Goal: Task Accomplishment & Management: Use online tool/utility

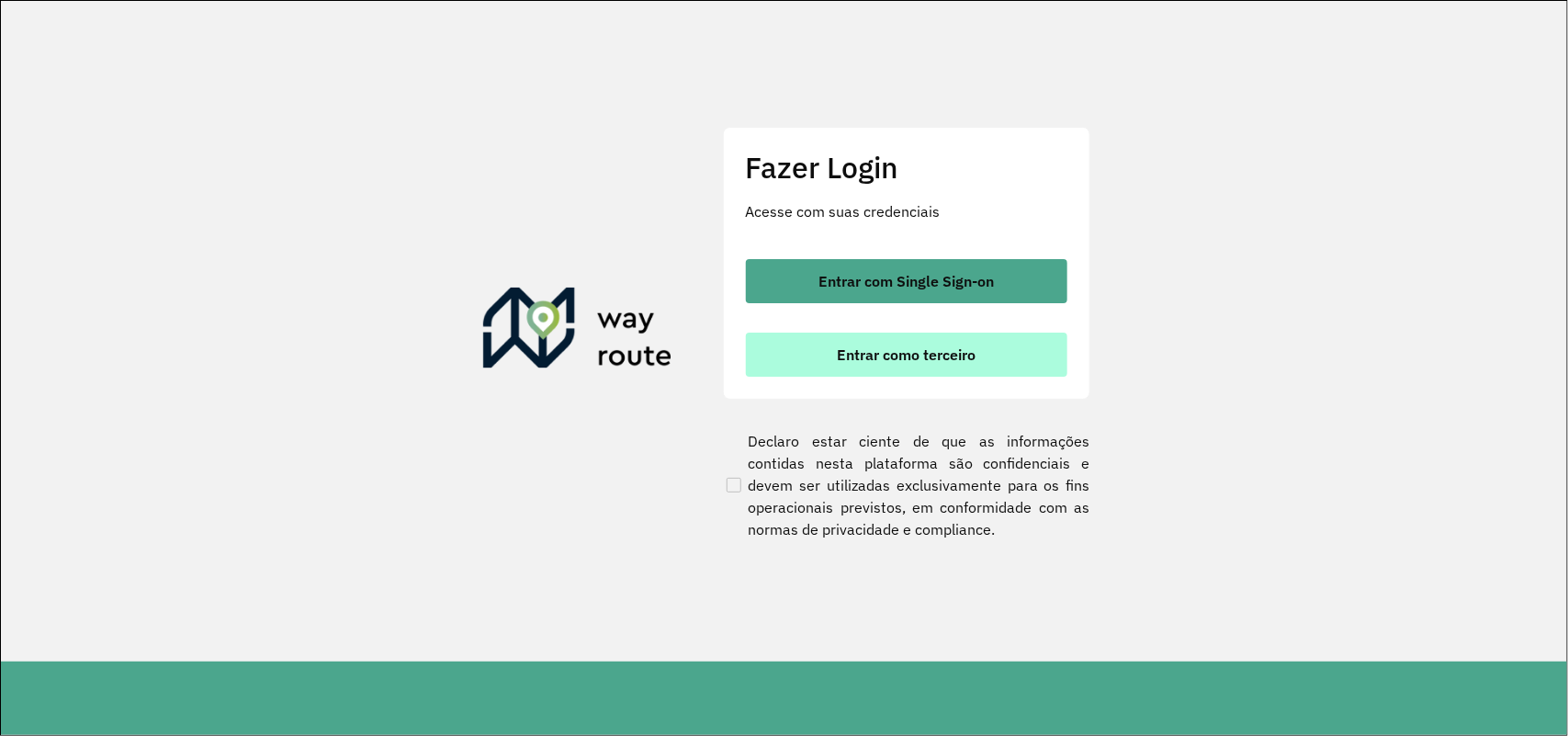
click at [892, 358] on span "Entrar como terceiro" at bounding box center [906, 354] width 139 height 15
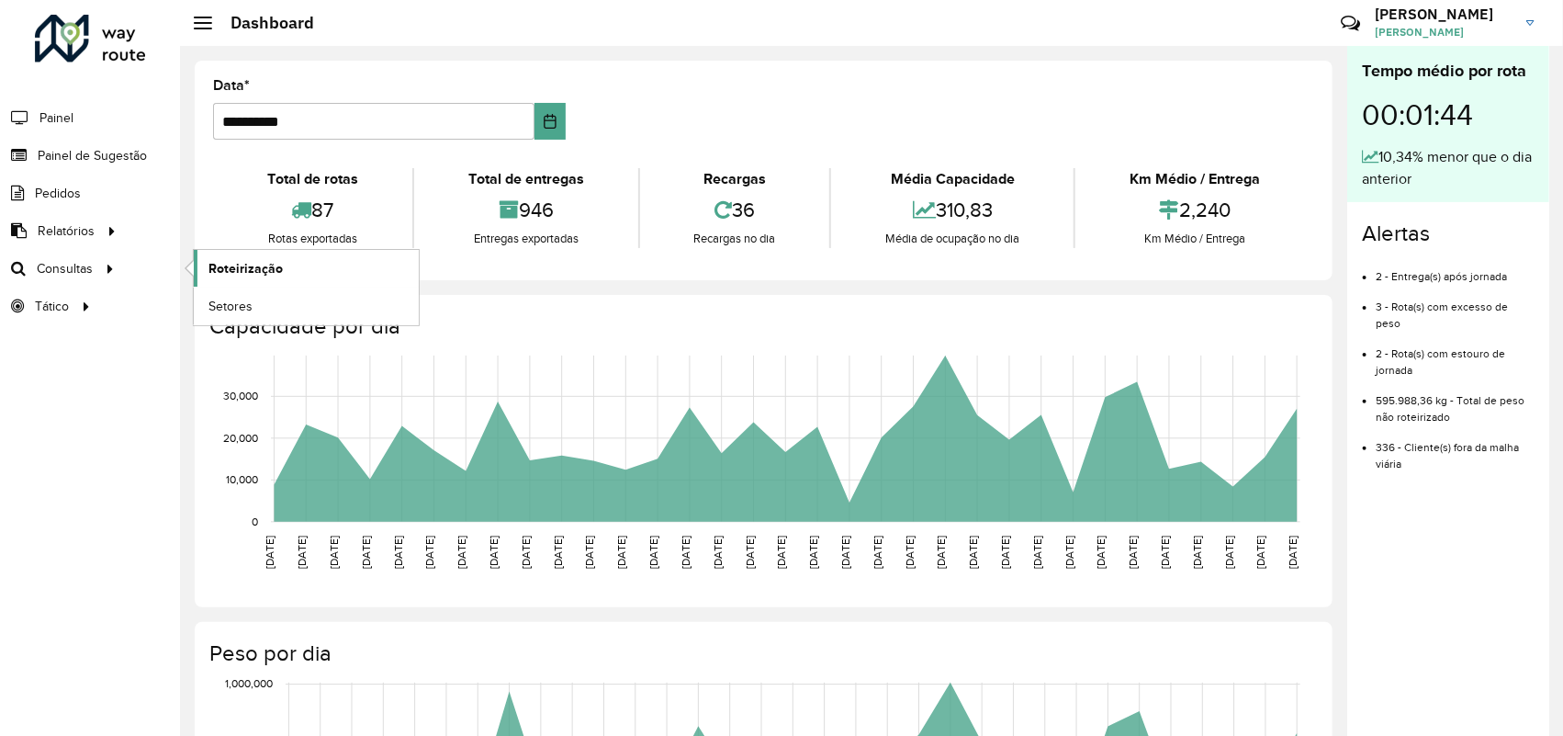
click at [249, 269] on span "Roteirização" at bounding box center [245, 268] width 74 height 19
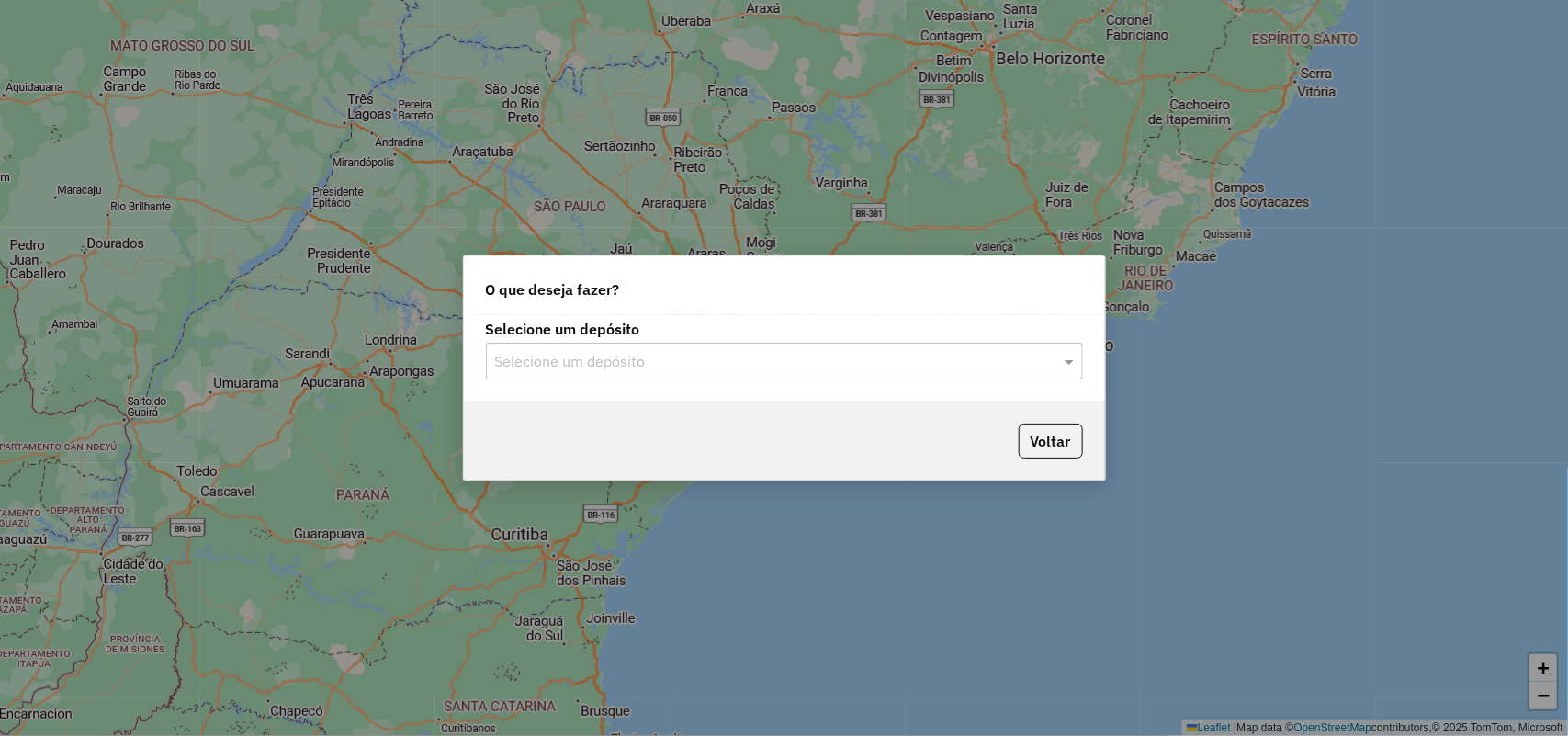
click at [746, 382] on div "Selecione um depósito Selecione um depósito" at bounding box center [784, 358] width 641 height 86
click at [762, 365] on input "text" at bounding box center [766, 362] width 542 height 22
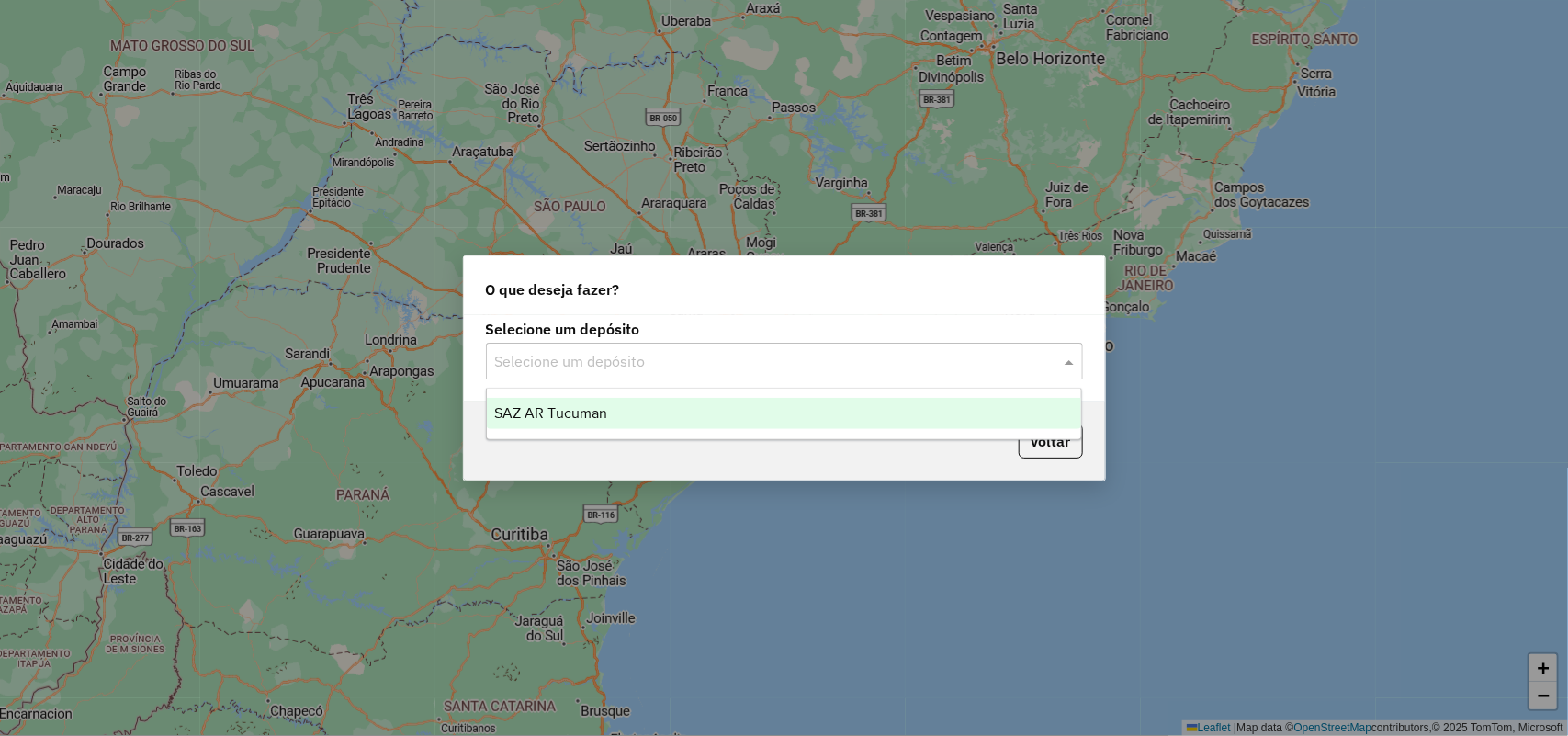
click at [680, 434] on ng-dropdown-panel "SAZ AR Tucuman" at bounding box center [784, 414] width 597 height 52
click at [690, 421] on div "SAZ AR Tucuman" at bounding box center [784, 413] width 595 height 31
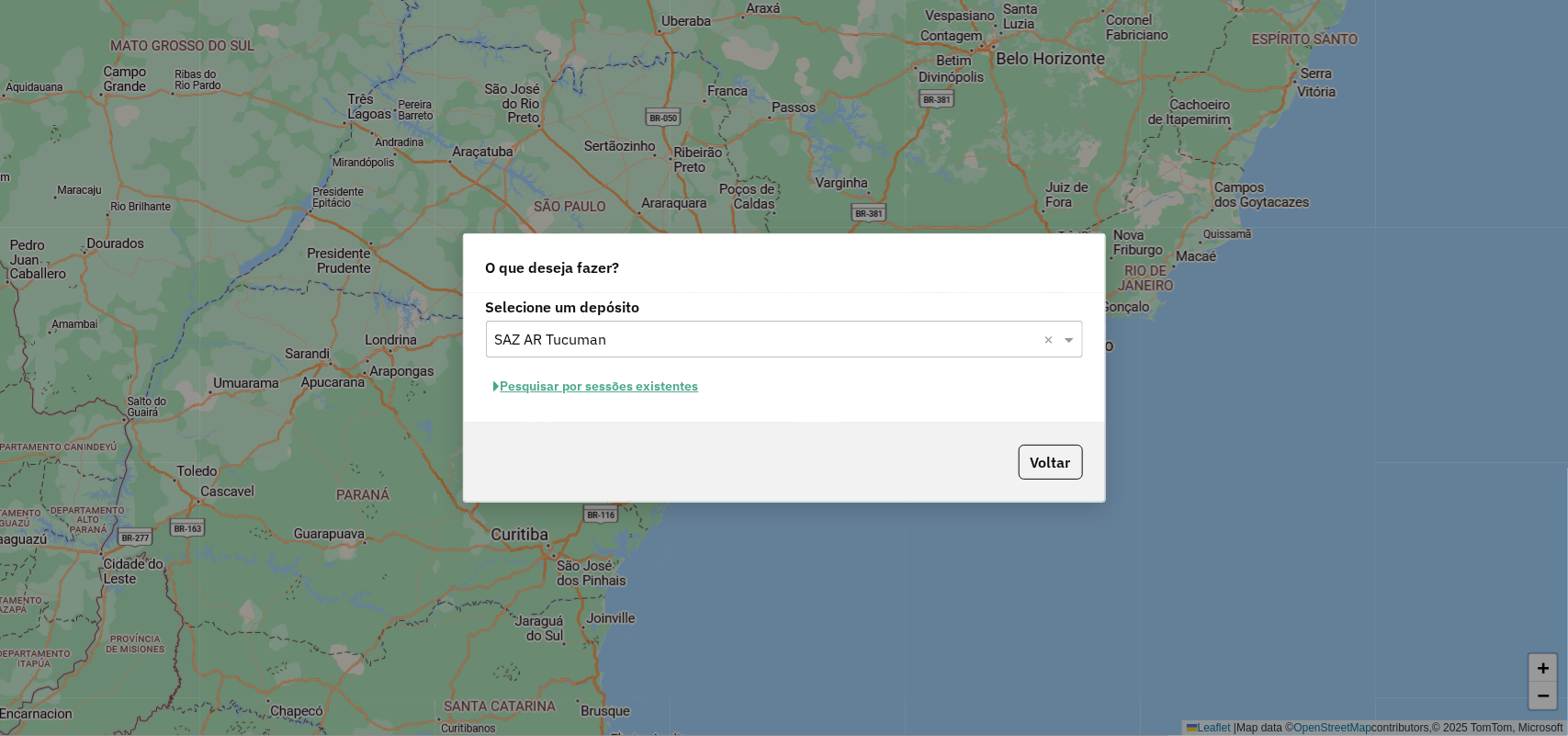
click at [694, 390] on button "Pesquisar por sessões existentes" at bounding box center [596, 386] width 221 height 28
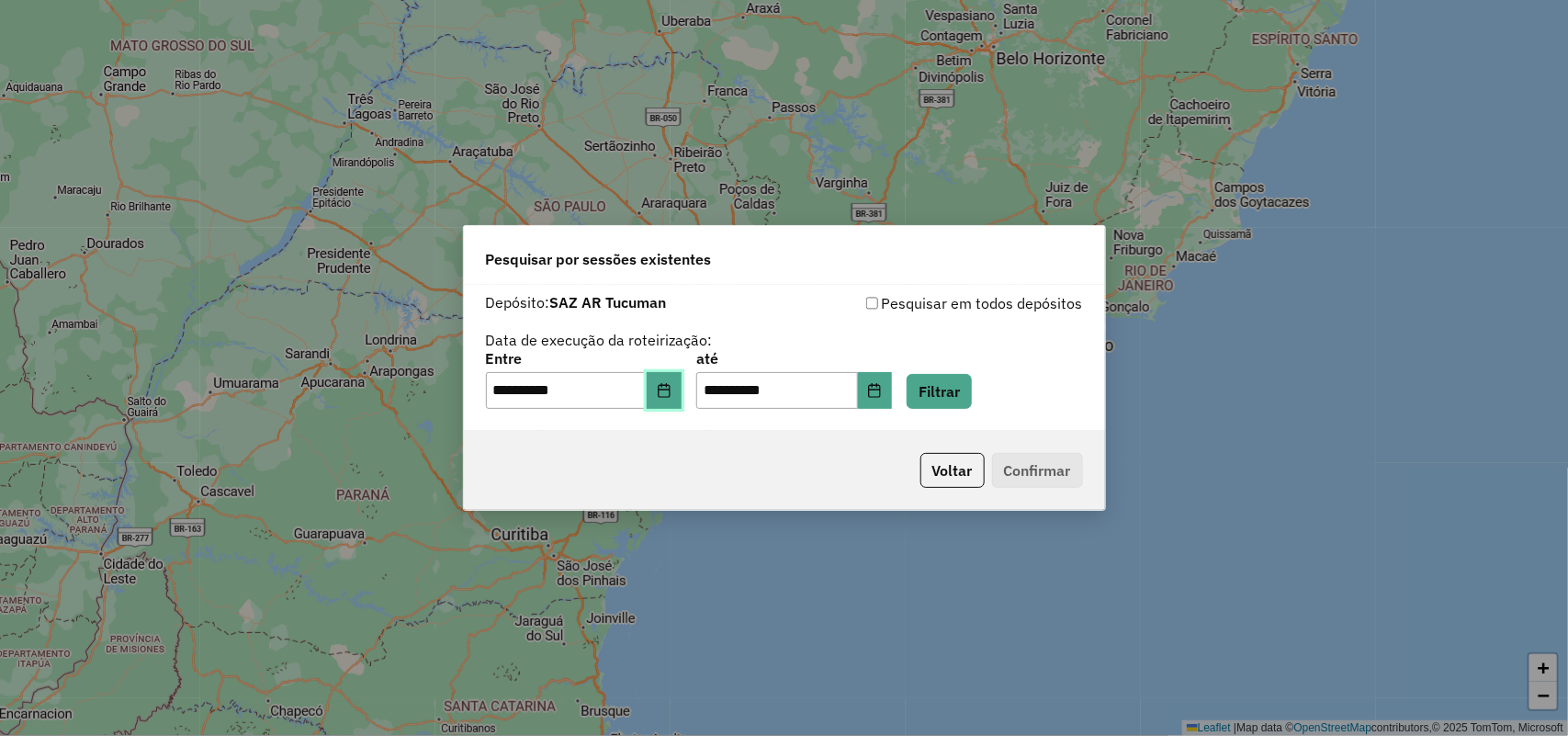
click at [682, 393] on button "Choose Date" at bounding box center [664, 390] width 35 height 37
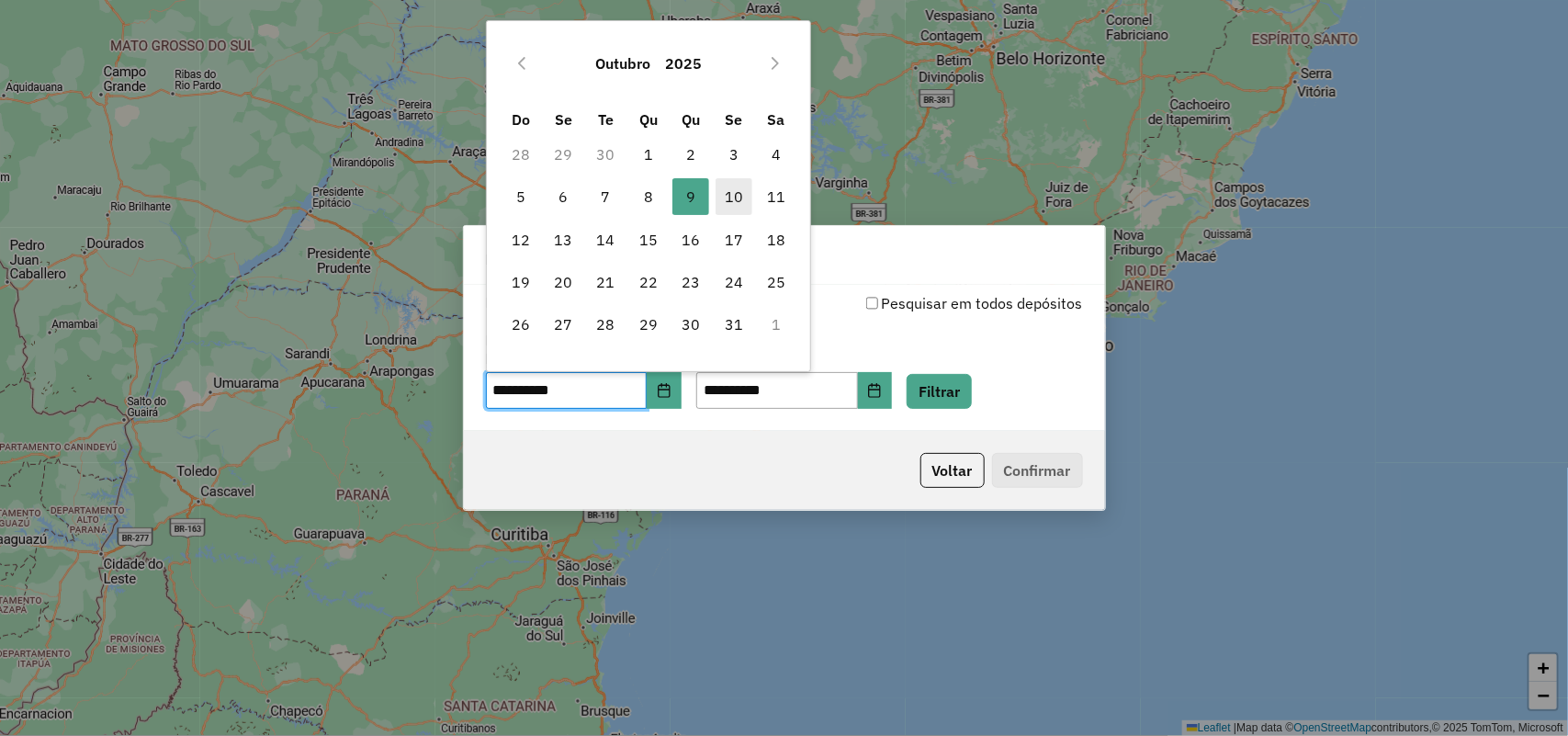
click at [740, 208] on span "10" at bounding box center [734, 196] width 37 height 37
type input "**********"
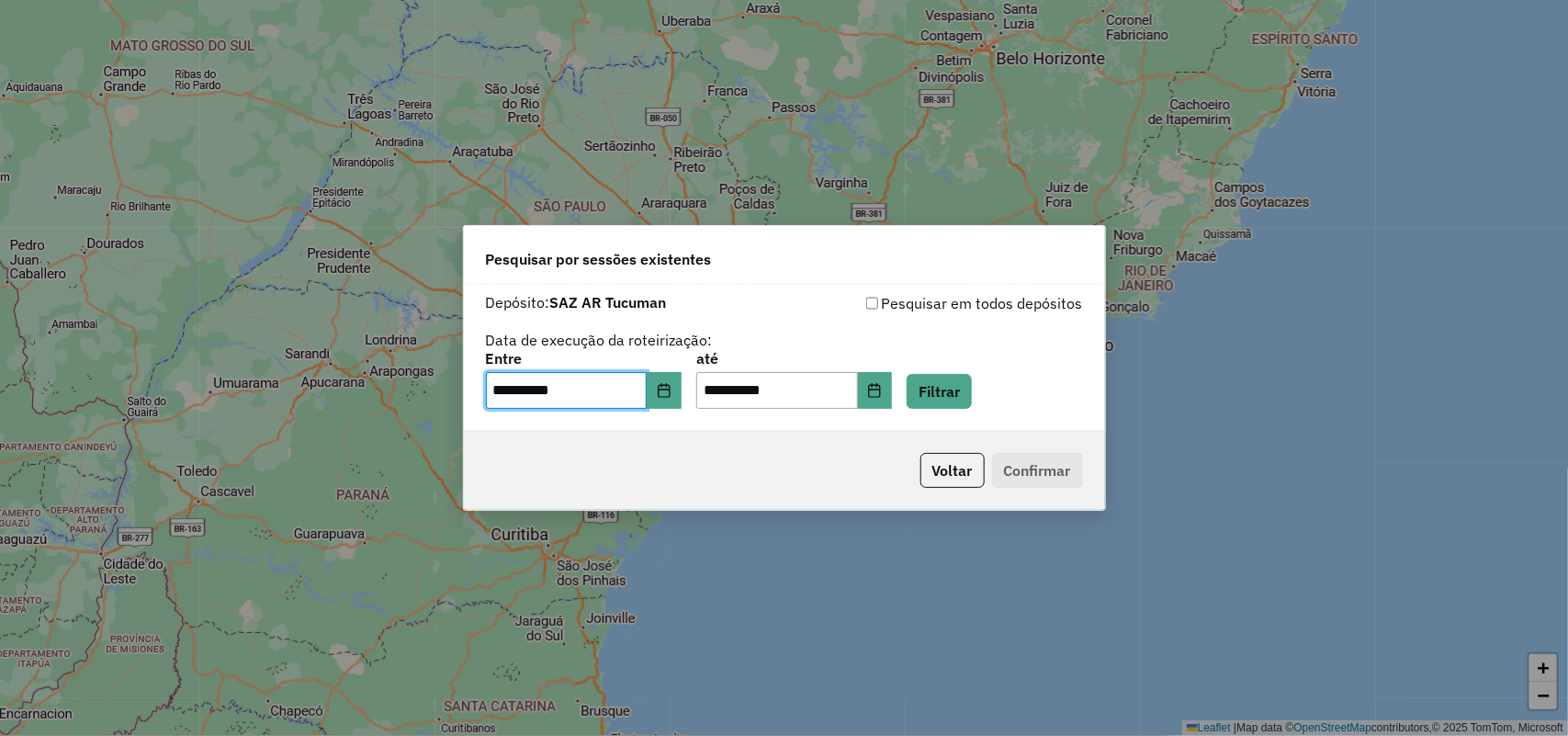
click at [673, 413] on div "**********" at bounding box center [784, 358] width 641 height 146
click at [672, 400] on button "Choose Date" at bounding box center [664, 390] width 35 height 37
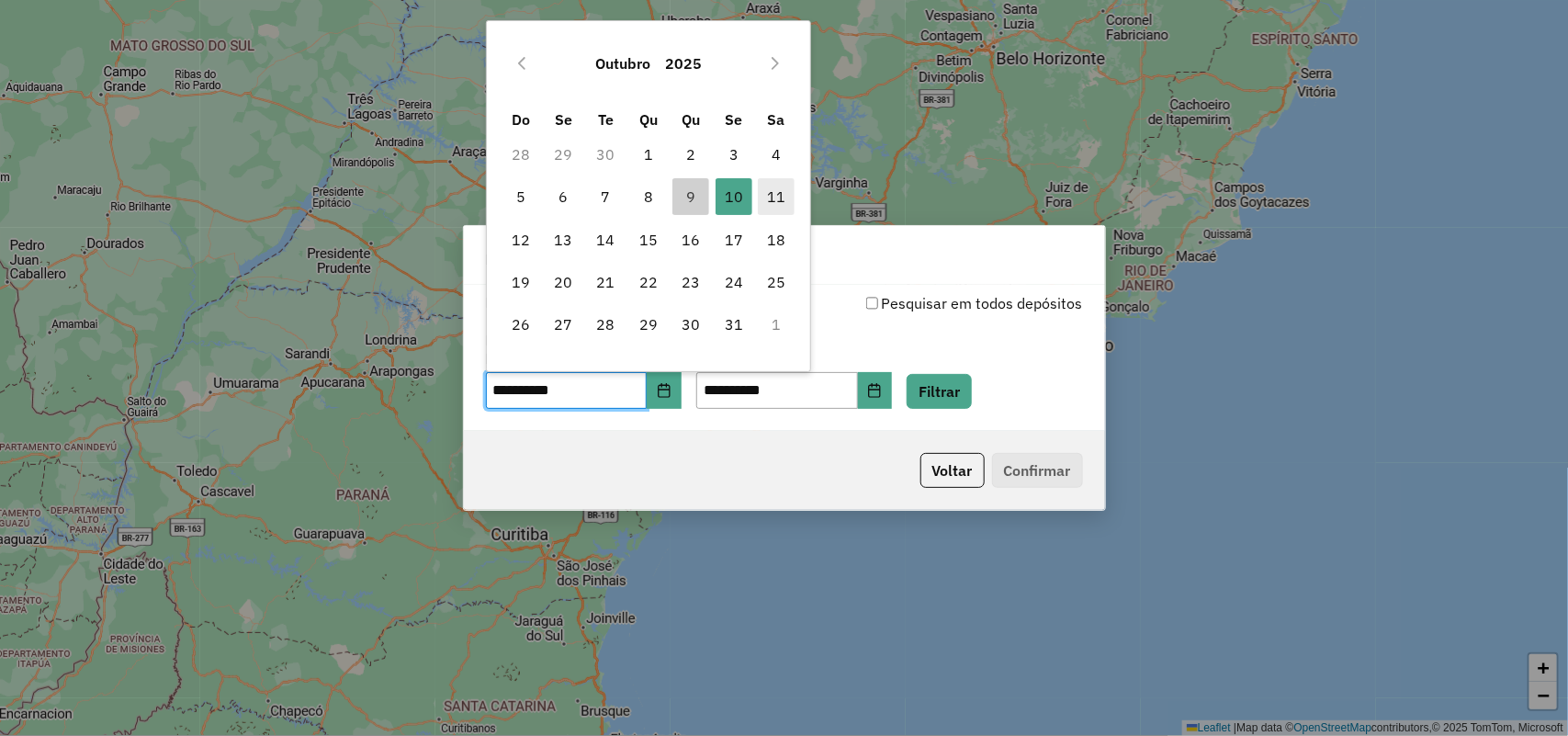
click at [773, 195] on span "11" at bounding box center [776, 196] width 37 height 37
type input "**********"
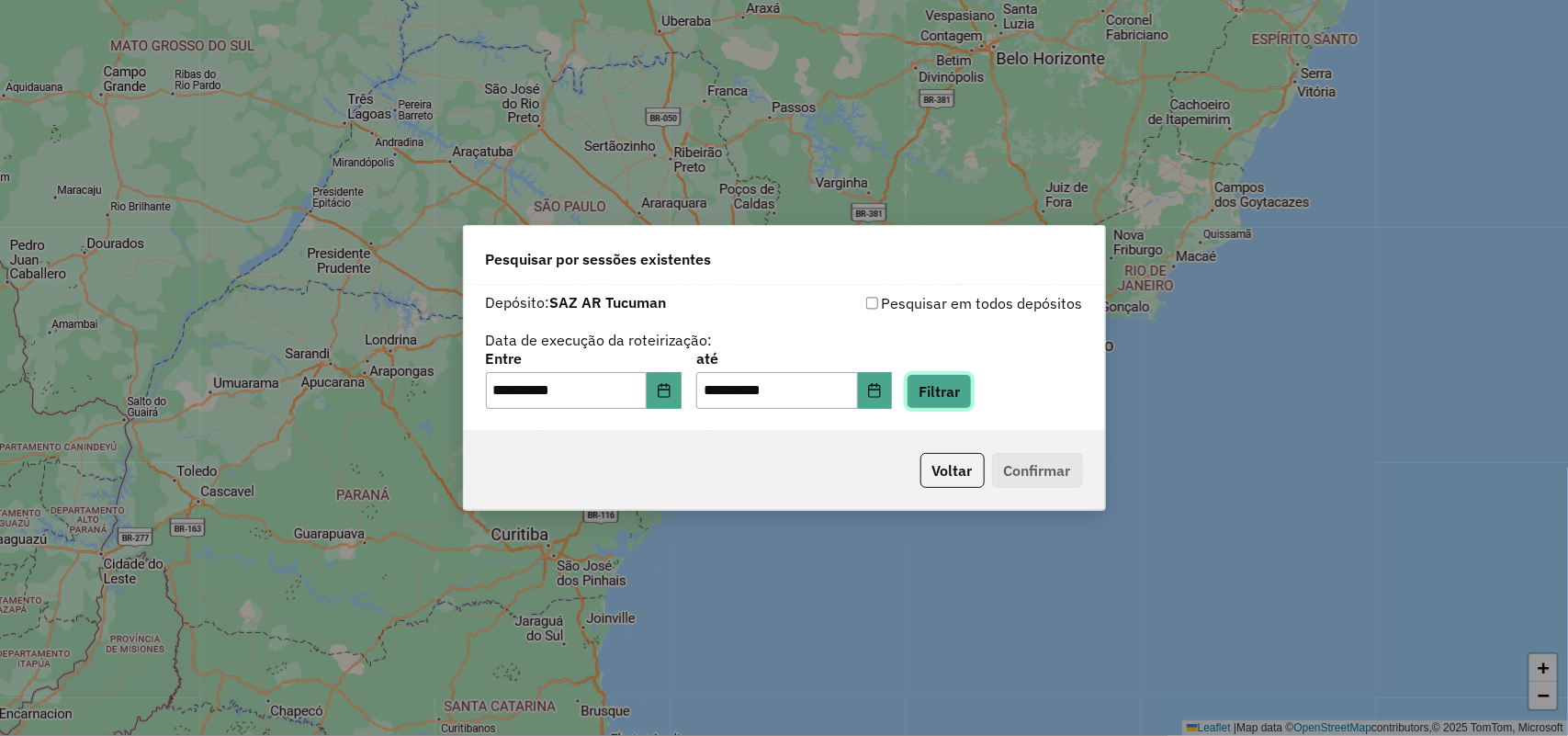
click at [951, 386] on button "Filtrar" at bounding box center [939, 391] width 65 height 35
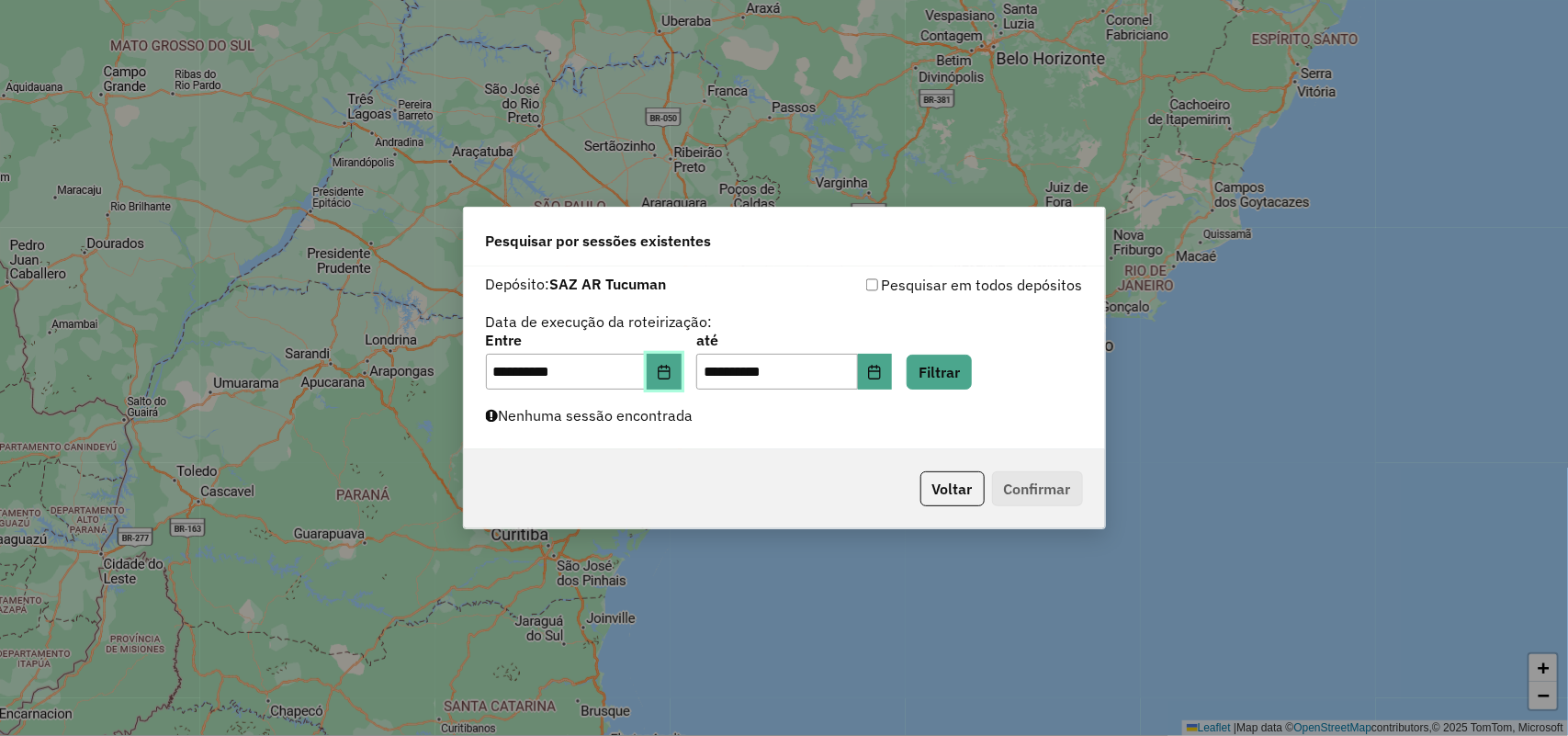
click at [671, 377] on icon "Choose Date" at bounding box center [664, 372] width 15 height 15
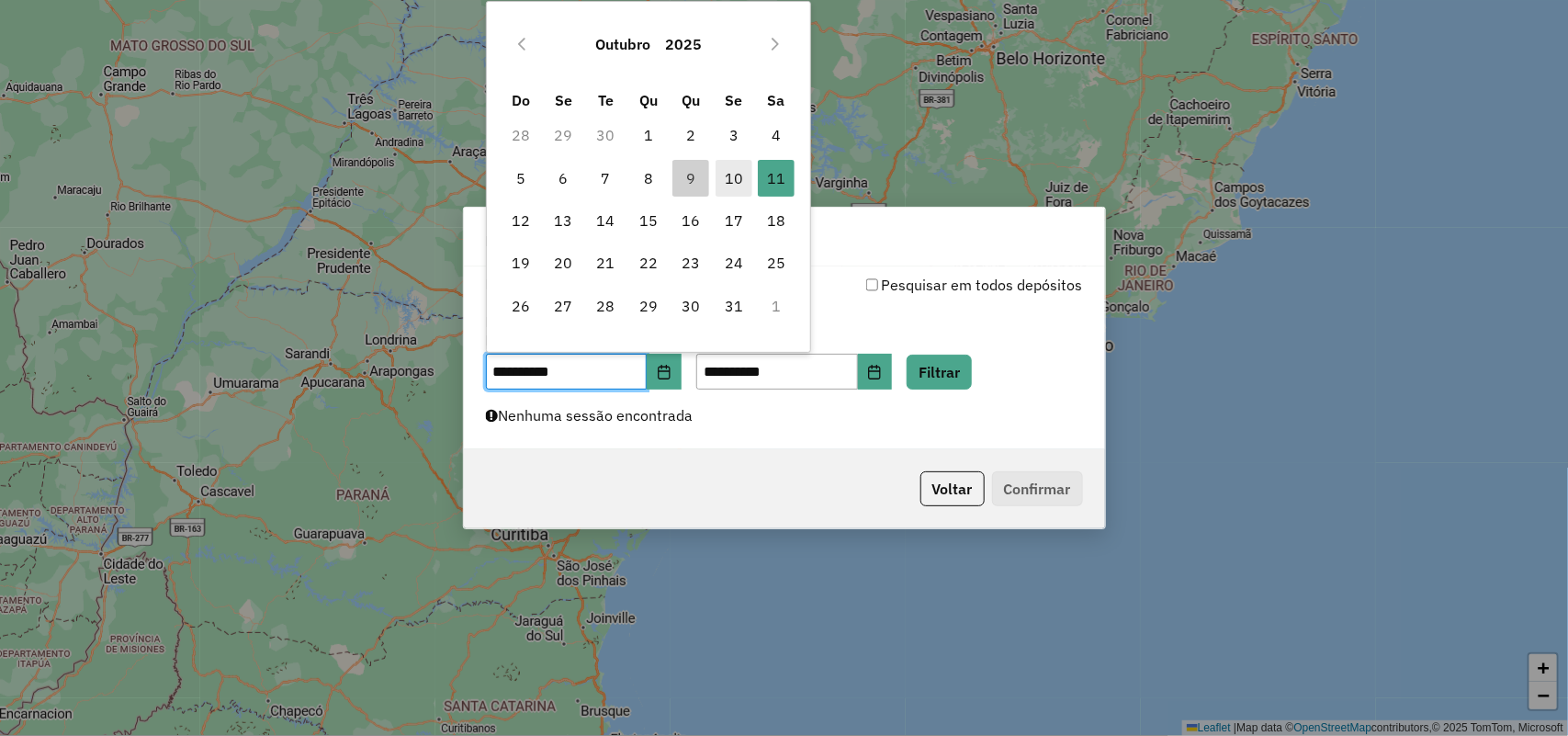
click at [716, 173] on span "10" at bounding box center [734, 178] width 37 height 37
type input "**********"
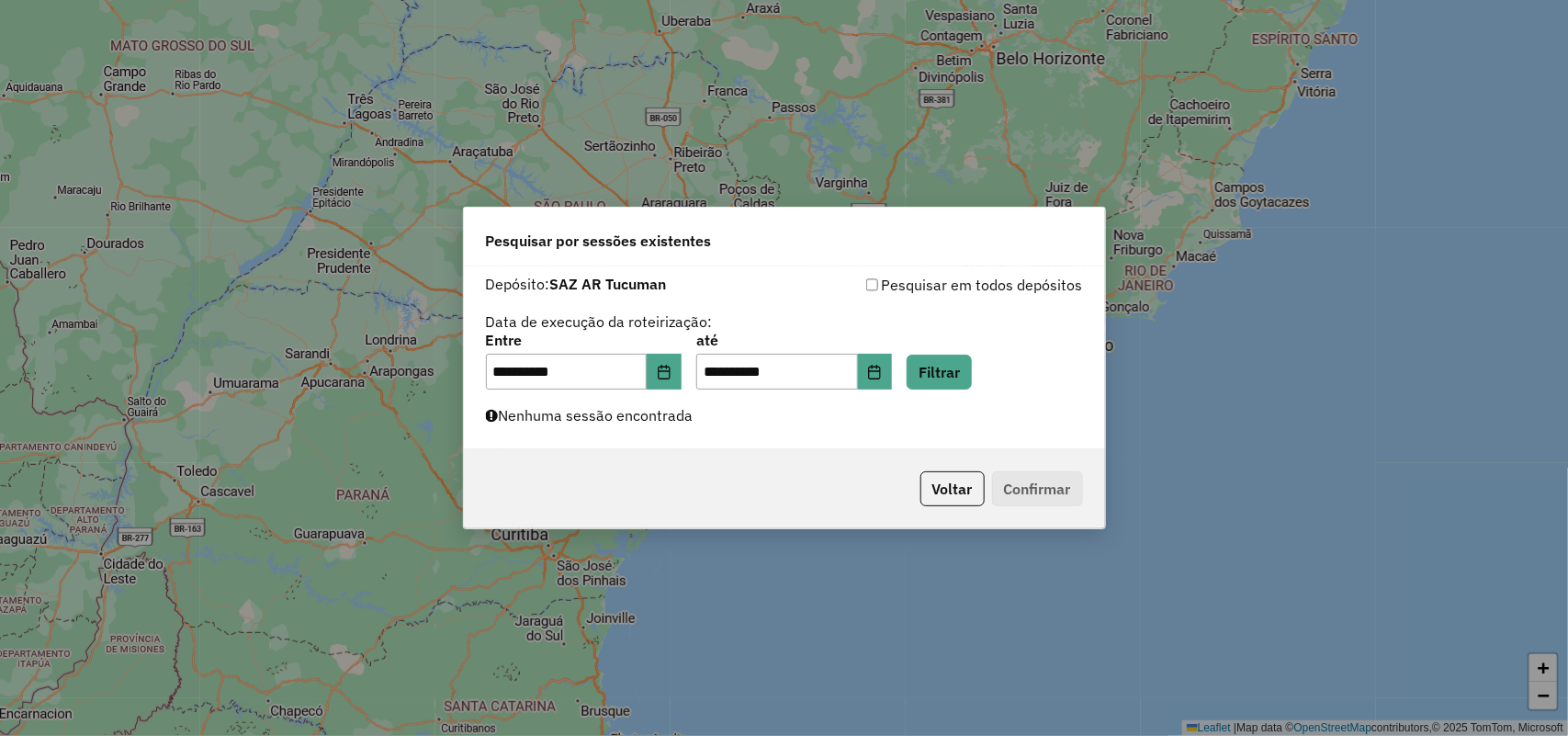
click at [924, 369] on div "**********" at bounding box center [784, 361] width 597 height 57
click at [957, 367] on button "Filtrar" at bounding box center [939, 372] width 65 height 35
click at [882, 372] on icon "Choose Date" at bounding box center [874, 372] width 15 height 15
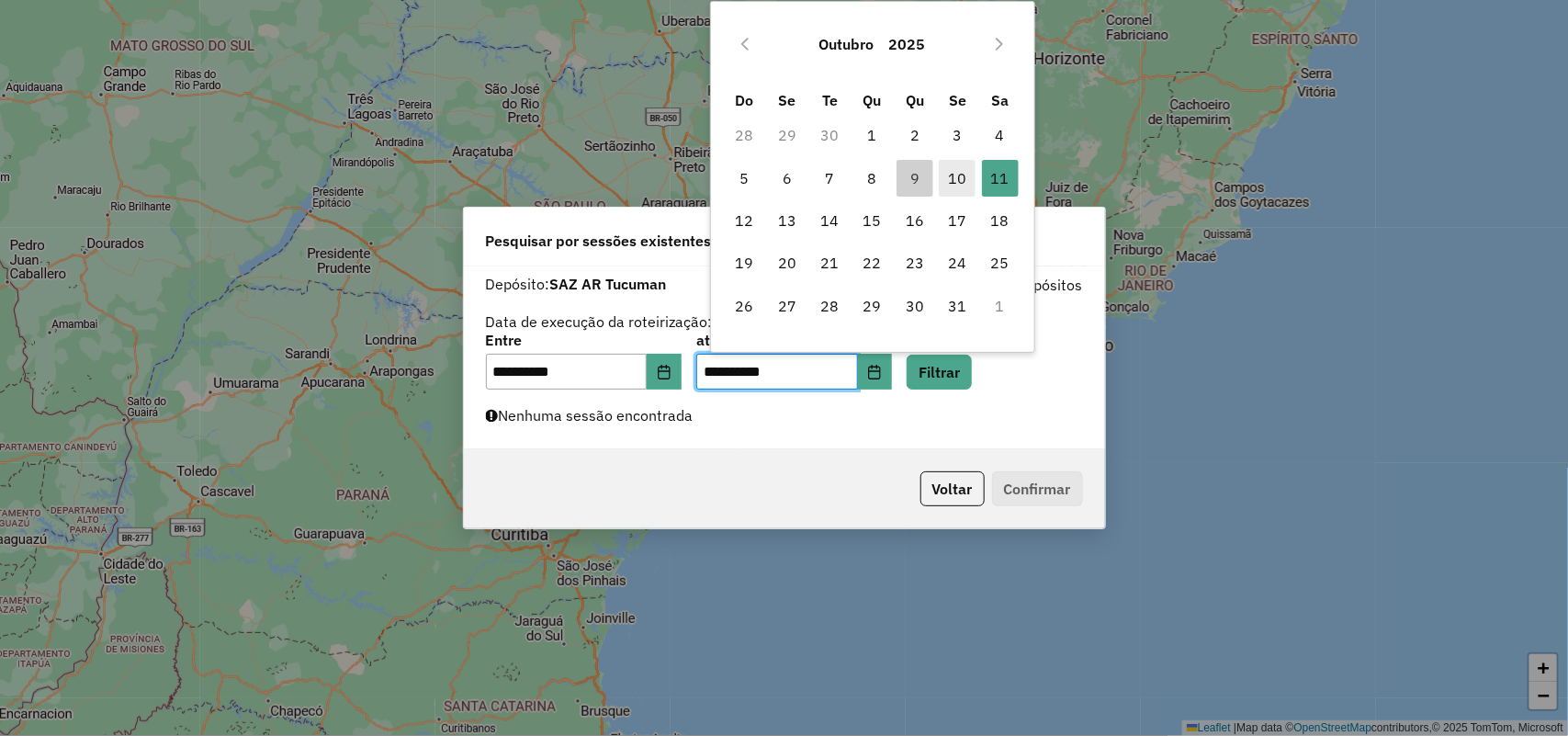
click at [952, 186] on span "10" at bounding box center [957, 178] width 37 height 37
type input "**********"
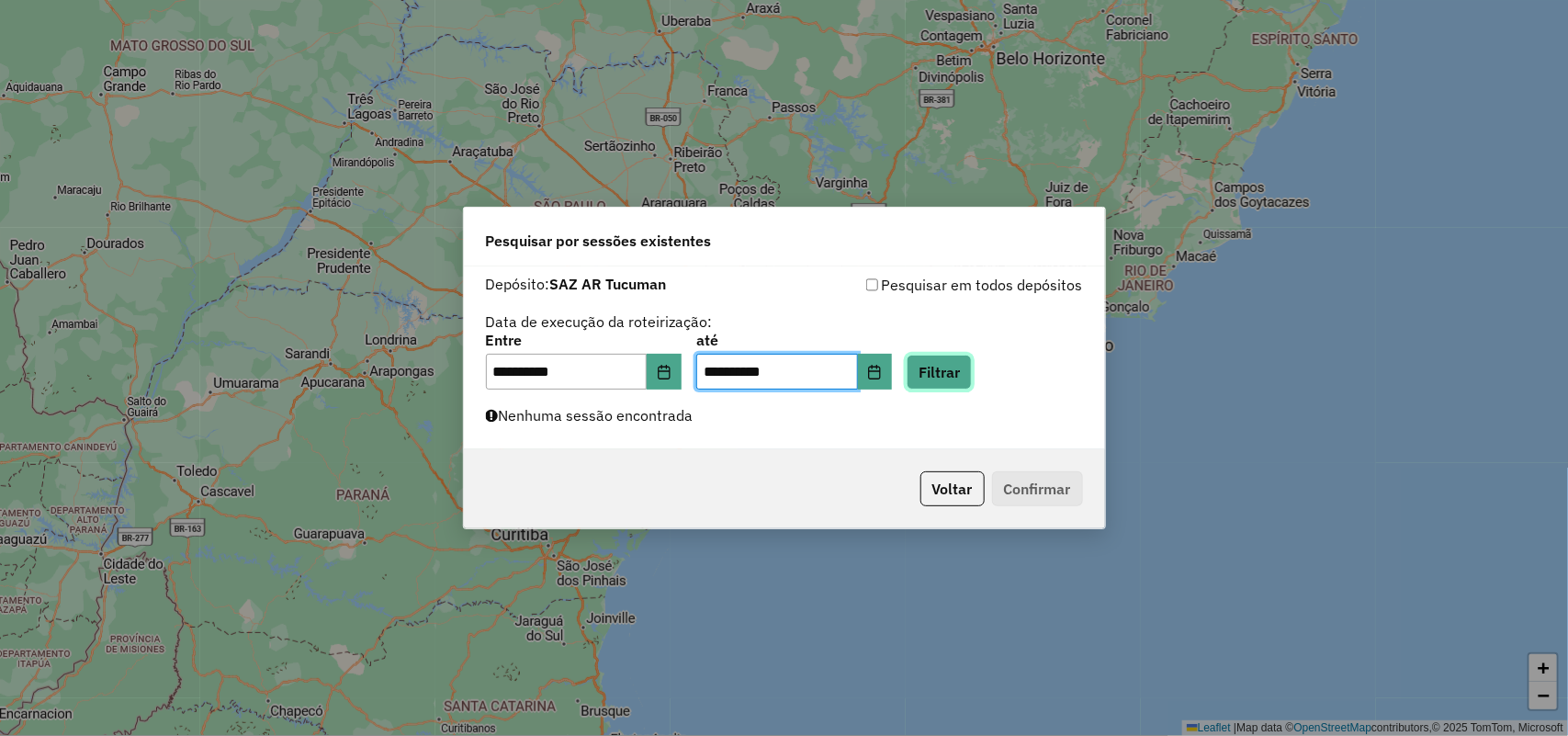
click at [969, 377] on button "Filtrar" at bounding box center [939, 372] width 65 height 35
click at [682, 386] on button "Choose Date" at bounding box center [664, 372] width 35 height 37
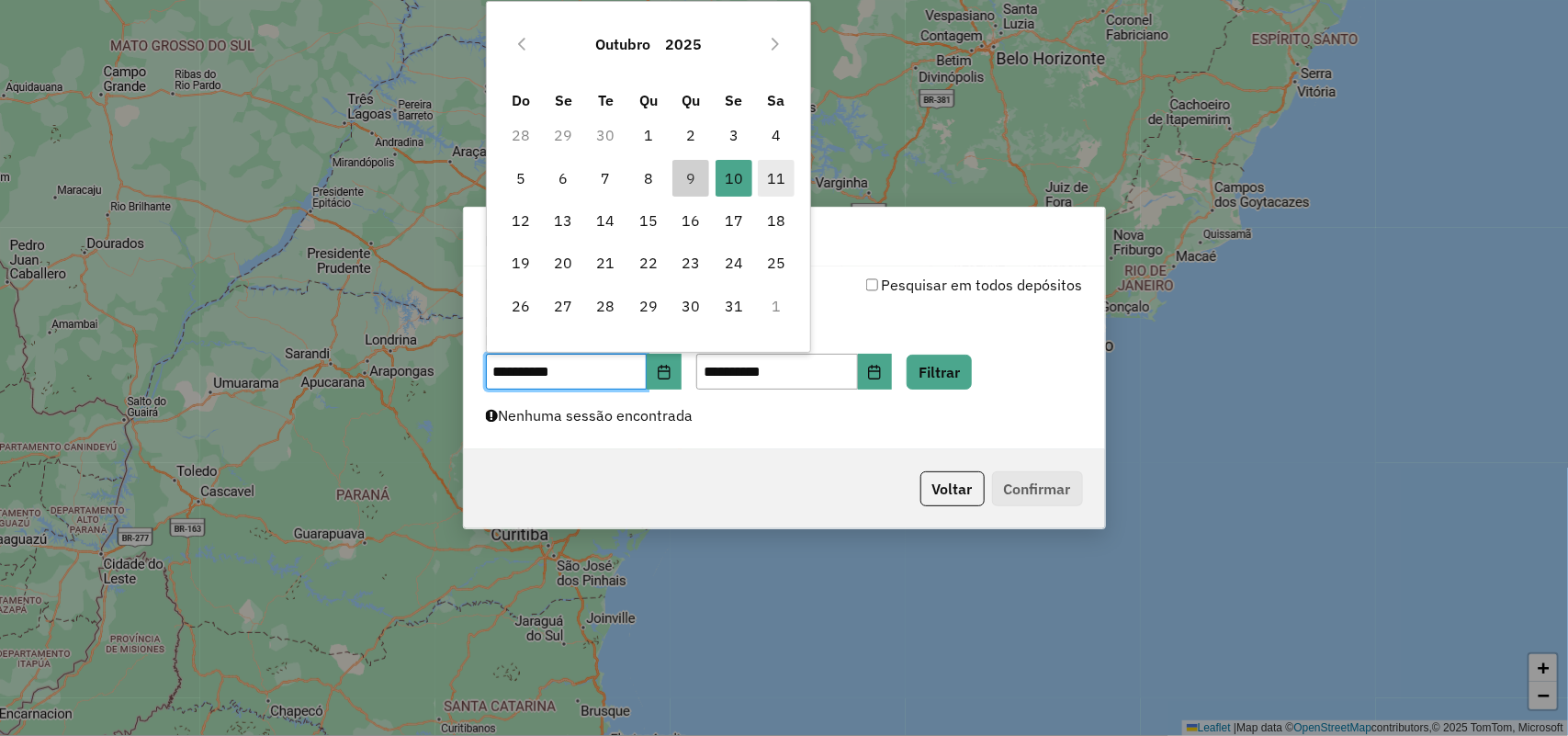
click at [777, 173] on span "11" at bounding box center [776, 178] width 37 height 37
type input "**********"
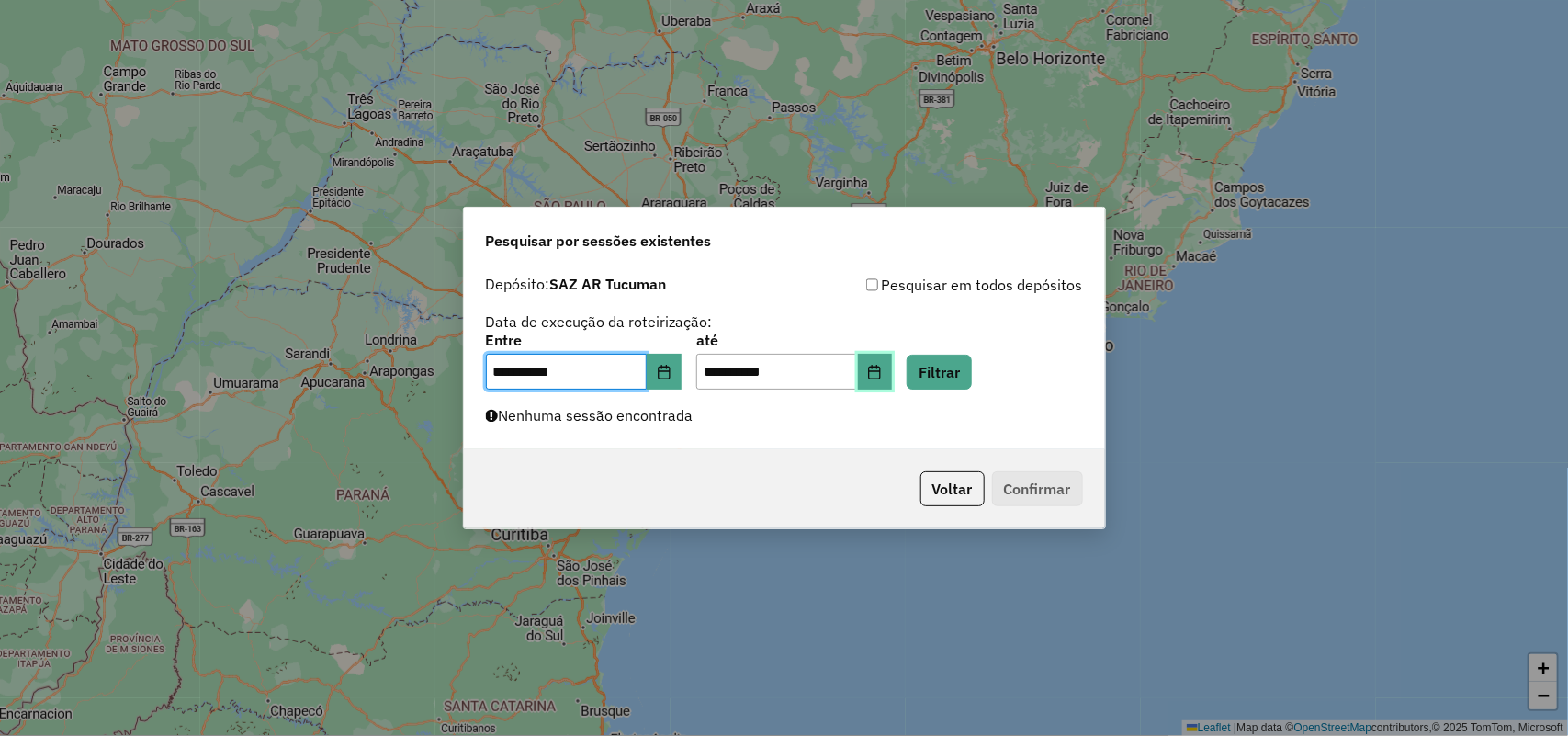
click at [882, 367] on icon "Choose Date" at bounding box center [874, 372] width 15 height 15
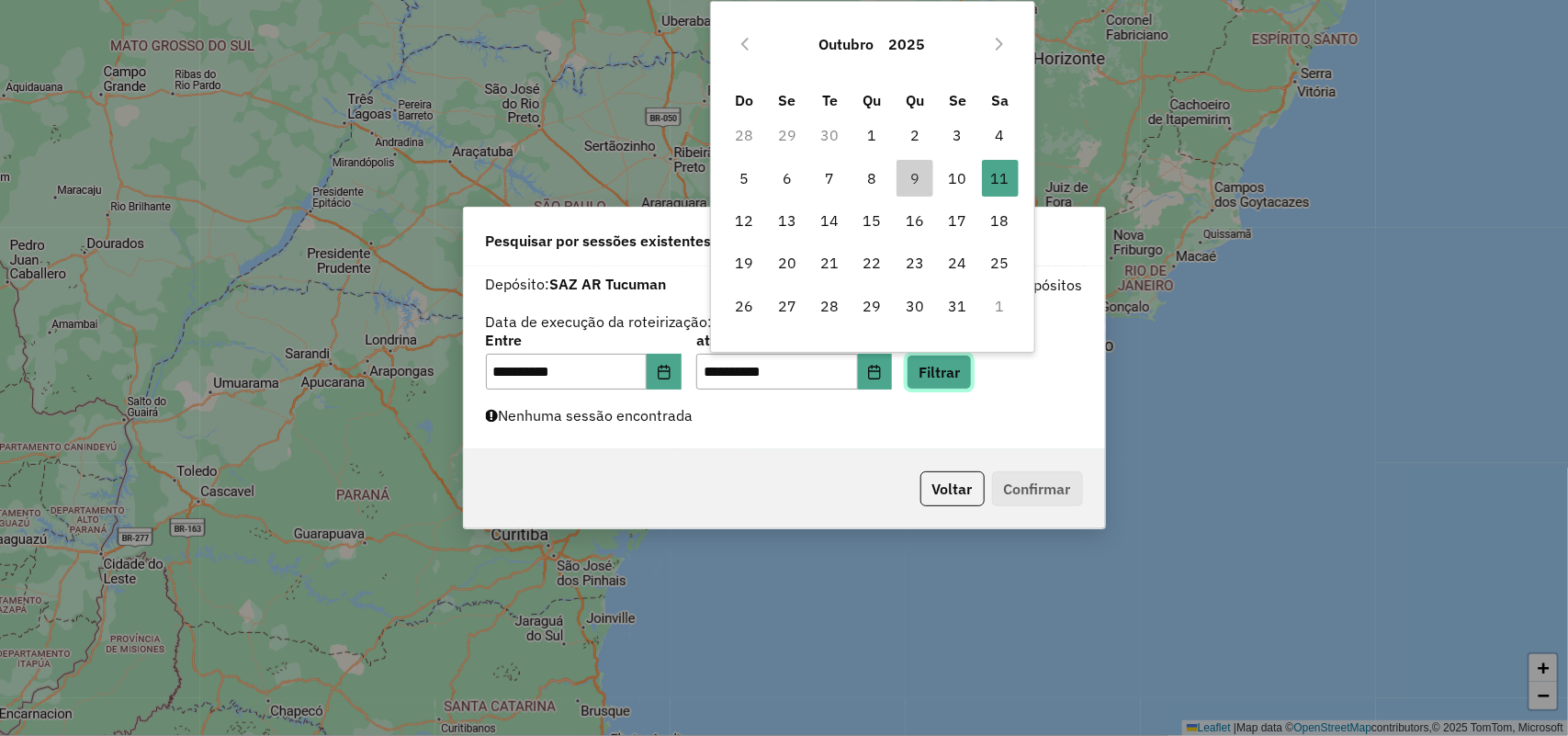
click at [955, 386] on button "Filtrar" at bounding box center [939, 372] width 65 height 35
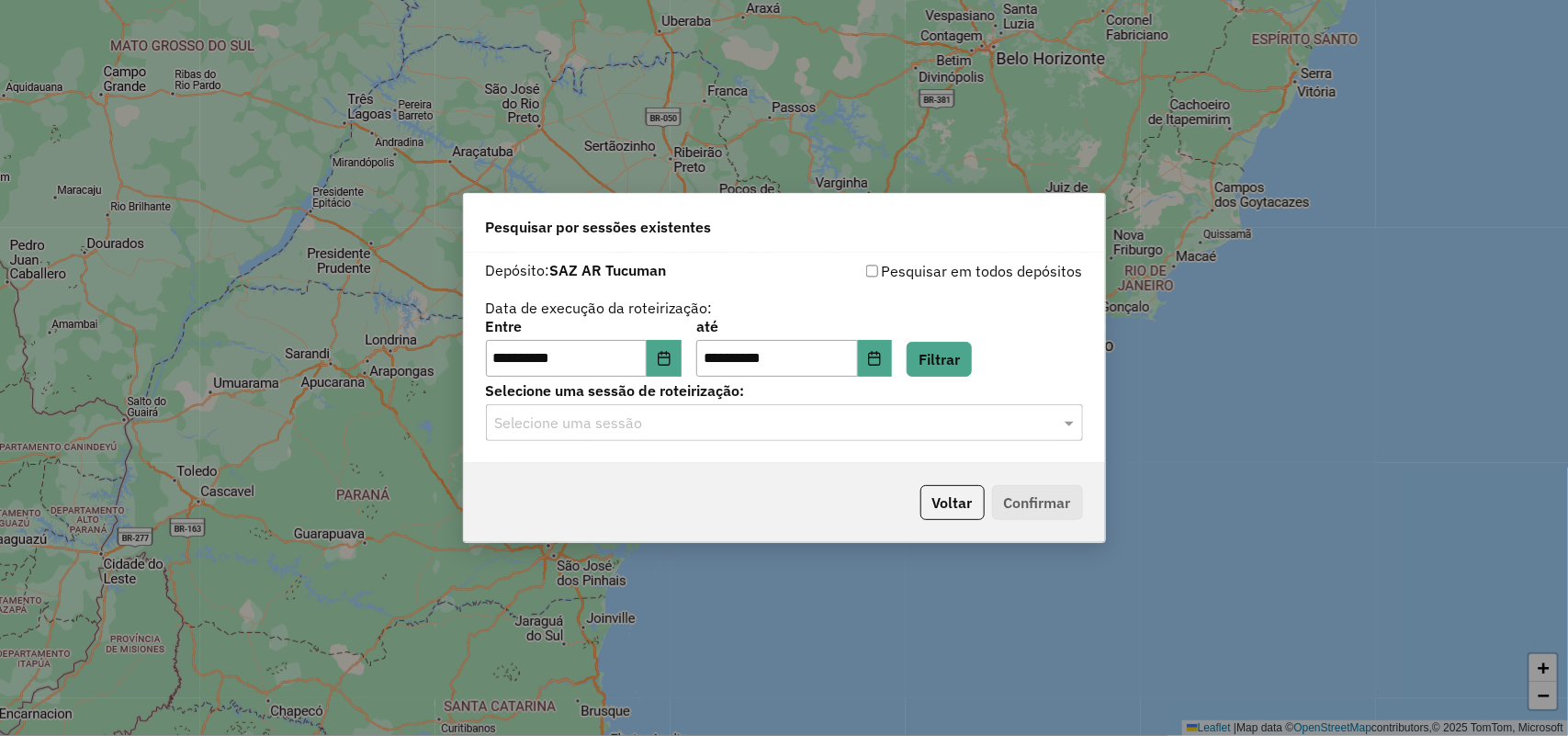
click at [915, 427] on input "text" at bounding box center [766, 423] width 542 height 22
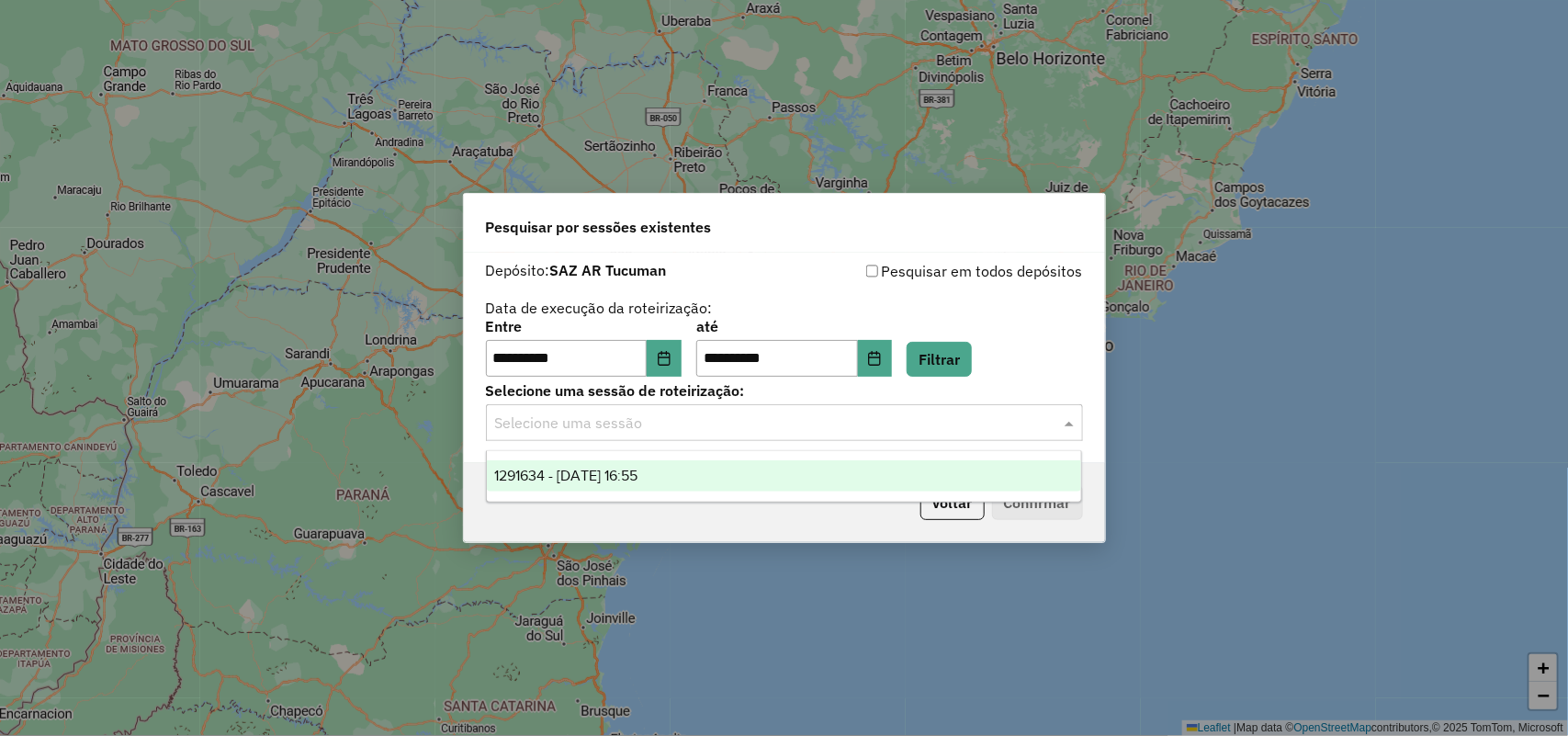
click at [915, 428] on input "text" at bounding box center [766, 423] width 542 height 22
click at [972, 363] on button "Filtrar" at bounding box center [939, 359] width 65 height 35
click at [891, 423] on input "text" at bounding box center [766, 423] width 542 height 22
click at [971, 381] on label "Selecione uma sessão de roteirização:" at bounding box center [784, 390] width 597 height 22
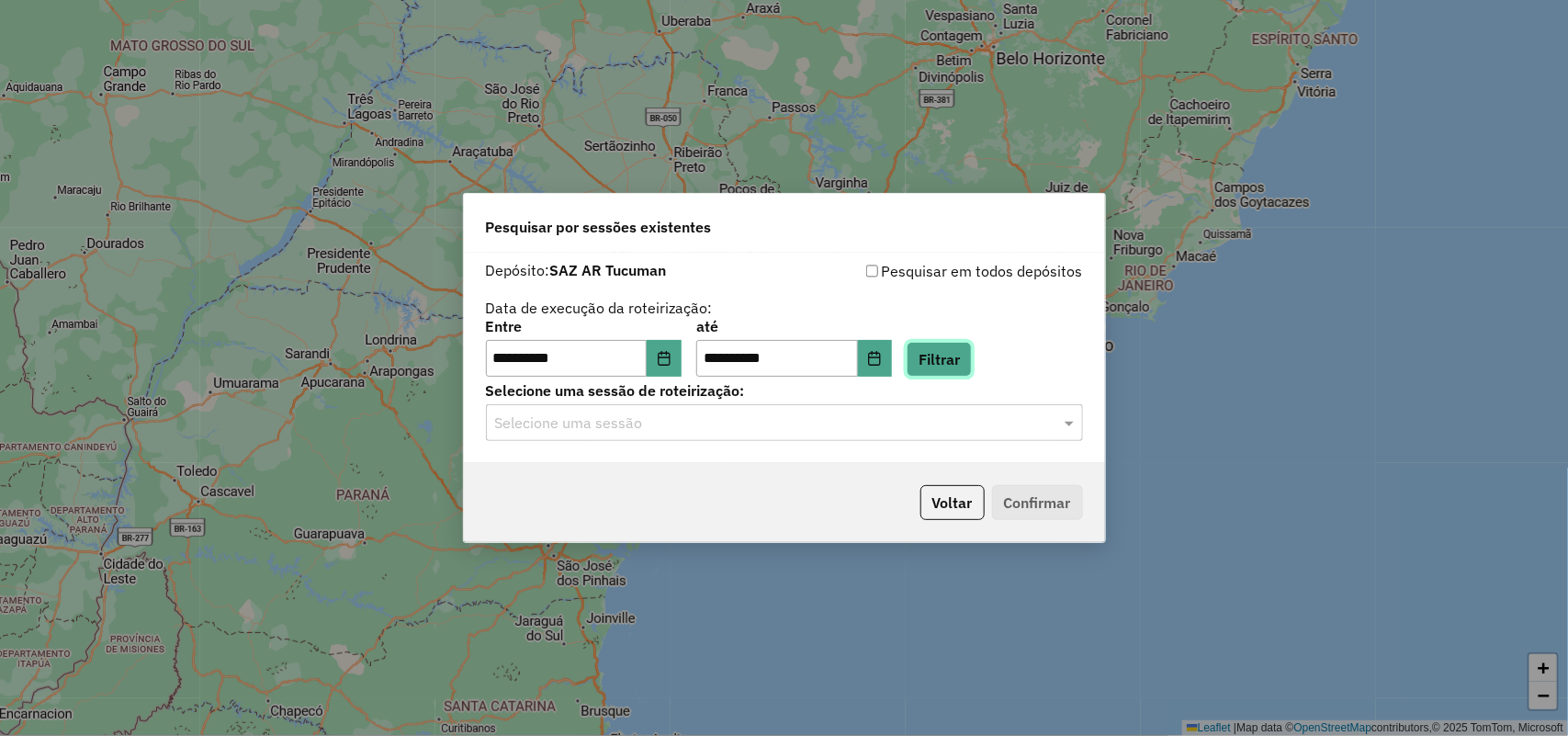
click at [972, 358] on button "Filtrar" at bounding box center [939, 359] width 65 height 35
click at [874, 421] on input "text" at bounding box center [766, 423] width 542 height 22
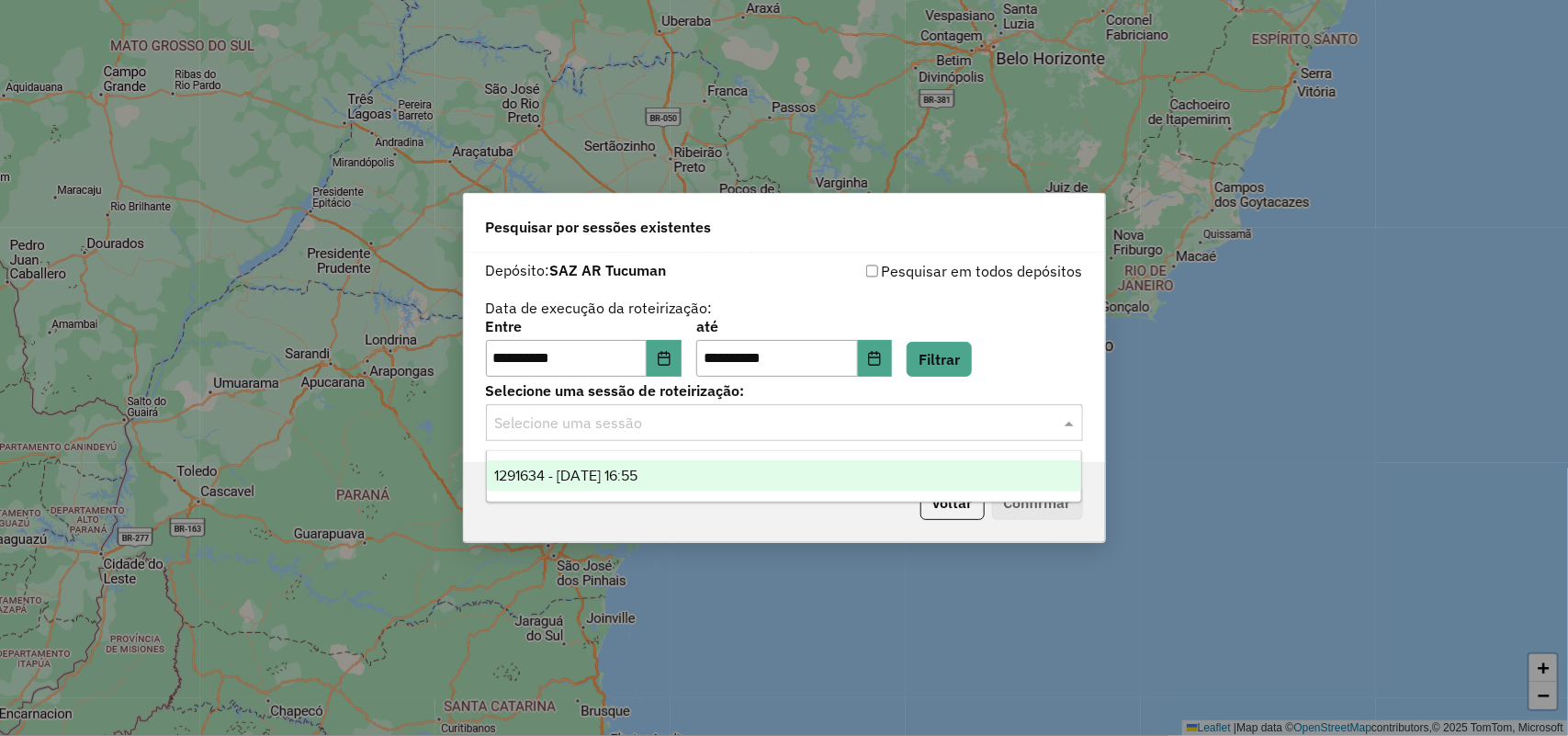
click at [874, 421] on input "text" at bounding box center [766, 423] width 542 height 22
click at [1366, 370] on div "**********" at bounding box center [784, 368] width 1568 height 736
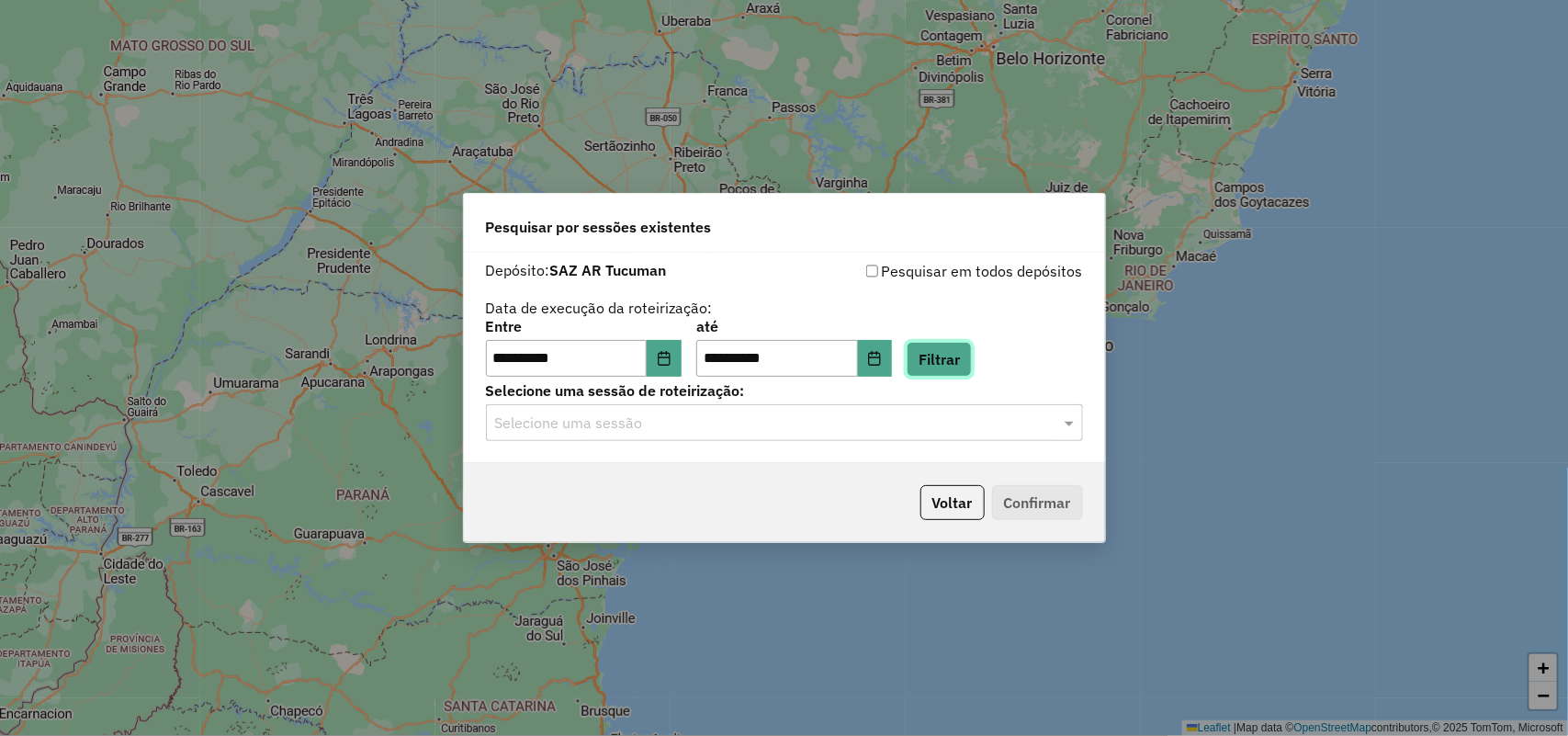
click at [972, 373] on button "Filtrar" at bounding box center [939, 359] width 65 height 35
click at [1017, 407] on div "Selecione uma sessão" at bounding box center [784, 422] width 597 height 37
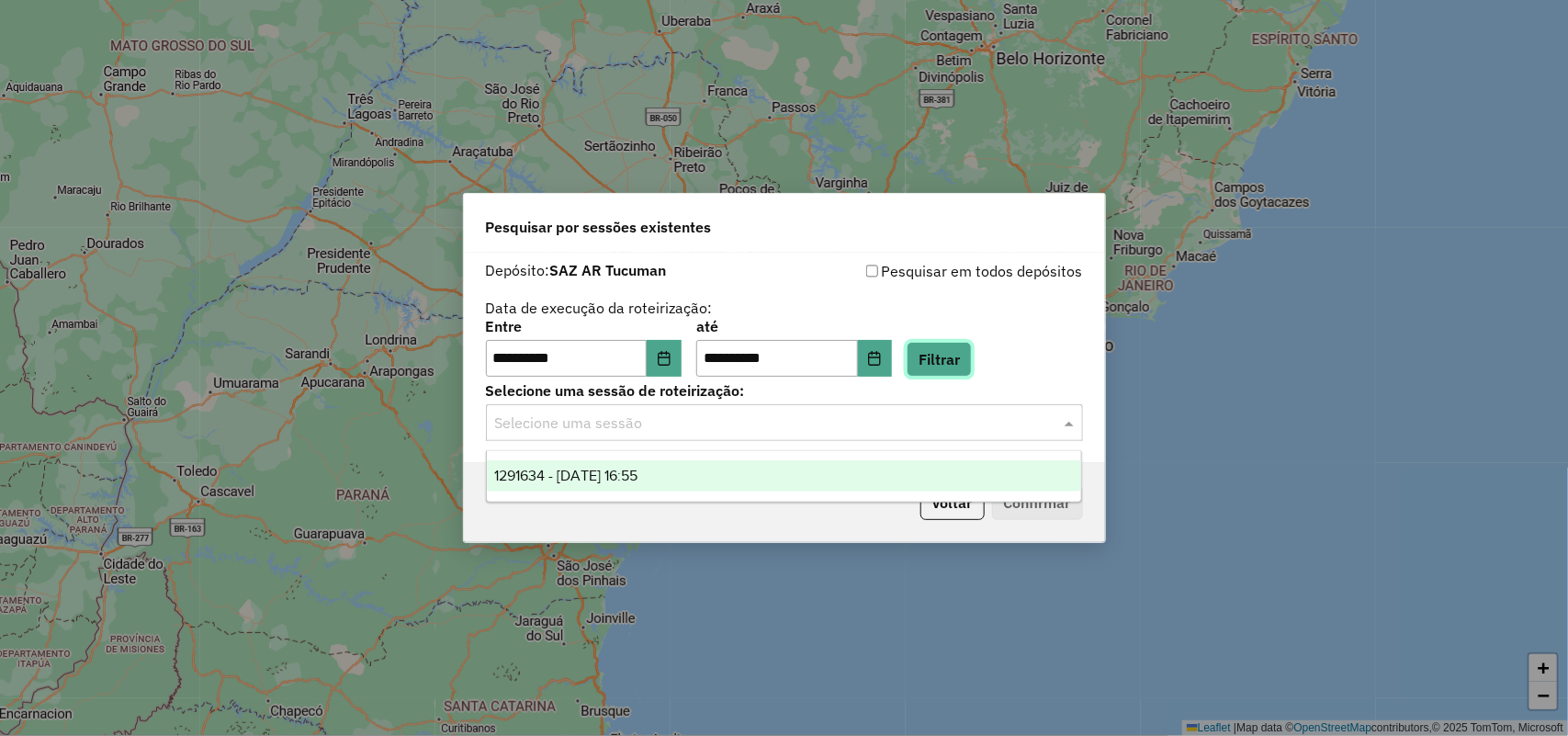
click at [972, 351] on button "Filtrar" at bounding box center [939, 359] width 65 height 35
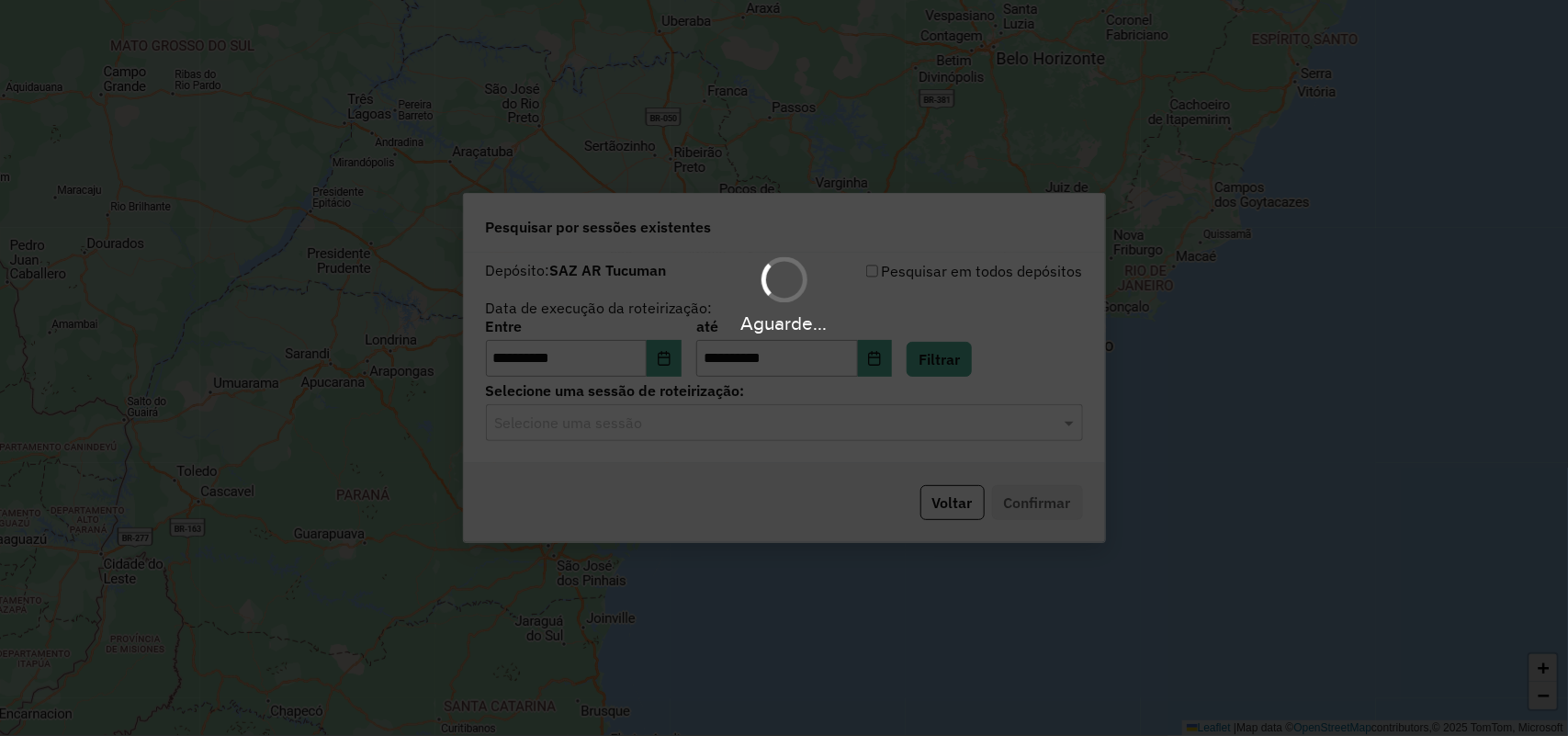
click at [903, 410] on hb-app "**********" at bounding box center [784, 368] width 1568 height 736
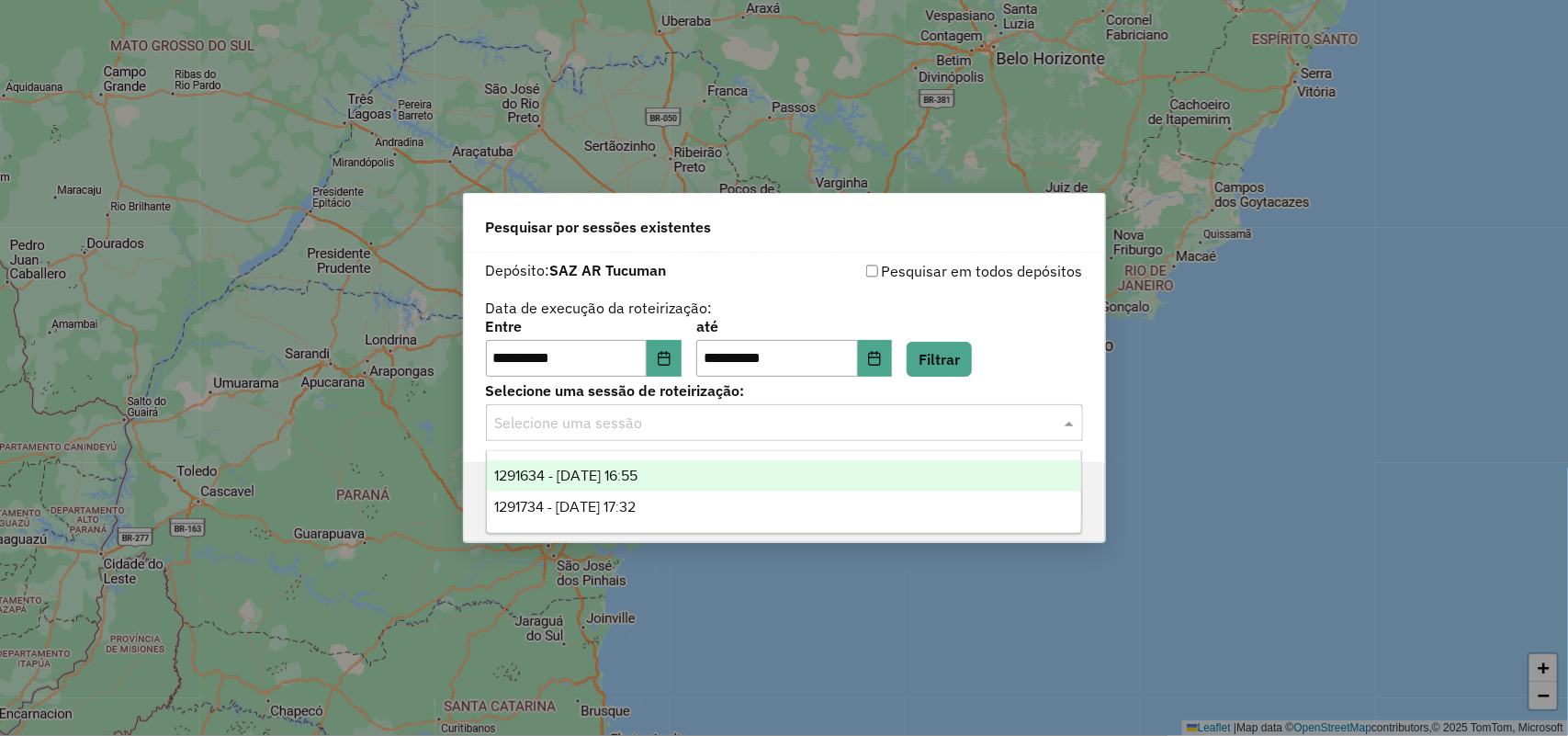
click at [902, 412] on input "text" at bounding box center [766, 423] width 542 height 22
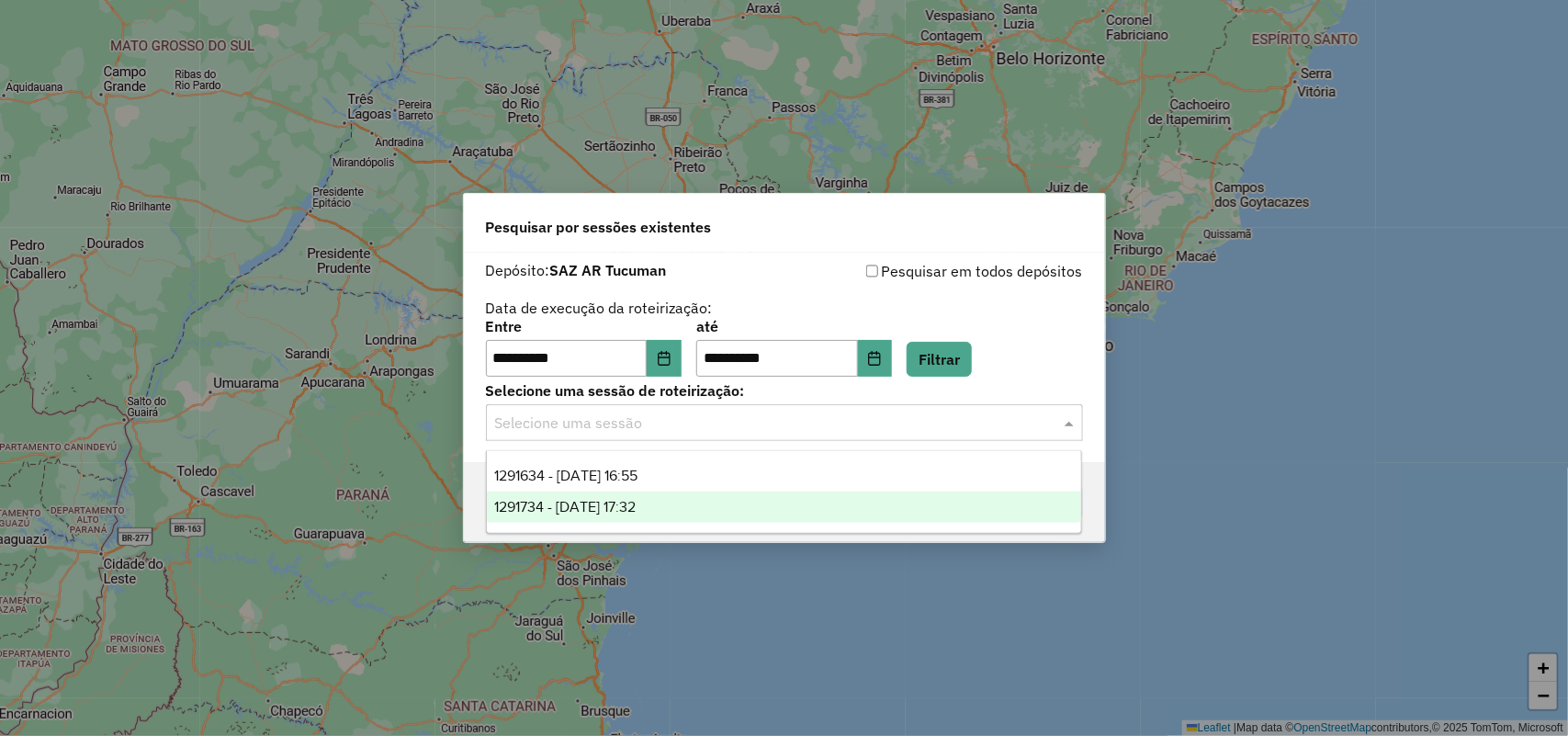
click at [839, 515] on div "1291734 - 11/10/2025 17:32" at bounding box center [784, 506] width 595 height 31
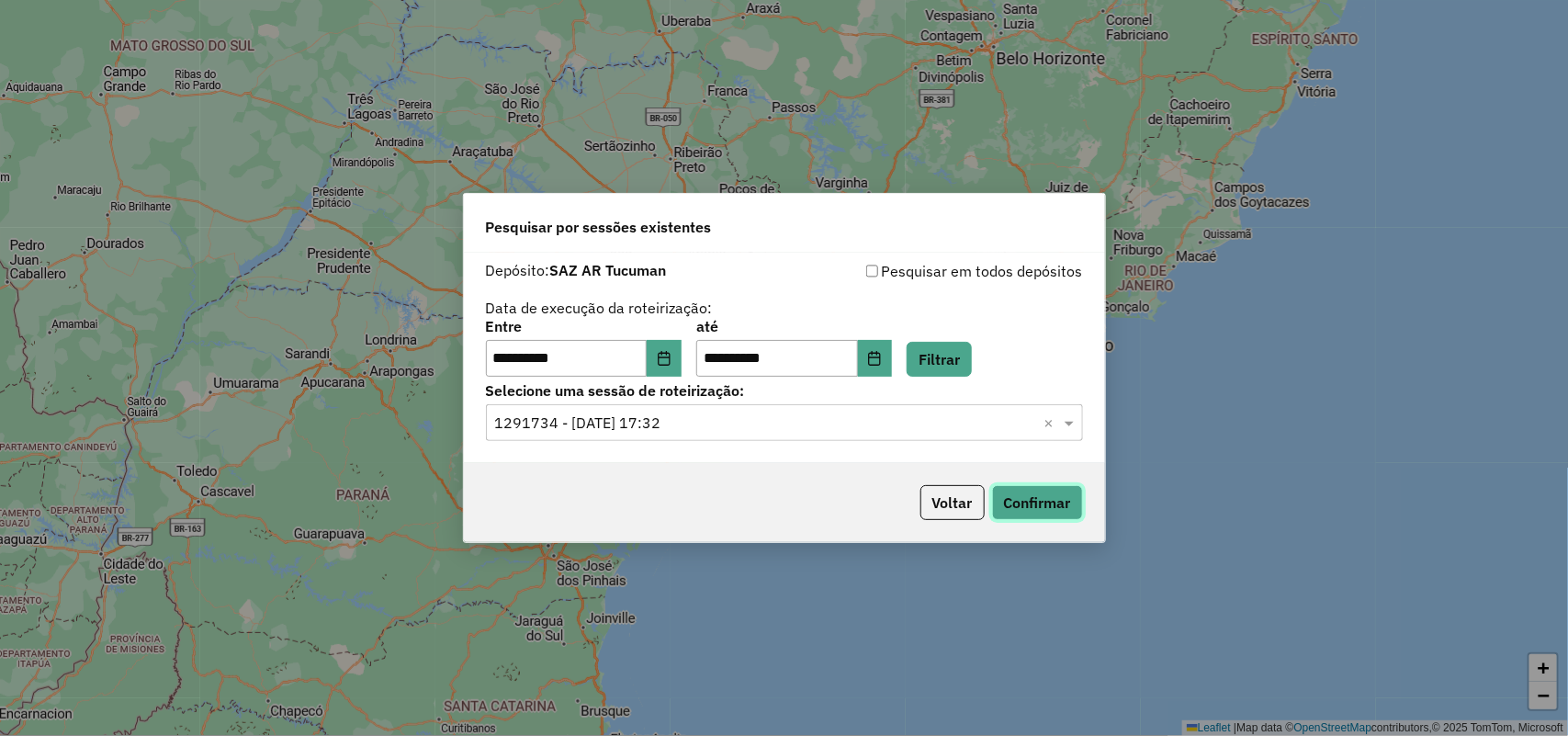
click at [1024, 487] on button "Confirmar" at bounding box center [1037, 502] width 91 height 35
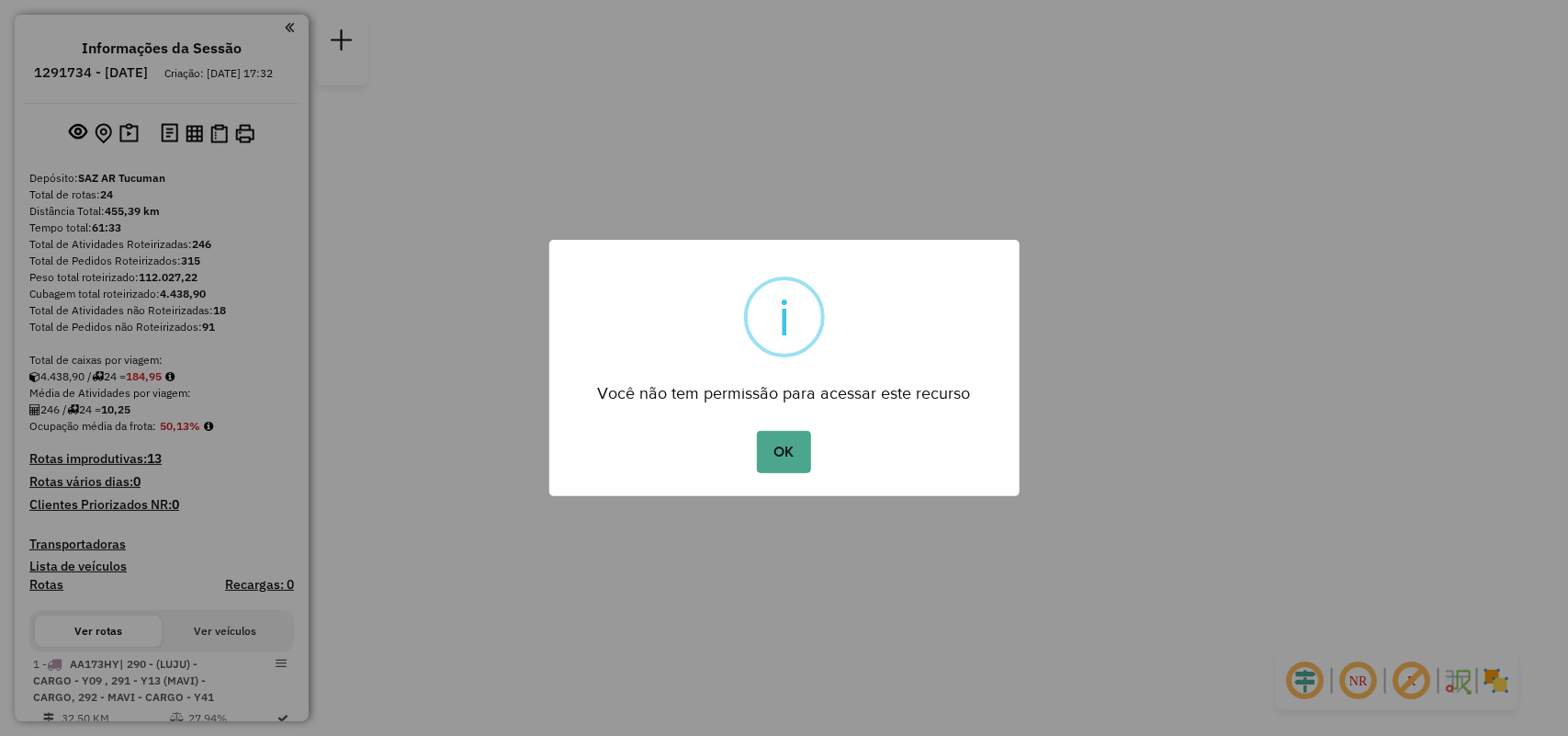
click at [831, 448] on div "OK No Cancel" at bounding box center [784, 451] width 470 height 51
click at [716, 439] on div "OK No Cancel" at bounding box center [784, 451] width 470 height 51
click at [791, 446] on button "OK" at bounding box center [784, 452] width 54 height 42
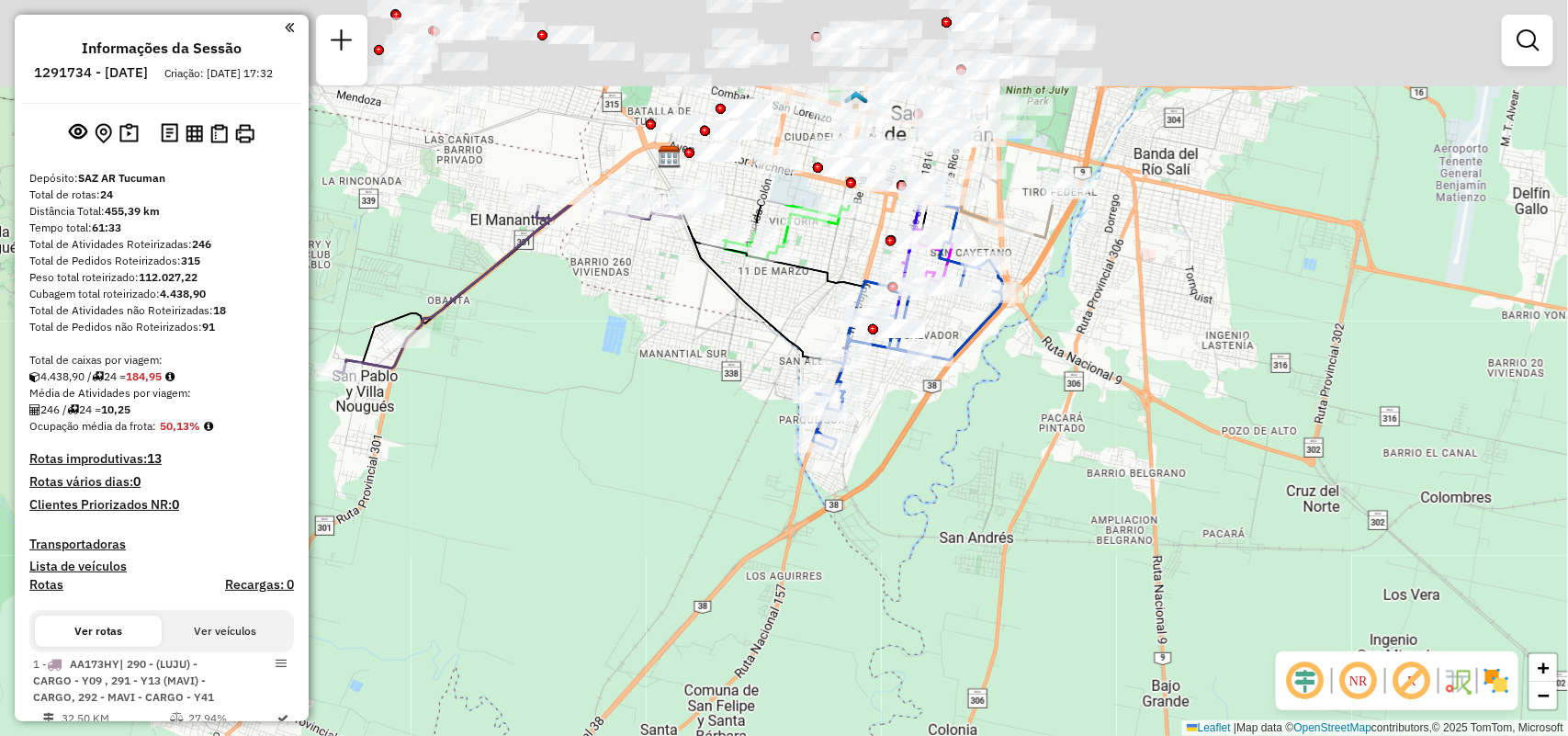
drag, startPoint x: 772, startPoint y: 264, endPoint x: 832, endPoint y: 542, distance: 284.6
click at [832, 542] on div "Janela de atendimento Grade de atendimento Capacidade Transportadoras Veículos …" at bounding box center [784, 368] width 1568 height 736
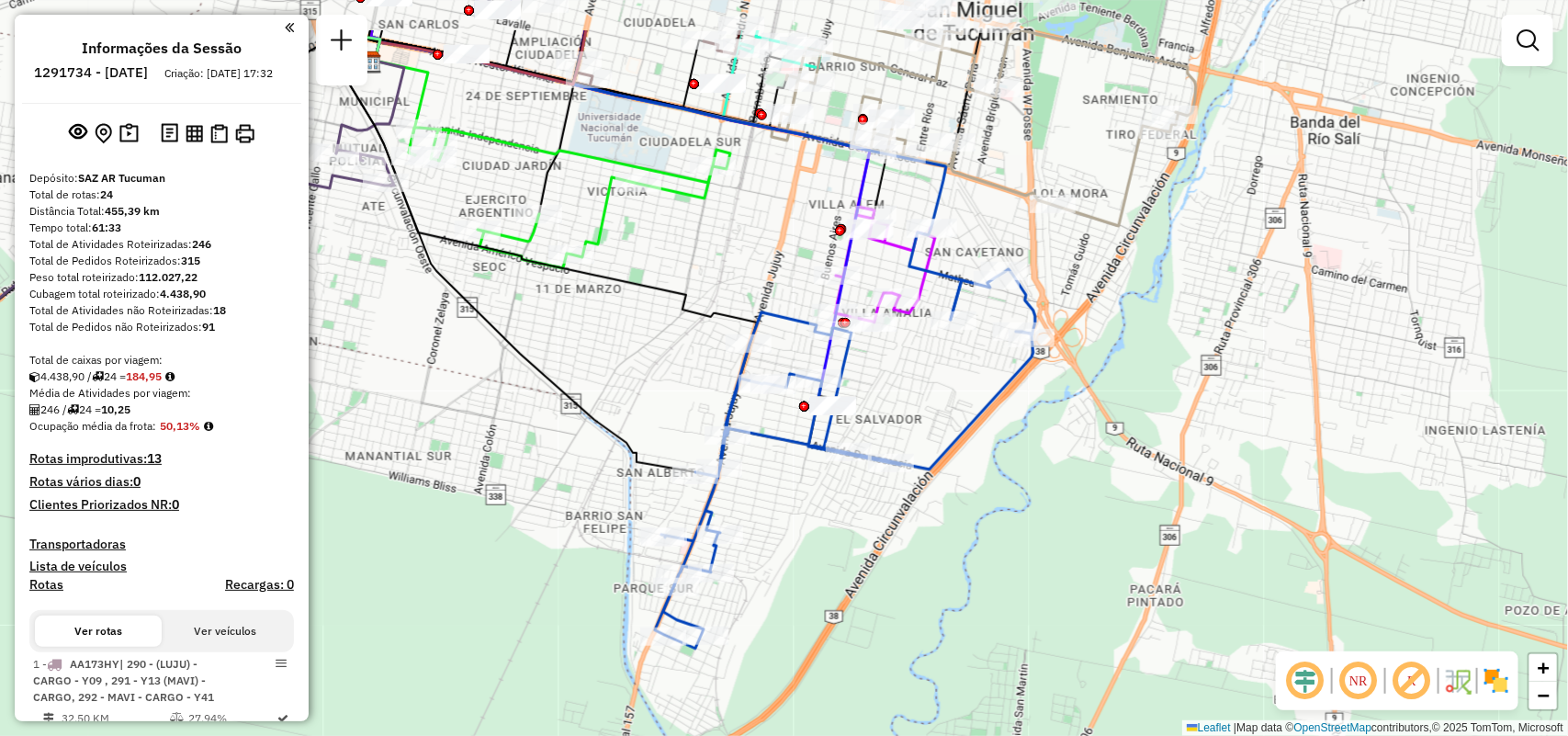
drag, startPoint x: 975, startPoint y: 347, endPoint x: 1008, endPoint y: 423, distance: 82.3
click at [1008, 423] on div "Janela de atendimento Grade de atendimento Capacidade Transportadoras Veículos …" at bounding box center [784, 368] width 1568 height 736
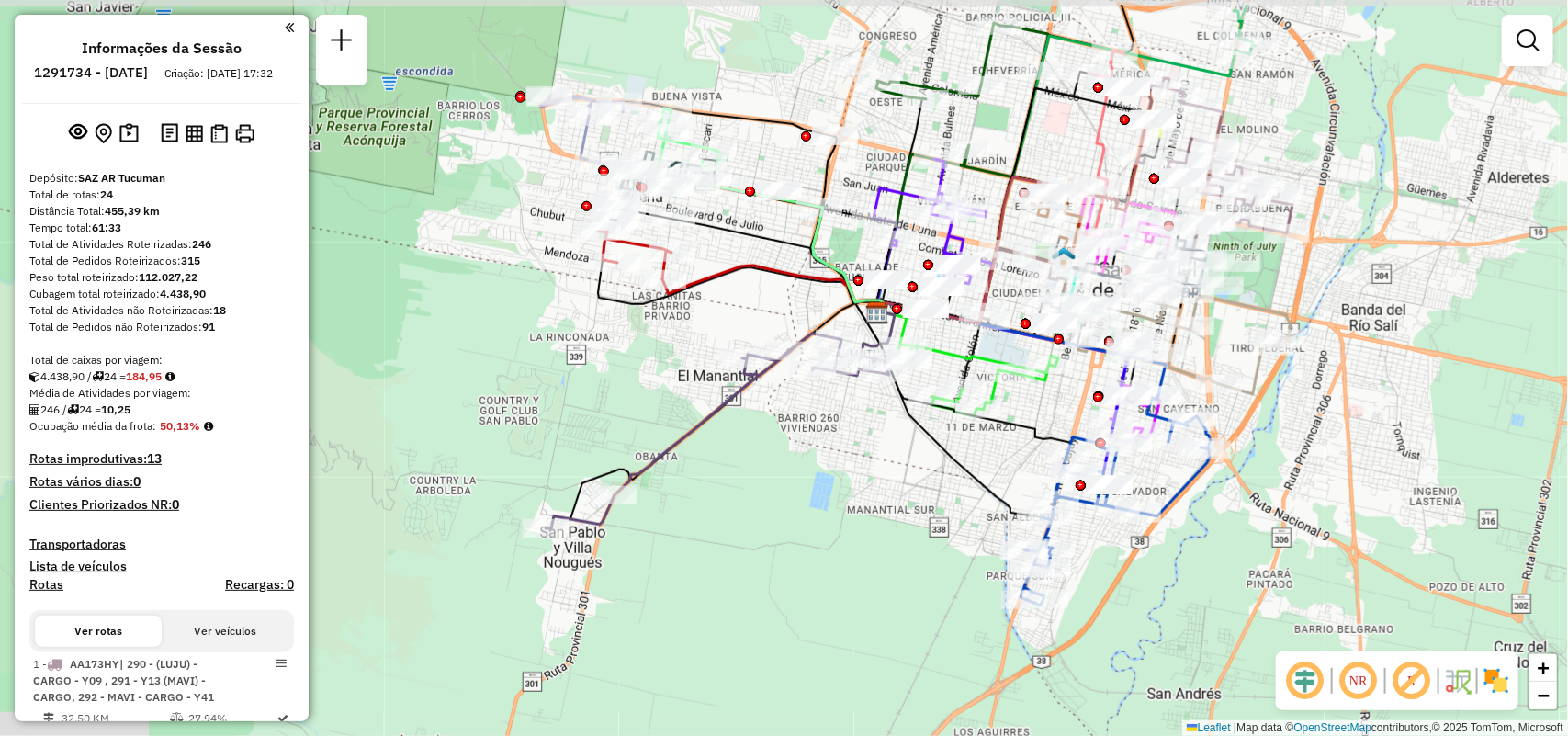
drag, startPoint x: 675, startPoint y: 333, endPoint x: 916, endPoint y: 411, distance: 252.7
click at [916, 411] on icon at bounding box center [948, 409] width 186 height 216
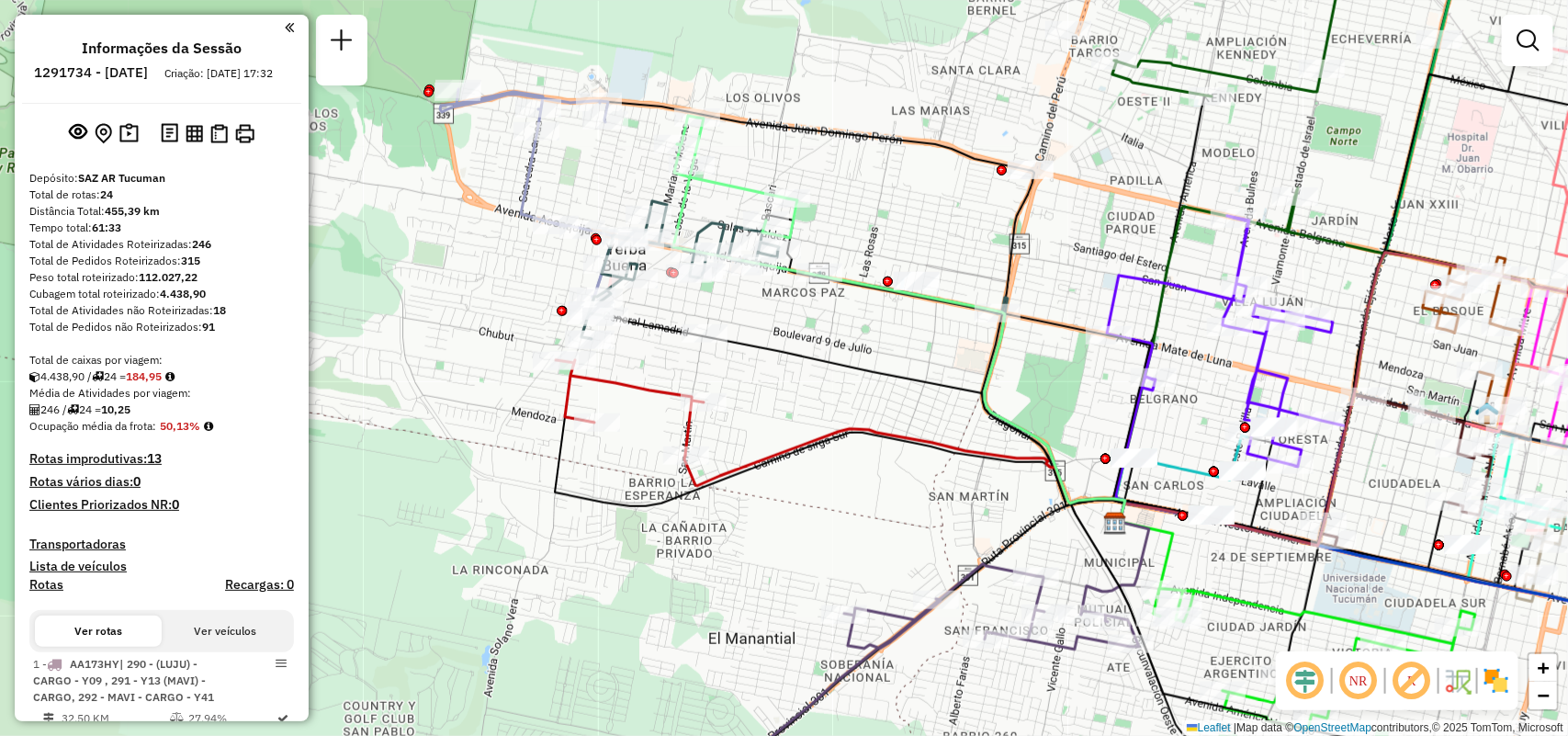
drag, startPoint x: 877, startPoint y: 388, endPoint x: 880, endPoint y: 419, distance: 31.4
click at [880, 419] on div "Janela de atendimento Grade de atendimento Capacidade Transportadoras Veículos …" at bounding box center [784, 368] width 1568 height 736
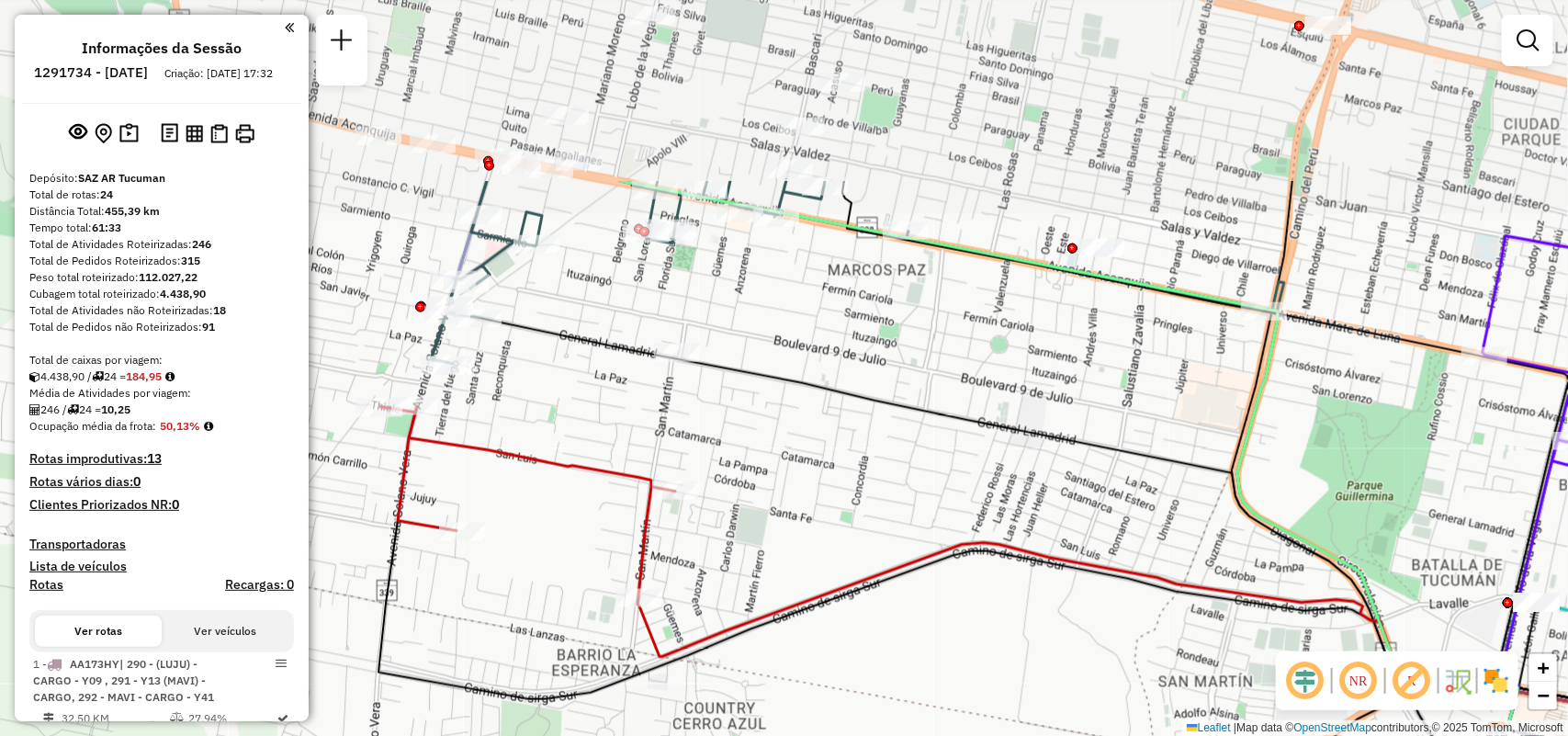
drag, startPoint x: 787, startPoint y: 387, endPoint x: 795, endPoint y: 442, distance: 55.7
click at [786, 514] on div "Janela de atendimento Grade de atendimento Capacidade Transportadoras Veículos …" at bounding box center [784, 368] width 1568 height 736
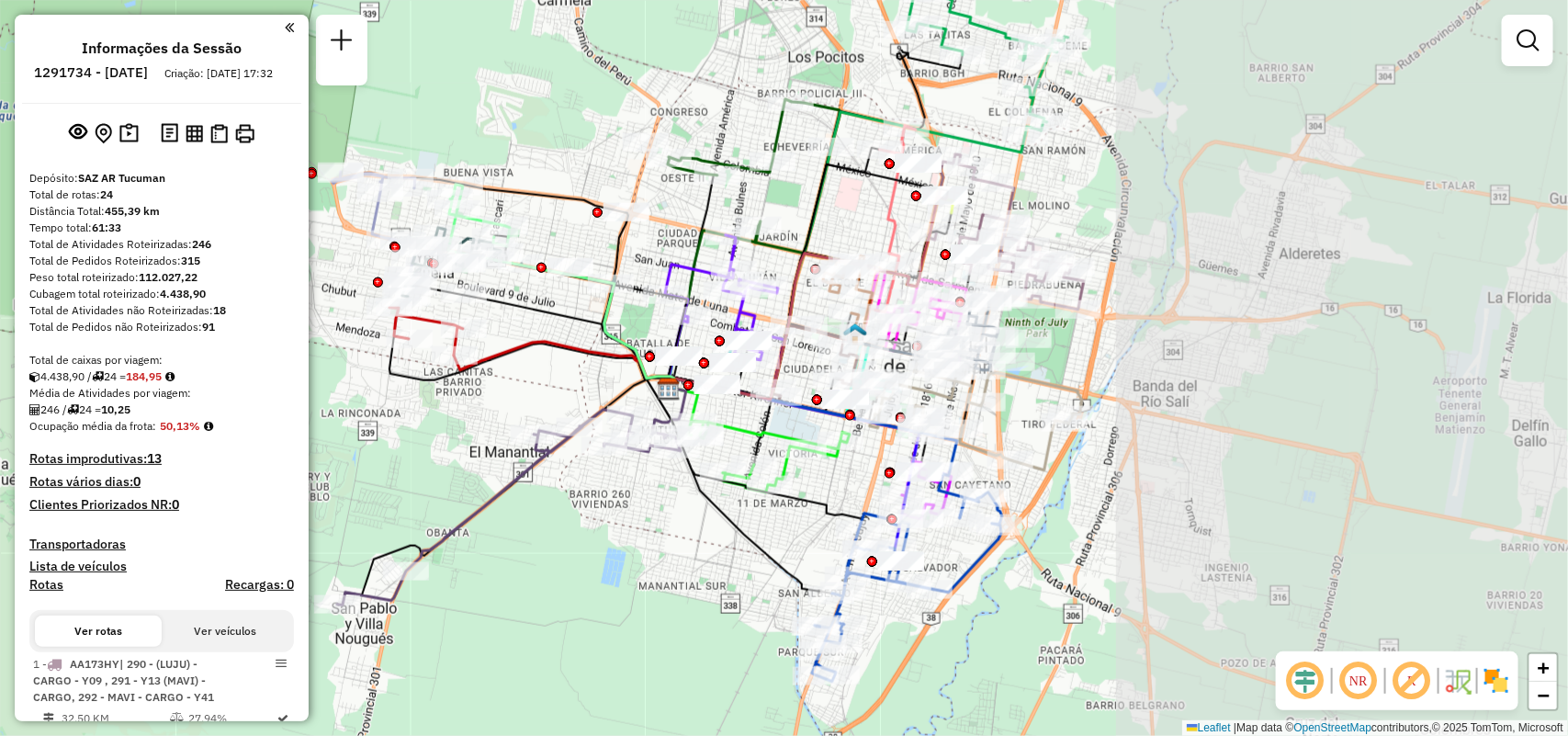
drag, startPoint x: 1011, startPoint y: 286, endPoint x: 680, endPoint y: 259, distance: 332.6
click at [671, 257] on icon at bounding box center [724, 311] width 119 height 153
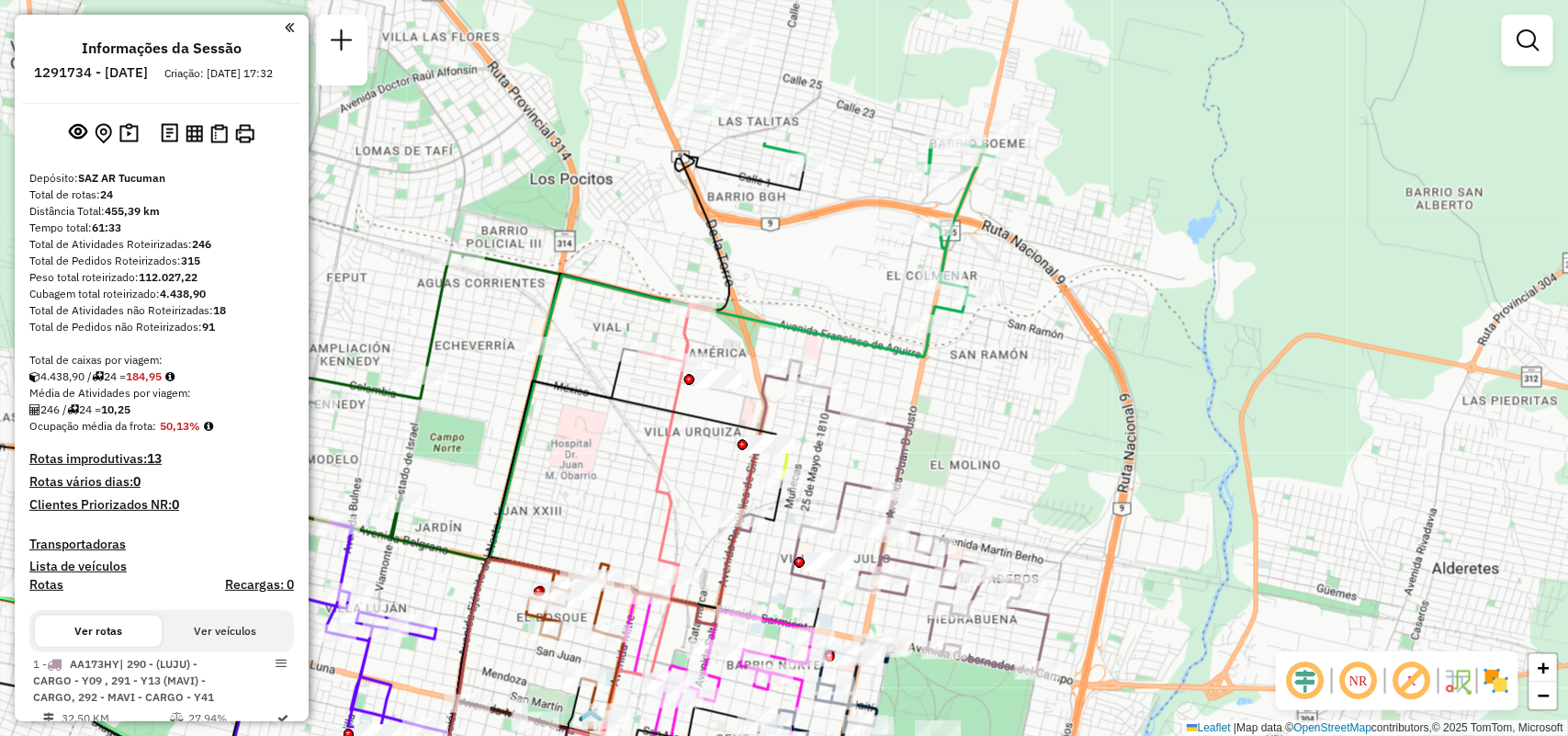
drag, startPoint x: 994, startPoint y: 246, endPoint x: 851, endPoint y: 405, distance: 213.3
click at [851, 405] on icon at bounding box center [894, 516] width 309 height 312
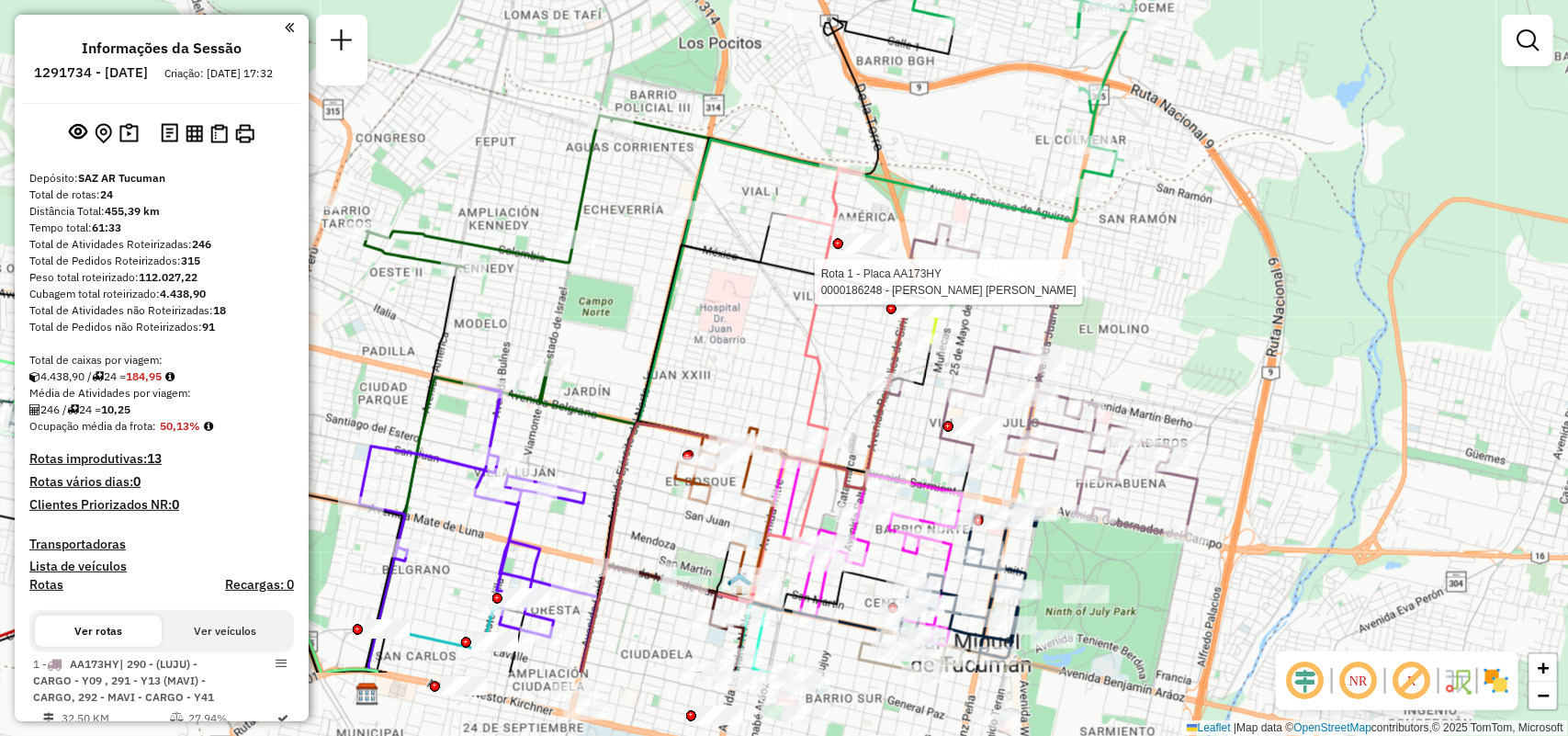
drag, startPoint x: 933, startPoint y: 455, endPoint x: 1079, endPoint y: 319, distance: 199.5
click at [1079, 319] on div "Rota 1 - Placa AA173HY 0000186248 - Diaz Paz Rosa Noemi Janela de atendimento G…" at bounding box center [784, 368] width 1568 height 736
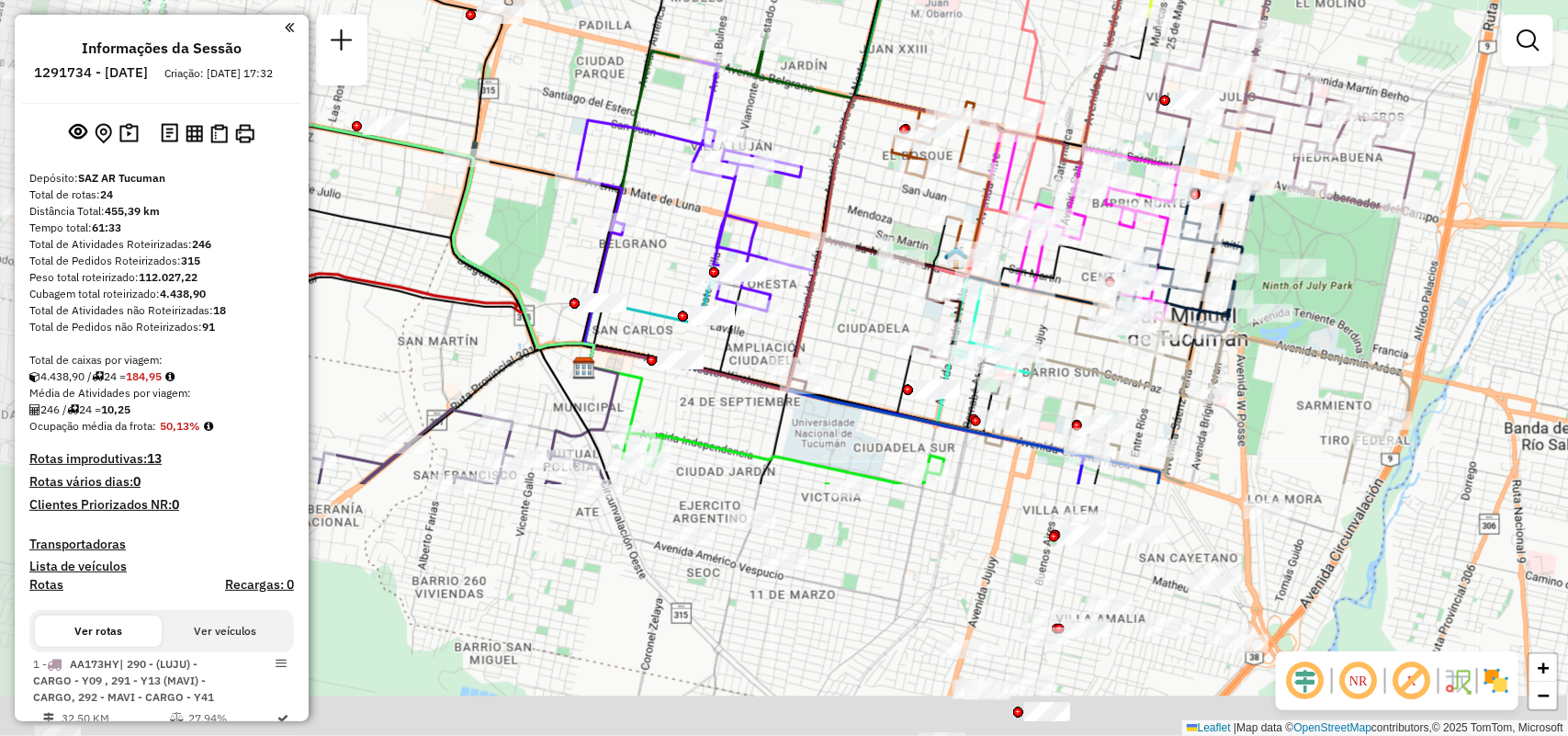
drag, startPoint x: 649, startPoint y: 415, endPoint x: 861, endPoint y: 103, distance: 377.0
click at [860, 103] on icon at bounding box center [862, 187] width 556 height 408
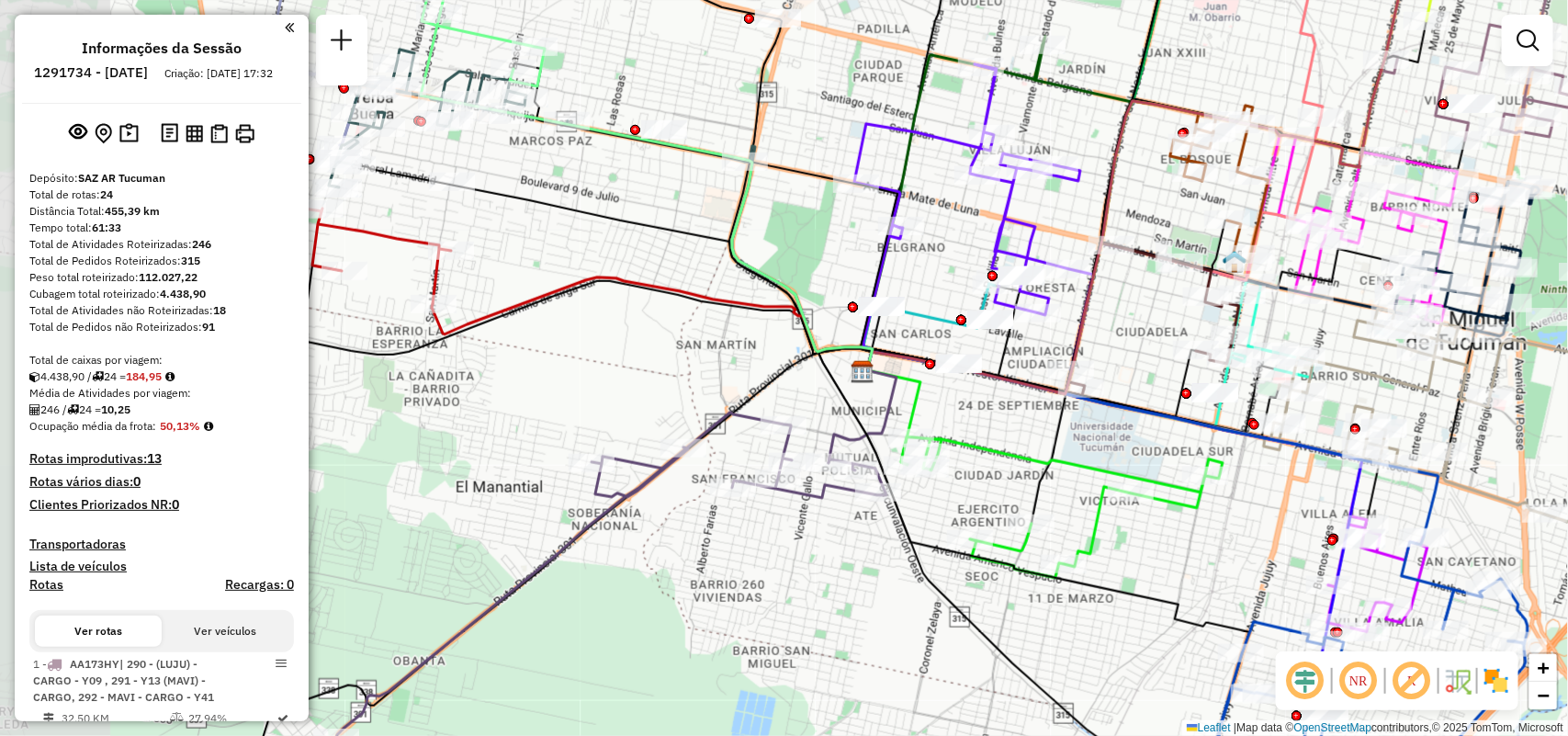
drag, startPoint x: 603, startPoint y: 267, endPoint x: 863, endPoint y: 268, distance: 259.9
click at [863, 268] on div "Rota 1 - Placa AA173HY 0000186248 - Diaz Paz Rosa Noemi Janela de atendimento G…" at bounding box center [784, 368] width 1568 height 736
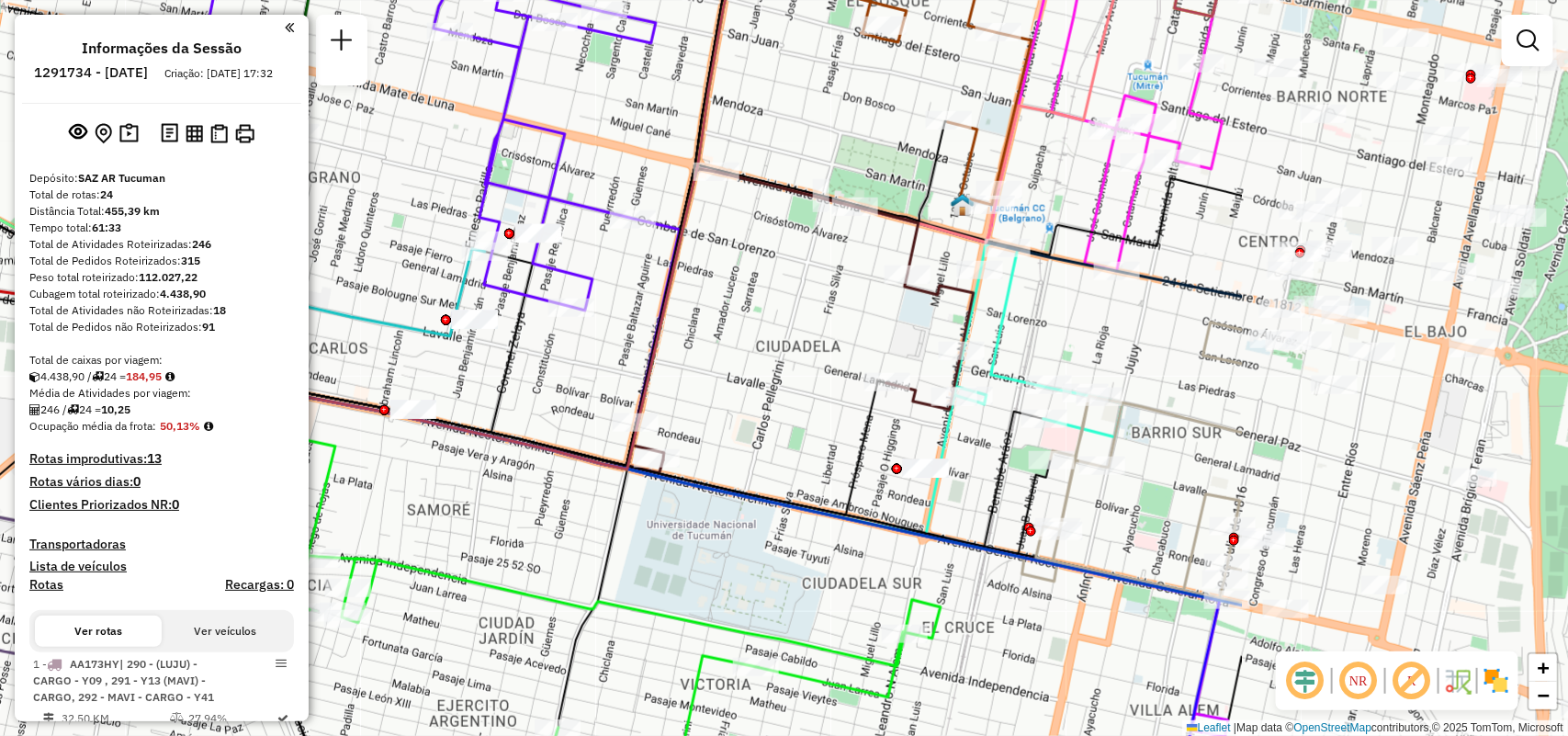
drag, startPoint x: 948, startPoint y: 319, endPoint x: 597, endPoint y: 272, distance: 354.0
click at [597, 272] on icon at bounding box center [442, 185] width 476 height 473
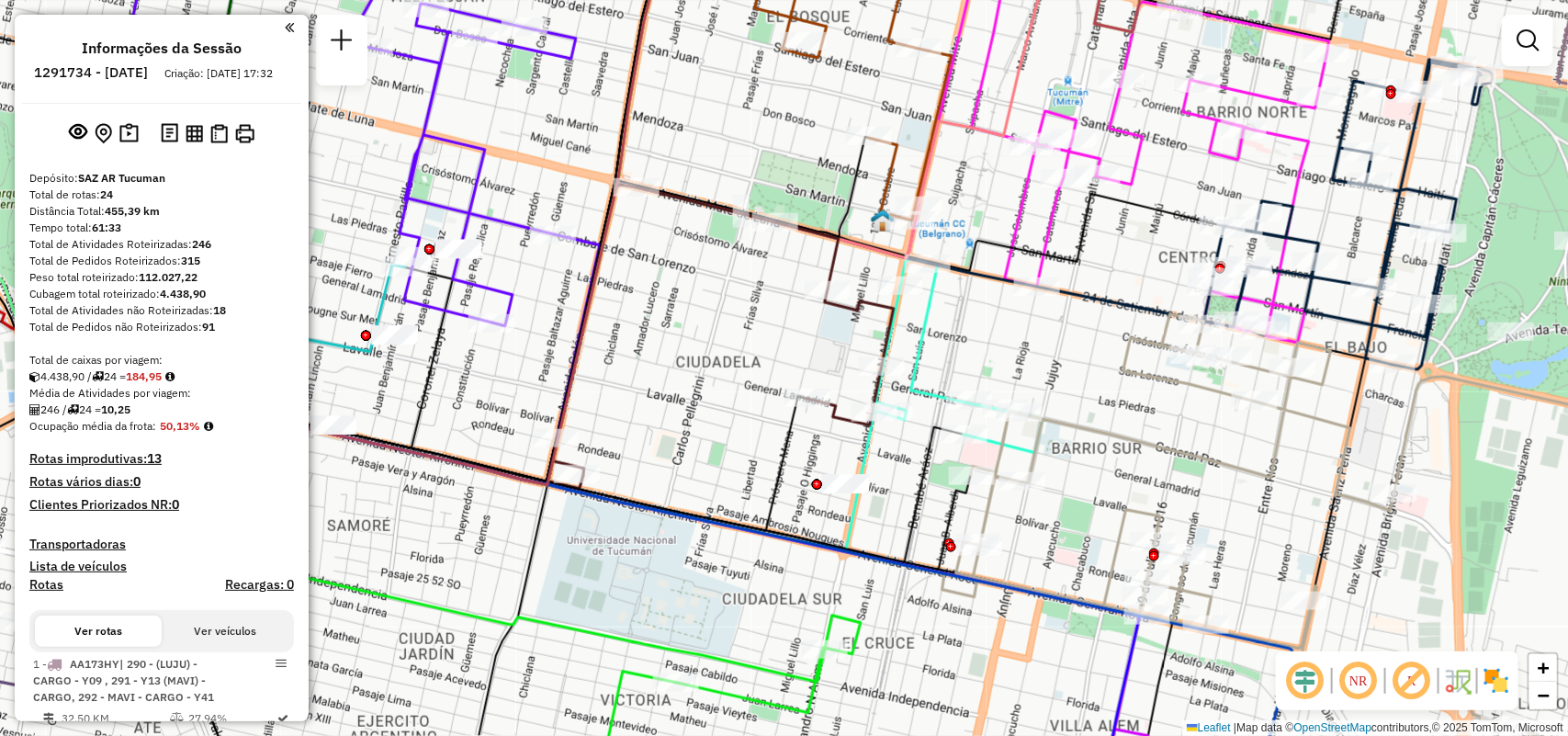
drag, startPoint x: 767, startPoint y: 276, endPoint x: 608, endPoint y: 304, distance: 161.4
click at [599, 304] on div "Rota 1 - Placa AA173HY 0000186248 - Diaz Paz Rosa Noemi Janela de atendimento G…" at bounding box center [784, 368] width 1568 height 736
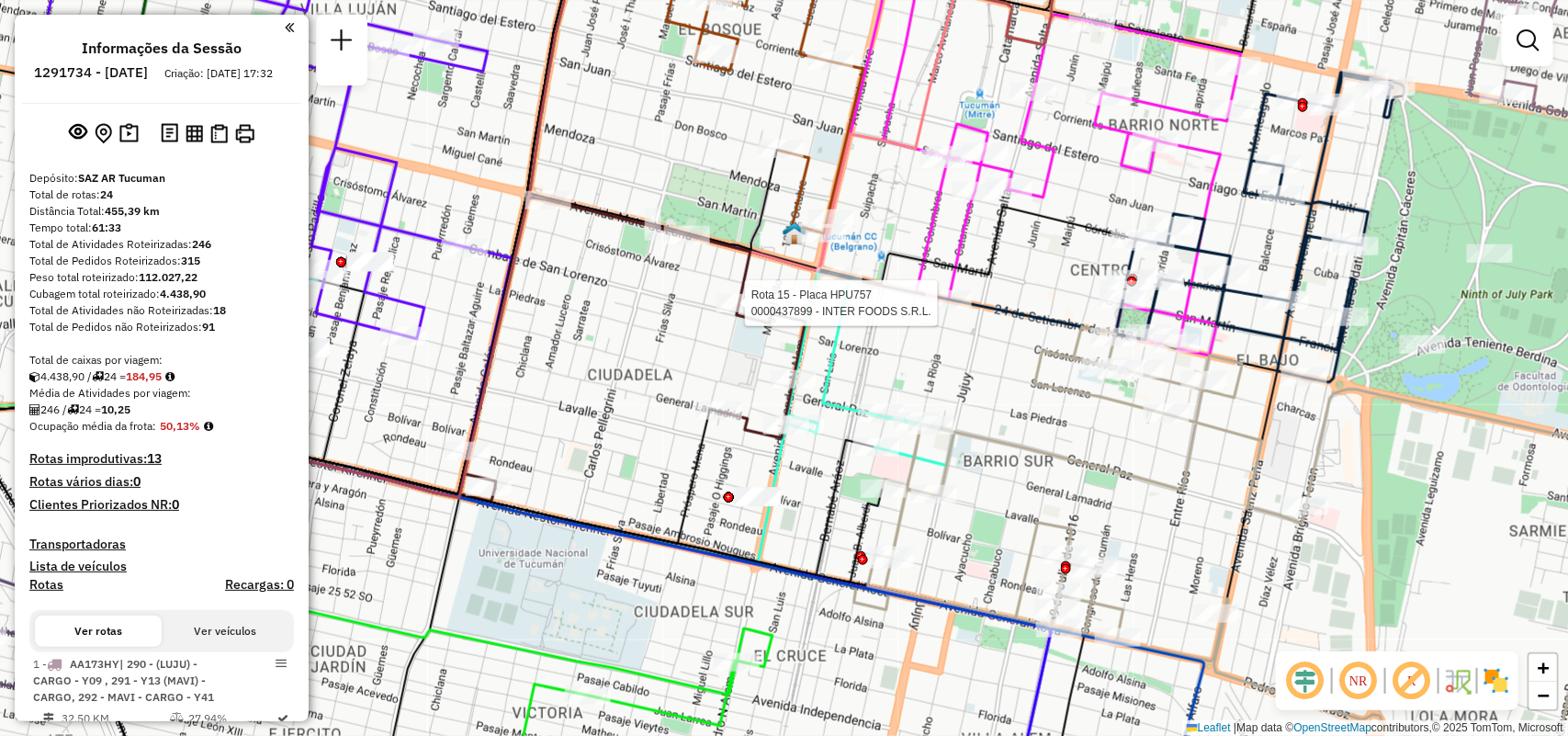
select select "**********"
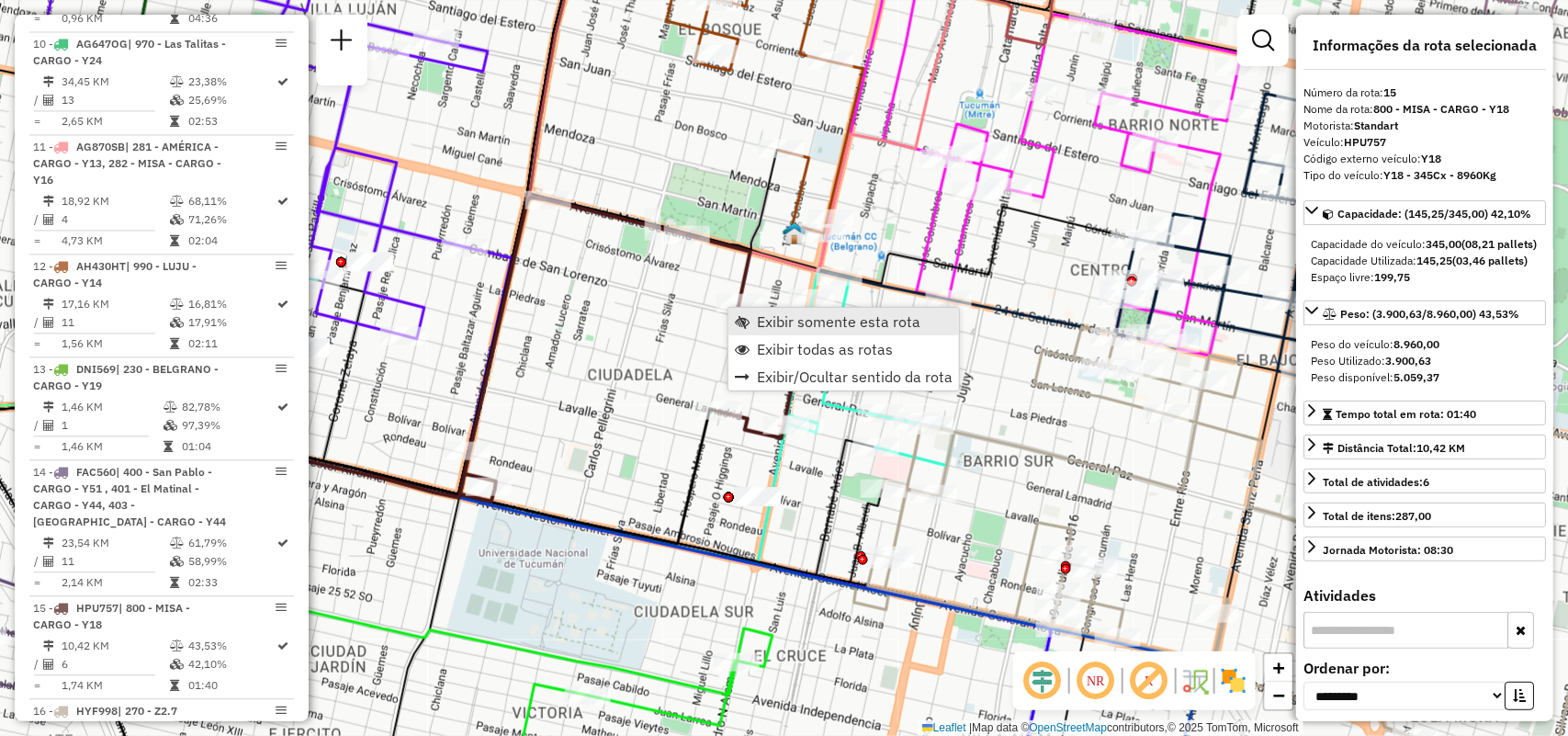
scroll to position [2260, 0]
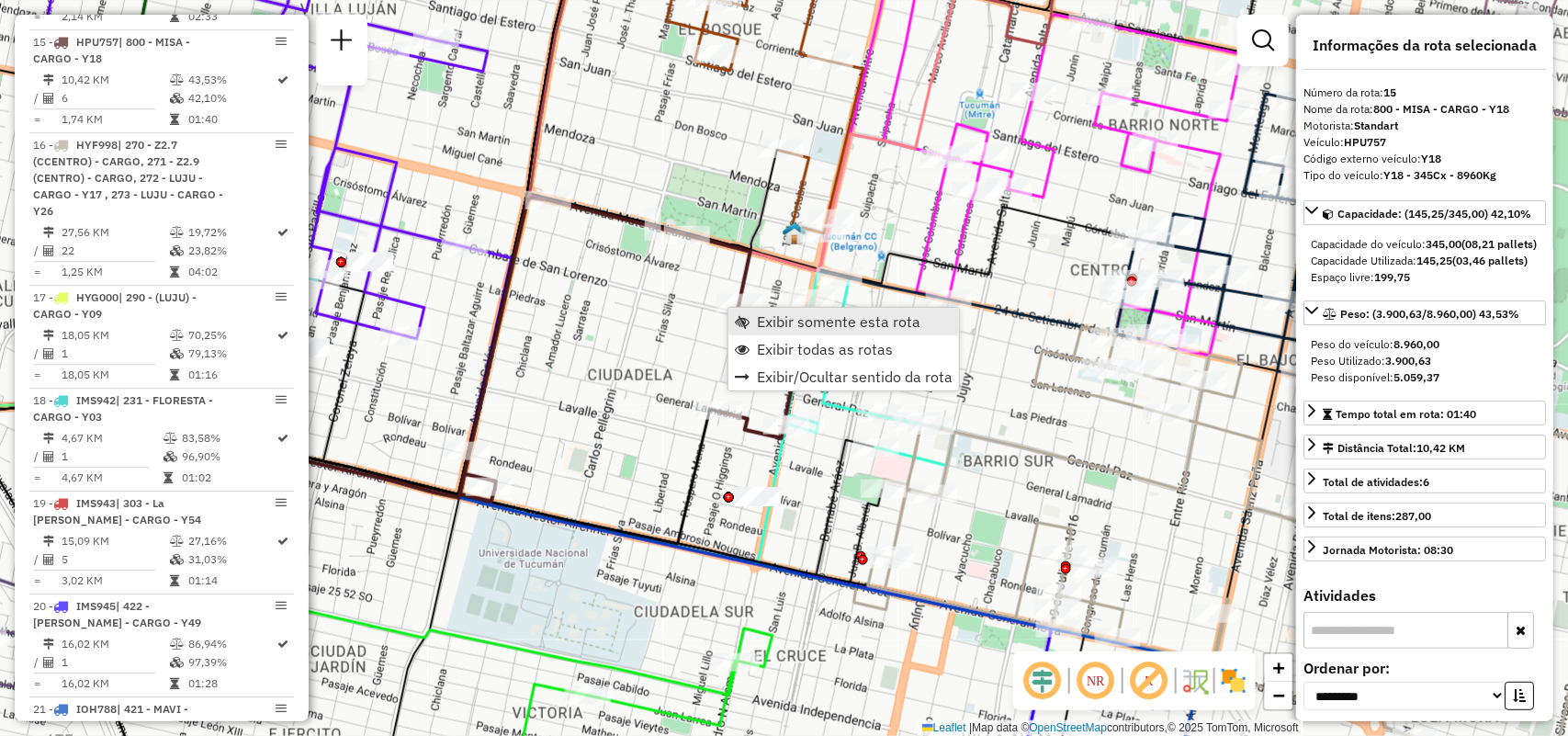
click at [782, 317] on span "Exibir somente esta rota" at bounding box center [838, 321] width 163 height 15
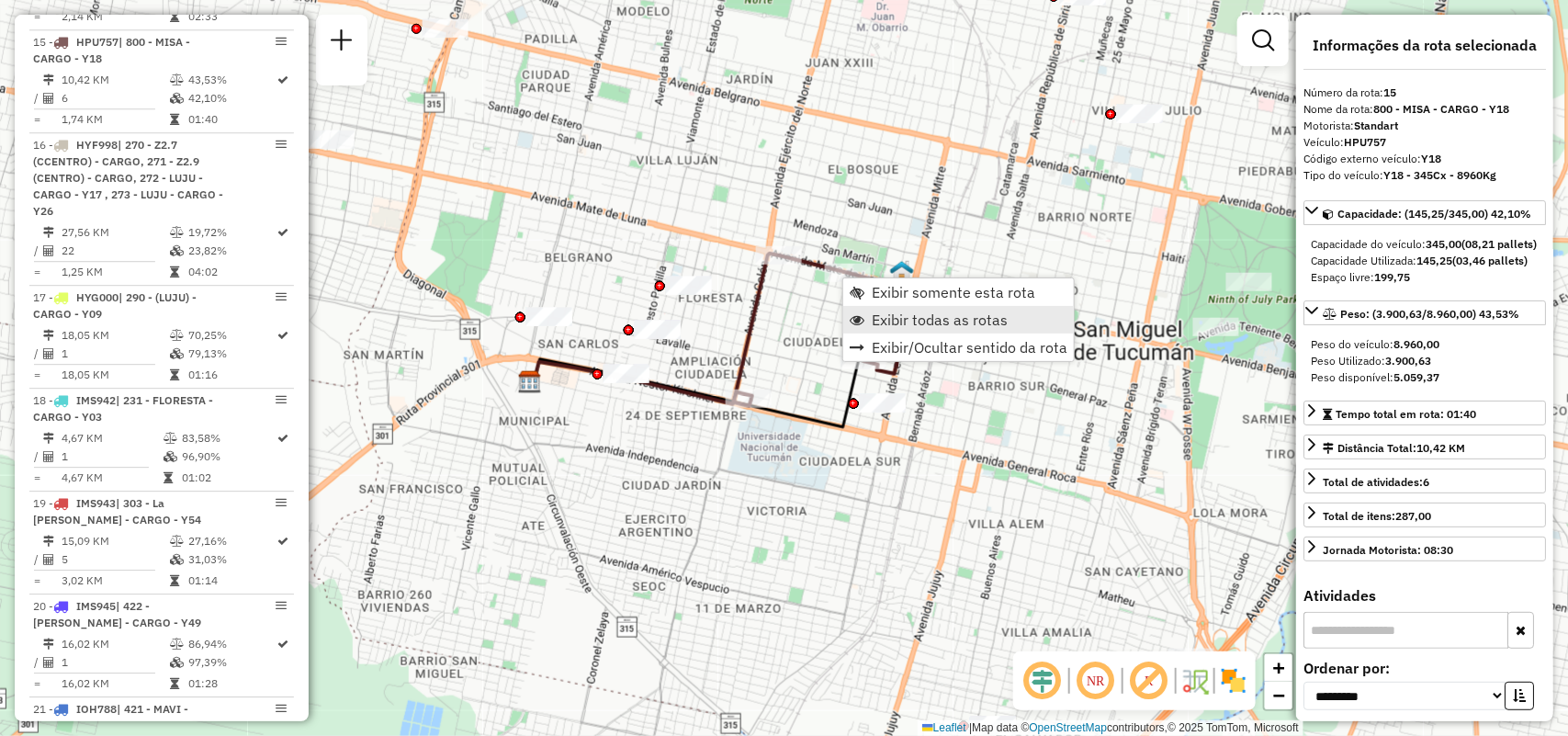
click at [921, 328] on link "Exibir todas as rotas" at bounding box center [958, 320] width 231 height 28
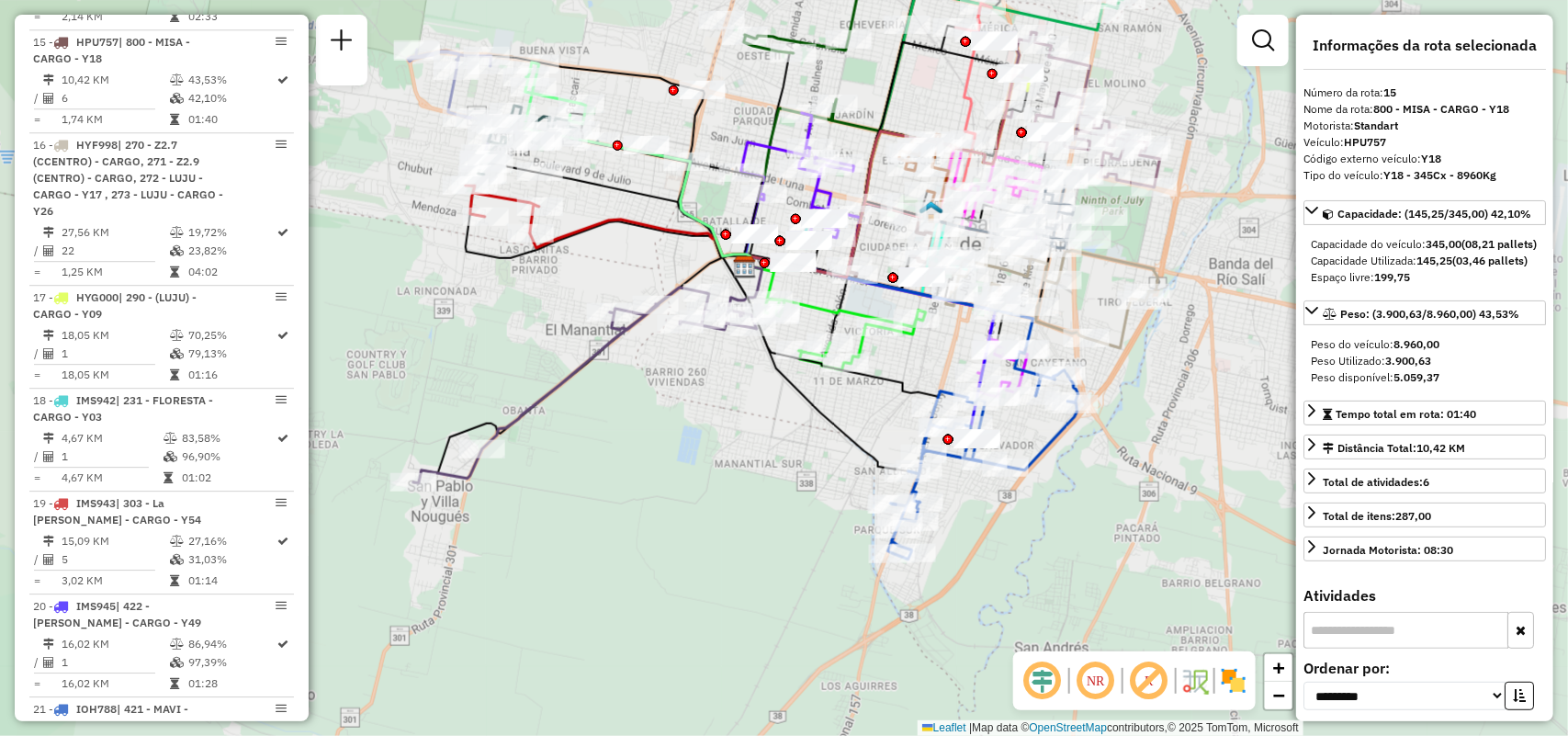
drag, startPoint x: 1098, startPoint y: 278, endPoint x: 829, endPoint y: 324, distance: 272.1
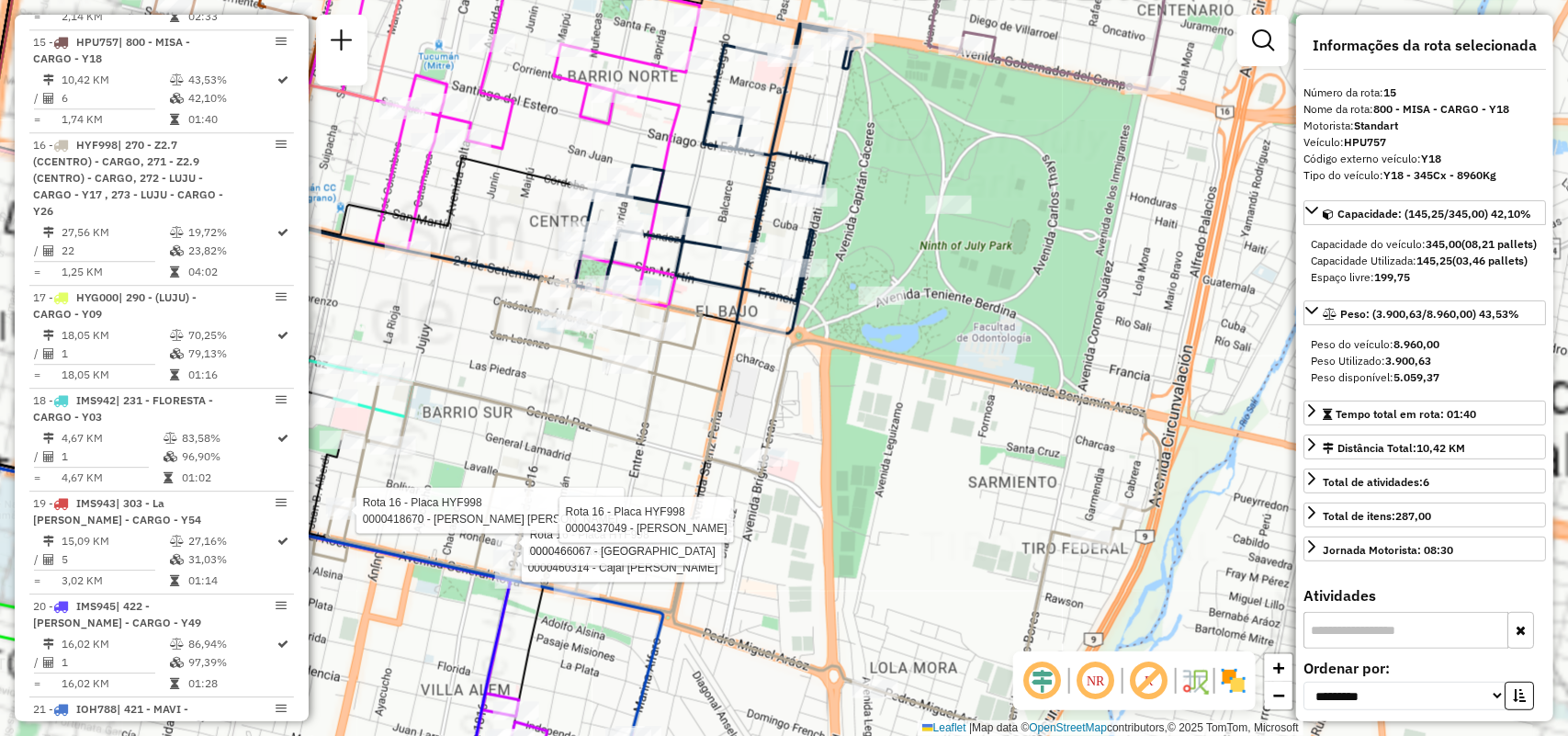
drag, startPoint x: 1076, startPoint y: 300, endPoint x: 1189, endPoint y: 340, distance: 119.7
click at [1189, 340] on div "Rota 16 - Placa HYF998 0000460314 - Cajal Exequiel Adrian Rota 16 - Placa HYF99…" at bounding box center [784, 368] width 1568 height 736
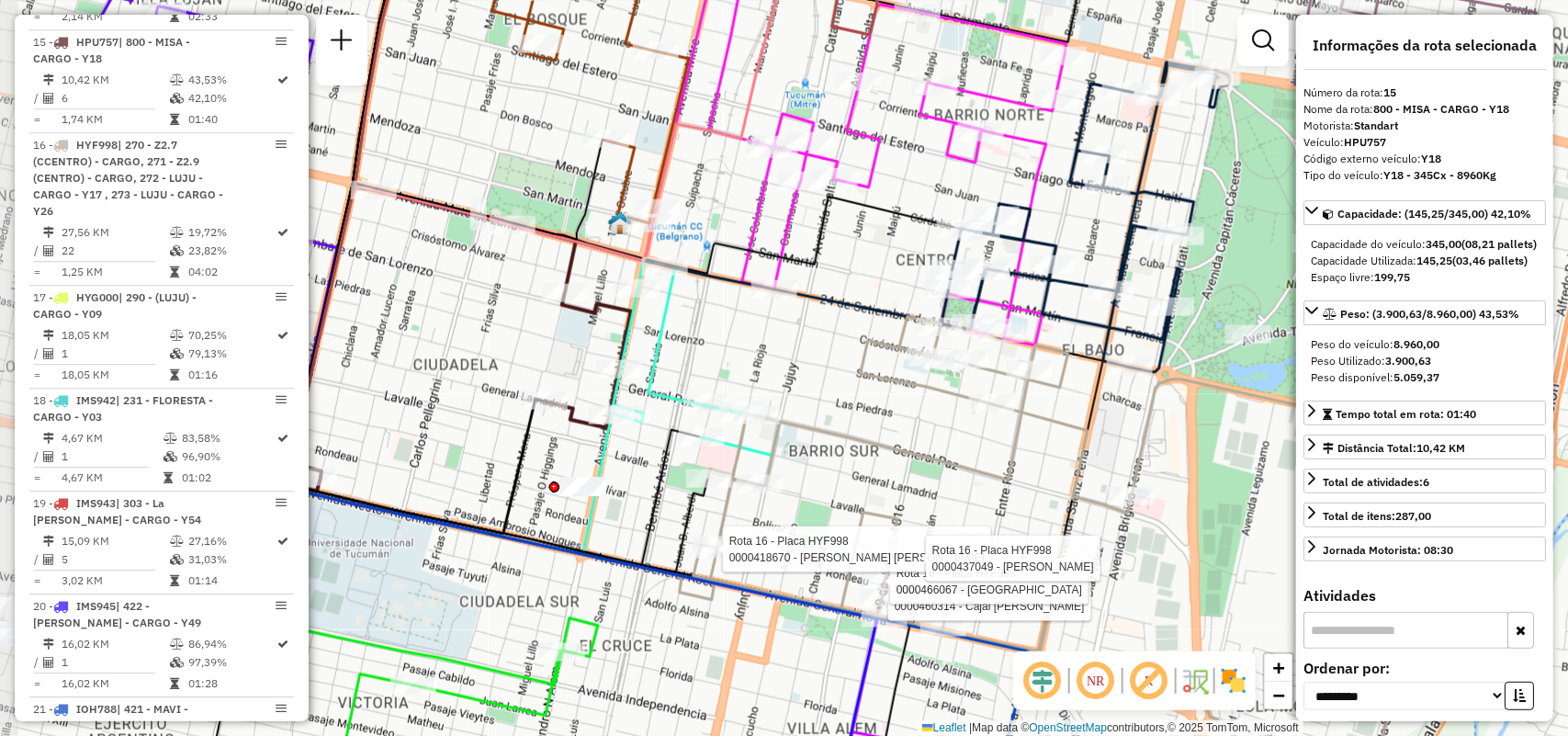
drag, startPoint x: 878, startPoint y: 423, endPoint x: 1081, endPoint y: 419, distance: 203.0
click at [1081, 419] on icon at bounding box center [1110, 544] width 834 height 454
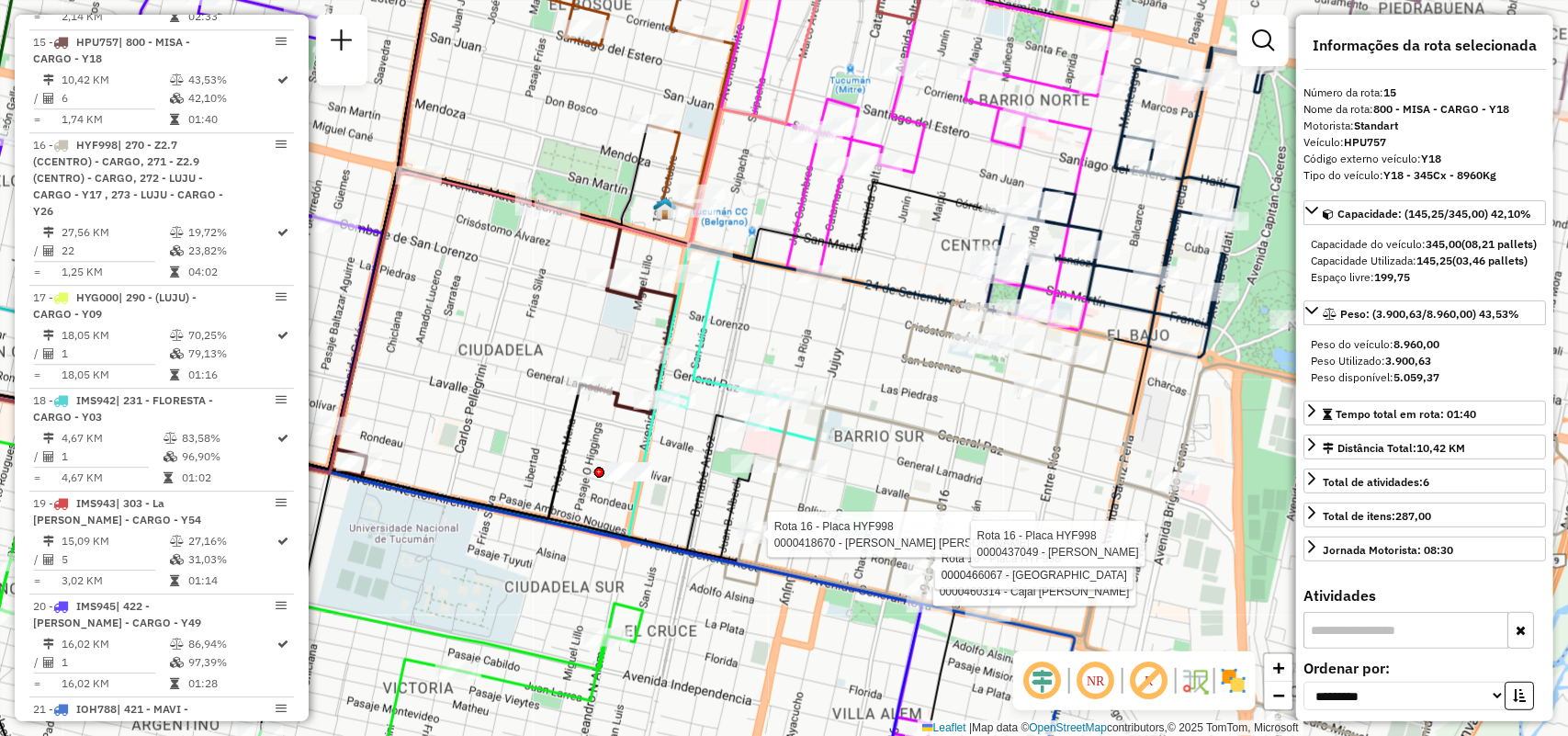
drag, startPoint x: 989, startPoint y: 469, endPoint x: 1076, endPoint y: 430, distance: 94.9
click at [1073, 444] on icon at bounding box center [1155, 529] width 834 height 454
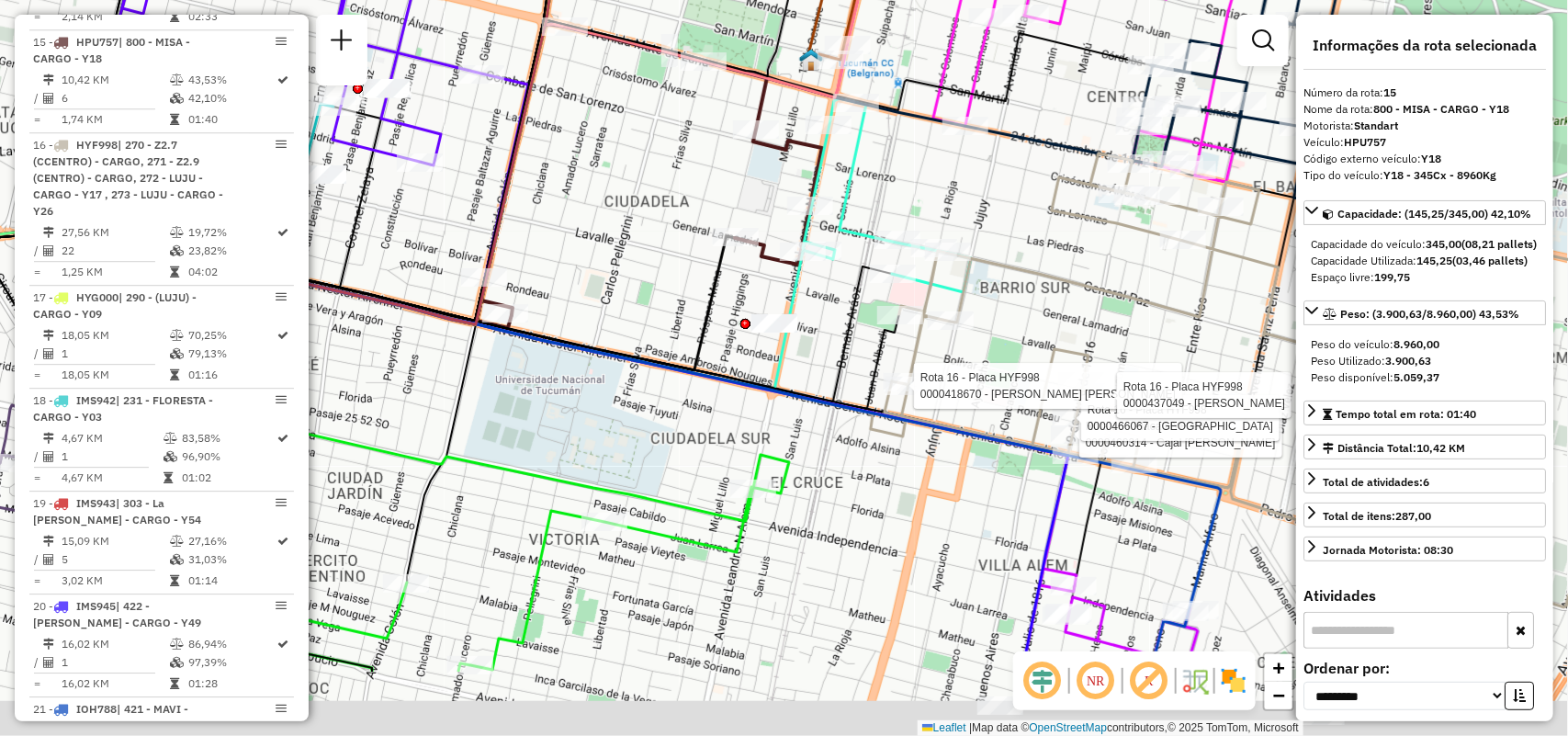
drag, startPoint x: 1142, startPoint y: 434, endPoint x: 1215, endPoint y: 319, distance: 137.1
click at [1215, 319] on div "Rota 16 - Placa HYF998 0000460314 - Cajal Exequiel Adrian Rota 16 - Placa HYF99…" at bounding box center [784, 368] width 1568 height 736
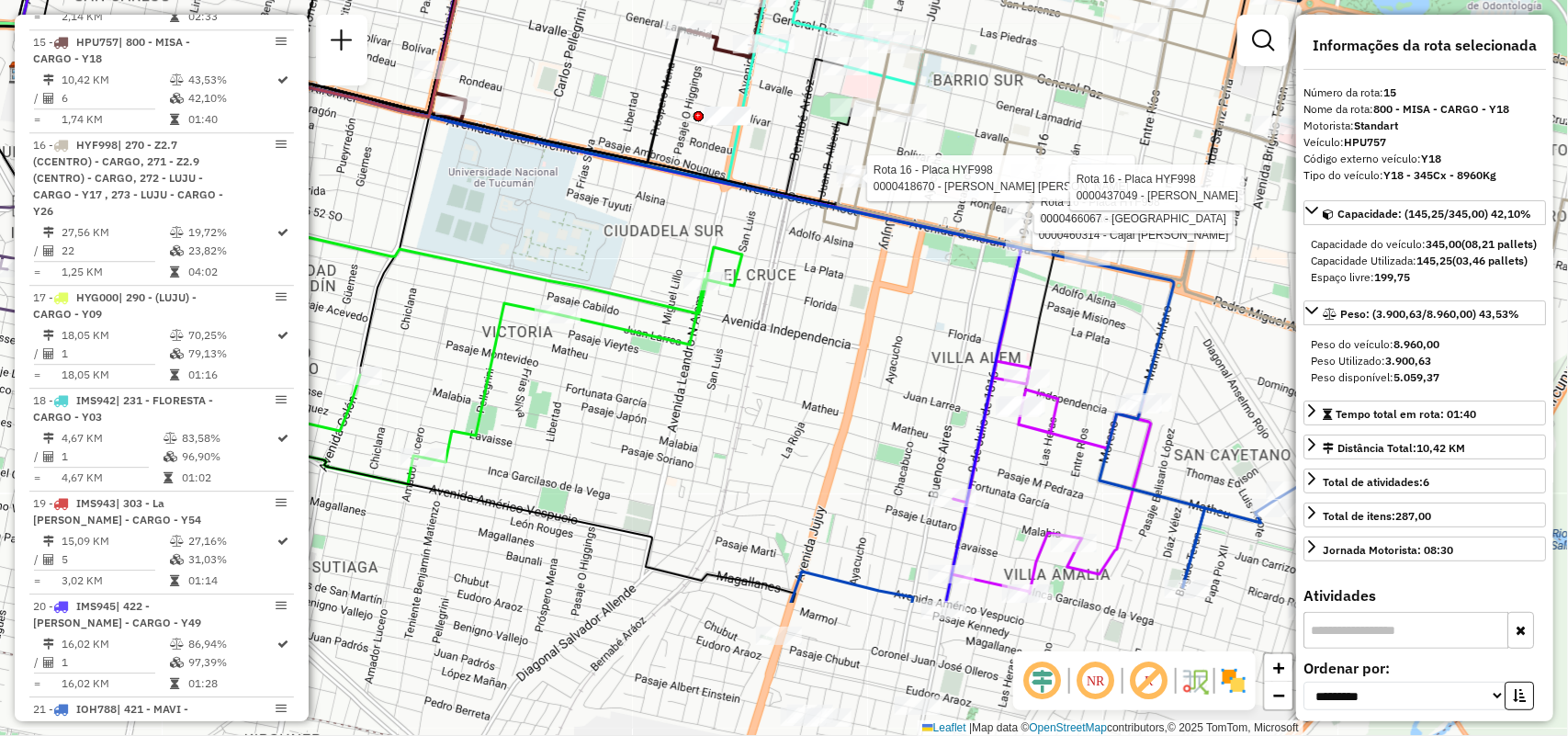
drag, startPoint x: 1119, startPoint y: 321, endPoint x: 1067, endPoint y: 135, distance: 193.4
click at [1068, 133] on div "Rota 16 - Placa HYF998 0000460314 - Cajal Exequiel Adrian Rota 16 - Placa HYF99…" at bounding box center [784, 368] width 1568 height 736
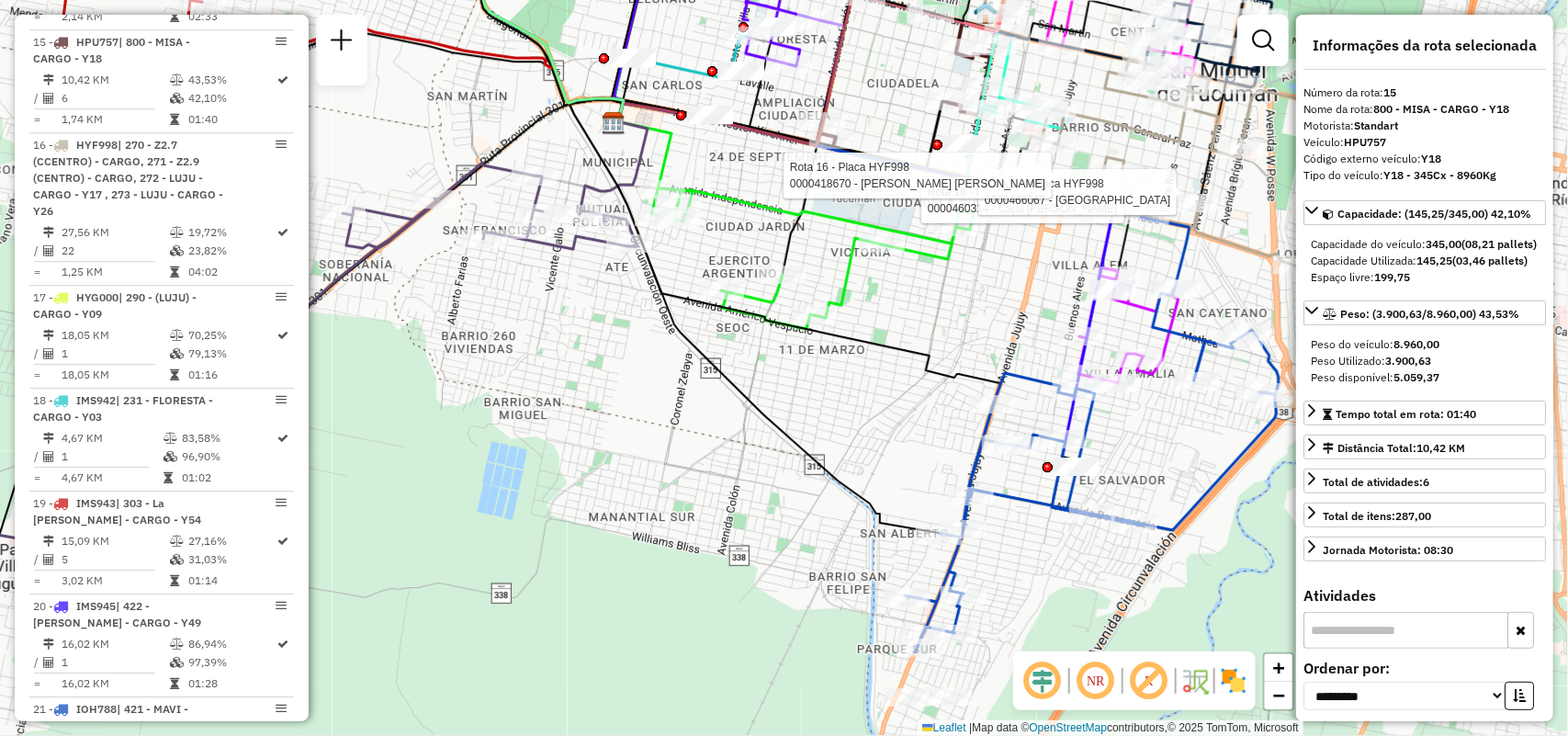
drag, startPoint x: 1174, startPoint y: 437, endPoint x: 1197, endPoint y: 319, distance: 120.7
click at [1197, 319] on div "Rota 16 - Placa HYF998 0000460314 - Cajal Exequiel Adrian Rota 16 - Placa HYF99…" at bounding box center [784, 368] width 1568 height 736
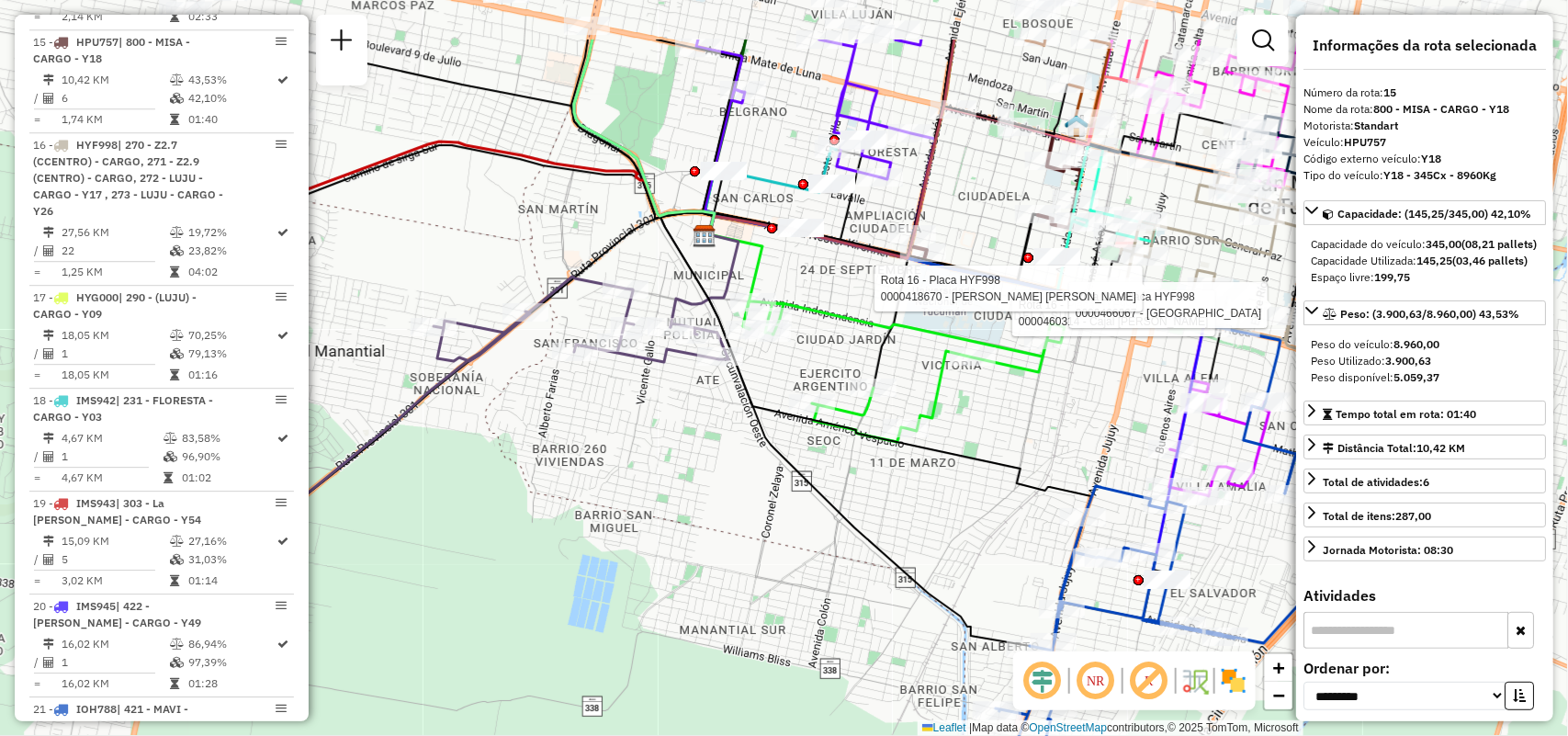
drag, startPoint x: 810, startPoint y: 469, endPoint x: 865, endPoint y: 531, distance: 82.6
click at [865, 531] on icon at bounding box center [844, 429] width 369 height 433
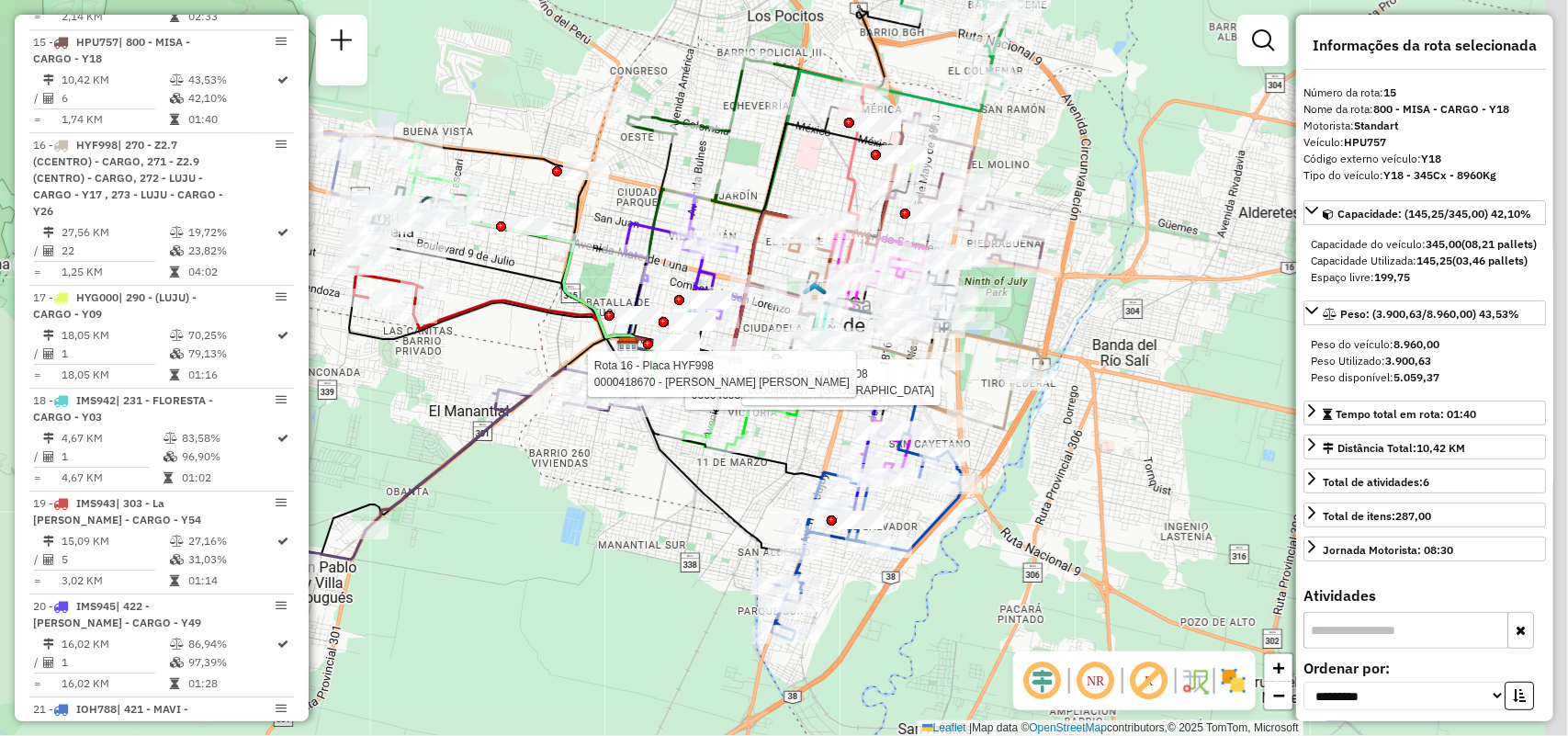
drag, startPoint x: 747, startPoint y: 489, endPoint x: 678, endPoint y: 502, distance: 70.3
click at [678, 502] on div "Rota 16 - Placa HYF998 0000460314 - Cajal Exequiel Adrian Rota 16 - Placa HYF99…" at bounding box center [784, 368] width 1568 height 736
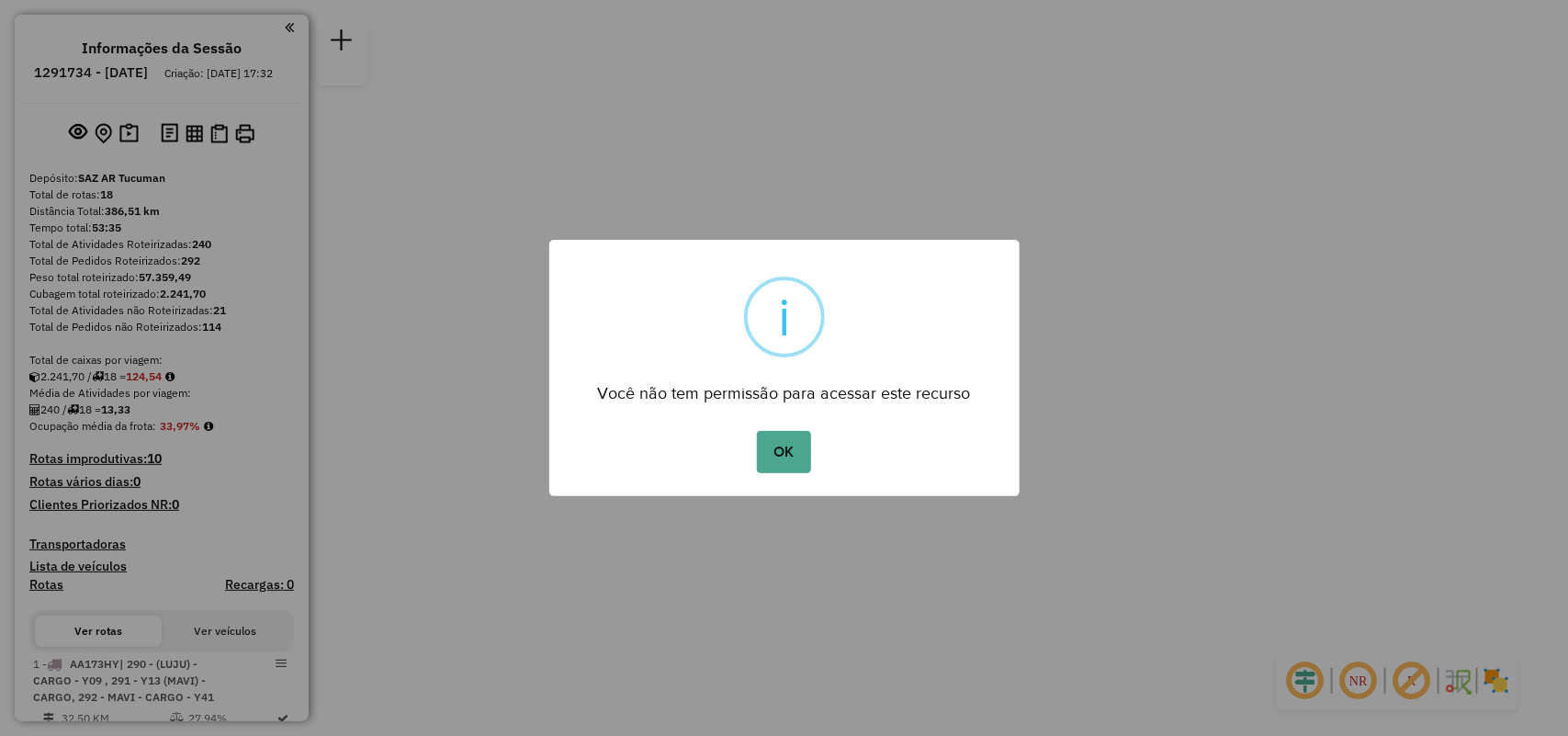
click at [791, 456] on button "OK" at bounding box center [784, 452] width 54 height 42
click at [782, 450] on button "OK" at bounding box center [784, 452] width 54 height 42
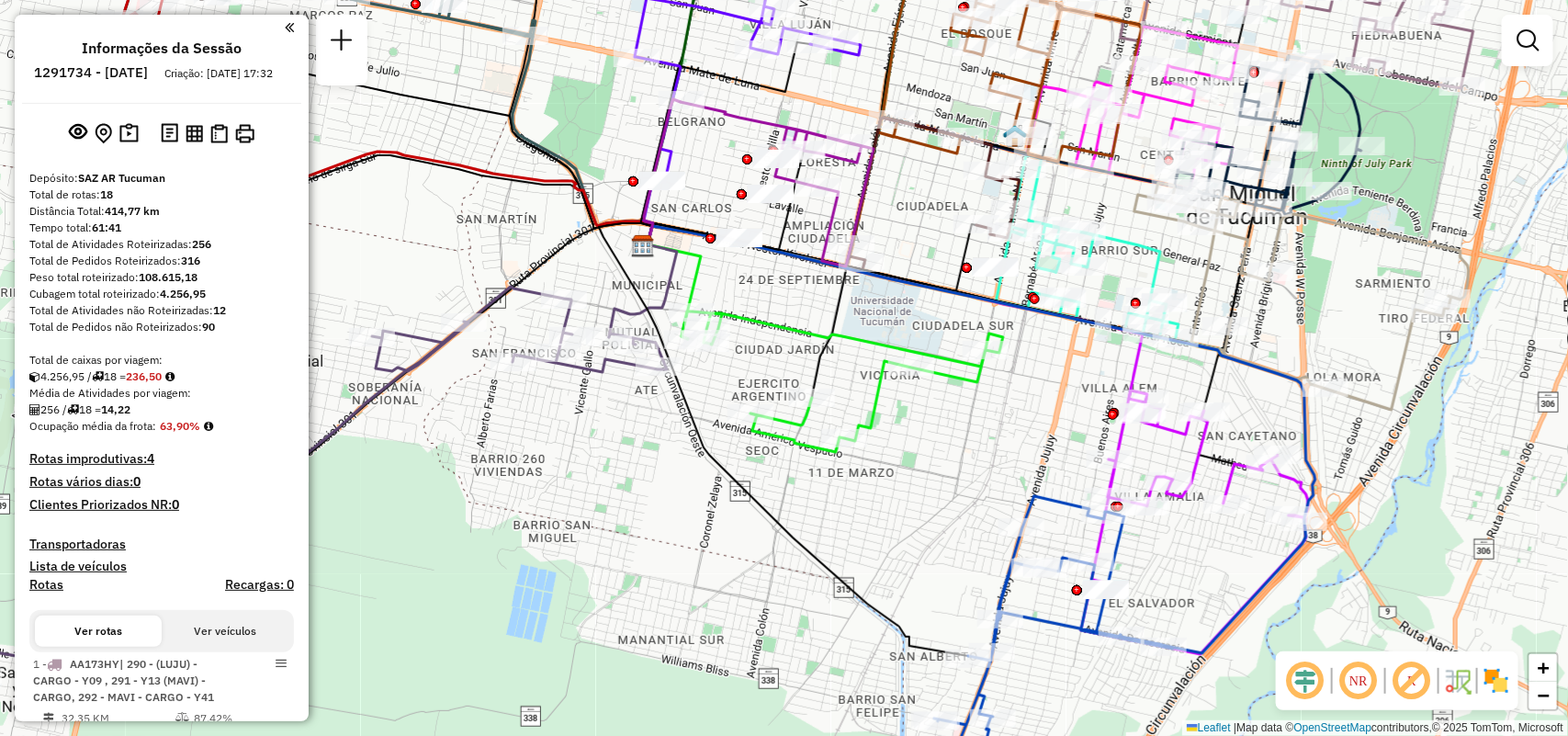
drag, startPoint x: 868, startPoint y: 309, endPoint x: 1082, endPoint y: 492, distance: 282.0
click at [1068, 501] on div "Janela de atendimento Grade de atendimento Capacidade Transportadoras Veículos …" at bounding box center [784, 368] width 1568 height 736
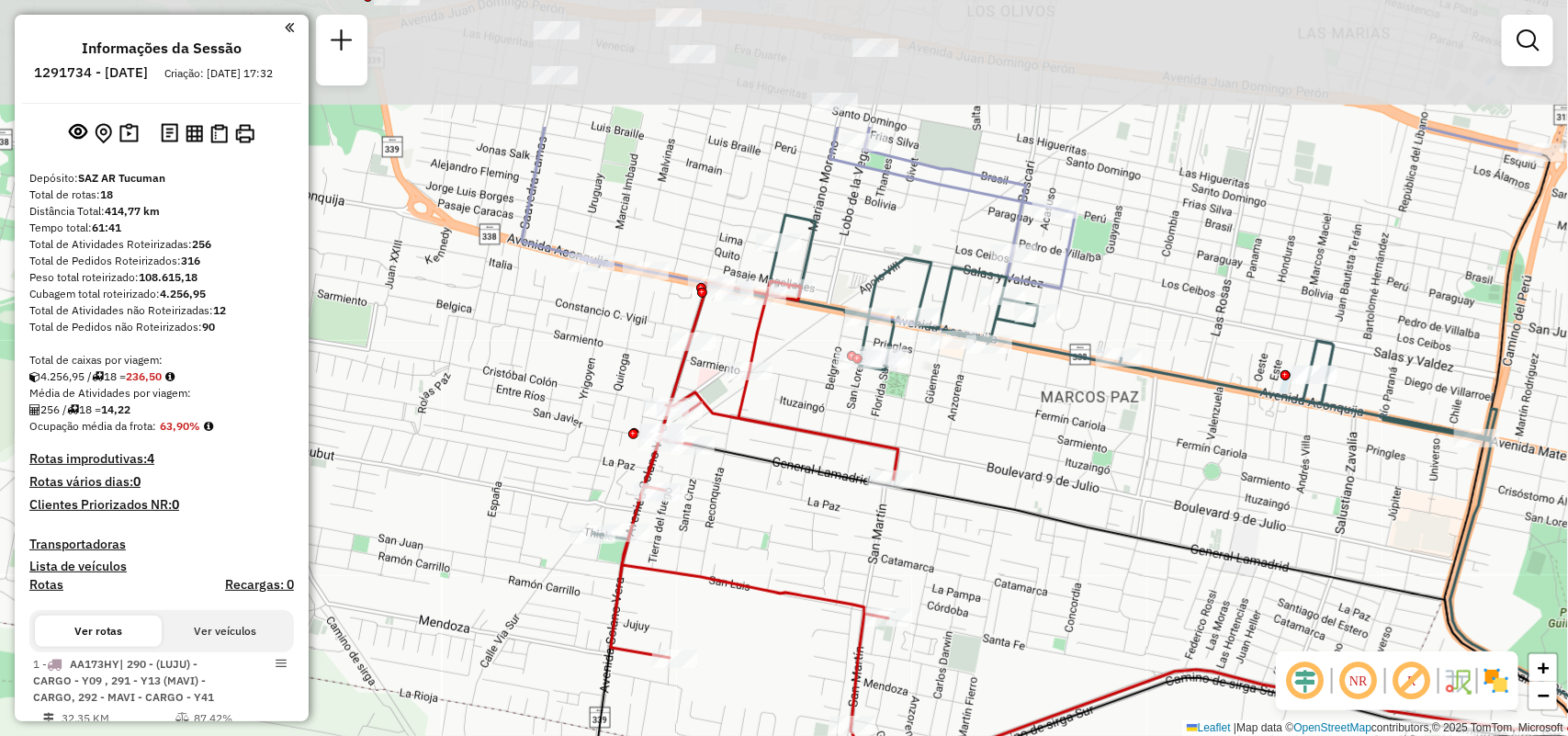
drag, startPoint x: 911, startPoint y: 262, endPoint x: 988, endPoint y: 470, distance: 222.3
click at [988, 470] on div "Rota 8 - Placa AF343JC 0000407657 - [PERSON_NAME] de atendimento Grade de atend…" at bounding box center [784, 368] width 1568 height 736
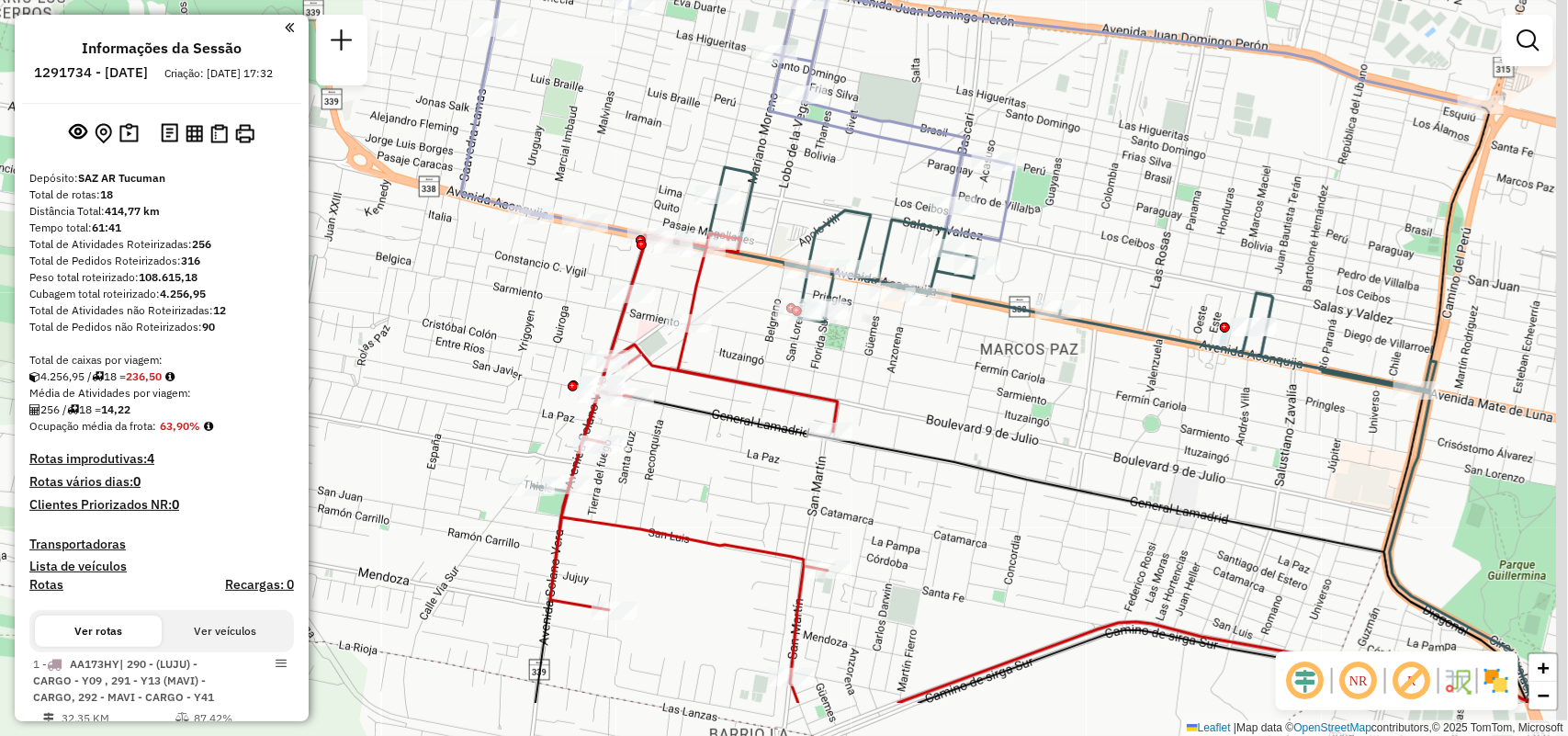
drag, startPoint x: 1053, startPoint y: 428, endPoint x: 558, endPoint y: 421, distance: 494.2
click at [558, 421] on div "Rota 8 - Placa AF343JC 0000407657 - [PERSON_NAME] de atendimento Grade de atend…" at bounding box center [784, 368] width 1568 height 736
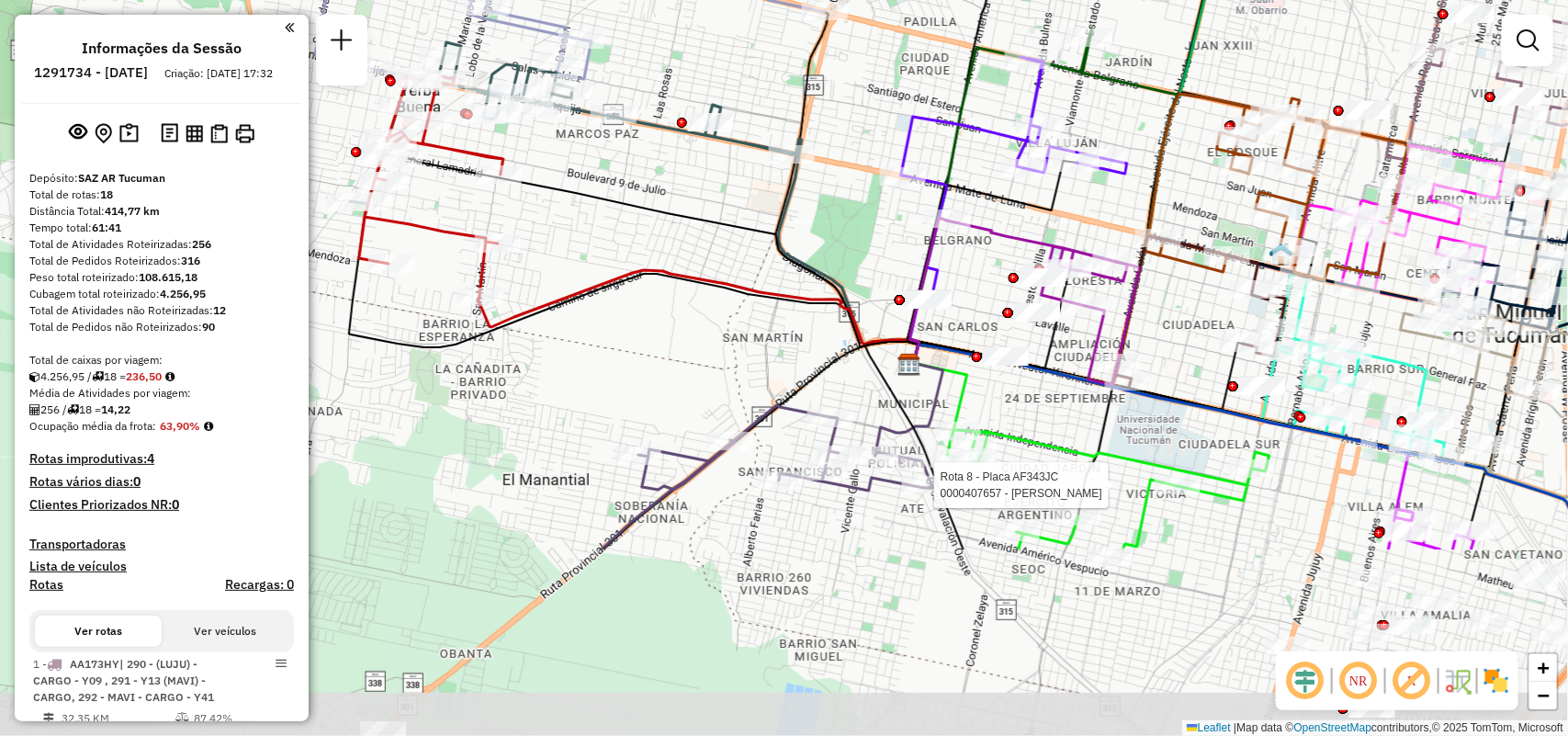
drag, startPoint x: 873, startPoint y: 468, endPoint x: 727, endPoint y: 167, distance: 335.2
click at [727, 167] on div "Rota 8 - Placa AF343JC 0000407657 - [PERSON_NAME] de atendimento Grade de atend…" at bounding box center [784, 368] width 1568 height 736
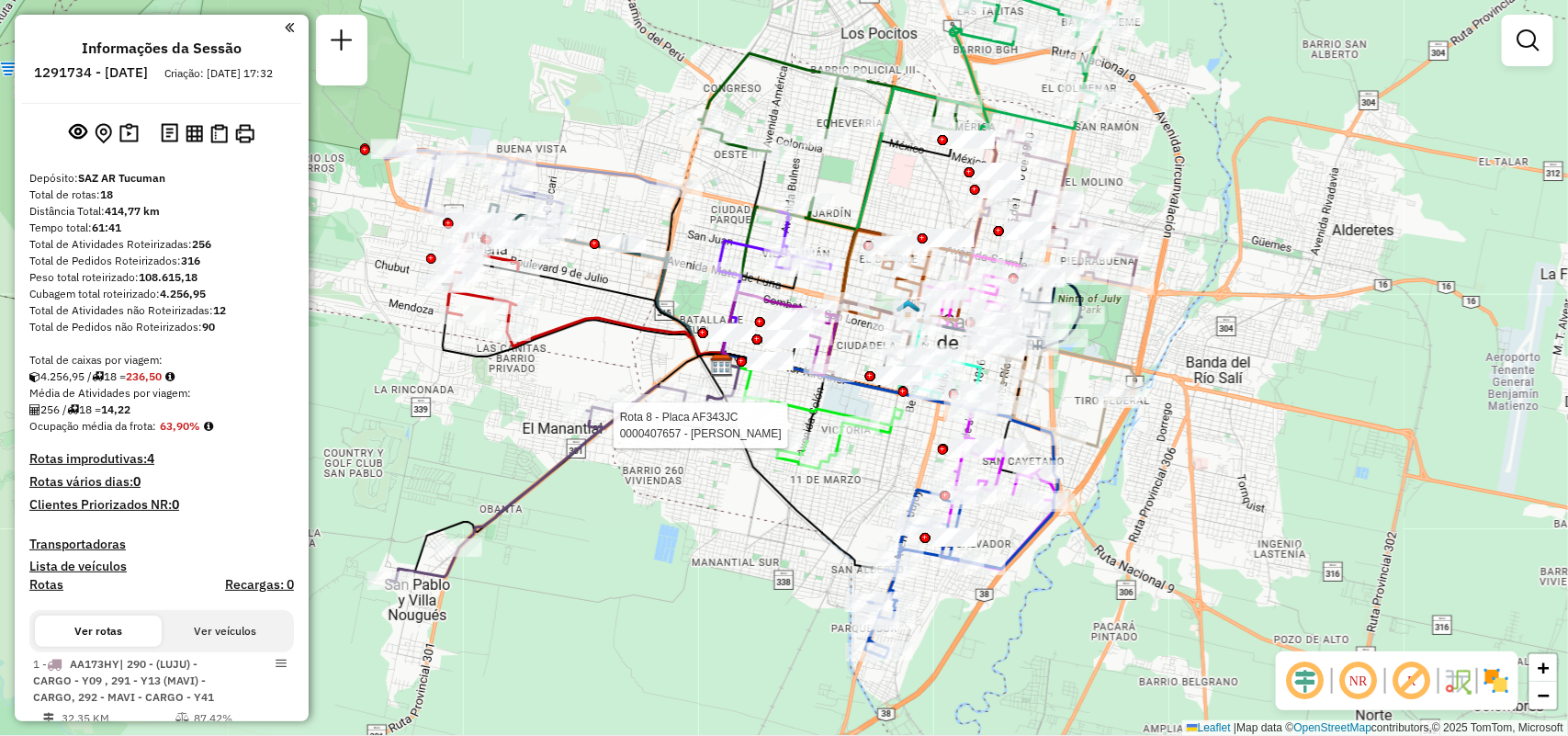
drag, startPoint x: 641, startPoint y: 469, endPoint x: 583, endPoint y: 469, distance: 57.9
click at [585, 469] on div "Rota 8 - Placa AF343JC 0000407657 - [PERSON_NAME] de atendimento Grade de atend…" at bounding box center [784, 368] width 1568 height 736
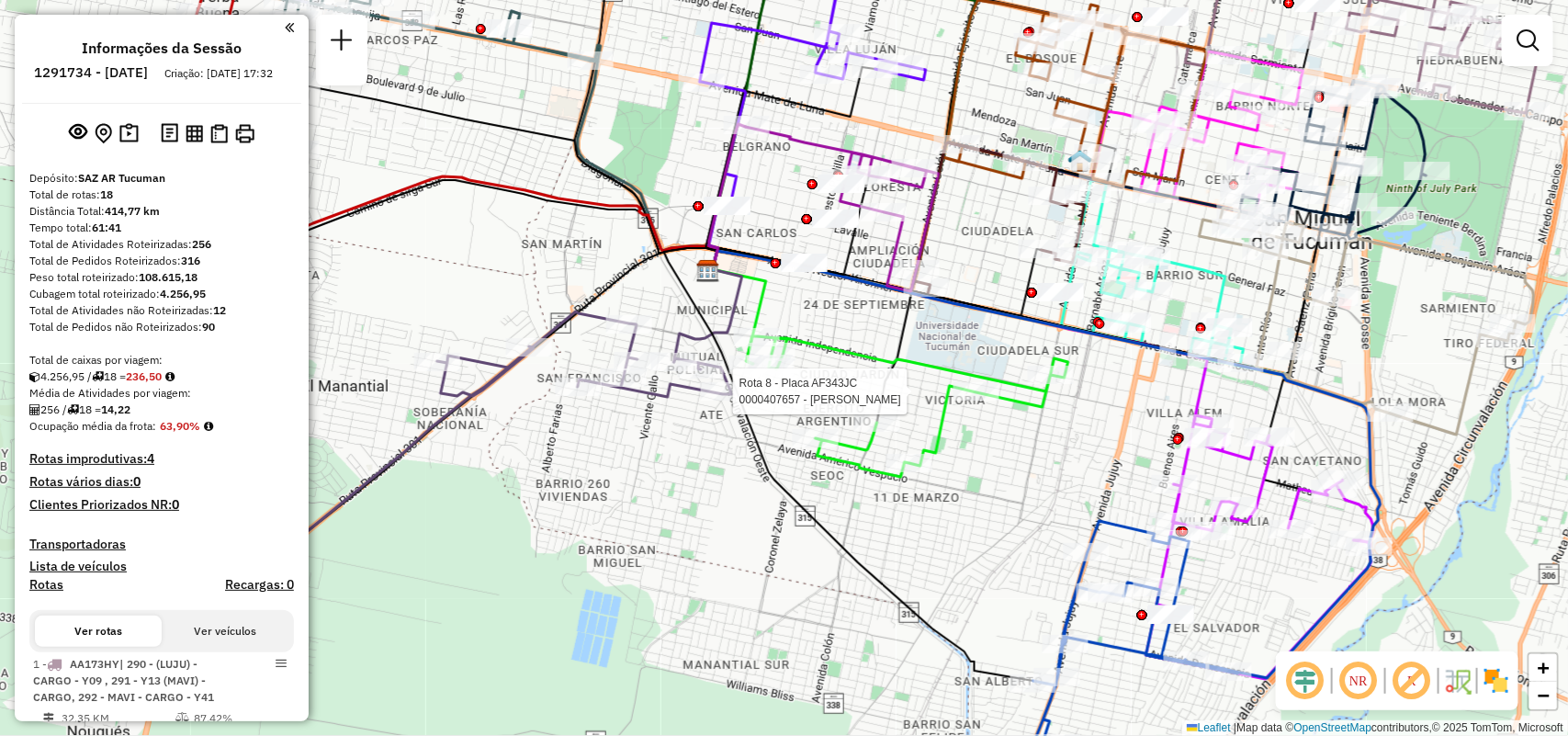
drag, startPoint x: 758, startPoint y: 469, endPoint x: 572, endPoint y: 496, distance: 187.4
click at [664, 496] on icon at bounding box center [848, 464] width 369 height 433
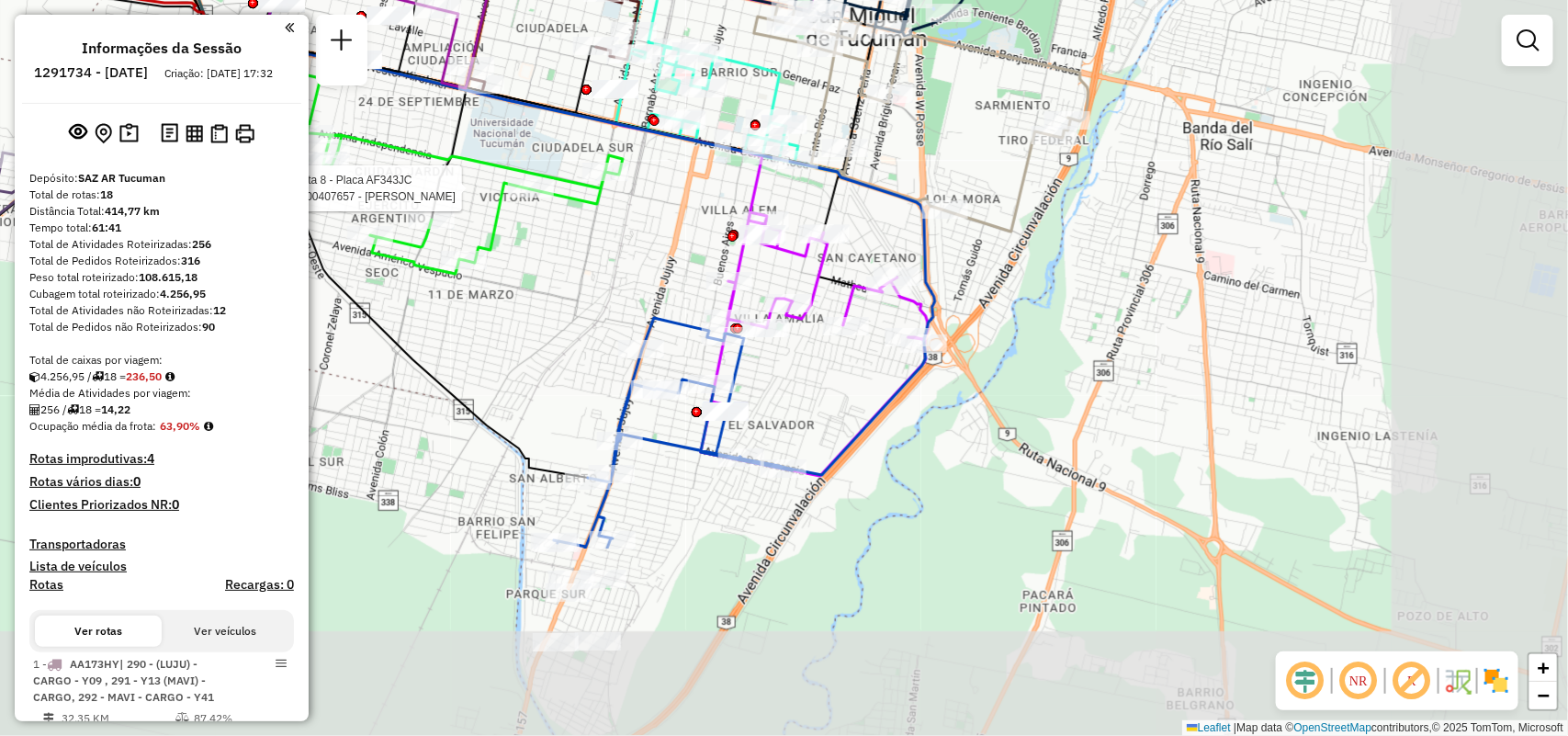
drag, startPoint x: 971, startPoint y: 470, endPoint x: 659, endPoint y: 209, distance: 406.2
click at [659, 209] on div "Rota 8 - Placa AF343JC 0000407657 - GONZALEZ ANDREA VIVIANA Janela de atendimen…" at bounding box center [784, 368] width 1568 height 736
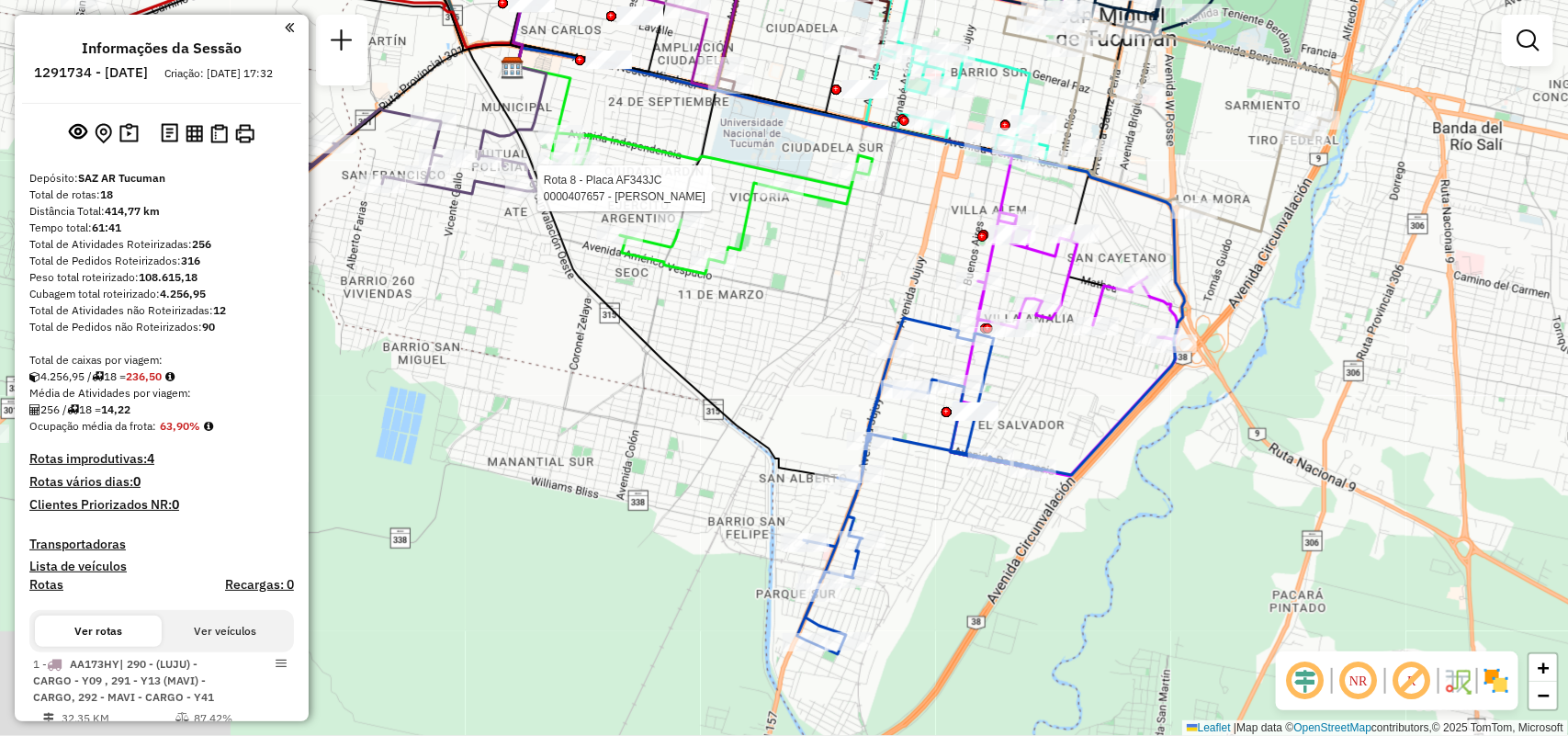
drag, startPoint x: 1088, startPoint y: 479, endPoint x: 1173, endPoint y: 479, distance: 84.5
click at [1194, 484] on div "Rota 8 - Placa AF343JC 0000407657 - GONZALEZ ANDREA VIVIANA Janela de atendimen…" at bounding box center [784, 368] width 1568 height 736
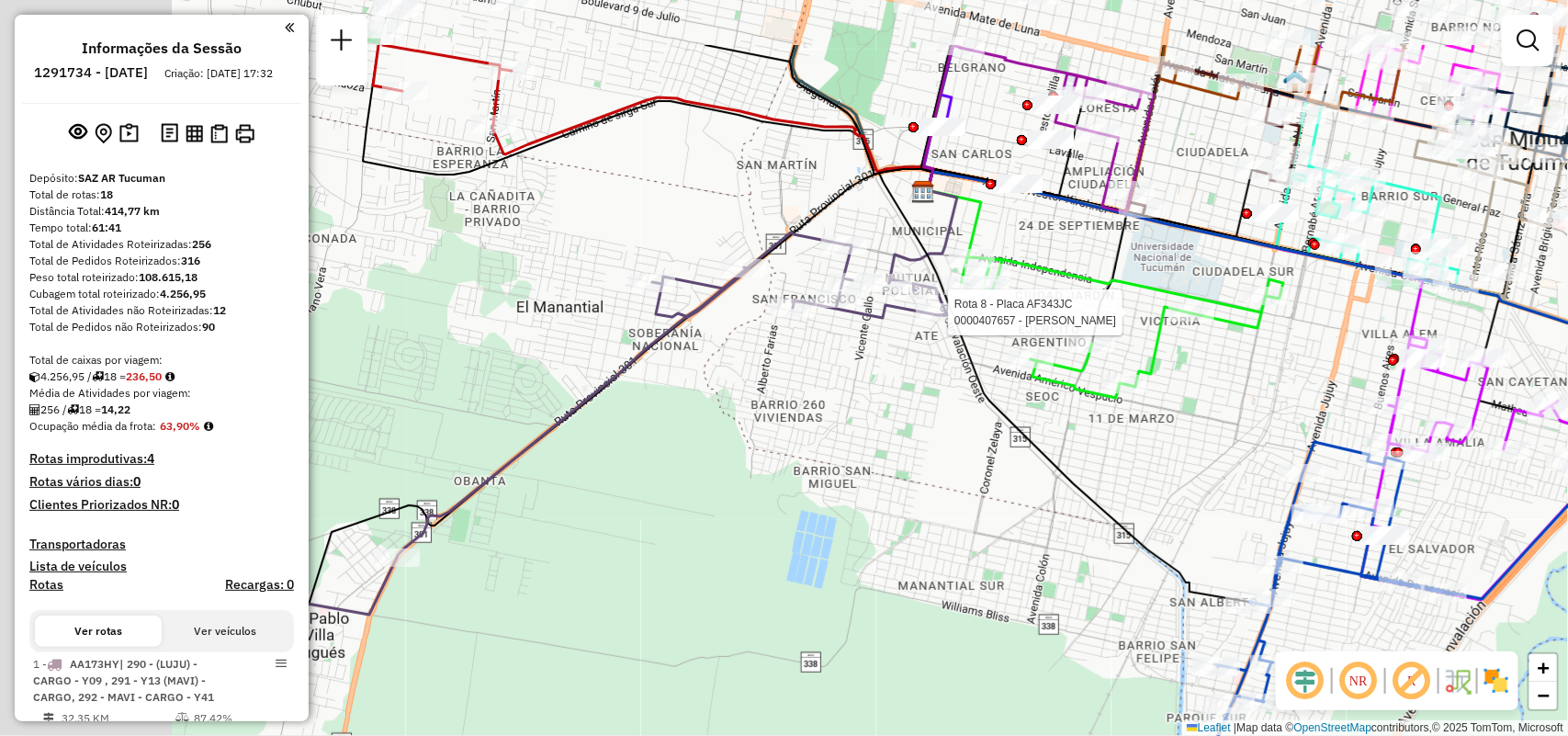
drag, startPoint x: 545, startPoint y: 424, endPoint x: 880, endPoint y: 520, distance: 348.6
click at [877, 538] on div "Rota 8 - Placa AF343JC 0000407657 - GONZALEZ ANDREA VIVIANA Janela de atendimen…" at bounding box center [784, 368] width 1568 height 736
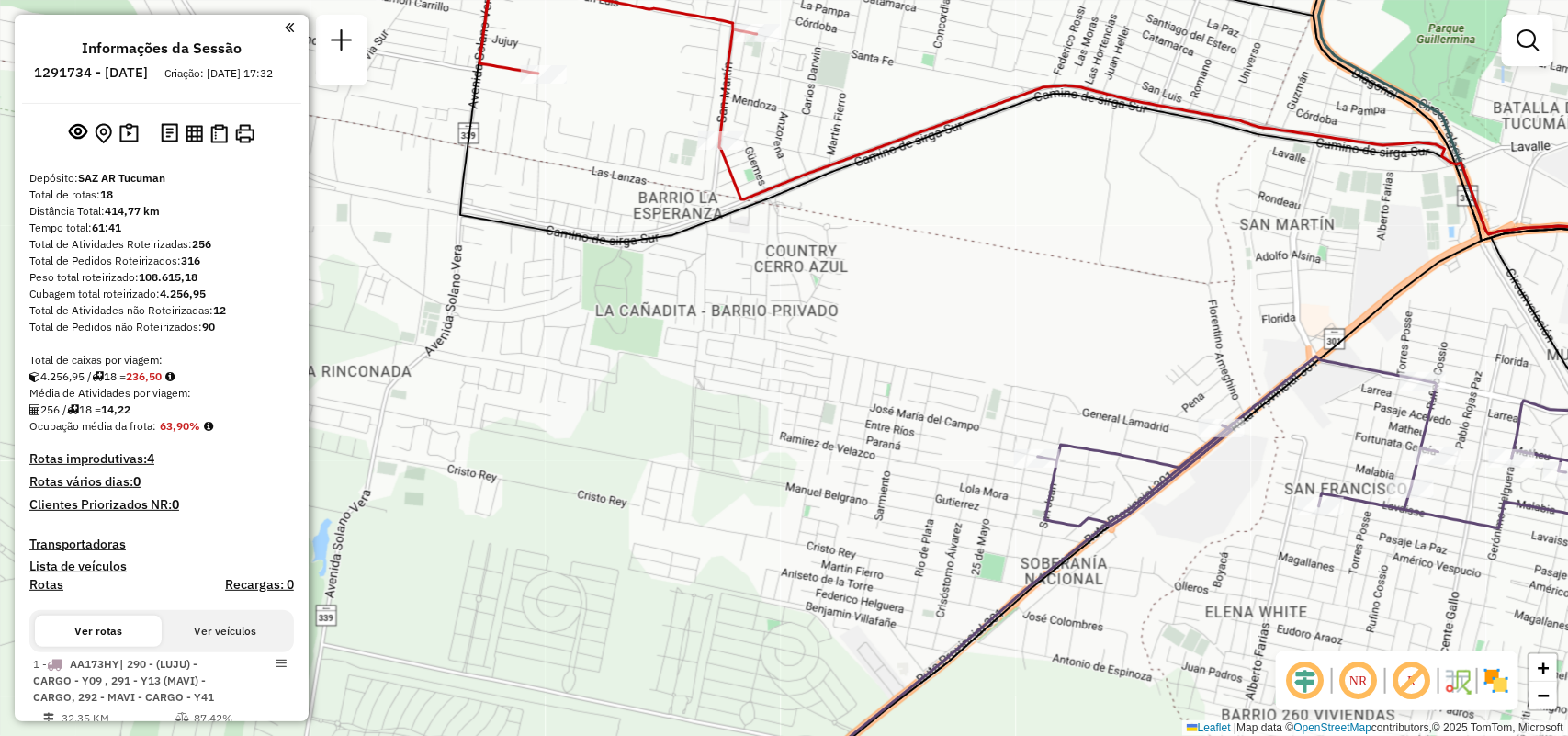
drag, startPoint x: 608, startPoint y: 473, endPoint x: 572, endPoint y: 696, distance: 226.1
click at [572, 696] on div "Rota 8 - Placa AF343JC 0000407657 - GONZALEZ ANDREA VIVIANA Janela de atendimen…" at bounding box center [784, 368] width 1568 height 736
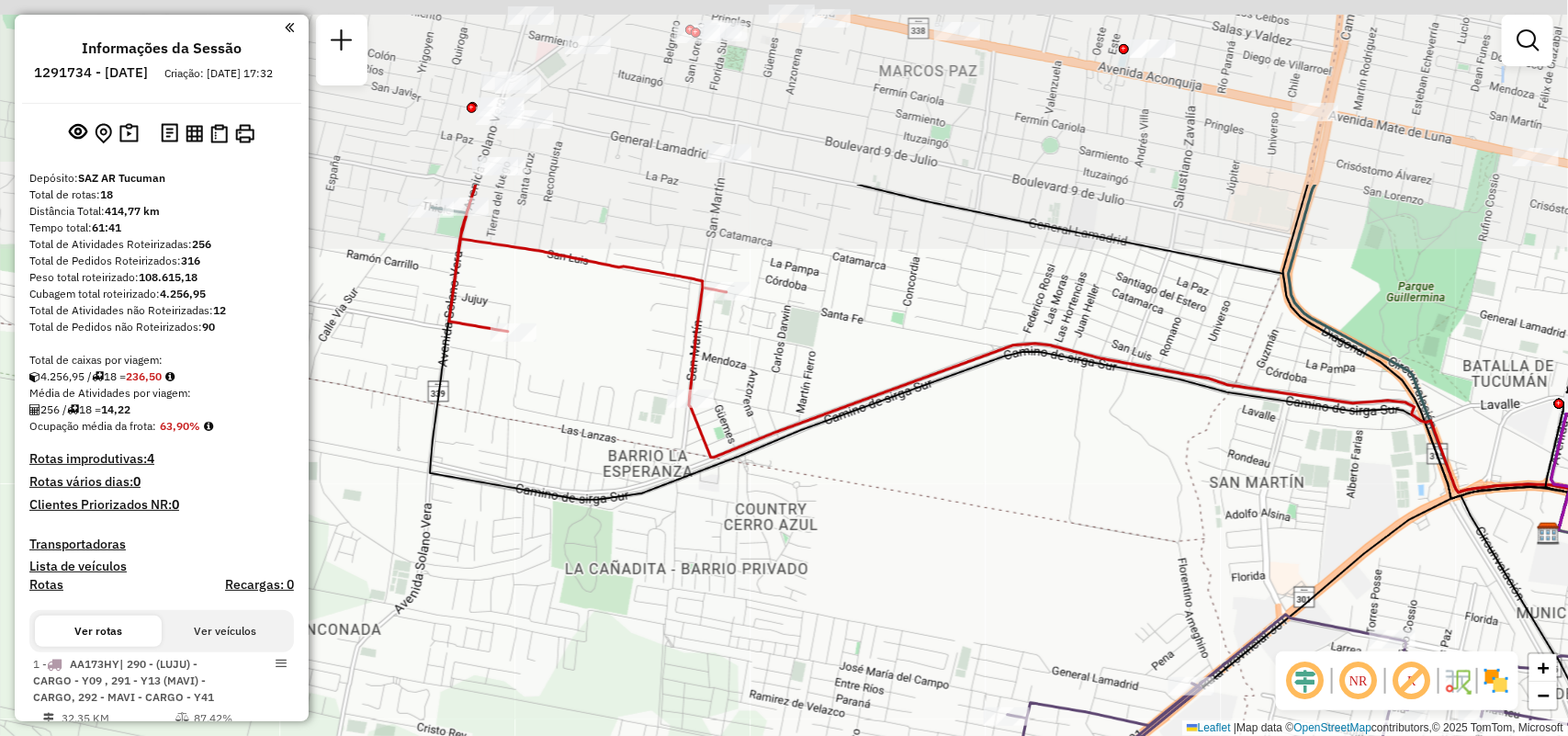
drag, startPoint x: 763, startPoint y: 450, endPoint x: 750, endPoint y: 515, distance: 66.5
click at [738, 669] on div "Janela de atendimento Grade de atendimento Capacidade Transportadoras Veículos …" at bounding box center [784, 368] width 1568 height 736
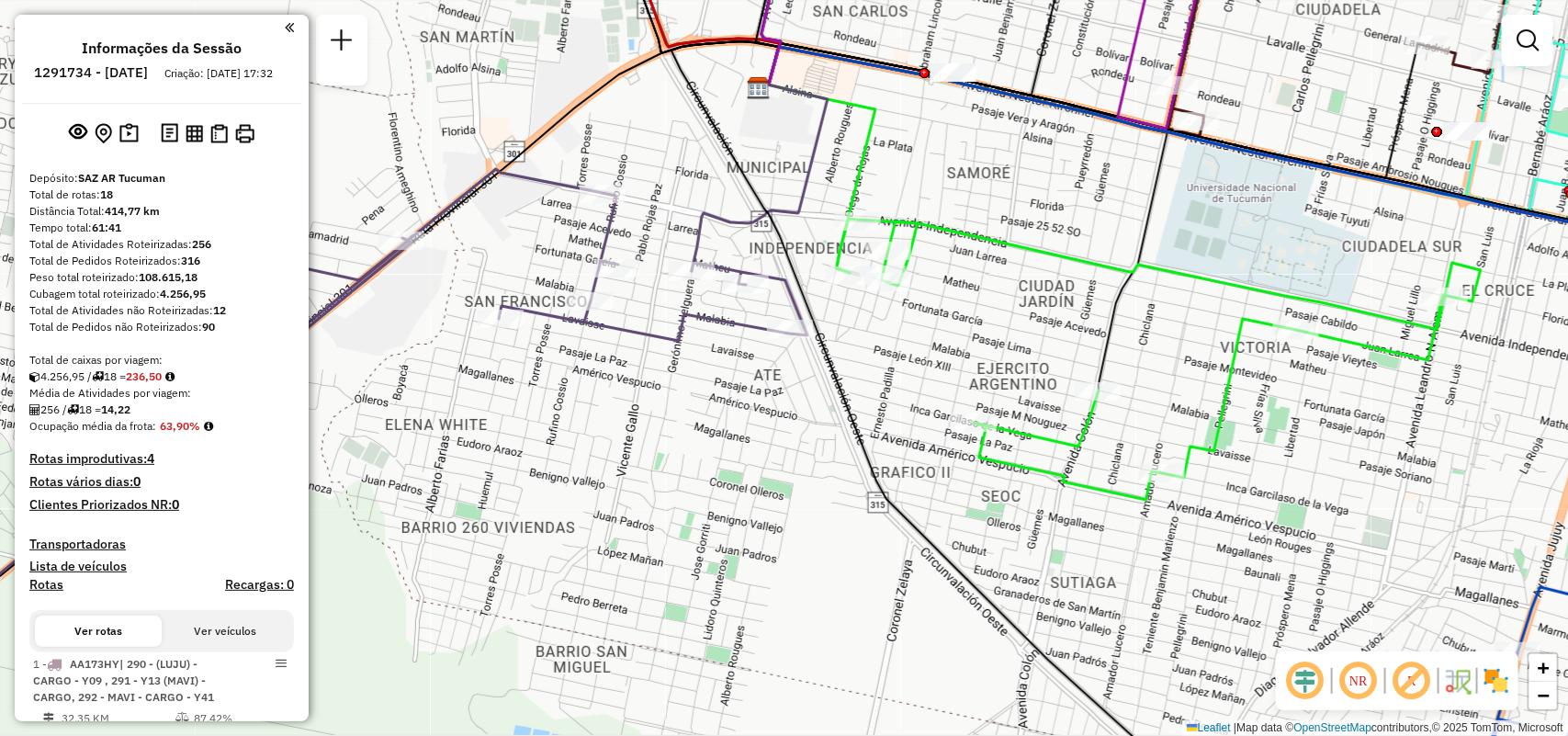
drag, startPoint x: 1146, startPoint y: 502, endPoint x: 1140, endPoint y: 398, distance: 104.9
click at [1104, 501] on div "Janela de atendimento Grade de atendimento Capacidade Transportadoras Veículos …" at bounding box center [784, 368] width 1568 height 736
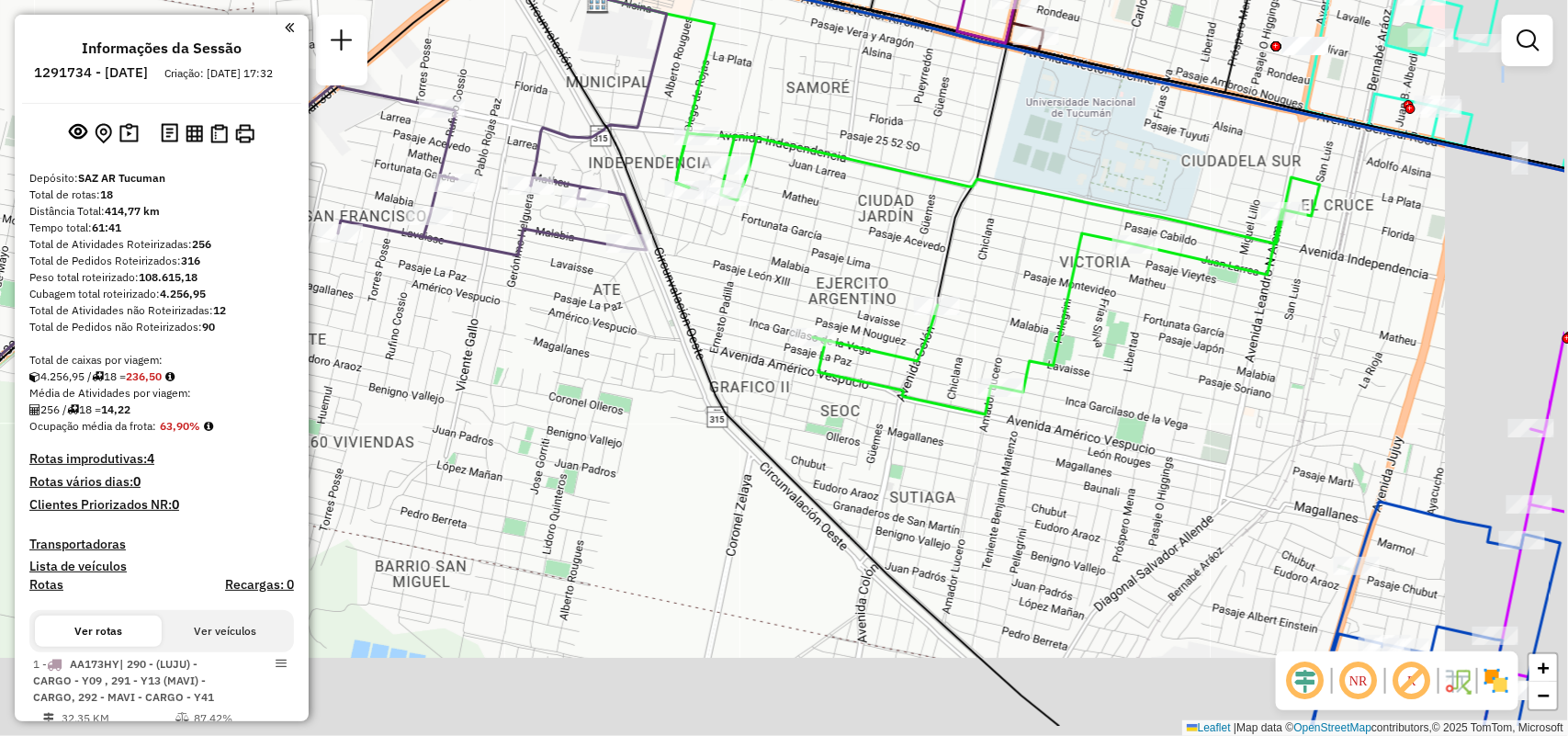
drag, startPoint x: 1245, startPoint y: 497, endPoint x: 910, endPoint y: 239, distance: 422.4
click at [929, 244] on div "Janela de atendimento Grade de atendimento Capacidade Transportadoras Veículos …" at bounding box center [784, 368] width 1568 height 736
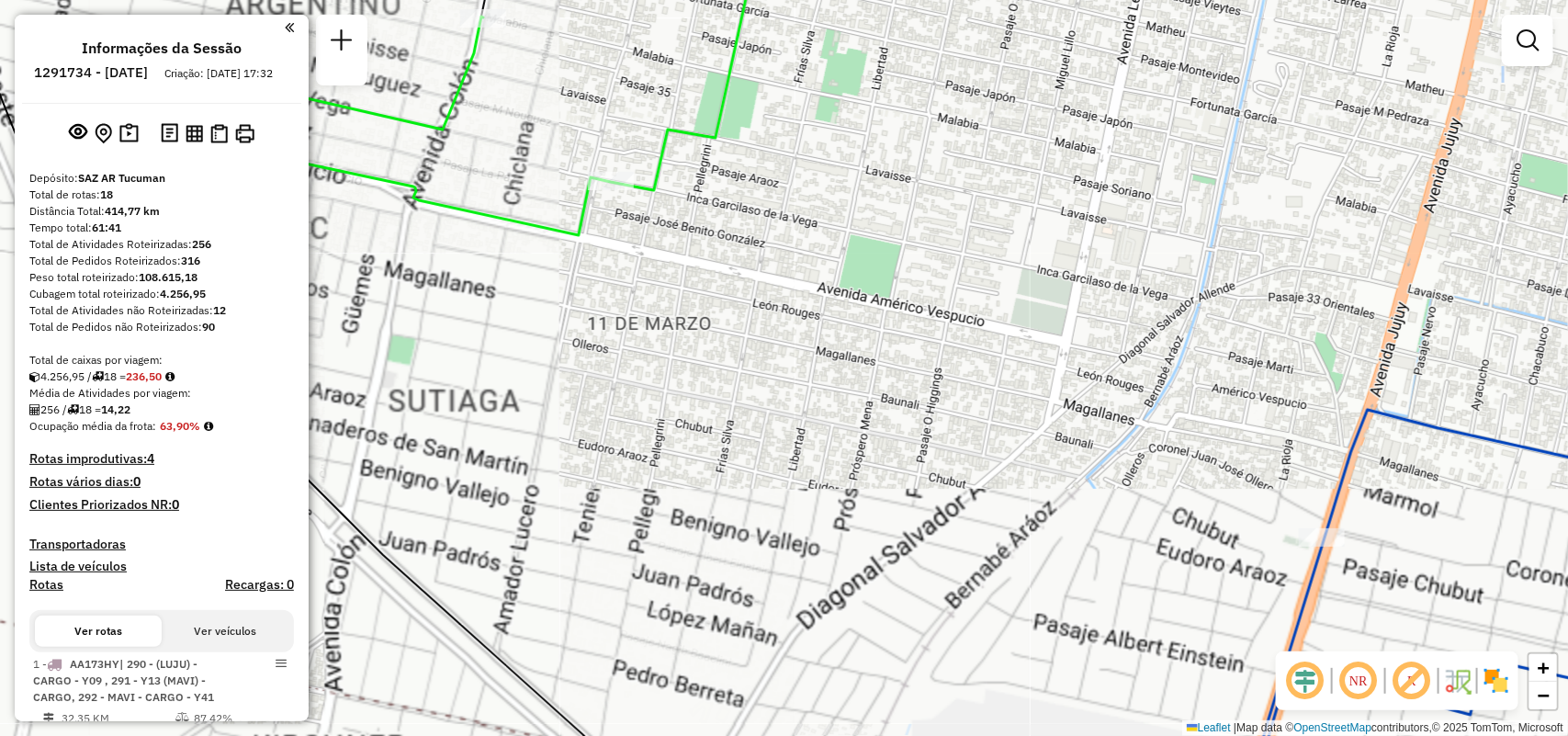
drag, startPoint x: 1191, startPoint y: 444, endPoint x: 459, endPoint y: -100, distance: 911.9
click at [459, 0] on html "Aguarde... Pop-up bloqueado! Seu navegador bloqueou automáticamente a abertura …" at bounding box center [784, 368] width 1568 height 736
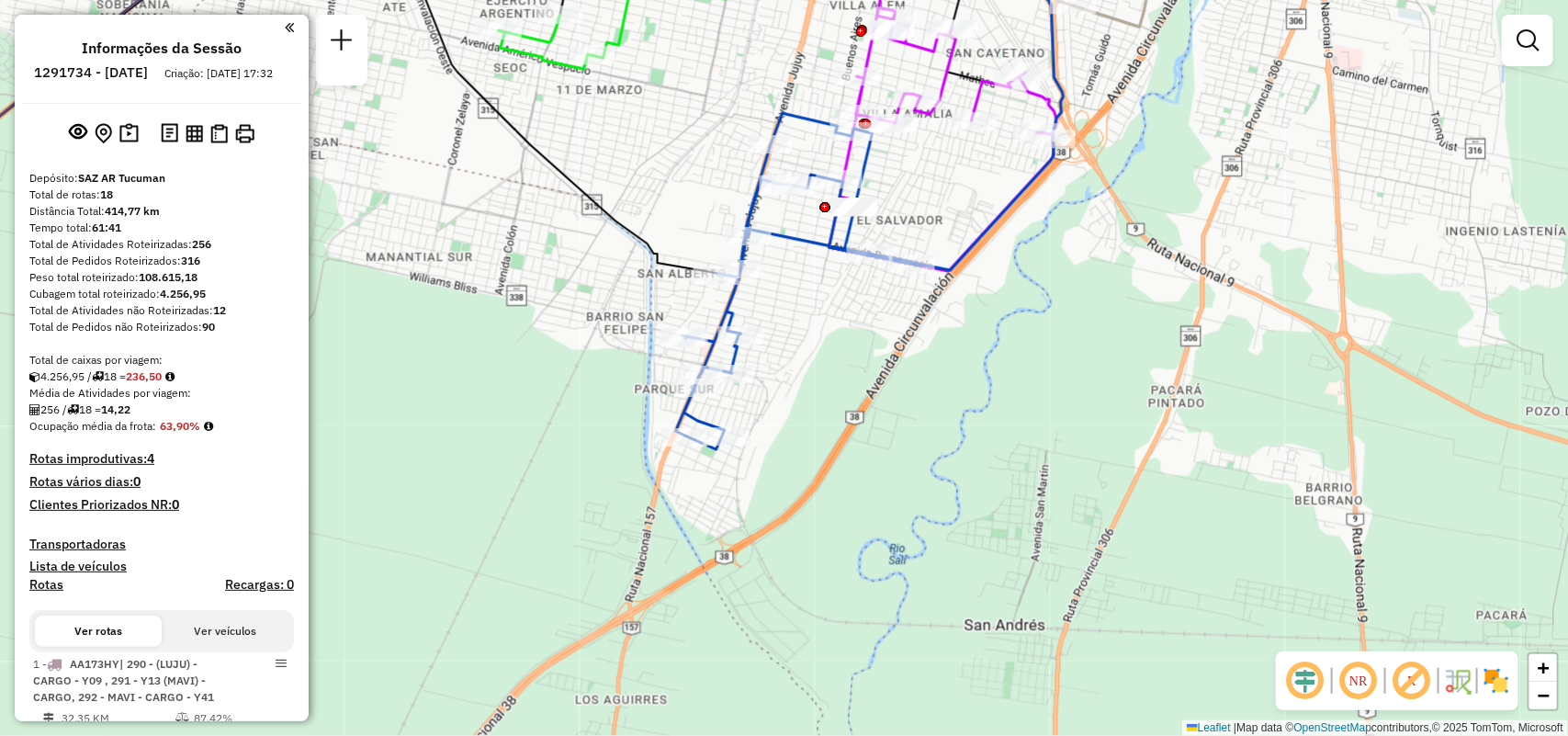
drag, startPoint x: 845, startPoint y: 342, endPoint x: 793, endPoint y: 423, distance: 96.3
click at [796, 419] on div "Janela de atendimento Grade de atendimento Capacidade Transportadoras Veículos …" at bounding box center [784, 368] width 1568 height 736
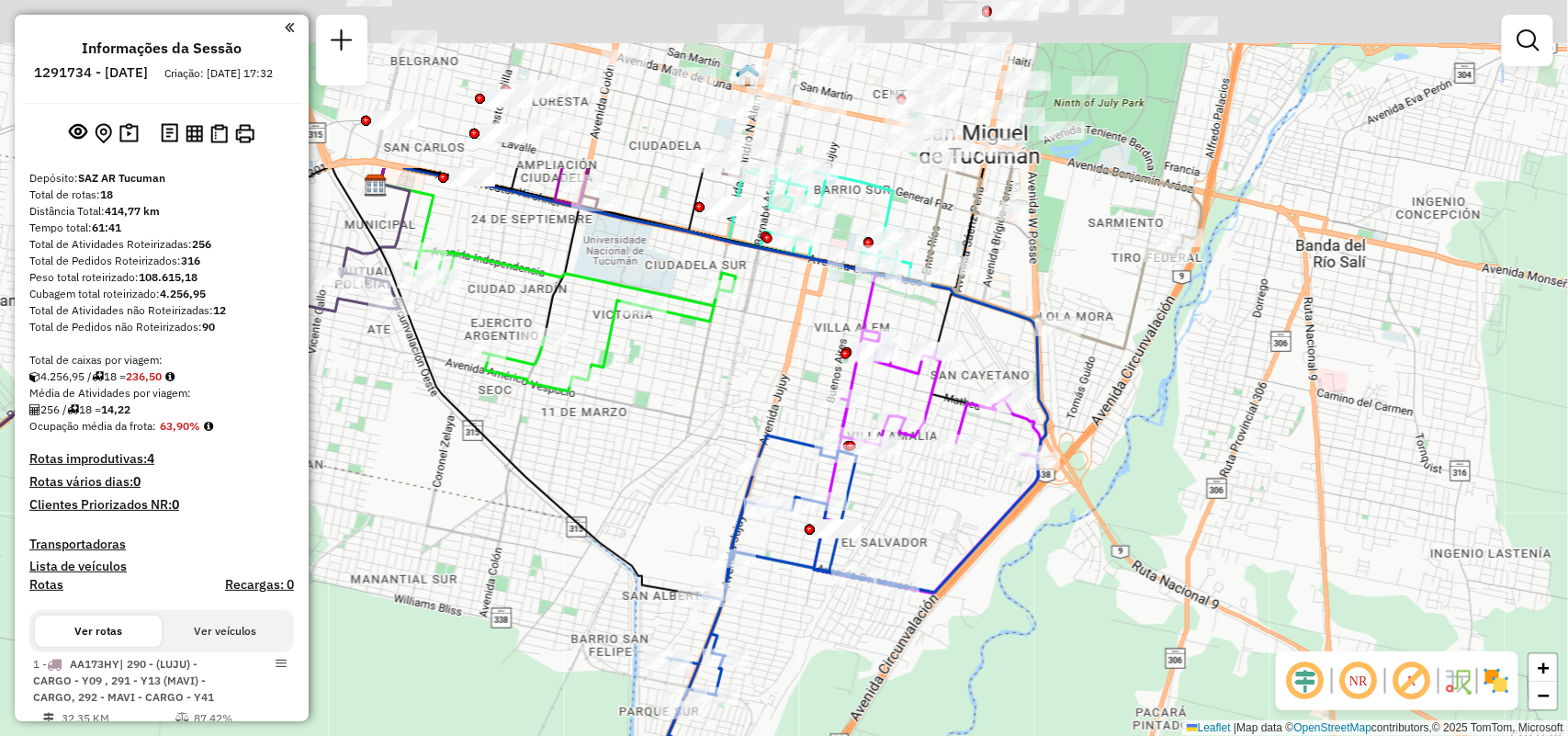
drag, startPoint x: 1141, startPoint y: 456, endPoint x: 1223, endPoint y: 682, distance: 239.4
click at [1222, 682] on div "Janela de atendimento Grade de atendimento Capacidade Transportadoras Veículos …" at bounding box center [784, 368] width 1568 height 736
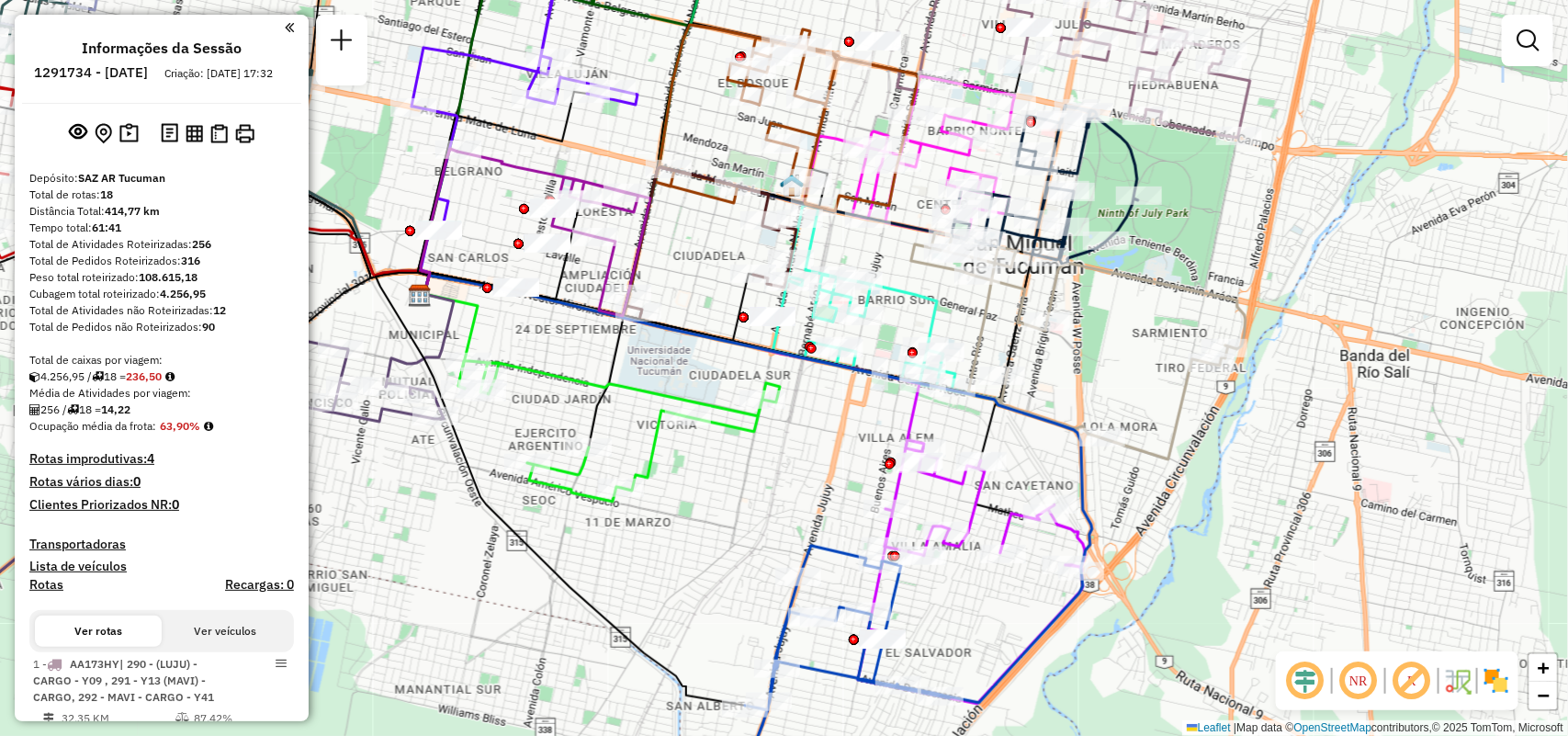
drag, startPoint x: 577, startPoint y: 278, endPoint x: 704, endPoint y: 351, distance: 146.9
click at [591, 365] on div "Rota 18 - Placa HYF995 0000441699 - ELIAS MARIA CLAUDIA Janela de atendimento G…" at bounding box center [784, 368] width 1568 height 736
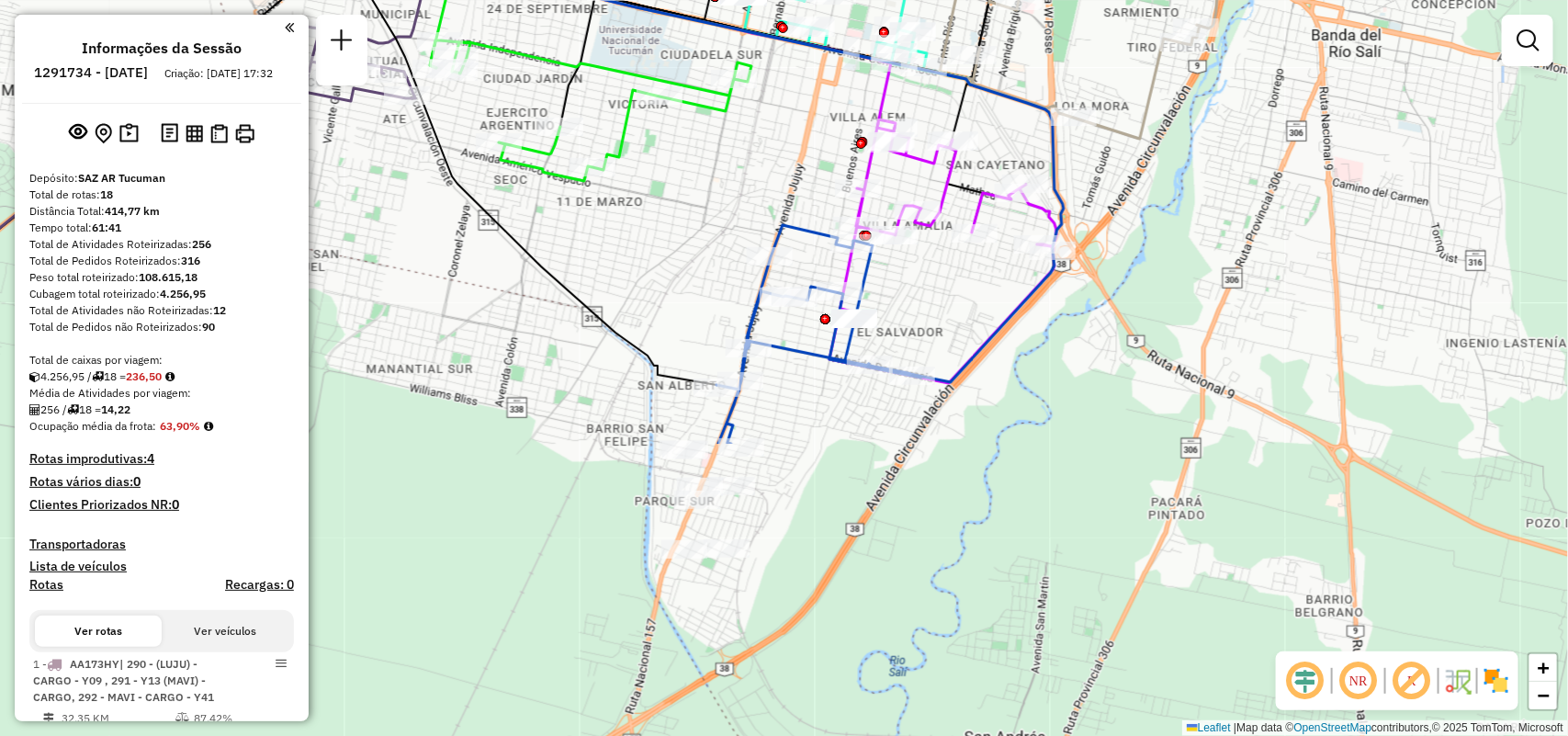
drag, startPoint x: 840, startPoint y: 461, endPoint x: 828, endPoint y: 171, distance: 290.5
click at [808, 97] on div "Janela de atendimento Grade de atendimento Capacidade Transportadoras Veículos …" at bounding box center [784, 368] width 1568 height 736
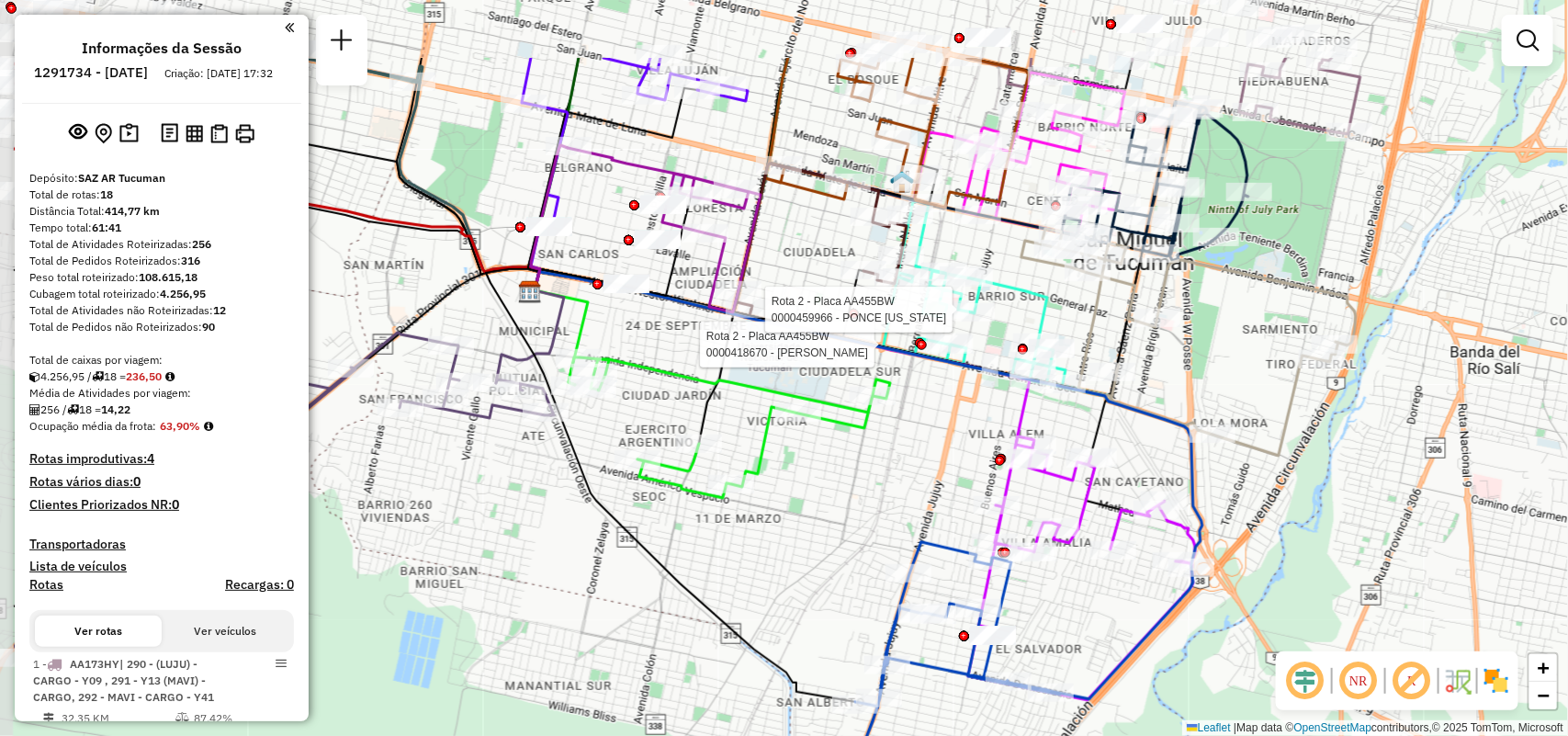
drag, startPoint x: 1117, startPoint y: 251, endPoint x: 1252, endPoint y: 363, distance: 175.5
click at [1252, 363] on div "Rota 2 - Placa AA455BW 0000418670 - ZAVARELLA SABRINA BEATRIZ Rota 2 - Placa AA…" at bounding box center [784, 368] width 1568 height 736
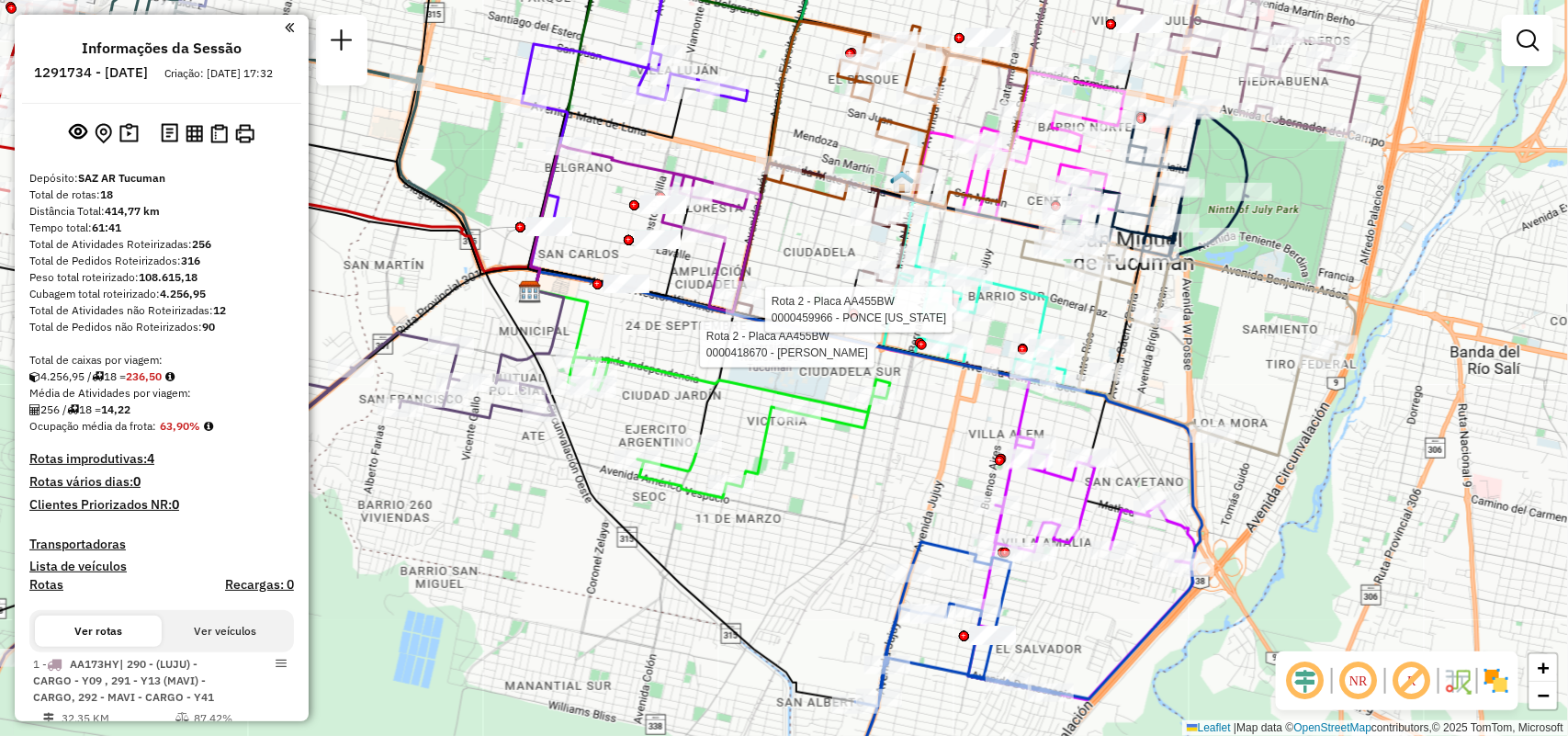
click at [851, 443] on div "Rota 2 - Placa AA455BW 0000418670 - ZAVARELLA SABRINA BEATRIZ Rota 2 - Placa AA…" at bounding box center [784, 368] width 1568 height 736
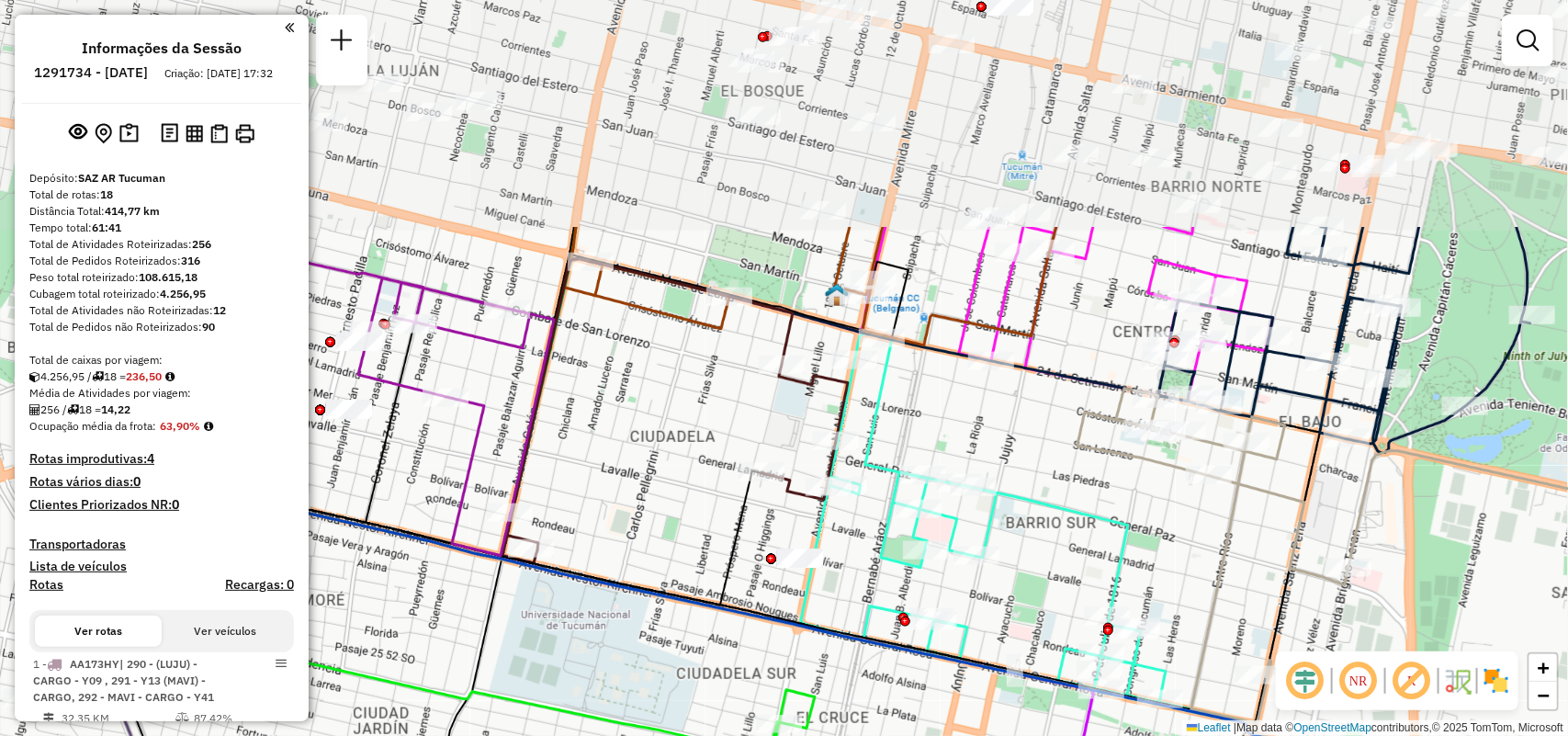
drag, startPoint x: 1153, startPoint y: 289, endPoint x: 1344, endPoint y: 590, distance: 356.0
click at [1344, 590] on icon at bounding box center [1410, 616] width 667 height 454
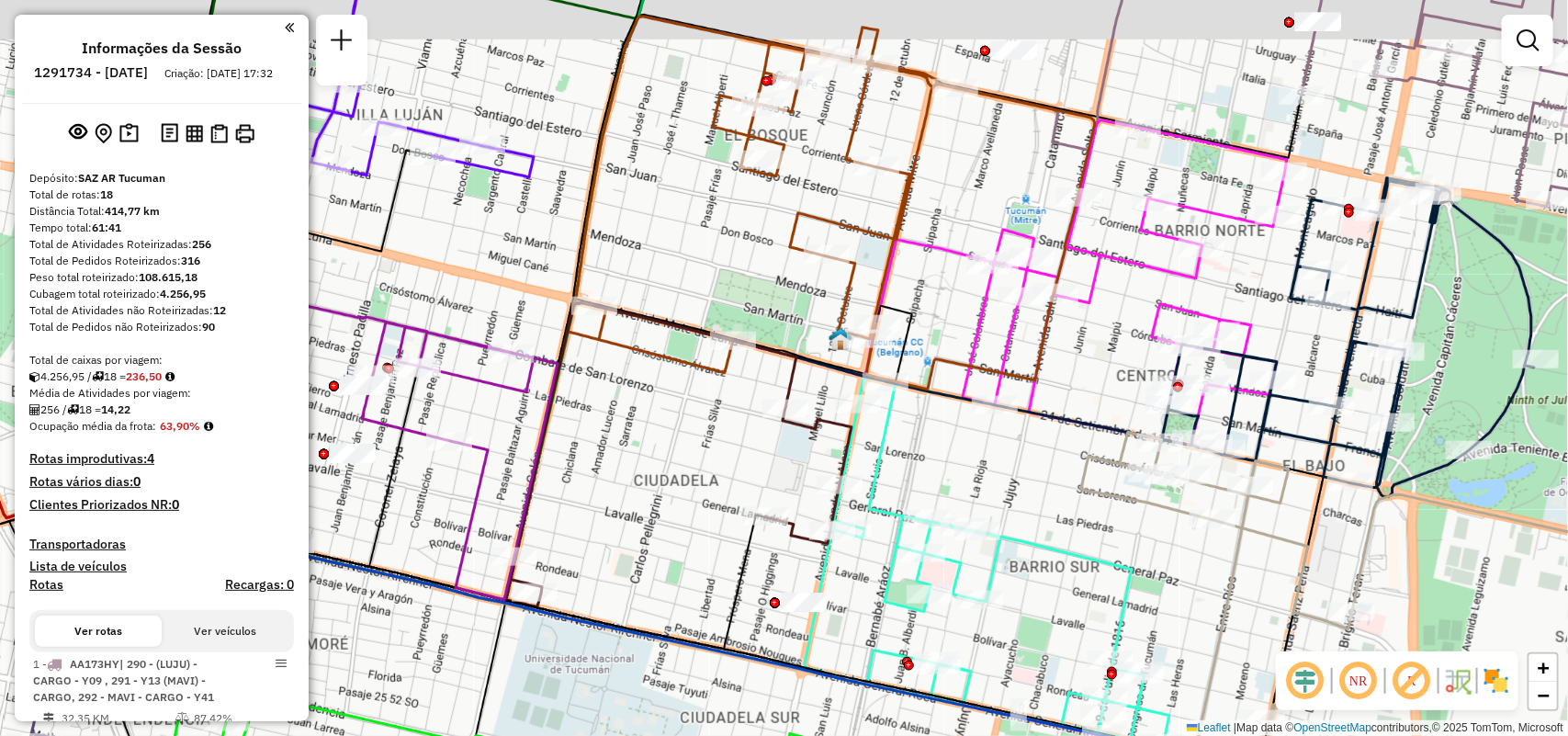
click at [930, 494] on div "Janela de atendimento Grade de atendimento Capacidade Transportadoras Veículos …" at bounding box center [784, 368] width 1568 height 736
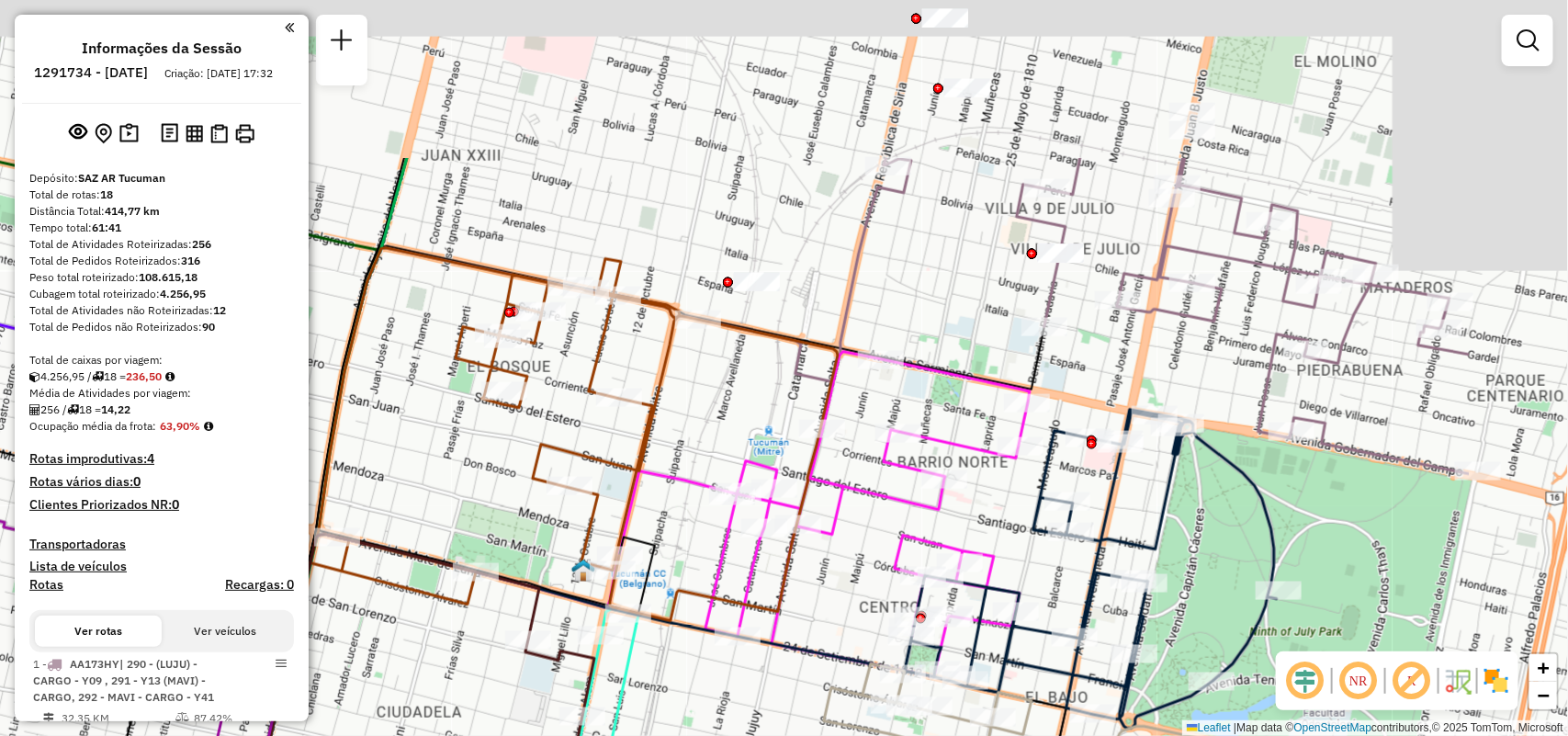
drag, startPoint x: 1057, startPoint y: 411, endPoint x: 732, endPoint y: 703, distance: 437.1
click at [723, 703] on icon at bounding box center [388, 685] width 1094 height 300
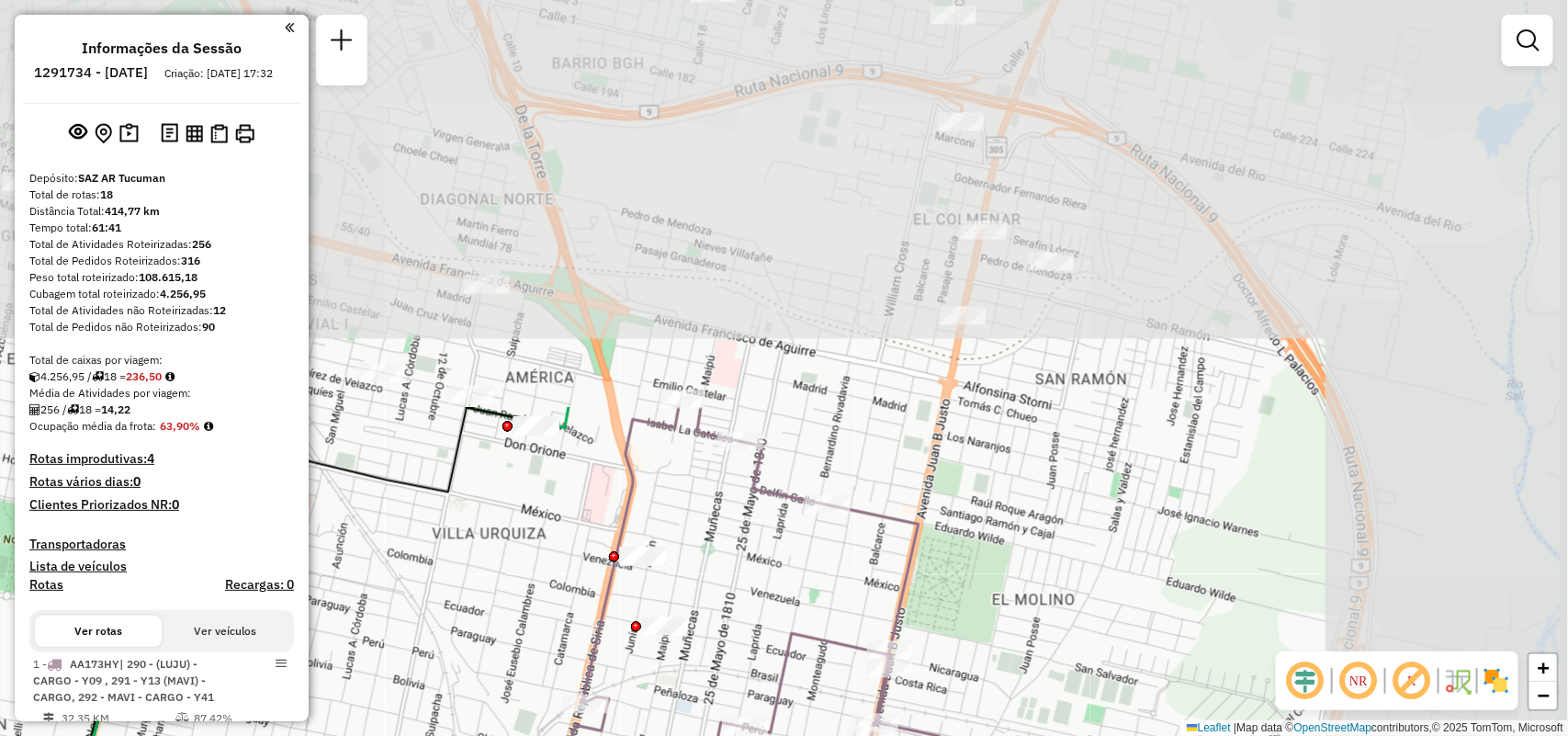
drag, startPoint x: 1381, startPoint y: 203, endPoint x: 1133, endPoint y: 684, distance: 541.4
click at [1133, 684] on div "Janela de atendimento Grade de atendimento Capacidade Transportadoras Veículos …" at bounding box center [784, 368] width 1568 height 736
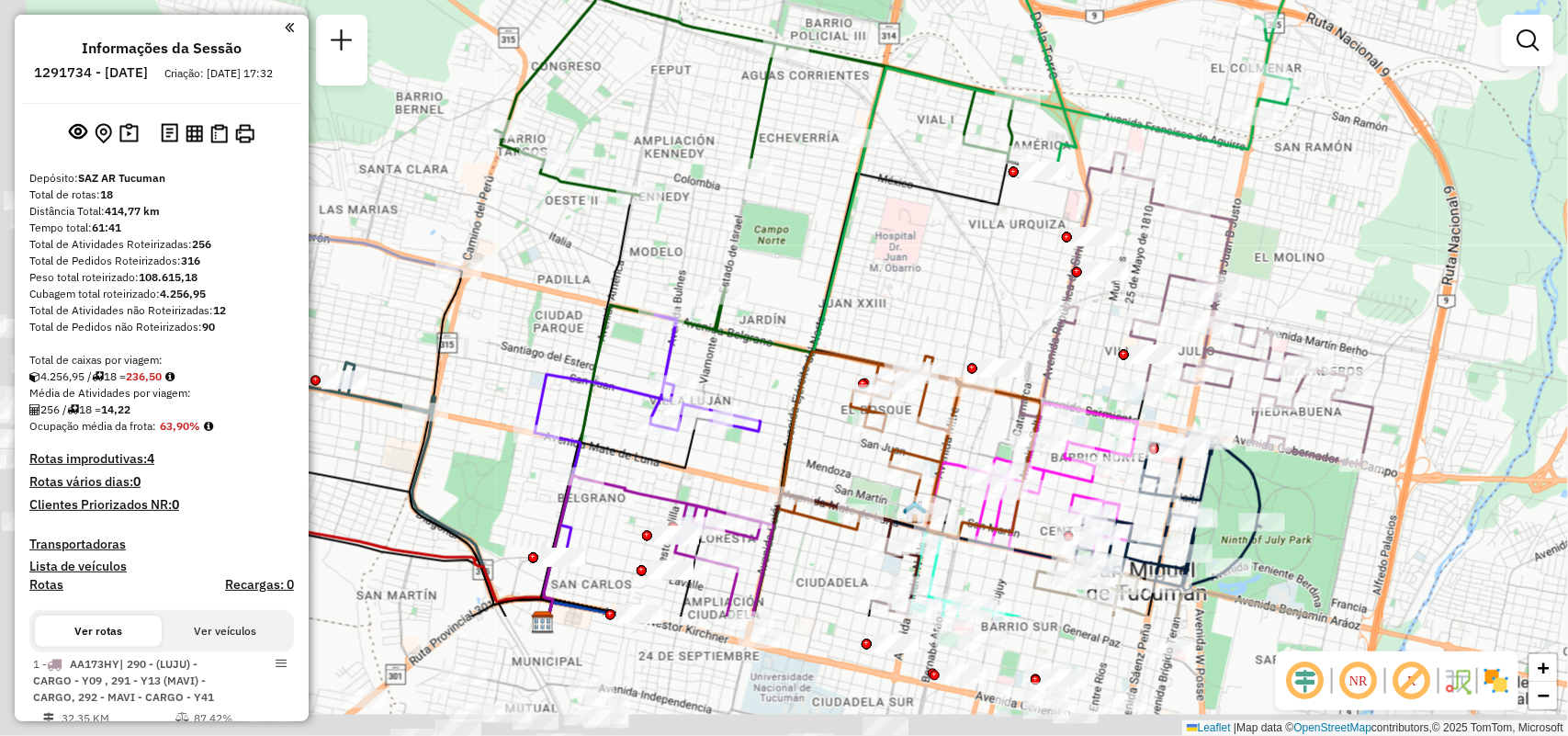
drag, startPoint x: 1113, startPoint y: 332, endPoint x: 1357, endPoint y: 141, distance: 310.0
click at [1357, 141] on div "Janela de atendimento Grade de atendimento Capacidade Transportadoras Veículos …" at bounding box center [784, 368] width 1568 height 736
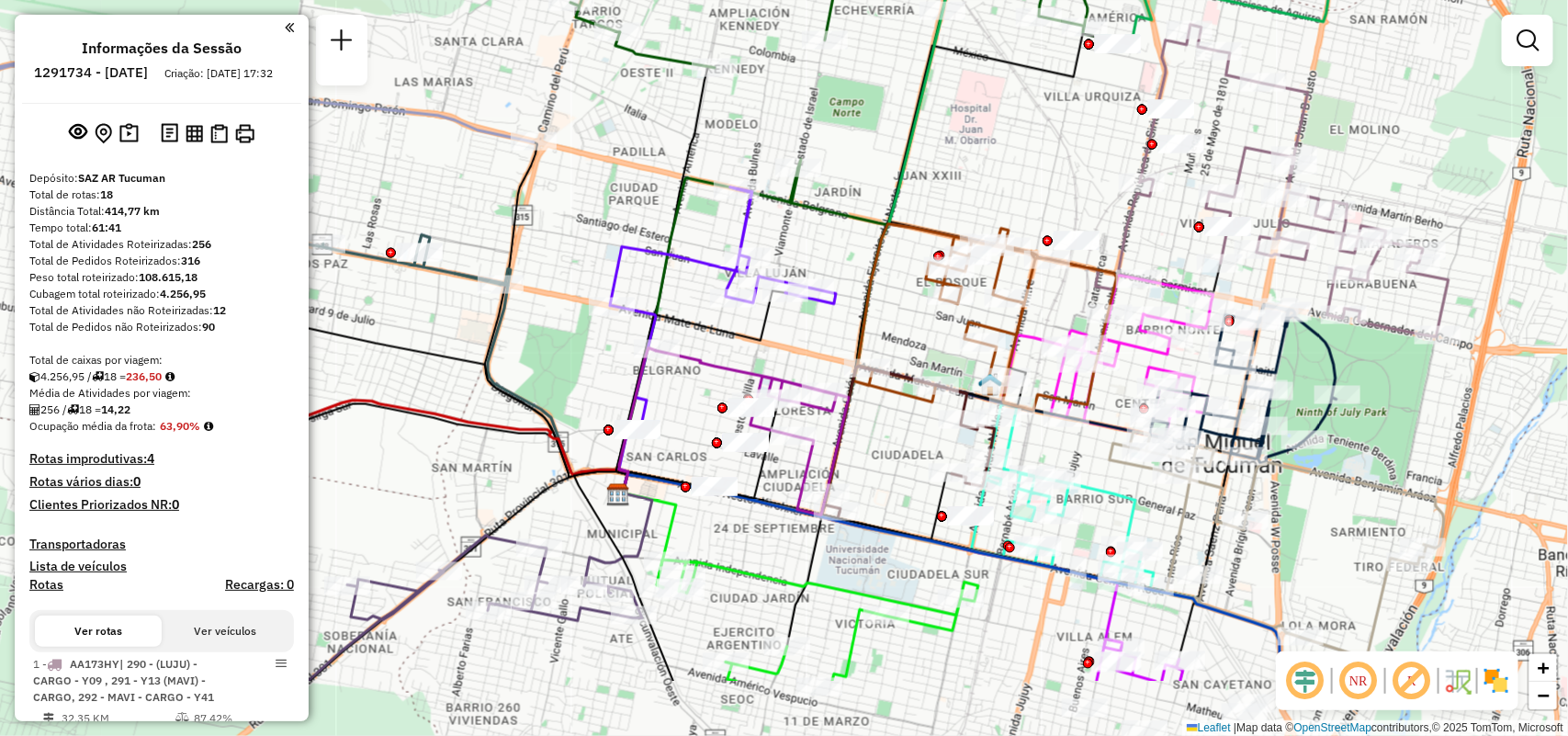
drag, startPoint x: 1015, startPoint y: 340, endPoint x: 1077, endPoint y: 223, distance: 132.3
click at [1077, 223] on div "Janela de atendimento Grade de atendimento Capacidade Transportadoras Veículos …" at bounding box center [784, 368] width 1568 height 736
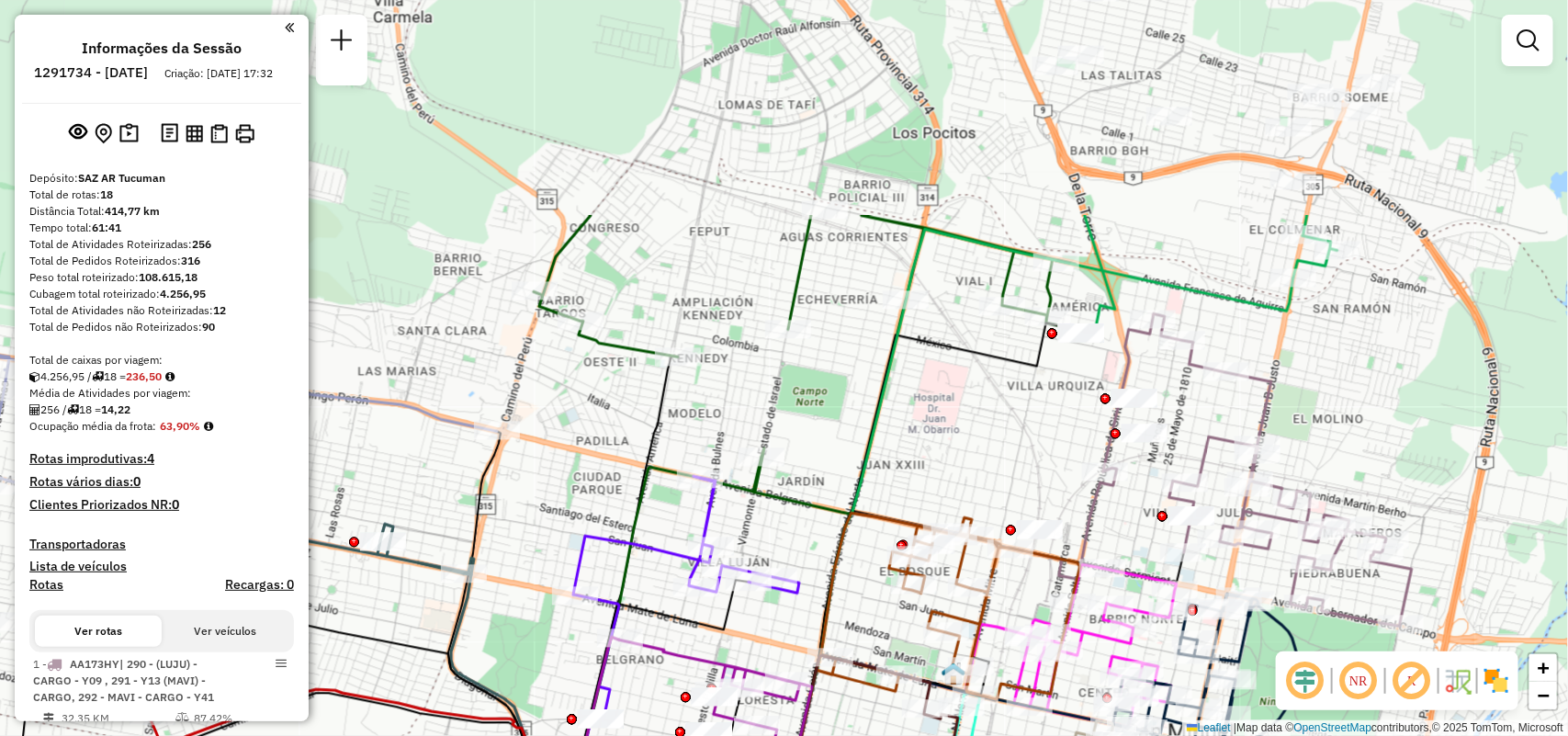
drag, startPoint x: 1054, startPoint y: 134, endPoint x: 1018, endPoint y: 434, distance: 301.7
click at [1018, 434] on div "Janela de atendimento Grade de atendimento Capacidade Transportadoras Veículos …" at bounding box center [784, 368] width 1568 height 736
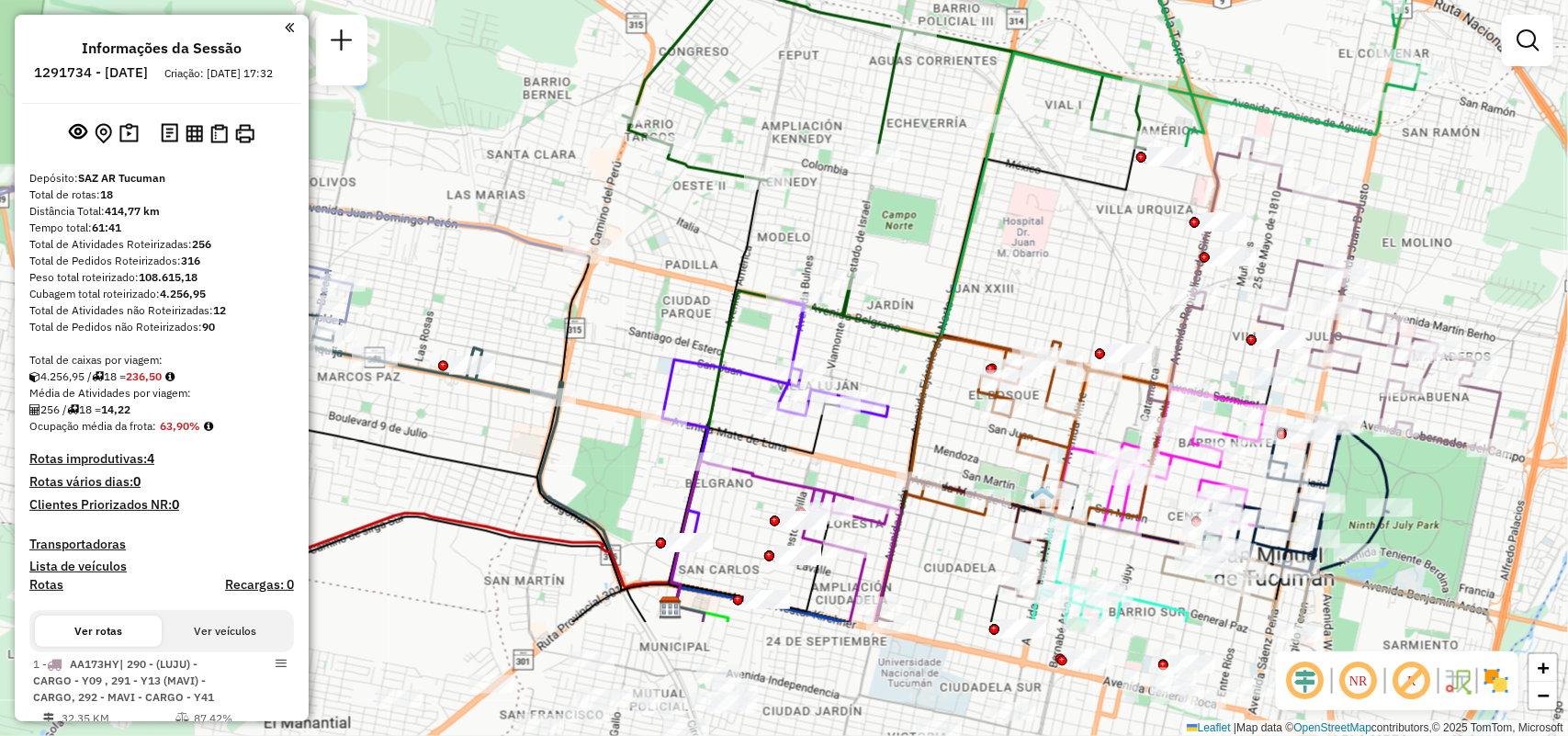
drag, startPoint x: 928, startPoint y: 456, endPoint x: 1001, endPoint y: 278, distance: 192.7
click at [1001, 278] on div "Janela de atendimento Grade de atendimento Capacidade Transportadoras Veículos …" at bounding box center [784, 368] width 1568 height 736
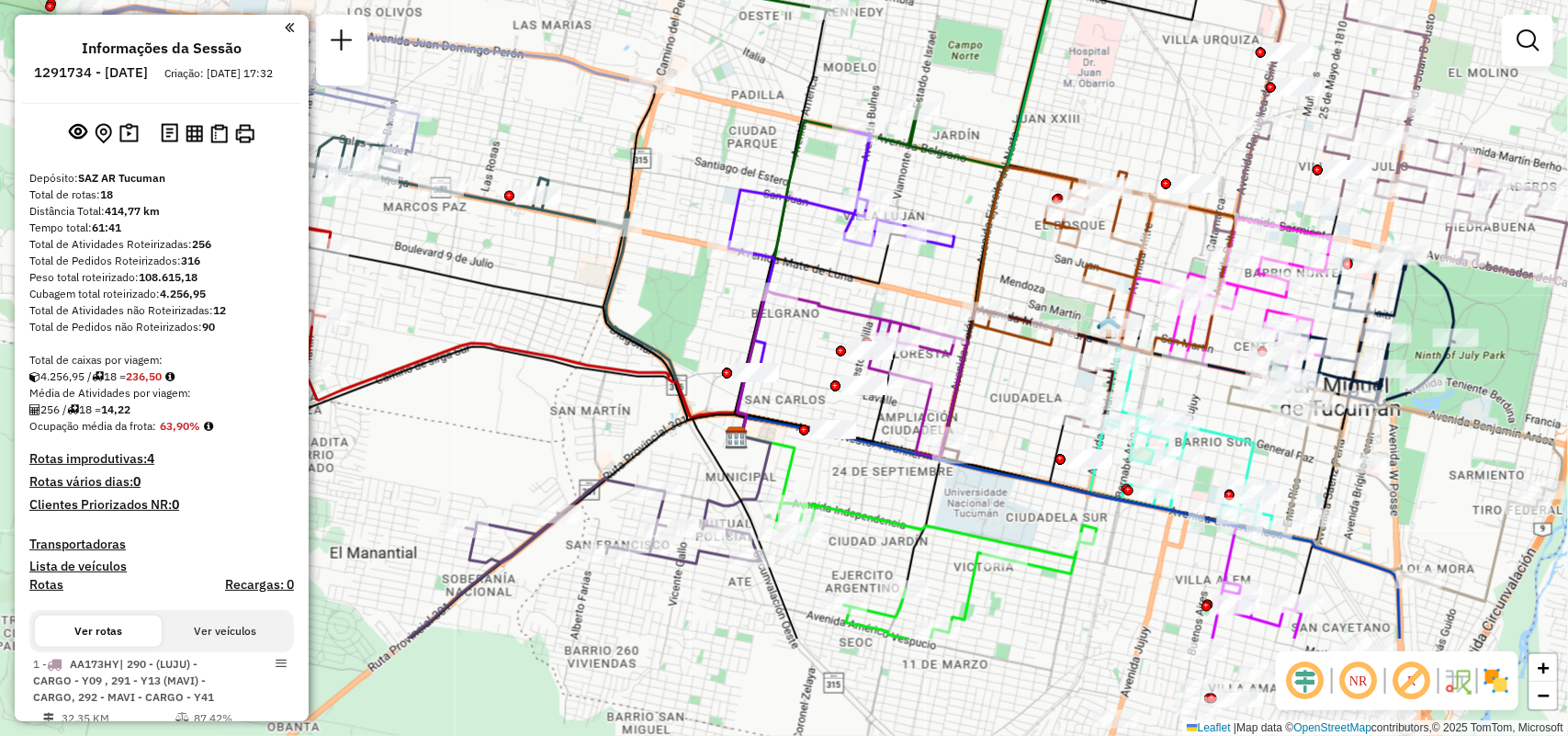
drag, startPoint x: 736, startPoint y: 493, endPoint x: 841, endPoint y: 317, distance: 205.6
click at [792, 326] on div "Janela de atendimento Grade de atendimento Capacidade Transportadoras Veículos …" at bounding box center [784, 368] width 1568 height 736
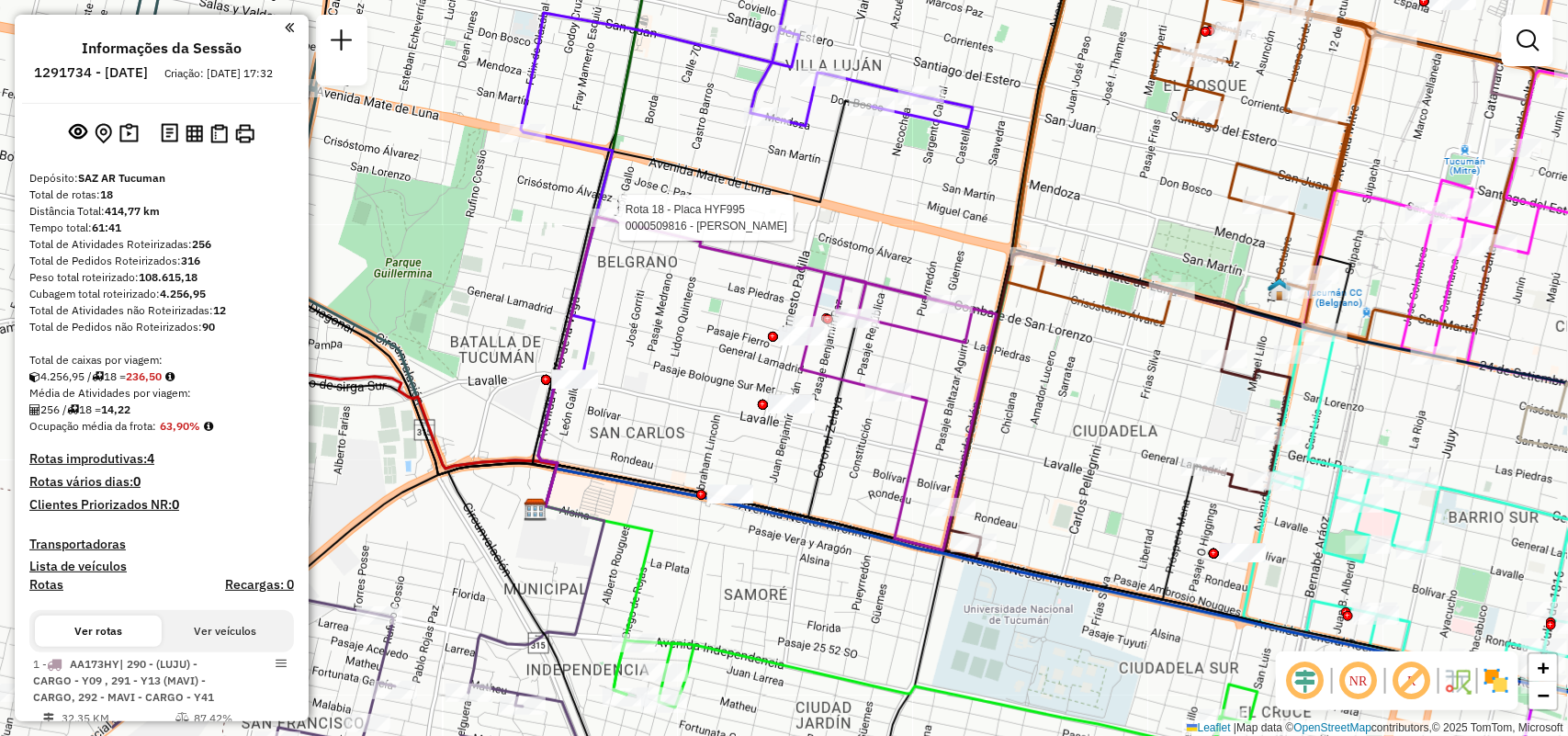
drag, startPoint x: 989, startPoint y: 389, endPoint x: 1103, endPoint y: 436, distance: 123.5
click at [1098, 436] on div "Rota 18 - Placa HYF995 0000509816 - YAFAR HECTOR DANIEL Janela de atendimento G…" at bounding box center [784, 368] width 1568 height 736
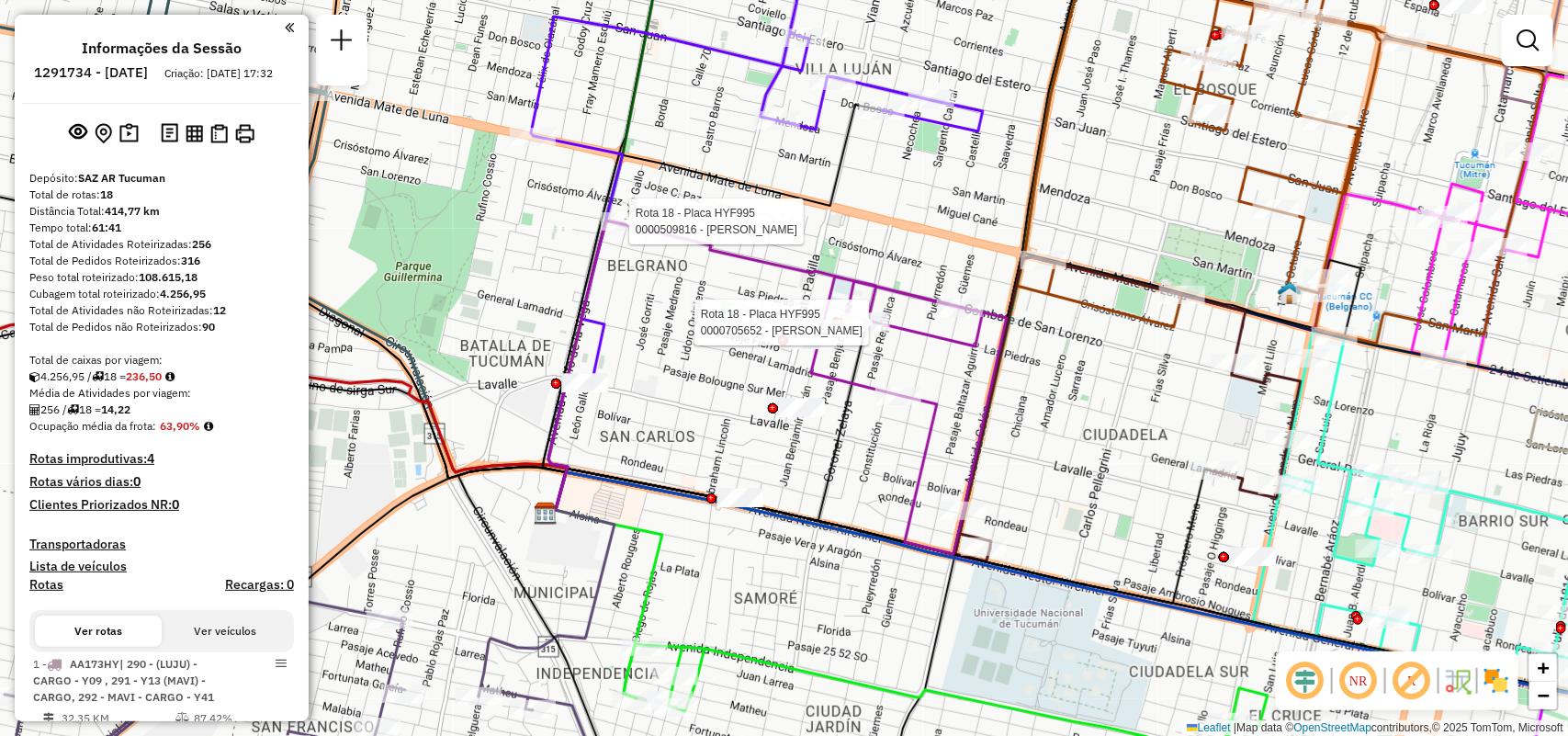
select select "**********"
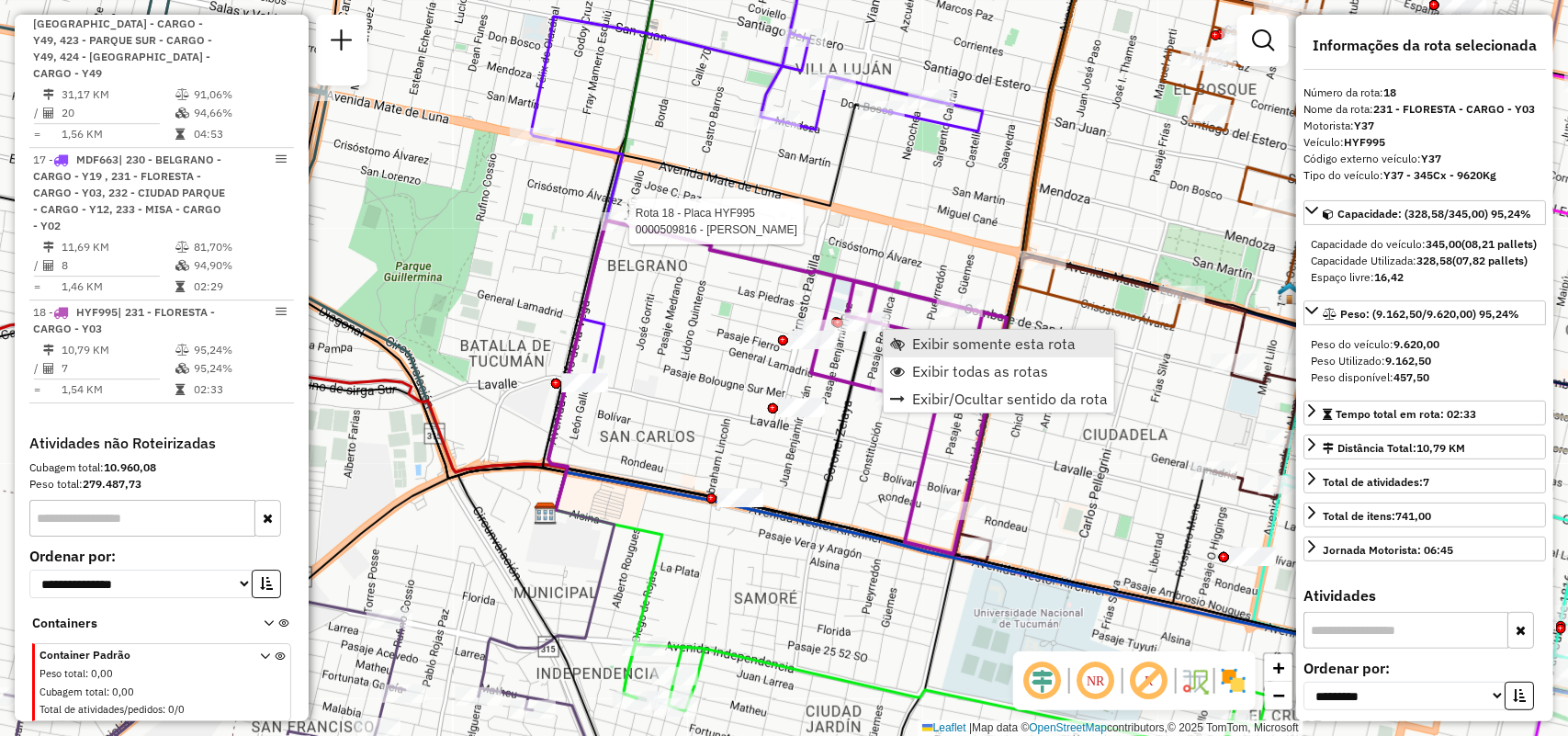
scroll to position [2501, 0]
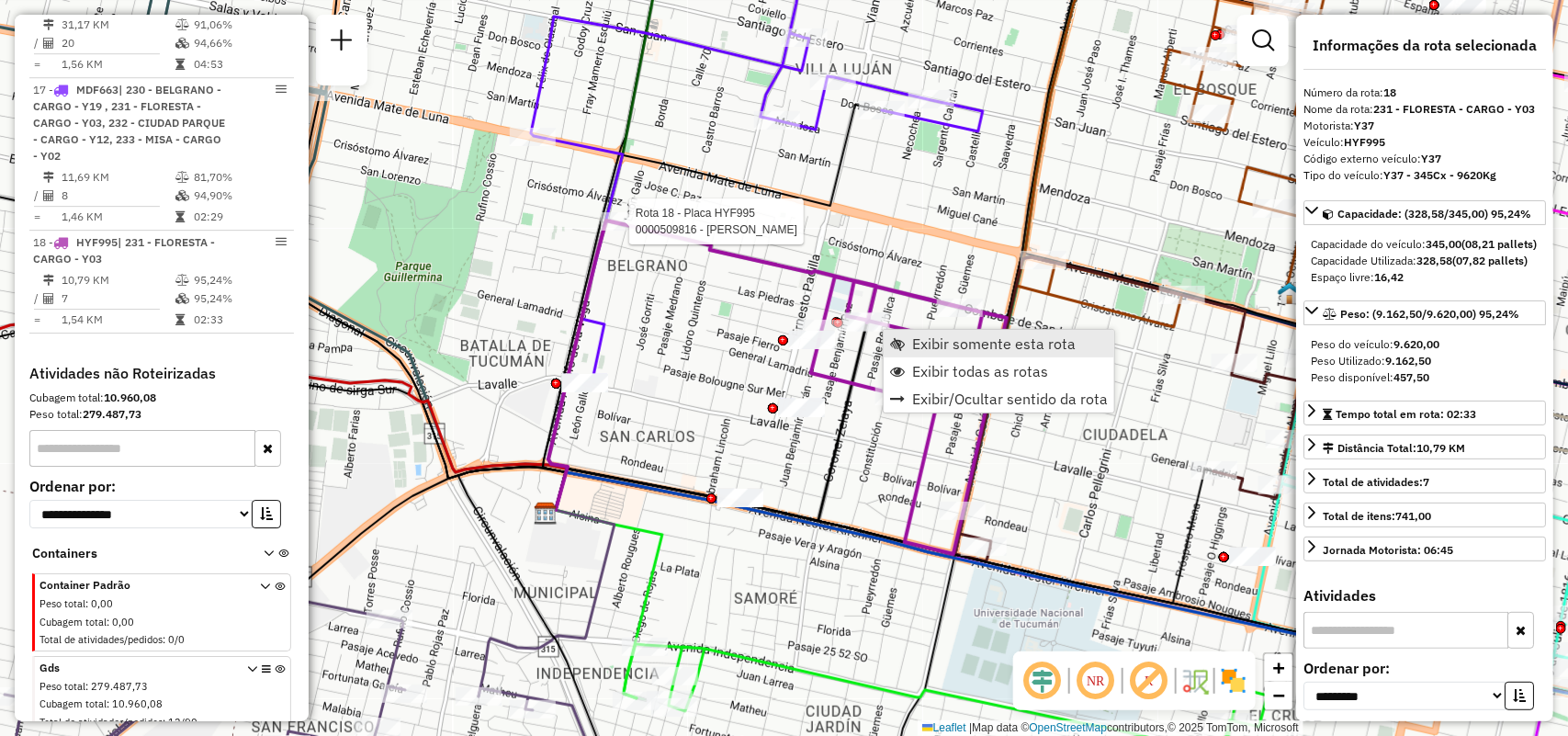
click at [985, 341] on span "Exibir somente esta rota" at bounding box center [993, 343] width 163 height 15
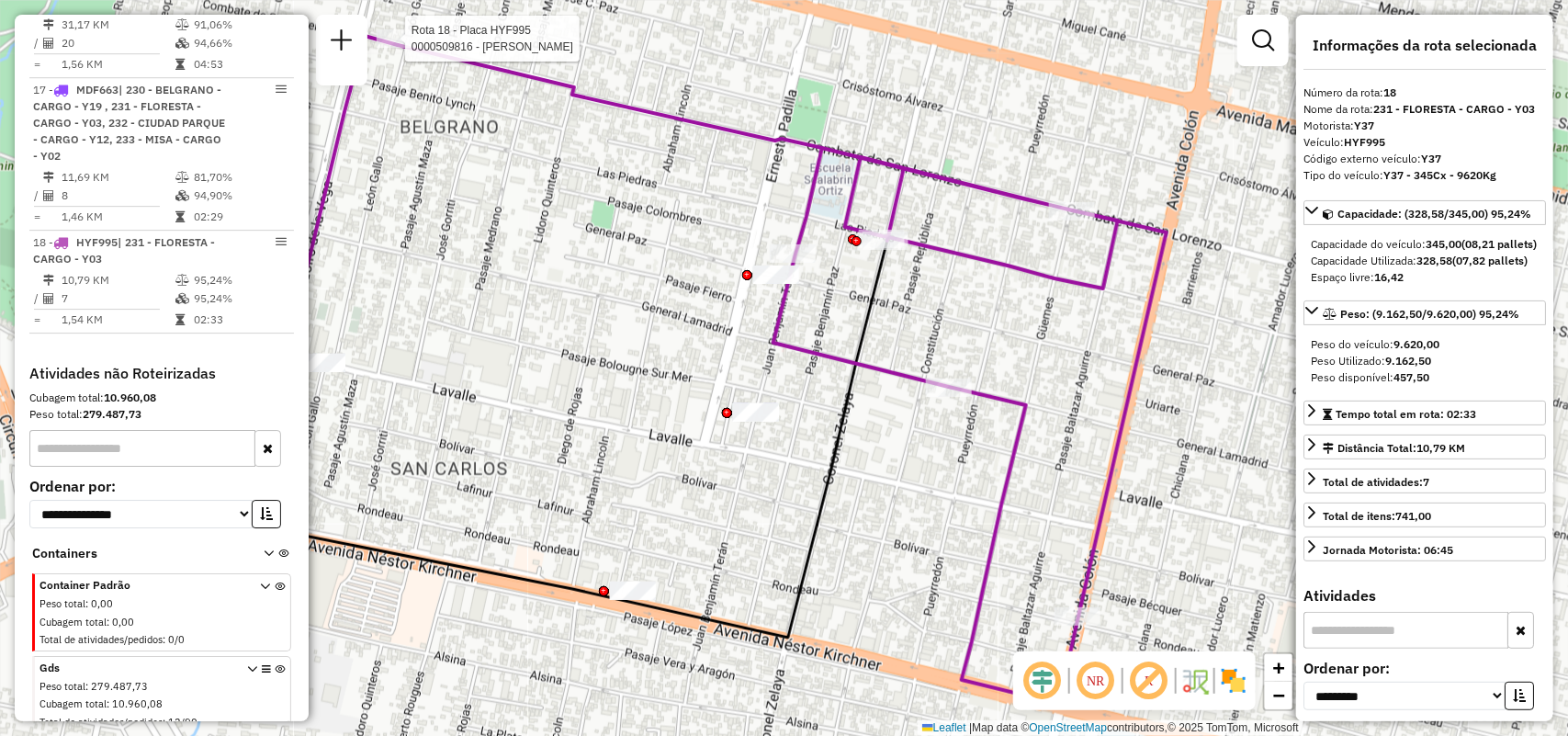
drag, startPoint x: 972, startPoint y: 416, endPoint x: 894, endPoint y: 418, distance: 78.1
click at [894, 418] on div "Rota 18 - Placa HYF995 0000509816 - YAFAR HECTOR DANIEL Janela de atendimento G…" at bounding box center [784, 368] width 1568 height 736
click at [947, 290] on link "Exibir todas as rotas" at bounding box center [1000, 282] width 231 height 28
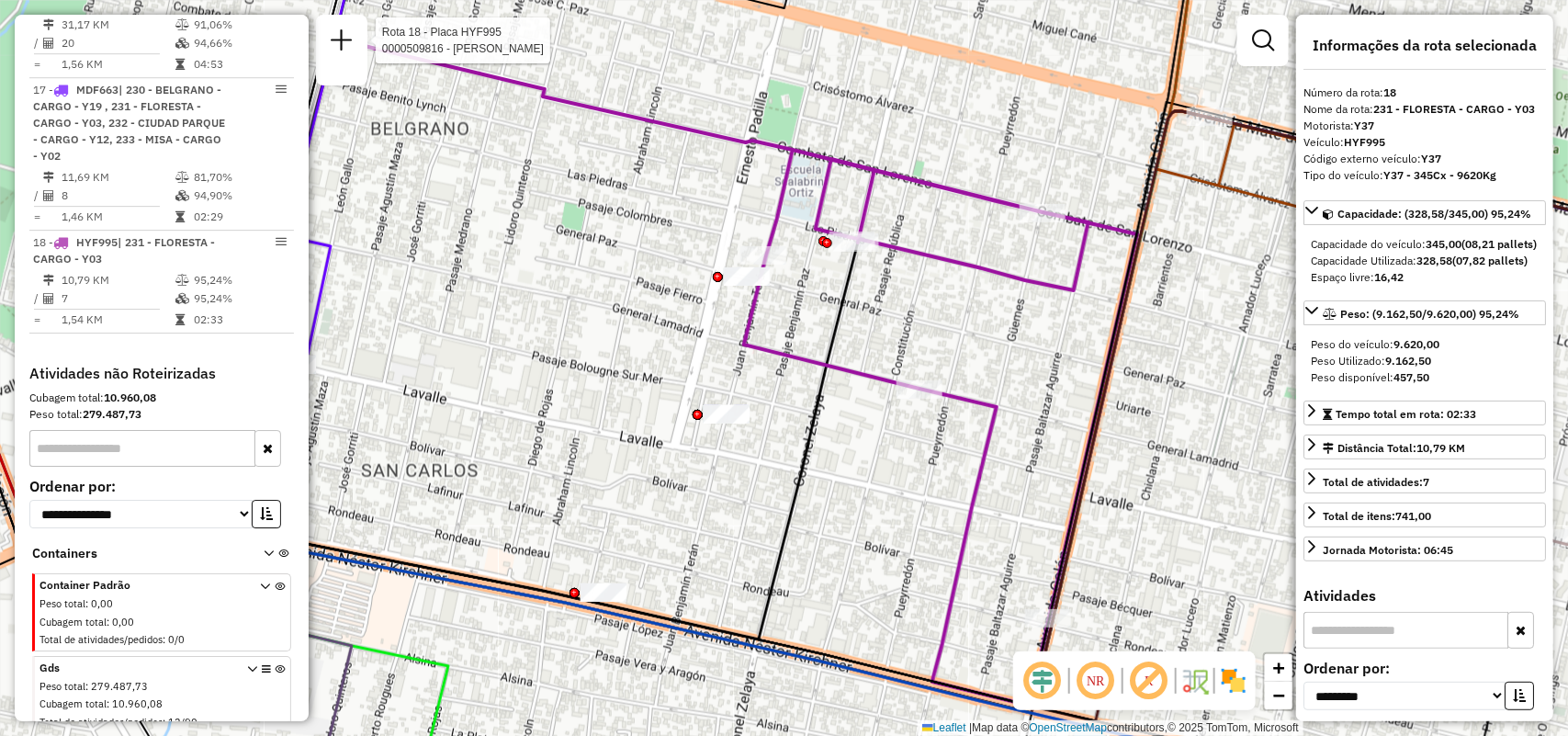
drag, startPoint x: 939, startPoint y: 423, endPoint x: 485, endPoint y: 336, distance: 462.1
click at [487, 336] on div "Rota 18 - Placa HYF995 0000509816 - YAFAR HECTOR DANIEL Rota 18 - Placa HYF995 …" at bounding box center [784, 368] width 1568 height 736
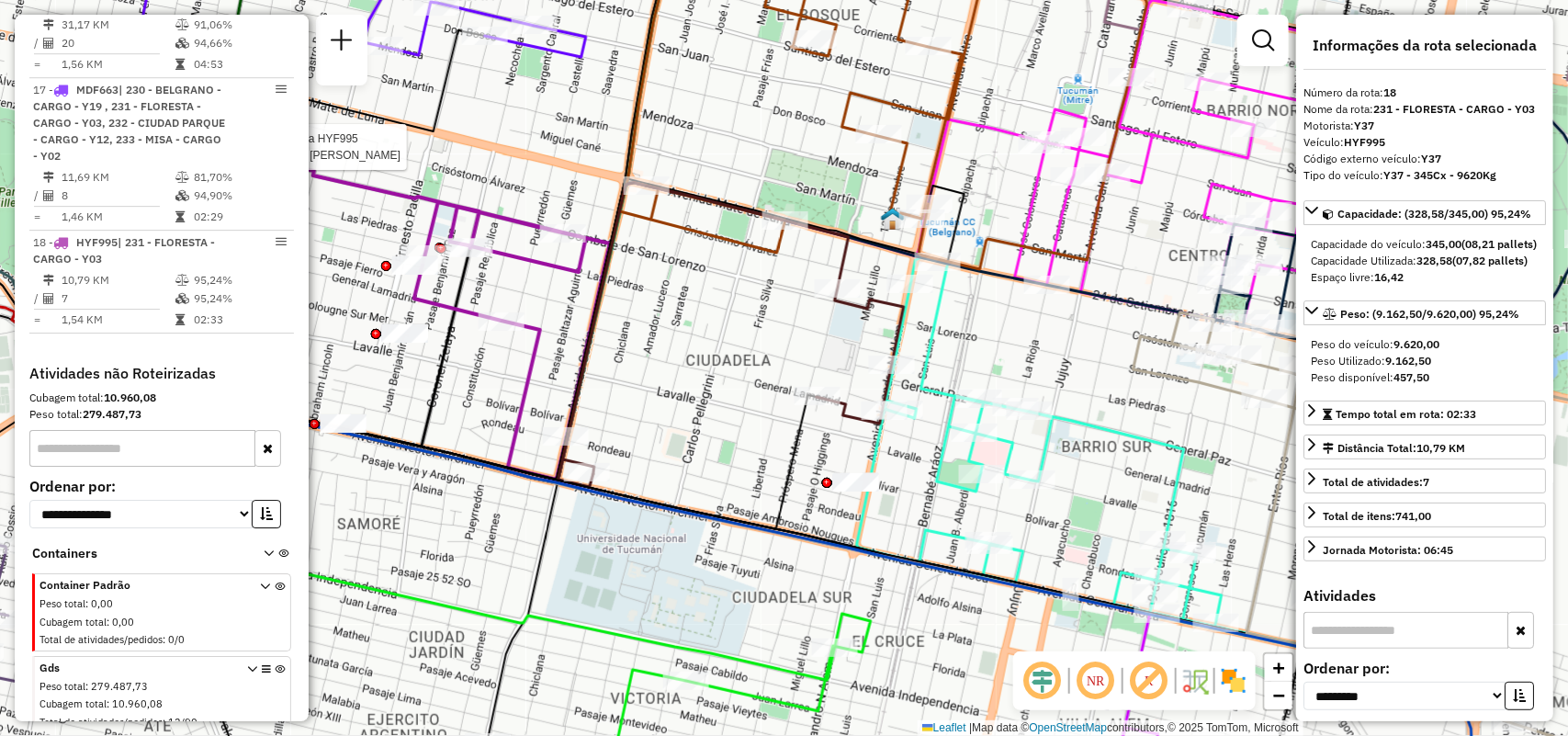
drag, startPoint x: 694, startPoint y: 395, endPoint x: 813, endPoint y: 372, distance: 120.7
click at [732, 419] on div "Rota 18 - Placa HYF995 0000509816 - YAFAR HECTOR DANIEL Janela de atendimento G…" at bounding box center [784, 368] width 1568 height 736
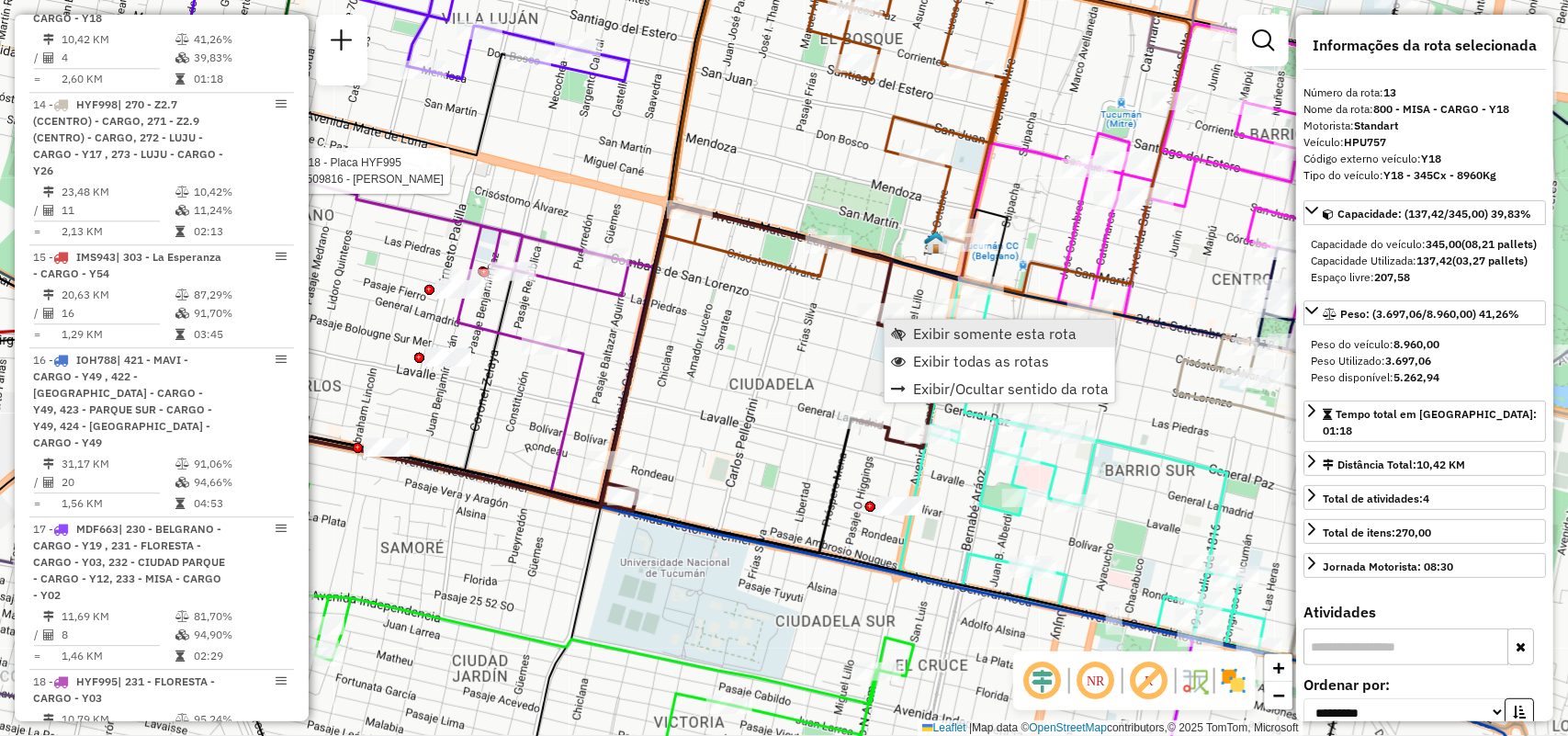
scroll to position [2037, 0]
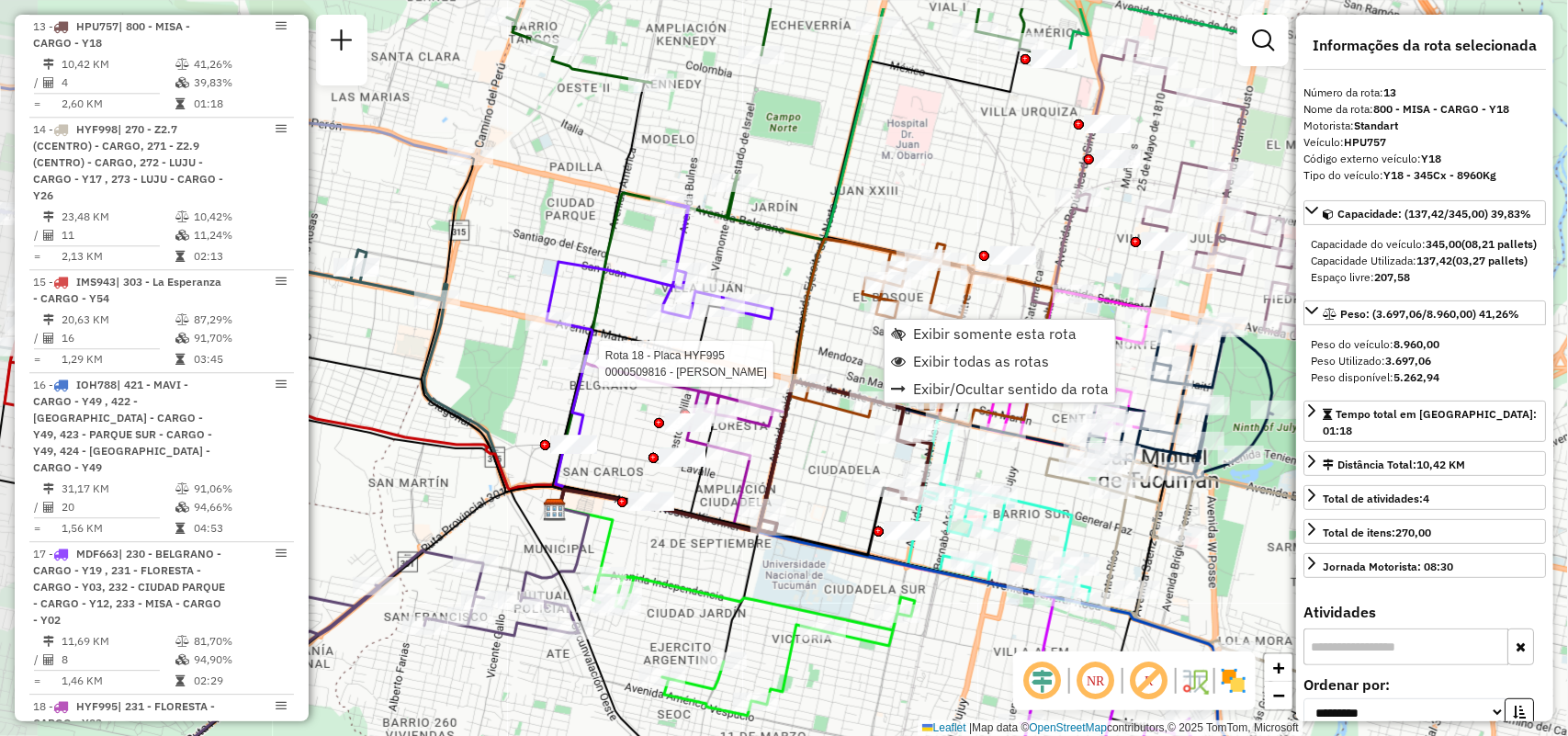
drag, startPoint x: 842, startPoint y: 499, endPoint x: 834, endPoint y: 543, distance: 44.9
click at [889, 569] on icon at bounding box center [891, 690] width 672 height 401
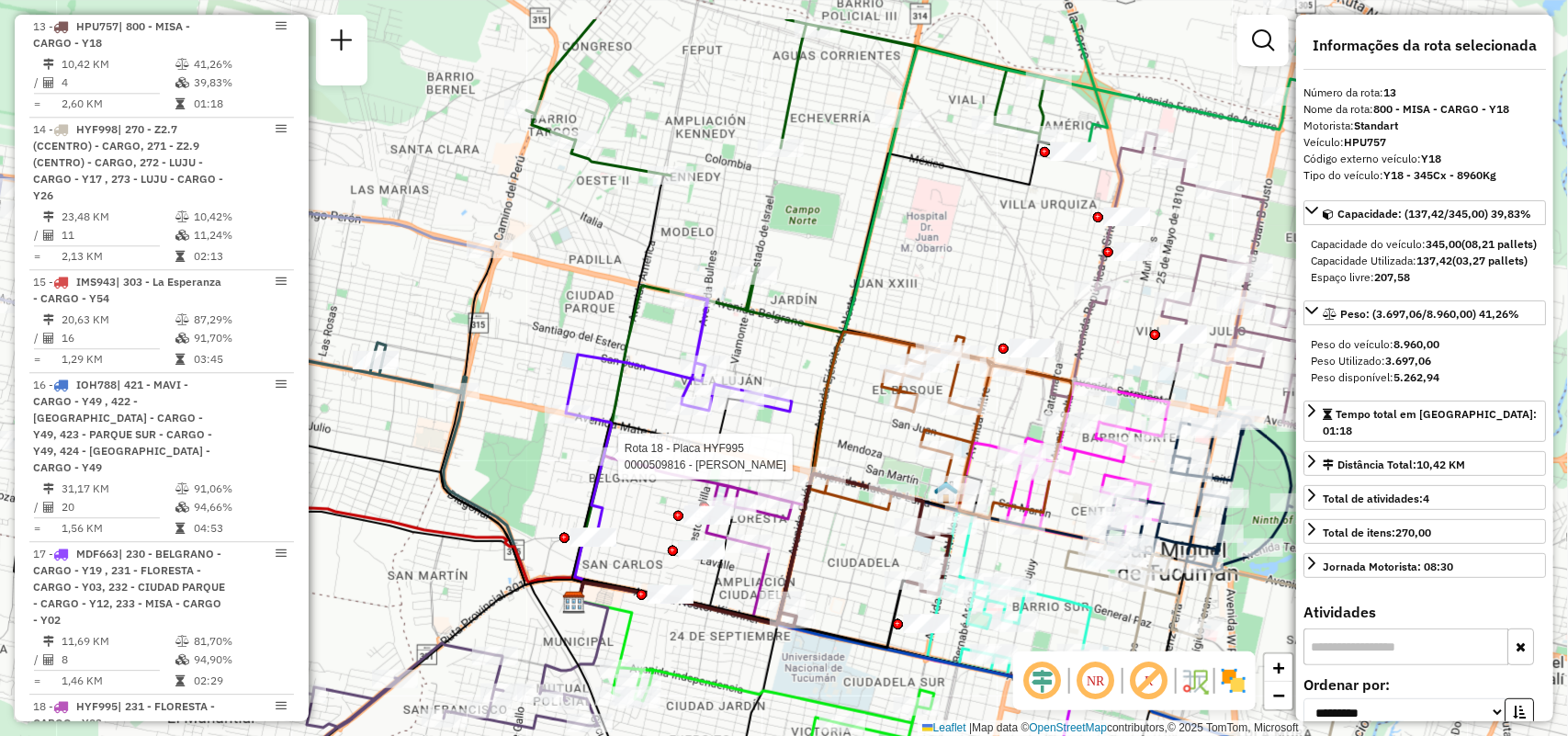
drag, startPoint x: 599, startPoint y: 494, endPoint x: 611, endPoint y: 580, distance: 86.3
click at [611, 582] on icon at bounding box center [685, 603] width 222 height 42
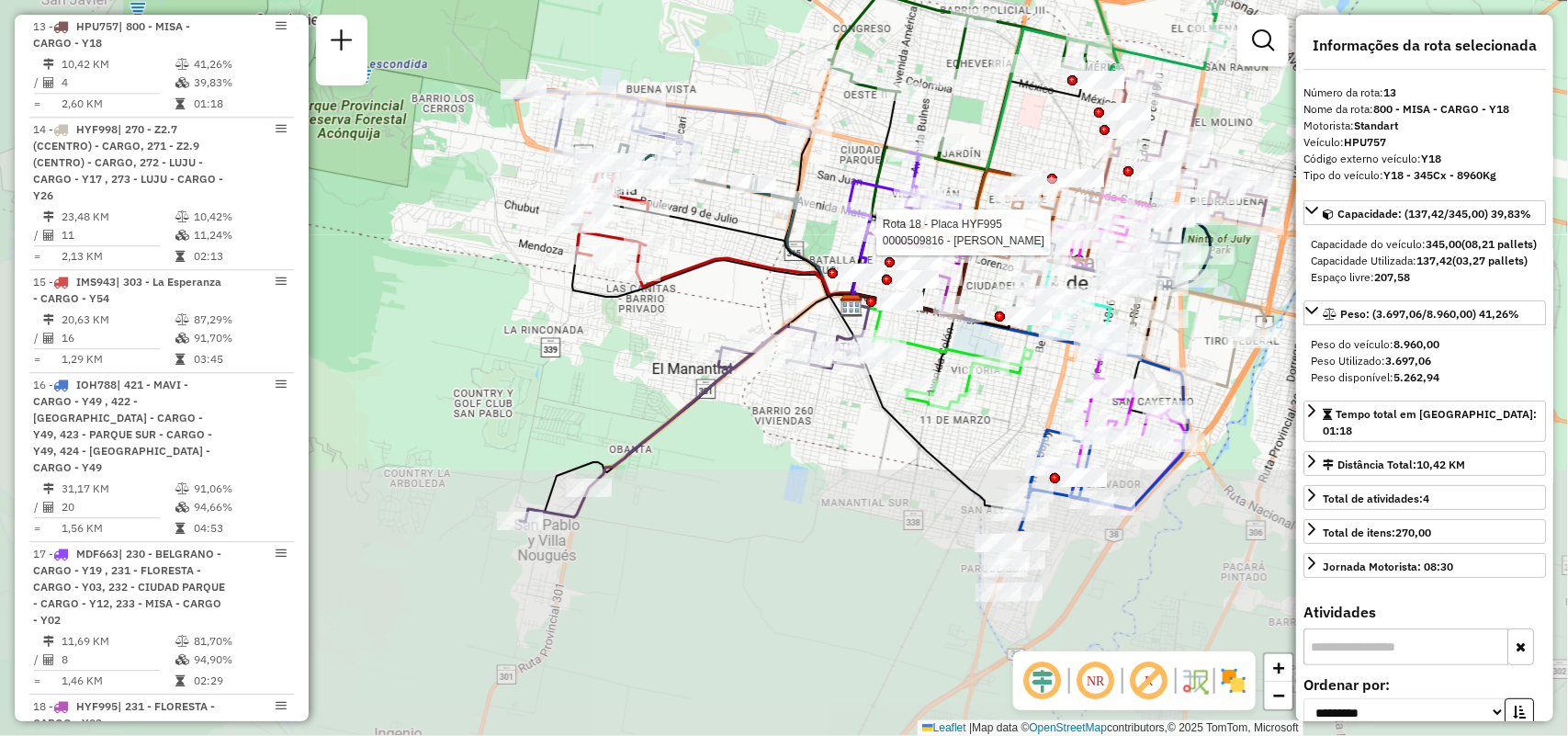
drag, startPoint x: 750, startPoint y: 359, endPoint x: 997, endPoint y: 83, distance: 370.8
click at [997, 83] on div "Rota 18 - Placa HYF995 0000509816 - YAFAR HECTOR DANIEL Rota 3 - Placa AD220LD …" at bounding box center [784, 368] width 1568 height 736
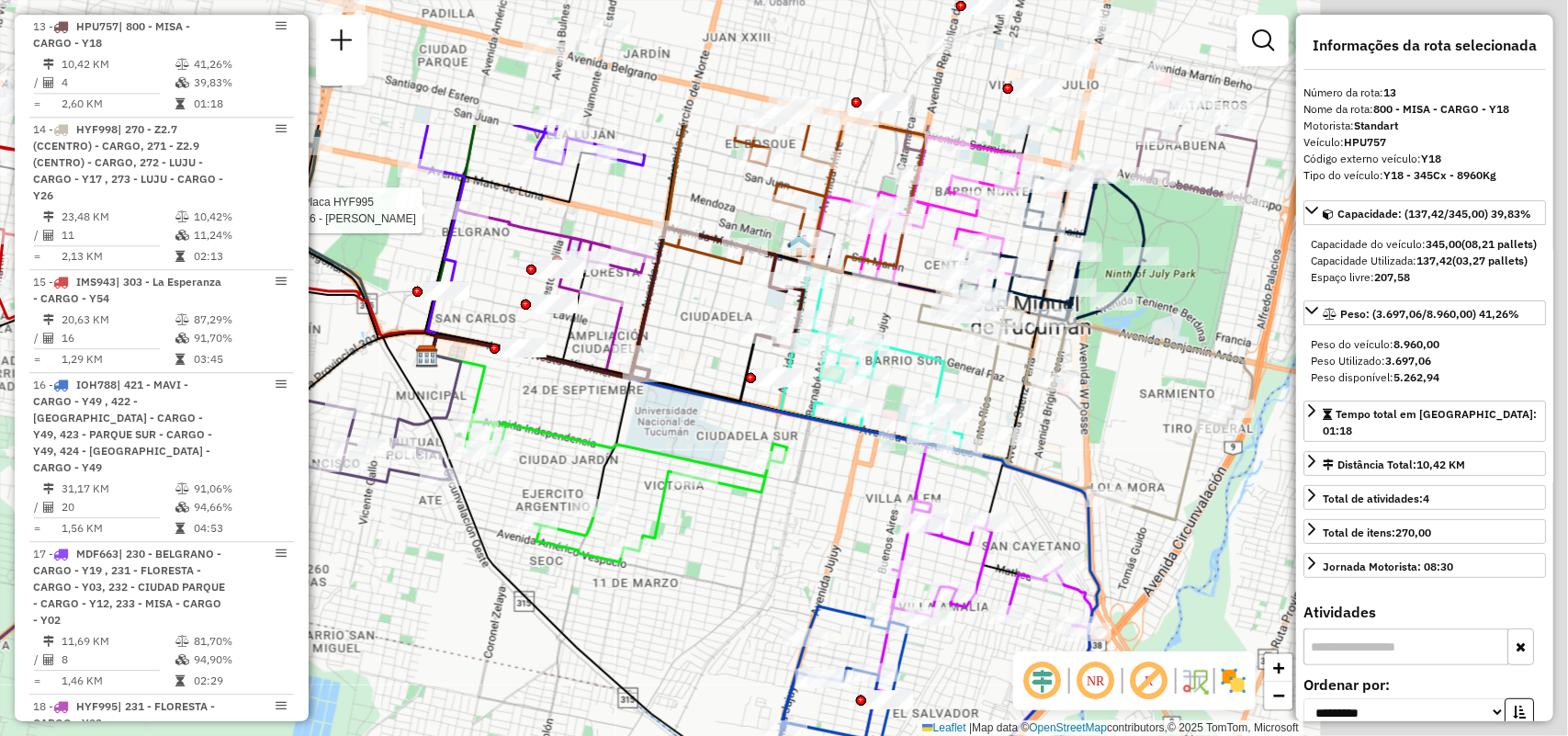
drag, startPoint x: 524, startPoint y: 535, endPoint x: 456, endPoint y: 580, distance: 82.0
click at [443, 586] on div "Rota 18 - Placa HYF995 0000509816 - YAFAR HECTOR DANIEL Rota 3 - Placa AD220LD …" at bounding box center [784, 368] width 1568 height 736
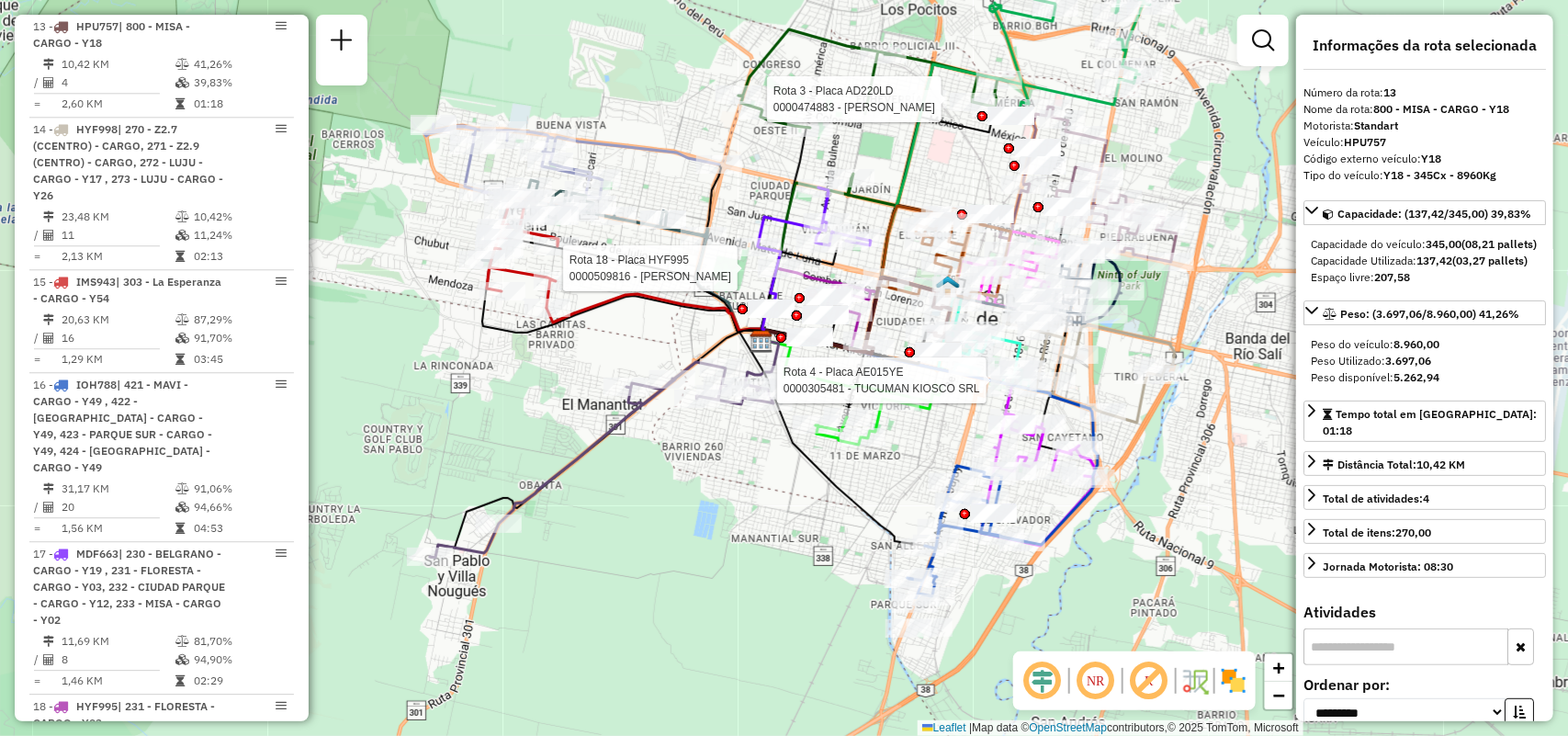
drag, startPoint x: 1144, startPoint y: 245, endPoint x: 1048, endPoint y: 101, distance: 173.0
click at [1050, 72] on div "Rota 18 - Placa HYF995 0000509816 - YAFAR HECTOR DANIEL Rota 3 - Placa AD220LD …" at bounding box center [784, 368] width 1568 height 736
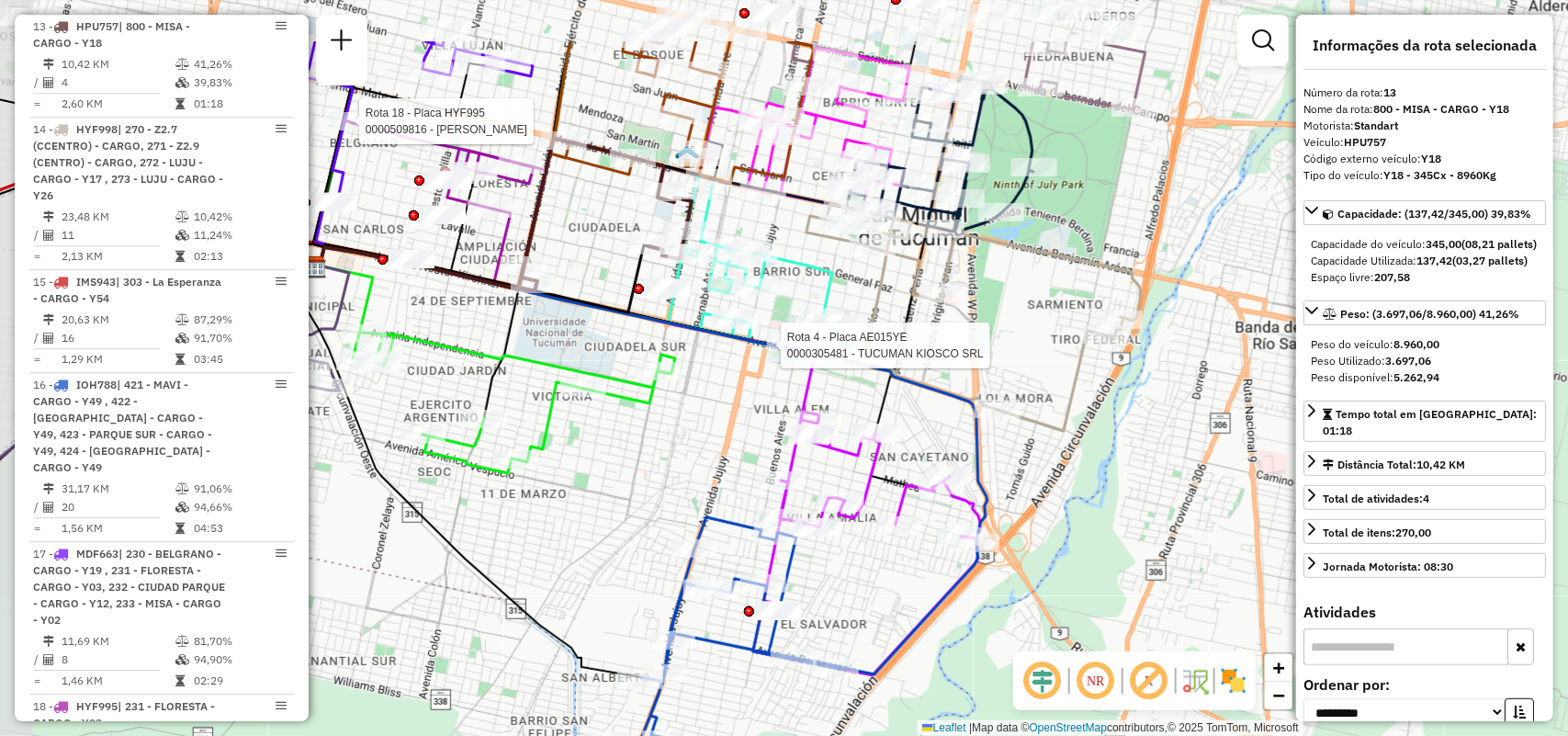
drag, startPoint x: 836, startPoint y: 488, endPoint x: 877, endPoint y: 598, distance: 117.7
click at [877, 598] on div "Rota 18 - Placa HYF995 0000509816 - YAFAR HECTOR DANIEL Rota 3 - Placa AD220LD …" at bounding box center [784, 368] width 1568 height 736
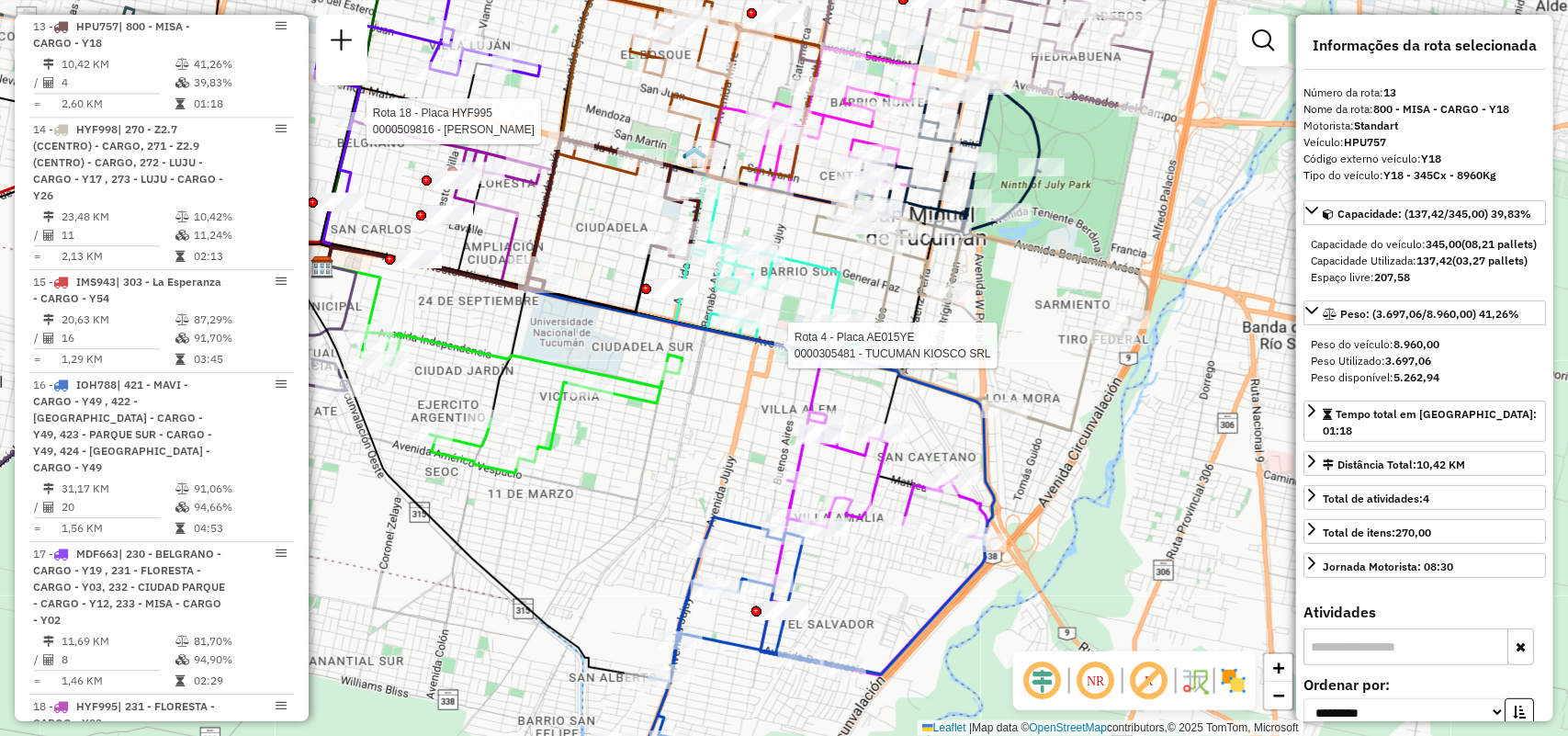
drag, startPoint x: 664, startPoint y: 317, endPoint x: 772, endPoint y: 355, distance: 113.9
click at [772, 355] on icon at bounding box center [658, 460] width 672 height 427
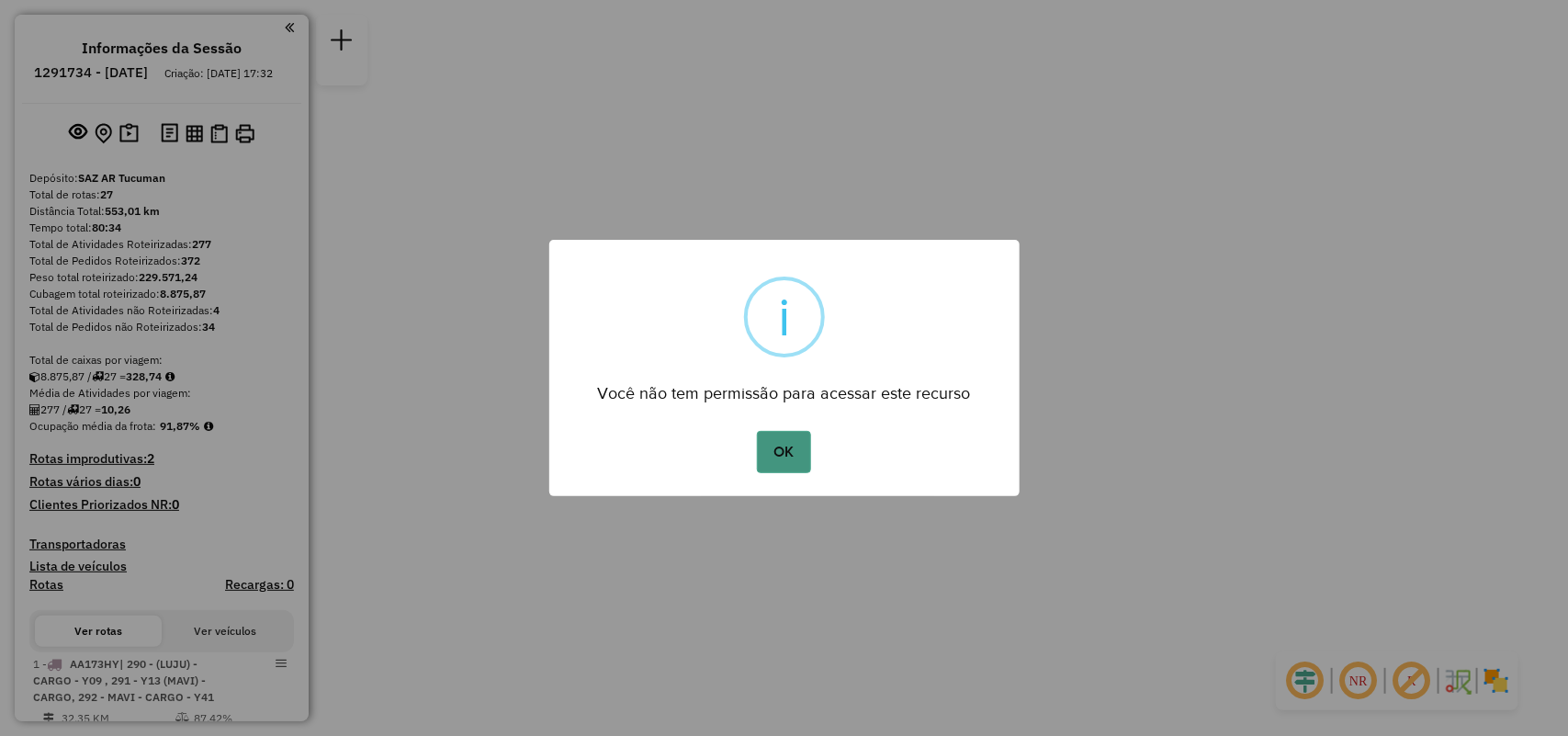
click at [769, 464] on button "OK" at bounding box center [784, 452] width 54 height 42
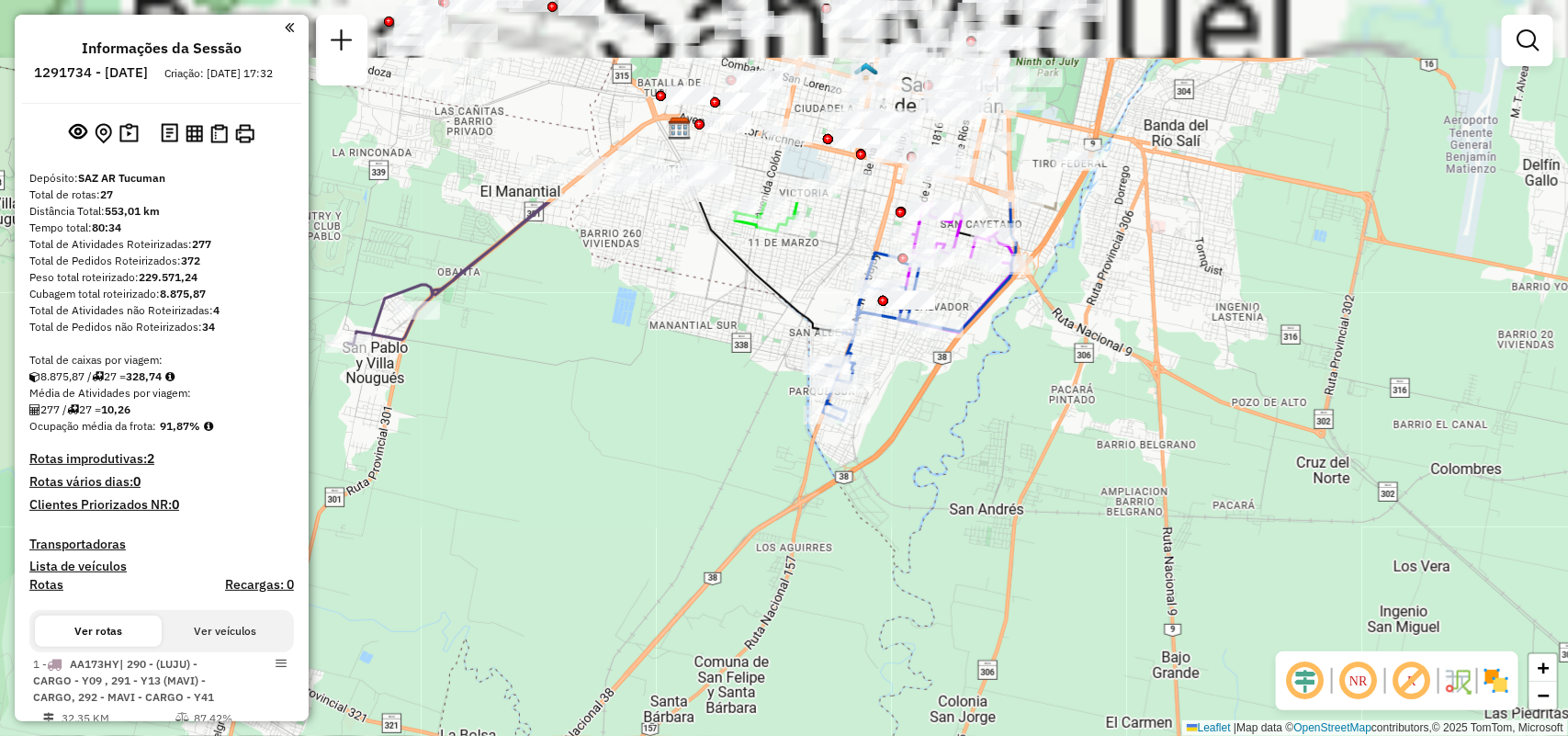
drag, startPoint x: 745, startPoint y: 466, endPoint x: 709, endPoint y: 781, distance: 317.1
click at [709, 735] on html "Aguarde... Pop-up bloqueado! Seu navegador bloqueou automáticamente a abertura …" at bounding box center [784, 368] width 1568 height 736
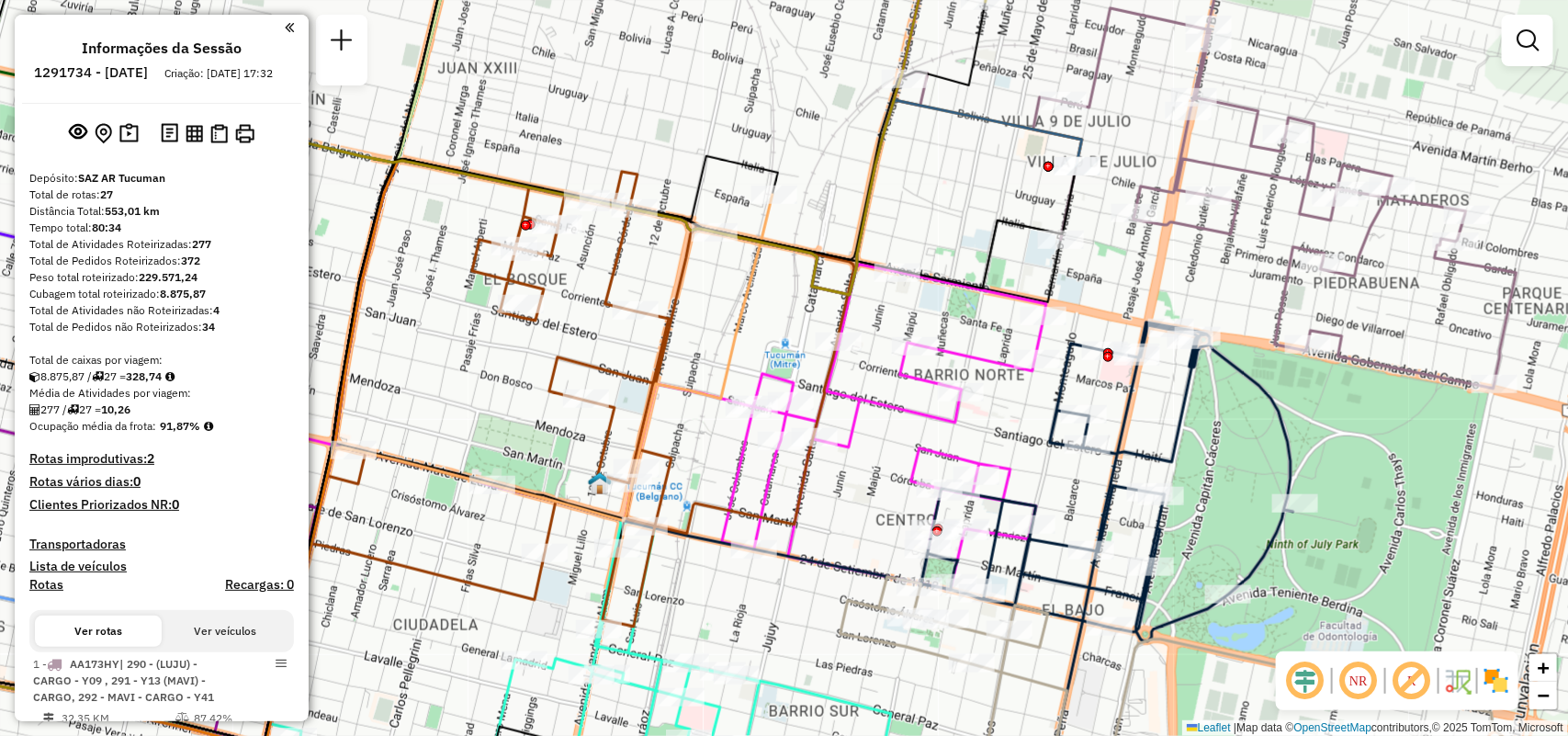
drag, startPoint x: 873, startPoint y: 328, endPoint x: 854, endPoint y: 416, distance: 90.3
click at [854, 416] on div "Janela de atendimento Grade de atendimento Capacidade Transportadoras Veículos …" at bounding box center [784, 368] width 1568 height 736
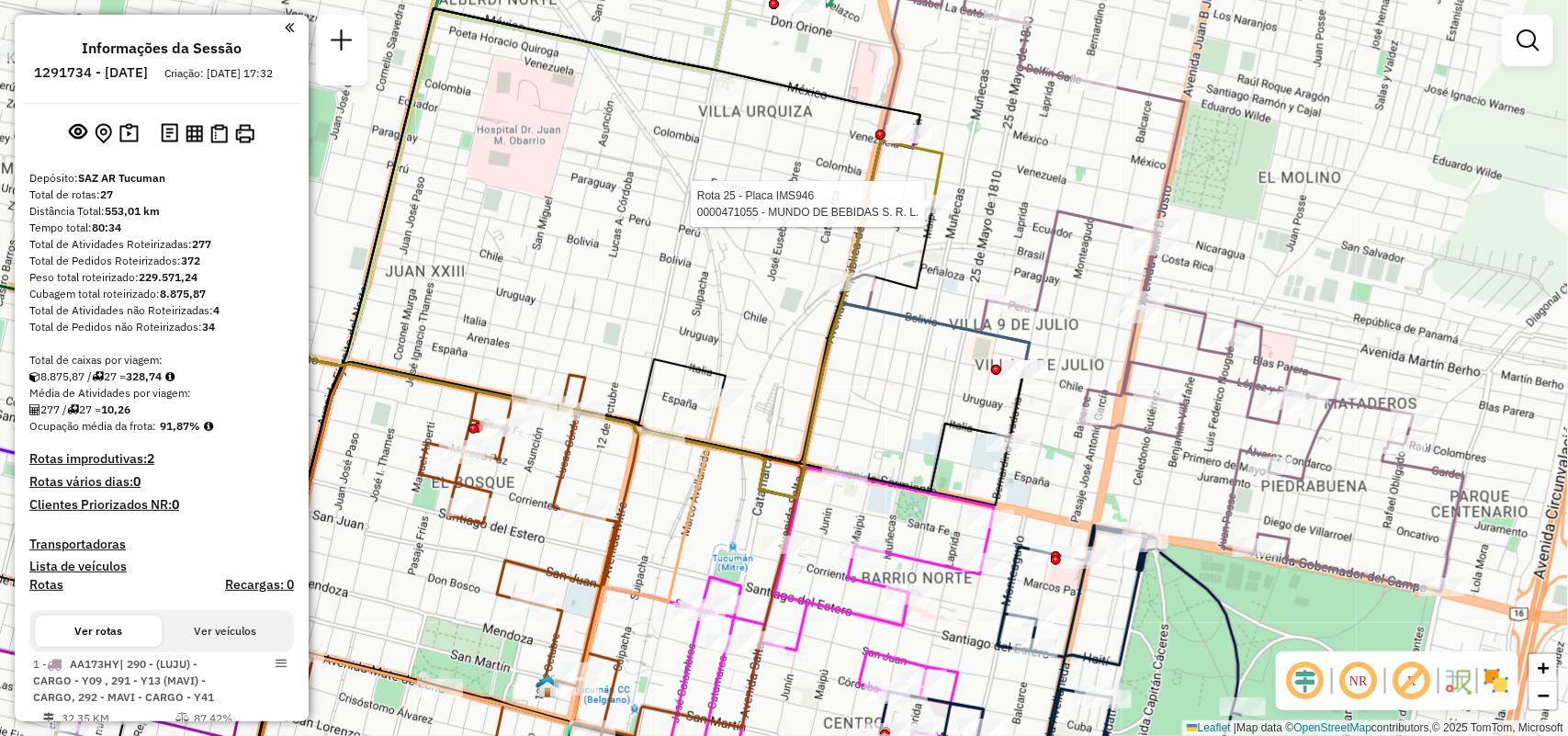
select select "**********"
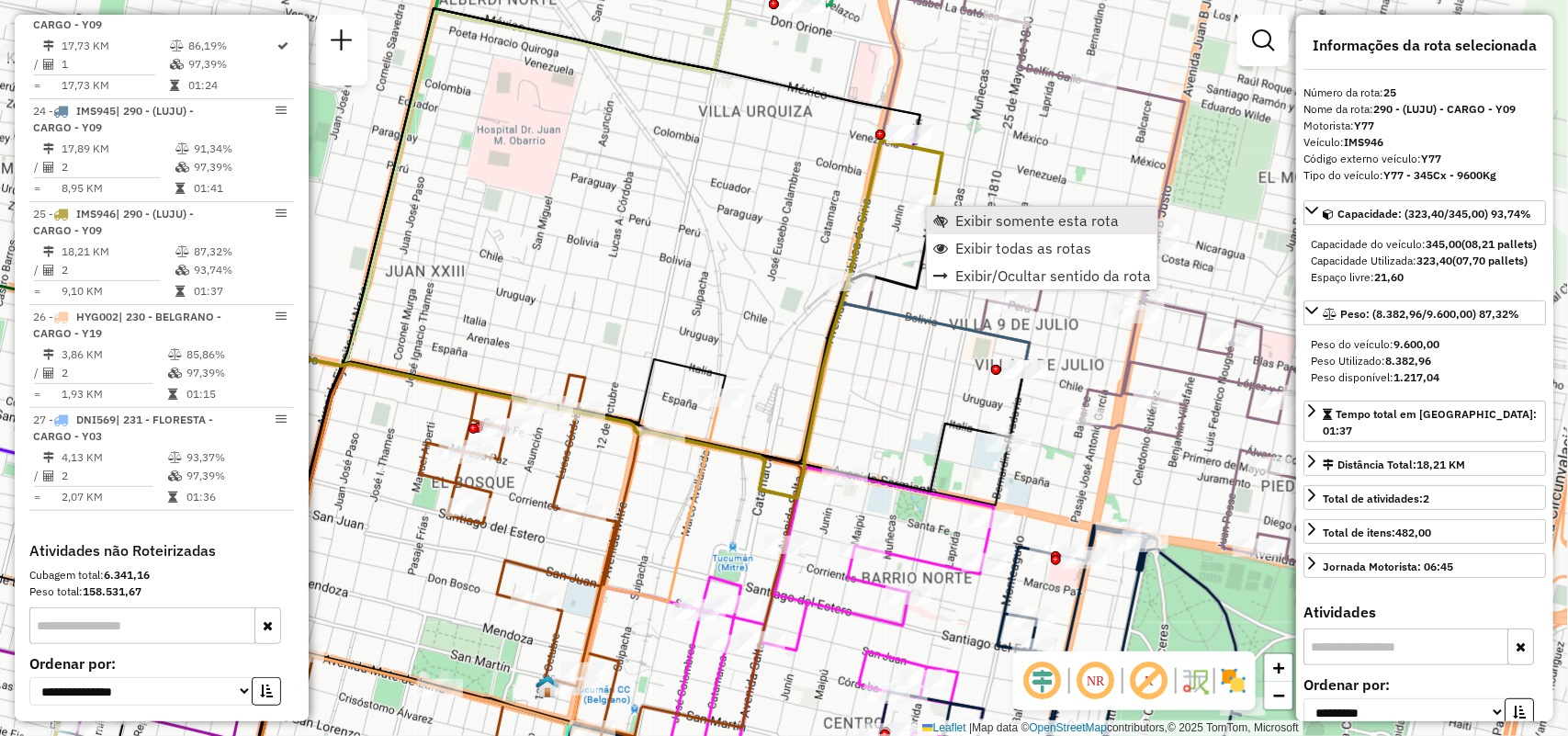
scroll to position [3422, 0]
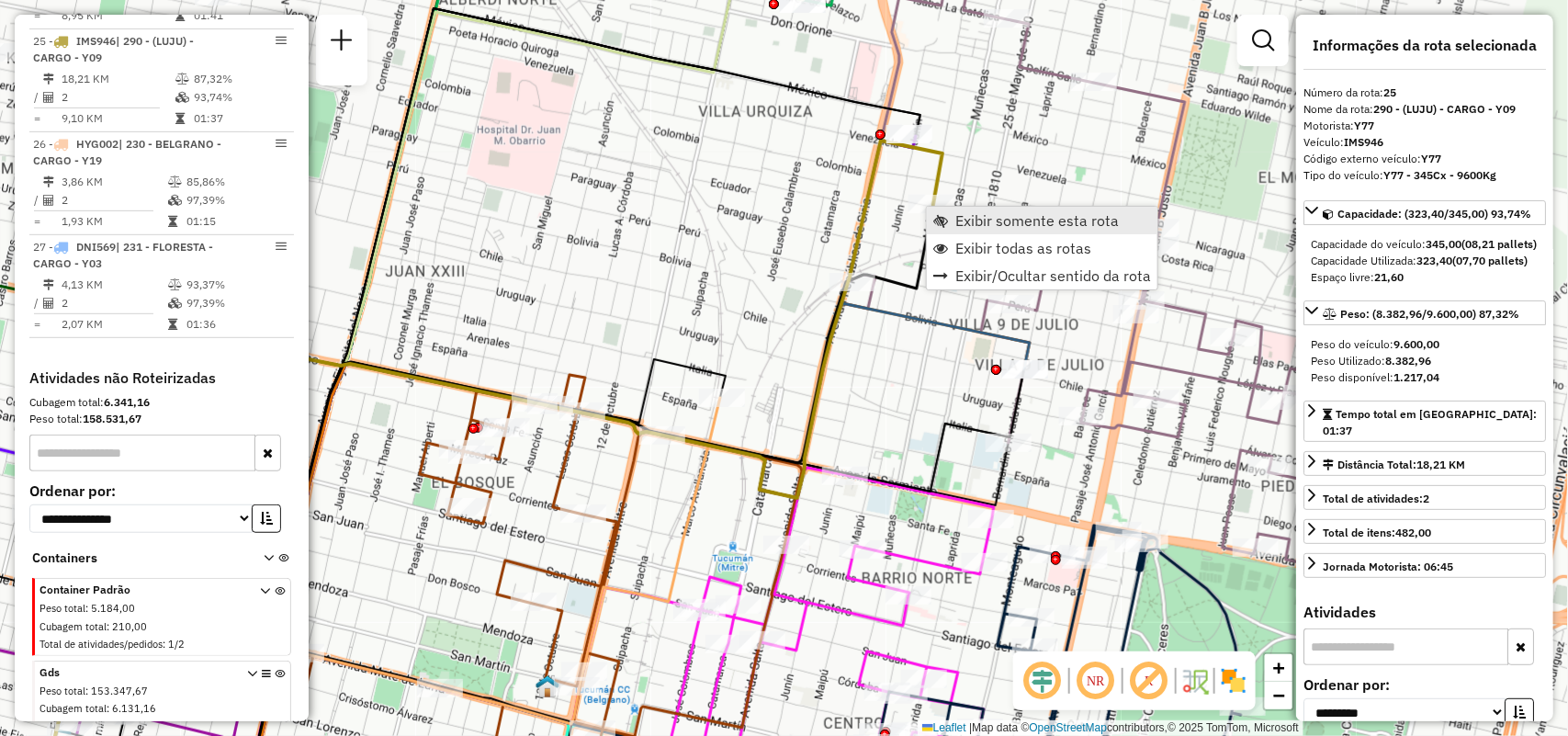
click at [952, 209] on link "Exibir somente esta rota" at bounding box center [1042, 221] width 231 height 28
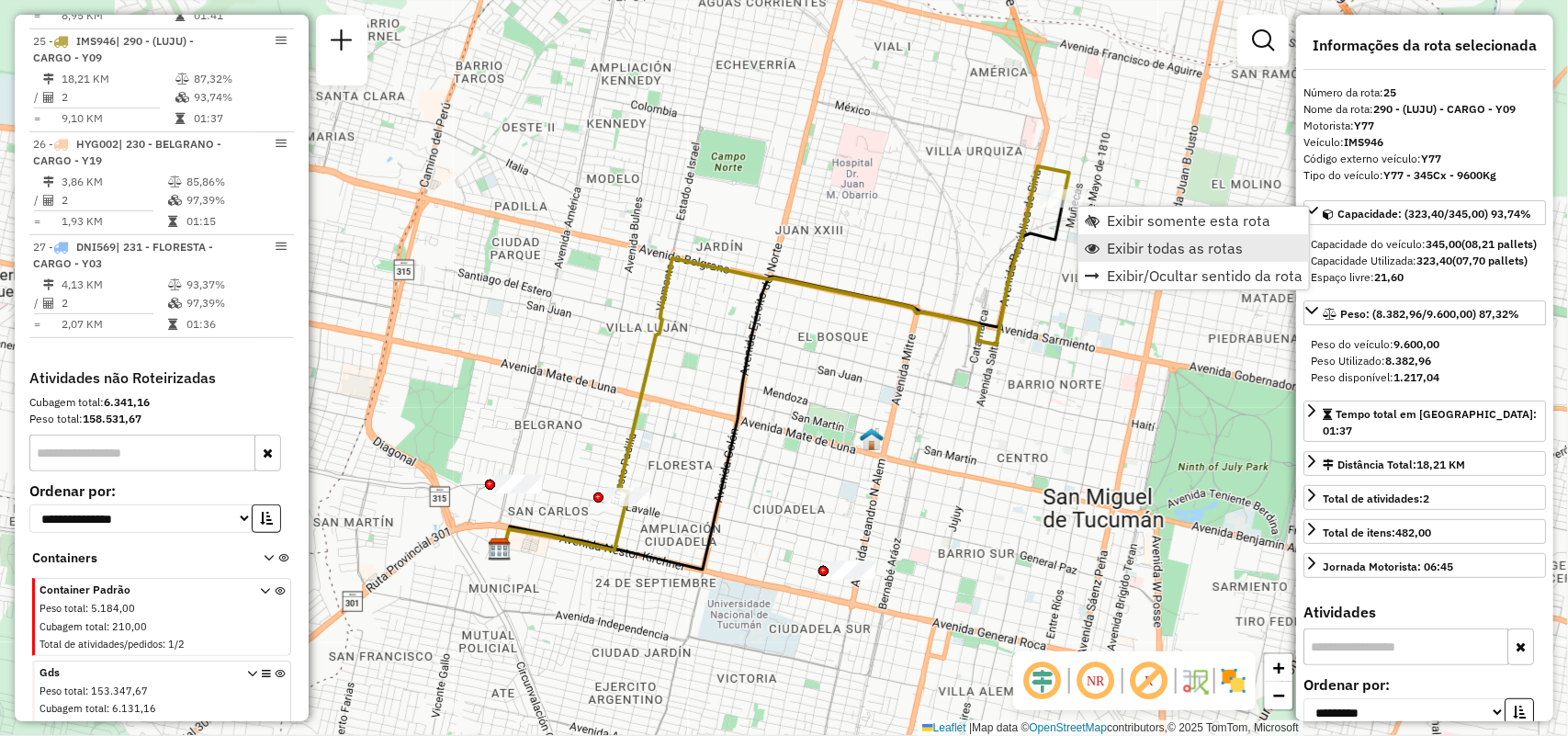
click at [1119, 241] on span "Exibir todas as rotas" at bounding box center [1175, 248] width 136 height 15
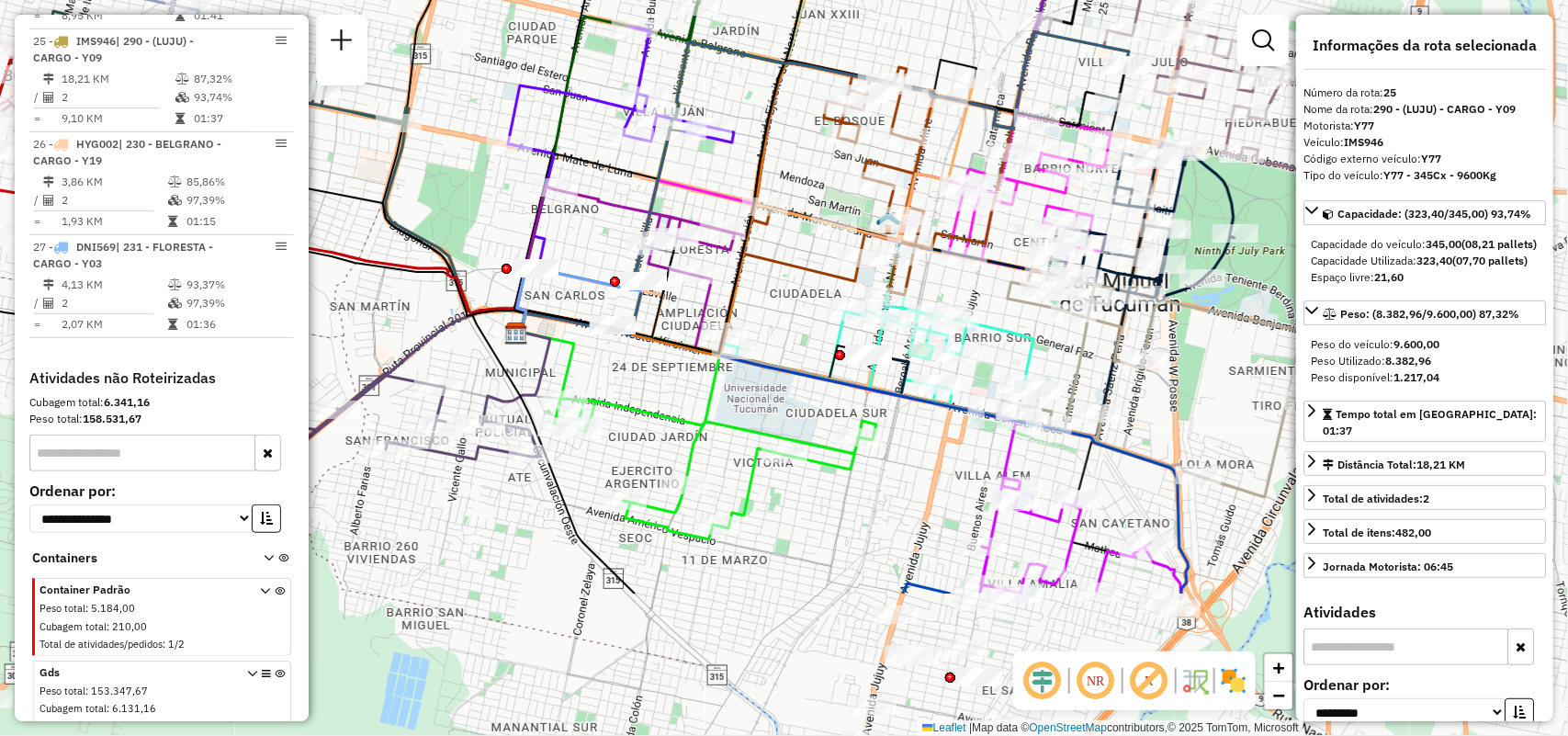
drag, startPoint x: 920, startPoint y: 451, endPoint x: 917, endPoint y: 289, distance: 161.7
click at [917, 289] on icon at bounding box center [879, 178] width 272 height 232
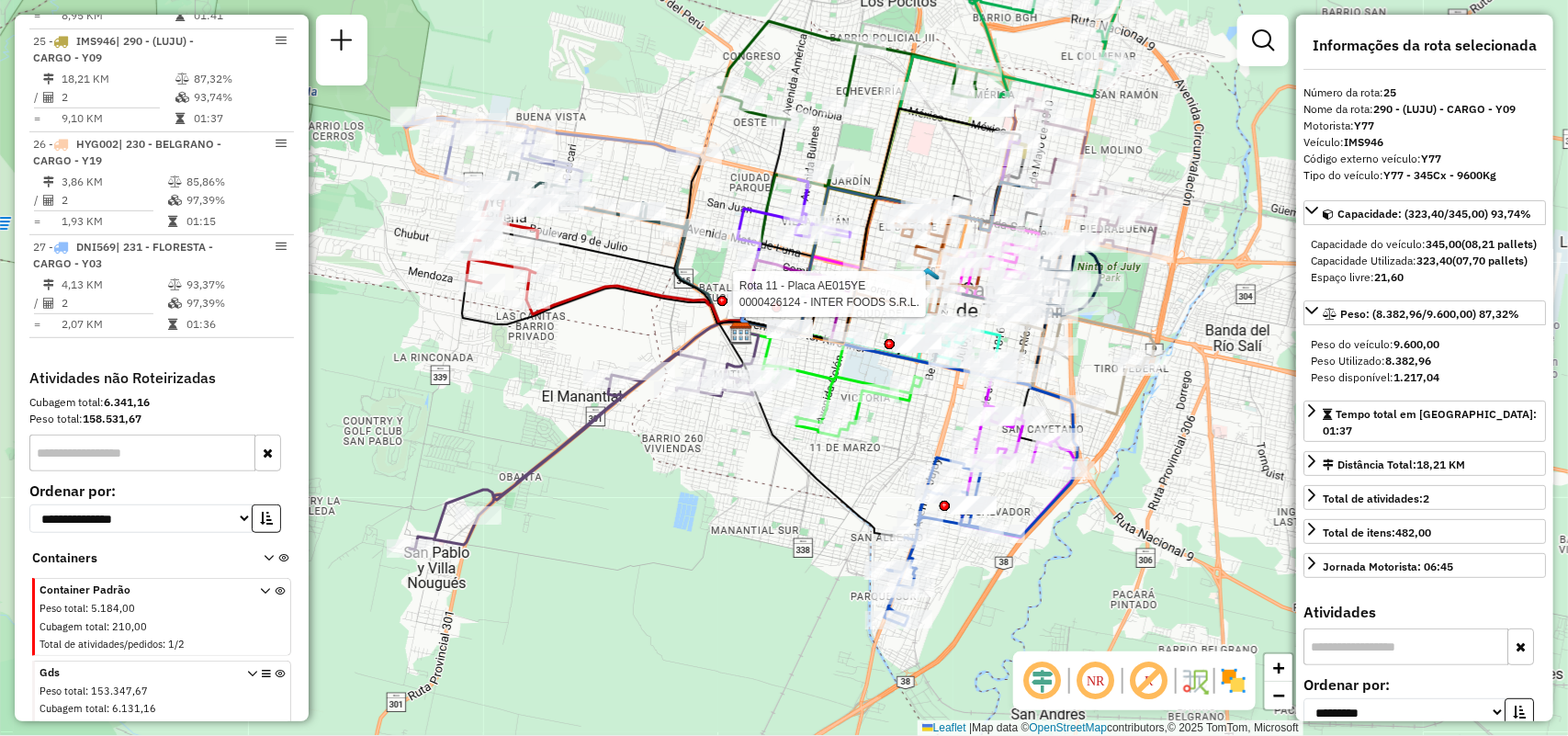
drag, startPoint x: 741, startPoint y: 544, endPoint x: 672, endPoint y: 444, distance: 121.5
click at [672, 444] on div "Rota 11 - Placa AE015YE 0000426124 - INTER FOODS S.R.L. Janela de atendimento G…" at bounding box center [784, 368] width 1568 height 736
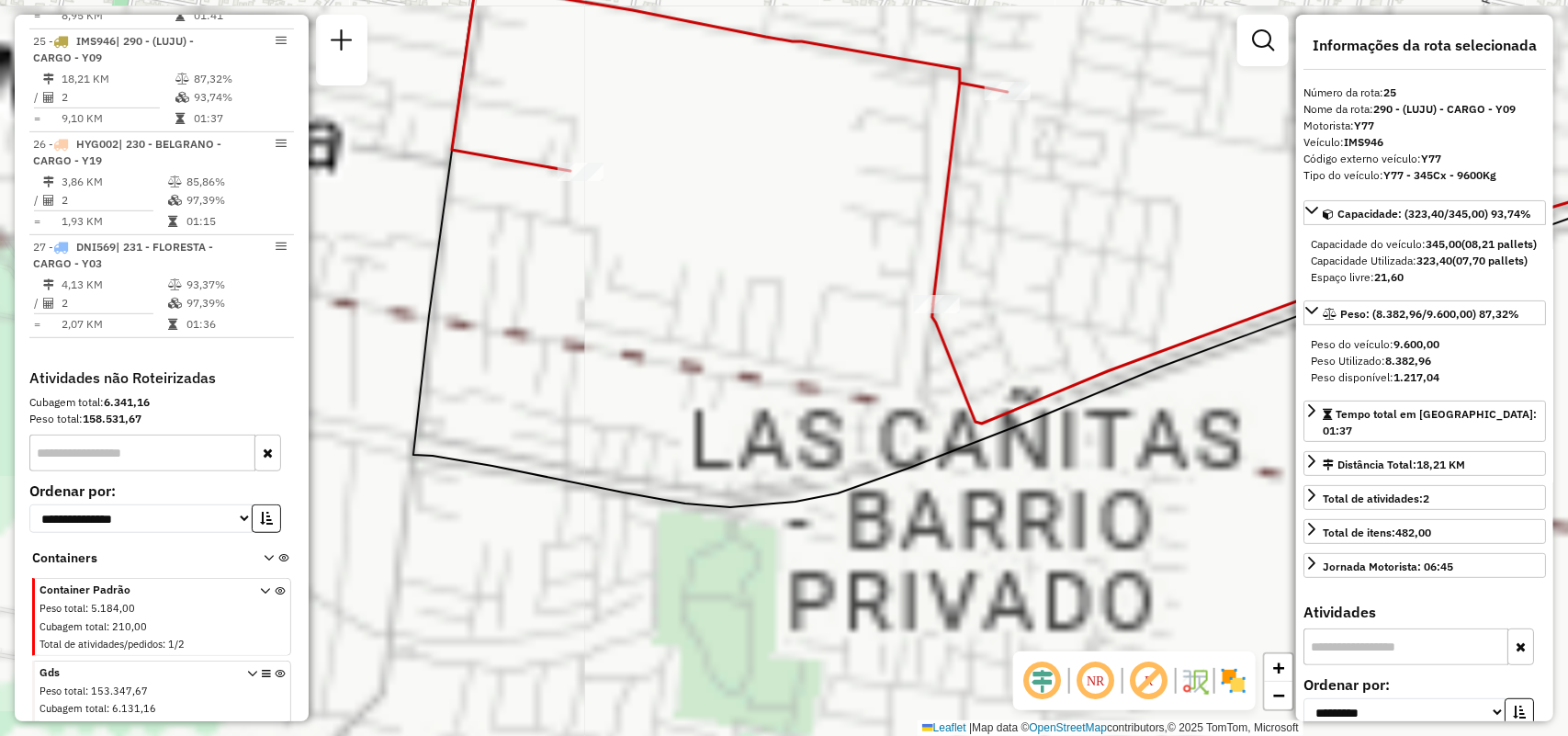
click at [1034, 443] on div "Rota 11 - Placa AE015YE 0000426124 - INTER FOODS S.R.L. Janela de atendimento G…" at bounding box center [784, 368] width 1568 height 736
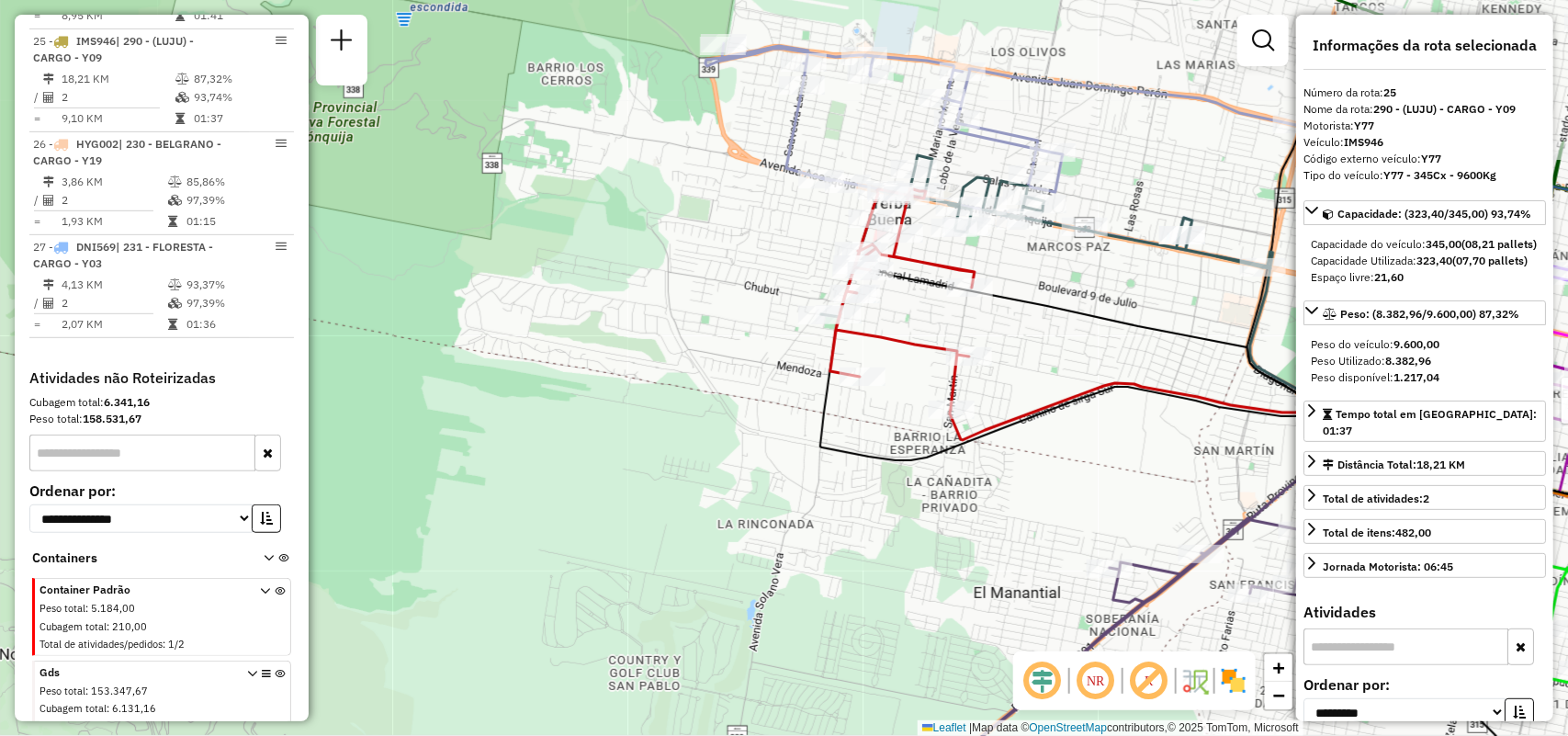
drag, startPoint x: 404, startPoint y: 506, endPoint x: 225, endPoint y: 529, distance: 180.6
click at [225, 529] on hb-router-mapa "Informações da Sessão 1291734 - 11/10/2025 Criação: 09/10/2025 17:32 Depósito: …" at bounding box center [784, 368] width 1568 height 736
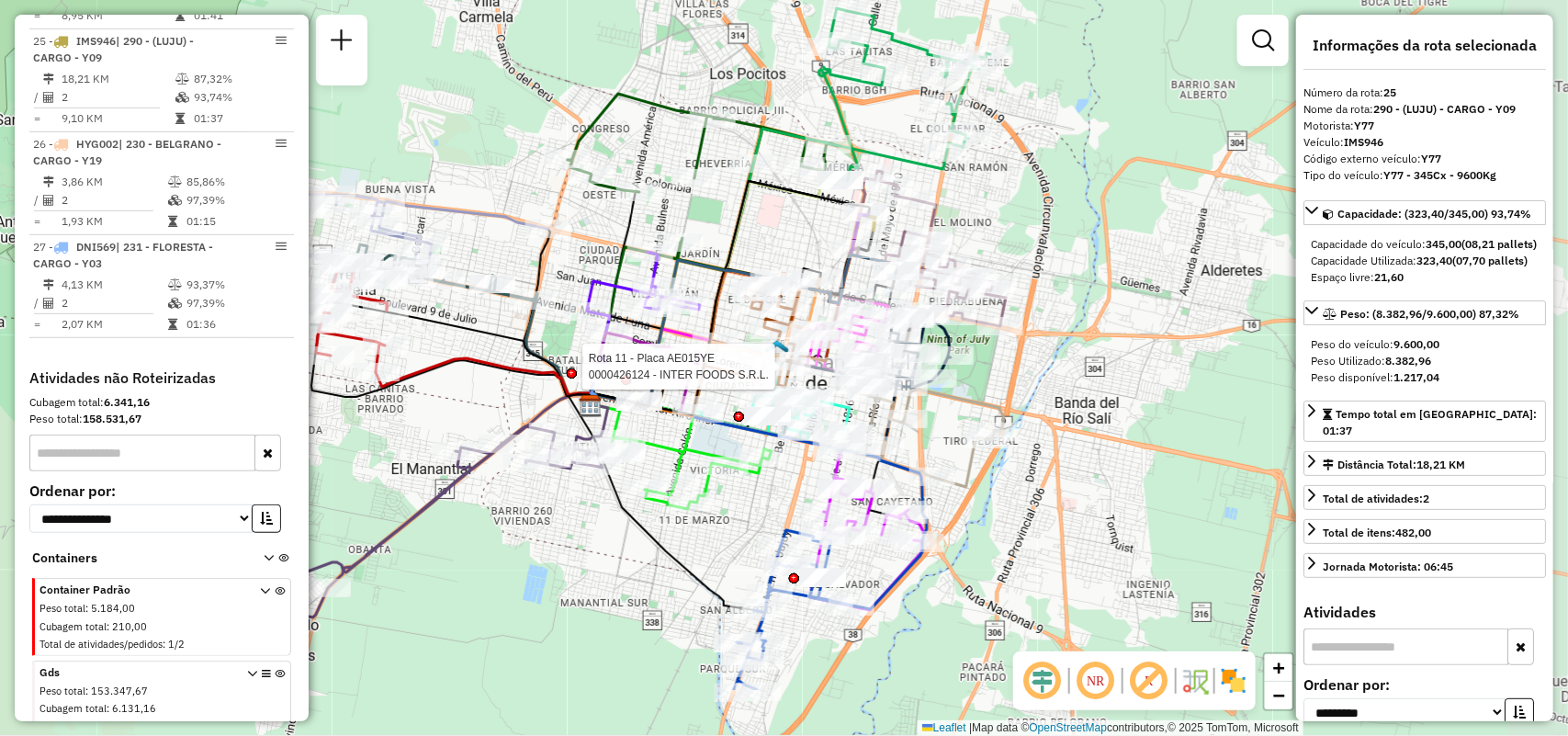
drag, startPoint x: 851, startPoint y: 517, endPoint x: 648, endPoint y: 414, distance: 226.7
click at [648, 411] on div at bounding box center [639, 401] width 46 height 18
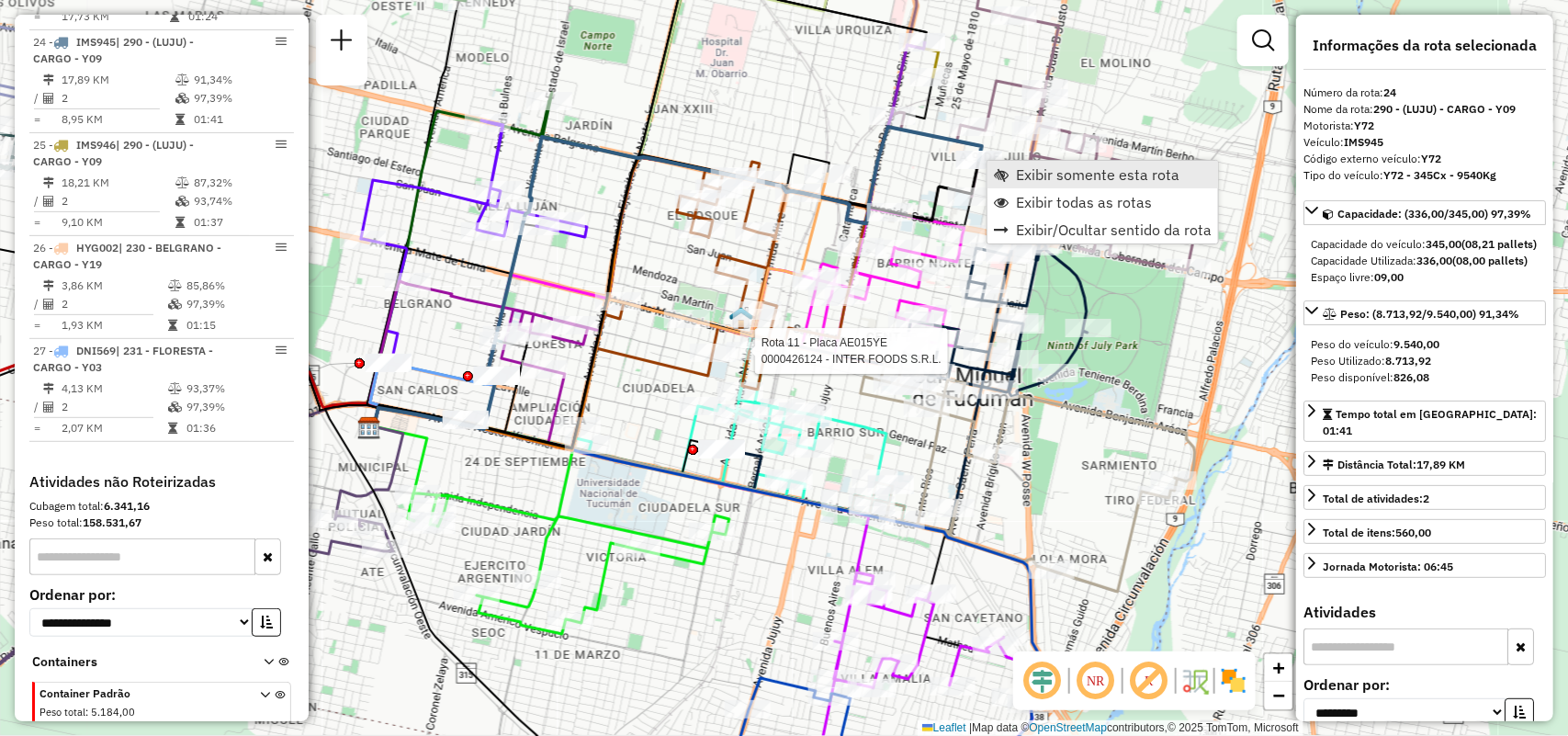
scroll to position [3319, 0]
click at [1024, 163] on link "Exibir somente esta rota" at bounding box center [1102, 175] width 231 height 28
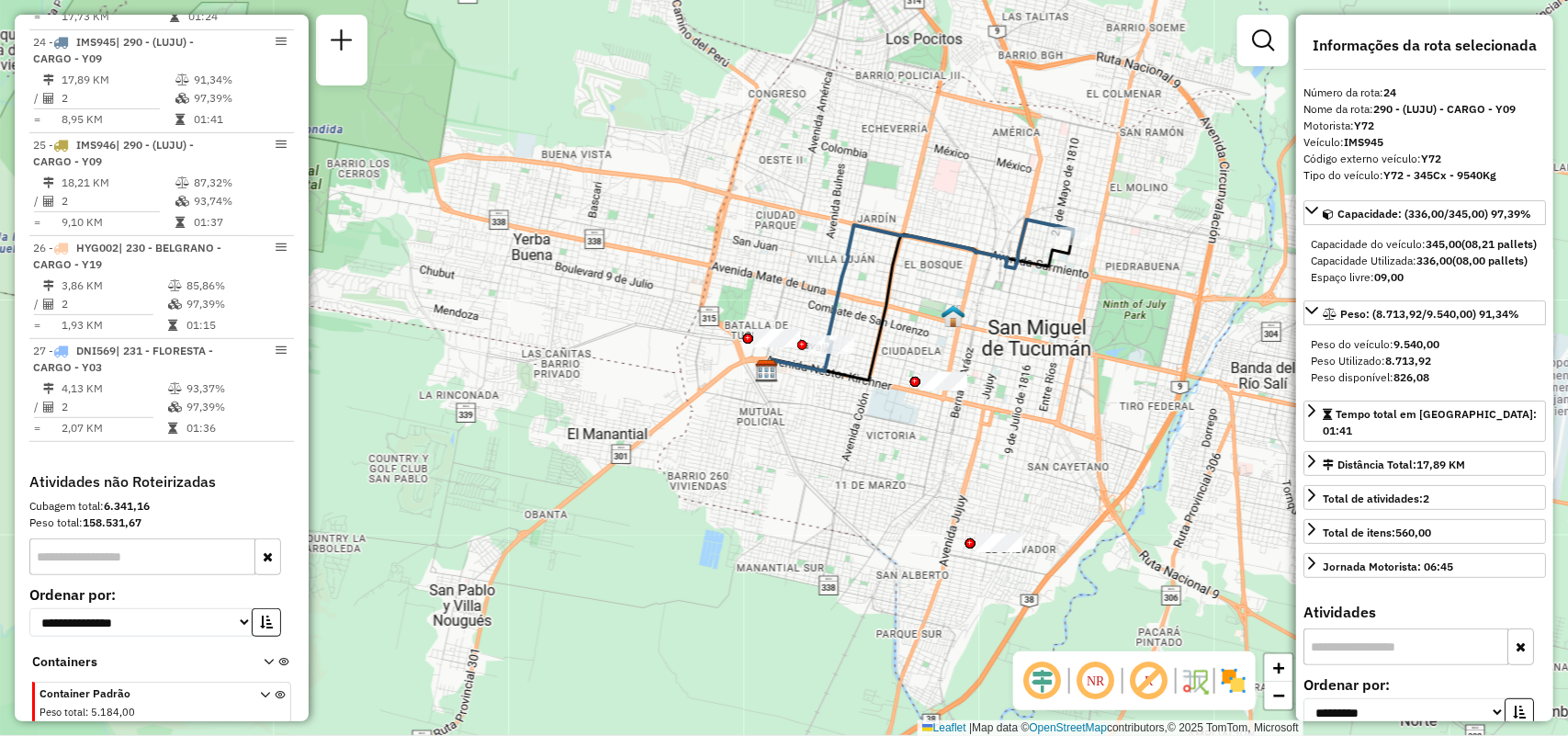
drag, startPoint x: 970, startPoint y: 299, endPoint x: 837, endPoint y: 265, distance: 137.5
click at [723, 297] on div "Janela de atendimento Grade de atendimento Capacidade Transportadoras Veículos …" at bounding box center [784, 368] width 1568 height 736
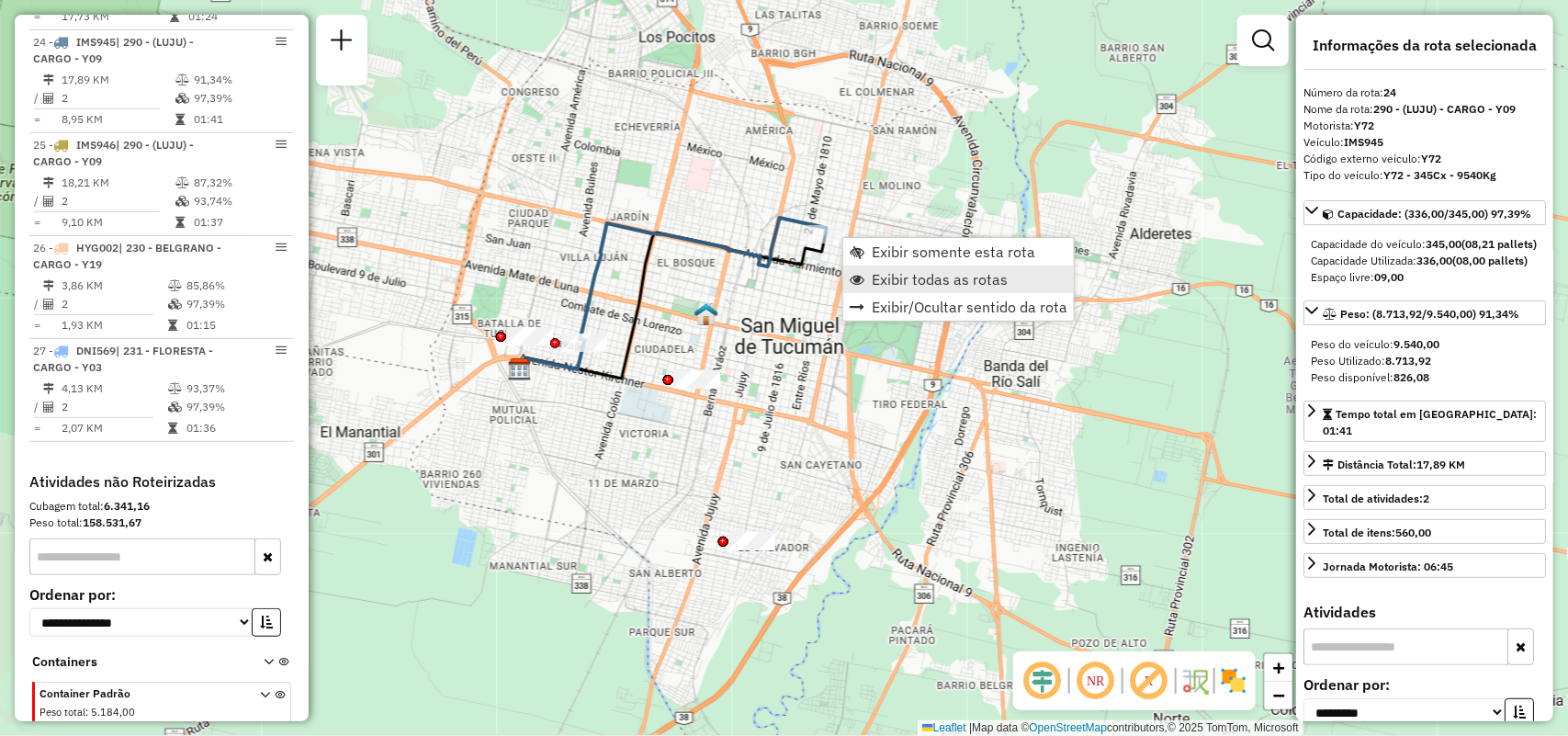
click at [888, 282] on span "Exibir todas as rotas" at bounding box center [940, 279] width 136 height 15
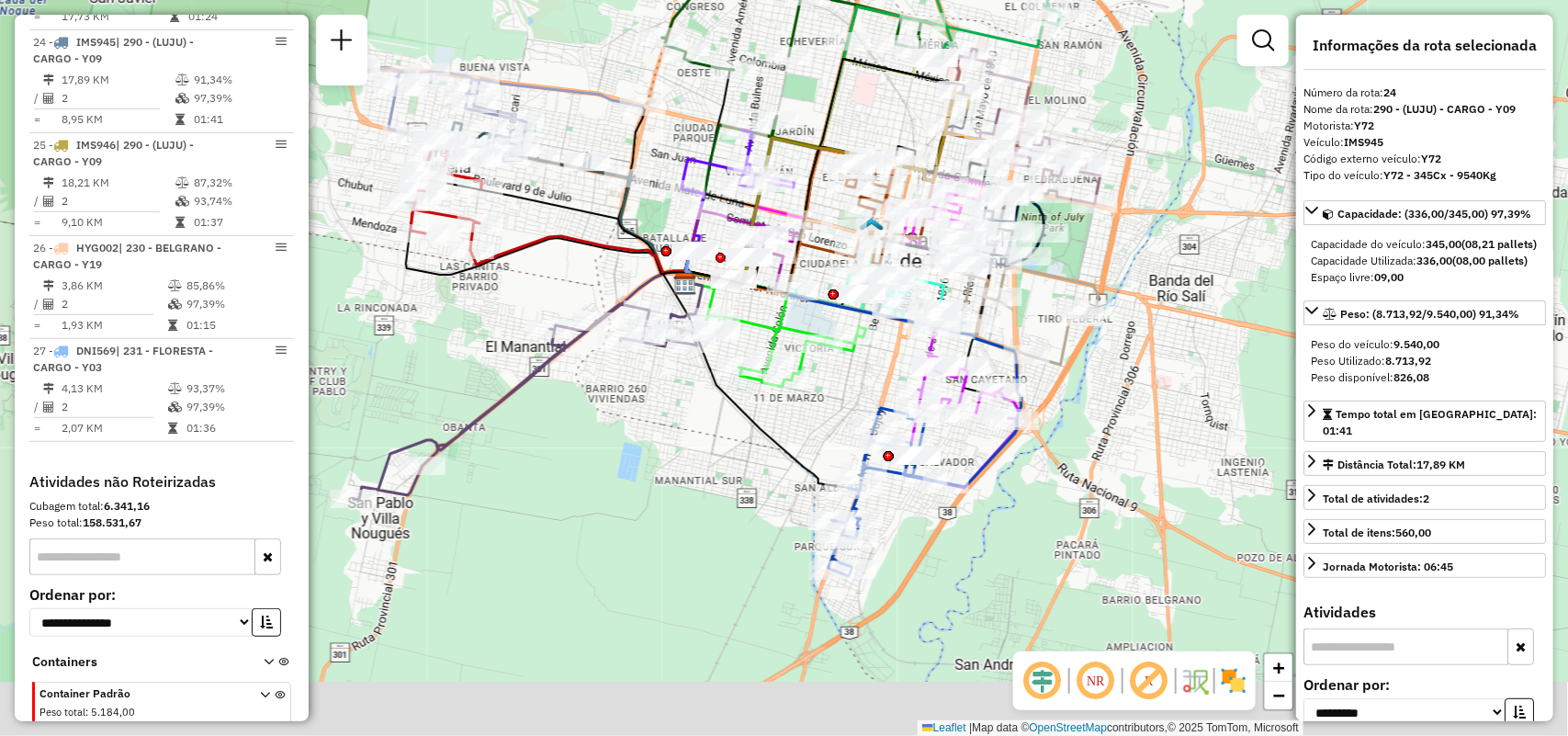
drag, startPoint x: 1006, startPoint y: 469, endPoint x: 1162, endPoint y: 384, distance: 178.0
click at [1162, 384] on div "Janela de atendimento Grade de atendimento Capacidade Transportadoras Veículos …" at bounding box center [784, 368] width 1568 height 736
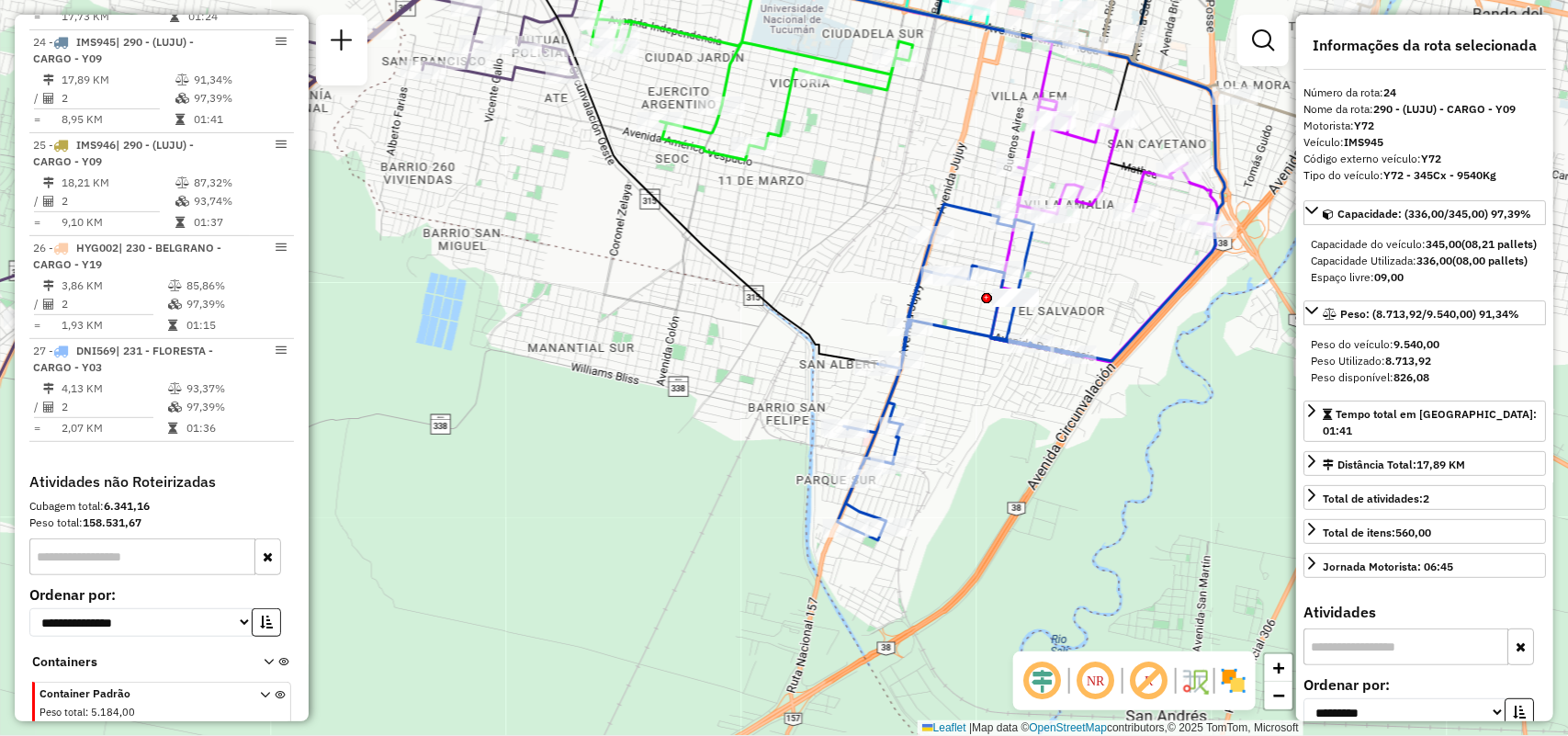
drag, startPoint x: 860, startPoint y: 608, endPoint x: 869, endPoint y: 618, distance: 13.7
click at [869, 618] on div "Janela de atendimento Grade de atendimento Capacidade Transportadoras Veículos …" at bounding box center [784, 368] width 1568 height 736
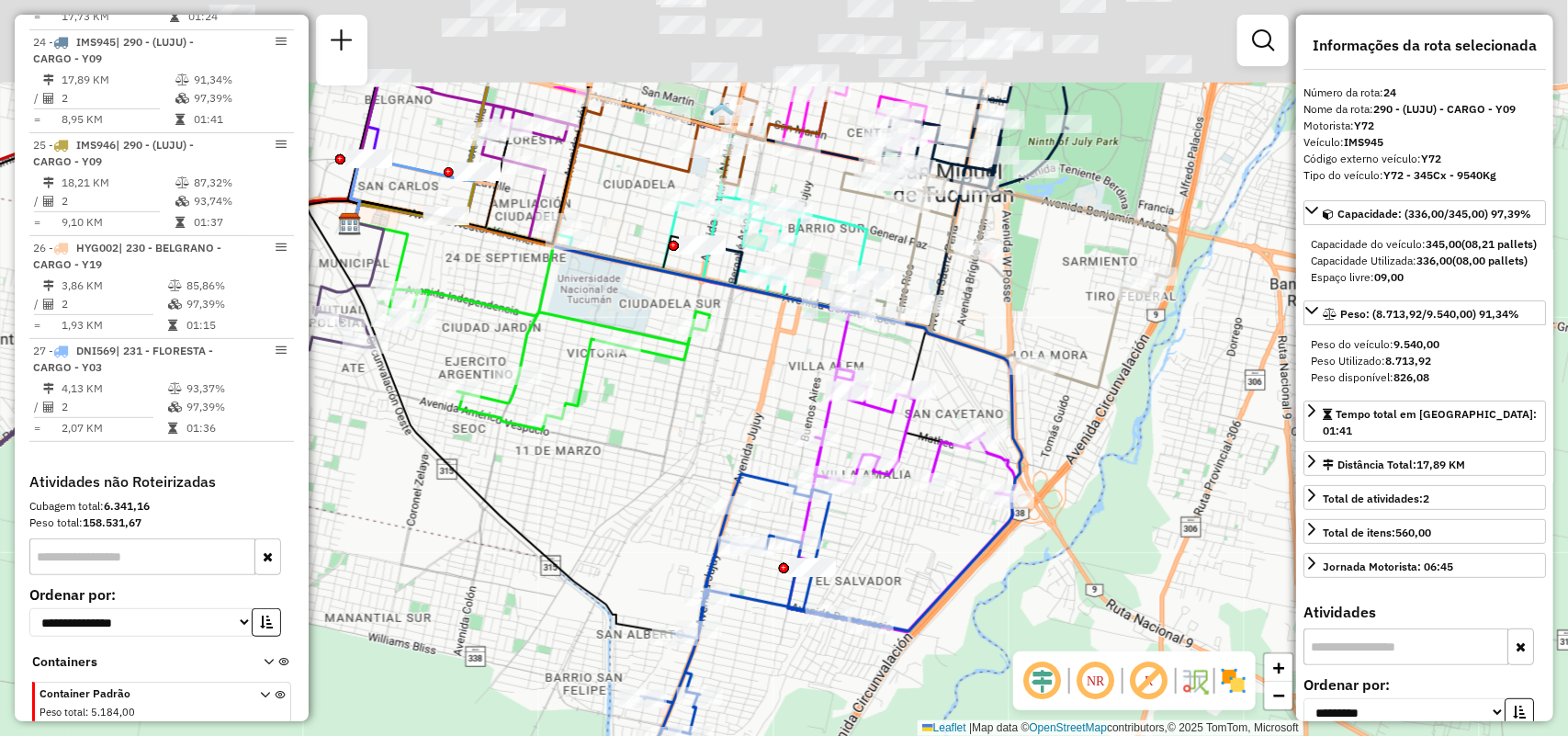
drag, startPoint x: 987, startPoint y: 283, endPoint x: 990, endPoint y: 372, distance: 89.1
click at [990, 372] on icon at bounding box center [686, 417] width 672 height 427
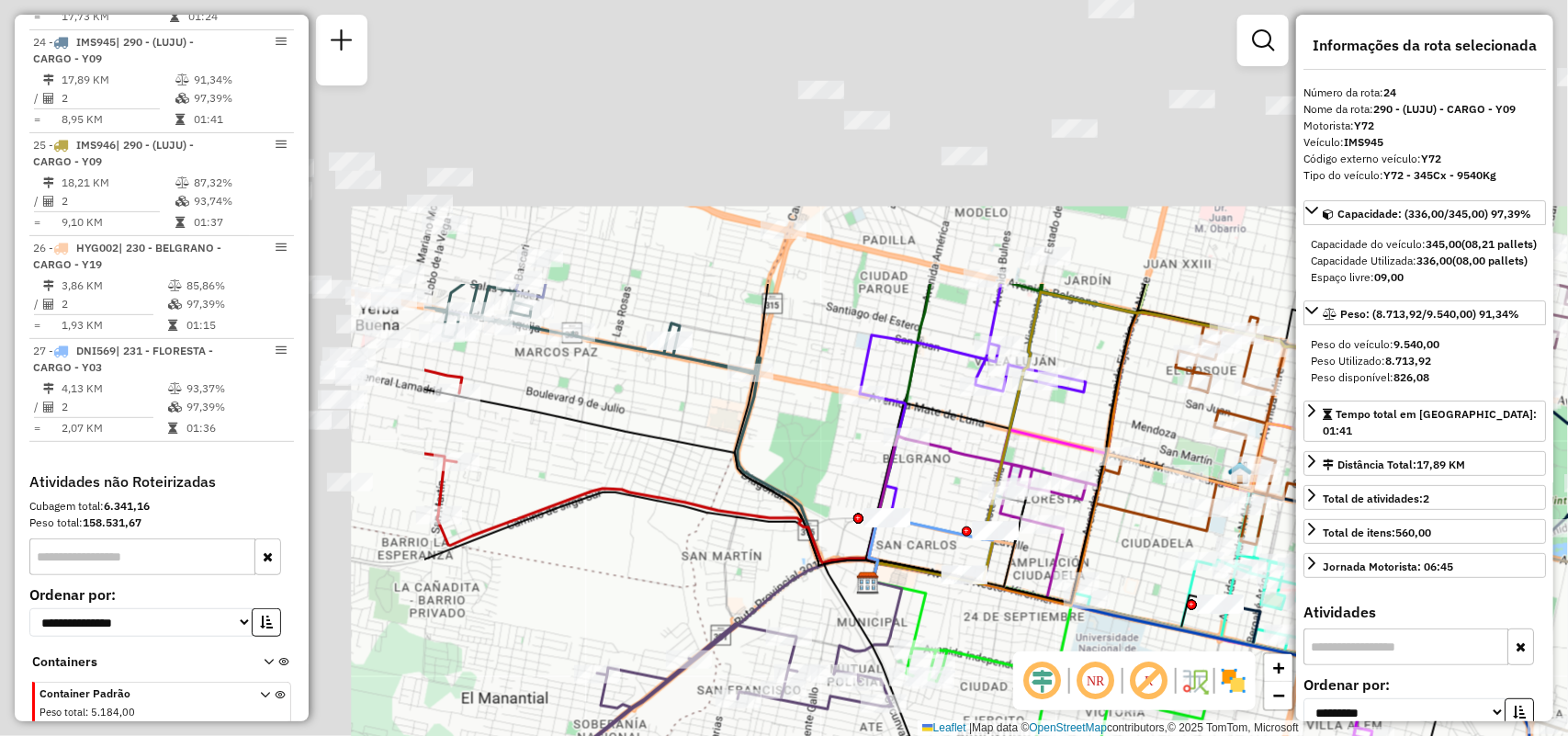
drag, startPoint x: 663, startPoint y: 395, endPoint x: 1254, endPoint y: 773, distance: 701.4
click at [1254, 735] on html "Aguarde... Pop-up bloqueado! Seu navegador bloqueou automáticamente a abertura …" at bounding box center [784, 368] width 1568 height 736
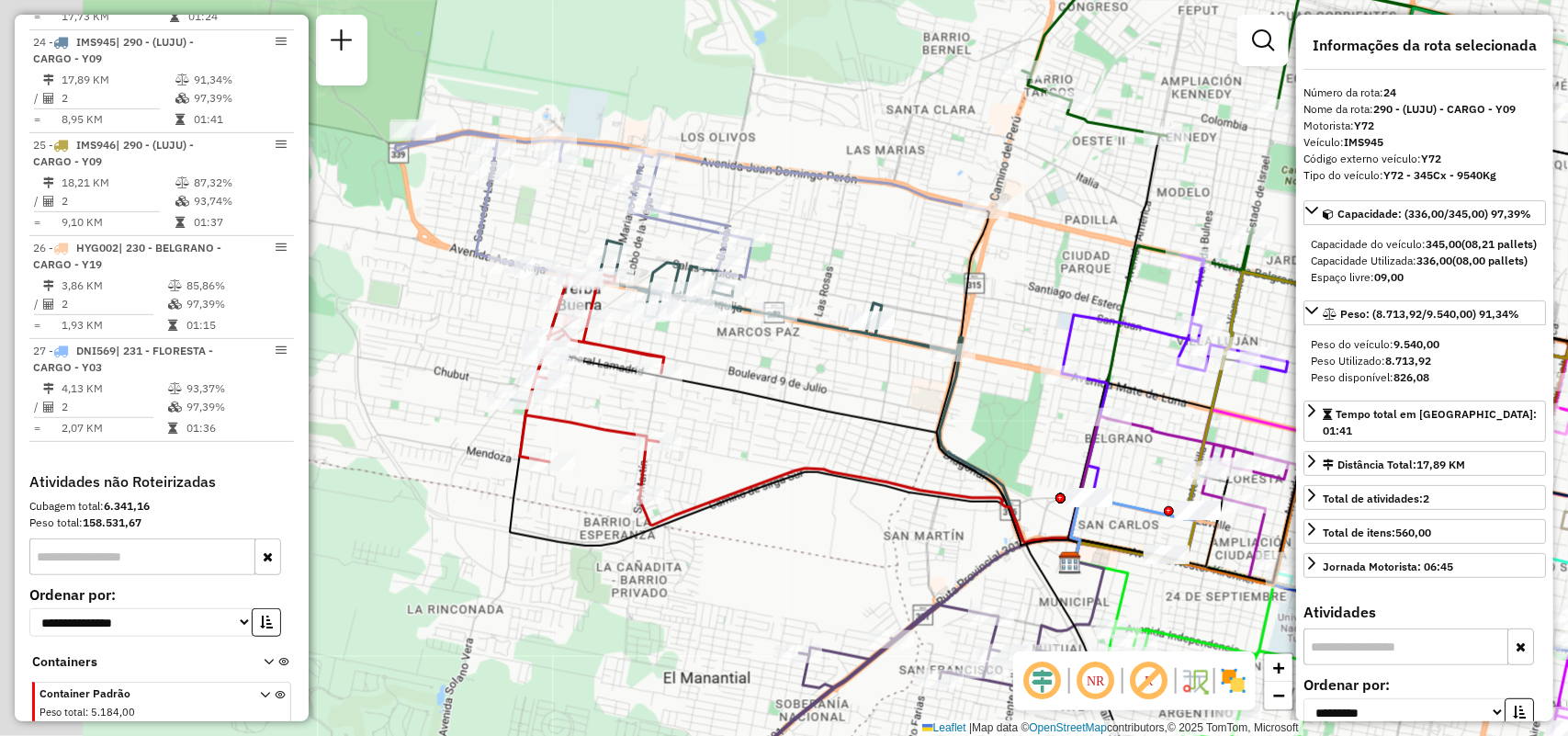
drag, startPoint x: 767, startPoint y: 503, endPoint x: 886, endPoint y: 354, distance: 191.5
click at [1013, 421] on icon at bounding box center [819, 458] width 519 height 206
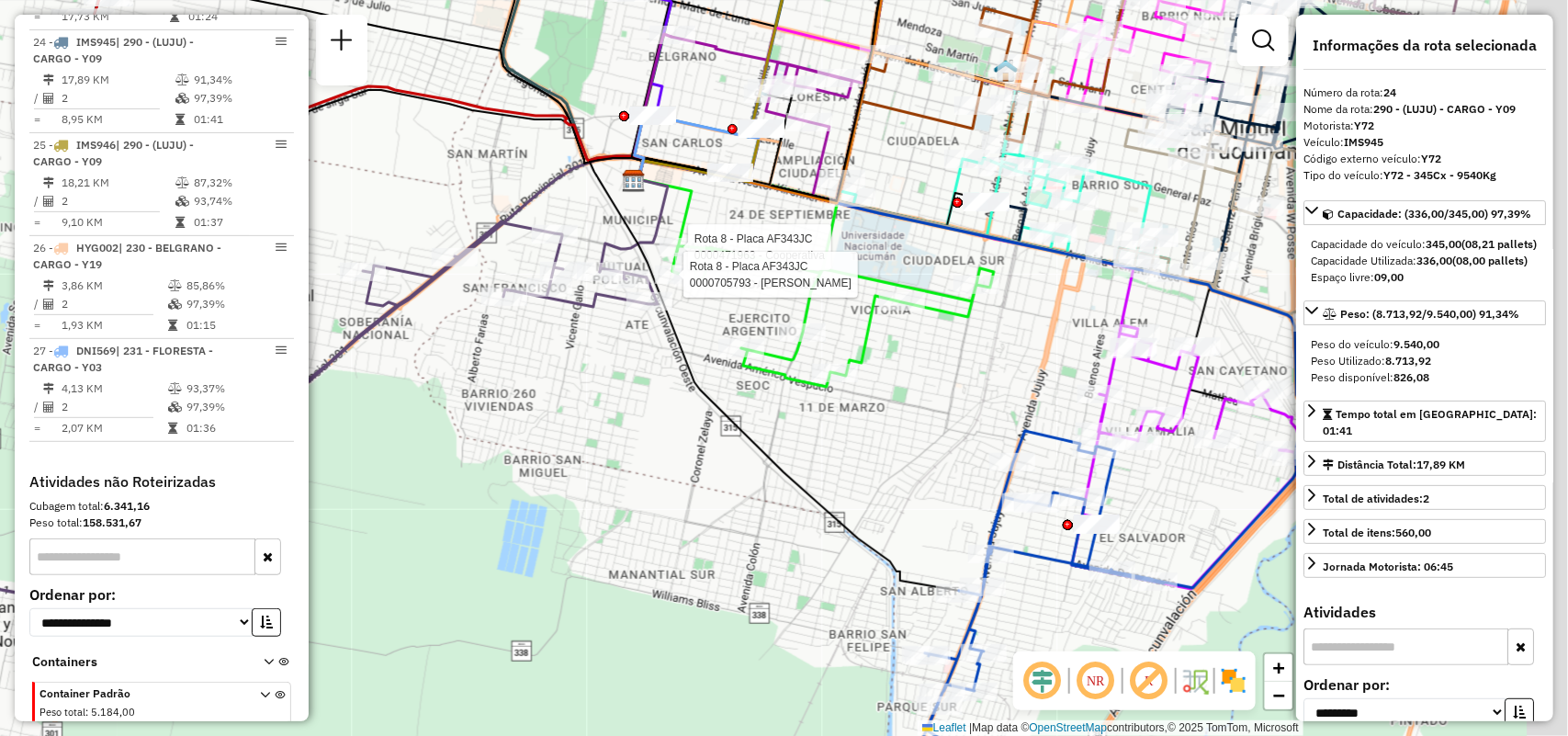
drag, startPoint x: 934, startPoint y: 324, endPoint x: 650, endPoint y: 439, distance: 306.2
click at [672, 387] on icon at bounding box center [832, 280] width 321 height 211
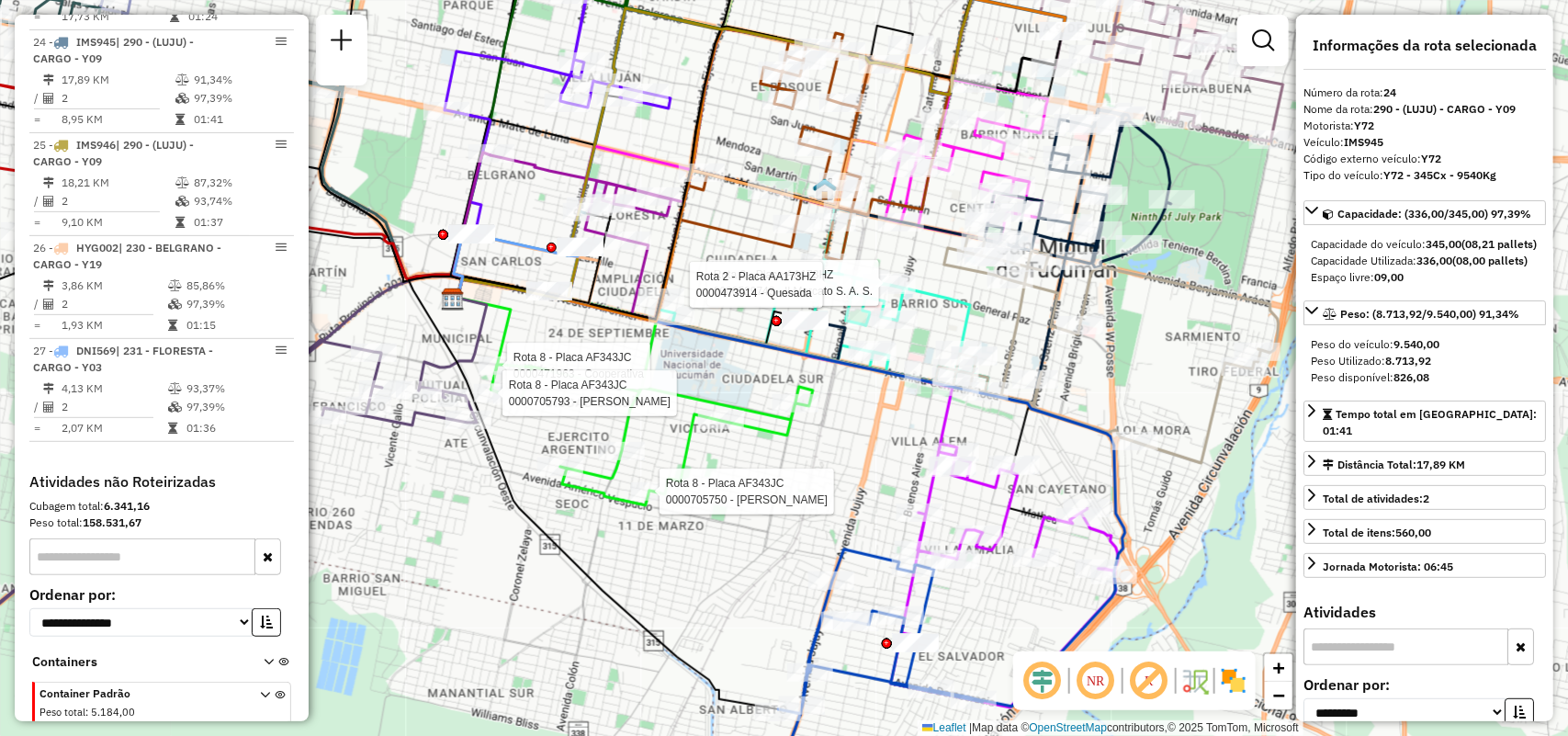
click at [966, 310] on icon at bounding box center [778, 282] width 421 height 222
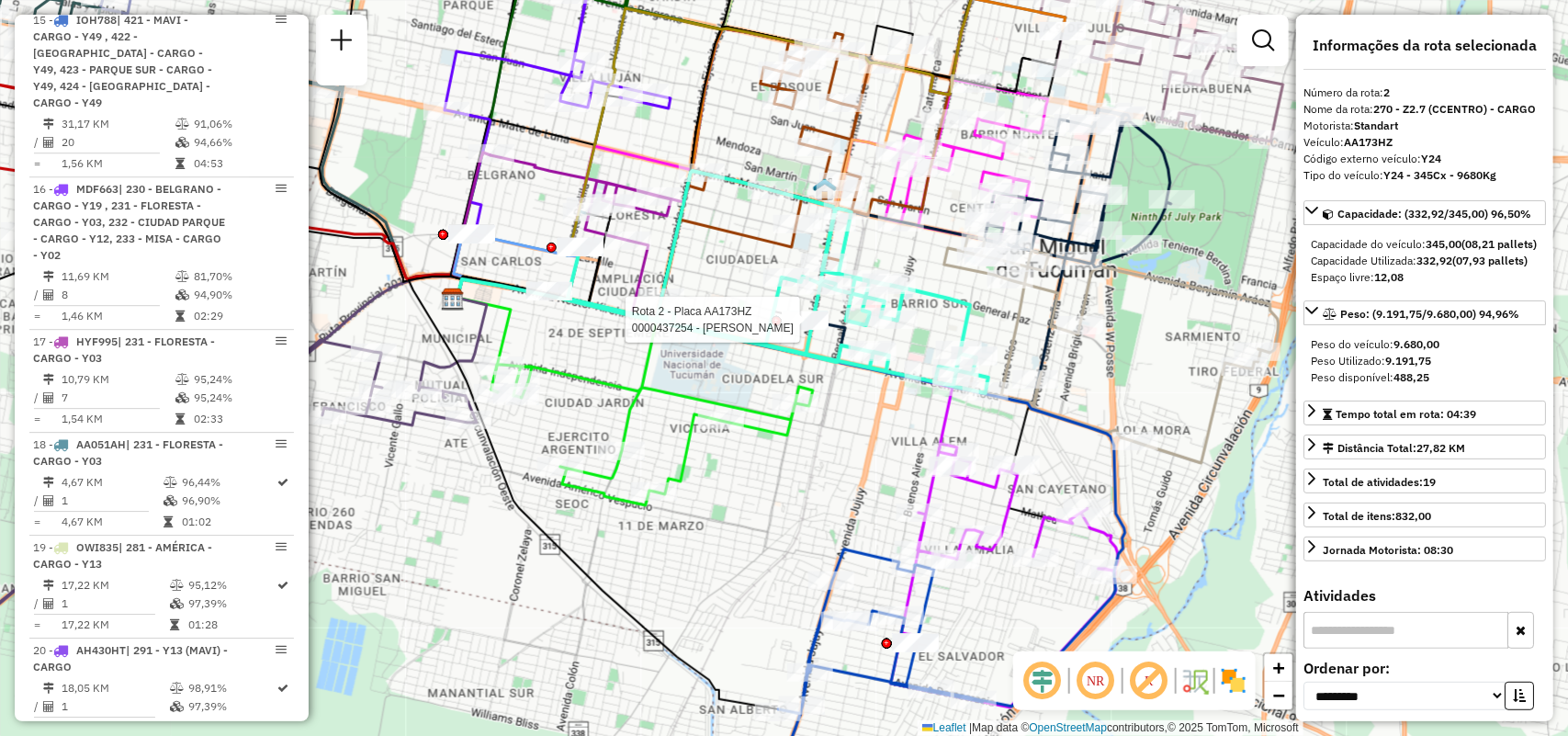
scroll to position [773, 0]
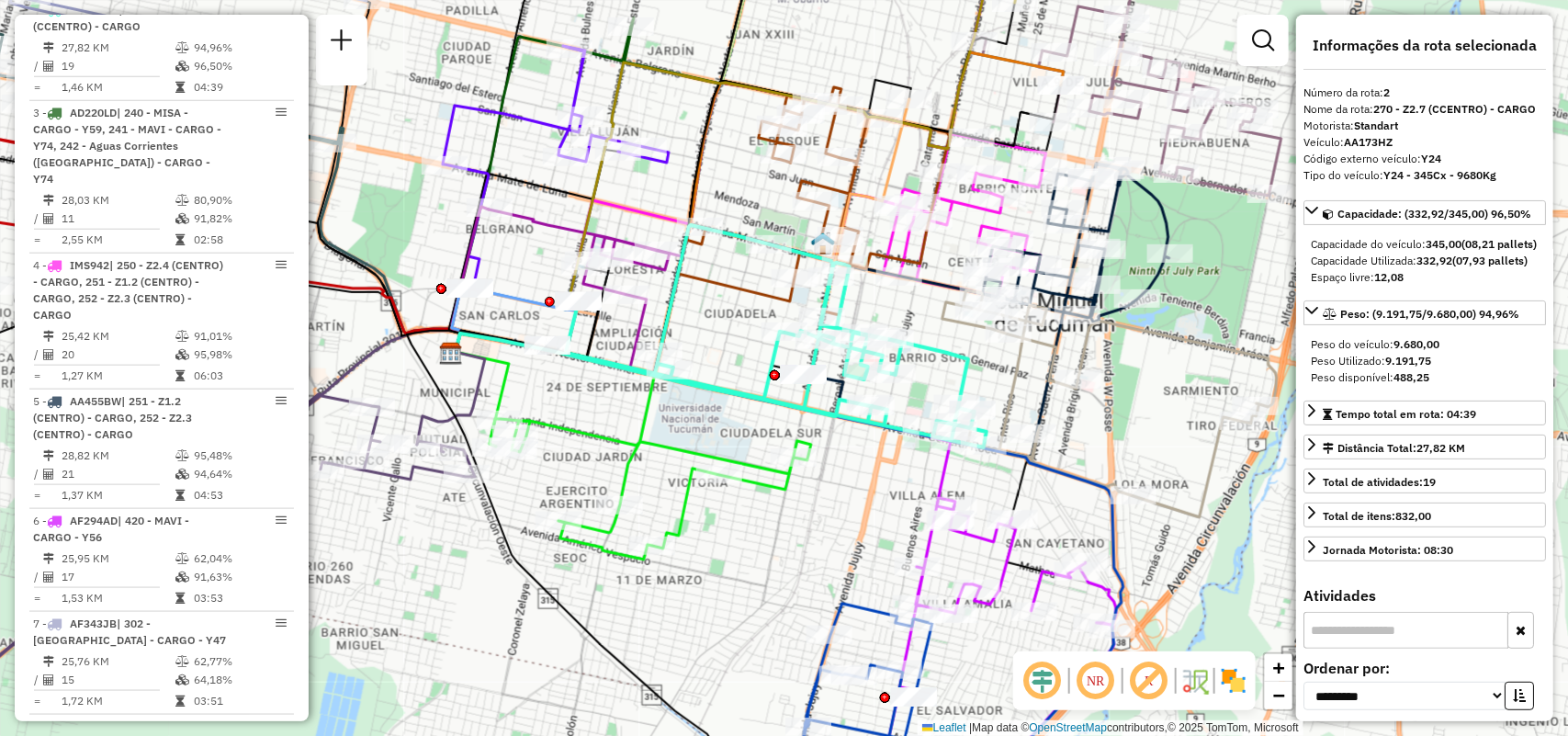
click at [1177, 346] on icon at bounding box center [921, 403] width 711 height 227
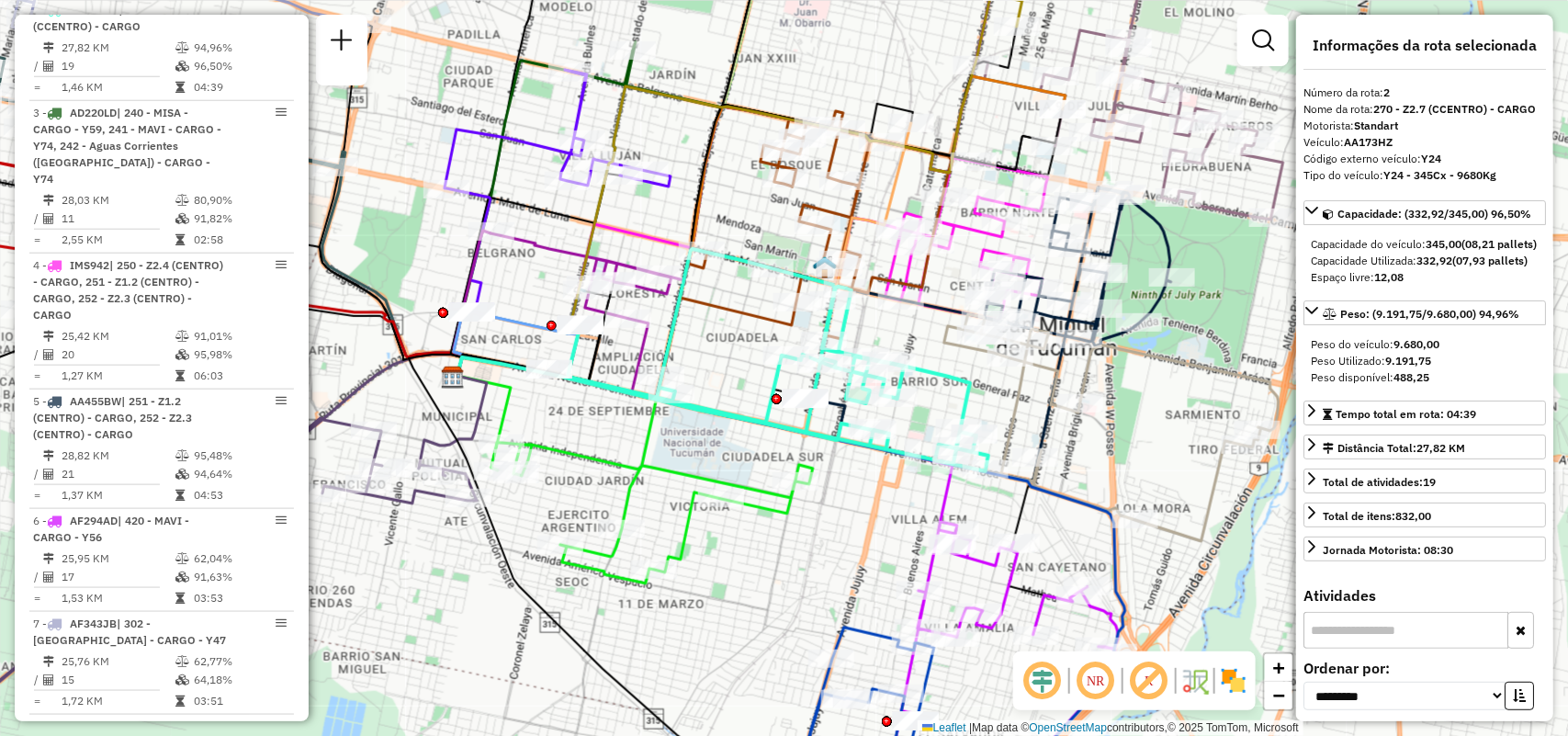
drag, startPoint x: 1104, startPoint y: 360, endPoint x: 1098, endPoint y: 423, distance: 63.7
click at [1100, 423] on div "Rota 5 - Placa AA455BW 0000443675 - RUIZ LUCIANA MILAGROS Rota 5 - Placa AA455B…" at bounding box center [784, 368] width 1568 height 736
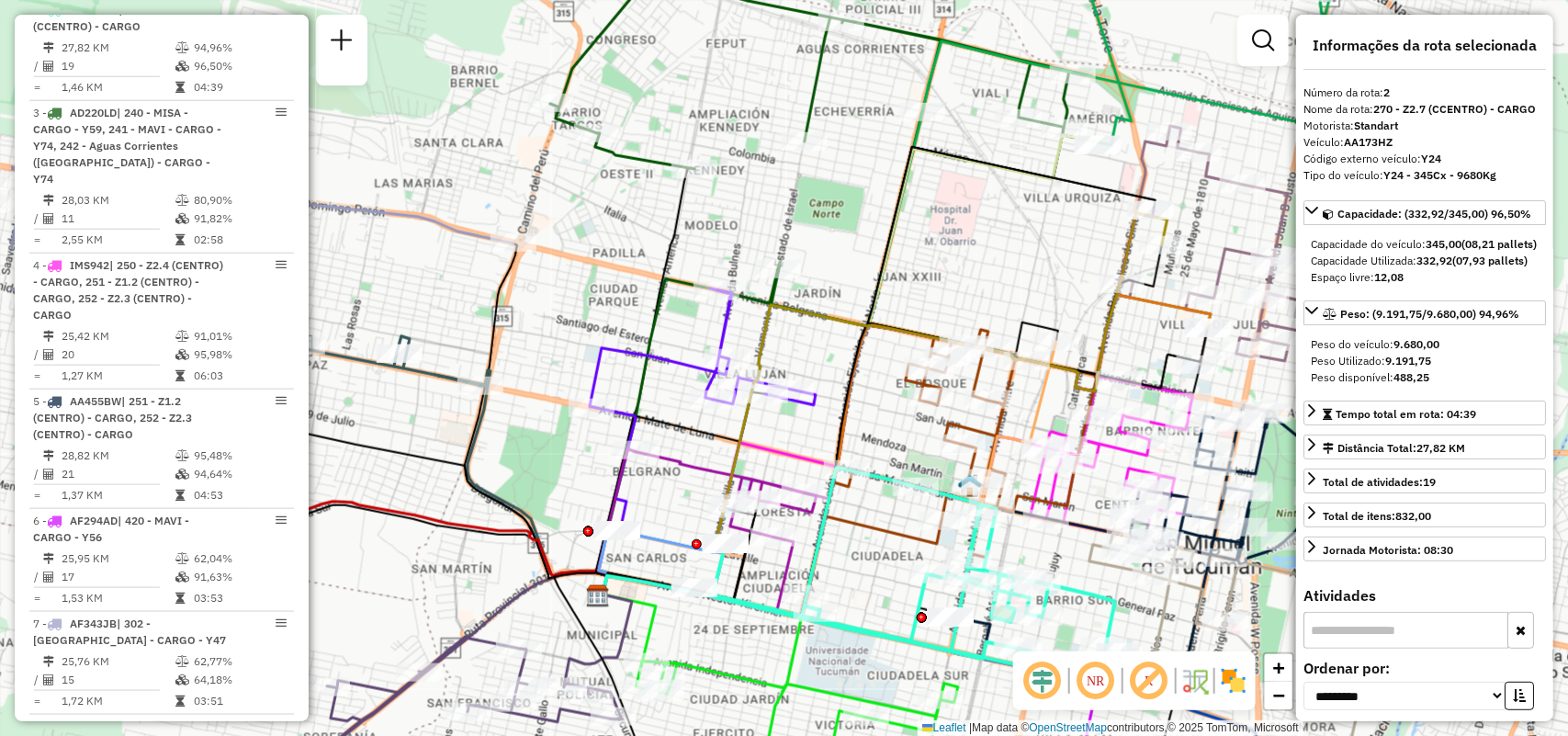
drag, startPoint x: 785, startPoint y: 232, endPoint x: 953, endPoint y: 216, distance: 168.9
click at [953, 216] on div "Janela de atendimento Grade de atendimento Capacidade Transportadoras Veículos …" at bounding box center [784, 368] width 1568 height 736
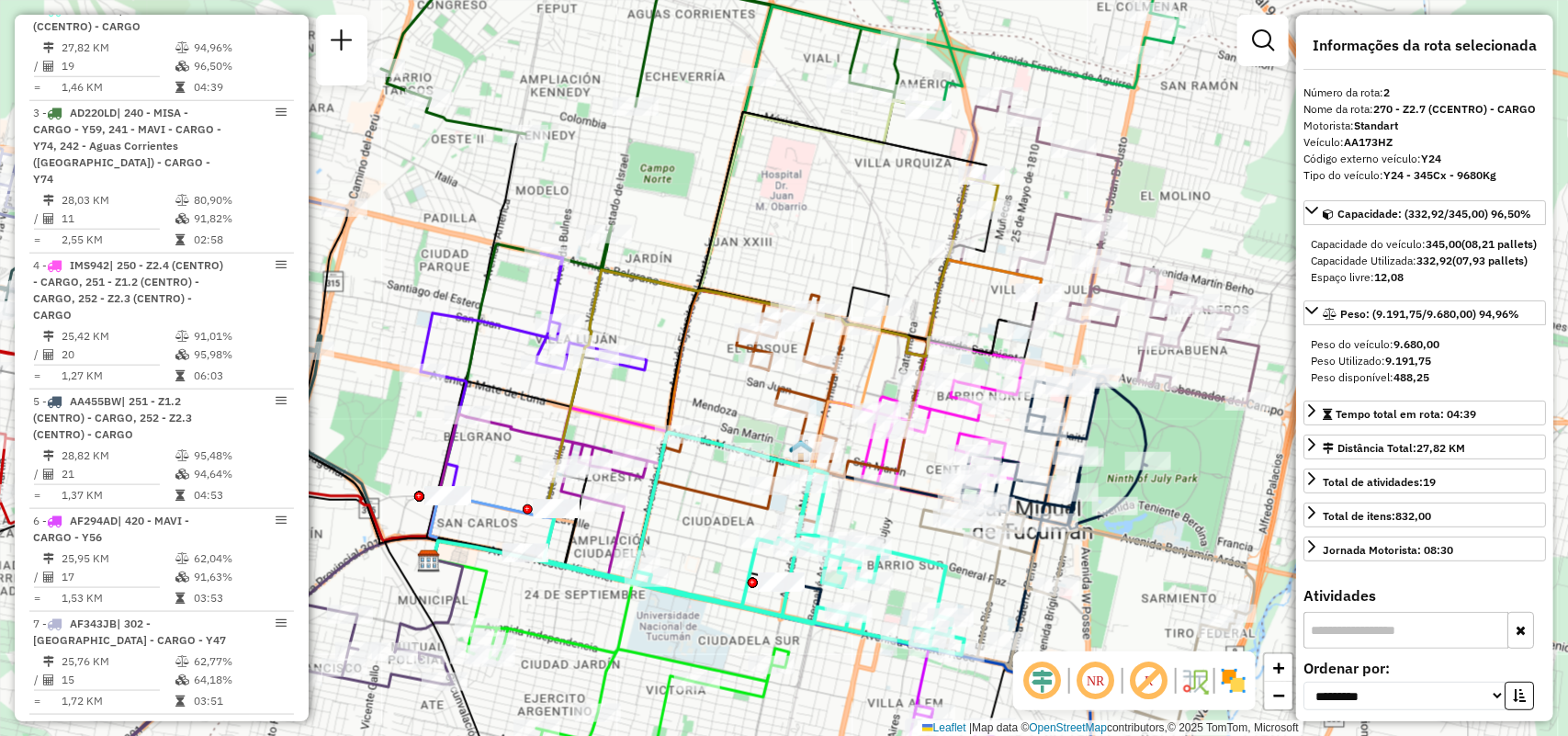
drag, startPoint x: 896, startPoint y: 165, endPoint x: 727, endPoint y: 130, distance: 172.6
click at [727, 130] on div "Janela de atendimento Grade de atendimento Capacidade Transportadoras Veículos …" at bounding box center [784, 368] width 1568 height 736
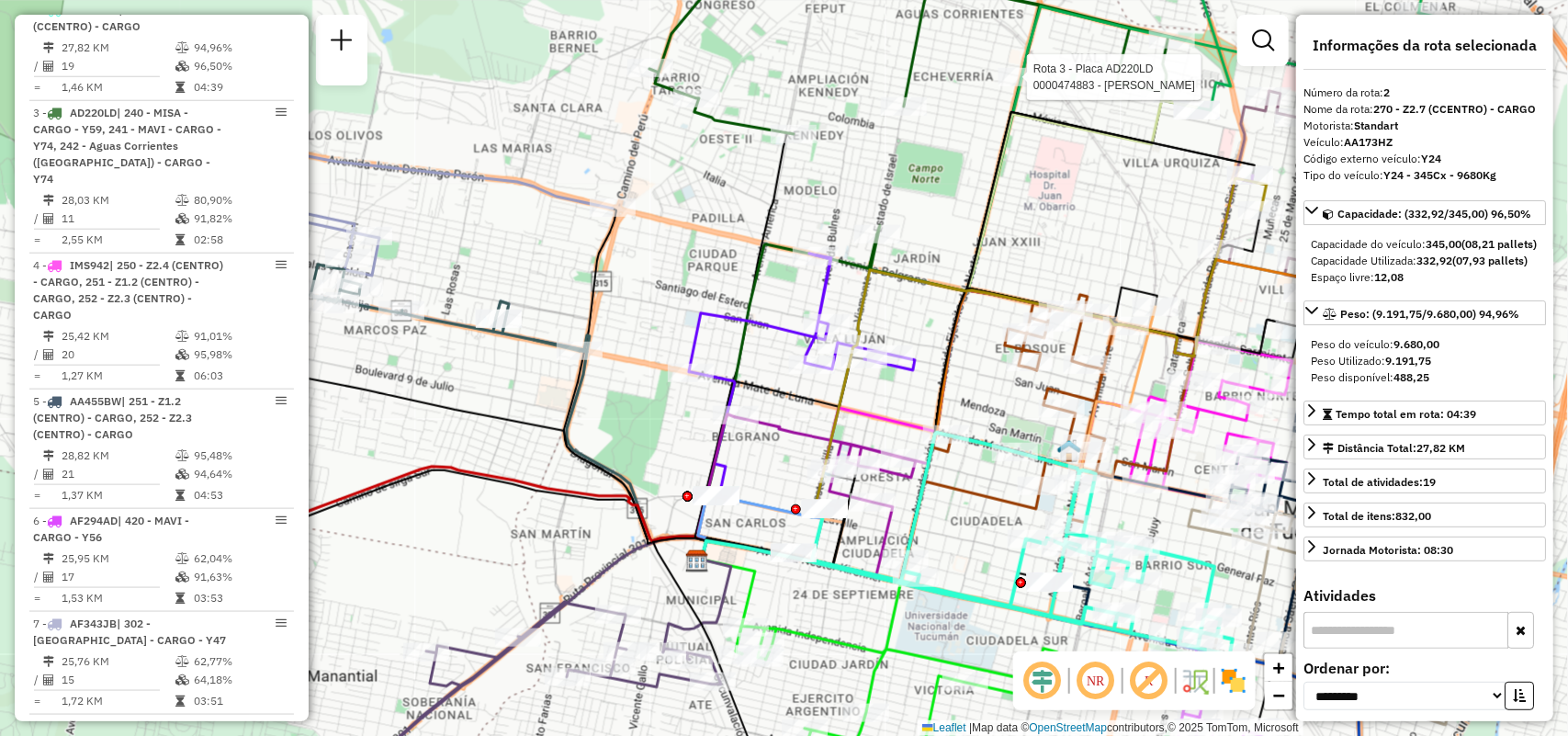
drag, startPoint x: 873, startPoint y: 112, endPoint x: 1144, endPoint y: 106, distance: 271.0
click at [1144, 106] on div "Rota 3 - Placa AD220LD 0000474883 - Reyes Roque Janela de atendimento Grade de …" at bounding box center [784, 368] width 1568 height 736
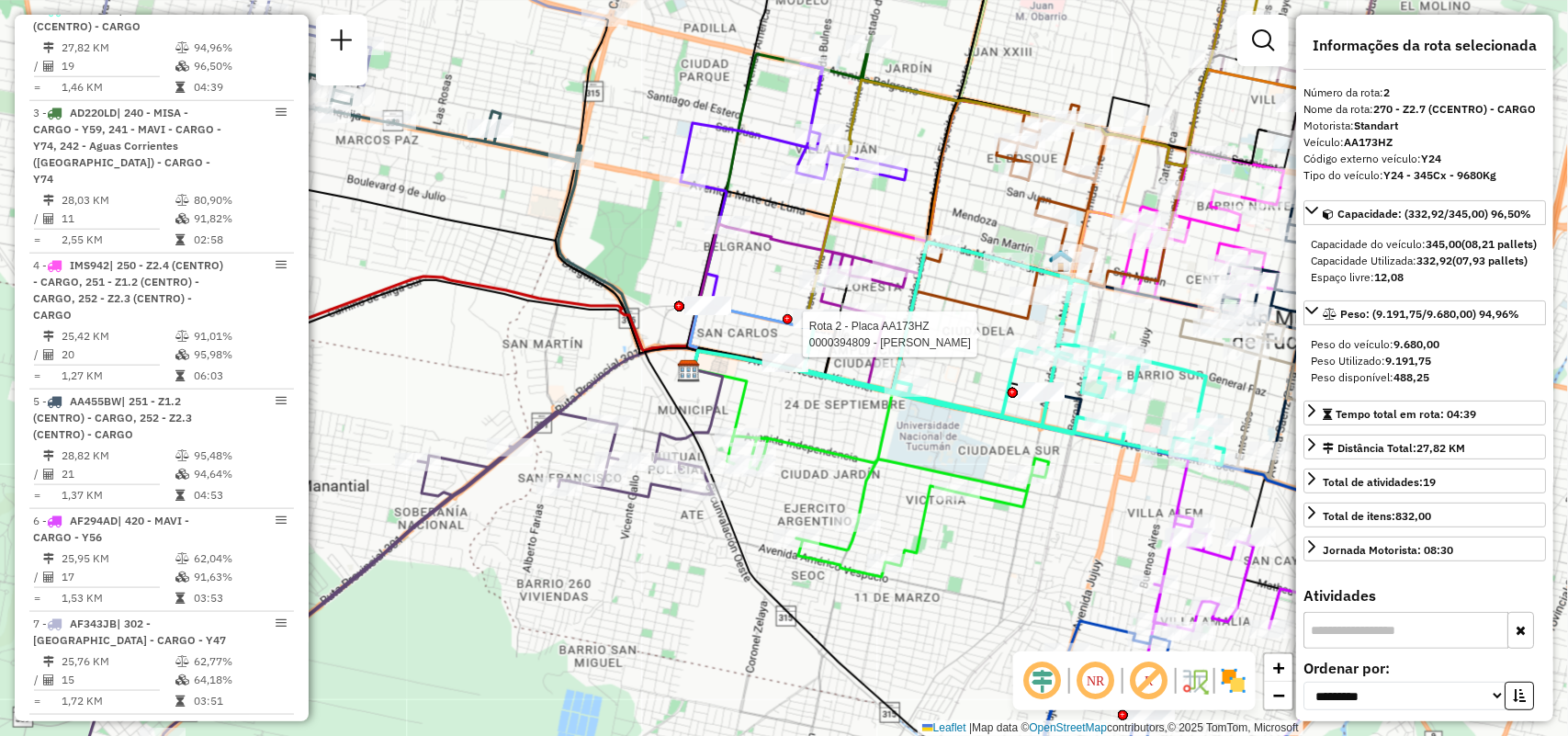
click at [957, 411] on icon at bounding box center [1014, 353] width 421 height 222
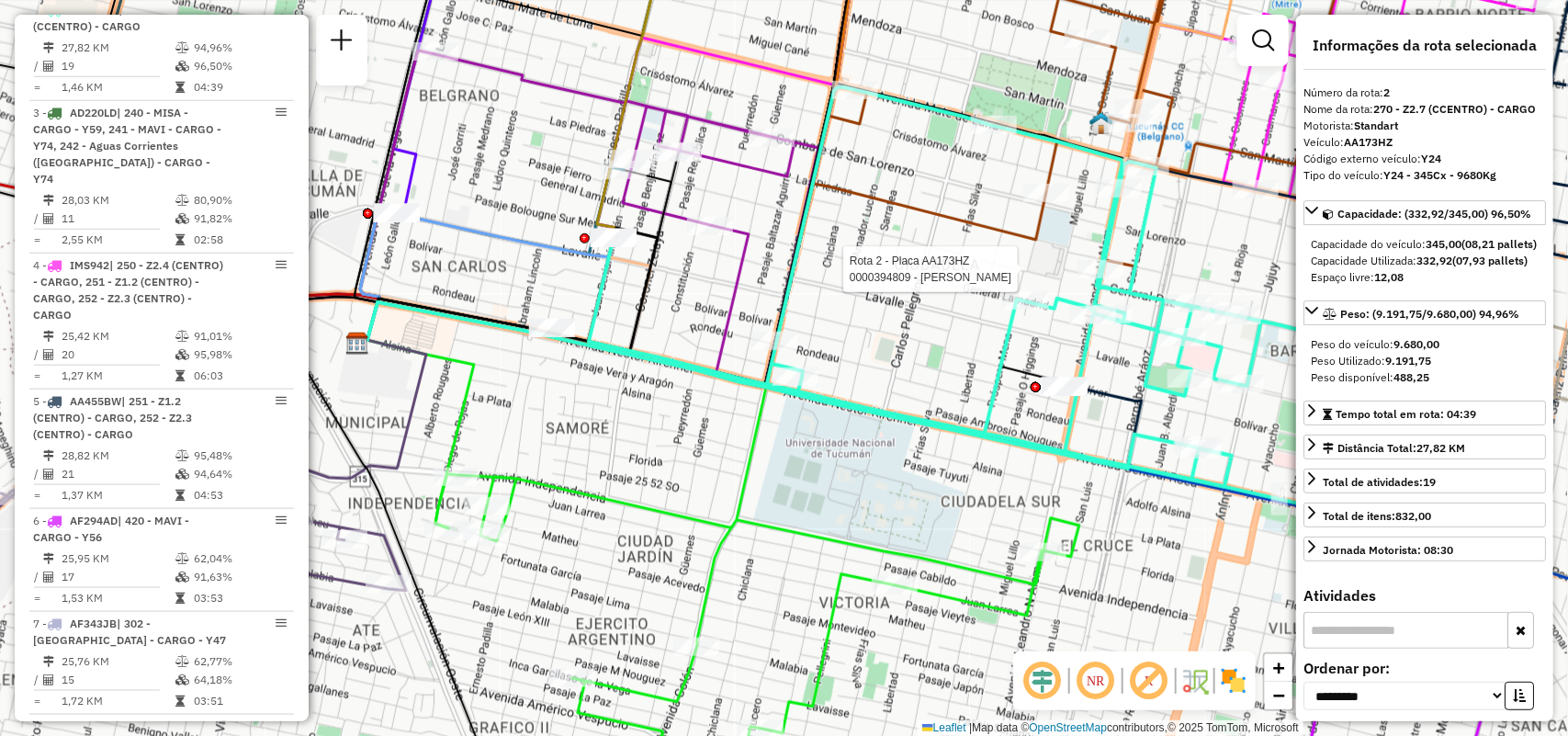
drag, startPoint x: 937, startPoint y: 289, endPoint x: 808, endPoint y: 352, distance: 143.0
click at [808, 352] on div "Rota 3 - Placa AD220LD 0000474883 - Reyes Roque Rota 3 - Placa AD220LD 00004749…" at bounding box center [784, 368] width 1568 height 736
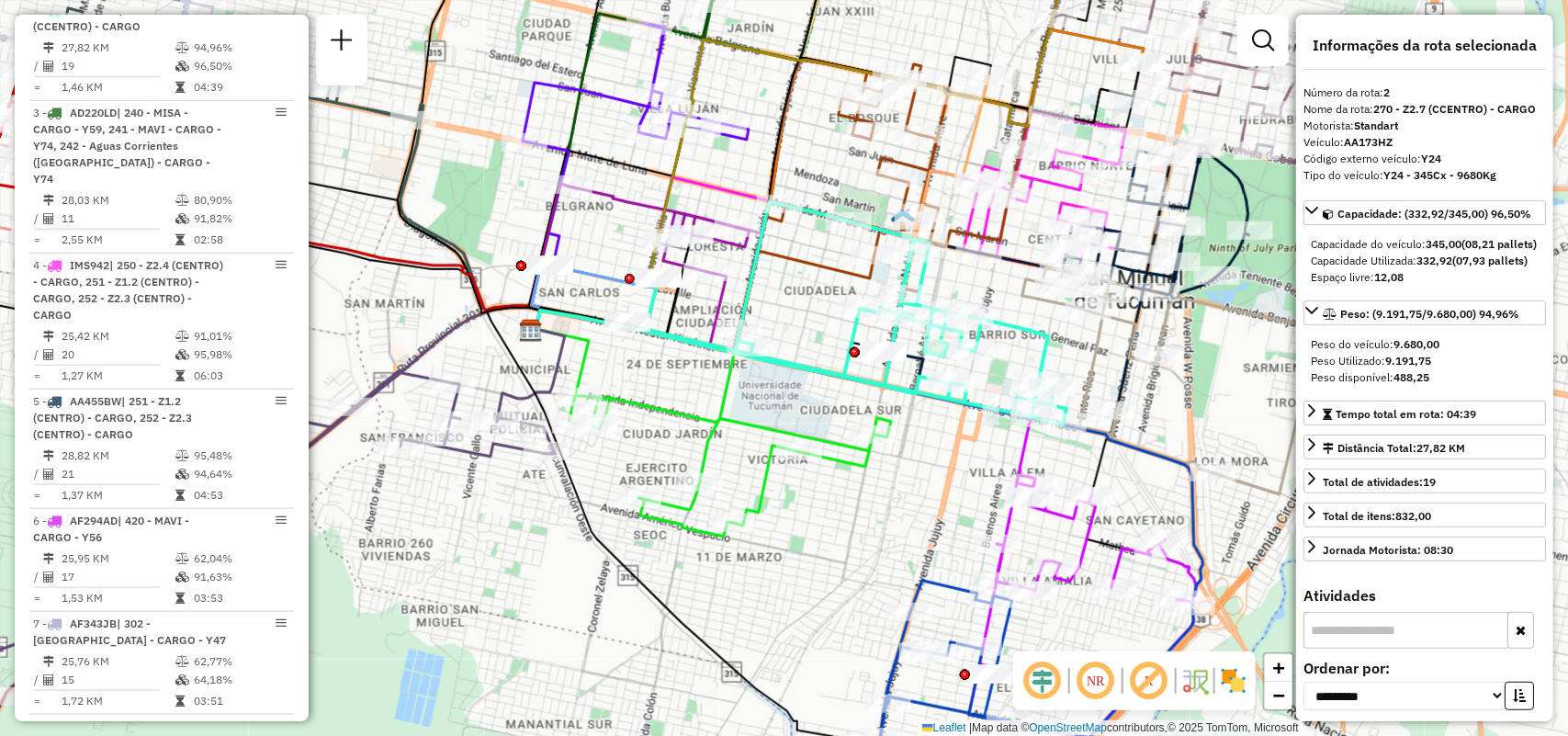
click at [795, 332] on div "Rota 3 - Placa AD220LD 0000474883 - Reyes Roque Rota 3 - Placa AD220LD 00004749…" at bounding box center [784, 368] width 1568 height 736
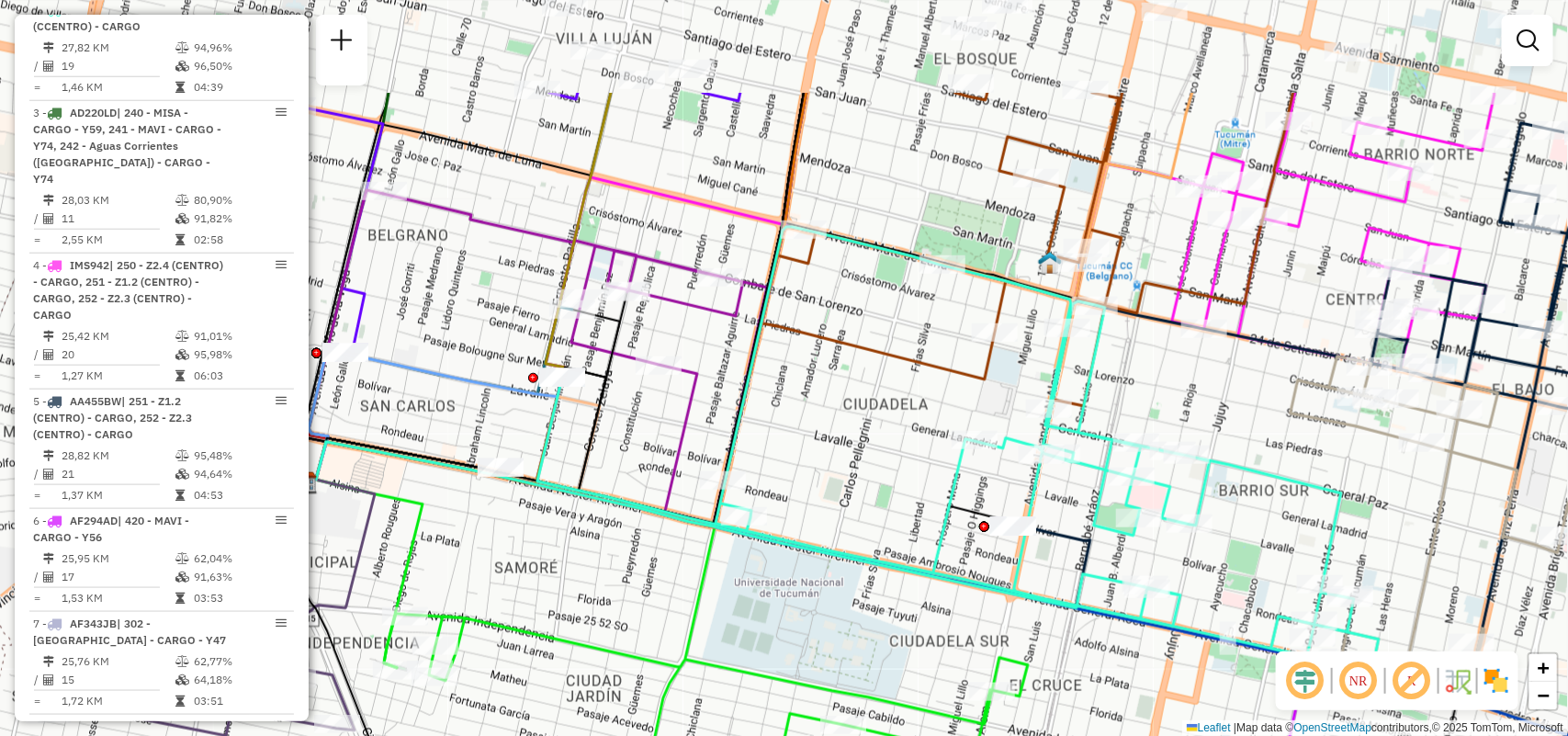
drag, startPoint x: 710, startPoint y: 470, endPoint x: 886, endPoint y: 584, distance: 209.9
click at [886, 584] on div "Janela de atendimento Grade de atendimento Capacidade Transportadoras Veículos …" at bounding box center [784, 368] width 1568 height 736
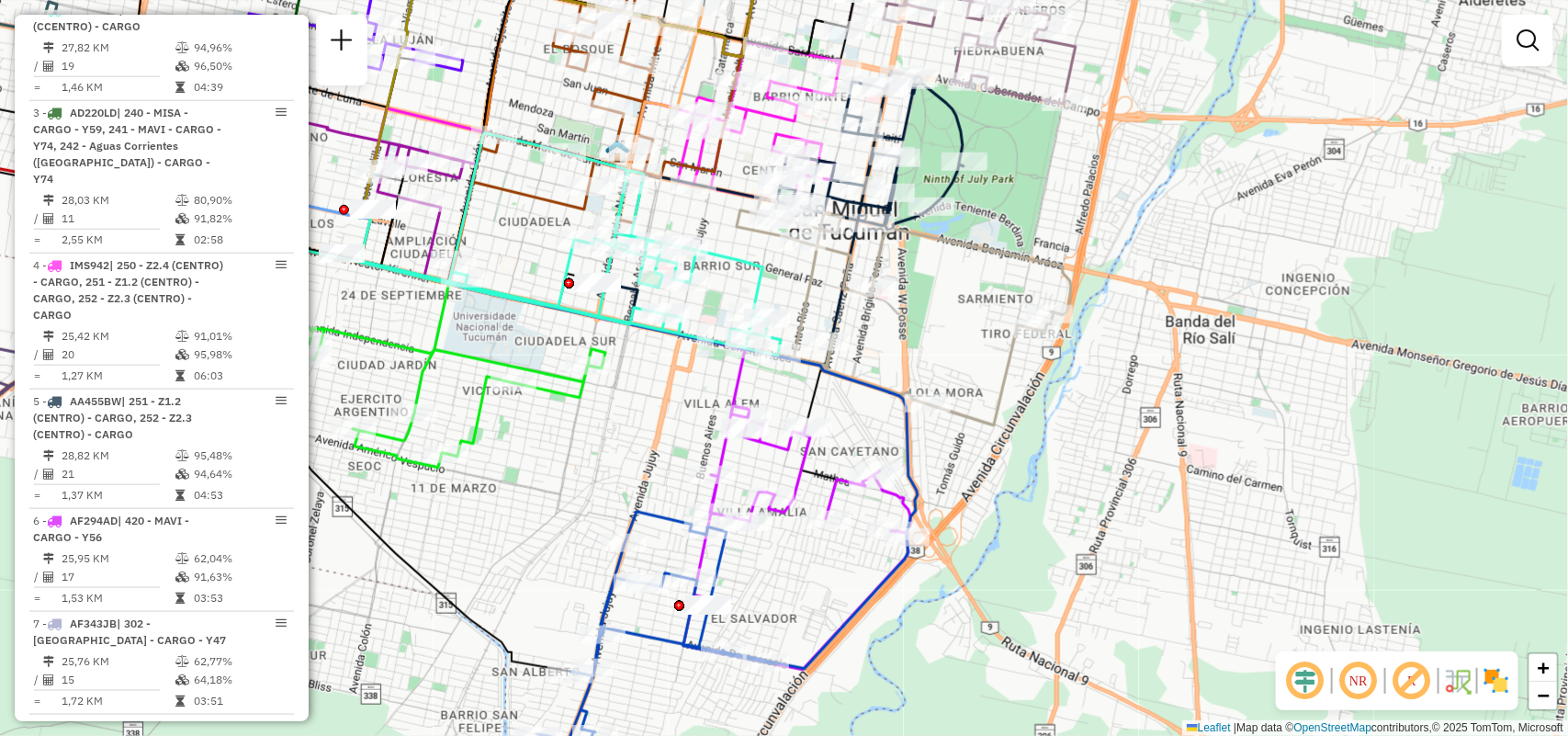
click at [1527, 60] on div at bounding box center [1527, 40] width 51 height 51
click at [1527, 38] on em at bounding box center [1527, 40] width 22 height 22
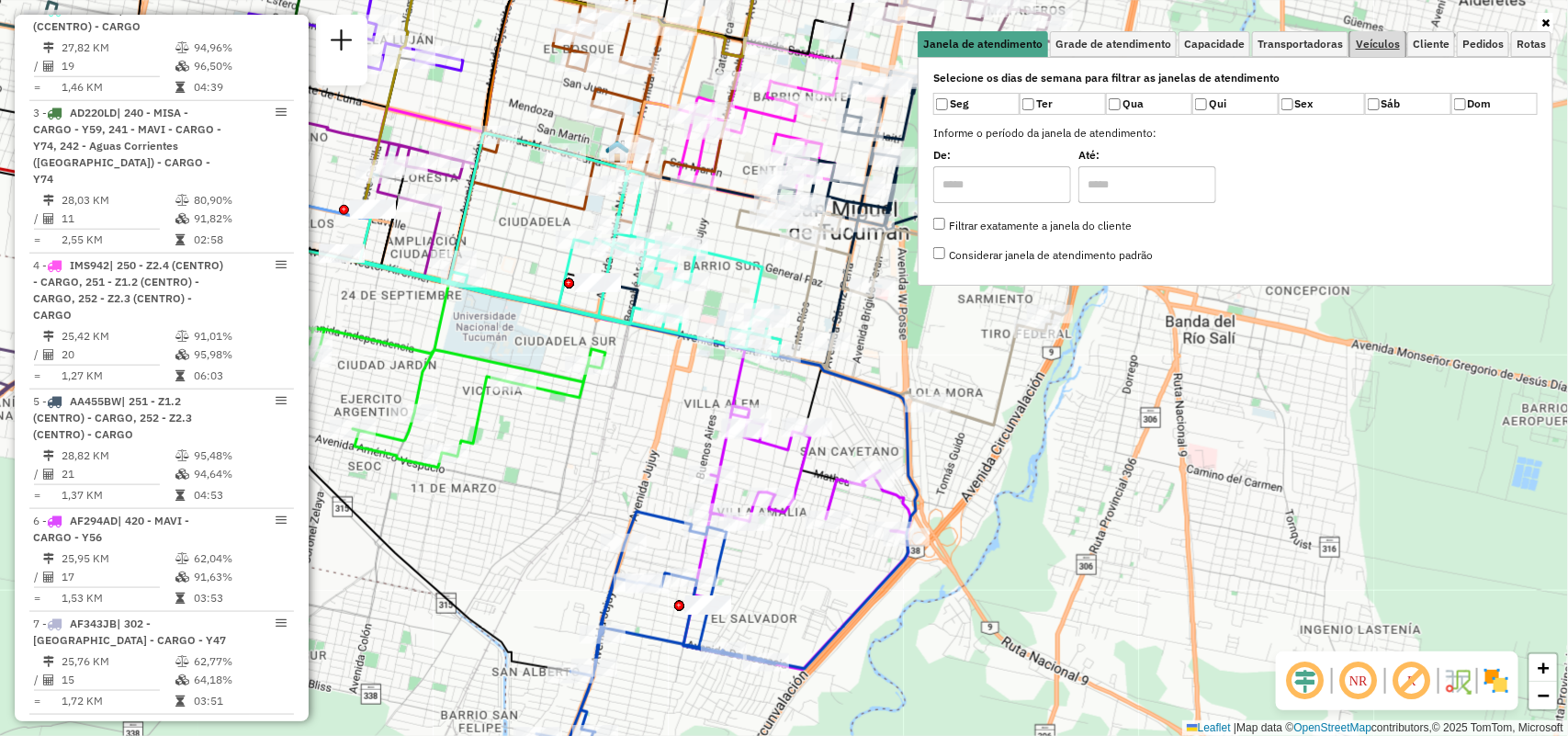
click at [1381, 48] on span "Veículos" at bounding box center [1378, 44] width 44 height 11
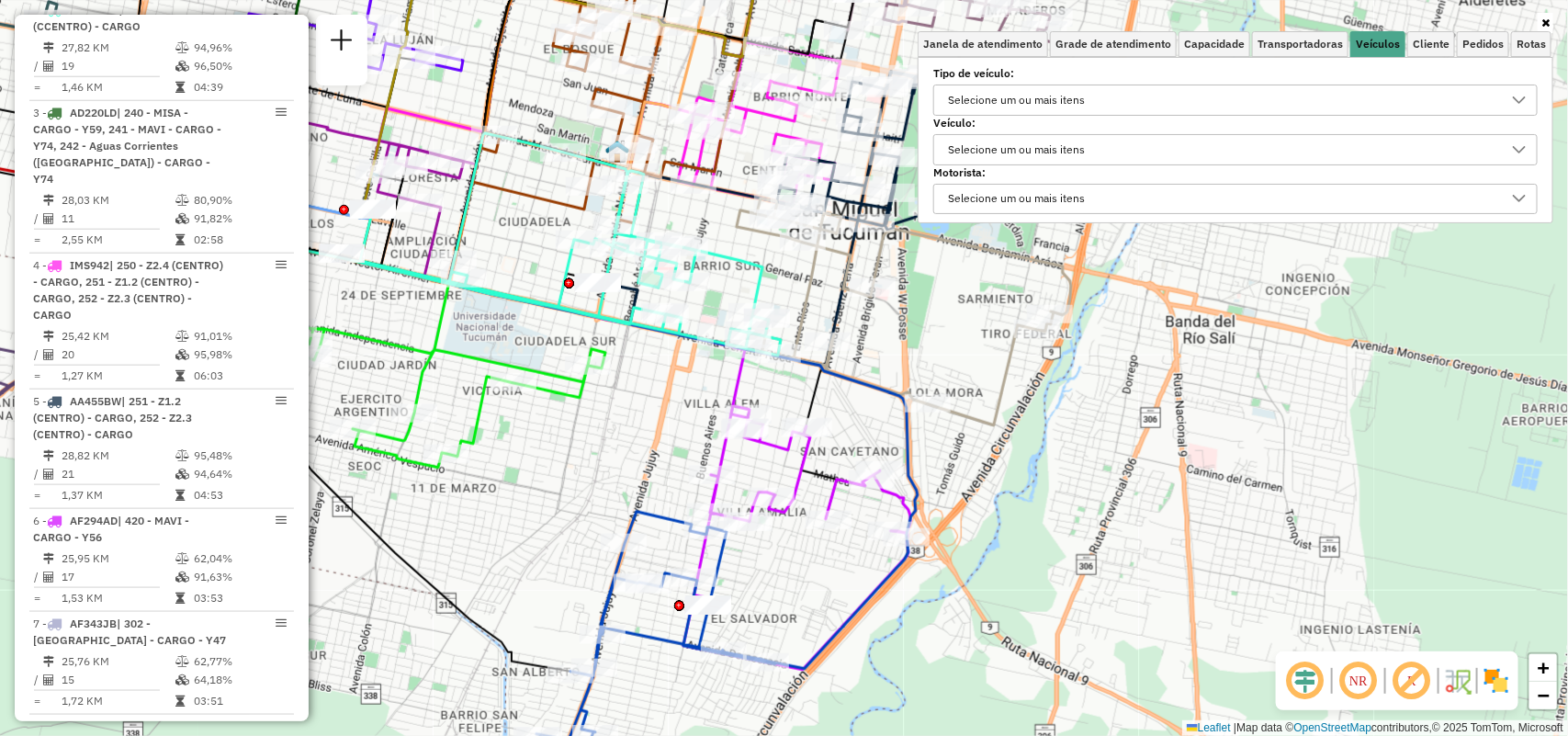
click at [1163, 110] on div "Selecione um ou mais itens" at bounding box center [1221, 99] width 560 height 29
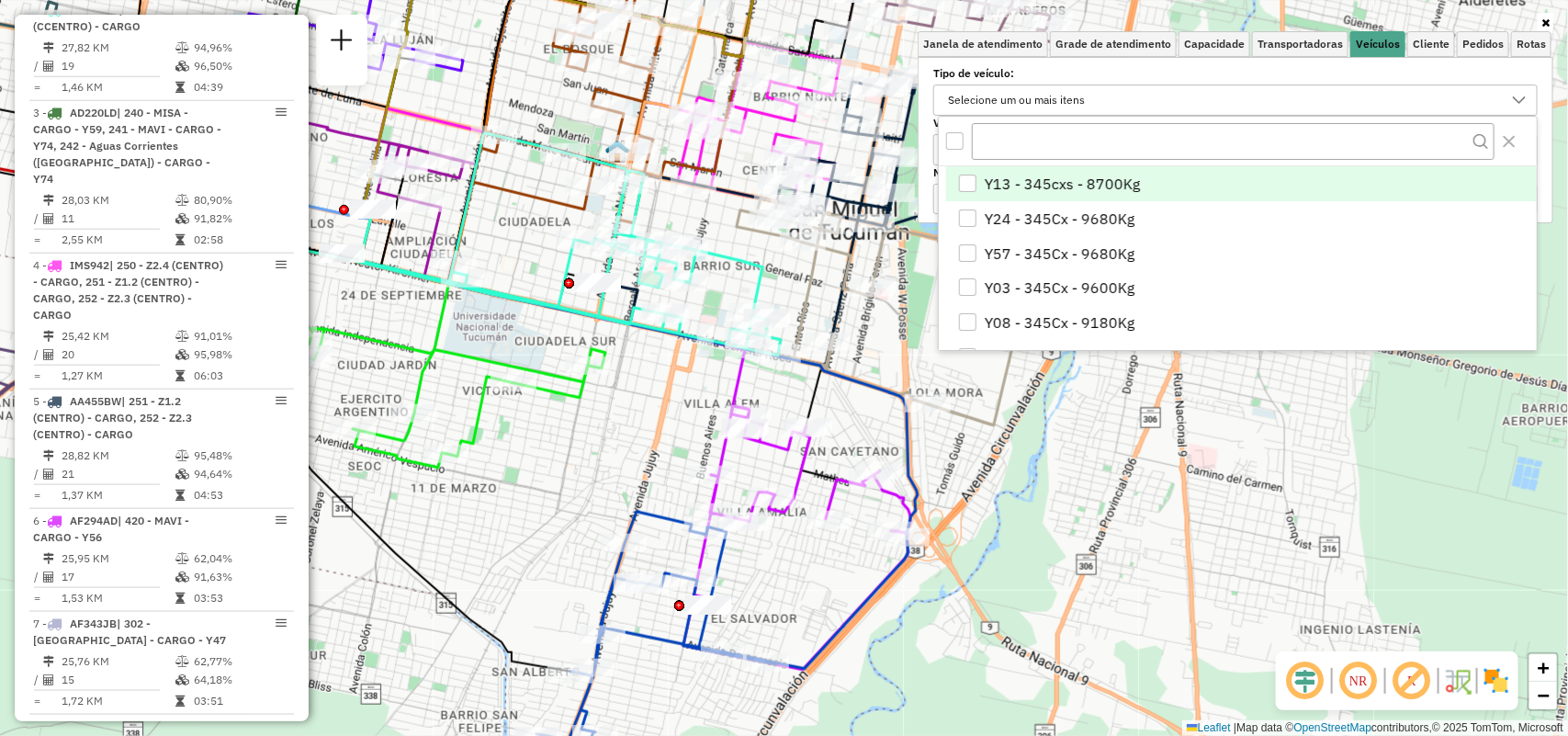
scroll to position [10, 64]
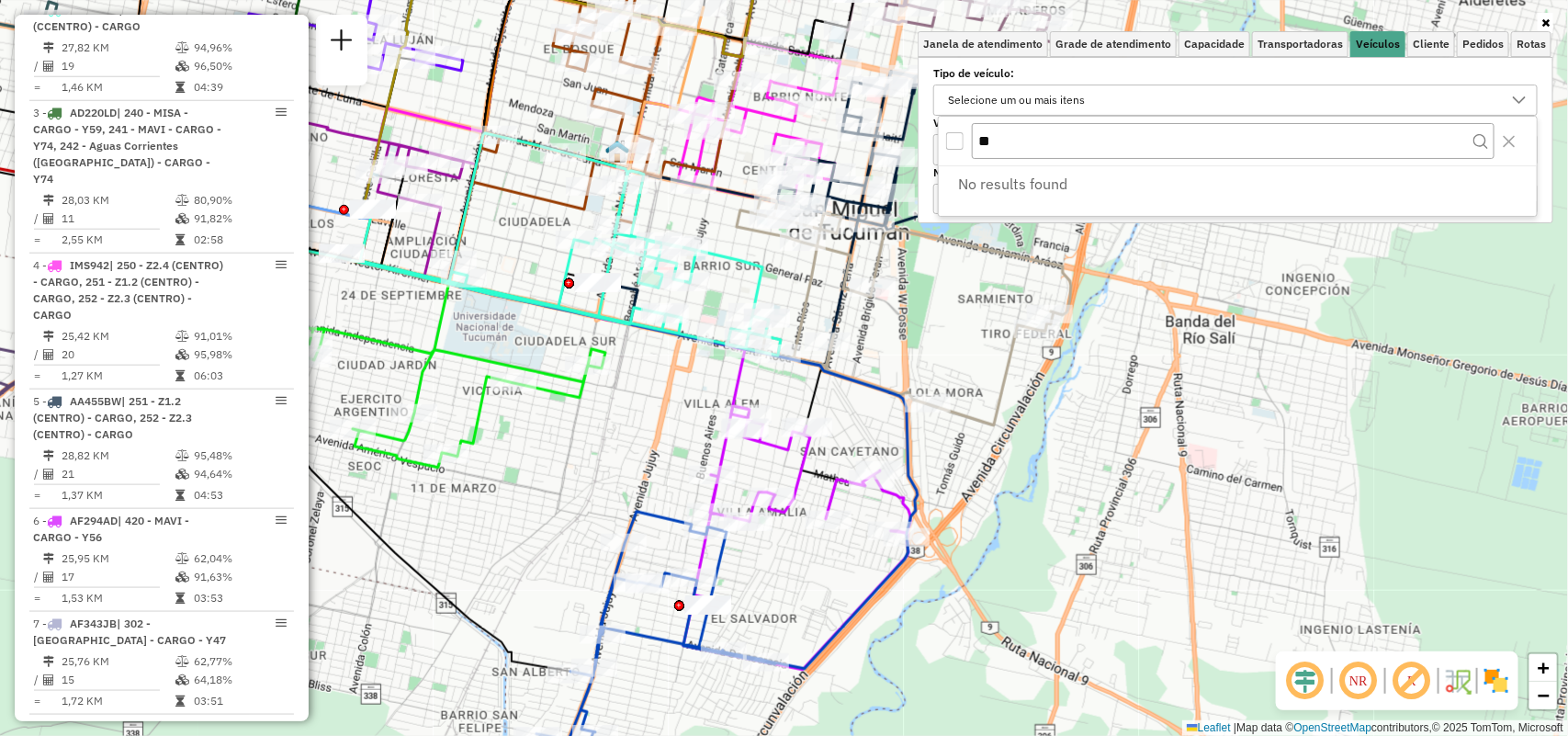
type input "*"
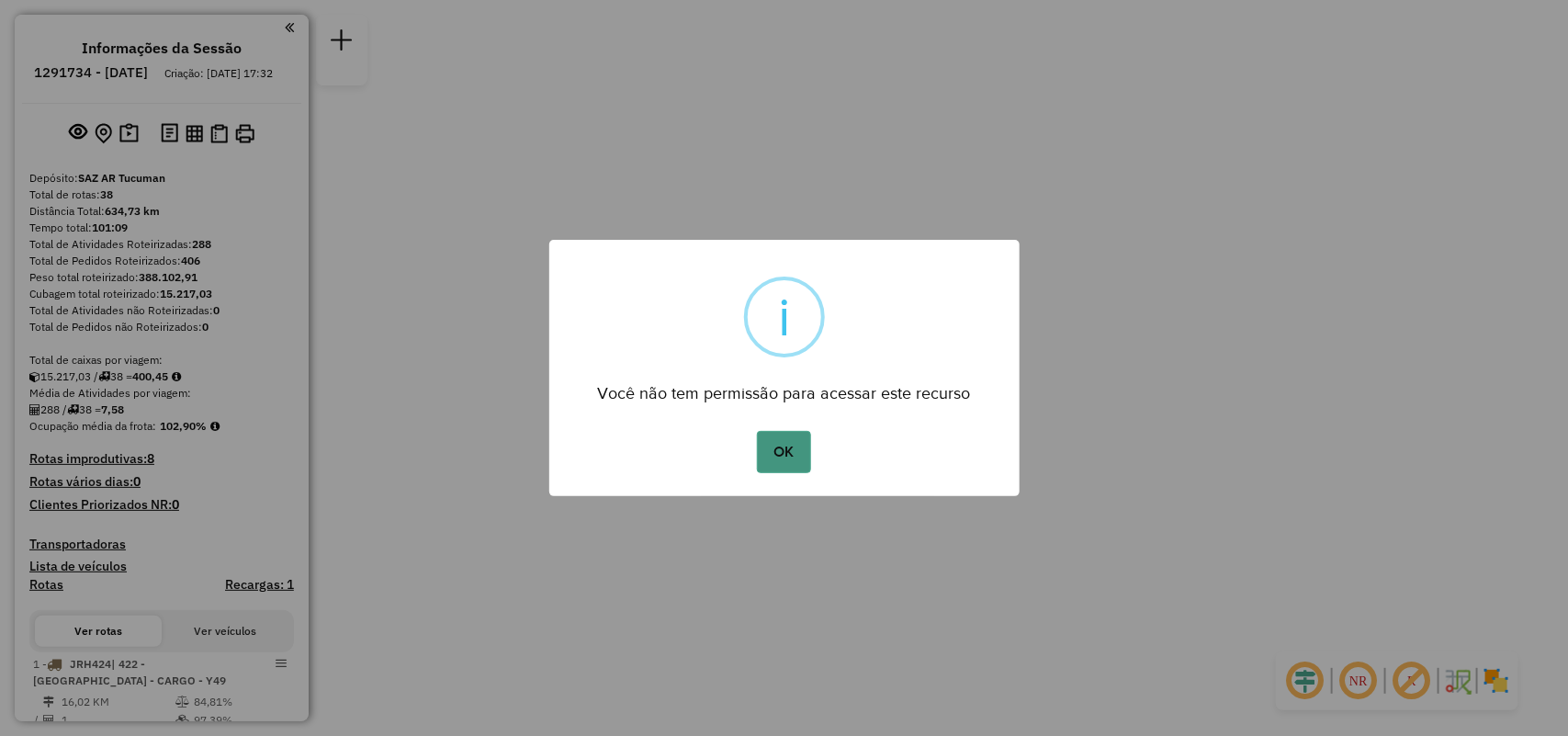
click at [801, 455] on button "OK" at bounding box center [784, 452] width 54 height 42
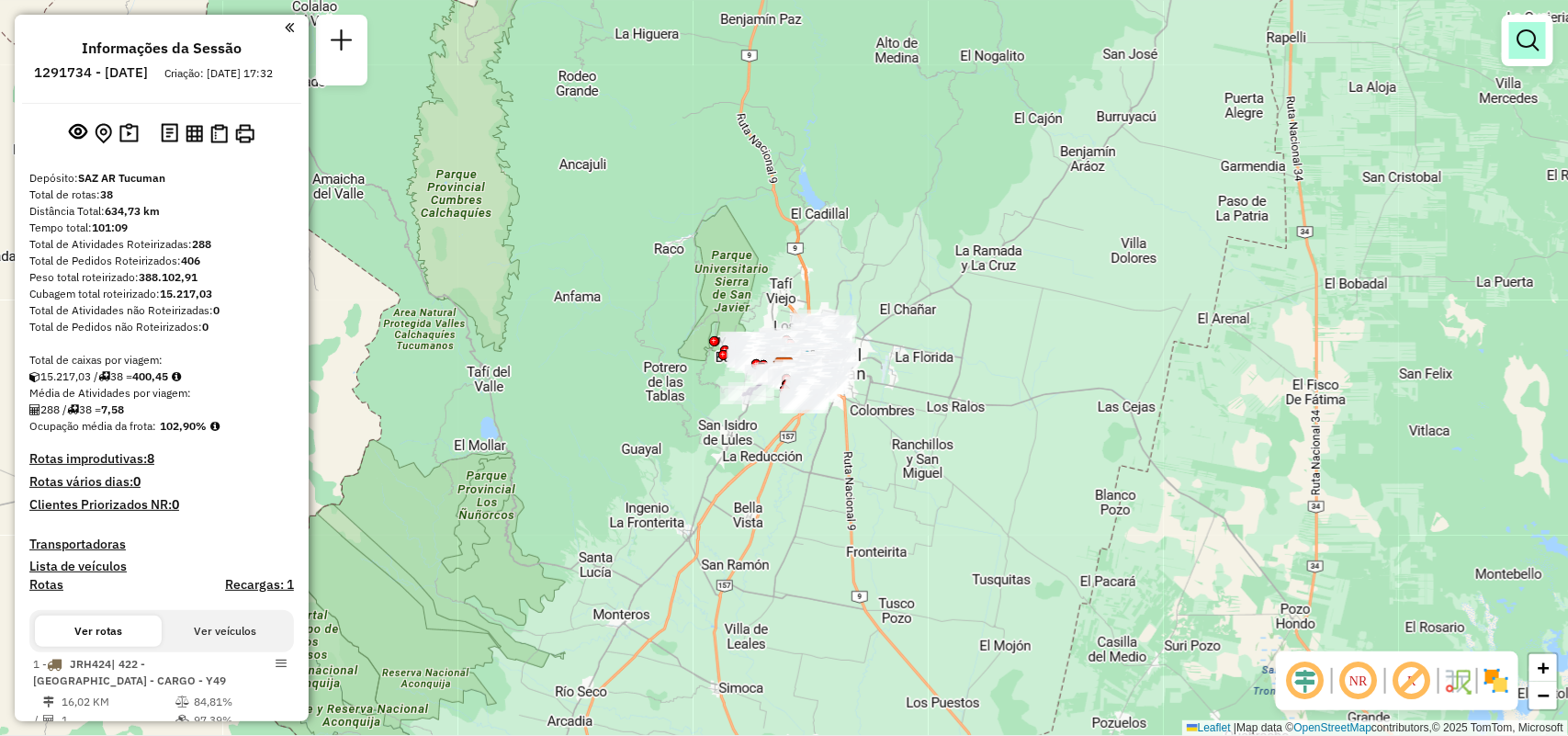
click at [1535, 33] on em at bounding box center [1527, 40] width 22 height 22
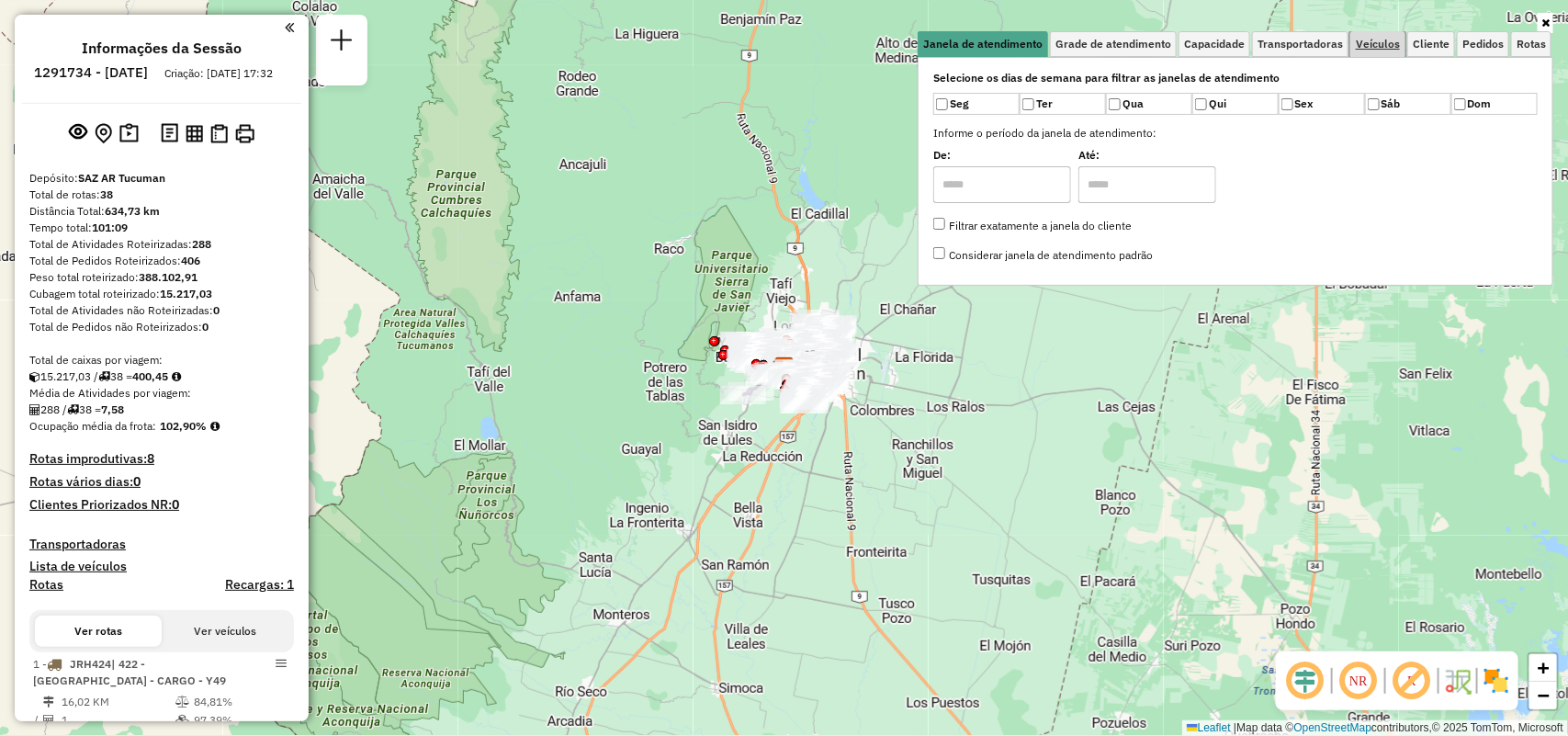
click at [1379, 44] on span "Veículos" at bounding box center [1378, 44] width 44 height 11
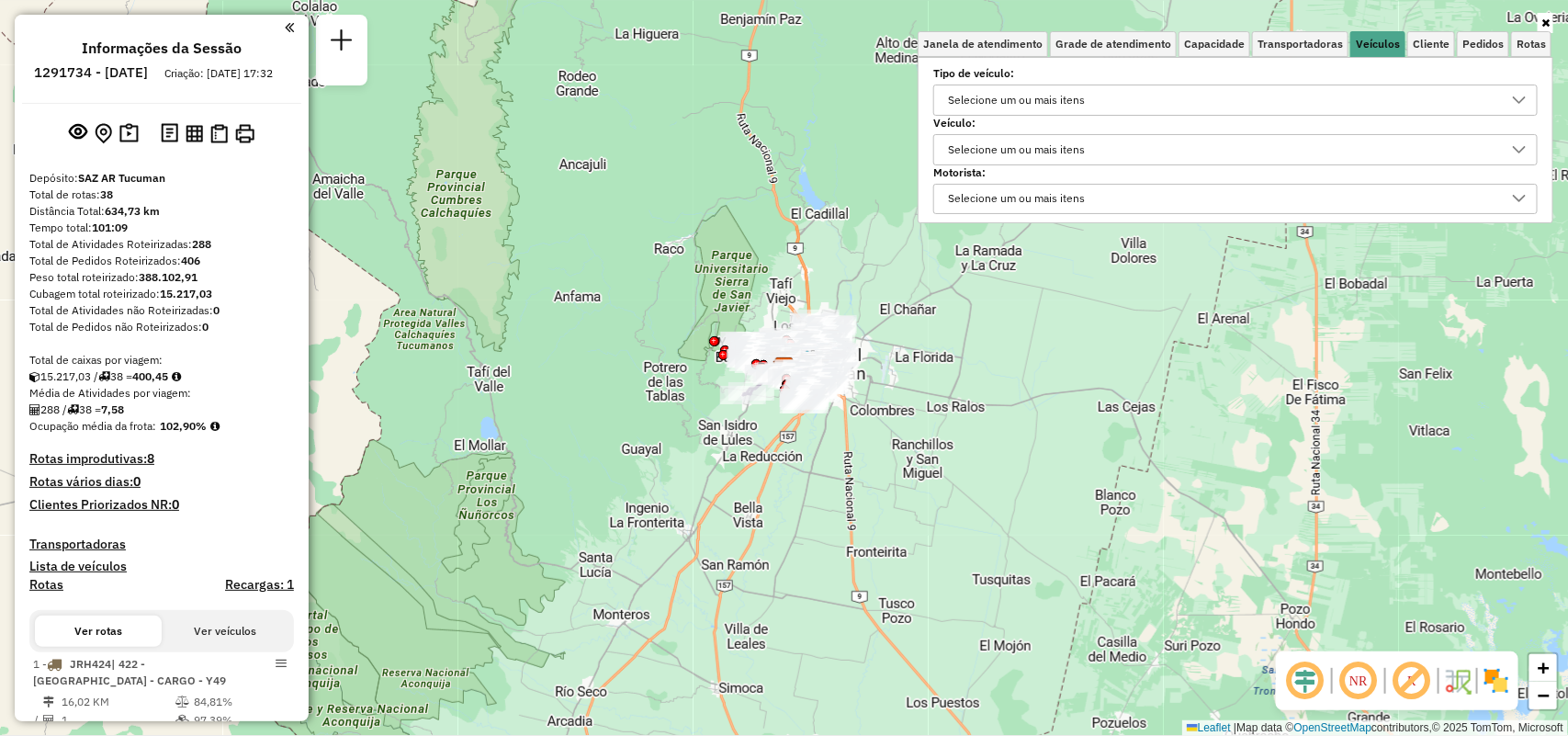
click at [1214, 99] on div "Selecione um ou mais itens" at bounding box center [1221, 99] width 560 height 29
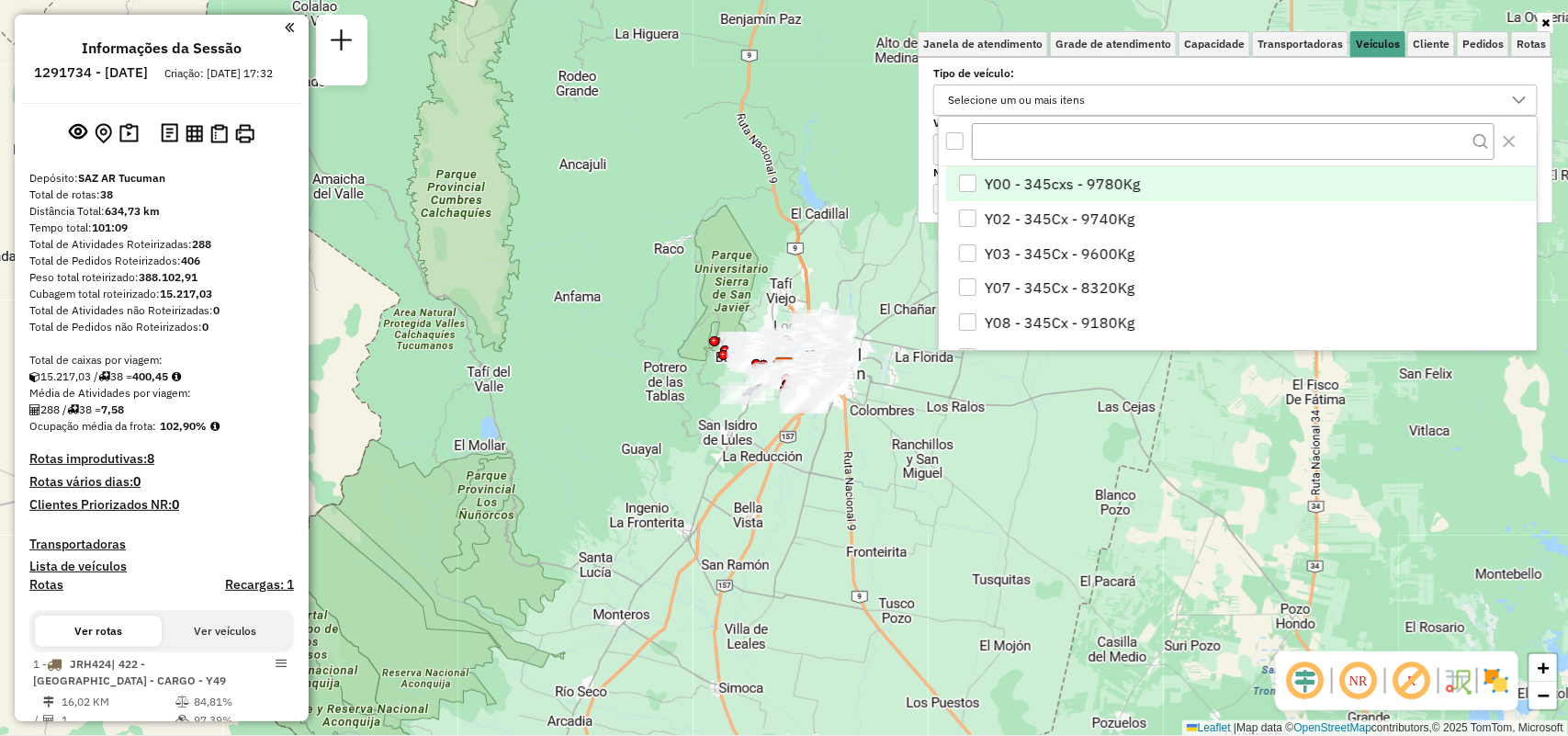
scroll to position [10, 64]
type input "*"
click at [971, 180] on div "Y00 - 345cxs - 9780Kg" at bounding box center [967, 183] width 17 height 17
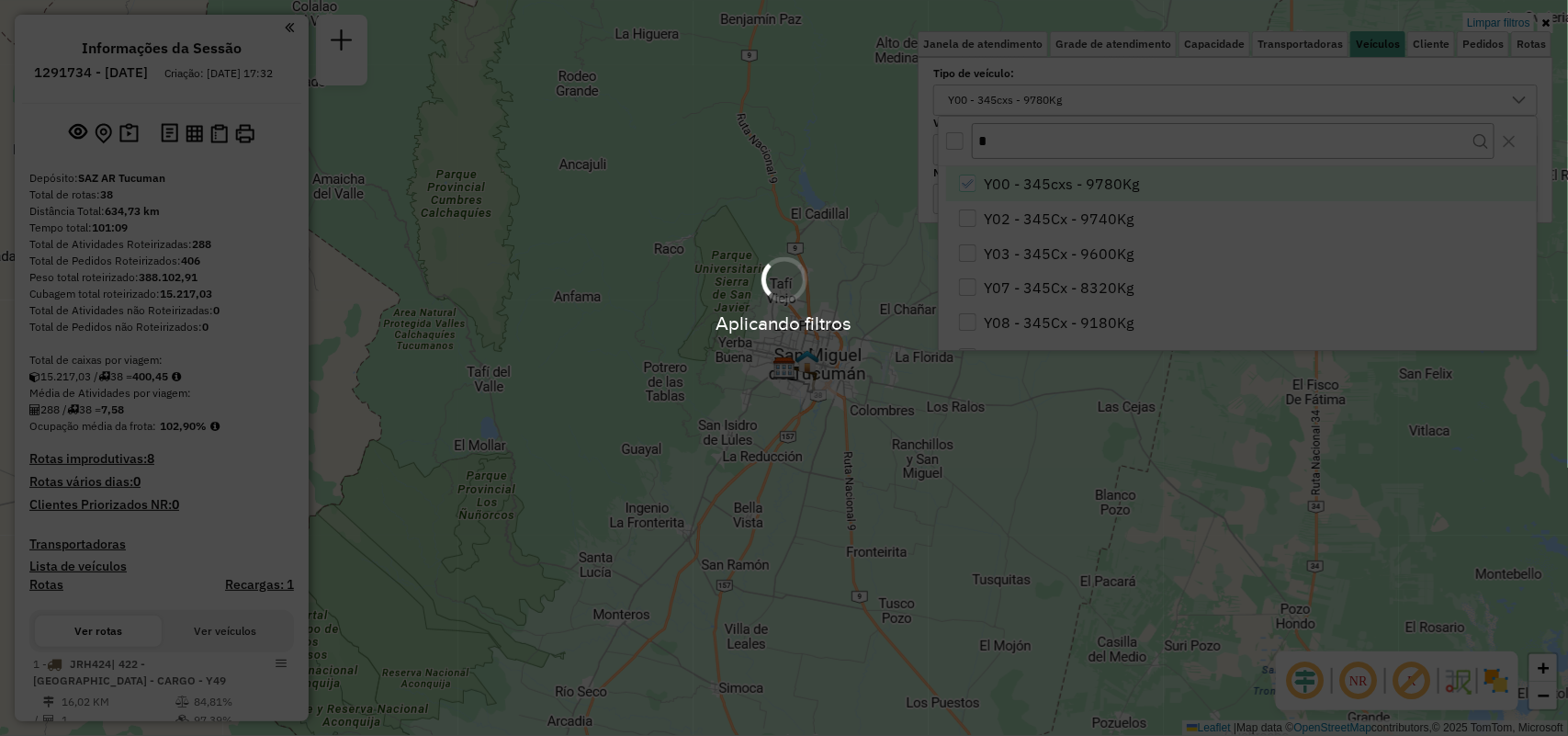
click at [993, 140] on div "Aplicando filtros" at bounding box center [784, 368] width 1568 height 736
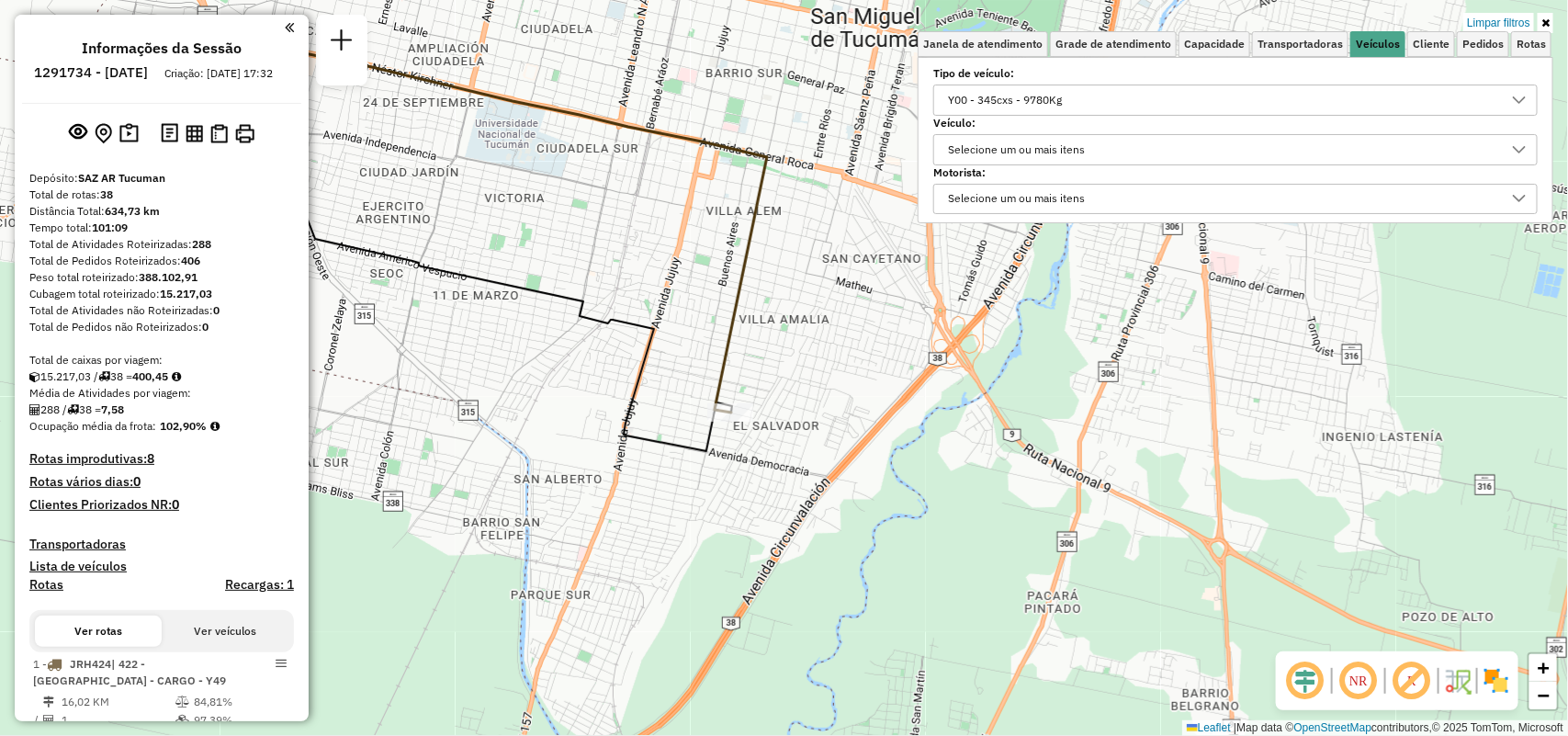
click at [1038, 101] on div "Y00 - 345cxs - 9780Kg" at bounding box center [1004, 99] width 127 height 29
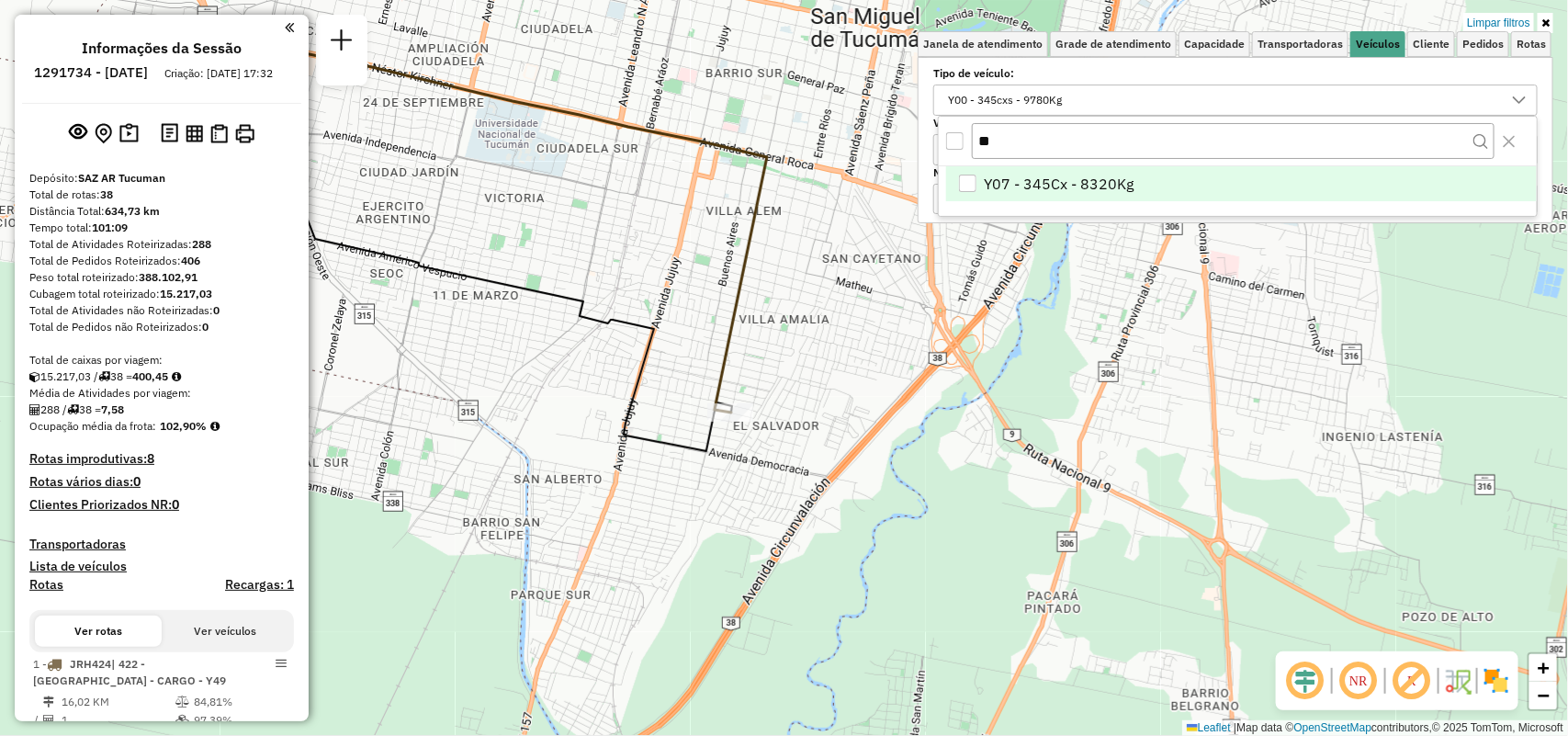
type input "**"
click at [1056, 180] on span "Y07 - 345Cx - 8320Kg" at bounding box center [1060, 184] width 150 height 22
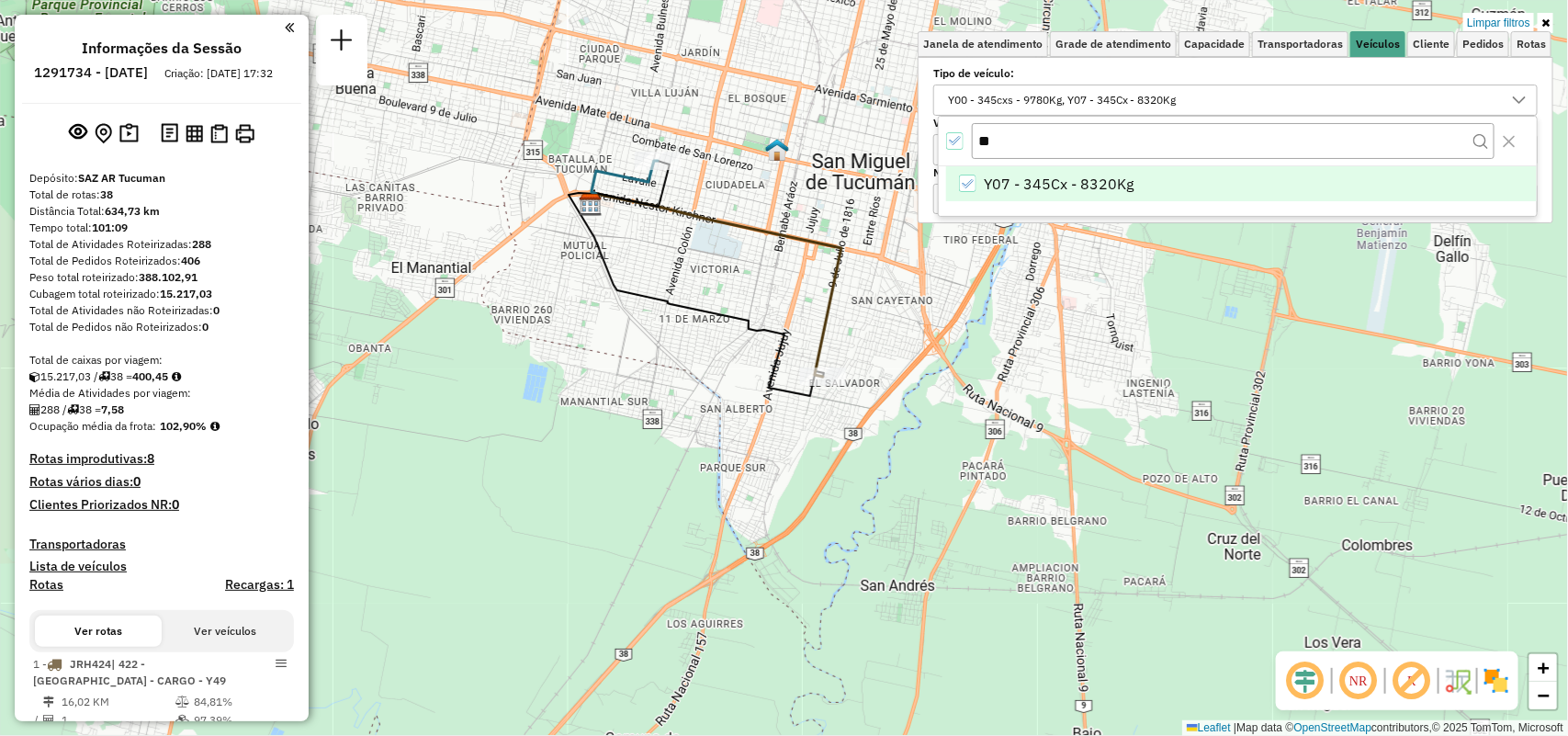
click at [952, 142] on icon "All items selected" at bounding box center [954, 140] width 13 height 13
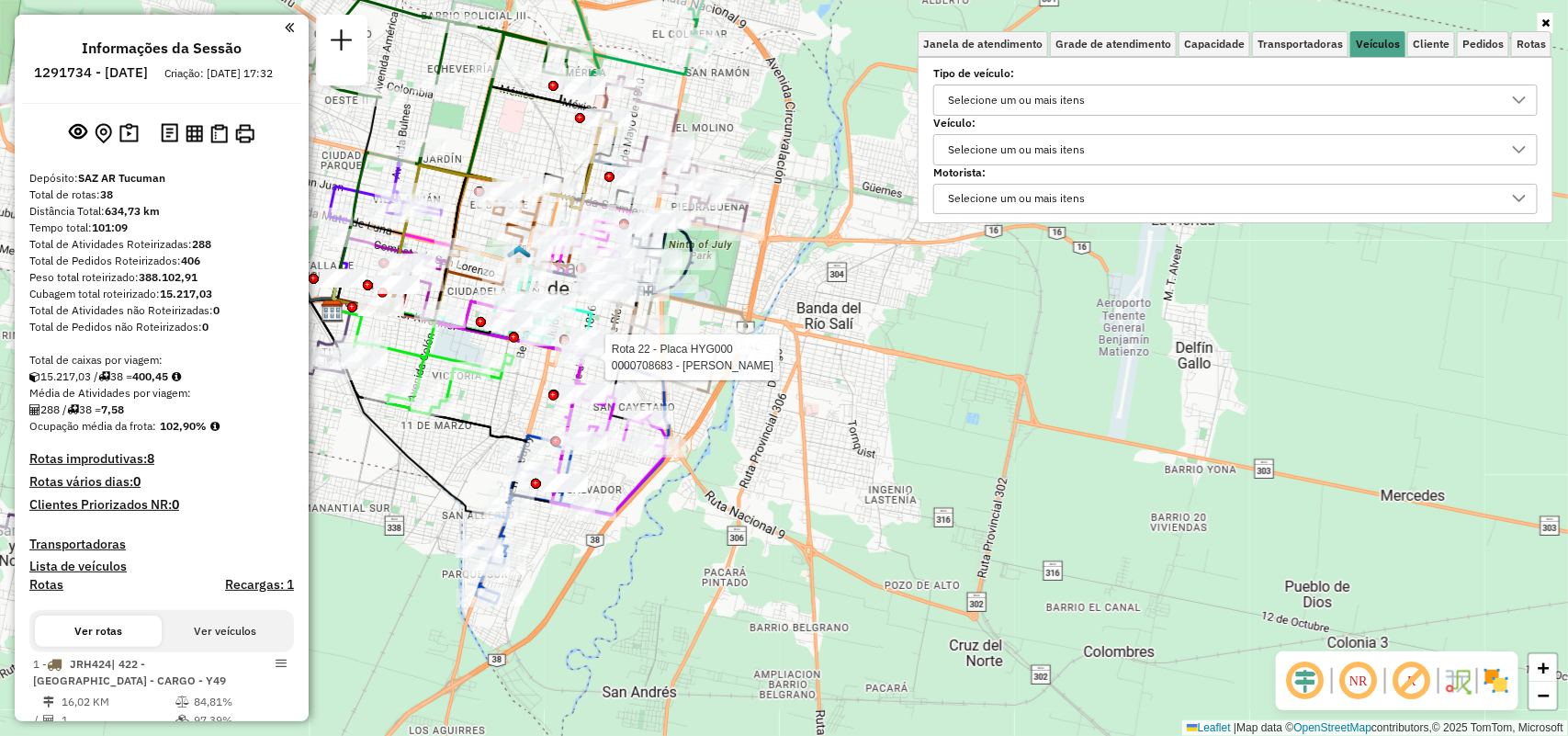
click at [1058, 90] on div "Selecione um ou mais itens" at bounding box center [1016, 99] width 150 height 29
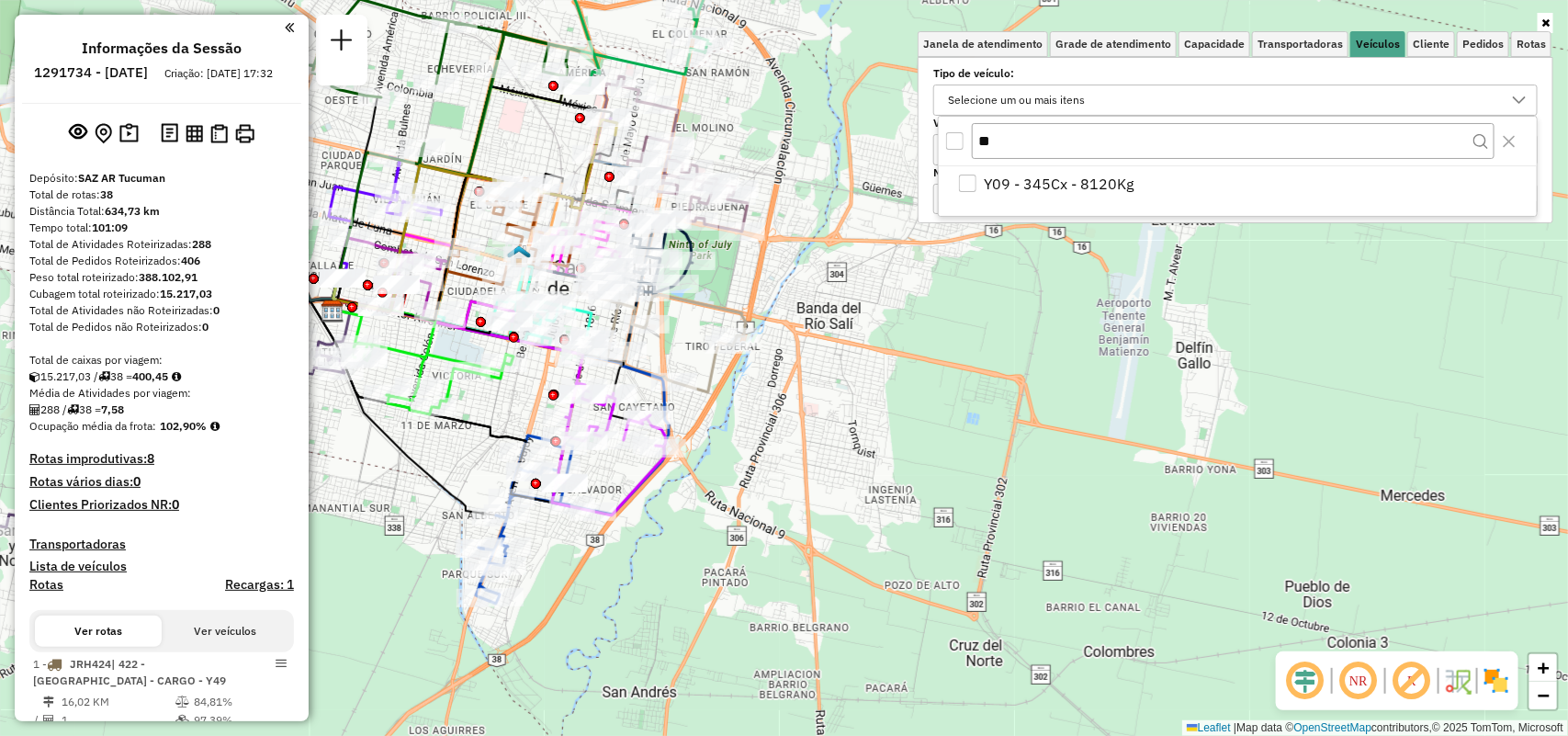
type input "*"
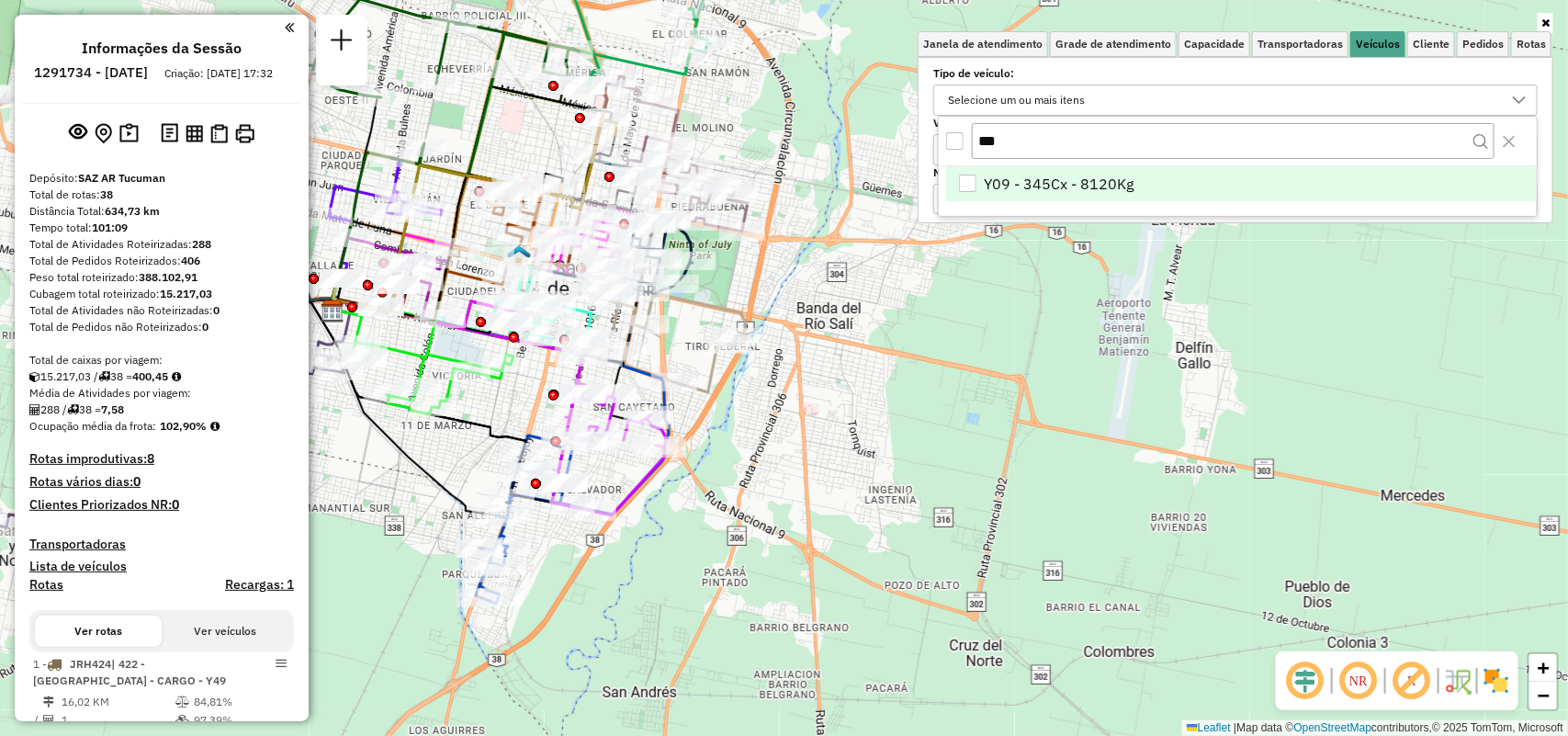
type input "***"
click at [1067, 193] on span "Y09 - 345Cx - 8120Kg" at bounding box center [1060, 184] width 150 height 22
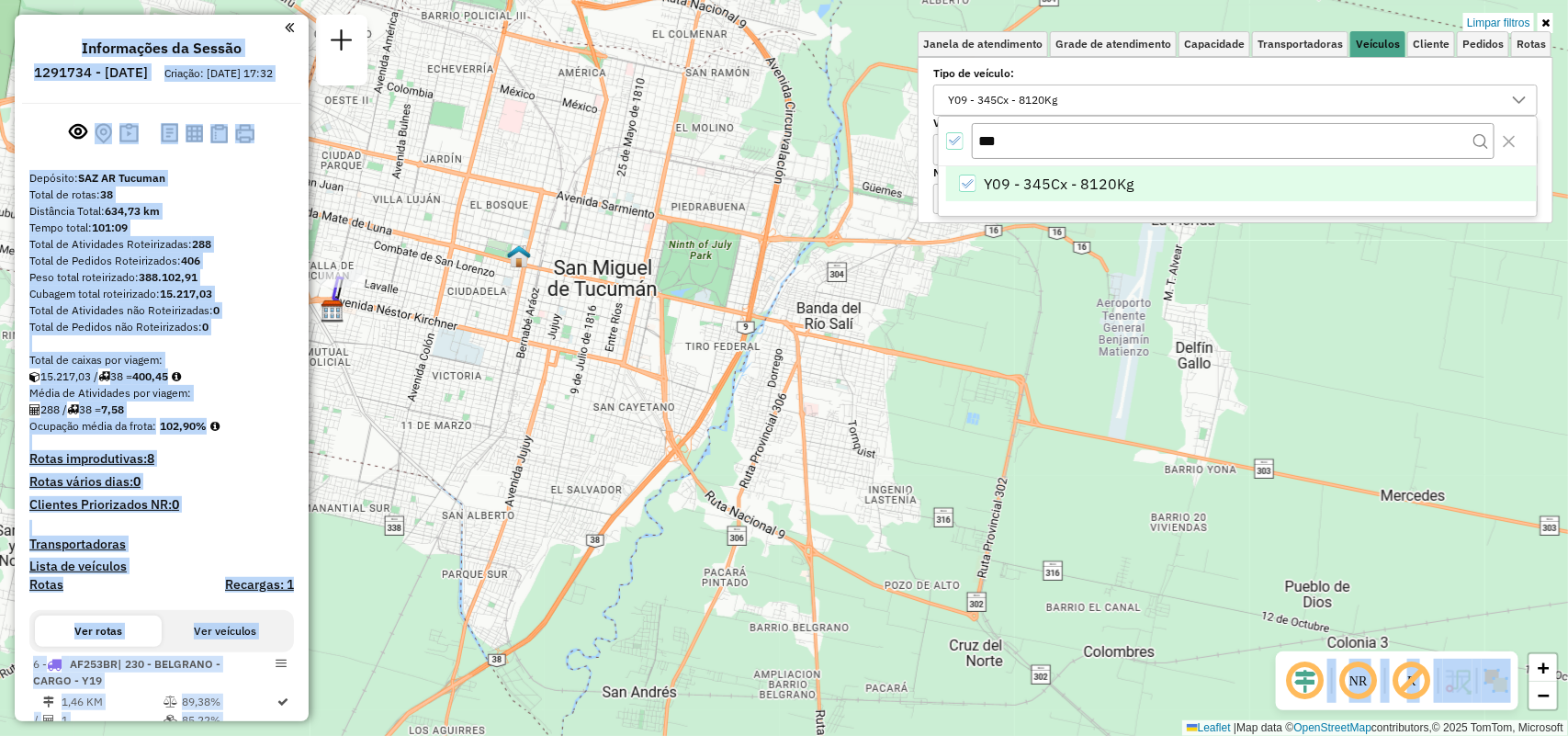
drag, startPoint x: 874, startPoint y: 450, endPoint x: 547, endPoint y: 377, distance: 335.1
click at [1020, 479] on hb-app "Aplicando filtros Pop-up bloqueado! Seu navegador bloqueou automáticamente a ab…" at bounding box center [784, 368] width 1568 height 736
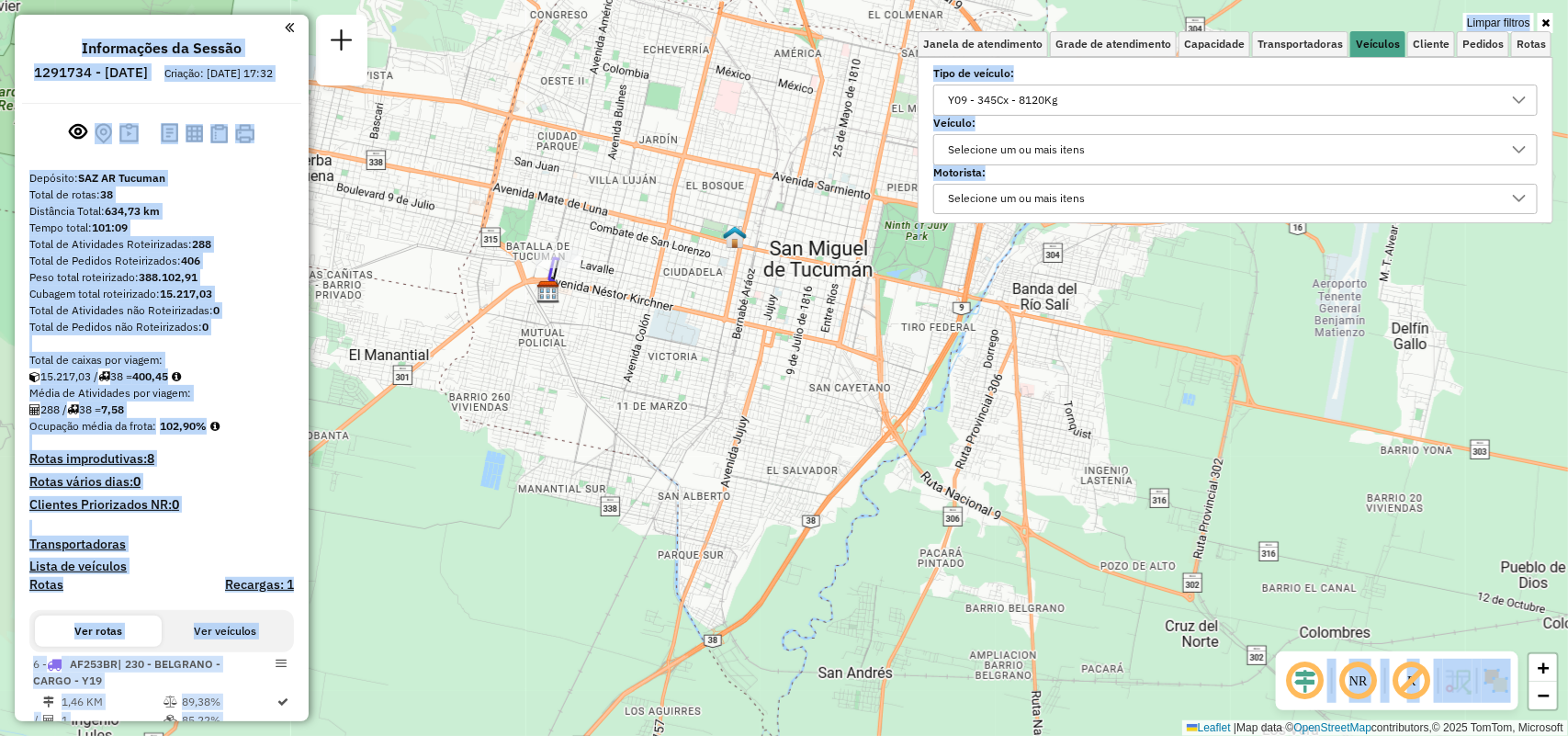
drag, startPoint x: 476, startPoint y: 370, endPoint x: 676, endPoint y: 341, distance: 202.4
click at [687, 351] on div "Limpar filtros Janela de atendimento Grade de atendimento Capacidade Transporta…" at bounding box center [784, 368] width 1568 height 736
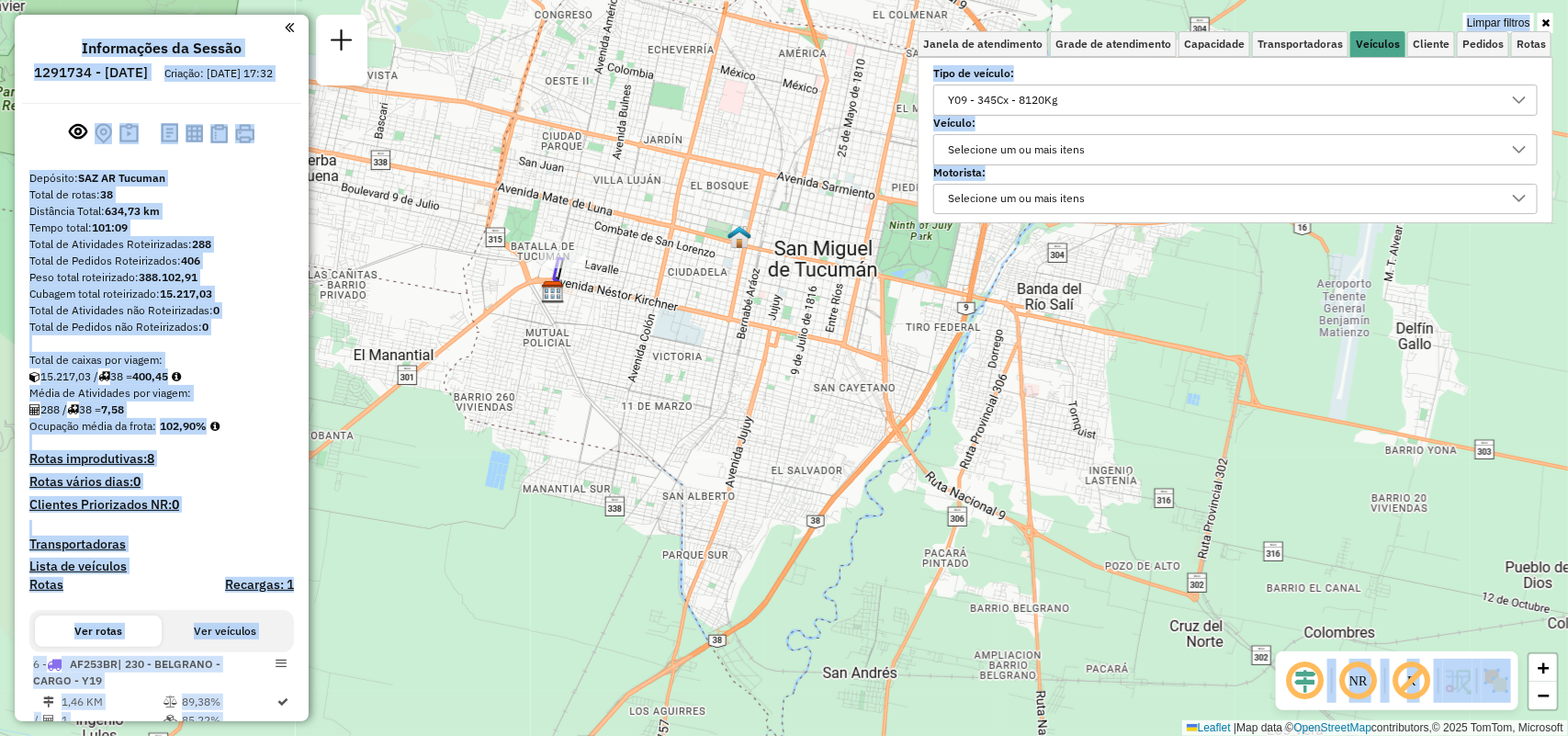
click at [1045, 96] on div "Y09 - 345Cx - 8120Kg" at bounding box center [1002, 99] width 122 height 29
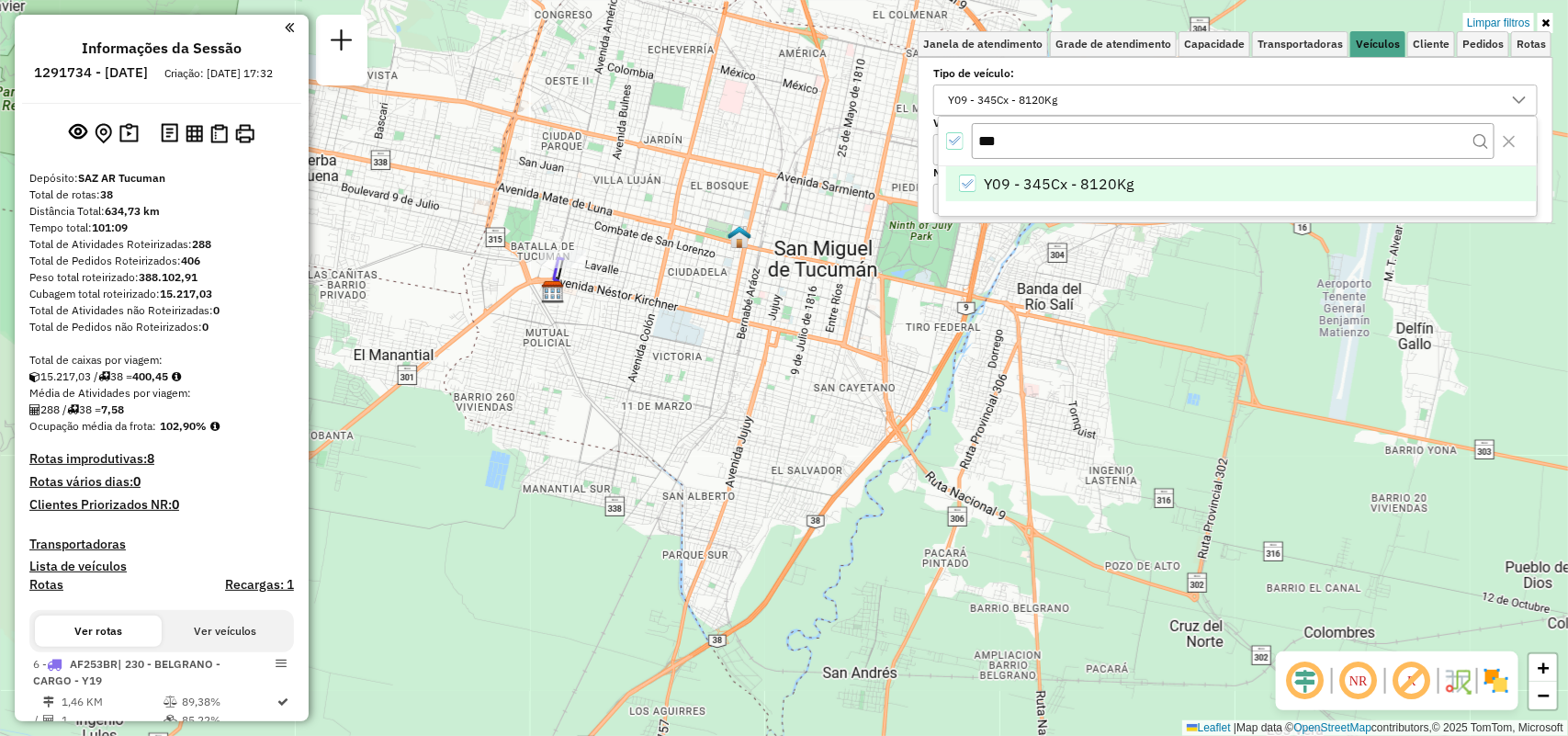
drag, startPoint x: 947, startPoint y: 148, endPoint x: 969, endPoint y: 144, distance: 22.3
click at [948, 148] on div at bounding box center [955, 141] width 18 height 18
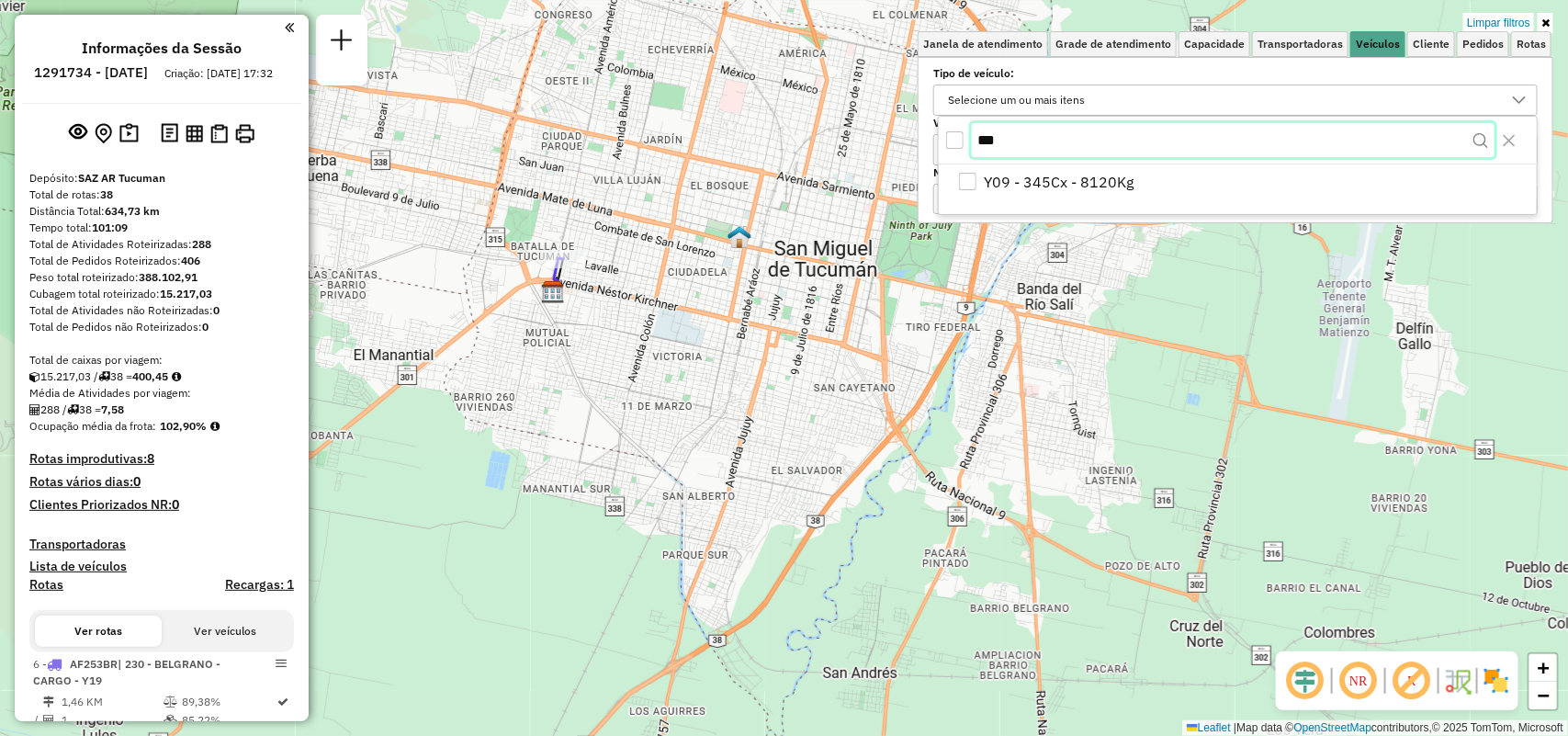
click at [1022, 135] on input "***" at bounding box center [1233, 140] width 523 height 35
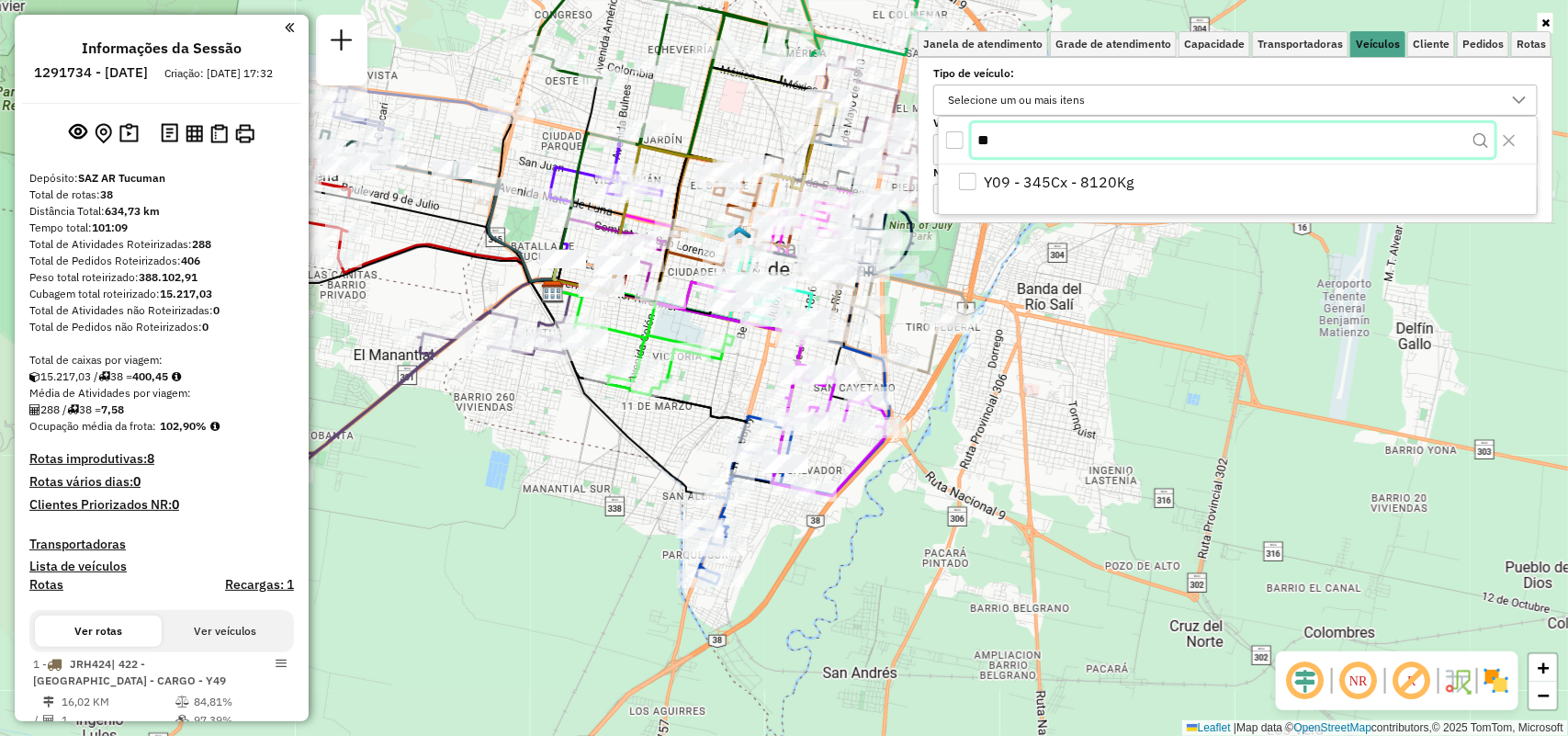
type input "*"
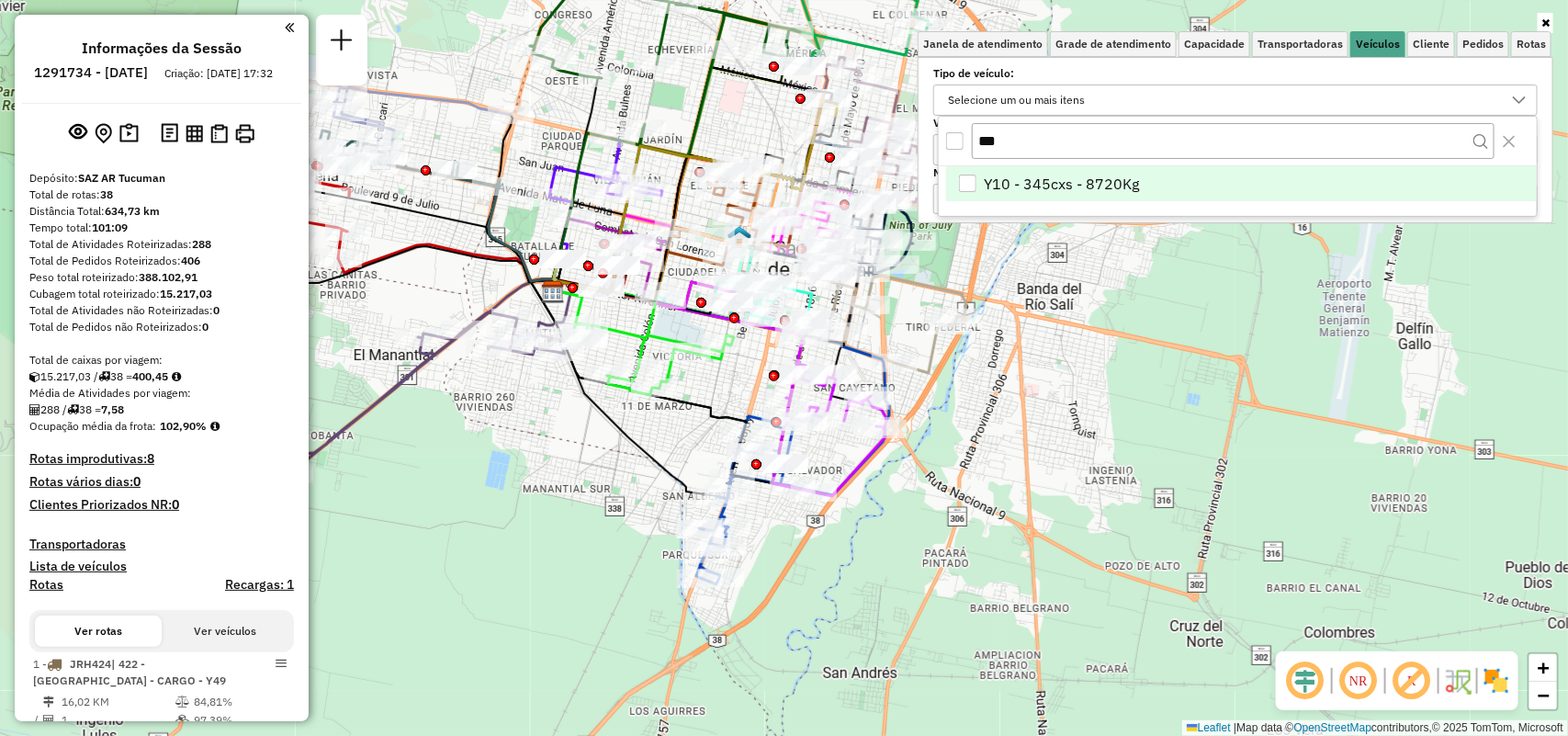
click at [1050, 181] on span "Y10 - 345cxs - 8720Kg" at bounding box center [1062, 184] width 155 height 22
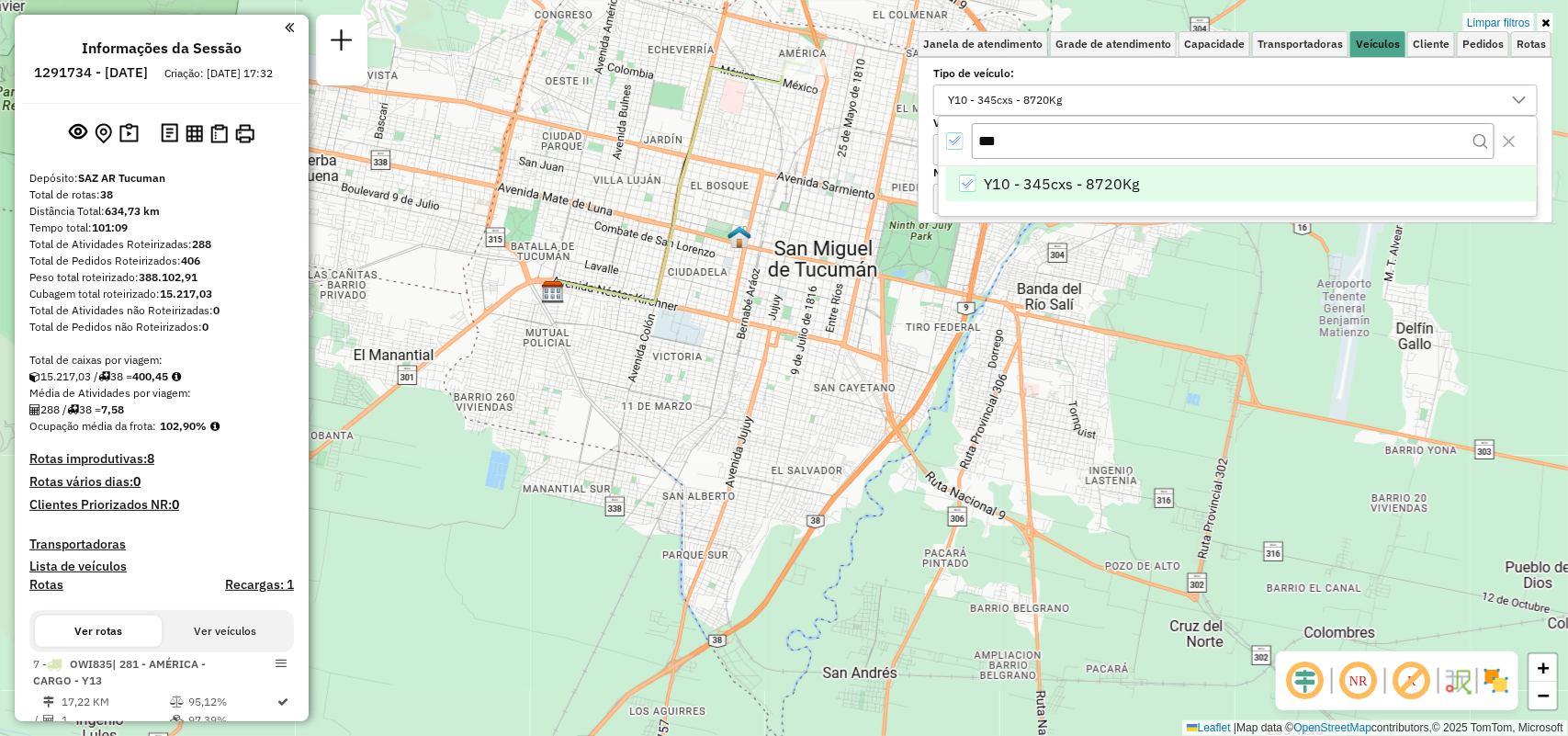
click at [1075, 119] on div "***" at bounding box center [1238, 142] width 598 height 50
click at [965, 149] on div "***" at bounding box center [1238, 142] width 598 height 50
click at [962, 144] on div "All items selected" at bounding box center [954, 140] width 17 height 17
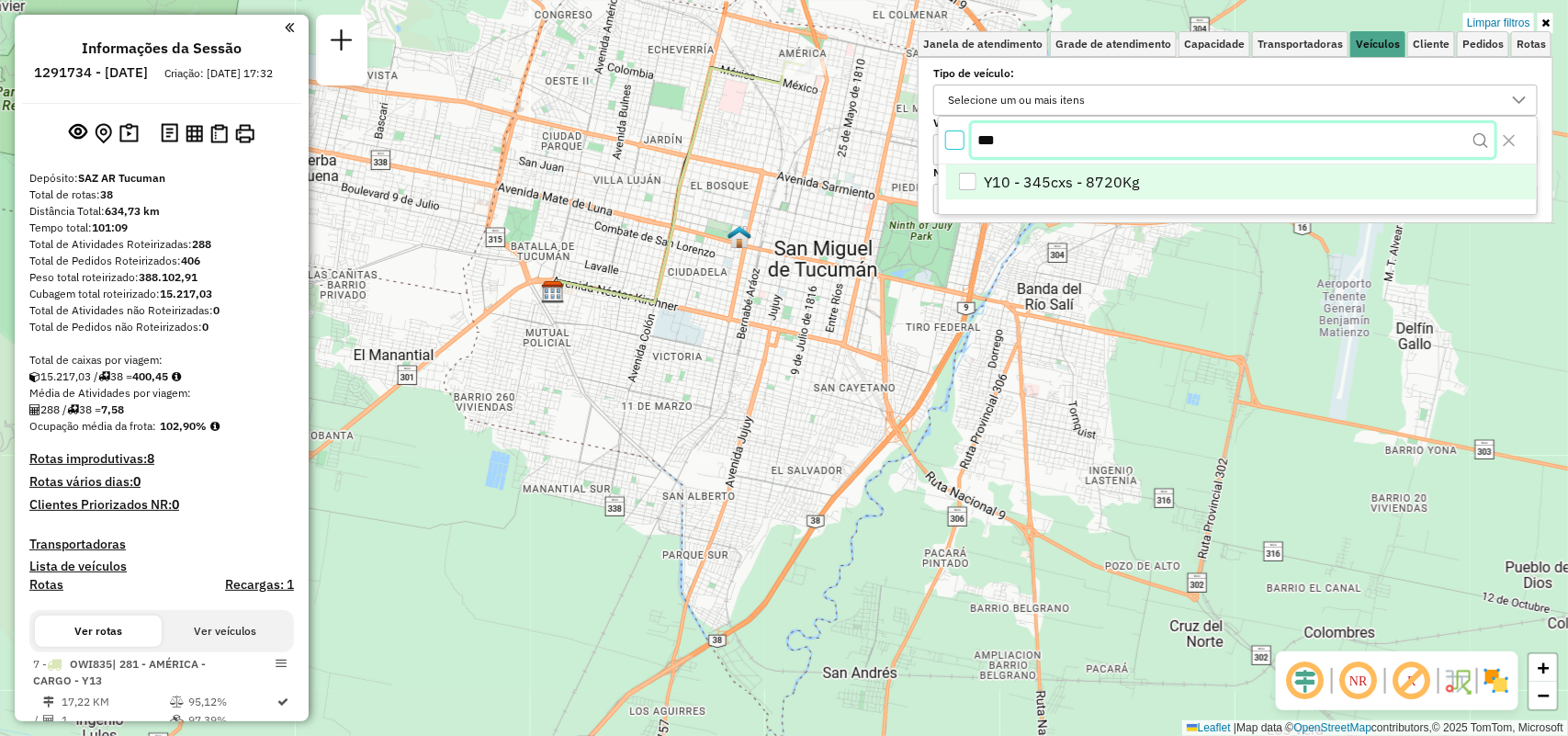
click at [1035, 141] on input "***" at bounding box center [1233, 140] width 523 height 35
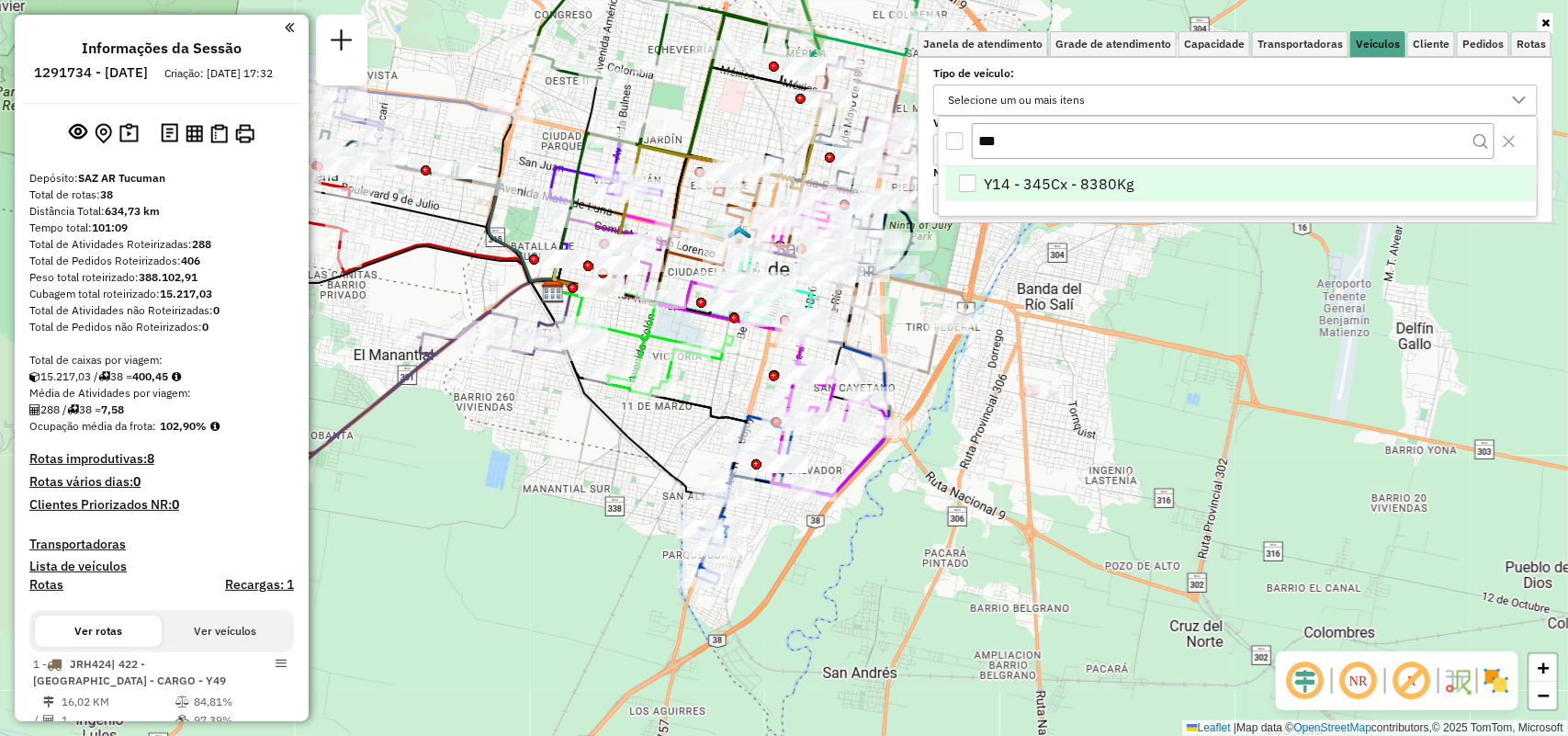
click at [1039, 185] on span "Y14 - 345Cx - 8380Kg" at bounding box center [1060, 184] width 150 height 22
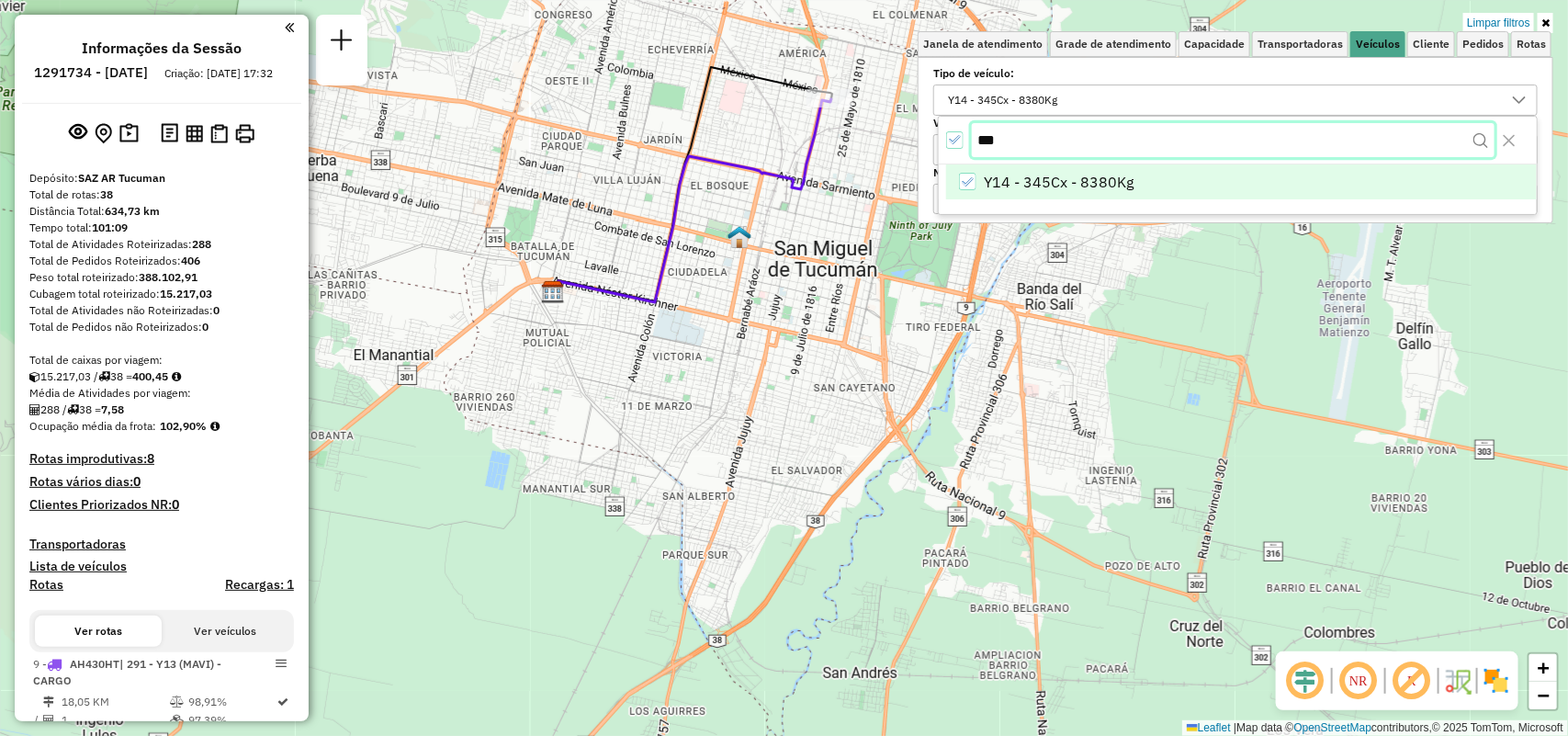
click at [1042, 133] on input "***" at bounding box center [1233, 140] width 523 height 35
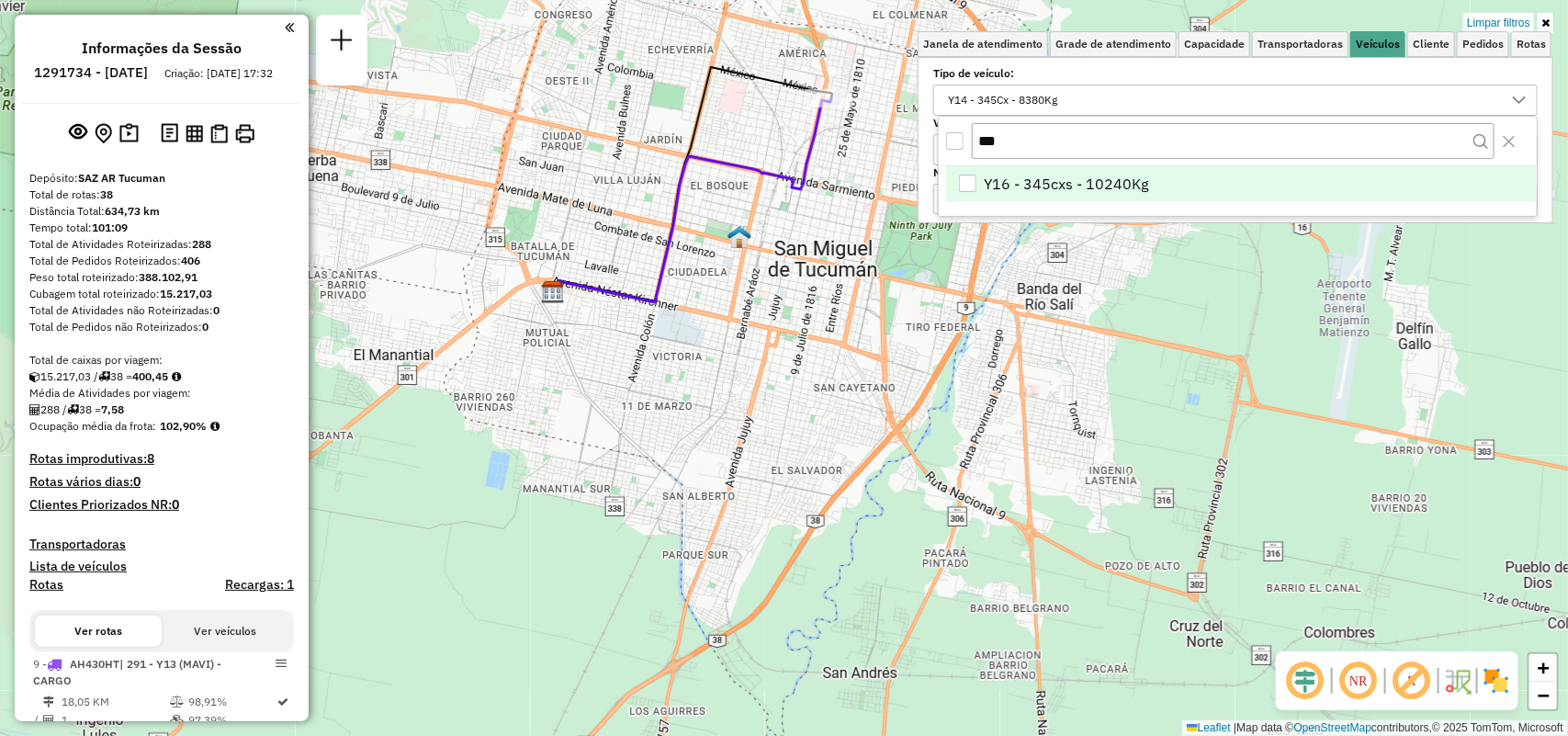
click at [1010, 186] on span "Y16 - 345cxs - 10240Kg" at bounding box center [1067, 184] width 164 height 22
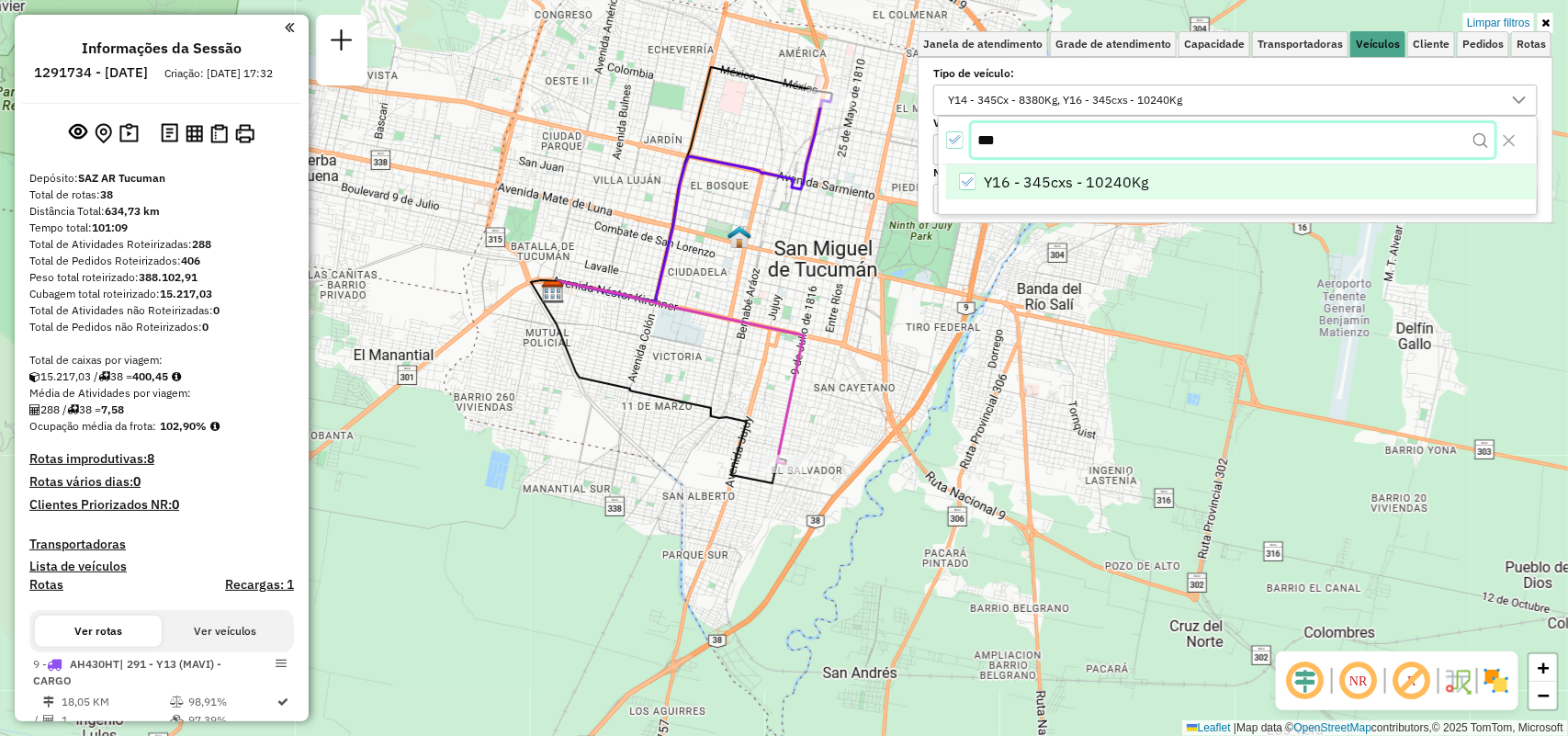
click at [1122, 154] on input "***" at bounding box center [1233, 140] width 523 height 35
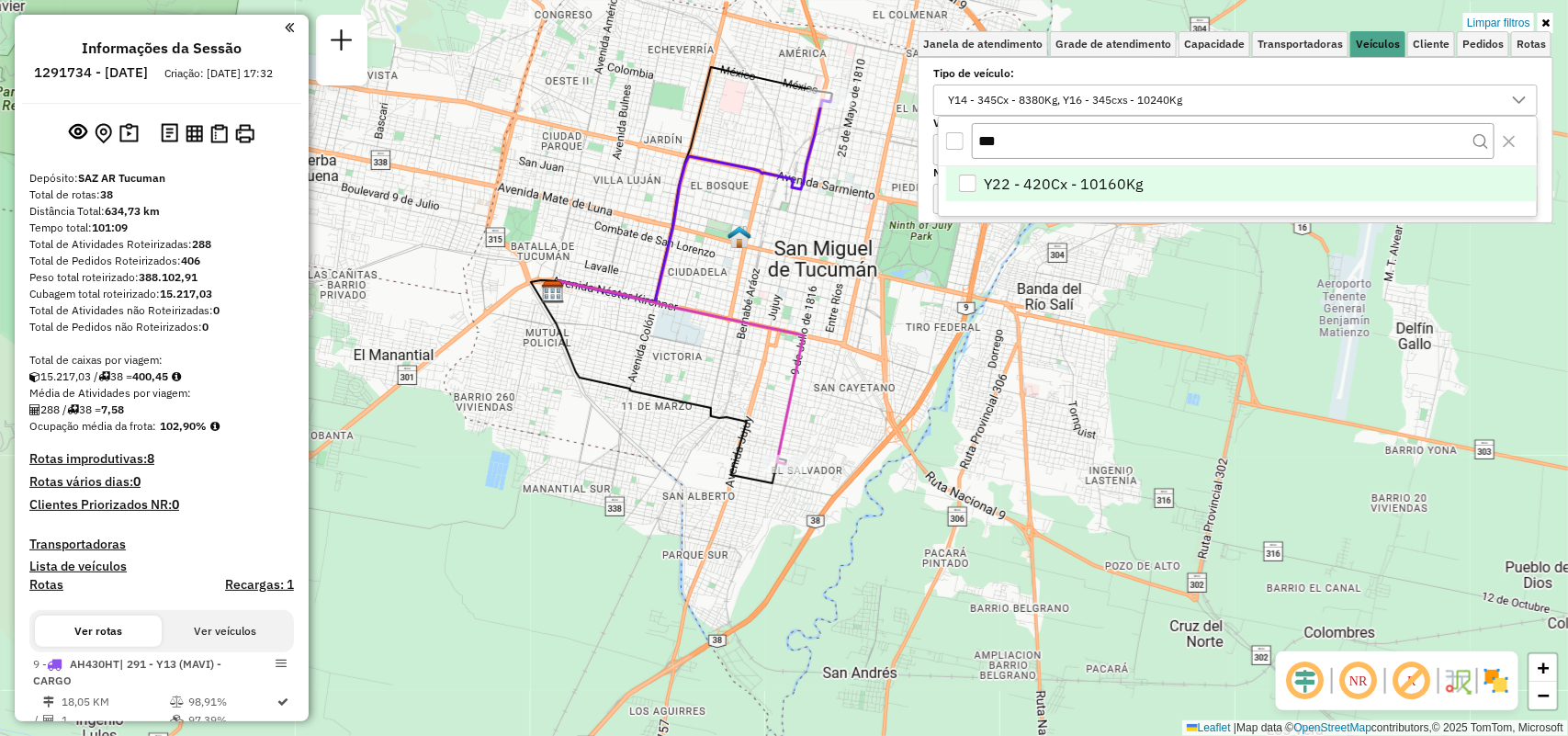
click at [1122, 188] on span "Y22 - 420Cx - 10160Kg" at bounding box center [1064, 184] width 159 height 22
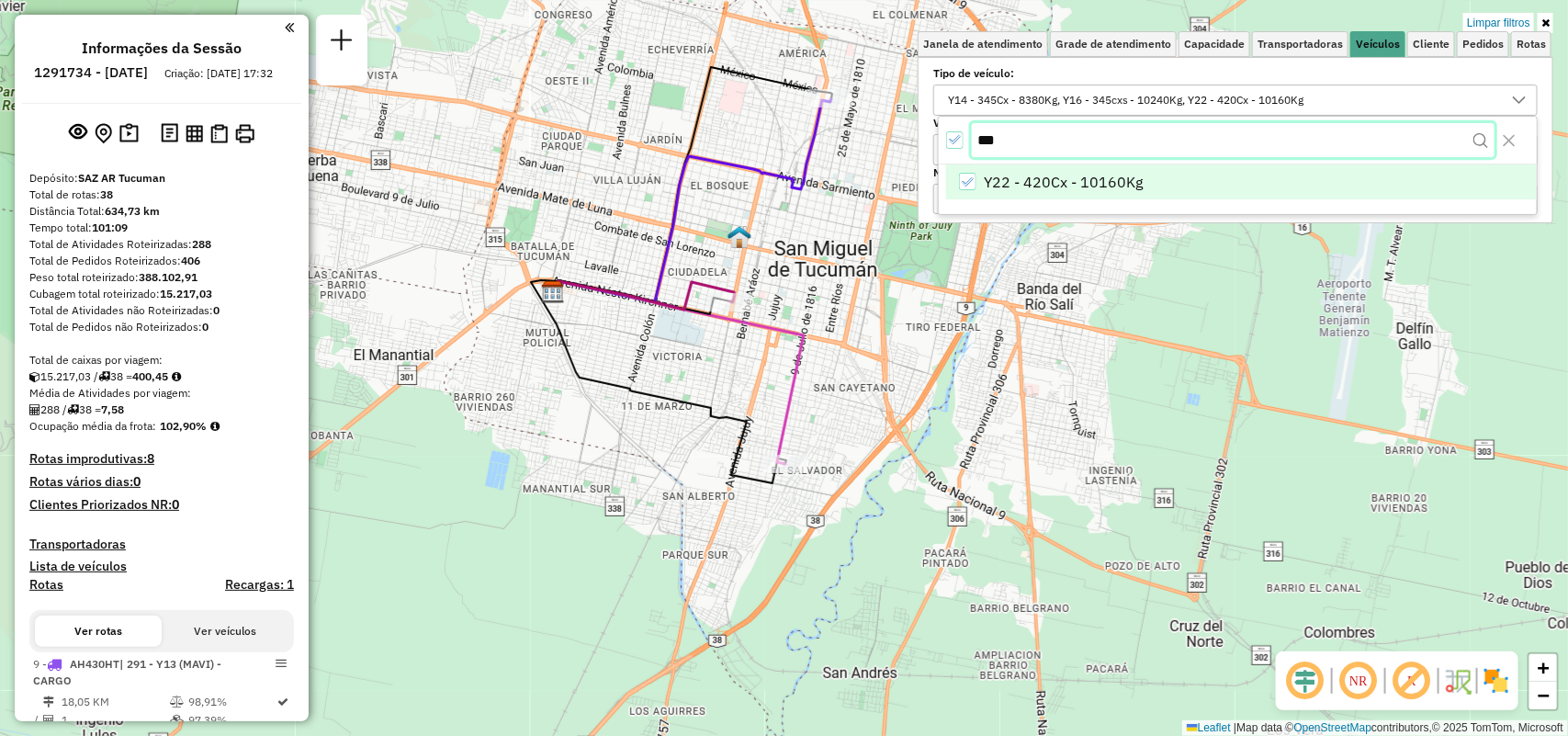
click at [1073, 148] on input "***" at bounding box center [1233, 140] width 523 height 35
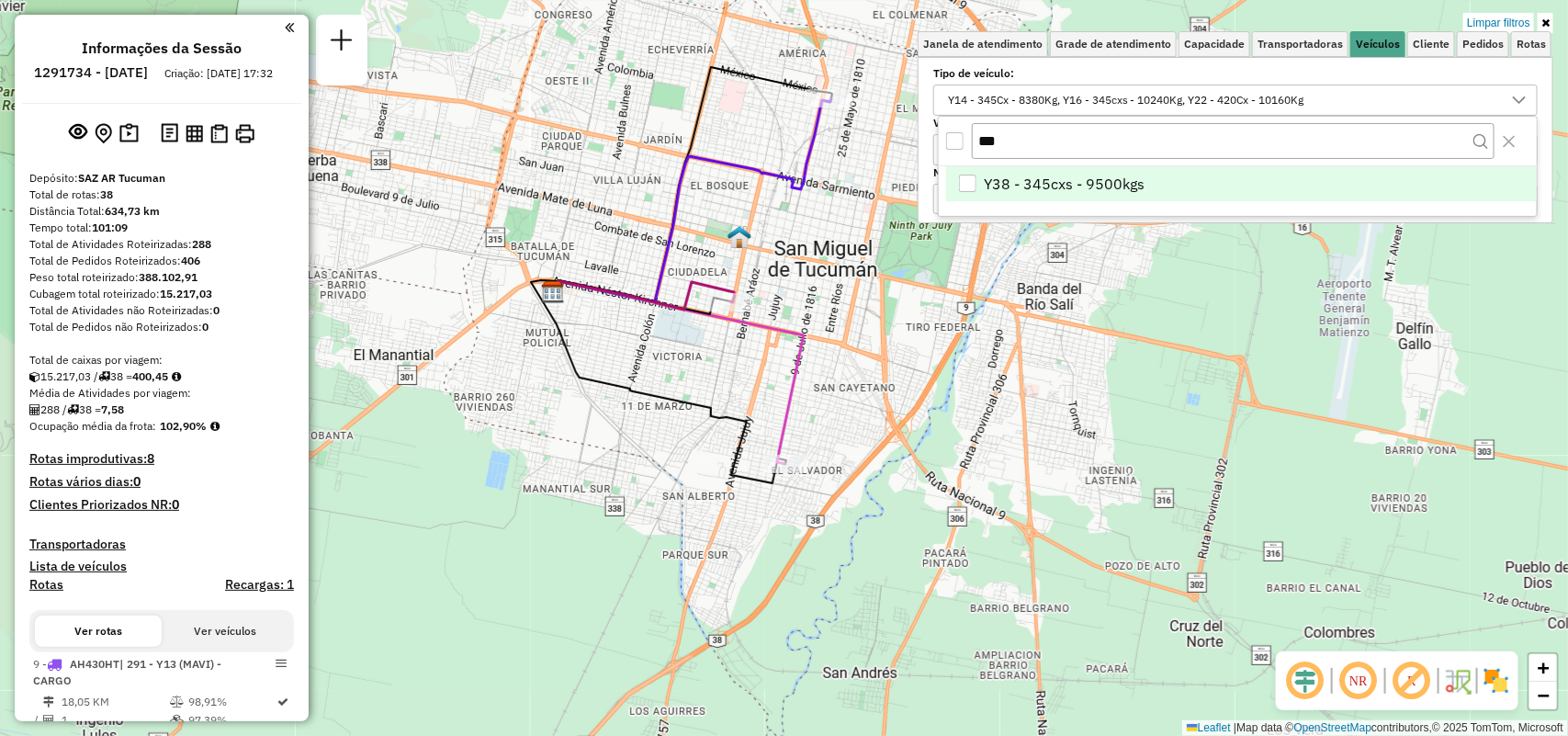
click at [1035, 173] on span "Y38 - 345cxs - 9500kgs" at bounding box center [1065, 184] width 161 height 22
click at [944, 141] on div "***" at bounding box center [1238, 142] width 598 height 50
click at [952, 141] on icon "All items selected" at bounding box center [954, 140] width 13 height 13
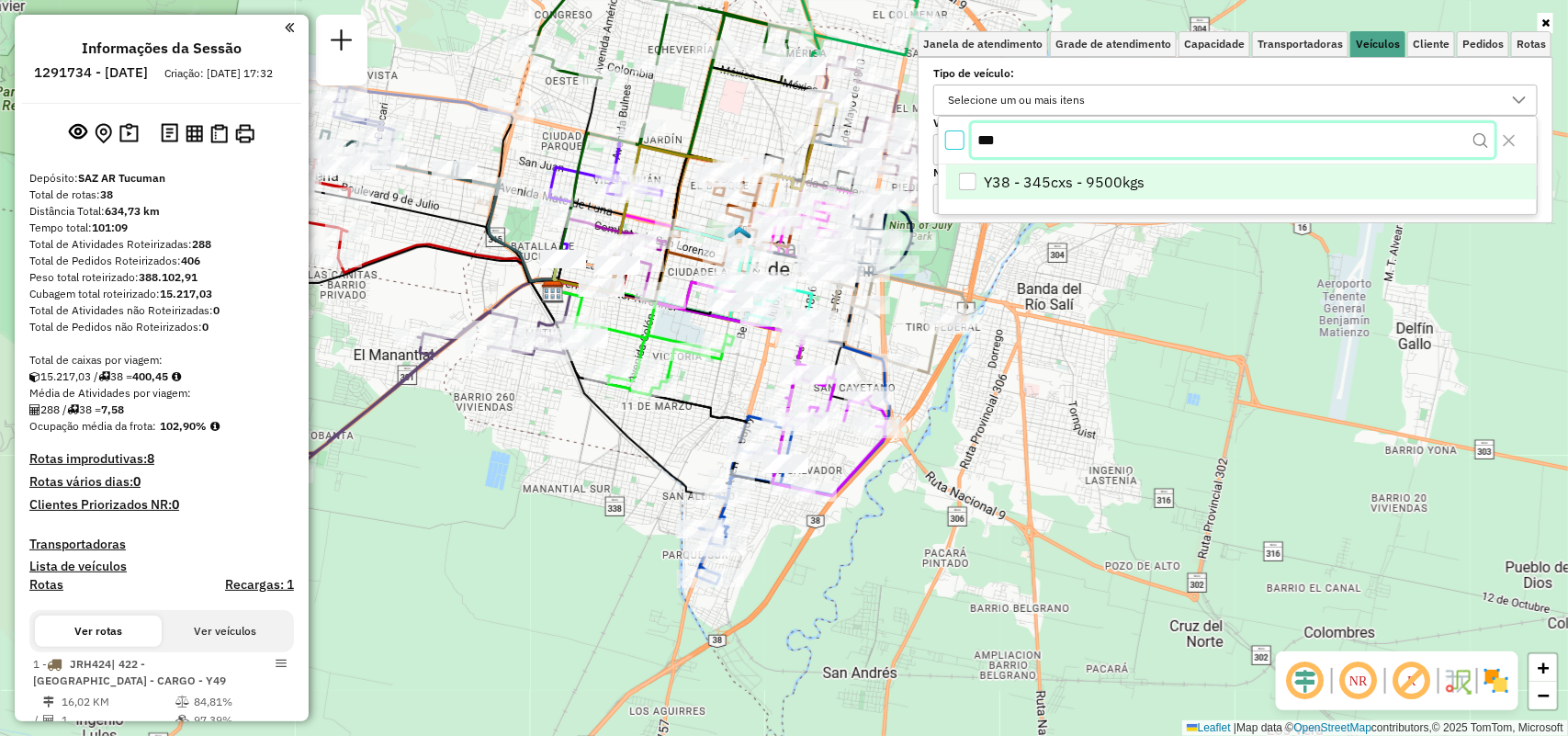
click at [1050, 140] on input "***" at bounding box center [1233, 140] width 523 height 35
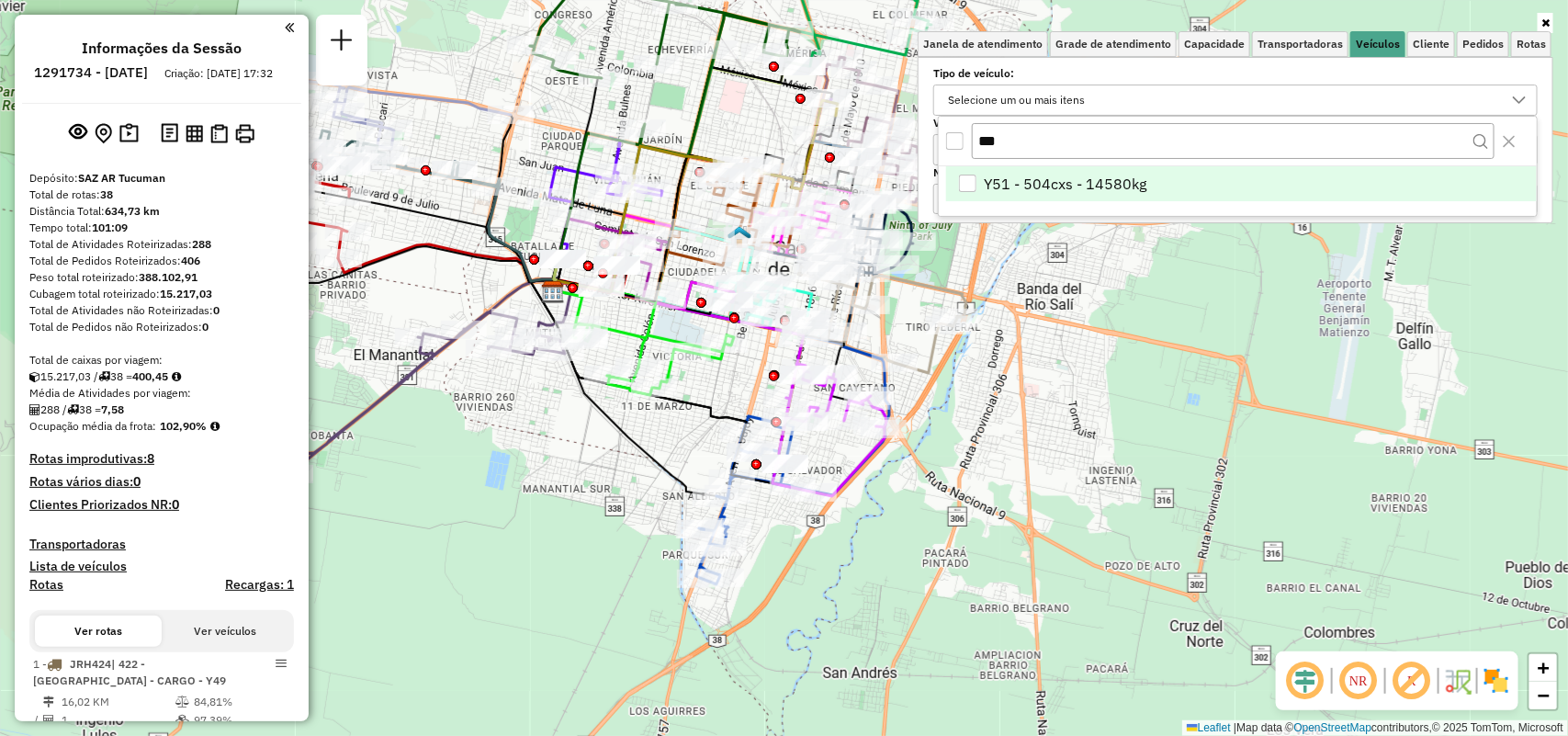
click at [1041, 186] on span "Y51 - 504cxs - 14580kg" at bounding box center [1066, 184] width 163 height 22
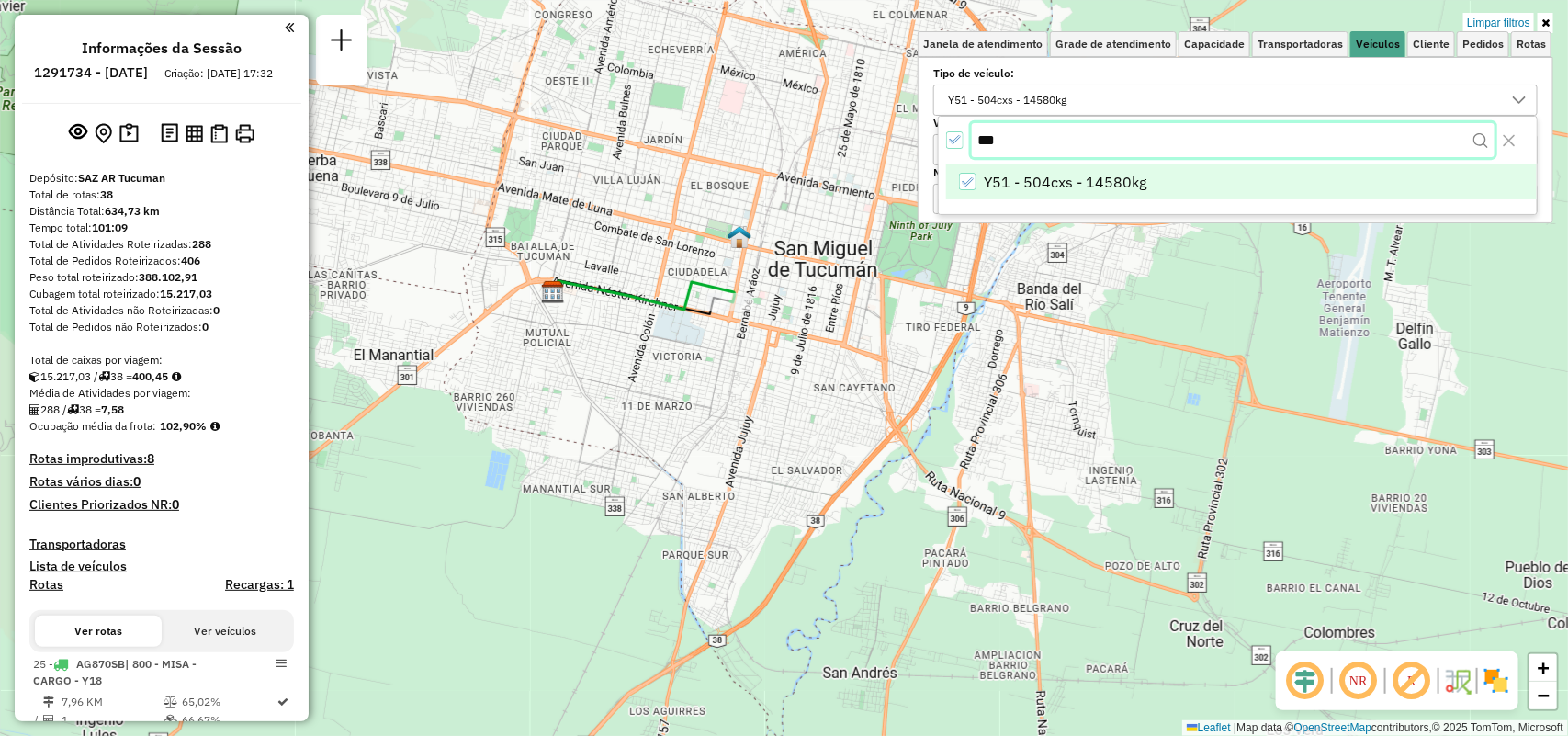
click at [1050, 140] on input "***" at bounding box center [1233, 140] width 523 height 35
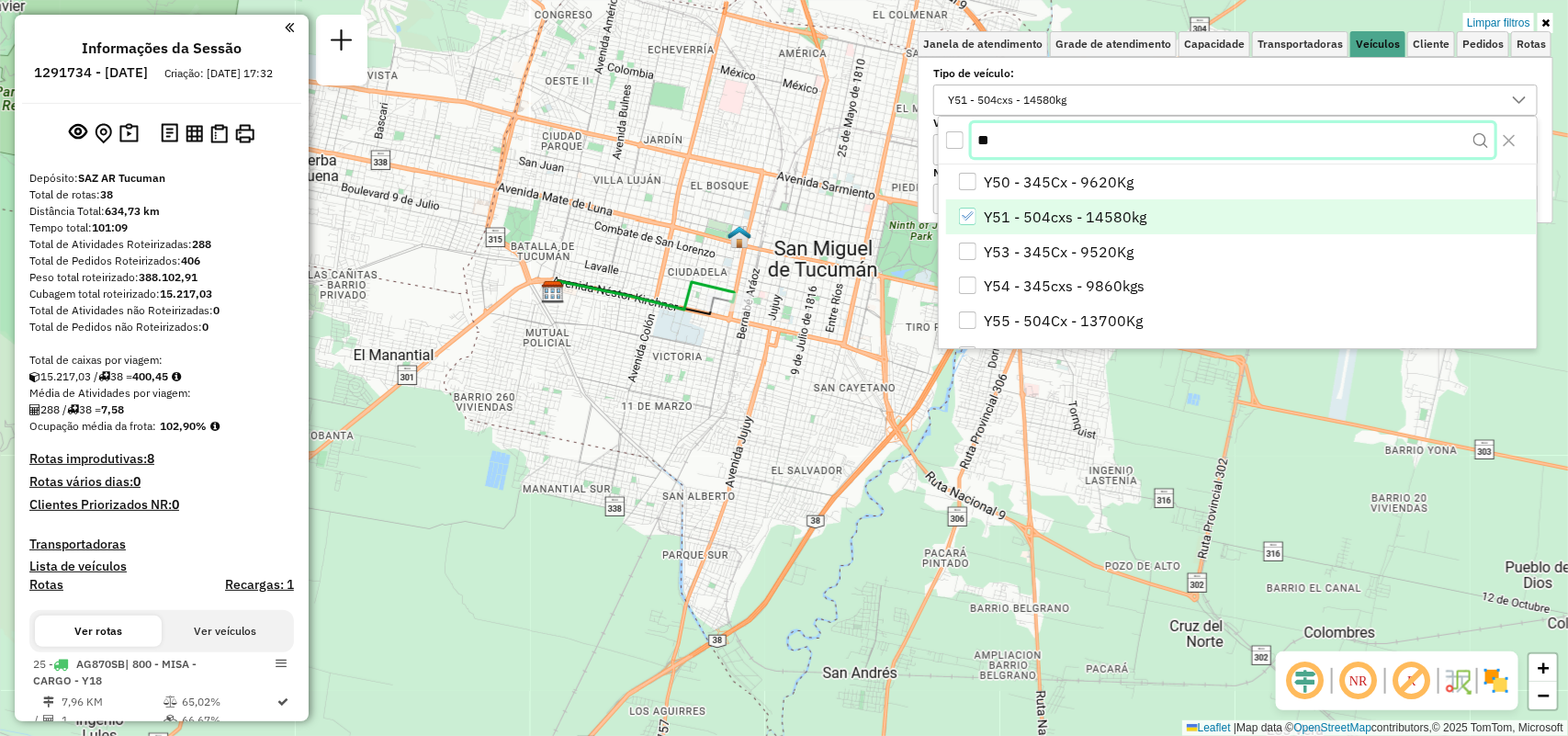
type input "**"
click at [969, 199] on ul "Y50 - 345Cx - 9620Kg Y51 - 504cxs - 14580kg Y53 - 345Cx - 9520Kg Y54 - 345cxs -…" at bounding box center [1238, 321] width 598 height 311
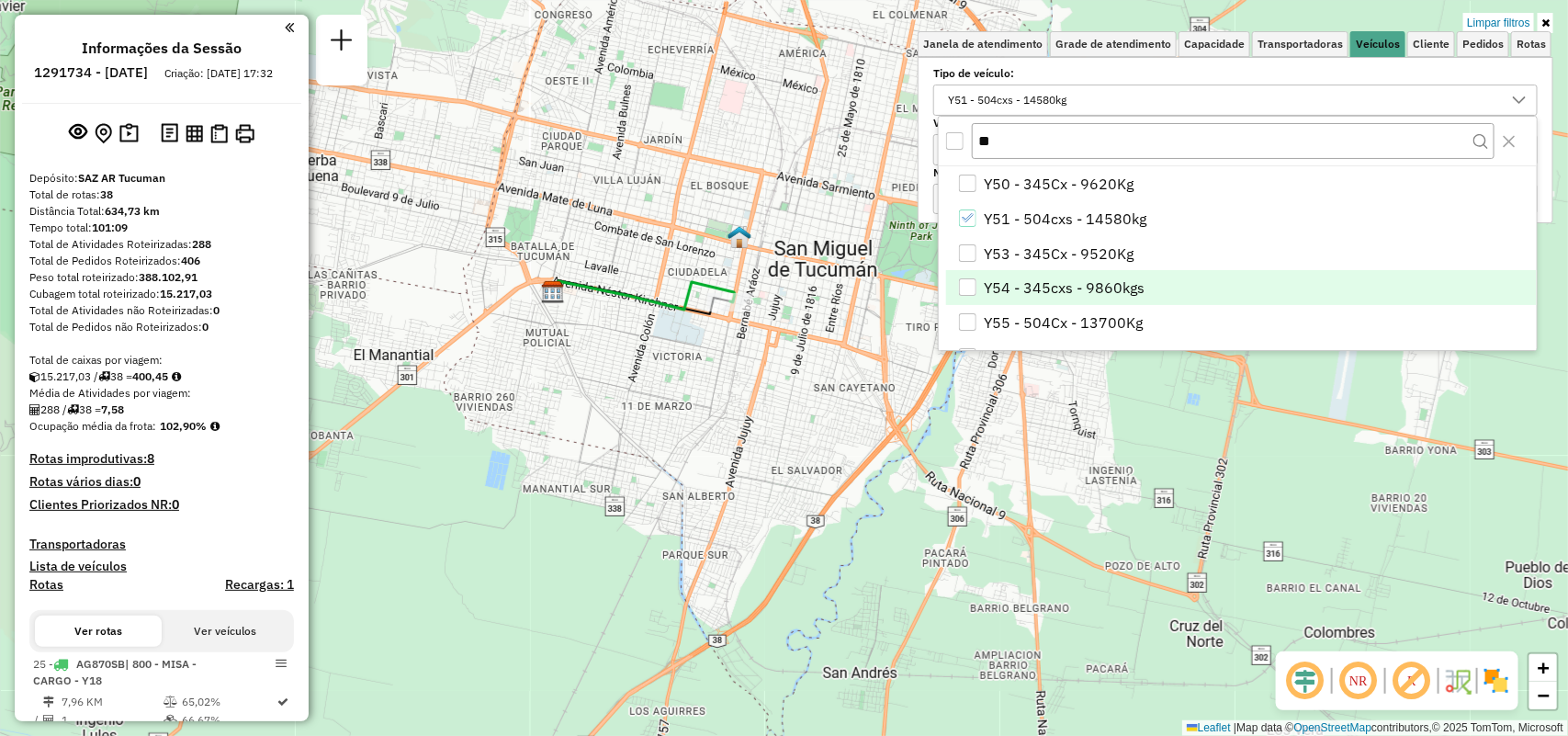
click at [979, 289] on li "Y54 - 345cxs - 9860kgs" at bounding box center [1241, 287] width 591 height 35
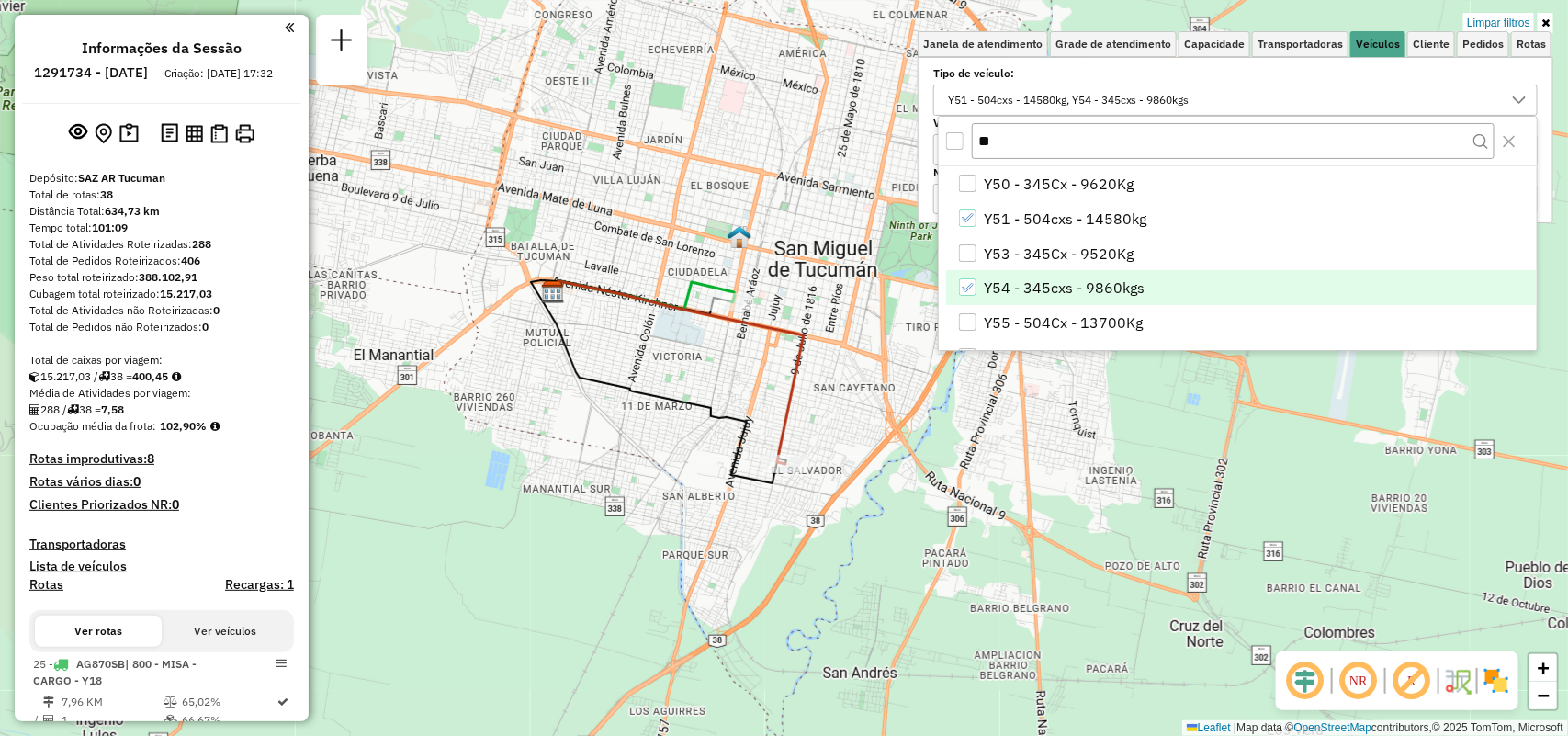
click at [955, 139] on div "All items unselected" at bounding box center [954, 140] width 17 height 17
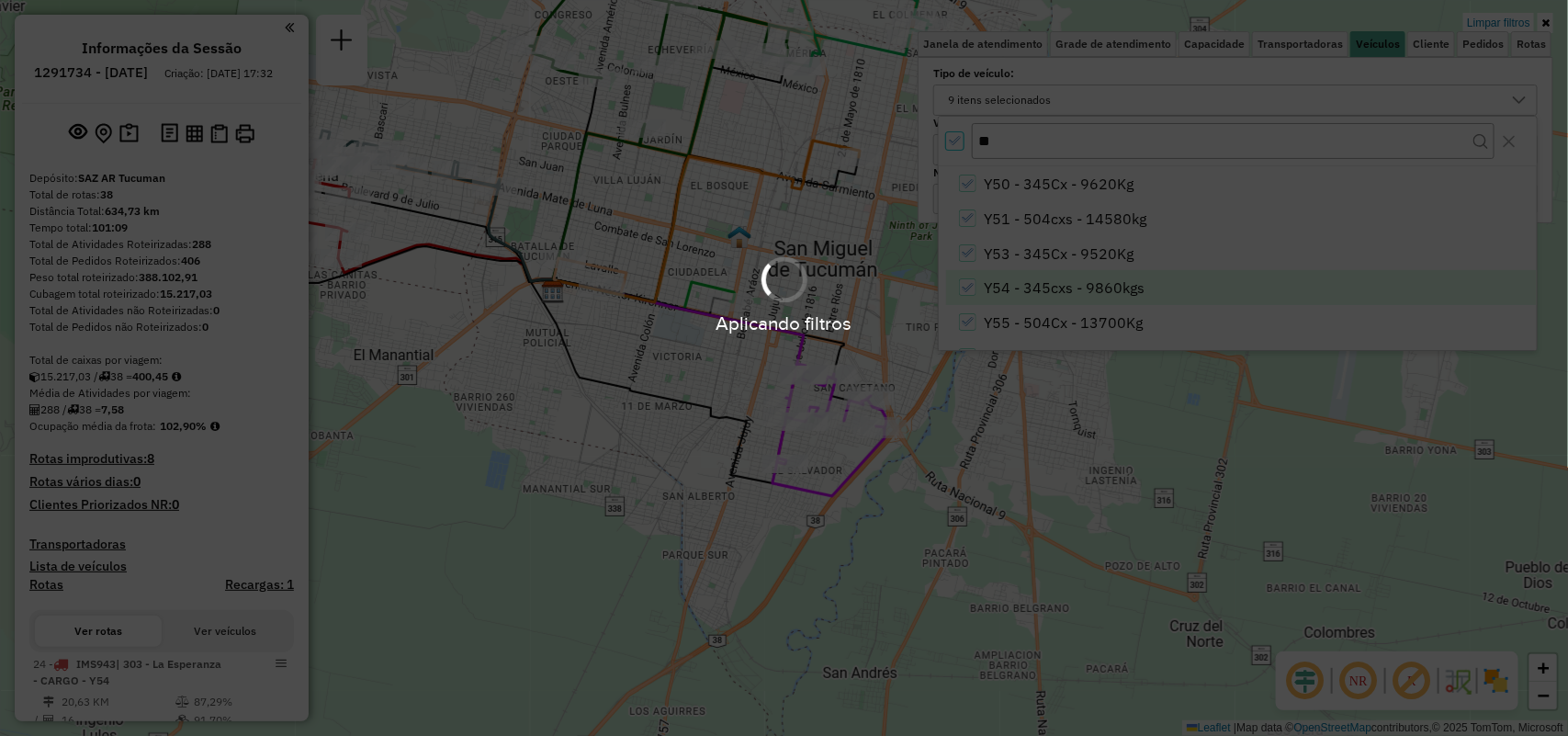
click at [952, 136] on div "Aplicando filtros" at bounding box center [784, 368] width 1568 height 736
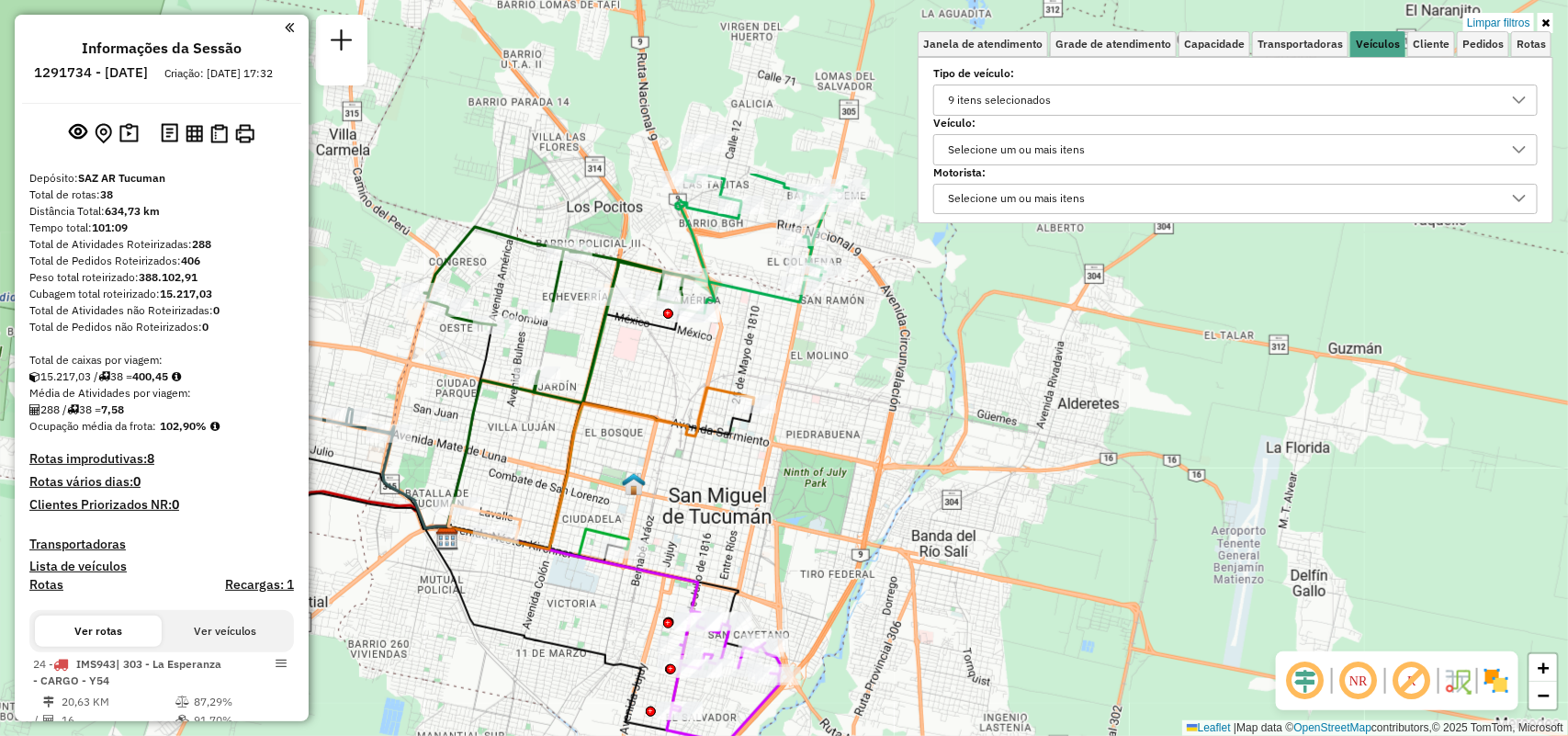
drag, startPoint x: 676, startPoint y: 225, endPoint x: 600, endPoint y: 375, distance: 168.0
click at [592, 379] on icon at bounding box center [560, 315] width 273 height 176
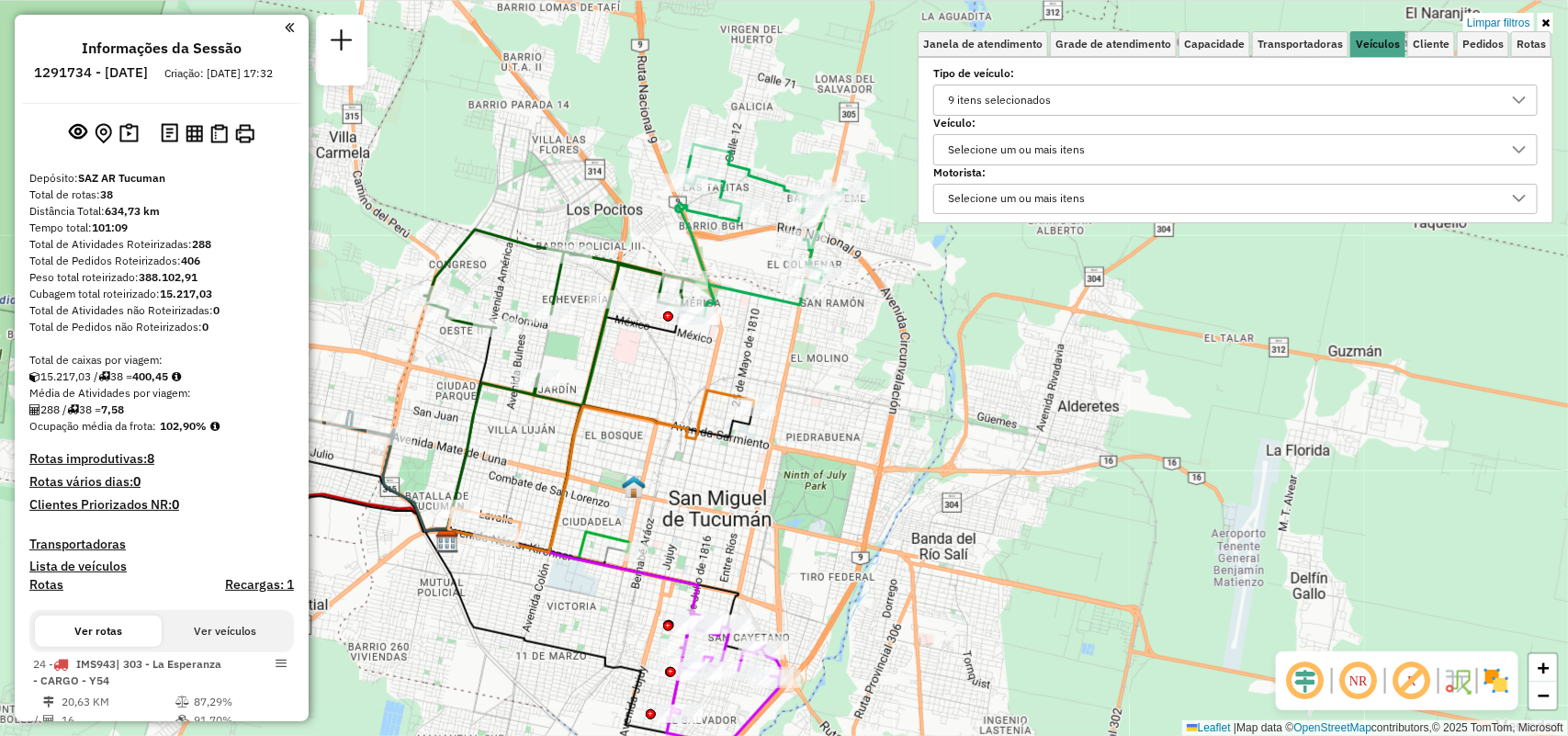
click at [971, 97] on div "9 itens selecionados" at bounding box center [999, 99] width 116 height 29
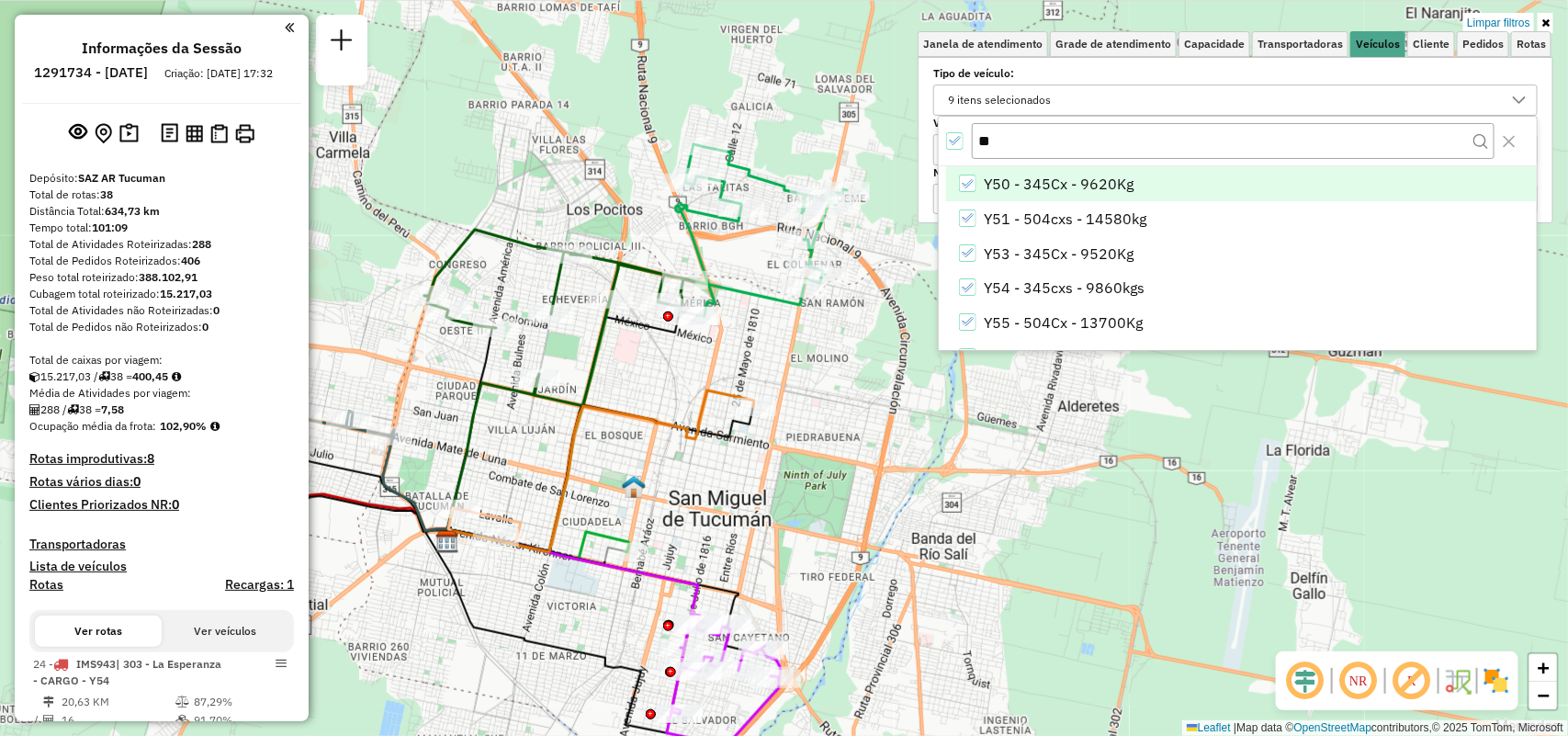
click at [953, 139] on icon "All items selected" at bounding box center [954, 140] width 13 height 13
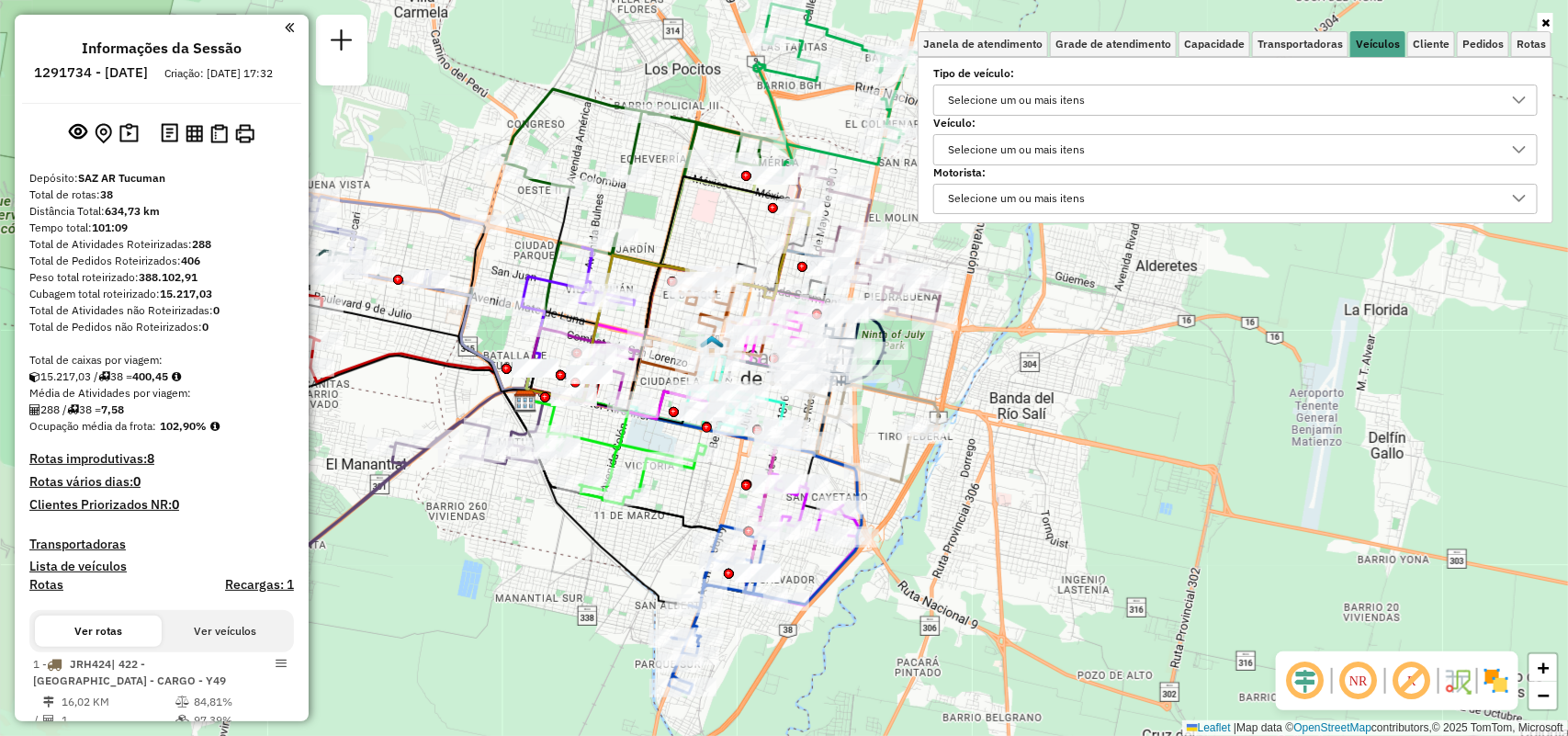
click at [1042, 102] on div "Selecione um ou mais itens" at bounding box center [1016, 99] width 150 height 29
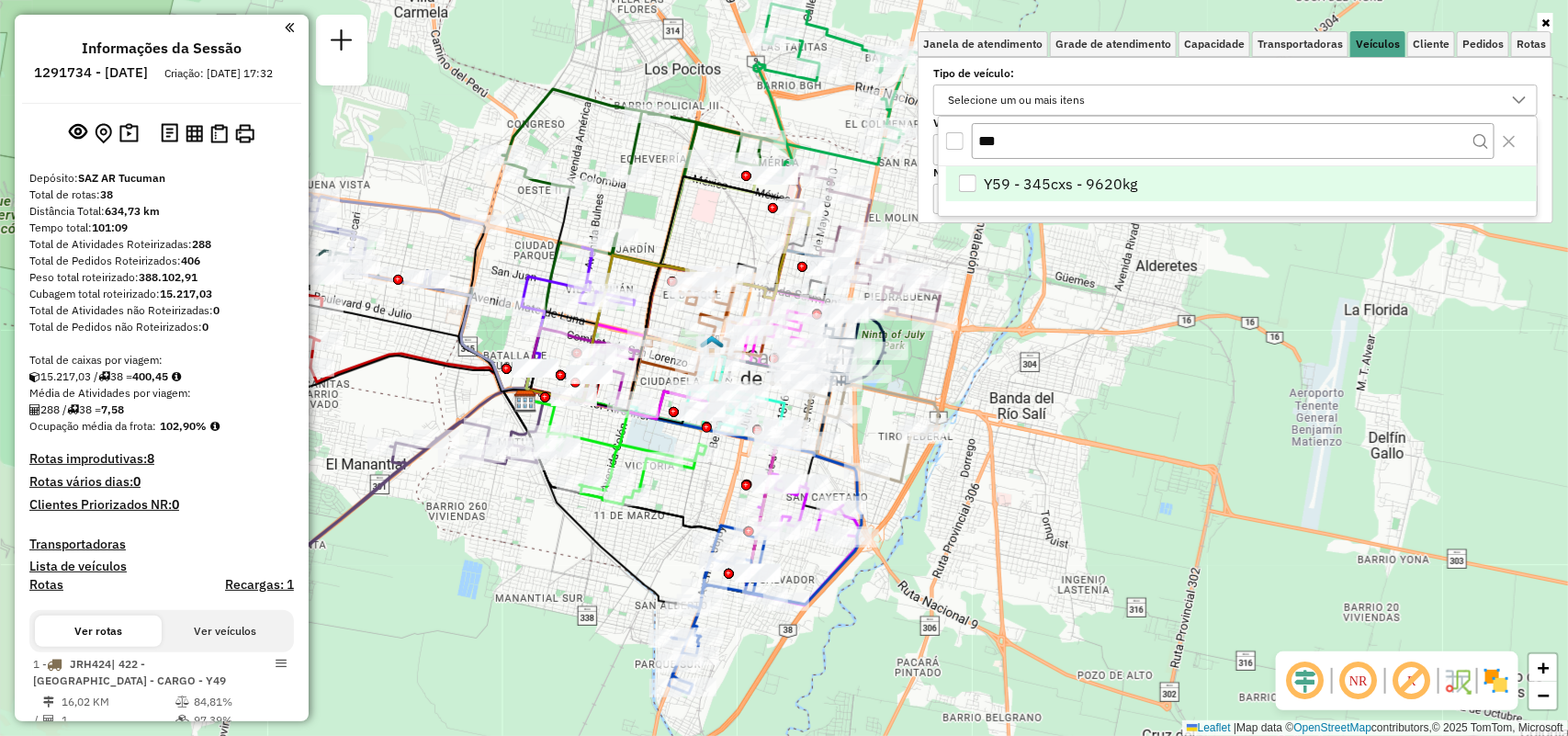
click at [1102, 185] on span "Y59 - 345cxs - 9620kg" at bounding box center [1061, 184] width 153 height 22
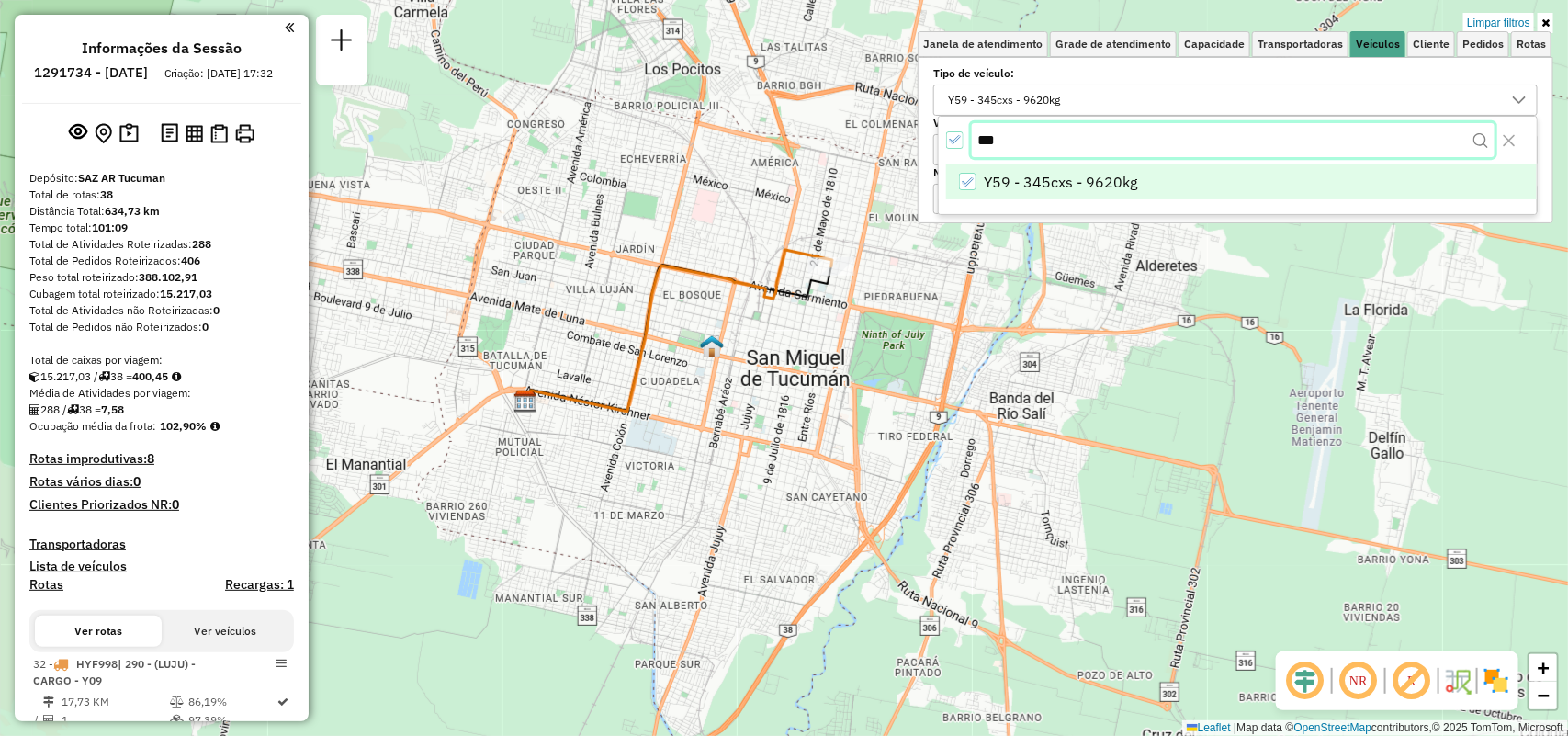
click at [1021, 149] on input "***" at bounding box center [1233, 140] width 523 height 35
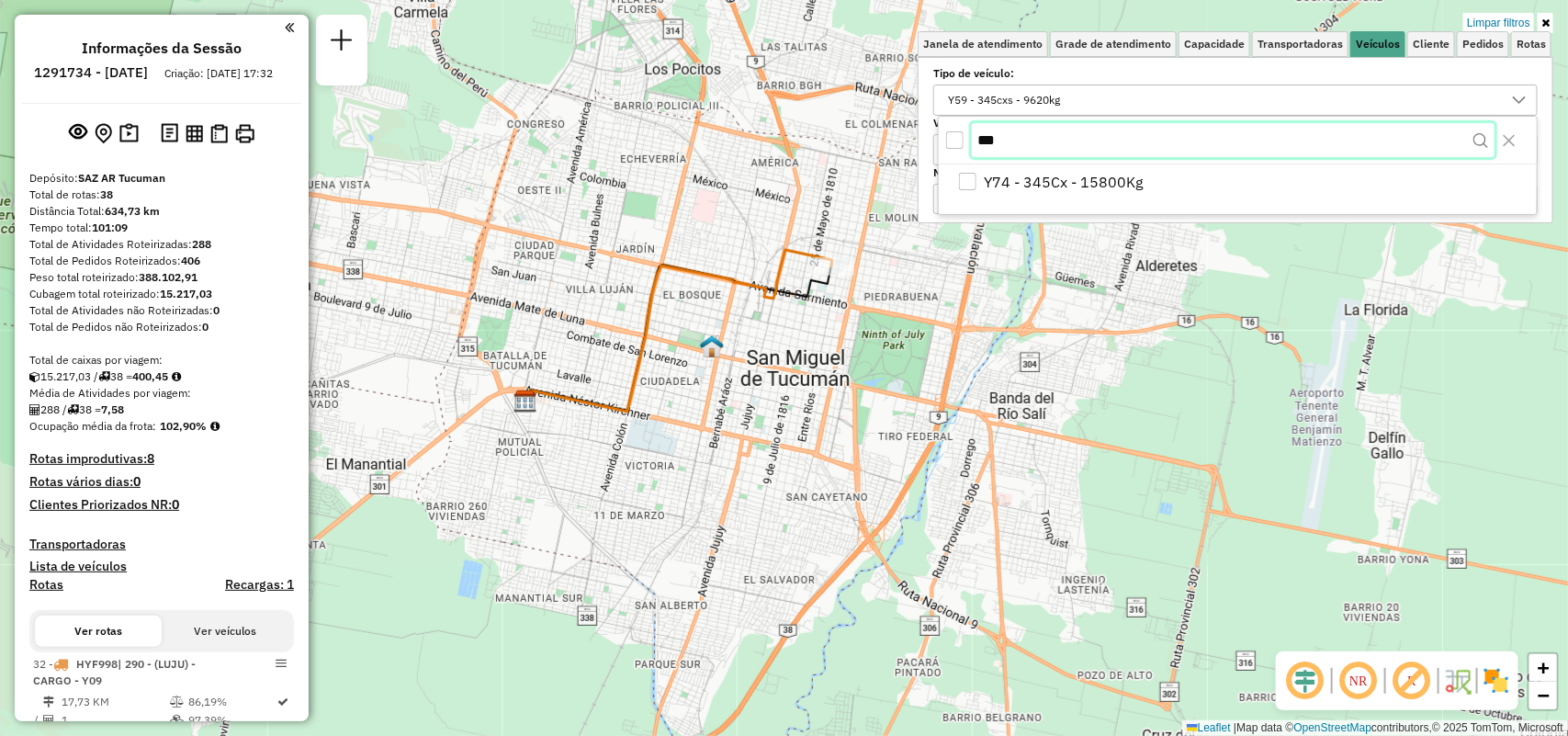
type input "***"
click at [985, 168] on li "Y74 - 345Cx - 15800Kg" at bounding box center [1241, 183] width 591 height 35
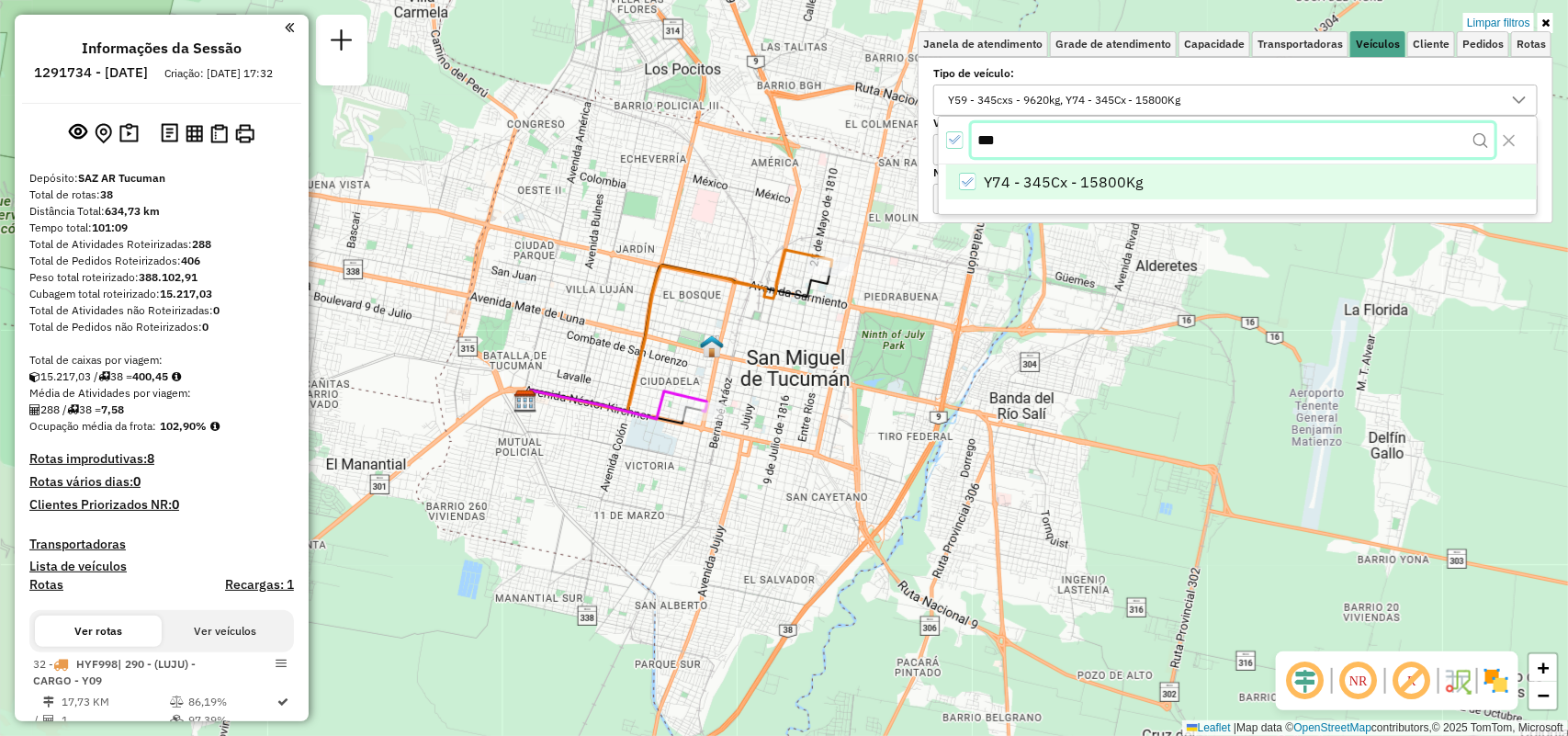
drag, startPoint x: 1020, startPoint y: 138, endPoint x: 997, endPoint y: 142, distance: 23.4
click at [997, 142] on input "***" at bounding box center [1233, 140] width 523 height 35
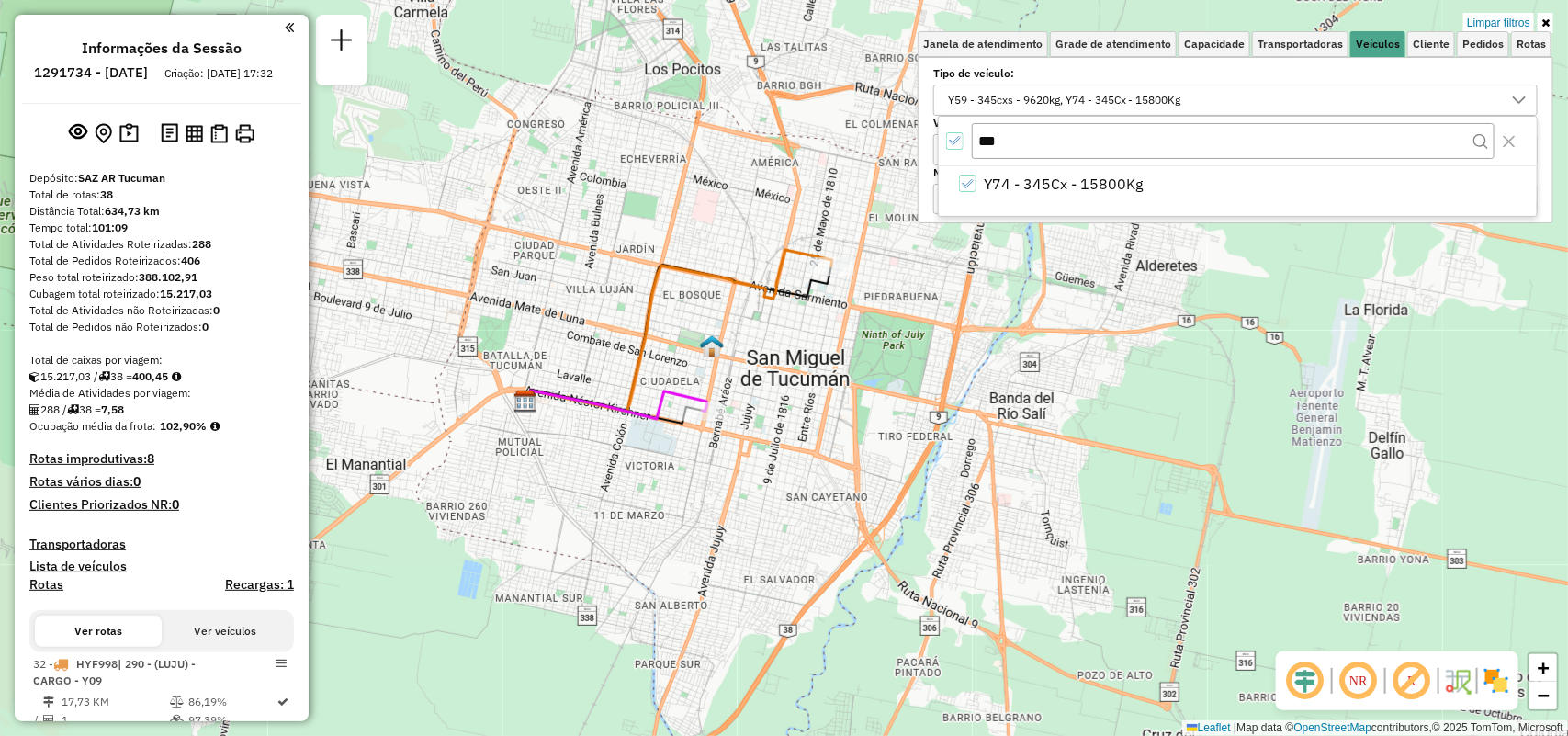
click at [948, 138] on icon "All items selected" at bounding box center [954, 140] width 13 height 13
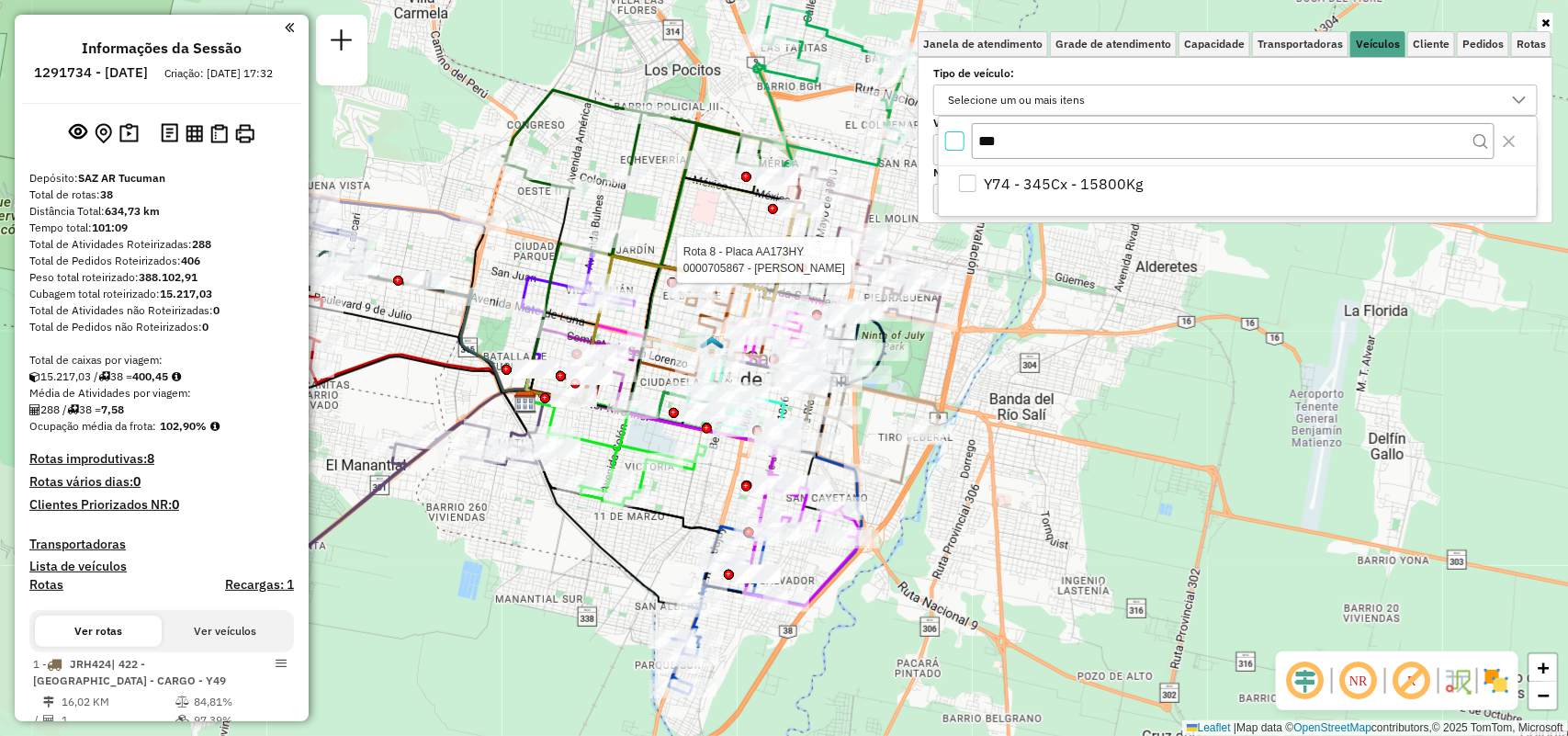
select select "**********"
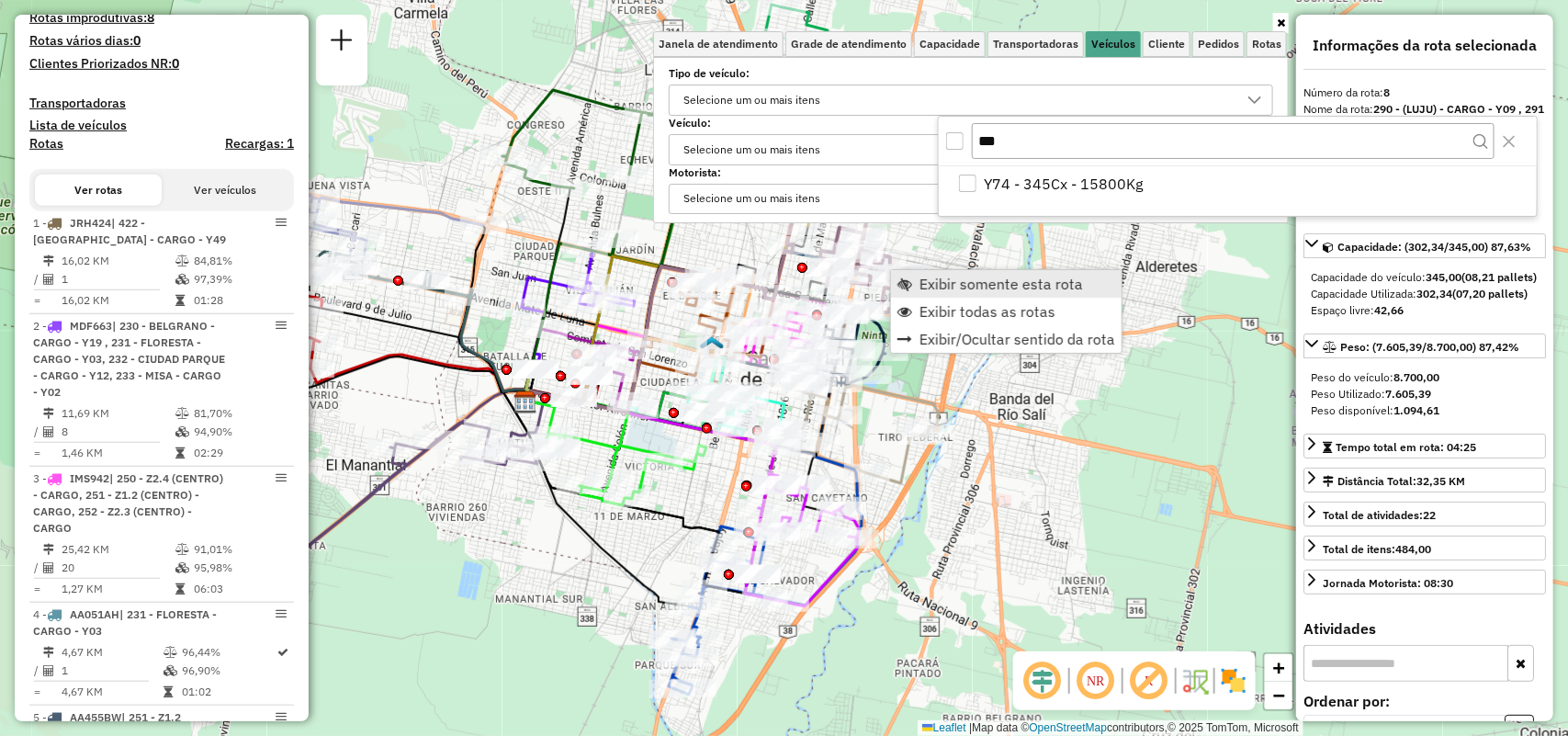
click at [960, 286] on span "Exibir somente esta rota" at bounding box center [1000, 283] width 163 height 15
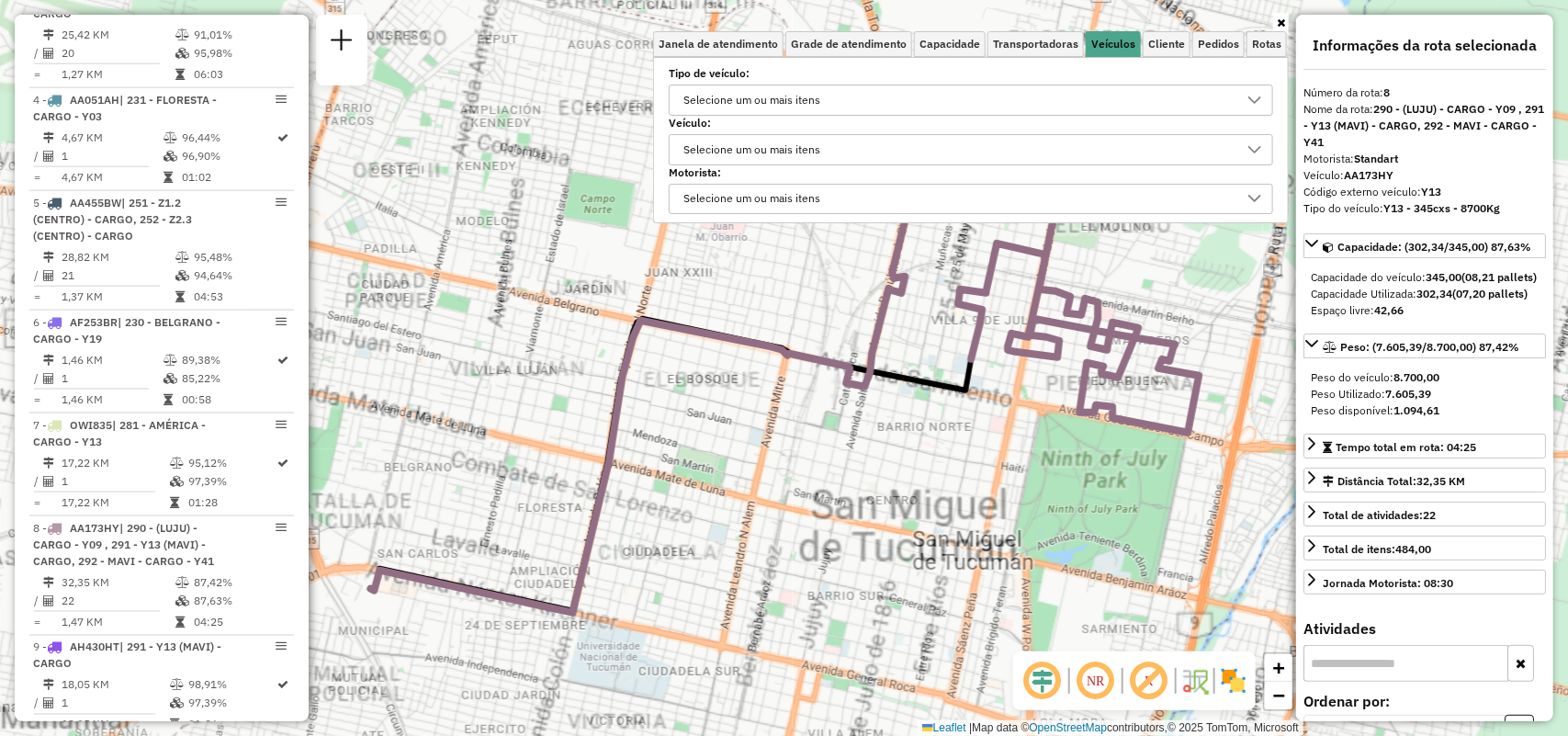
scroll to position [1472, 0]
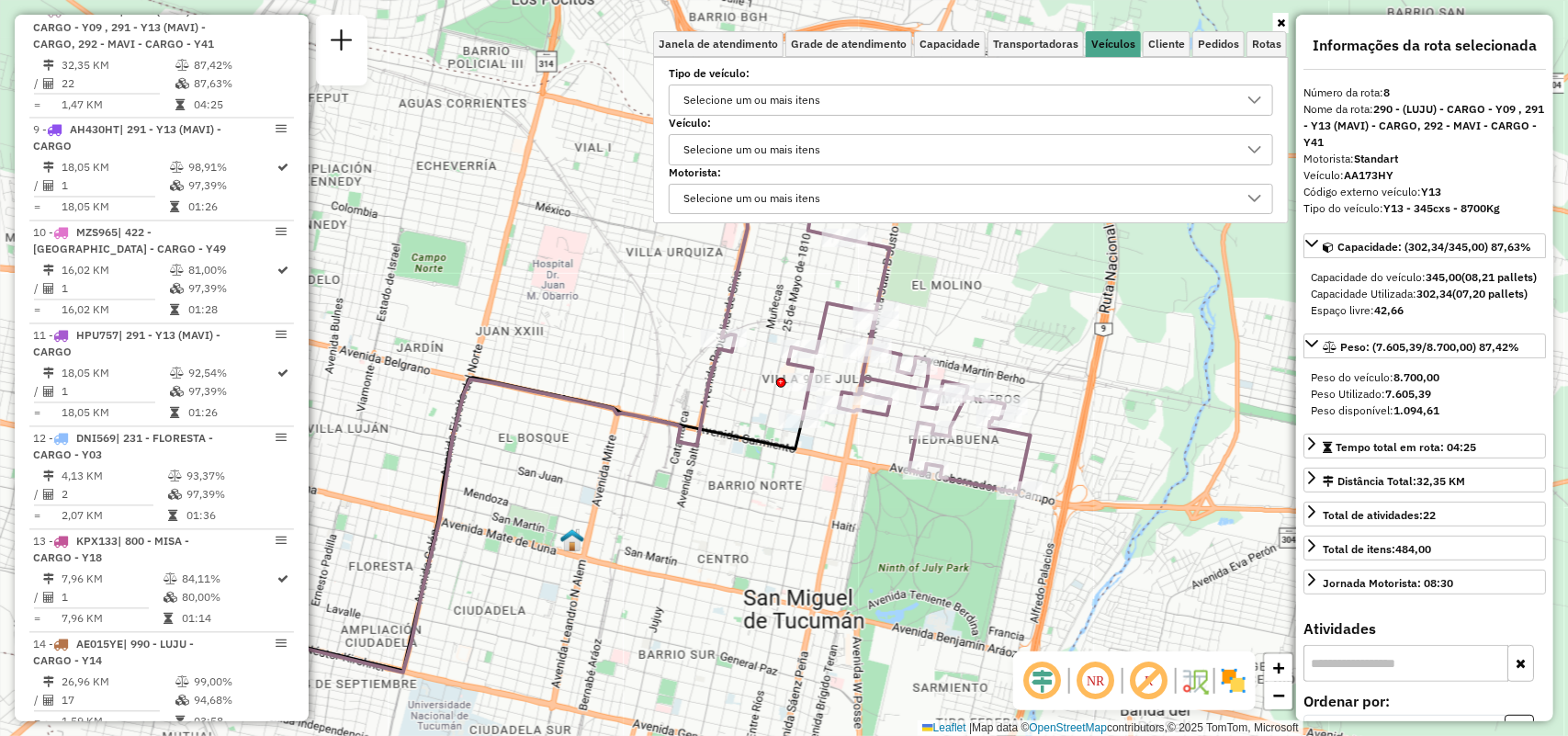
drag, startPoint x: 839, startPoint y: 413, endPoint x: 760, endPoint y: 461, distance: 92.3
click at [708, 462] on div "Janela de atendimento Grade de atendimento Capacidade Transportadoras Veículos …" at bounding box center [784, 368] width 1568 height 736
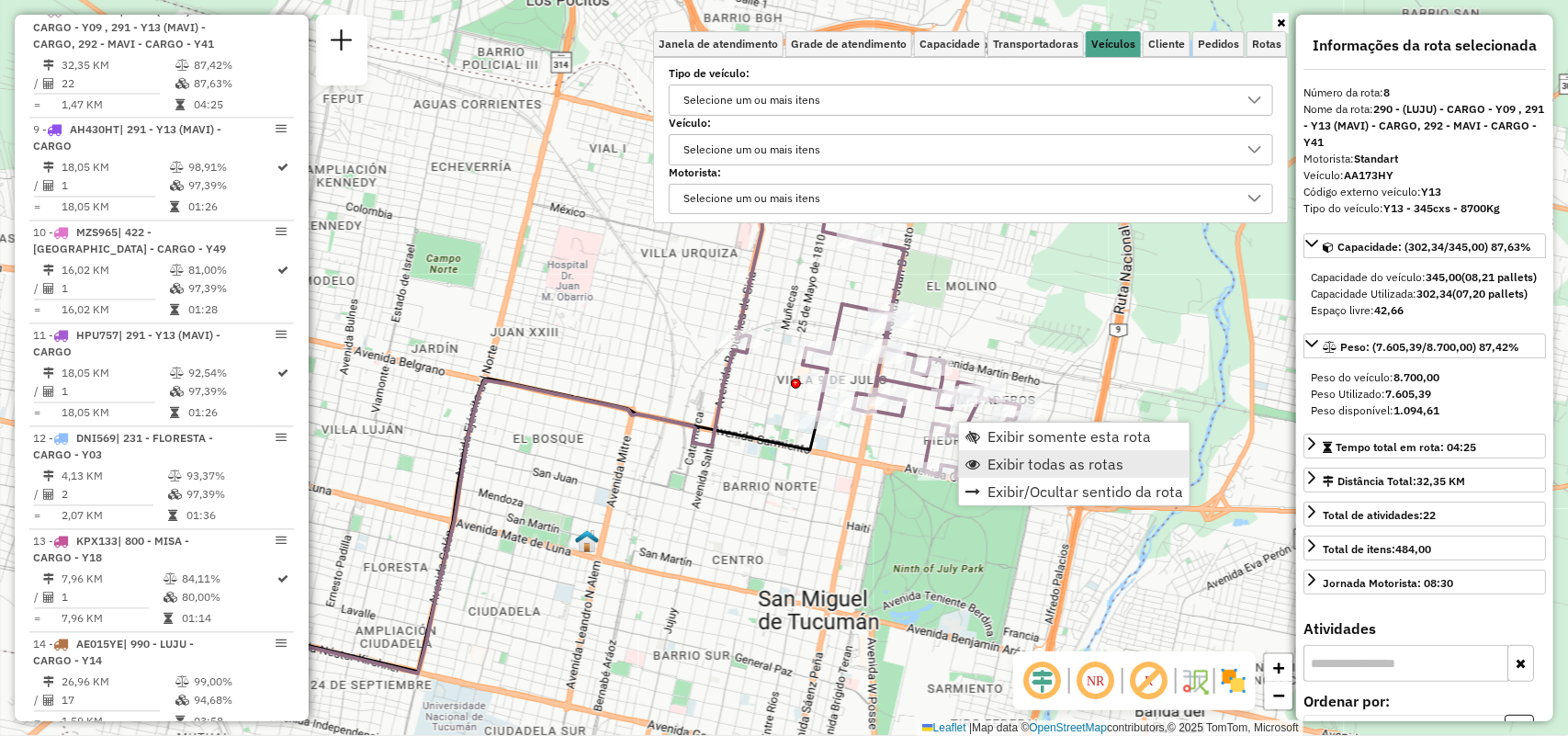
click at [980, 467] on link "Exibir todas as rotas" at bounding box center [1074, 464] width 231 height 28
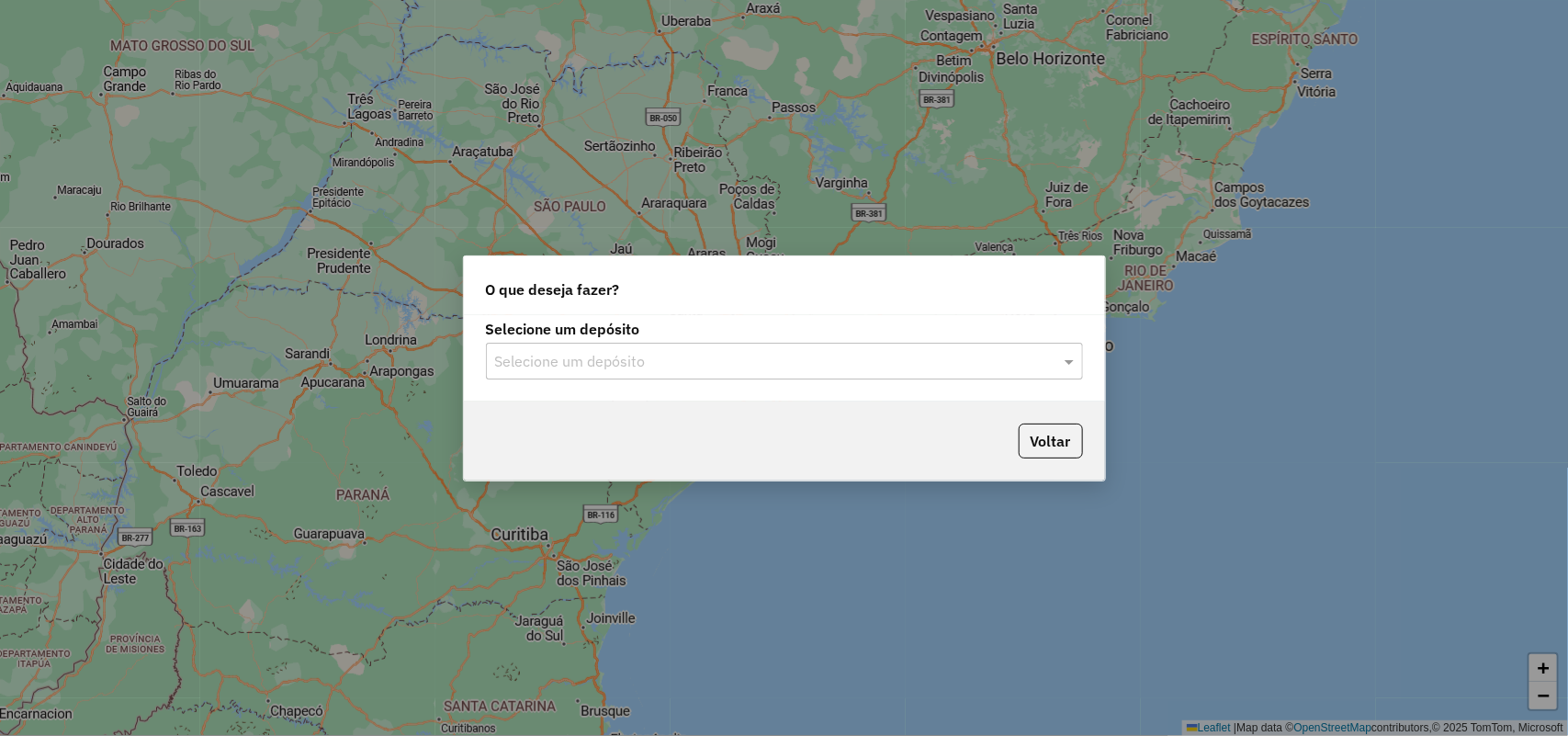
click at [976, 361] on input "text" at bounding box center [766, 362] width 542 height 22
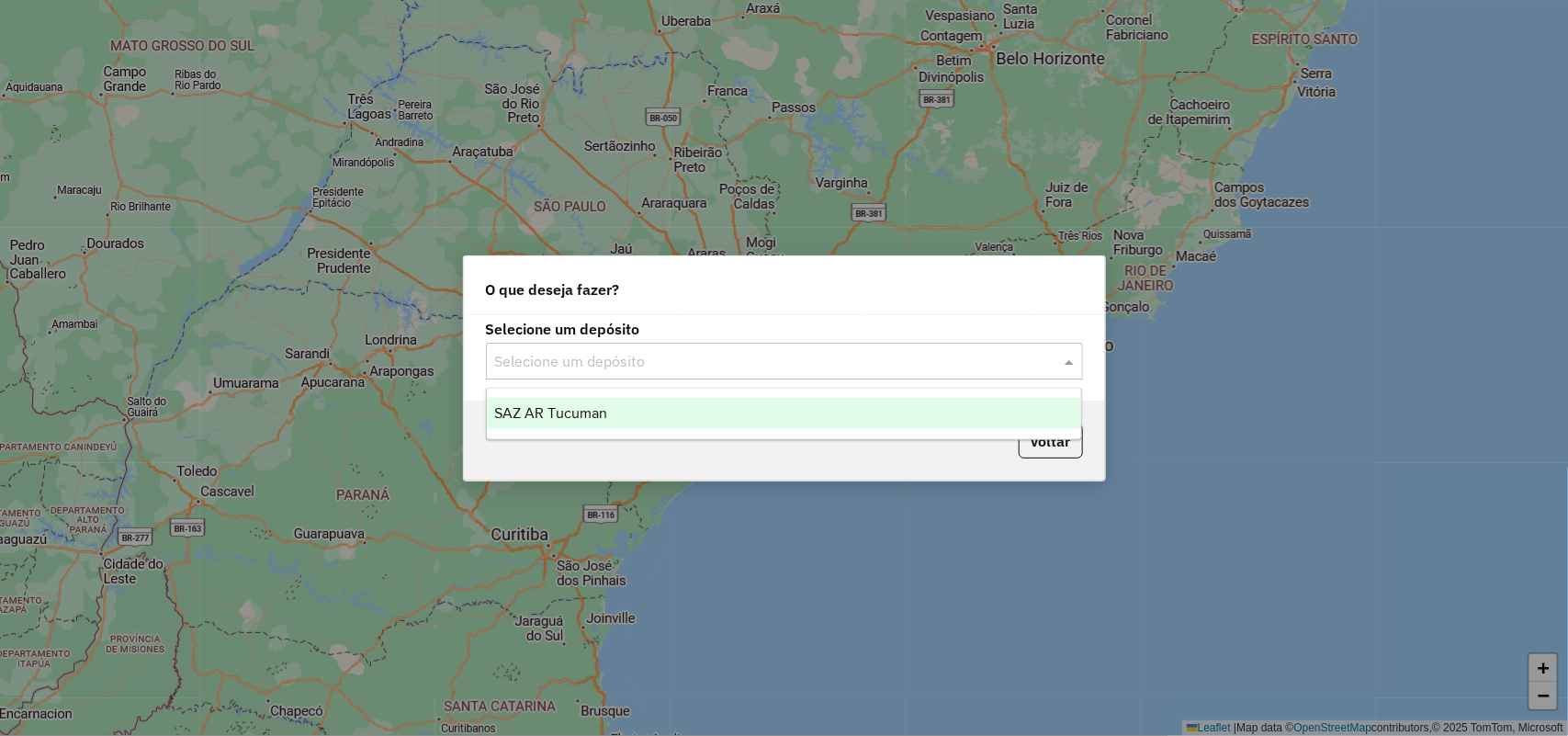
click at [864, 423] on div "SAZ AR Tucuman" at bounding box center [784, 413] width 595 height 31
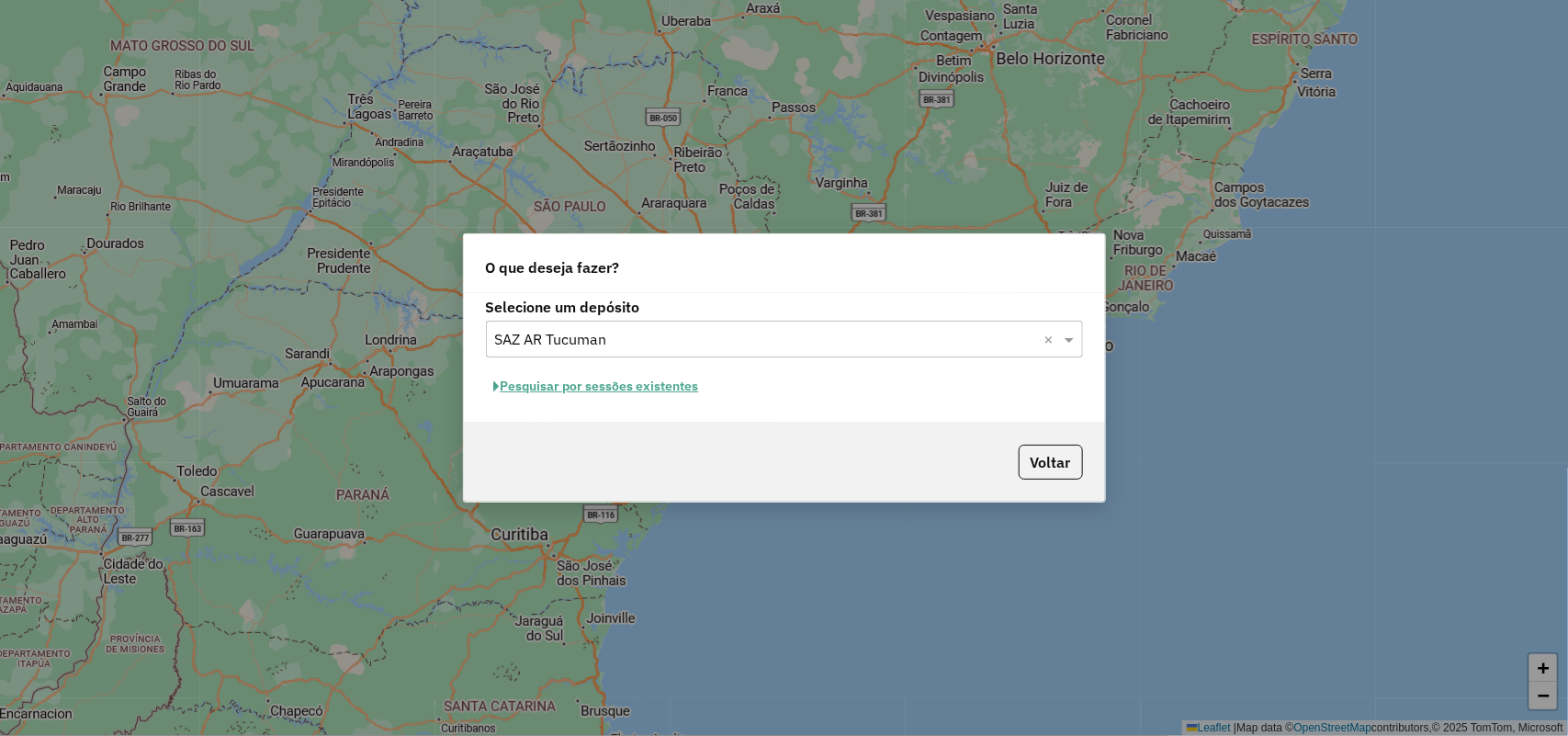
drag, startPoint x: 854, startPoint y: 361, endPoint x: 851, endPoint y: 350, distance: 11.4
click at [854, 356] on div "Selecione um depósito Selecione um depósito × SAZ AR Tucuman × Pesquisar por se…" at bounding box center [784, 358] width 641 height 130
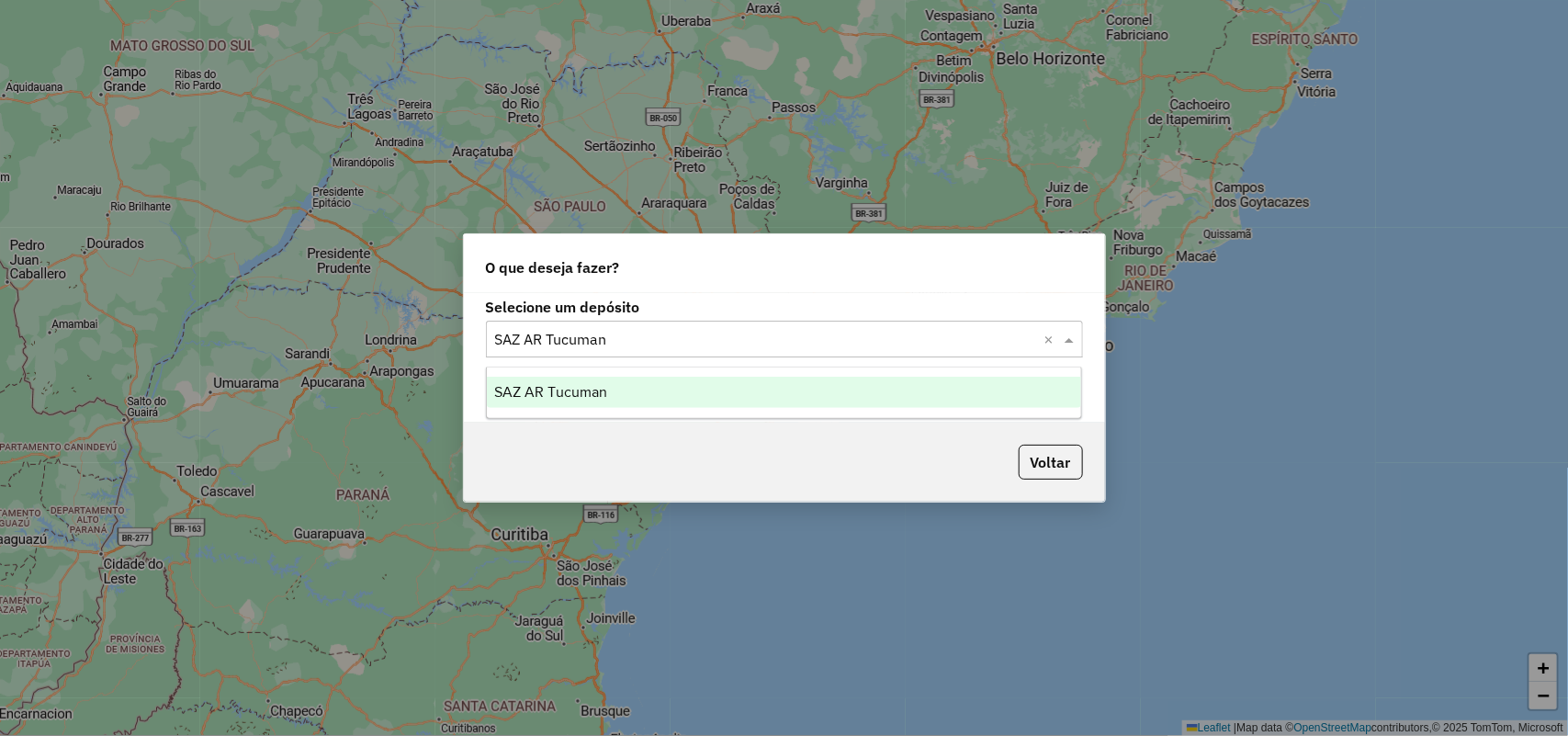
click at [841, 351] on div "Selecione um depósito × SAZ AR Tucuman ×" at bounding box center [784, 339] width 597 height 37
click at [719, 383] on div "SAZ AR Tucuman" at bounding box center [784, 392] width 595 height 31
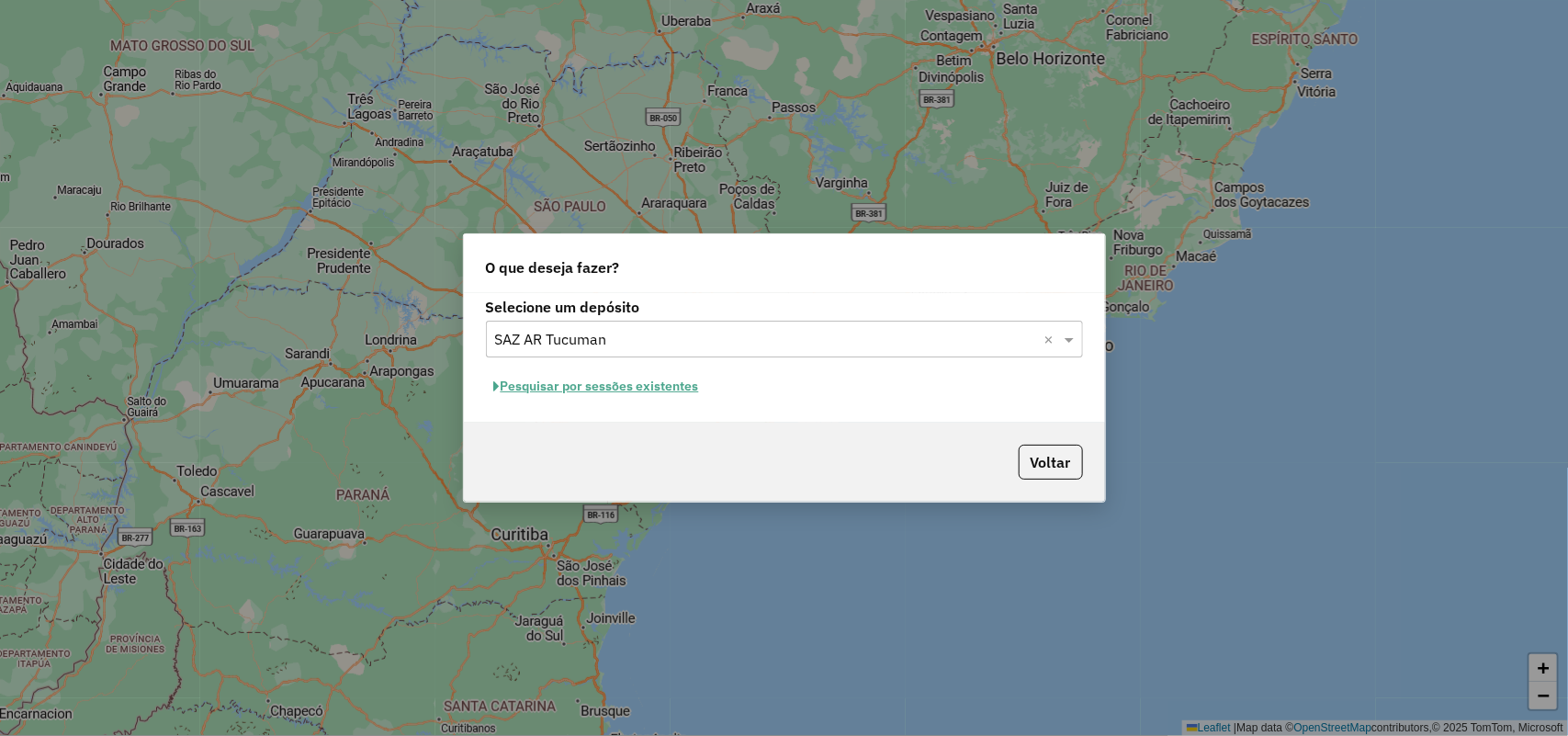
click at [616, 386] on button "Pesquisar por sessões existentes" at bounding box center [596, 386] width 221 height 28
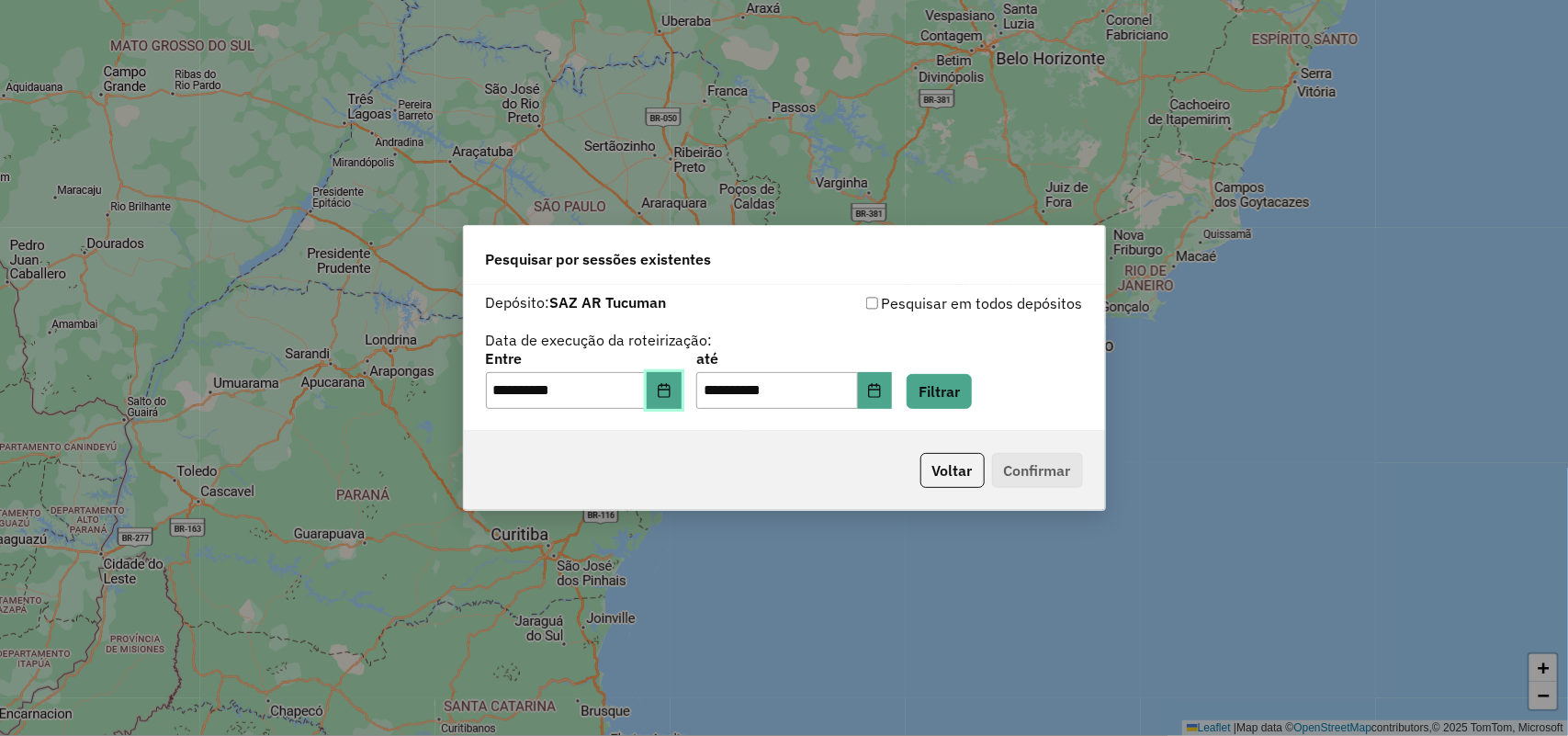
drag, startPoint x: 669, startPoint y: 388, endPoint x: 671, endPoint y: 398, distance: 10.3
click at [671, 389] on button "Choose Date" at bounding box center [664, 390] width 35 height 37
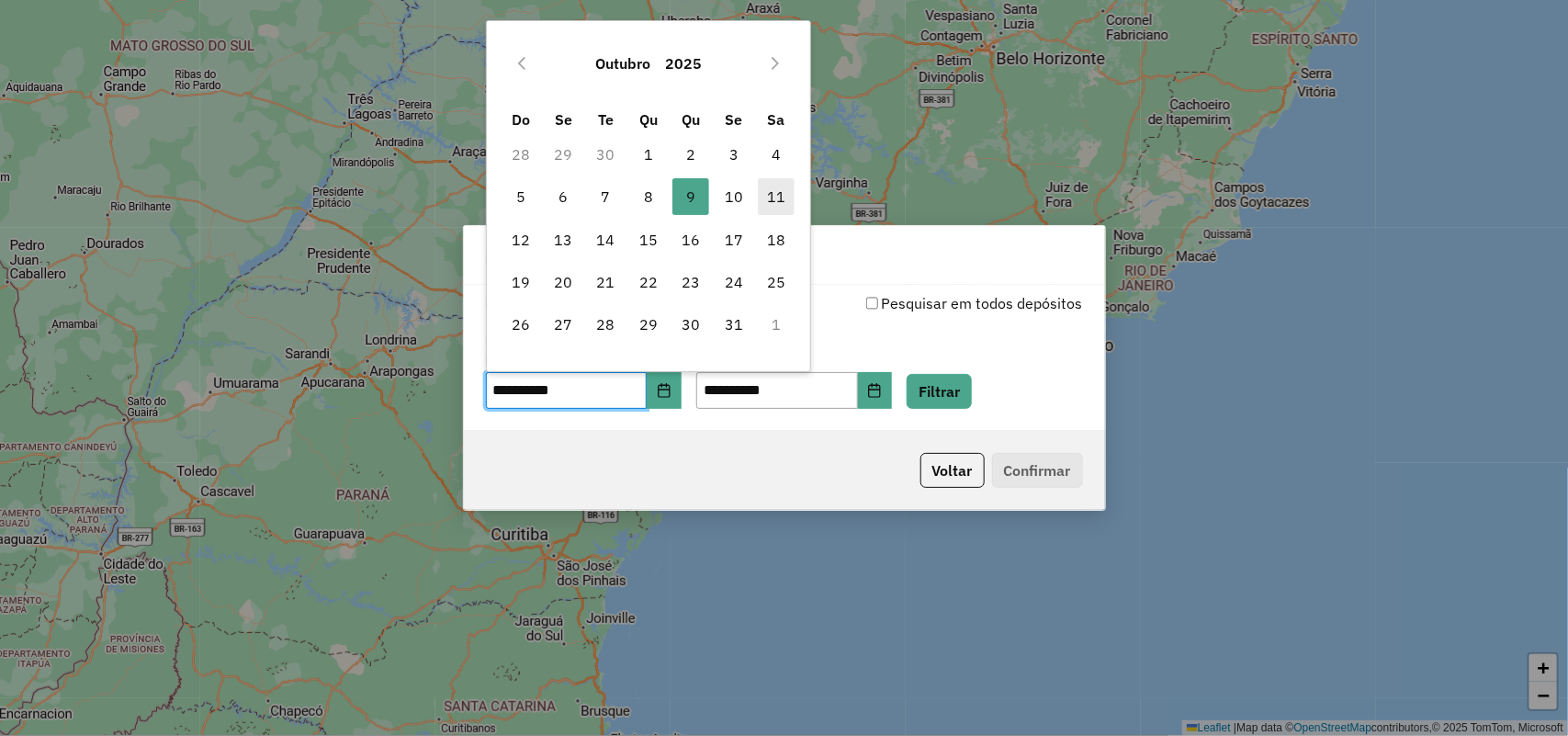
click at [778, 195] on span "11" at bounding box center [776, 196] width 37 height 37
type input "**********"
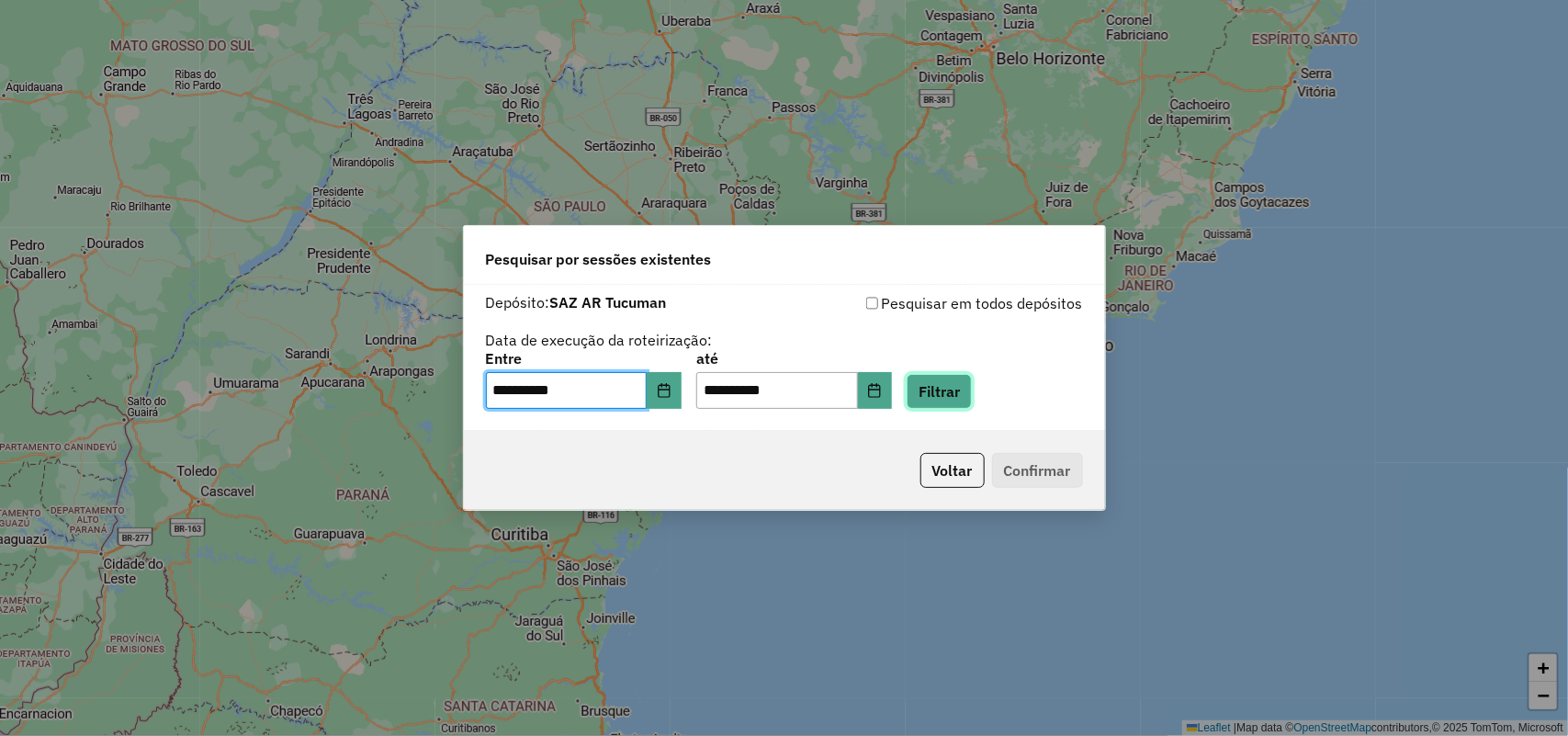
click at [966, 396] on button "Filtrar" at bounding box center [939, 391] width 65 height 35
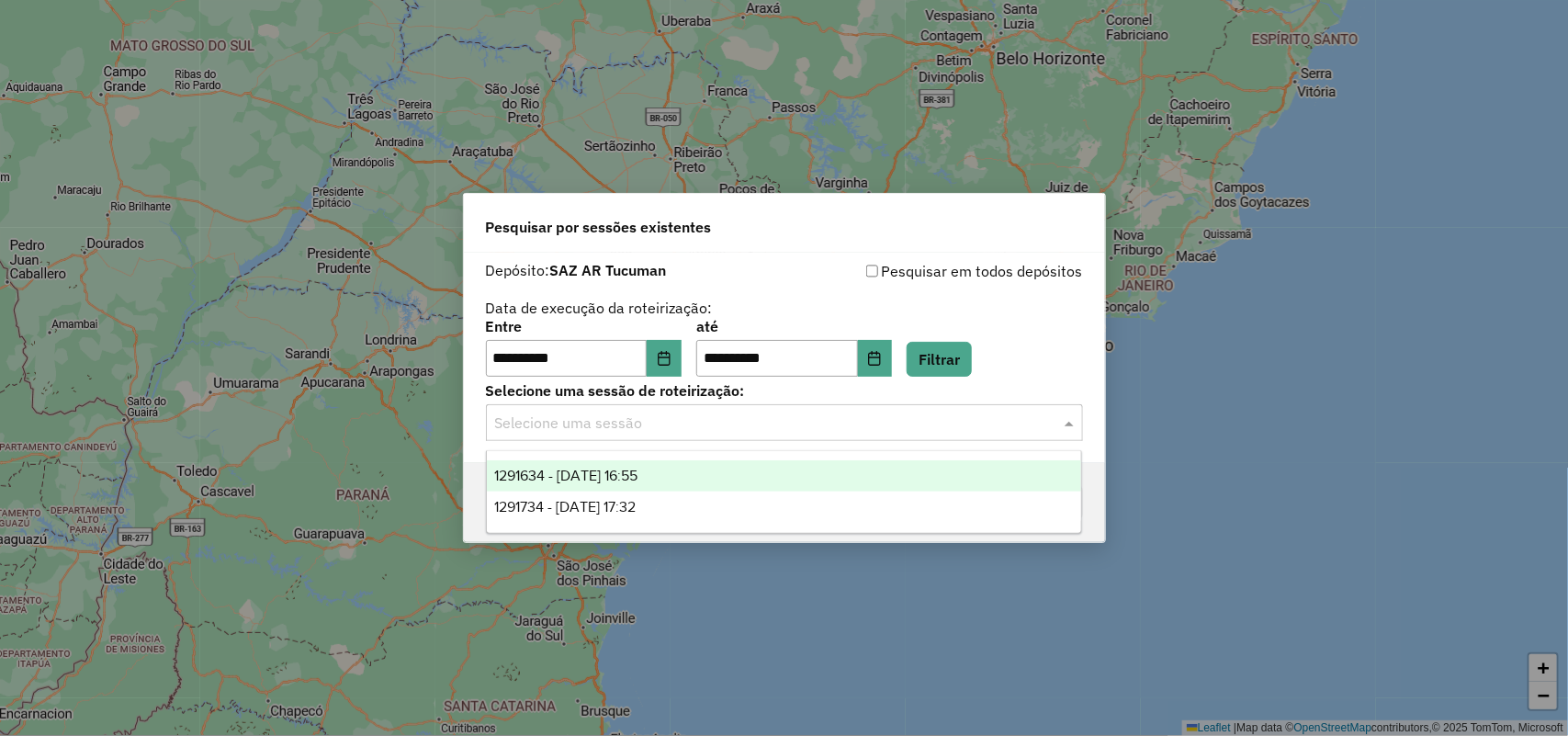
click at [723, 430] on input "text" at bounding box center [766, 423] width 542 height 22
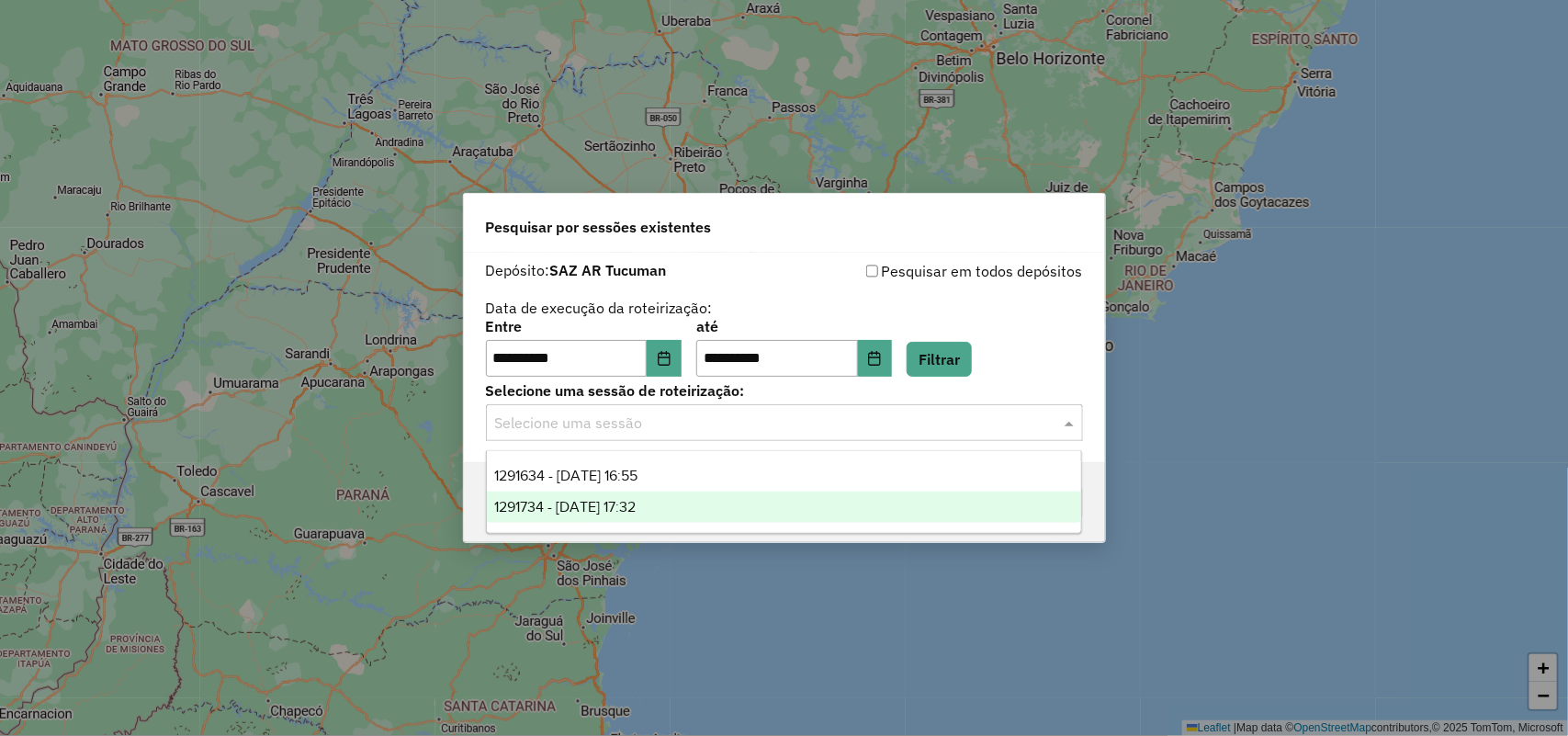
click at [687, 513] on div "1291734 - [DATE] 17:32" at bounding box center [784, 506] width 595 height 31
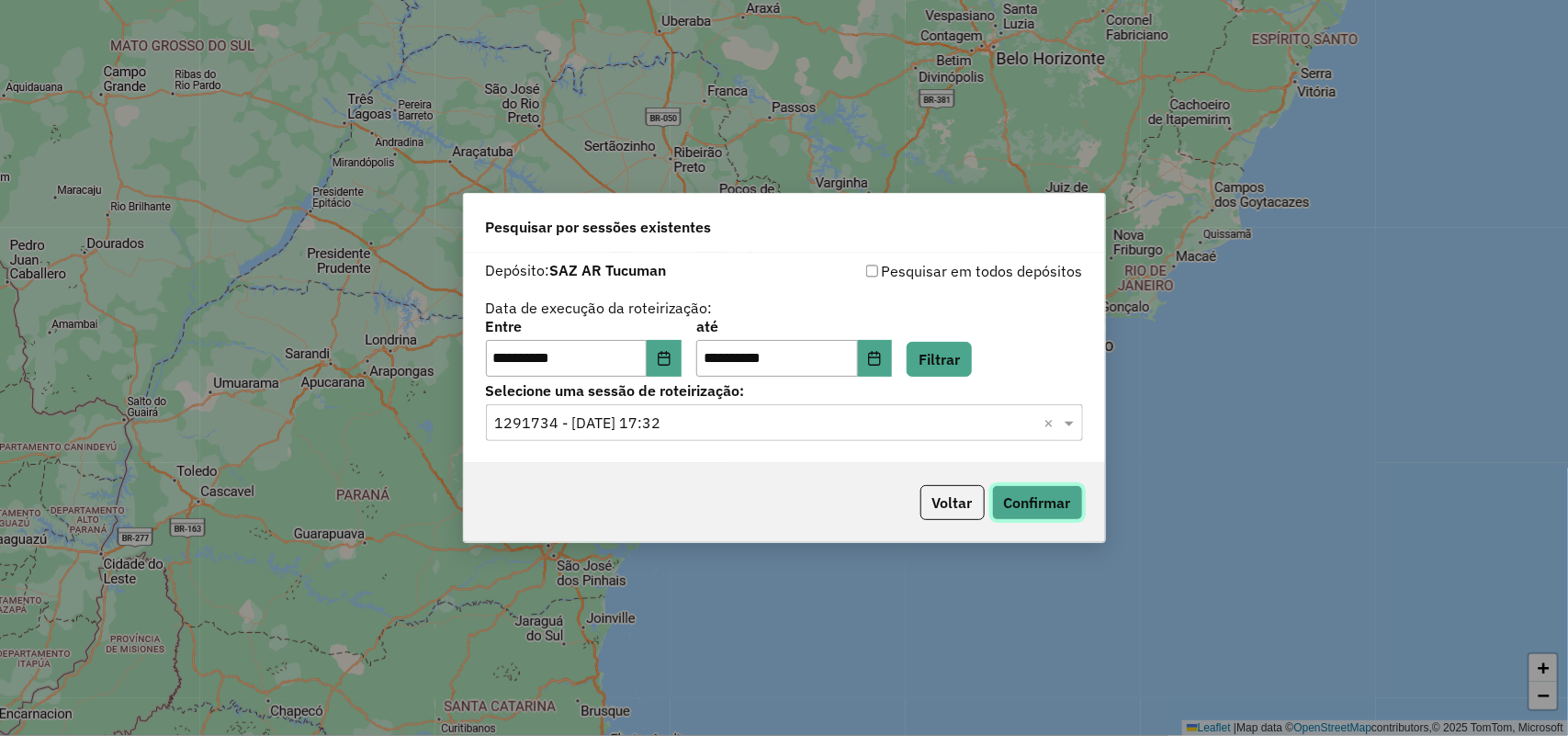
click at [1067, 513] on button "Confirmar" at bounding box center [1037, 502] width 91 height 35
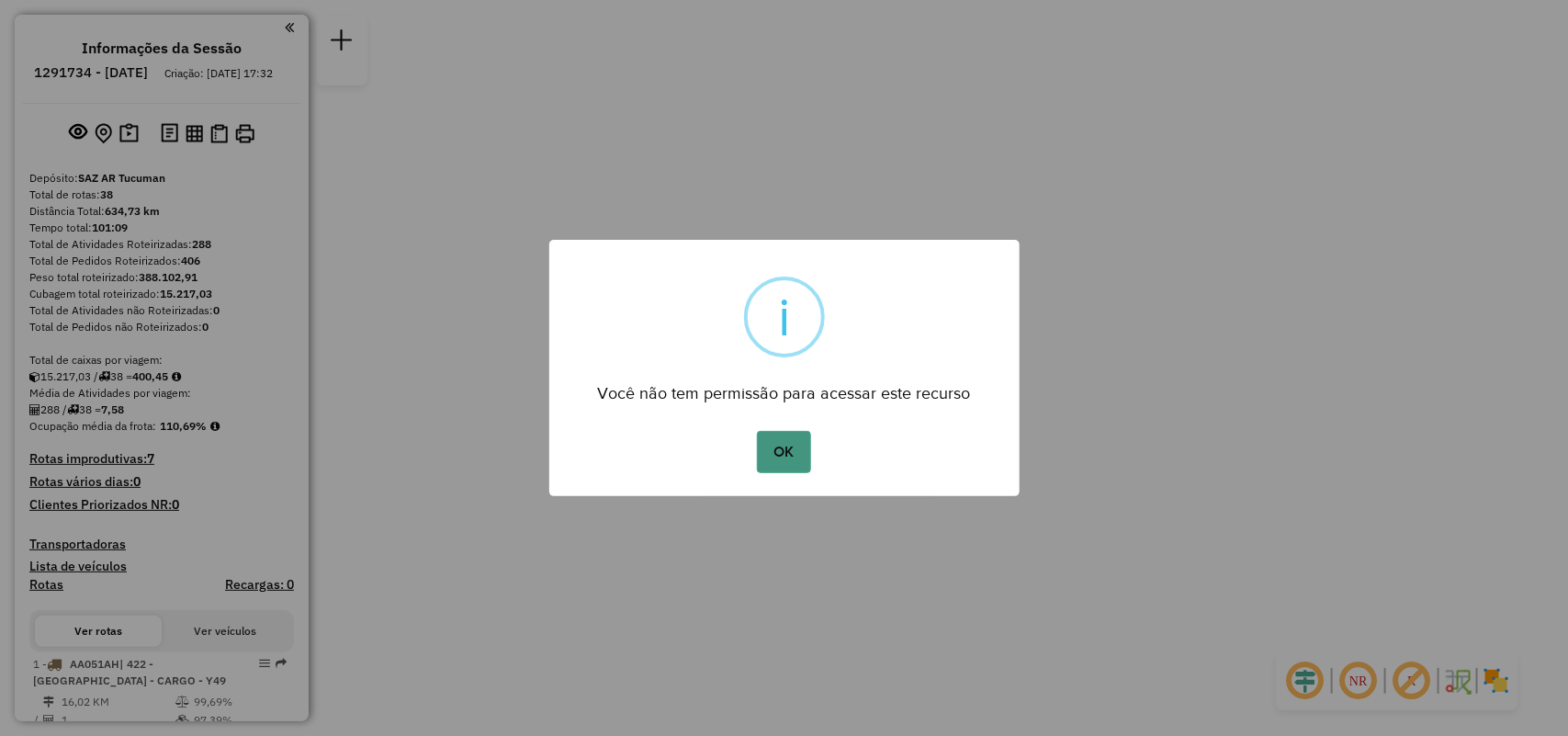
click at [799, 448] on button "OK" at bounding box center [784, 452] width 54 height 42
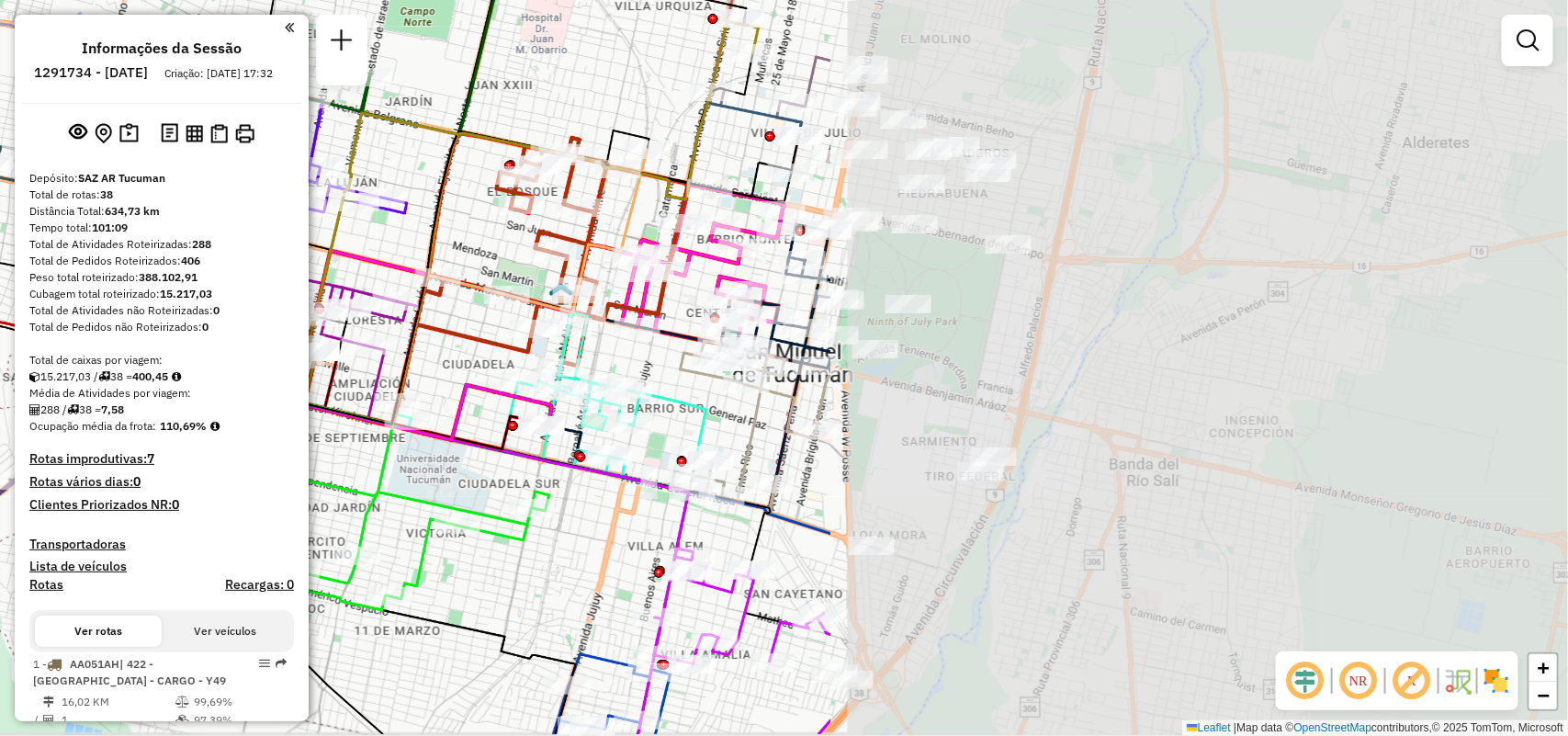
drag, startPoint x: 522, startPoint y: 428, endPoint x: 326, endPoint y: 386, distance: 200.2
click at [76, 365] on hb-router-mapa "Informações da Sessão 1291734 - [DATE] Criação: [DATE] 17:32 Depósito: SAZ AR T…" at bounding box center [784, 368] width 1568 height 736
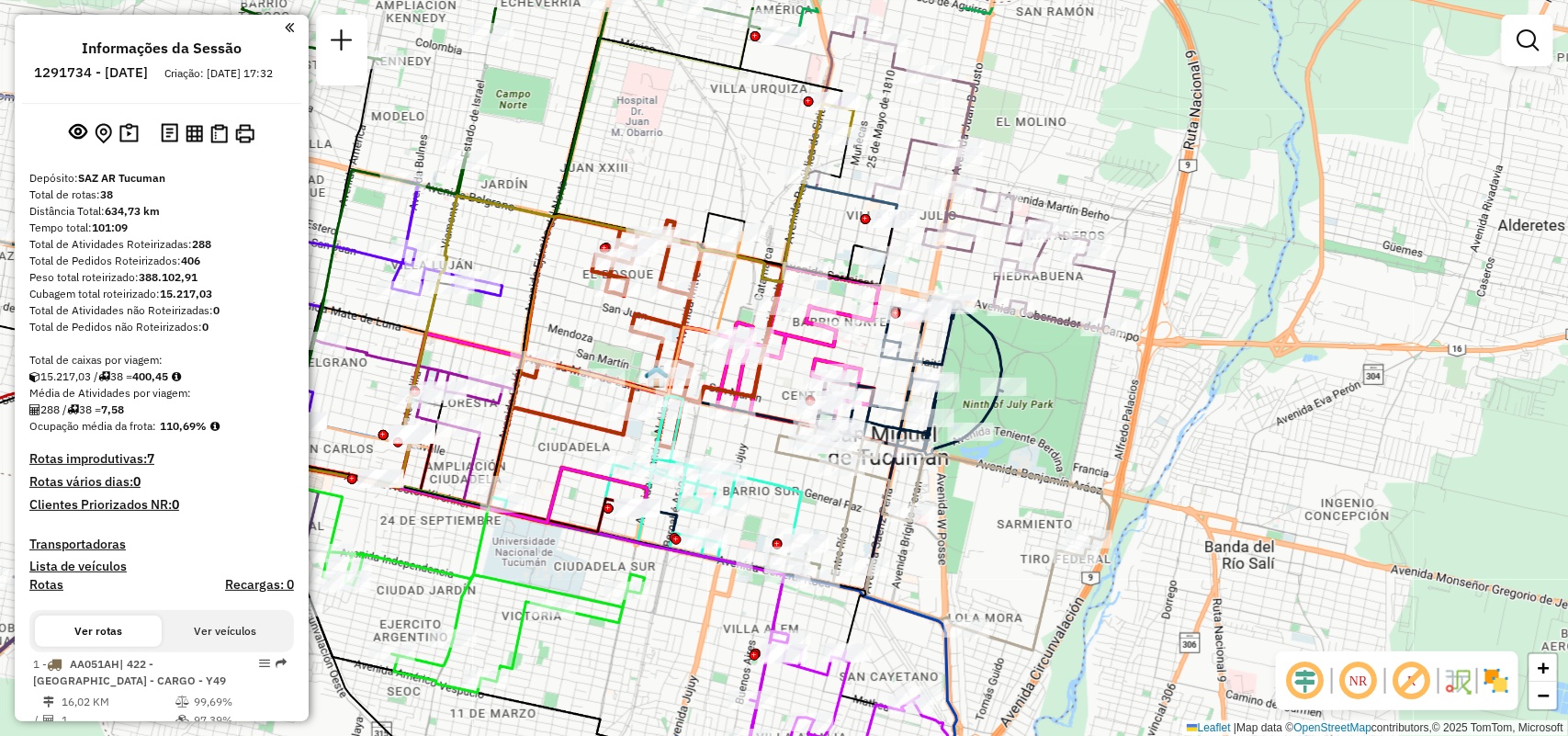
drag, startPoint x: 837, startPoint y: 479, endPoint x: 919, endPoint y: 469, distance: 82.4
click at [907, 551] on div "Rota 24 - Placa AF343JB 0000463590 - Mayantz Janela de atendimento Grade de ate…" at bounding box center [784, 368] width 1568 height 736
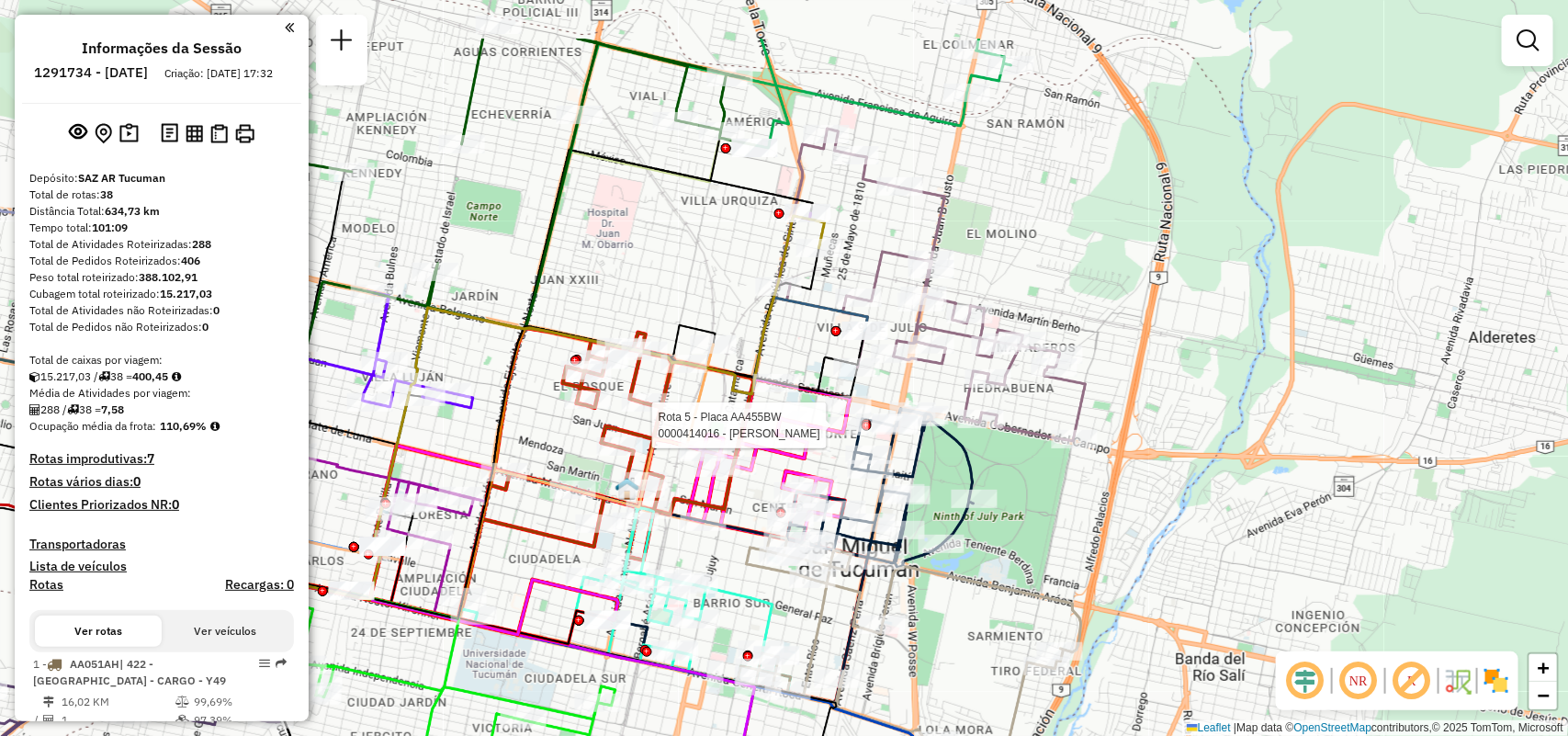
drag, startPoint x: 923, startPoint y: 345, endPoint x: 894, endPoint y: 448, distance: 107.0
click at [894, 434] on div at bounding box center [896, 425] width 46 height 18
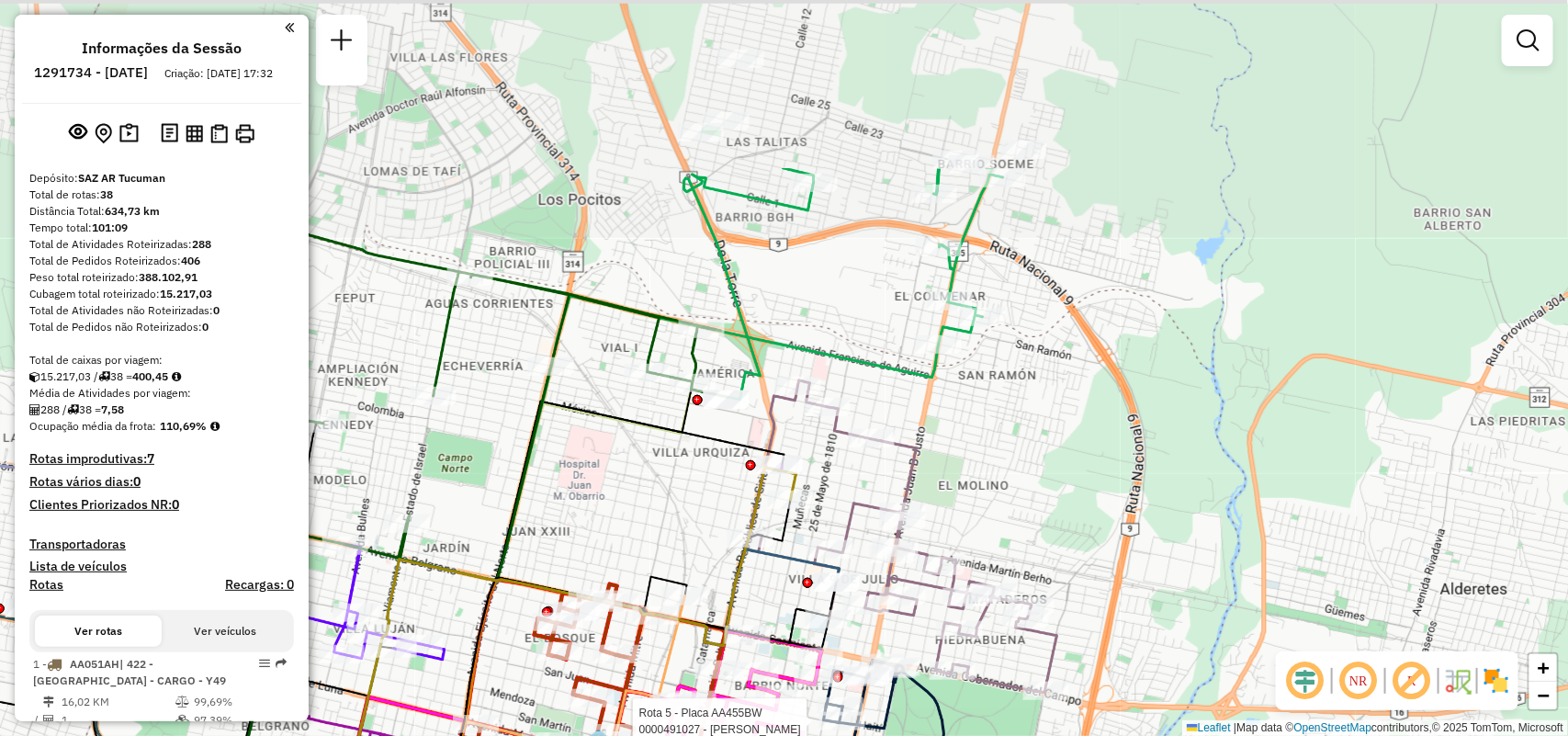
drag, startPoint x: 494, startPoint y: 226, endPoint x: 468, endPoint y: 462, distance: 237.5
click at [468, 462] on div "Rota 24 - Placa AF343JB 0000463590 - Mayantz Rota 5 - Placa AA455BW 0000491027 …" at bounding box center [784, 368] width 1568 height 736
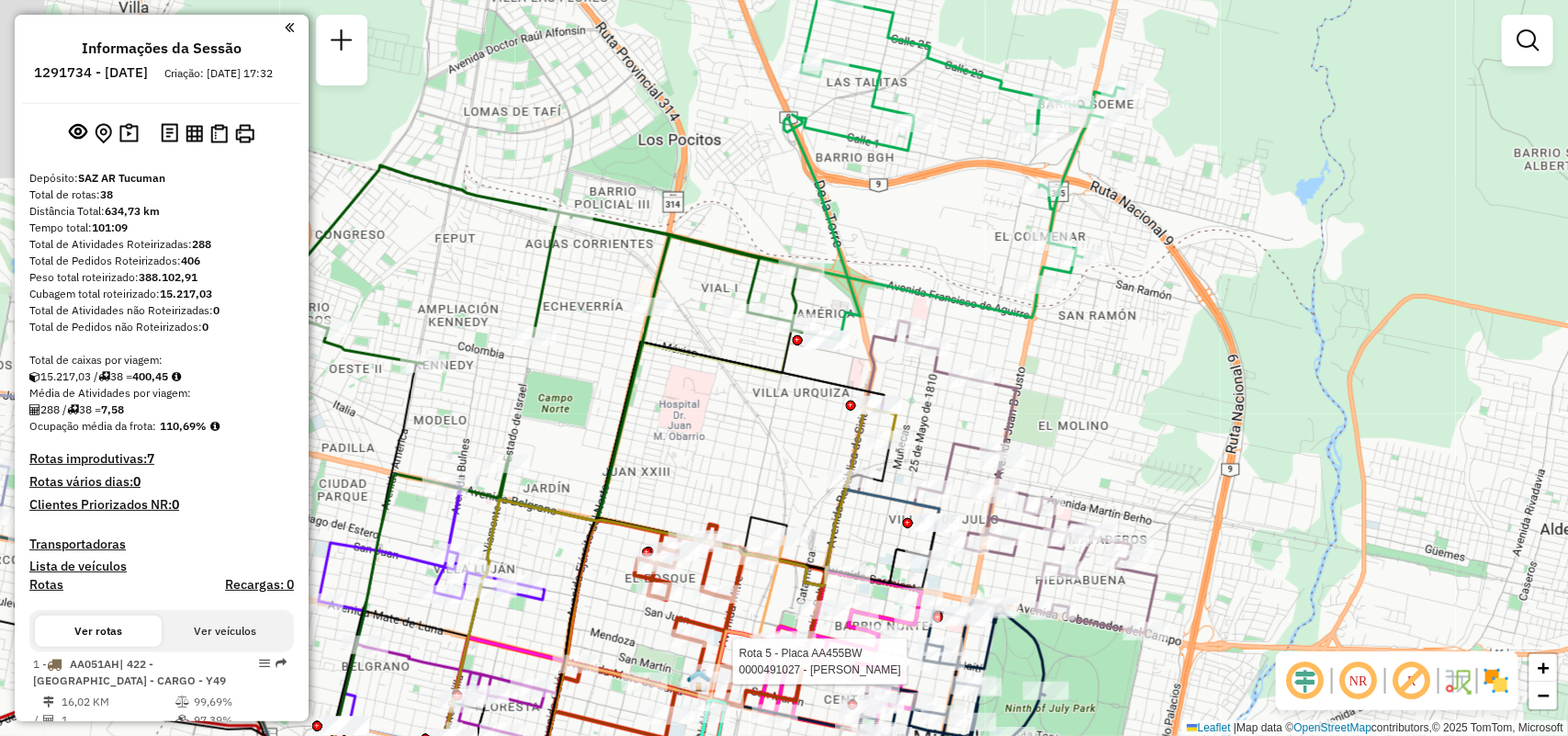
drag, startPoint x: 940, startPoint y: 482, endPoint x: 1038, endPoint y: 423, distance: 115.0
click at [1038, 423] on div "Rota 24 - Placa AF343JB 0000463590 - Mayantz Rota 5 - Placa AA455BW 0000491027 …" at bounding box center [784, 368] width 1568 height 736
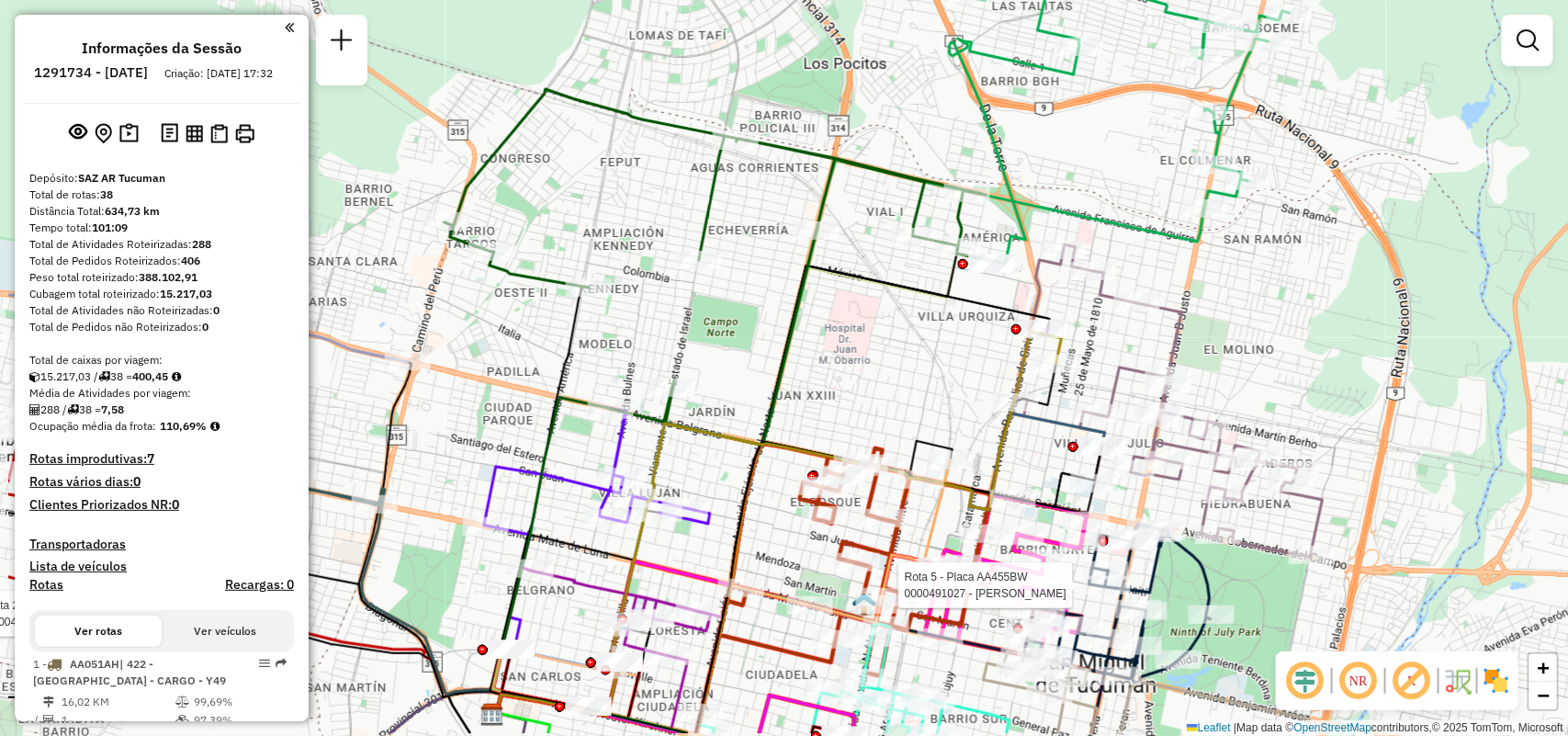
drag, startPoint x: 903, startPoint y: 474, endPoint x: 1070, endPoint y: 397, distance: 184.1
click at [1070, 400] on div "Rota 24 - Placa AF343JB 0000463590 - Mayantz Rota 5 - Placa AA455BW 0000491027 …" at bounding box center [784, 368] width 1568 height 736
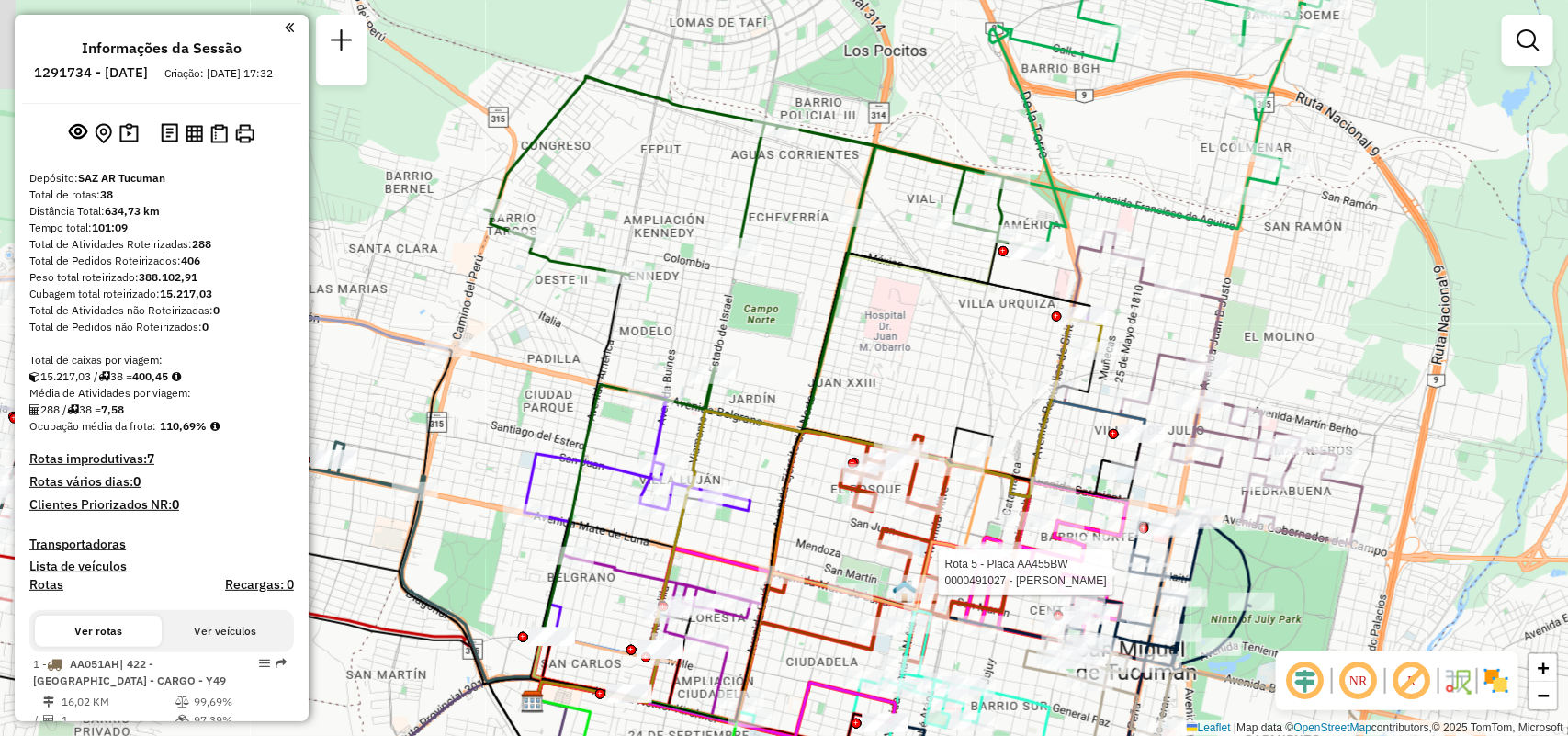
click at [710, 343] on div "Rota 24 - Placa AF343JB 0000463590 - Mayantz Rota 5 - Placa AA455BW 0000491027 …" at bounding box center [784, 368] width 1568 height 736
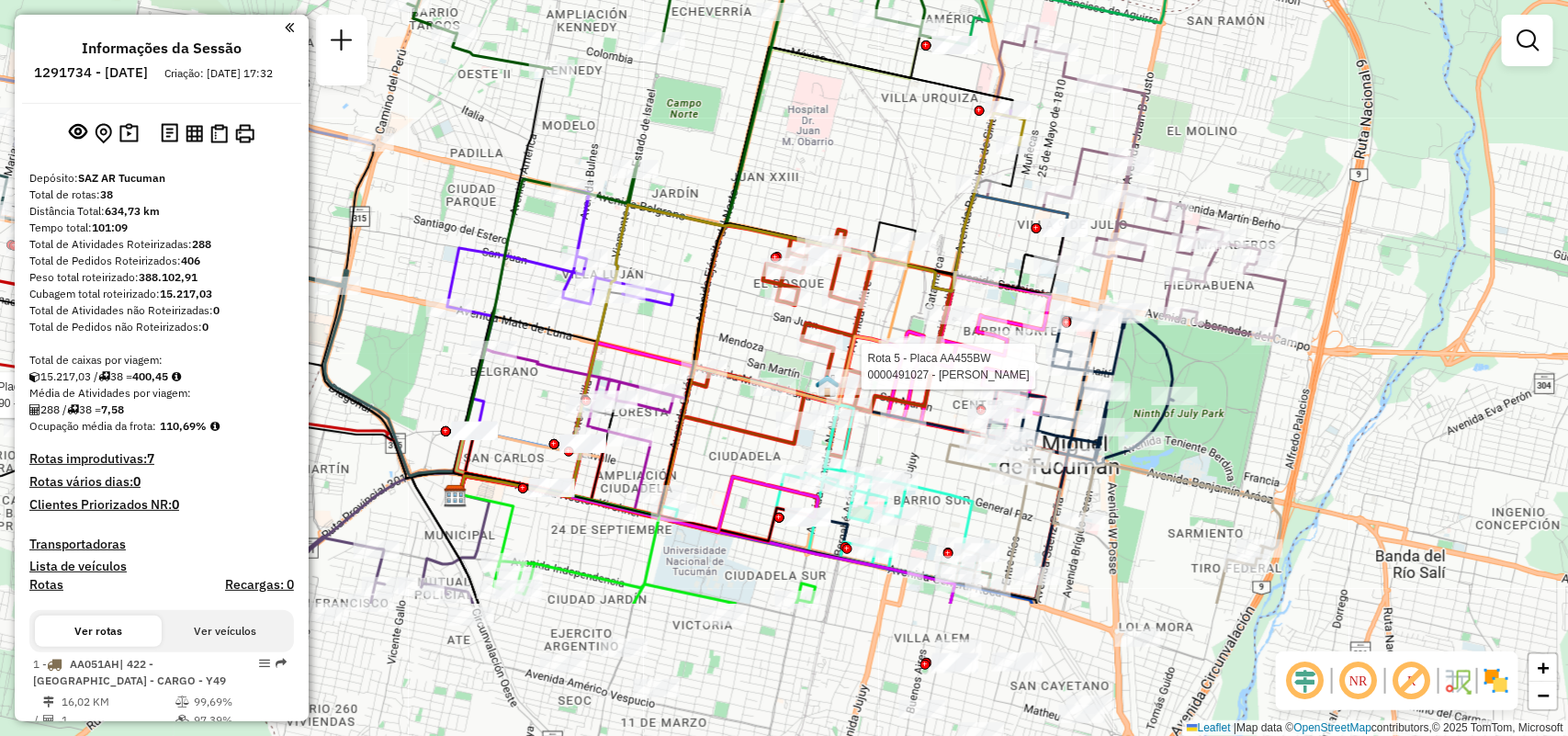
drag, startPoint x: 860, startPoint y: 411, endPoint x: 764, endPoint y: 312, distance: 137.1
click at [767, 196] on div "Rota 24 - Placa AF343JB 0000463590 - Mayantz Rota 5 - Placa AA455BW 0000491027 …" at bounding box center [784, 368] width 1568 height 736
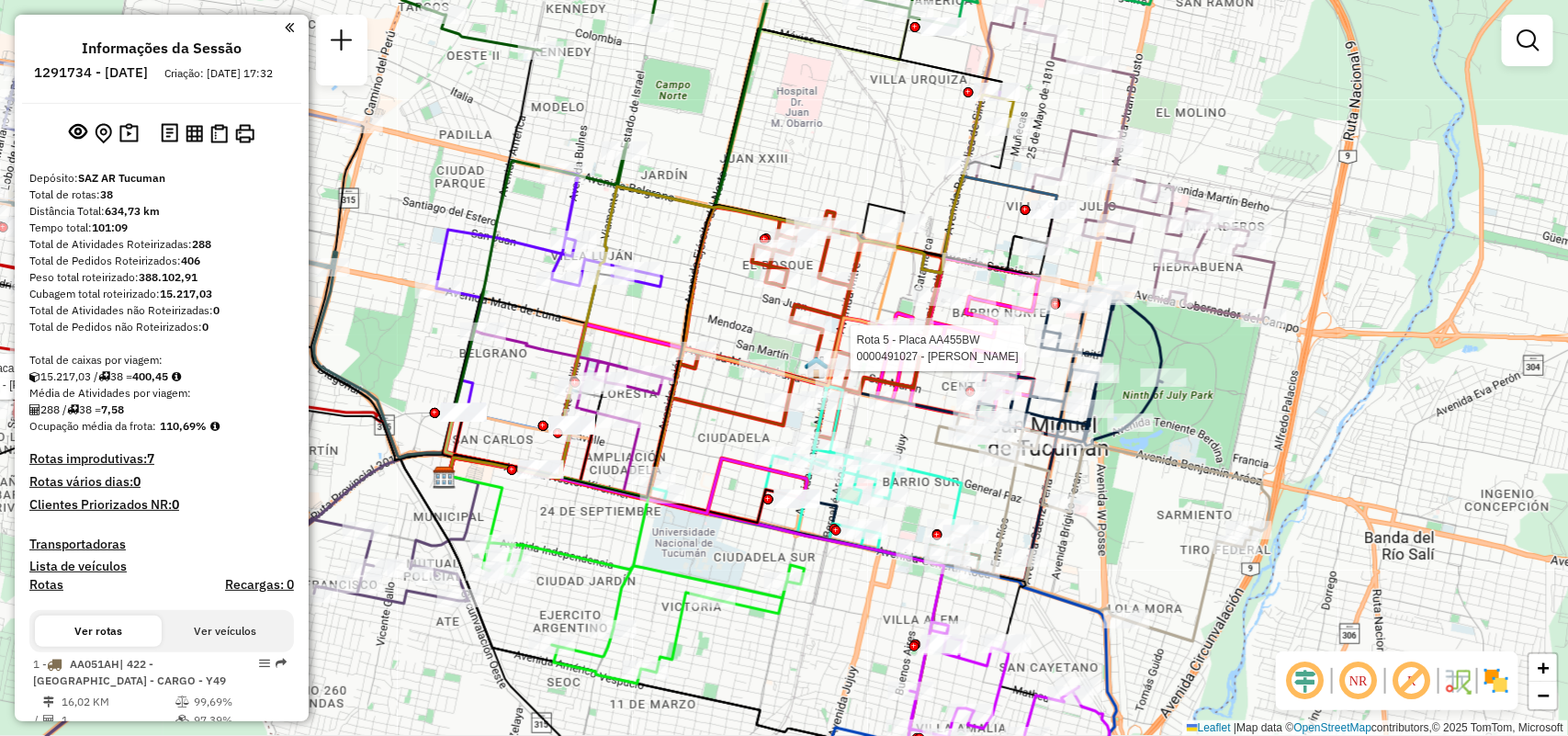
click at [707, 303] on div "Rota 24 - Placa AF343JB 0000463590 - Mayantz Rota 5 - Placa AA455BW 0000491027 …" at bounding box center [784, 368] width 1568 height 736
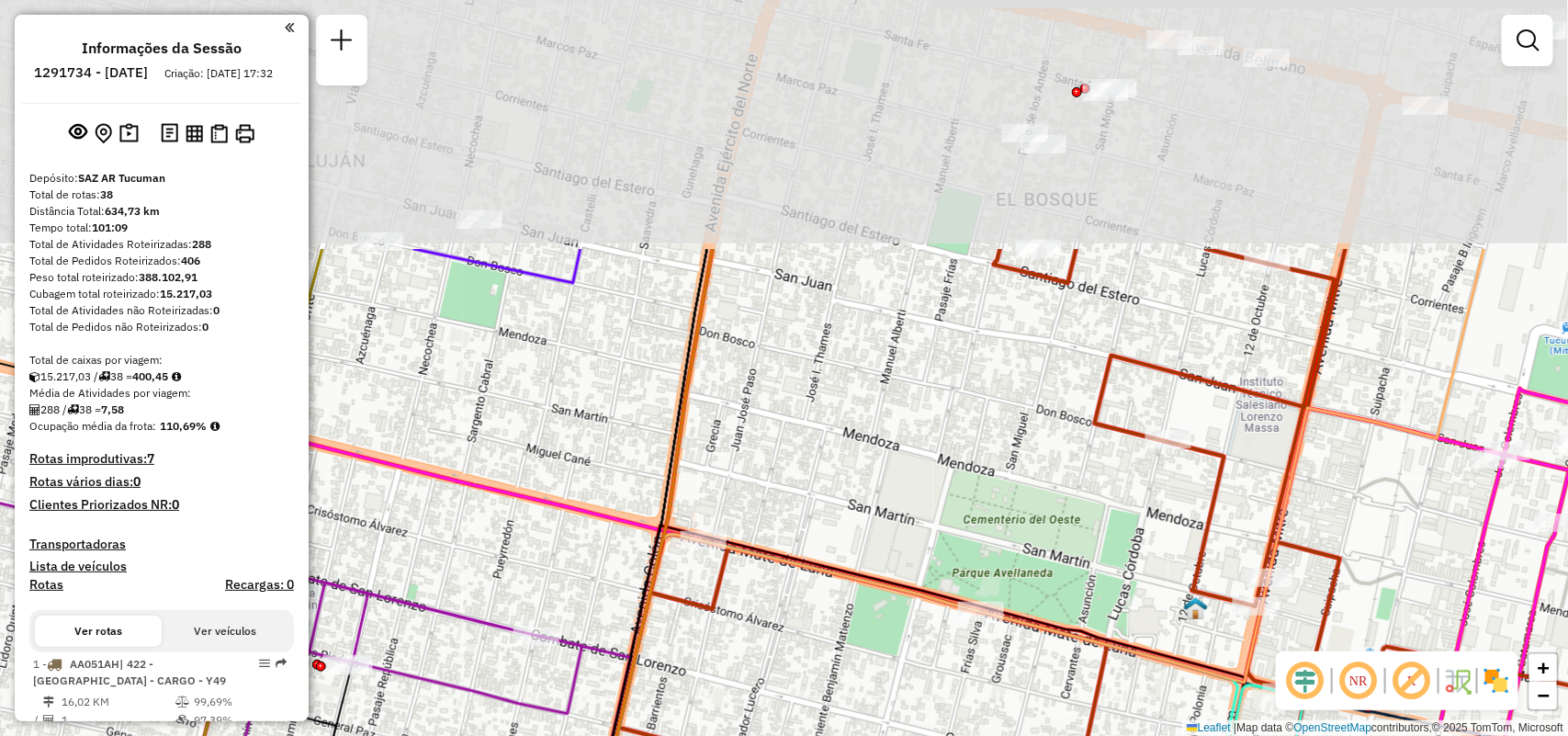
drag, startPoint x: 632, startPoint y: 320, endPoint x: 678, endPoint y: 637, distance: 320.2
click at [678, 637] on div "Janela de atendimento Grade de atendimento Capacidade Transportadoras Veículos …" at bounding box center [784, 368] width 1568 height 736
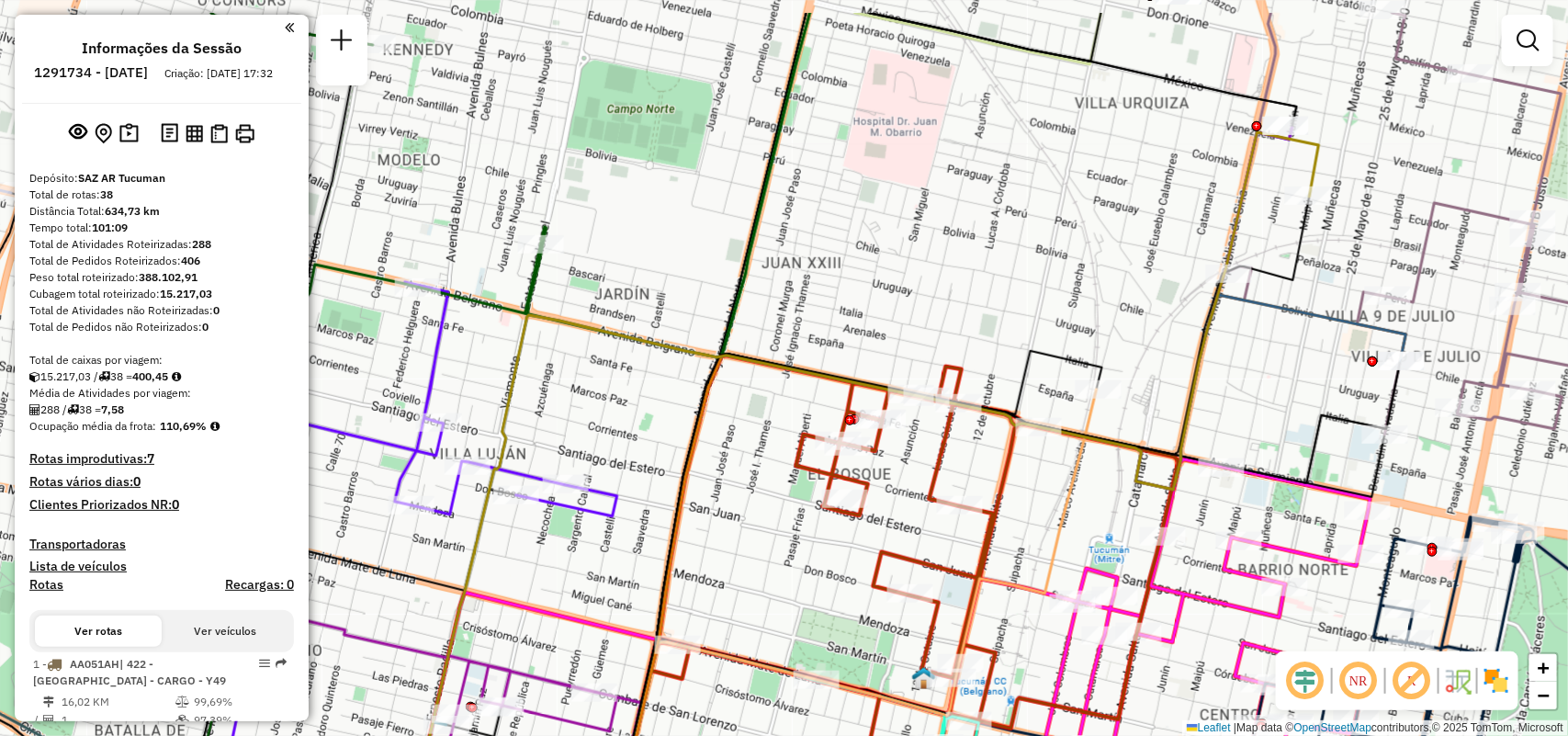
drag, startPoint x: 851, startPoint y: 484, endPoint x: 783, endPoint y: 580, distance: 117.2
click at [783, 580] on div "Janela de atendimento Grade de atendimento Capacidade Transportadoras Veículos …" at bounding box center [784, 368] width 1568 height 736
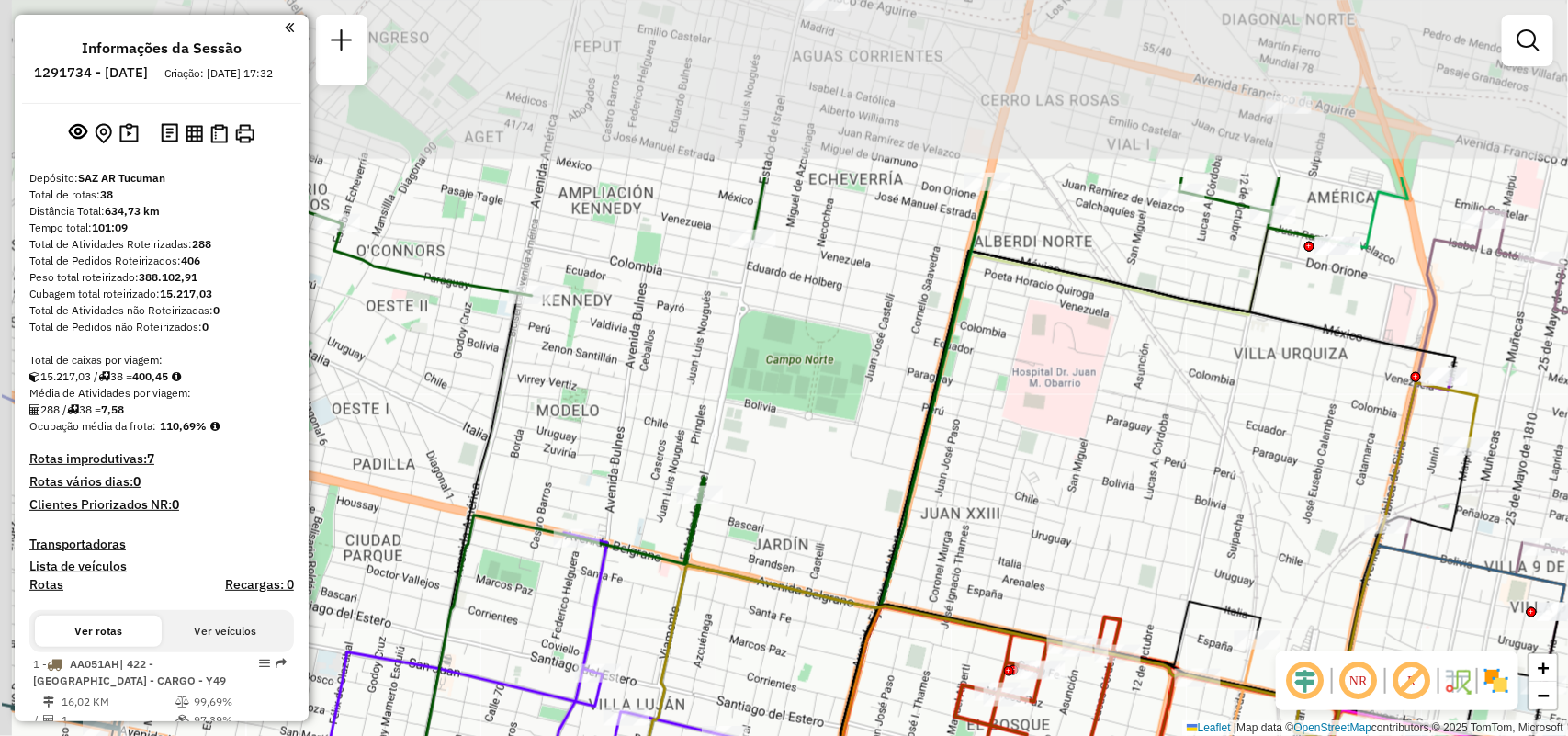
drag, startPoint x: 769, startPoint y: 231, endPoint x: 896, endPoint y: 444, distance: 247.2
click at [897, 446] on icon at bounding box center [797, 392] width 1084 height 431
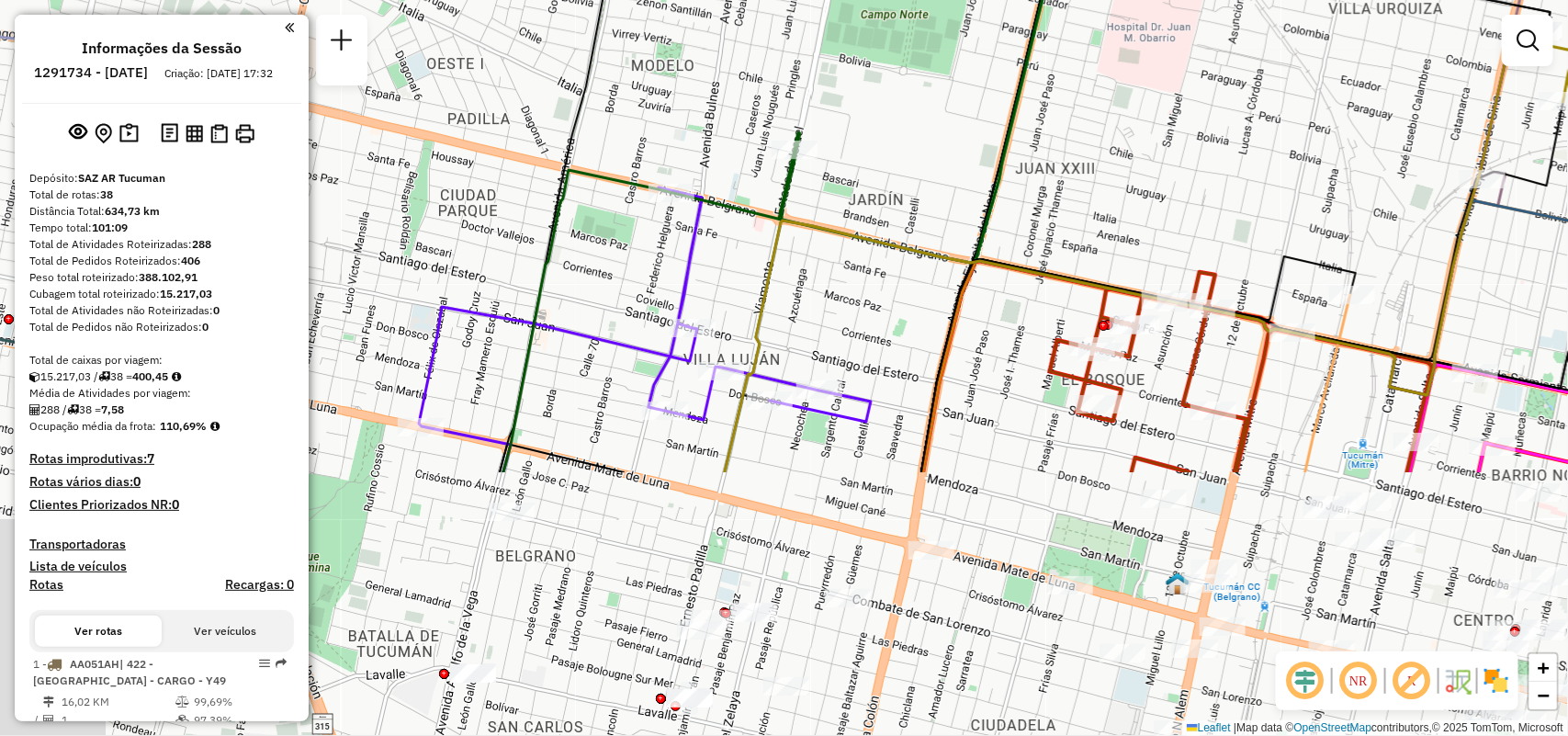
drag, startPoint x: 843, startPoint y: 260, endPoint x: 864, endPoint y: 167, distance: 95.1
click at [864, 167] on div "Janela de atendimento Grade de atendimento Capacidade Transportadoras Veículos …" at bounding box center [784, 368] width 1568 height 736
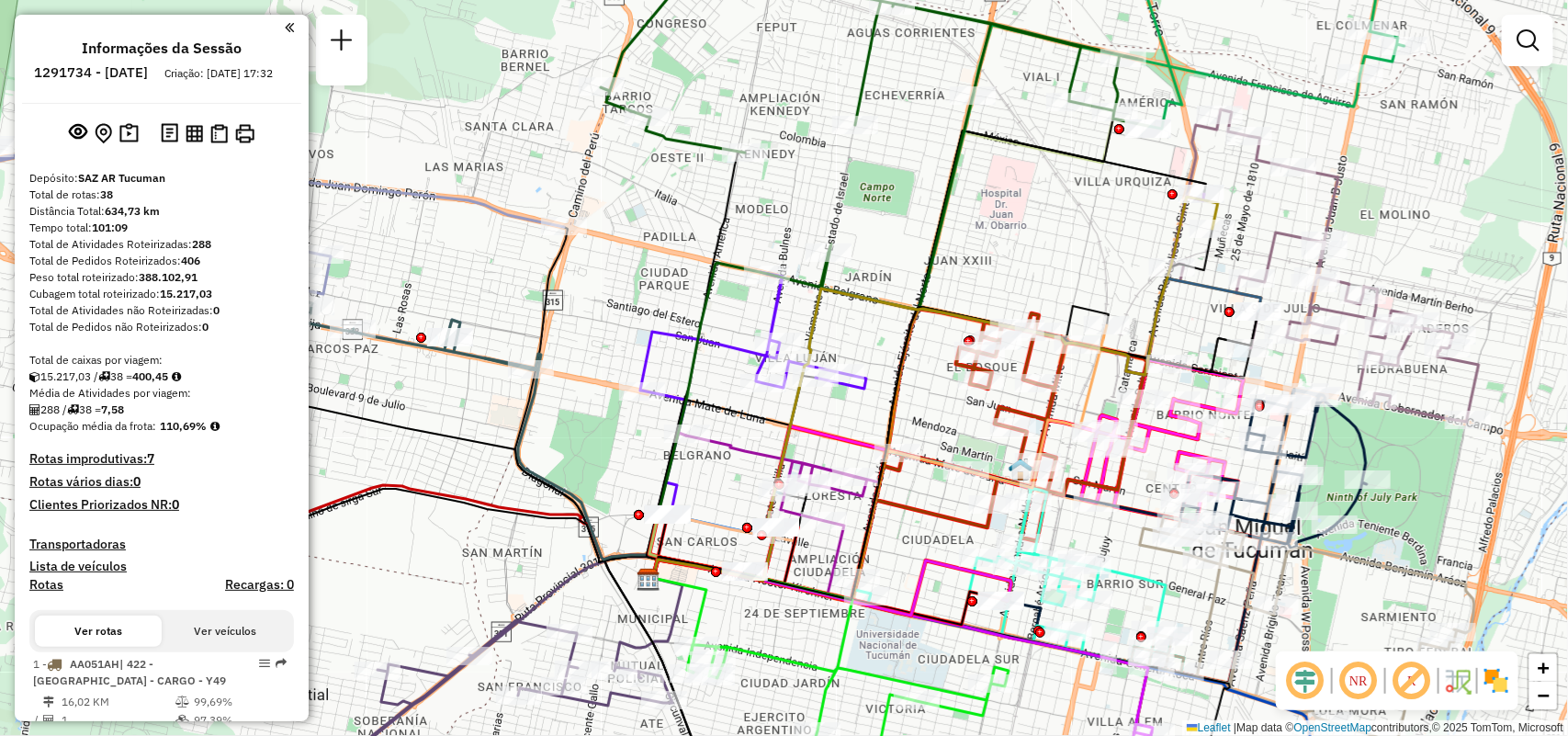
drag, startPoint x: 909, startPoint y: 414, endPoint x: 889, endPoint y: 428, distance: 24.5
click at [889, 428] on icon at bounding box center [930, 414] width 564 height 371
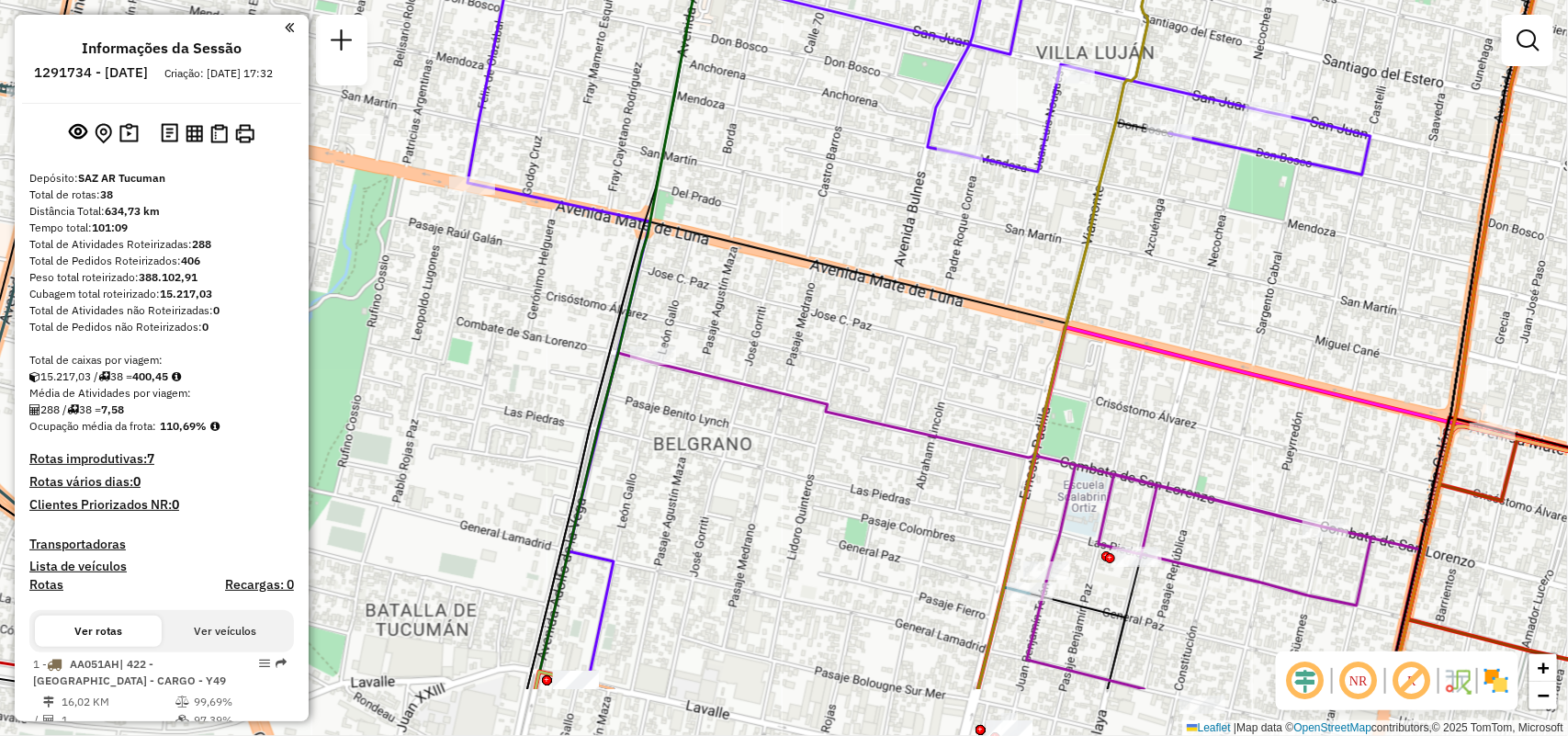
drag, startPoint x: 850, startPoint y: 475, endPoint x: 778, endPoint y: 186, distance: 298.1
click at [778, 186] on div "Janela de atendimento Grade de atendimento Capacidade Transportadoras Veículos …" at bounding box center [784, 368] width 1568 height 736
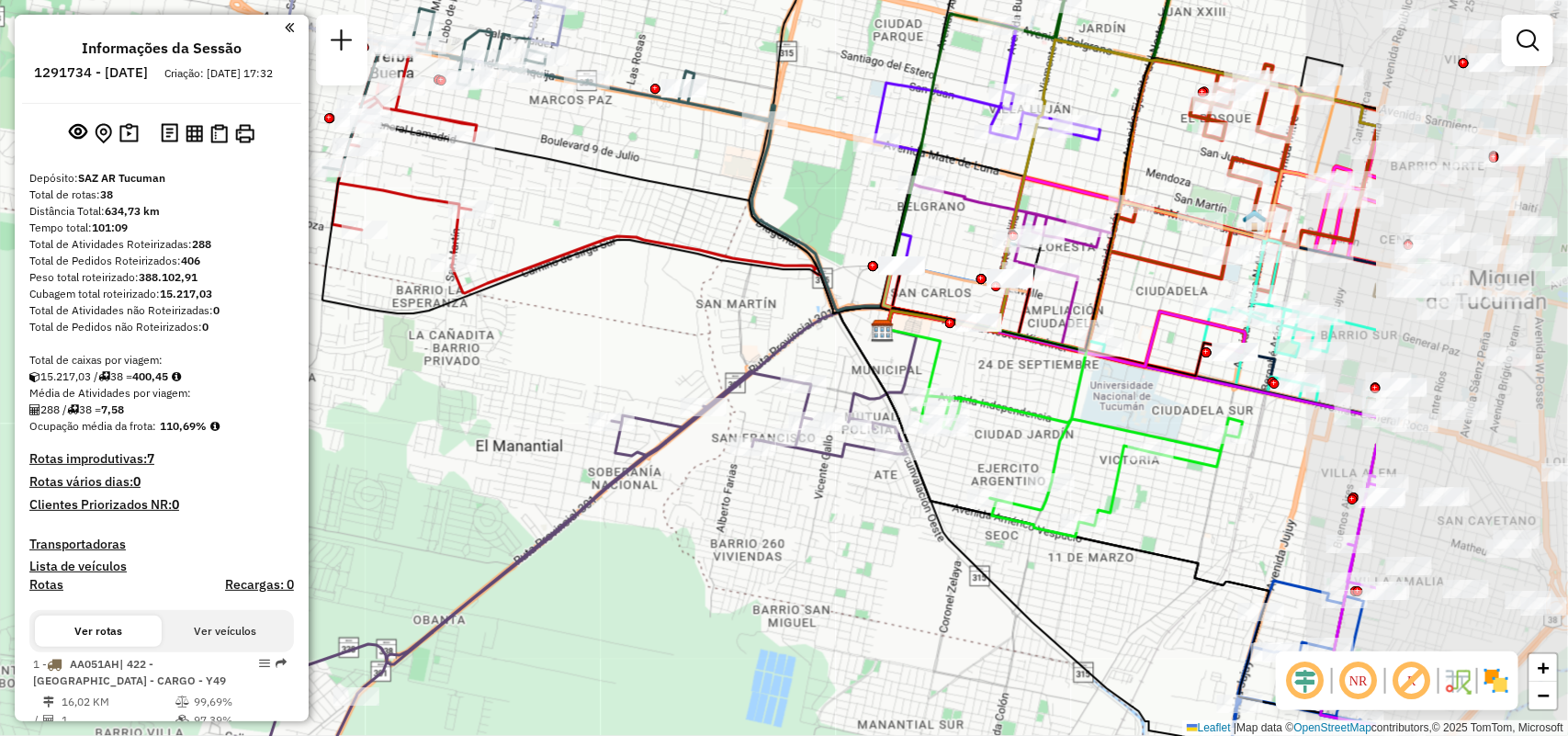
drag, startPoint x: 1061, startPoint y: 370, endPoint x: 717, endPoint y: 416, distance: 346.6
click at [717, 416] on div at bounding box center [704, 407] width 46 height 18
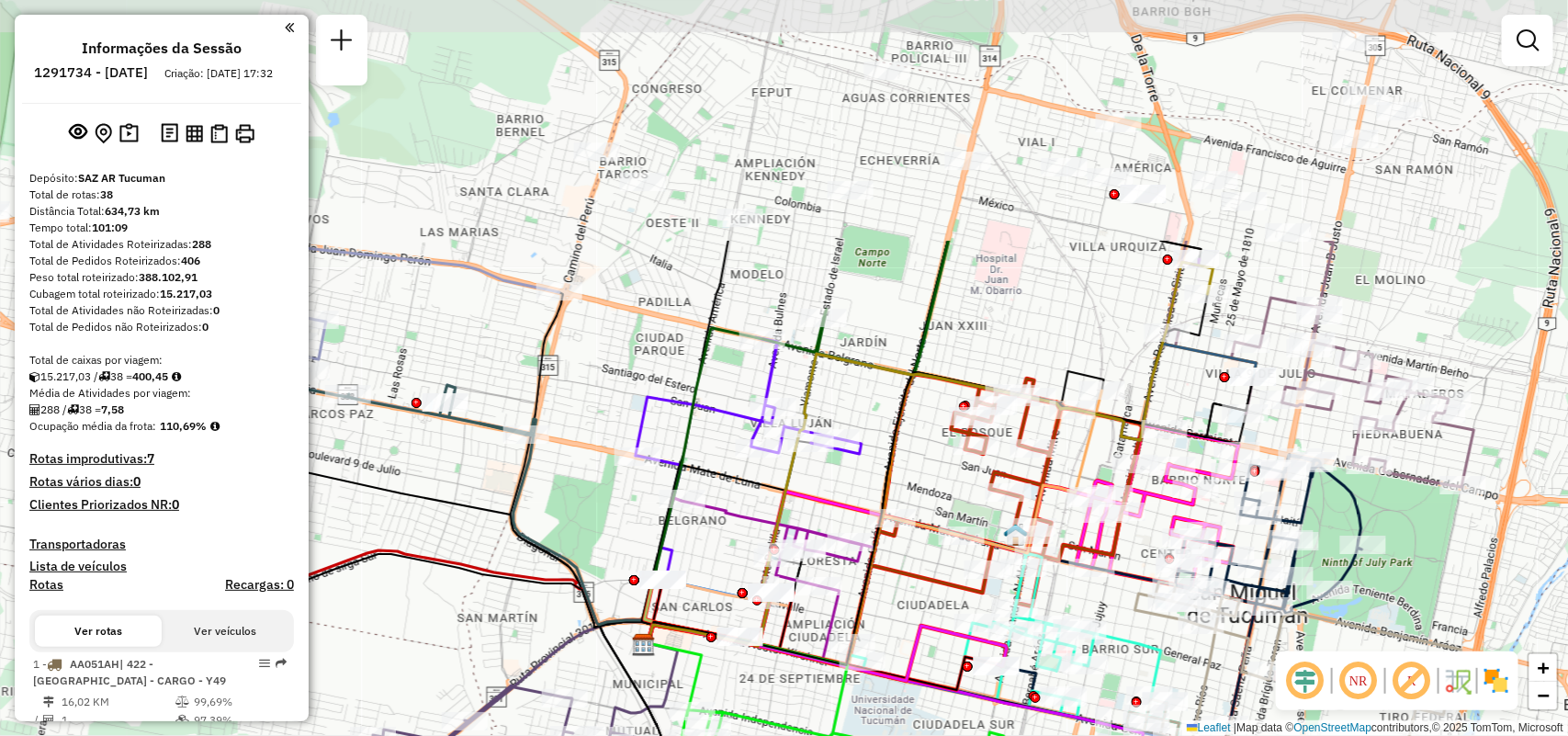
drag, startPoint x: 1122, startPoint y: 492, endPoint x: 1045, endPoint y: 741, distance: 260.6
click at [1045, 735] on html "Aguarde... Pop-up bloqueado! Seu navegador bloqueou automáticamente a abertura …" at bounding box center [784, 368] width 1568 height 736
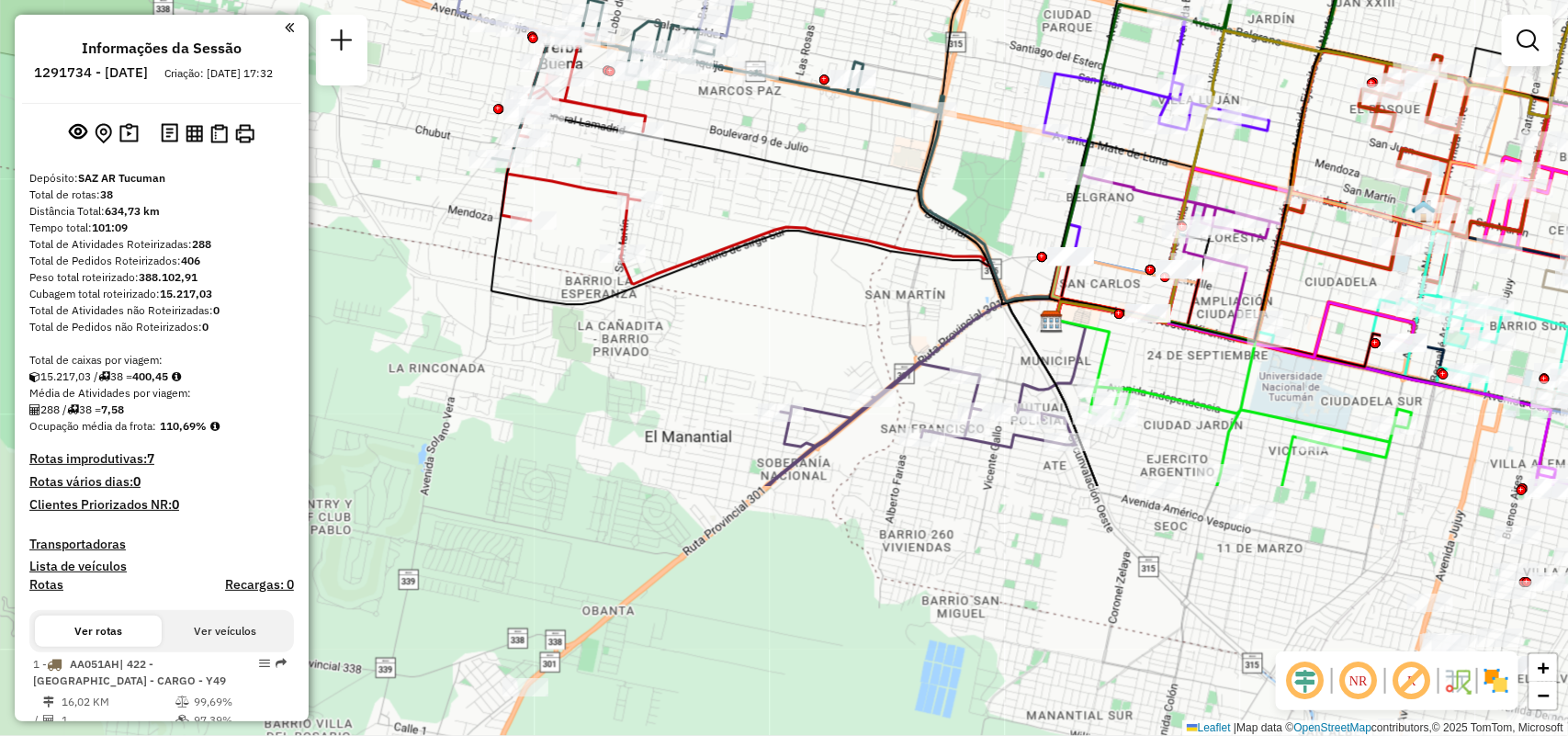
drag, startPoint x: 869, startPoint y: 491, endPoint x: 1089, endPoint y: 273, distance: 310.5
click at [1268, 165] on div "Janela de atendimento Grade de atendimento Capacidade Transportadoras Veículos …" at bounding box center [784, 368] width 1568 height 736
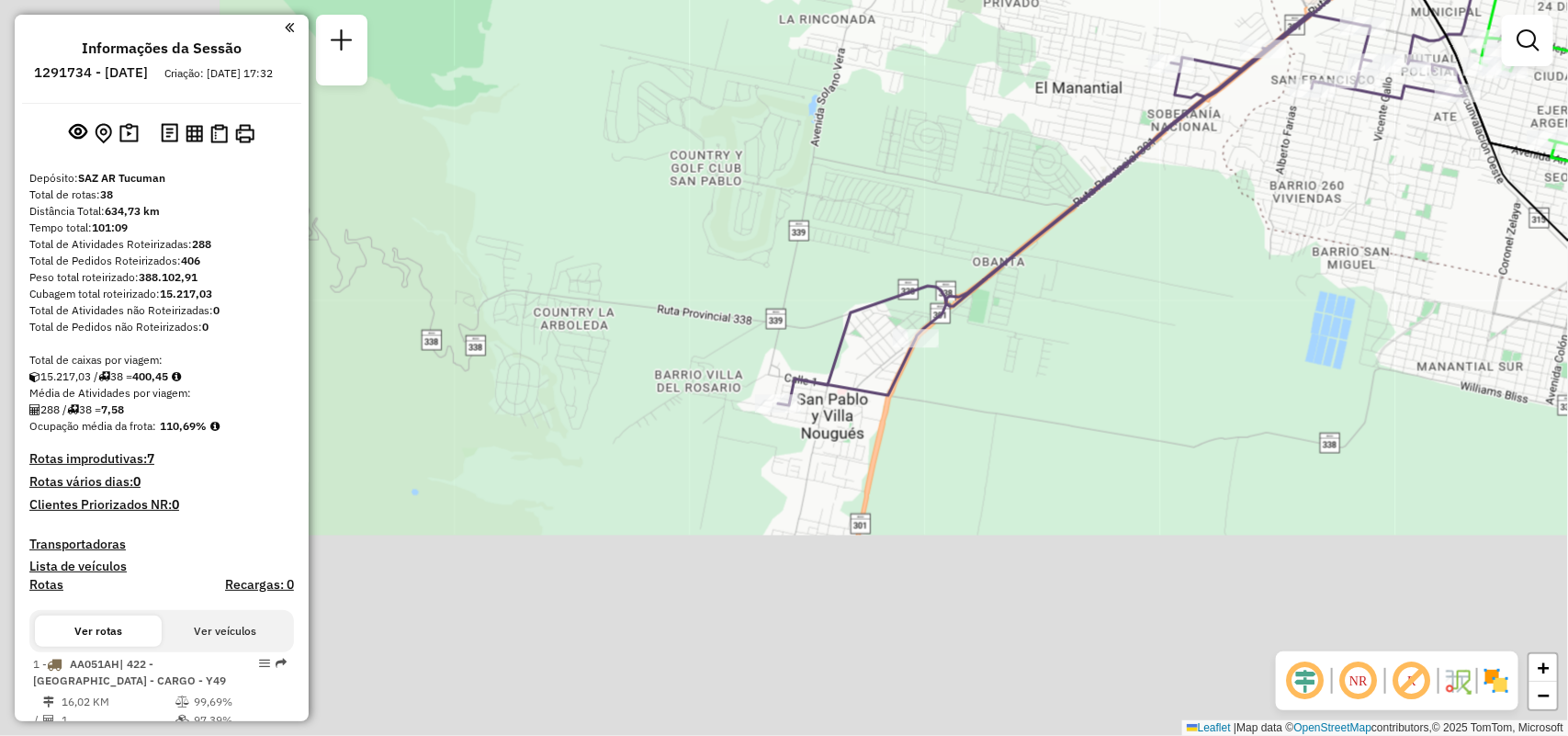
drag, startPoint x: 997, startPoint y: 451, endPoint x: 1125, endPoint y: 249, distance: 239.5
click at [1151, 236] on div "Janela de atendimento Grade de atendimento Capacidade Transportadoras Veículos …" at bounding box center [784, 368] width 1568 height 736
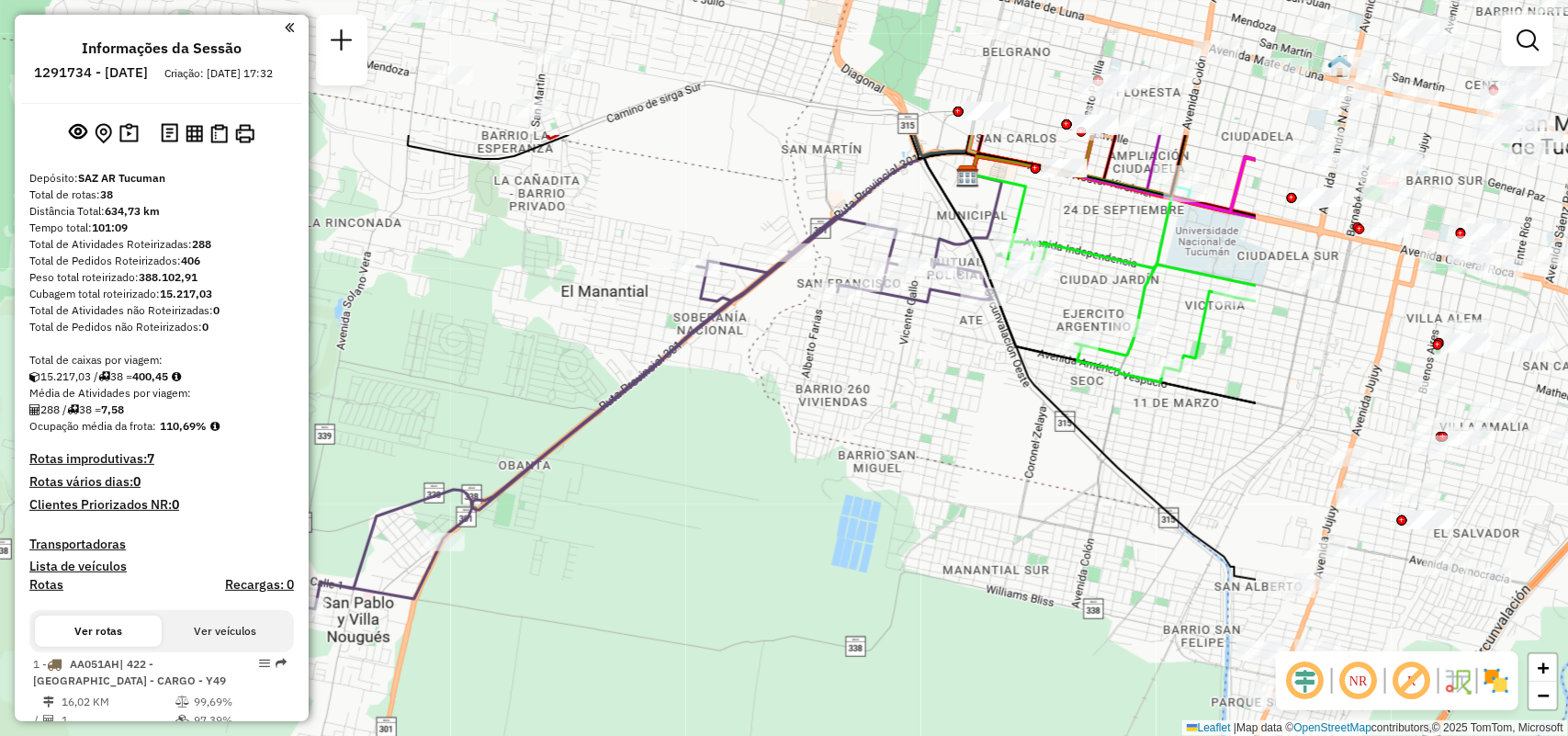
drag, startPoint x: 956, startPoint y: 416, endPoint x: 290, endPoint y: 668, distance: 711.9
click at [290, 668] on hb-router-mapa "Informações da Sessão 1291734 - 11/10/2025 Criação: 09/10/2025 17:32 Depósito: …" at bounding box center [784, 368] width 1568 height 736
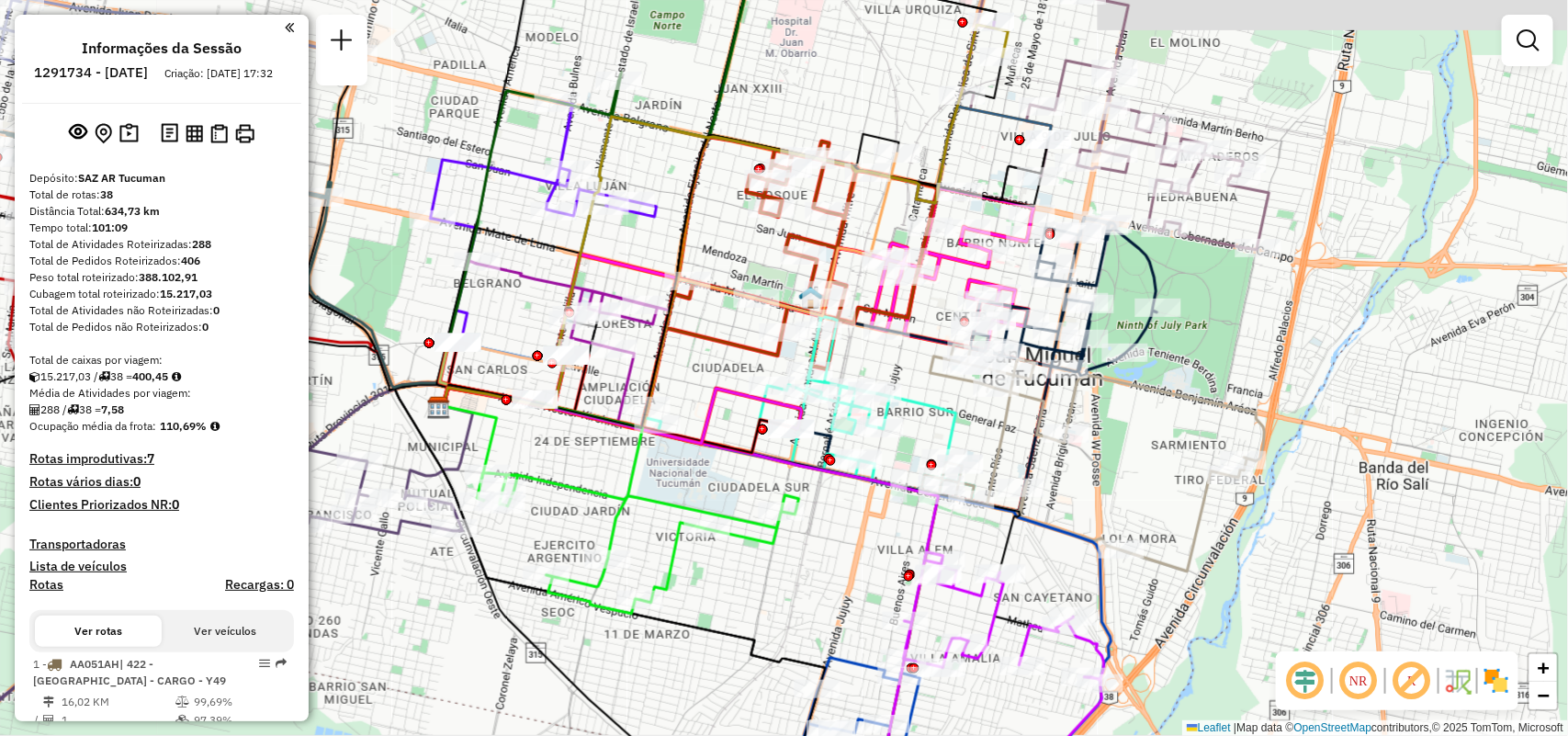
drag, startPoint x: 970, startPoint y: 602, endPoint x: 947, endPoint y: 626, distance: 33.8
click at [947, 630] on icon at bounding box center [990, 684] width 227 height 264
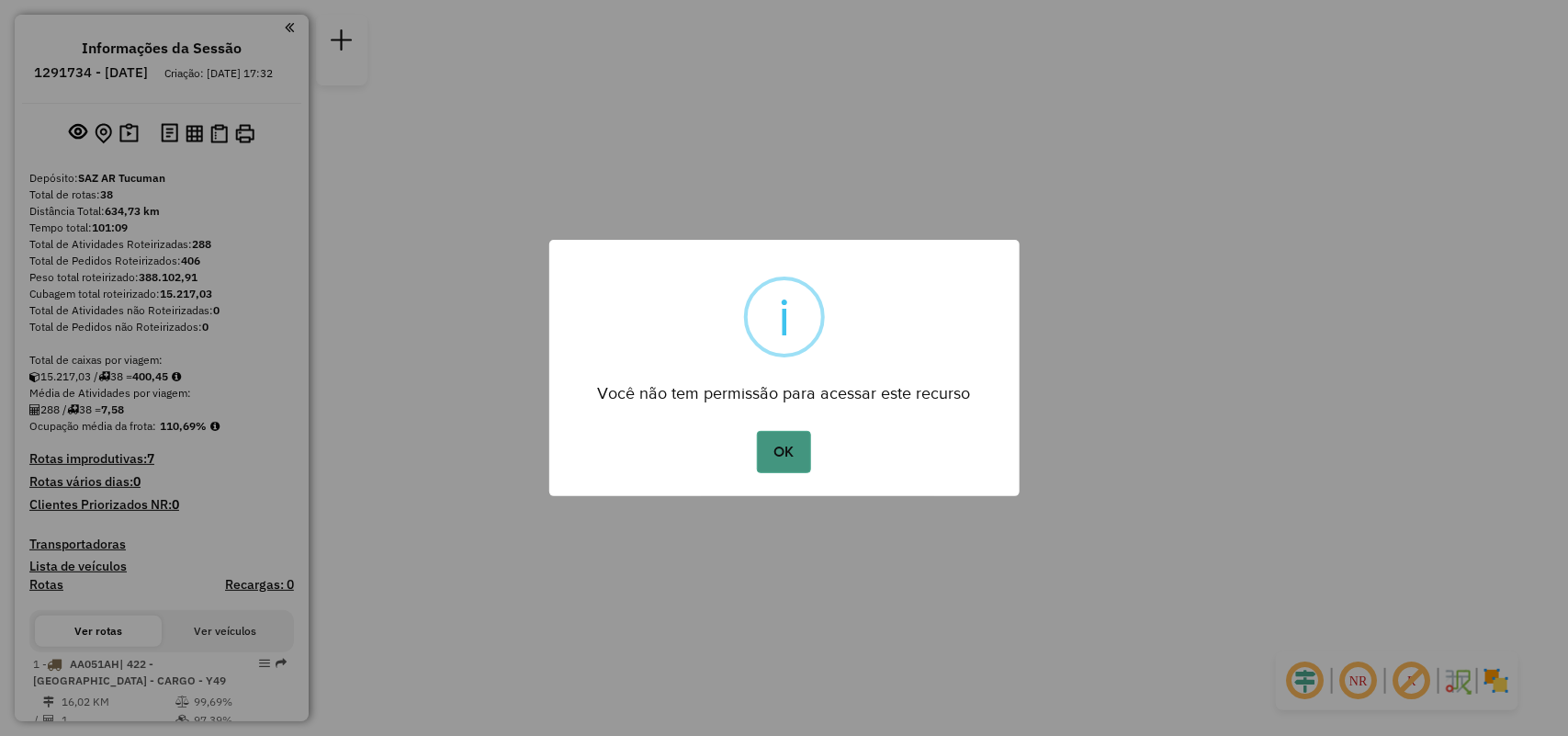
click at [805, 456] on button "OK" at bounding box center [784, 452] width 54 height 42
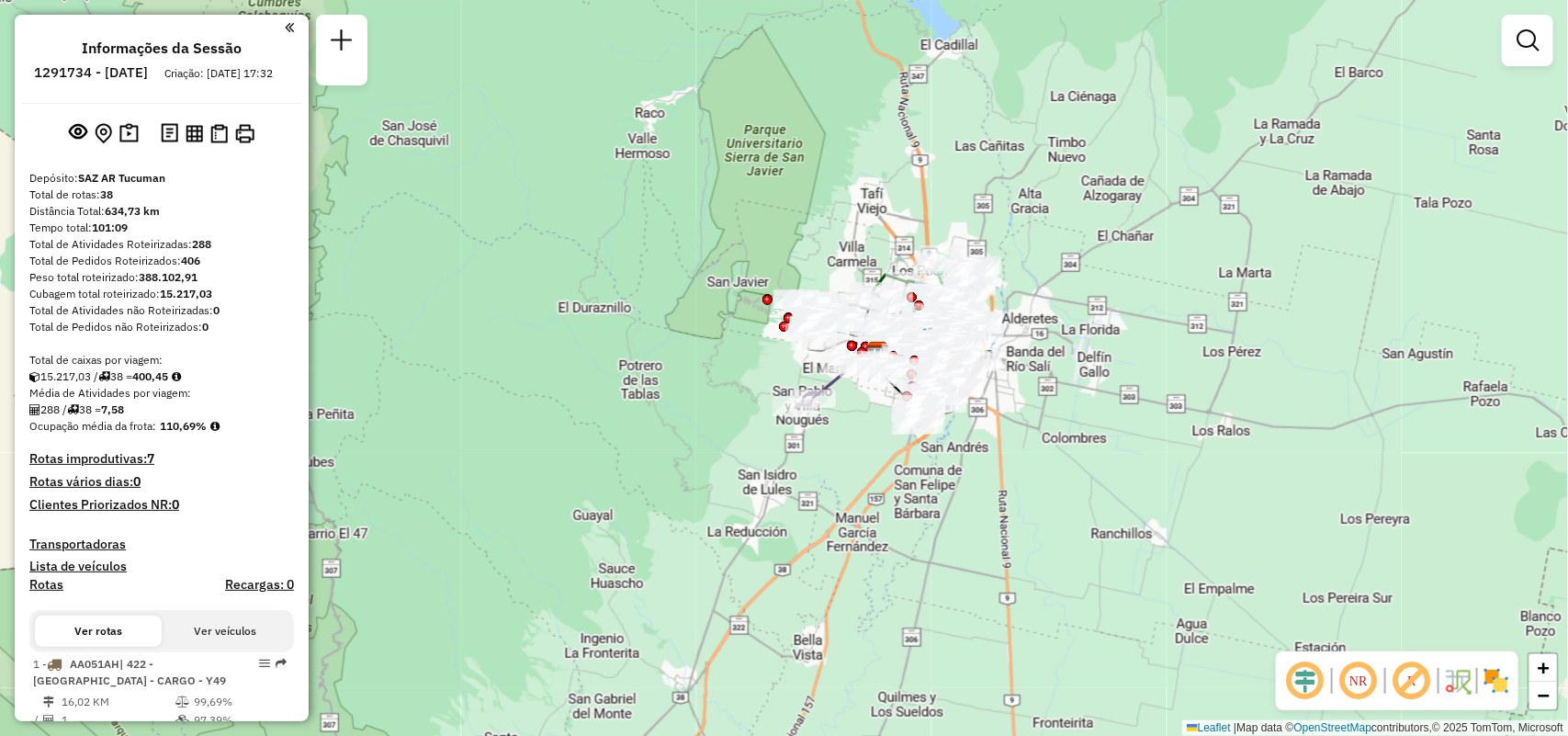
drag, startPoint x: 805, startPoint y: 400, endPoint x: 1208, endPoint y: 401, distance: 403.2
click at [1158, 407] on div "Janela de atendimento Grade de atendimento Capacidade Transportadoras Veículos …" at bounding box center [784, 368] width 1568 height 736
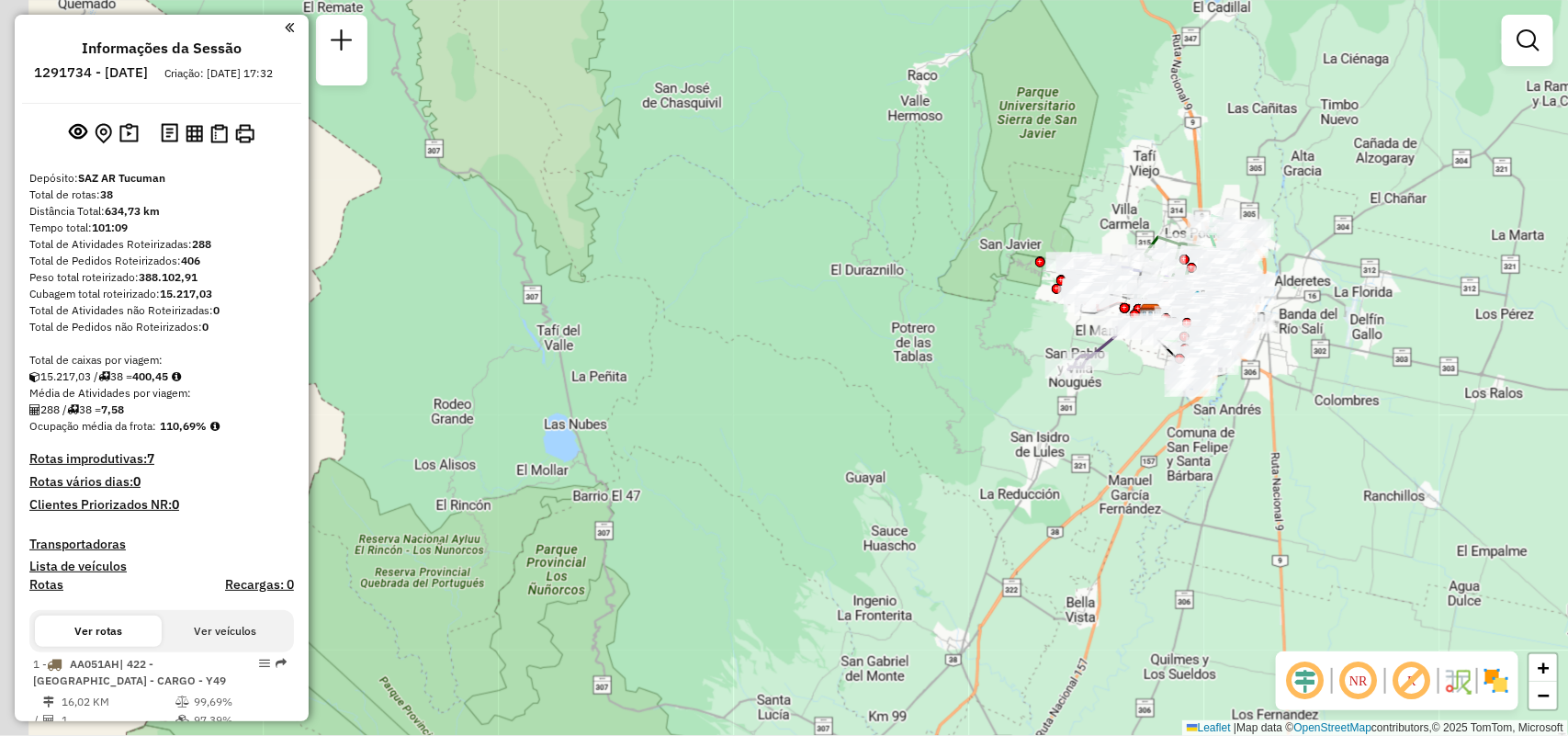
drag, startPoint x: 1536, startPoint y: 67, endPoint x: 1520, endPoint y: 71, distance: 16.0
click at [1535, 66] on div "Janela de atendimento Grade de atendimento Capacidade Transportadoras Veículos …" at bounding box center [1527, 49] width 51 height 68
click at [1529, 49] on em at bounding box center [1527, 40] width 22 height 22
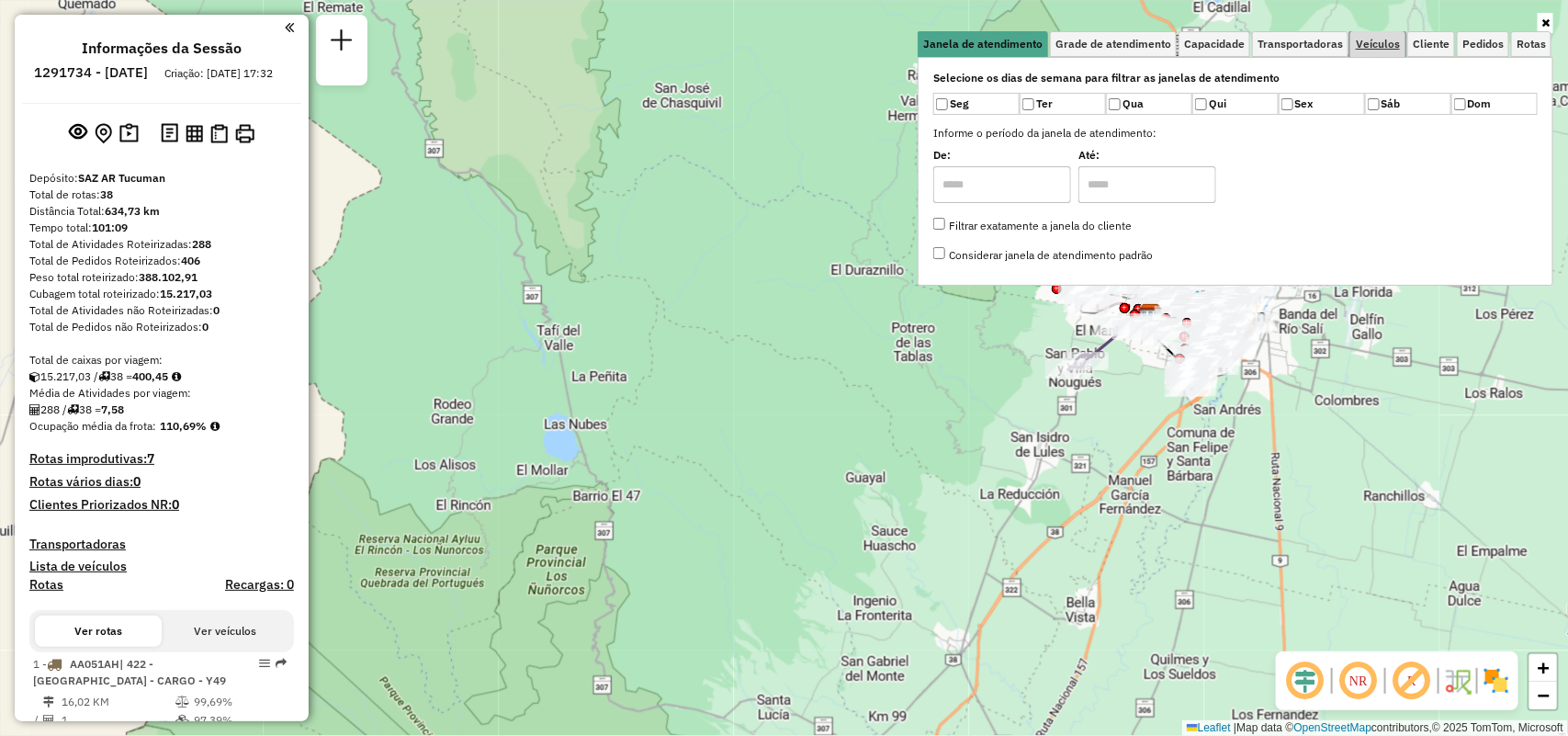
click at [1371, 49] on span "Veículos" at bounding box center [1378, 44] width 44 height 11
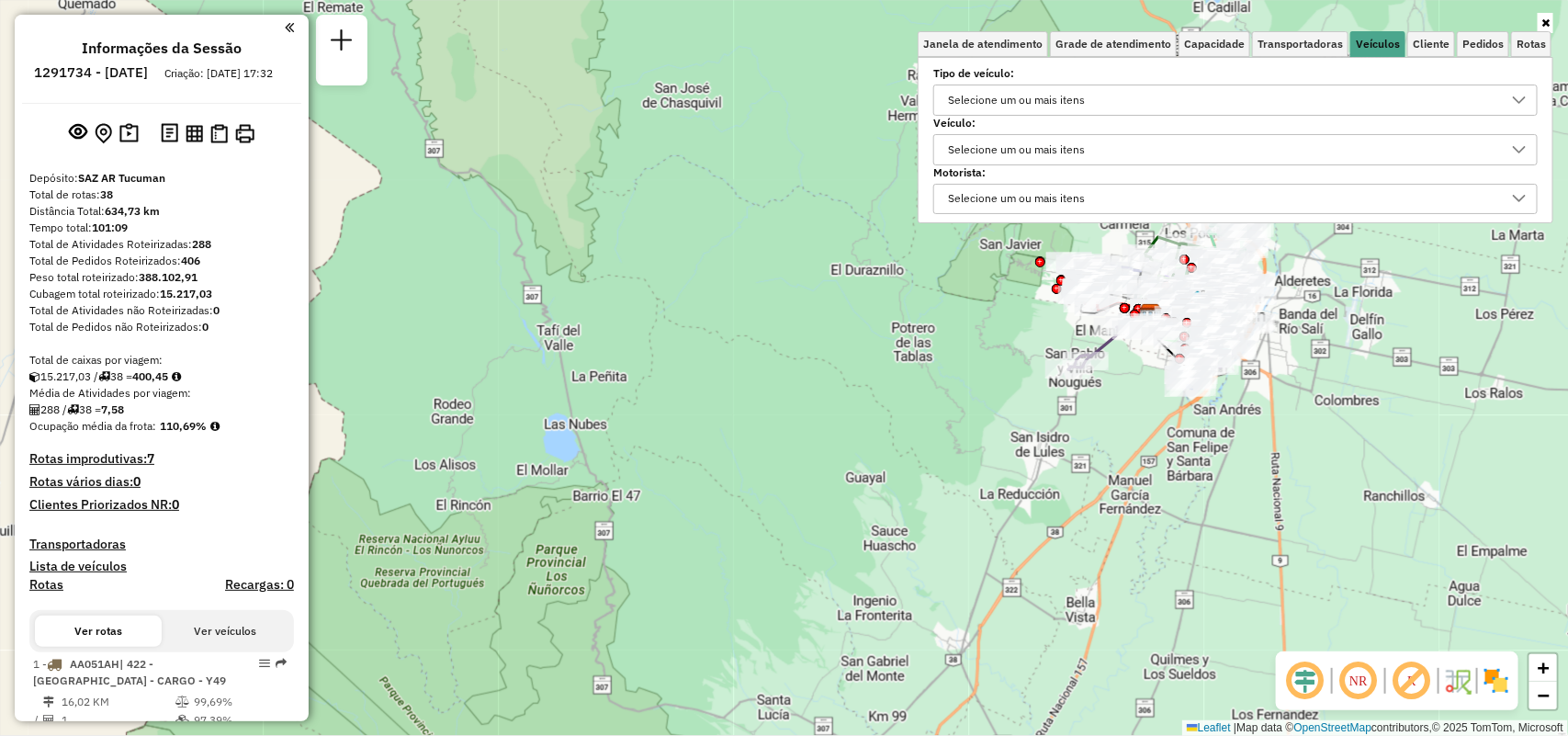
click at [1289, 104] on div "Selecione um ou mais itens" at bounding box center [1221, 99] width 560 height 29
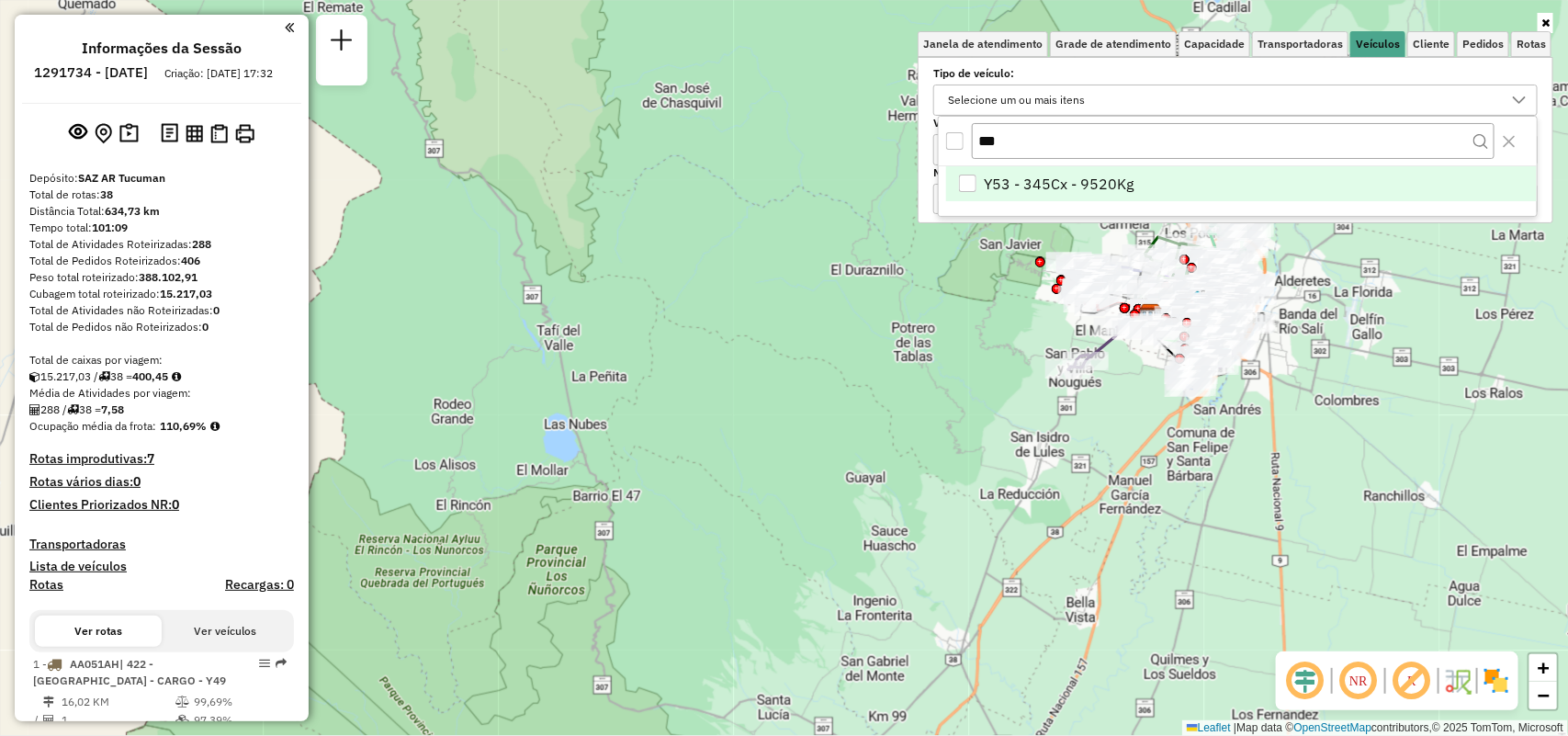
type input "***"
click at [1203, 168] on li "Y53 - 345Cx - 9520Kg" at bounding box center [1241, 183] width 591 height 35
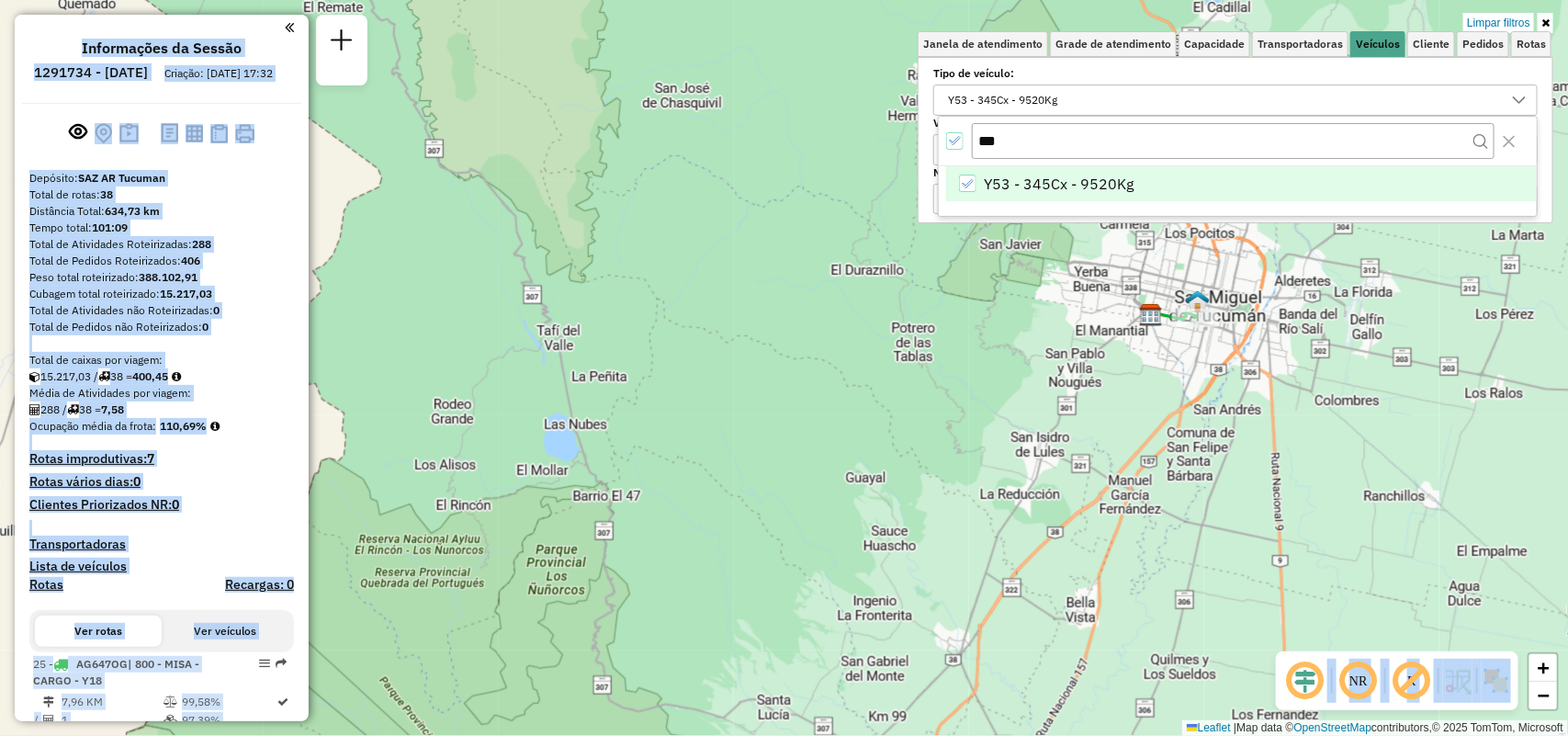
drag, startPoint x: 1196, startPoint y: 326, endPoint x: 974, endPoint y: 442, distance: 250.6
click at [975, 442] on hb-app "Aplicando filtros Pop-up bloqueado! Seu navegador bloqueou automáticamente a ab…" at bounding box center [784, 368] width 1568 height 736
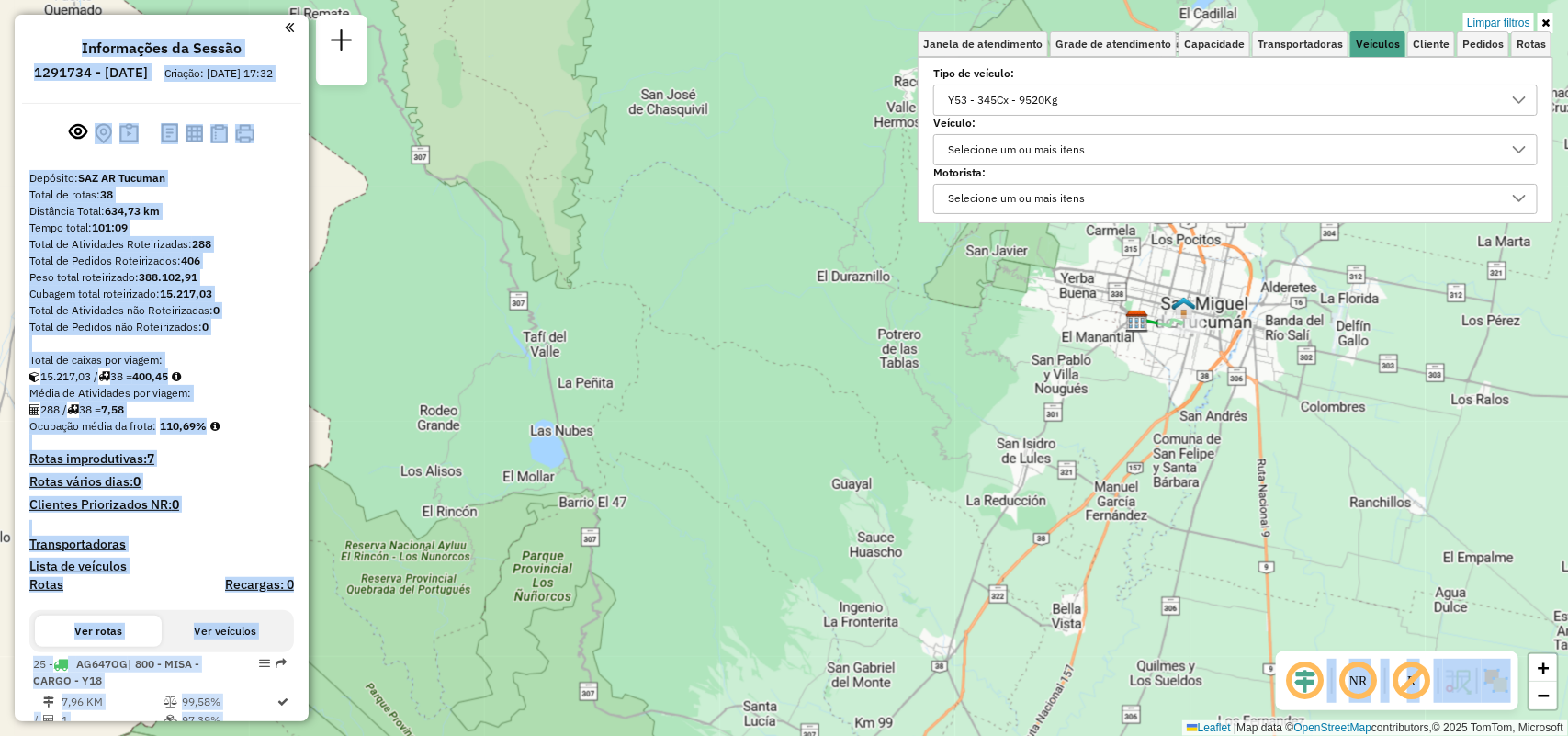
drag, startPoint x: 903, startPoint y: 450, endPoint x: 352, endPoint y: 537, distance: 558.0
click at [352, 537] on div "Limpar filtros Janela de atendimento Grade de atendimento Capacidade Transporta…" at bounding box center [784, 368] width 1568 height 736
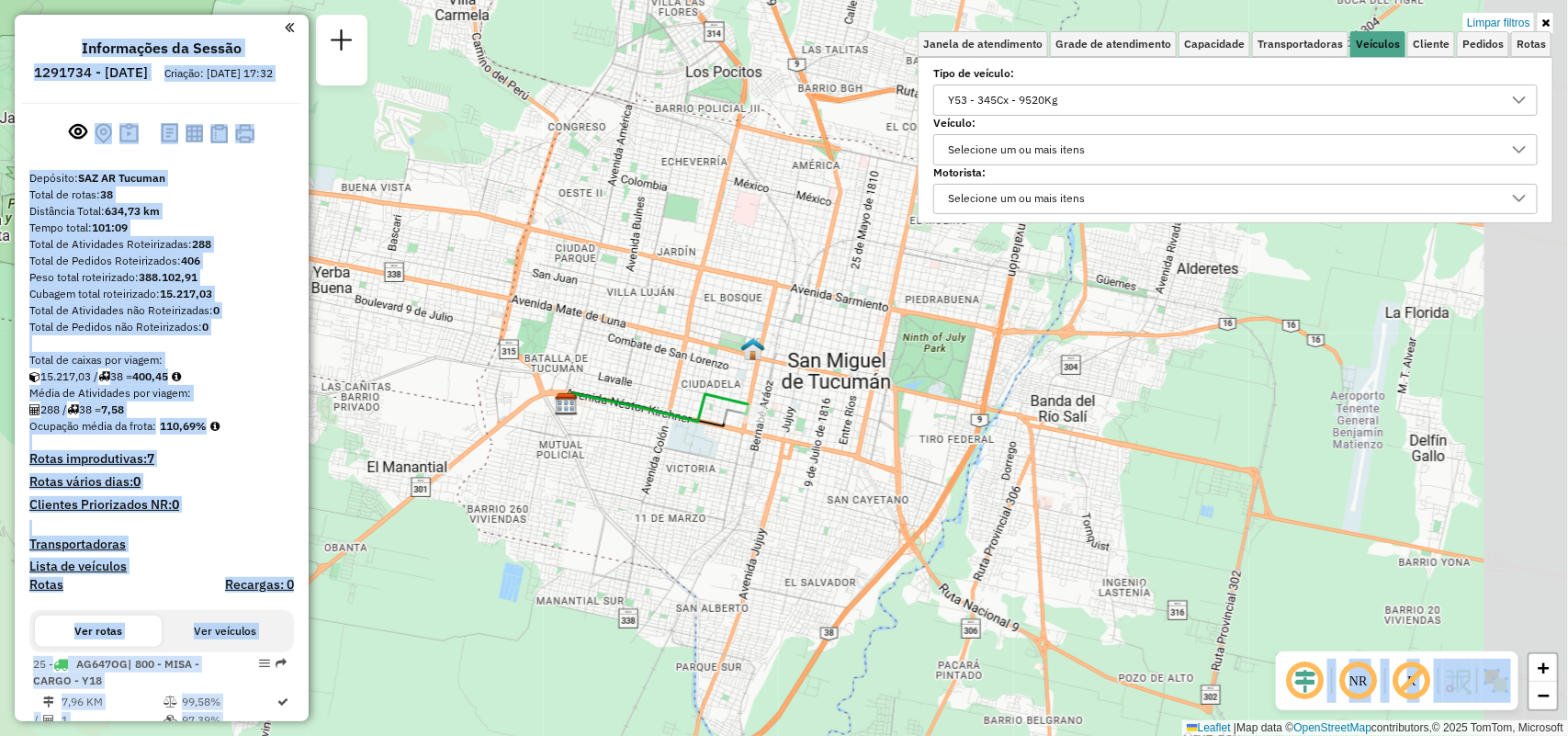
drag, startPoint x: 972, startPoint y: 437, endPoint x: 710, endPoint y: 514, distance: 272.9
click at [710, 514] on div "Limpar filtros Janela de atendimento Grade de atendimento Capacidade Transporta…" at bounding box center [784, 368] width 1568 height 736
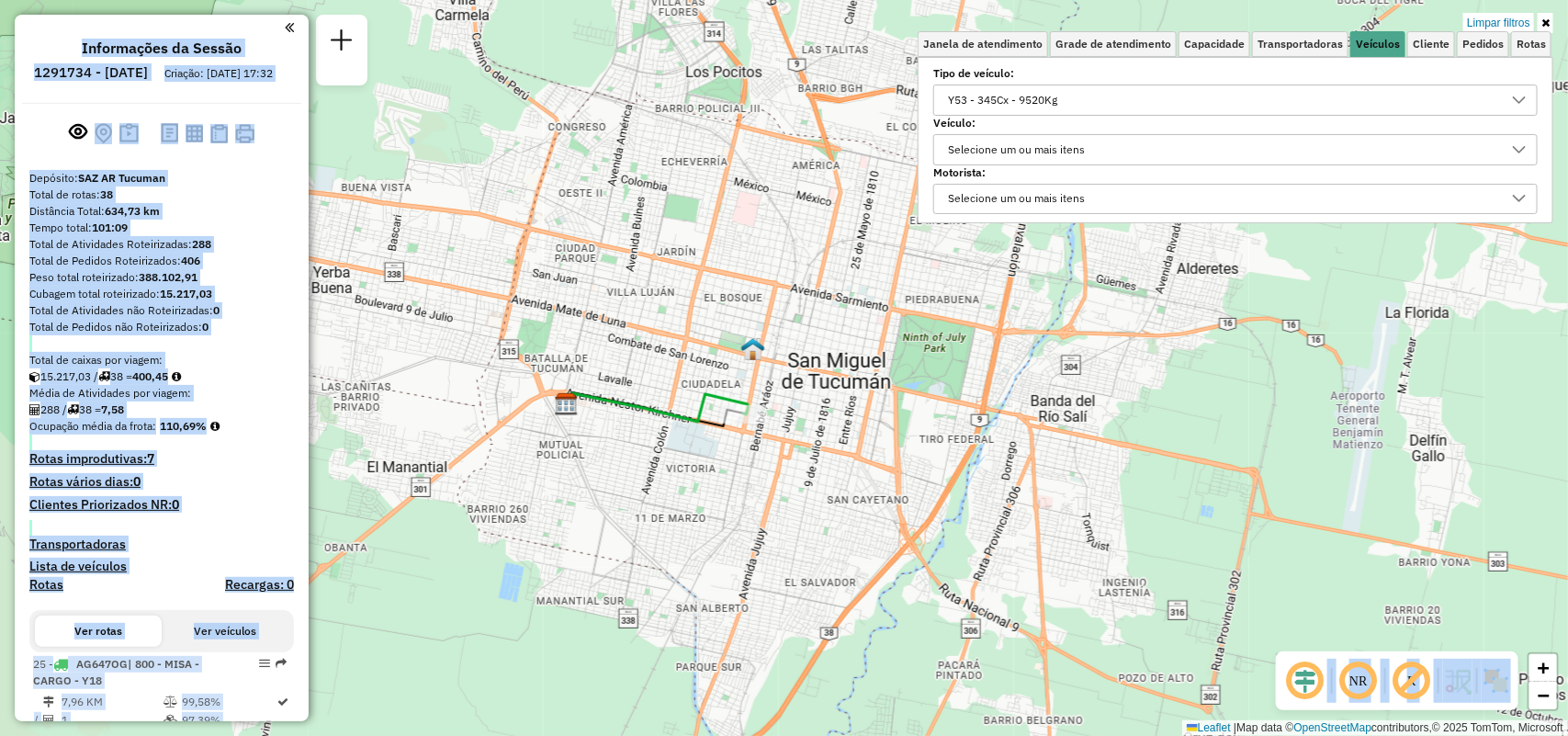
click at [975, 92] on div "Y53 - 345Cx - 9520Kg" at bounding box center [1002, 99] width 122 height 29
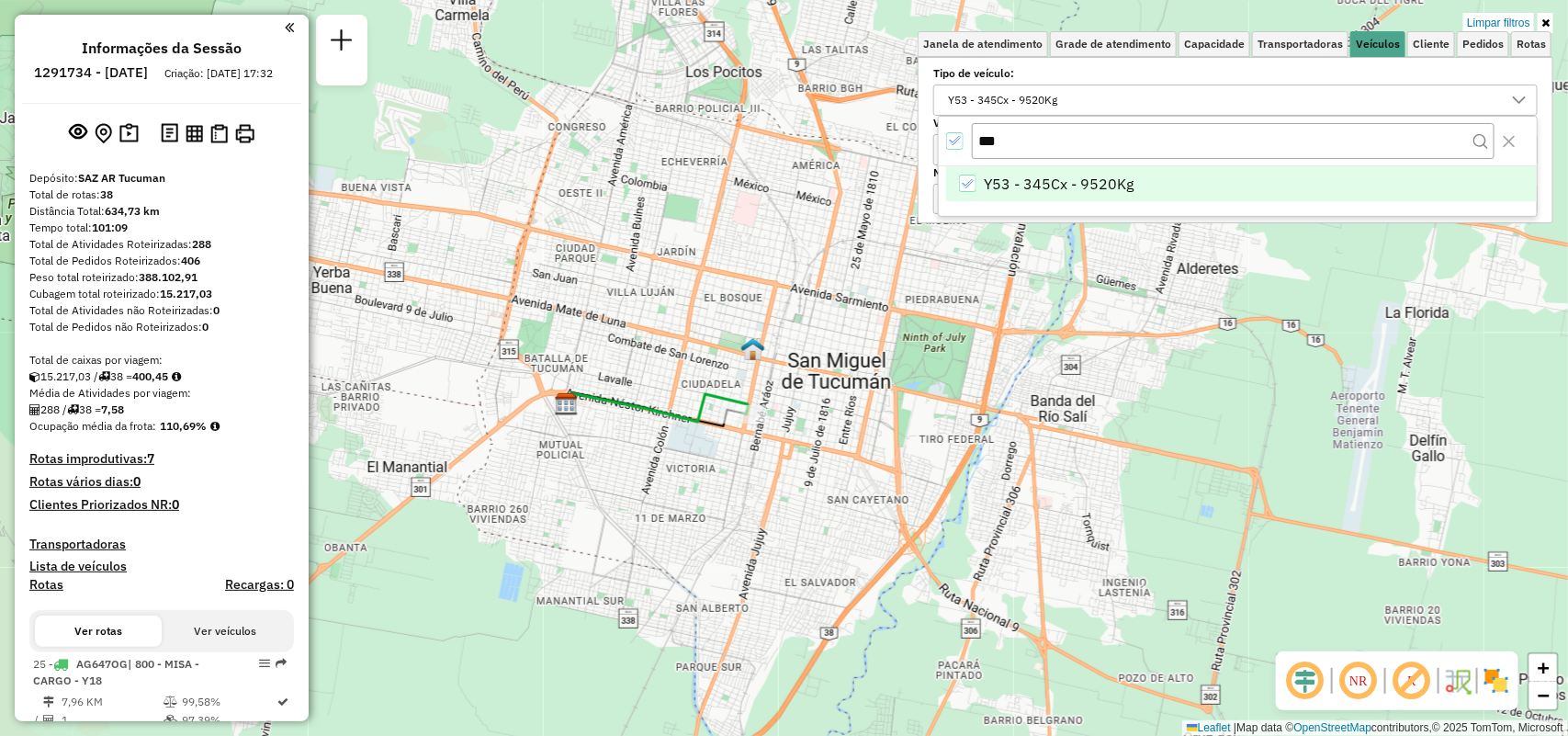
click at [964, 149] on div "***" at bounding box center [1238, 142] width 598 height 50
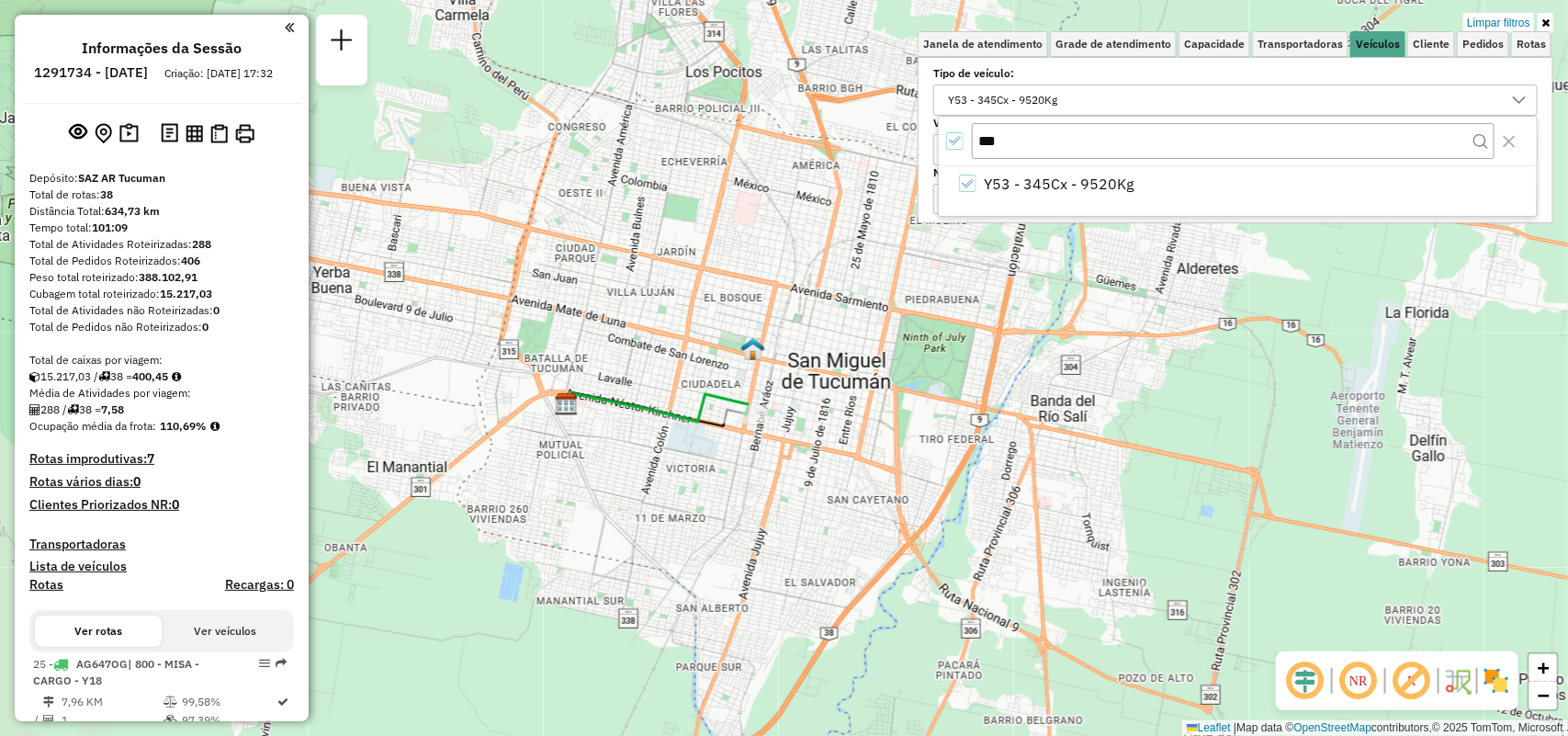
click at [960, 138] on icon "All items selected" at bounding box center [955, 140] width 12 height 8
click at [1027, 140] on input "***" at bounding box center [1233, 140] width 523 height 35
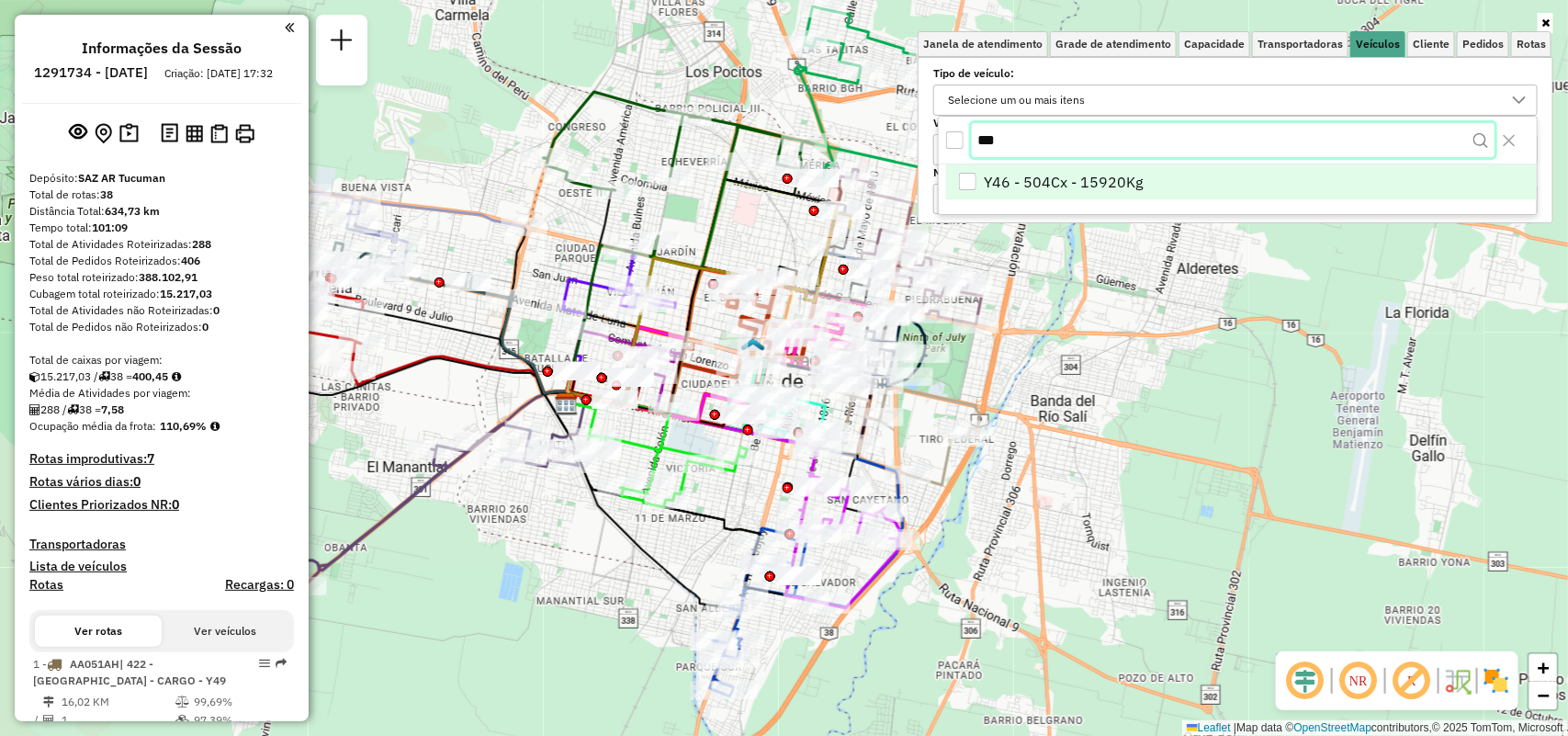
type input "***"
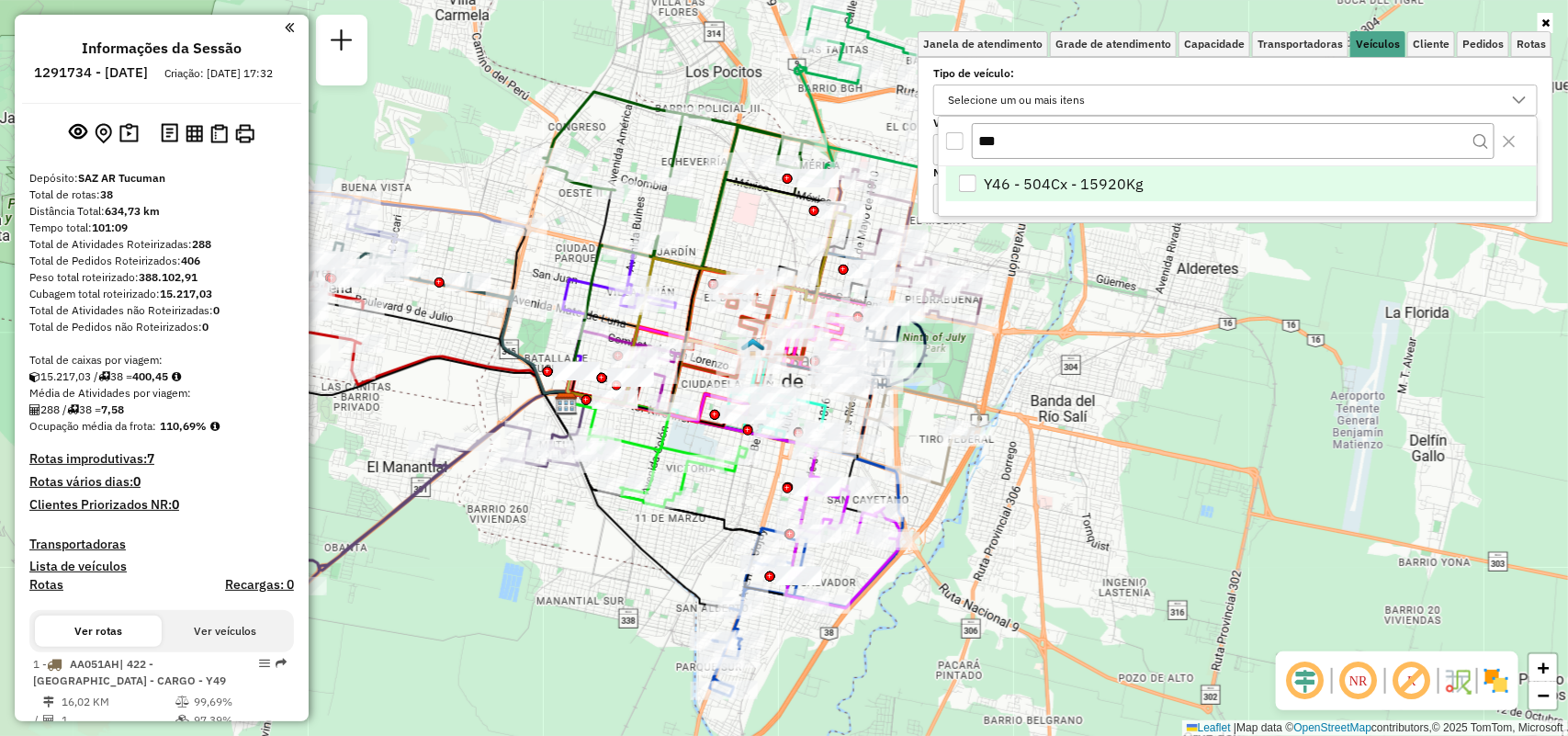
click at [1053, 196] on li "Y46 - 504Cx - 15920Kg" at bounding box center [1241, 183] width 591 height 35
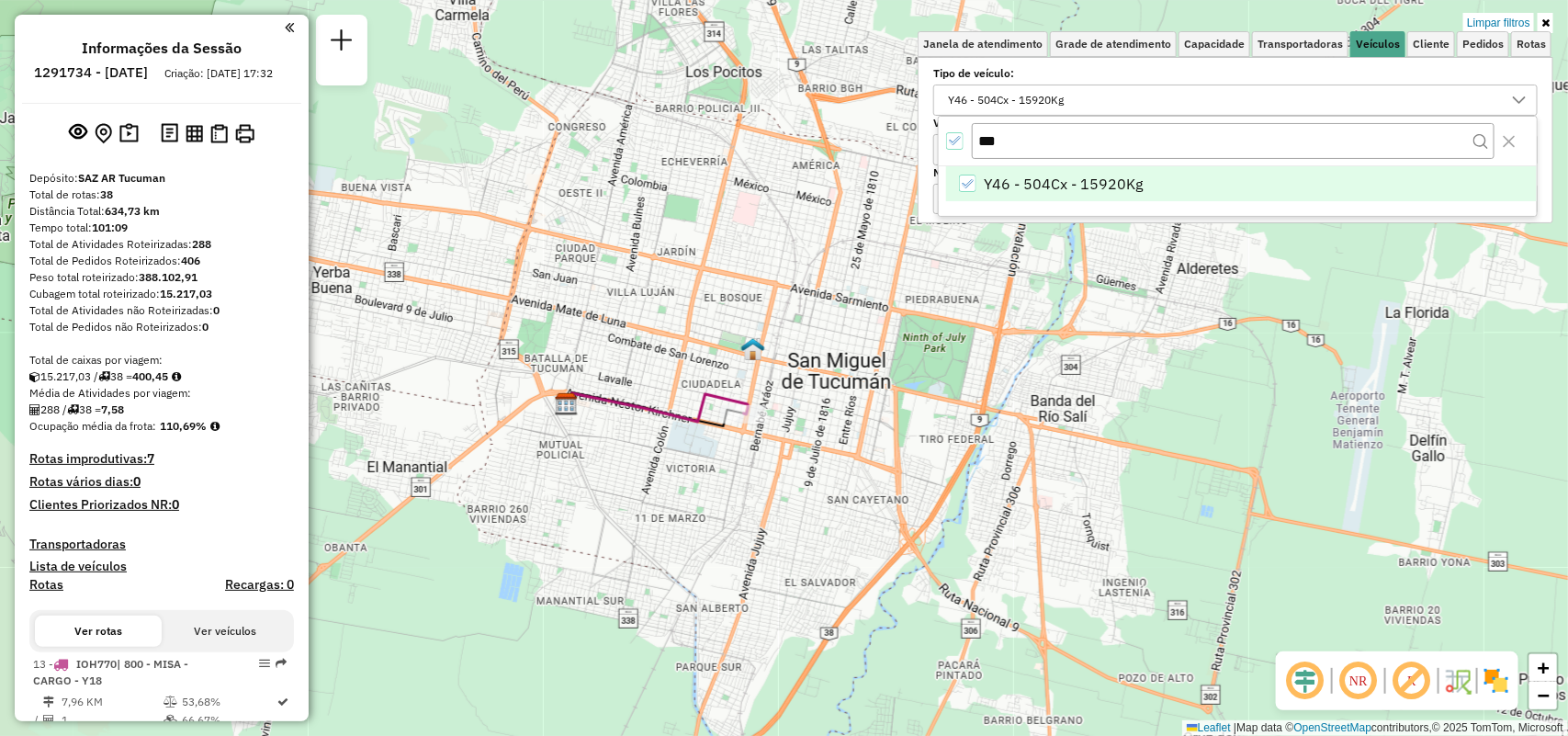
click at [943, 136] on div "***" at bounding box center [1238, 142] width 598 height 50
click at [960, 143] on icon "All items selected" at bounding box center [954, 140] width 13 height 13
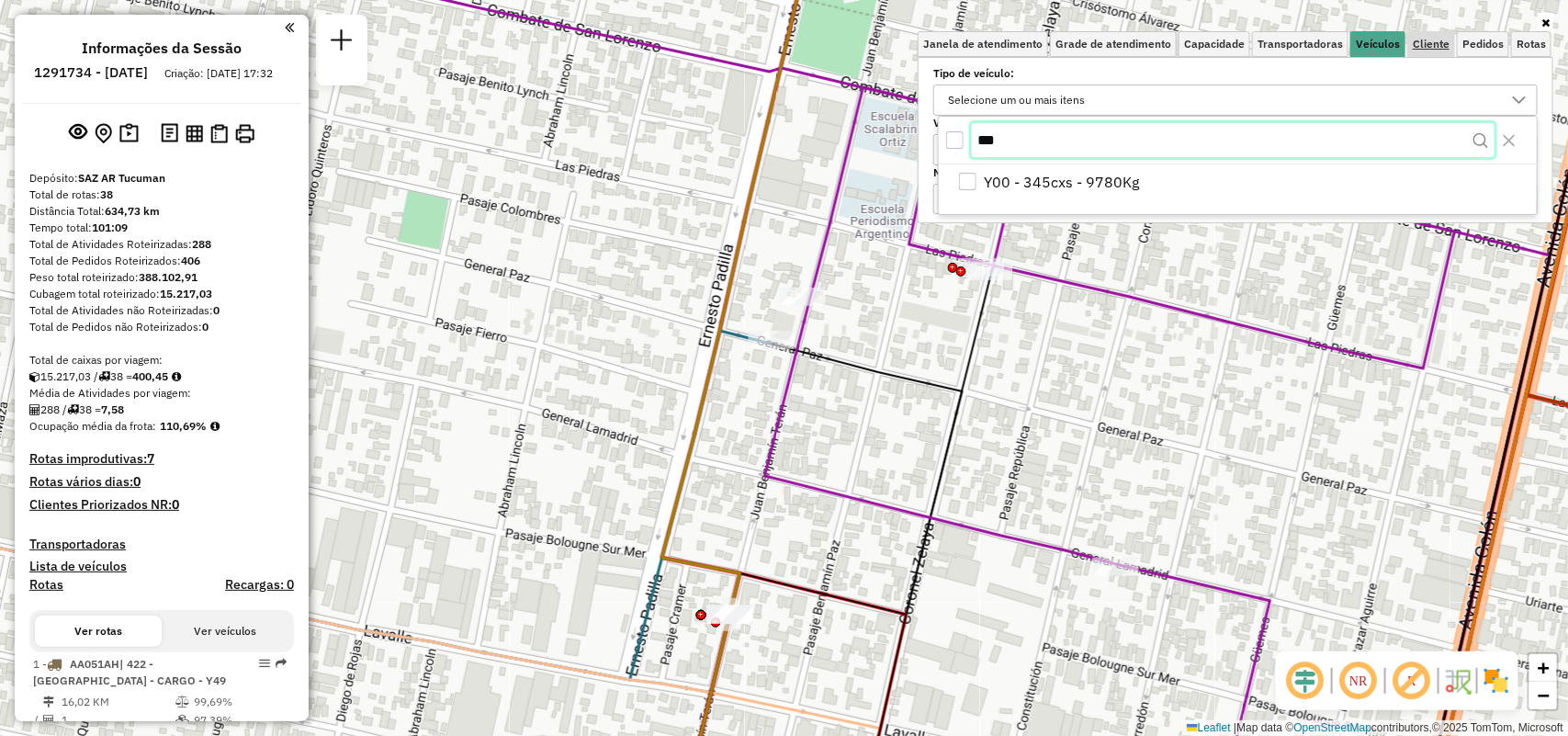
type input "***"
drag, startPoint x: 1425, startPoint y: 44, endPoint x: 1399, endPoint y: 56, distance: 28.4
click at [1424, 46] on span "Cliente" at bounding box center [1431, 44] width 37 height 11
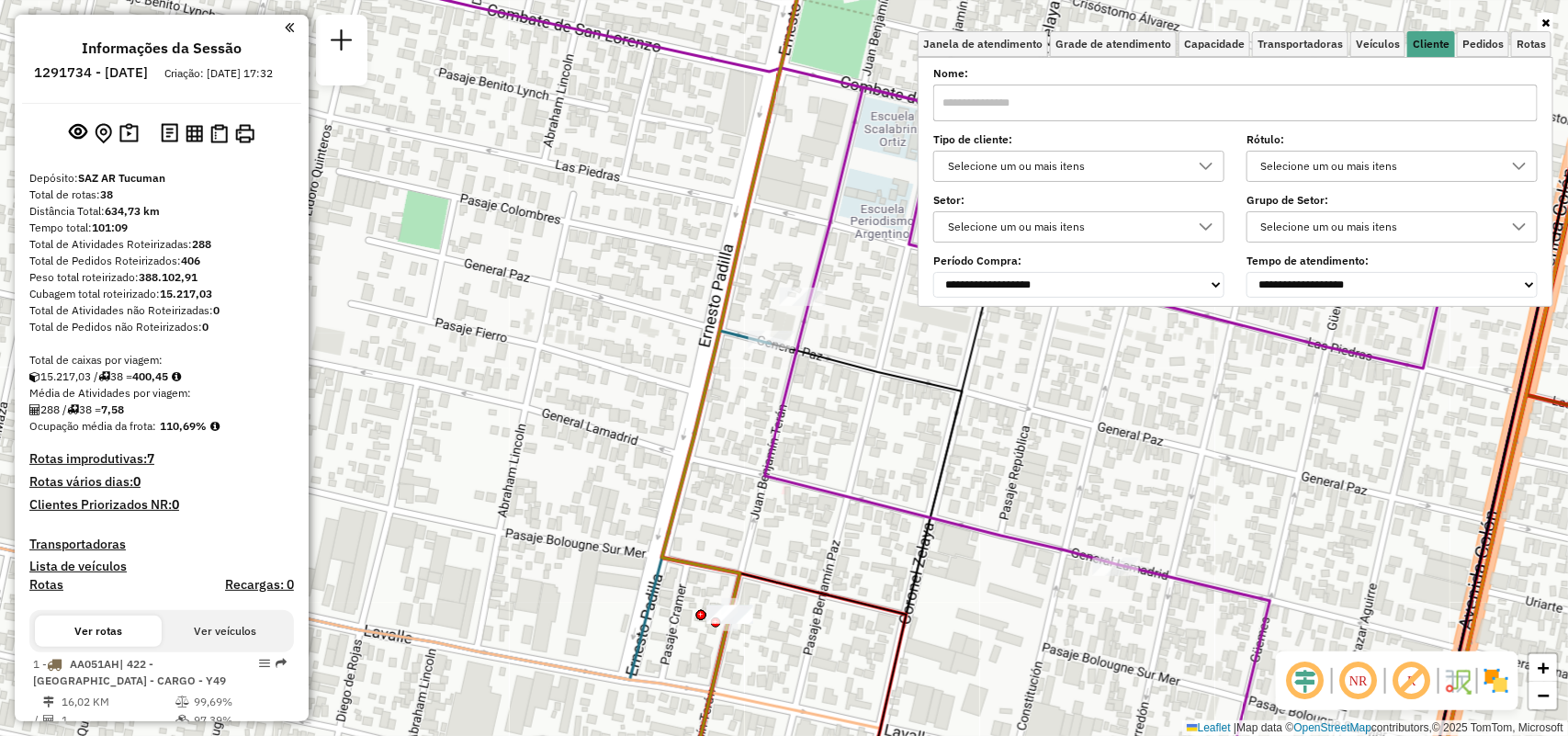
click at [1187, 116] on input "text" at bounding box center [1235, 103] width 604 height 37
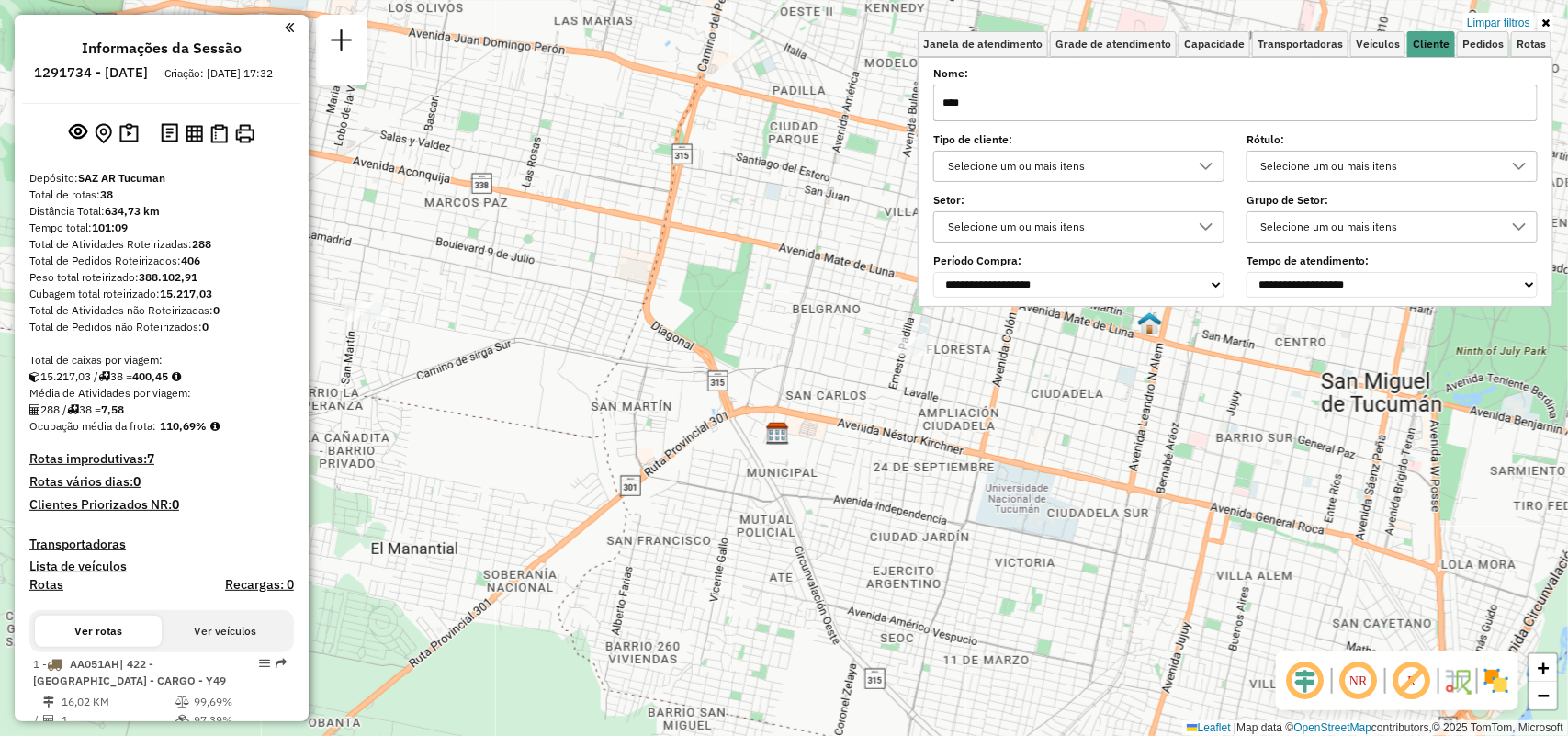
type input "****"
click at [1541, 28] on link at bounding box center [1546, 23] width 16 height 20
